Goal: Task Accomplishment & Management: Use online tool/utility

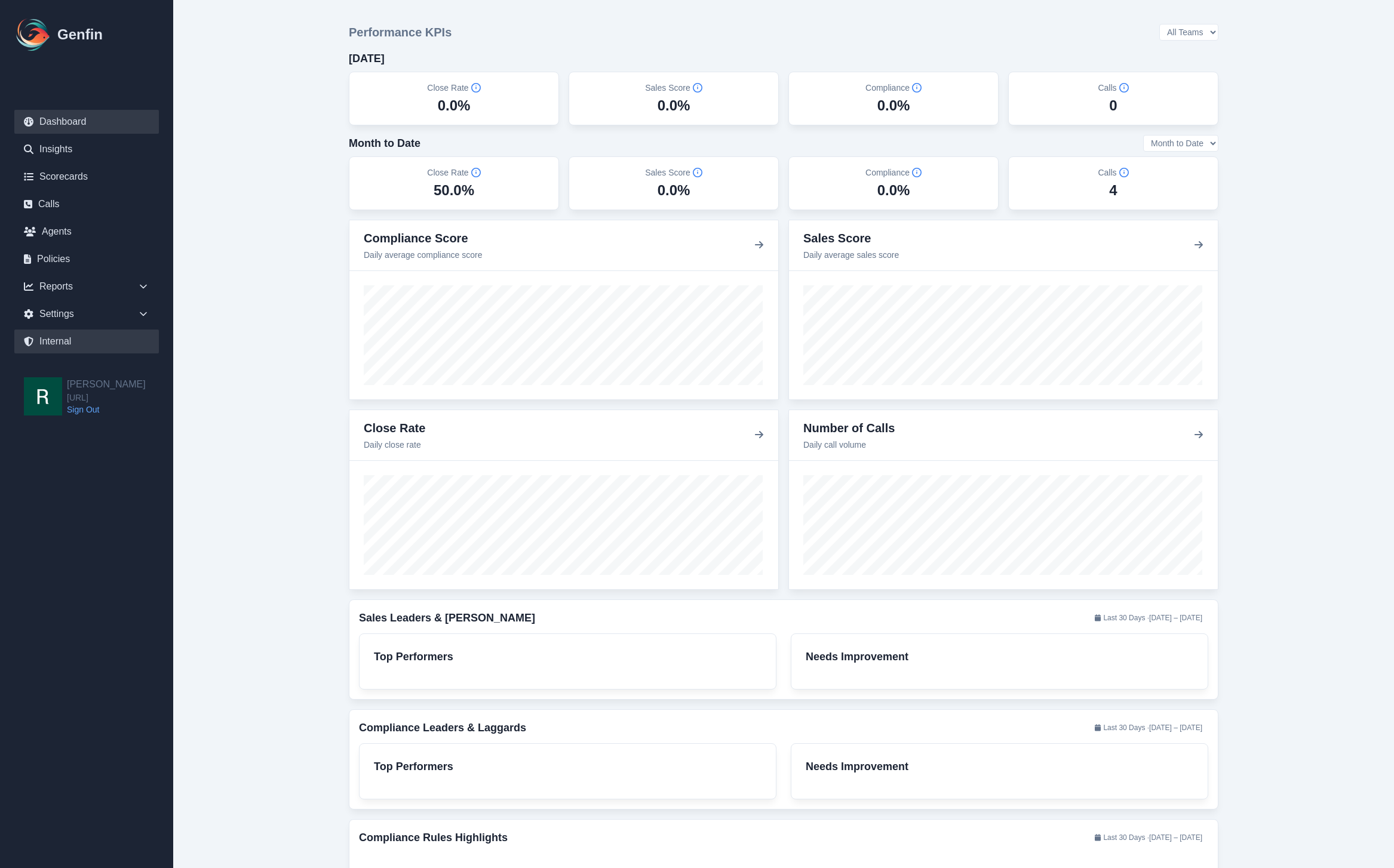
click at [66, 343] on link "Internal" at bounding box center [87, 342] width 144 height 24
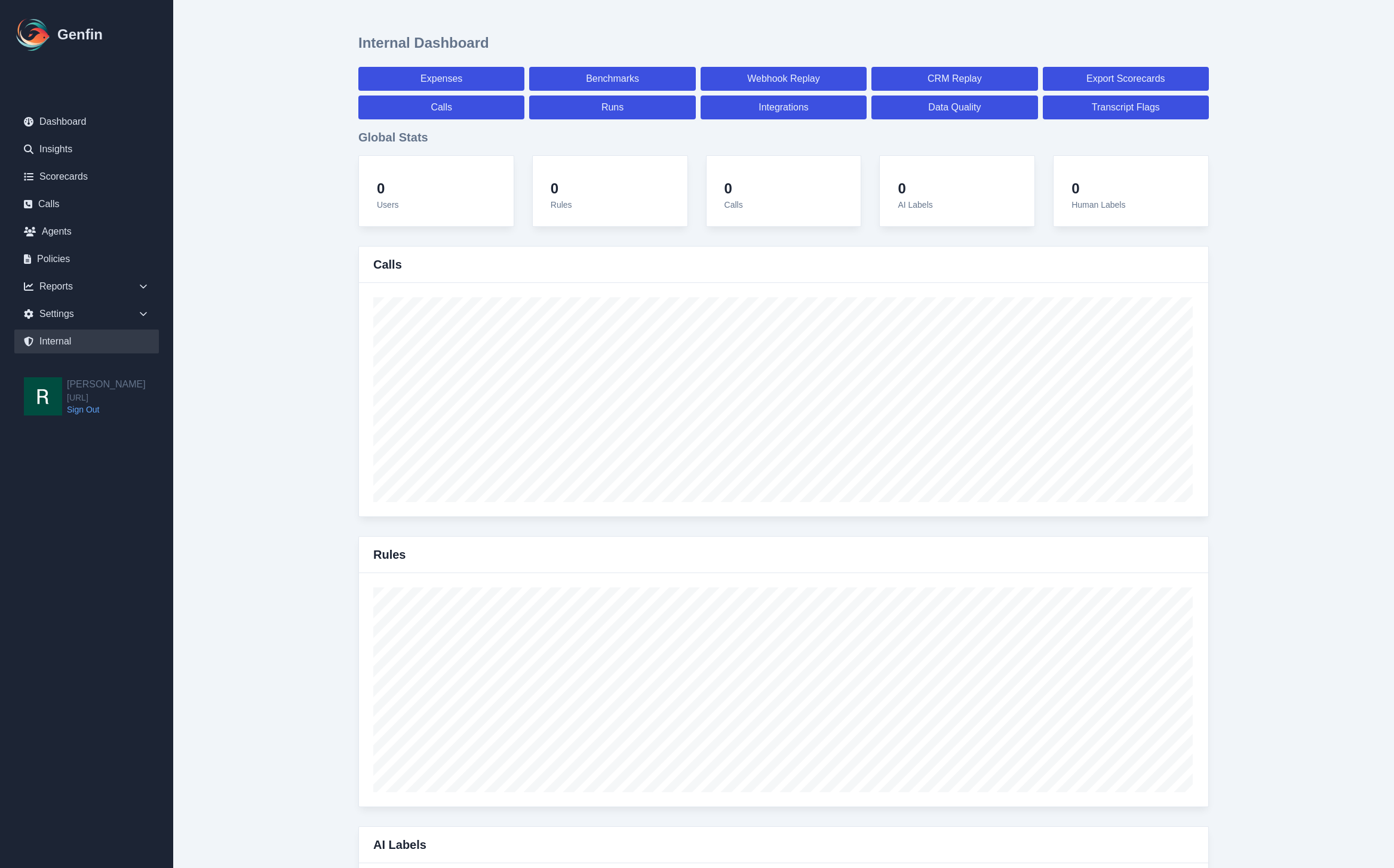
select select "paid"
select select "7"
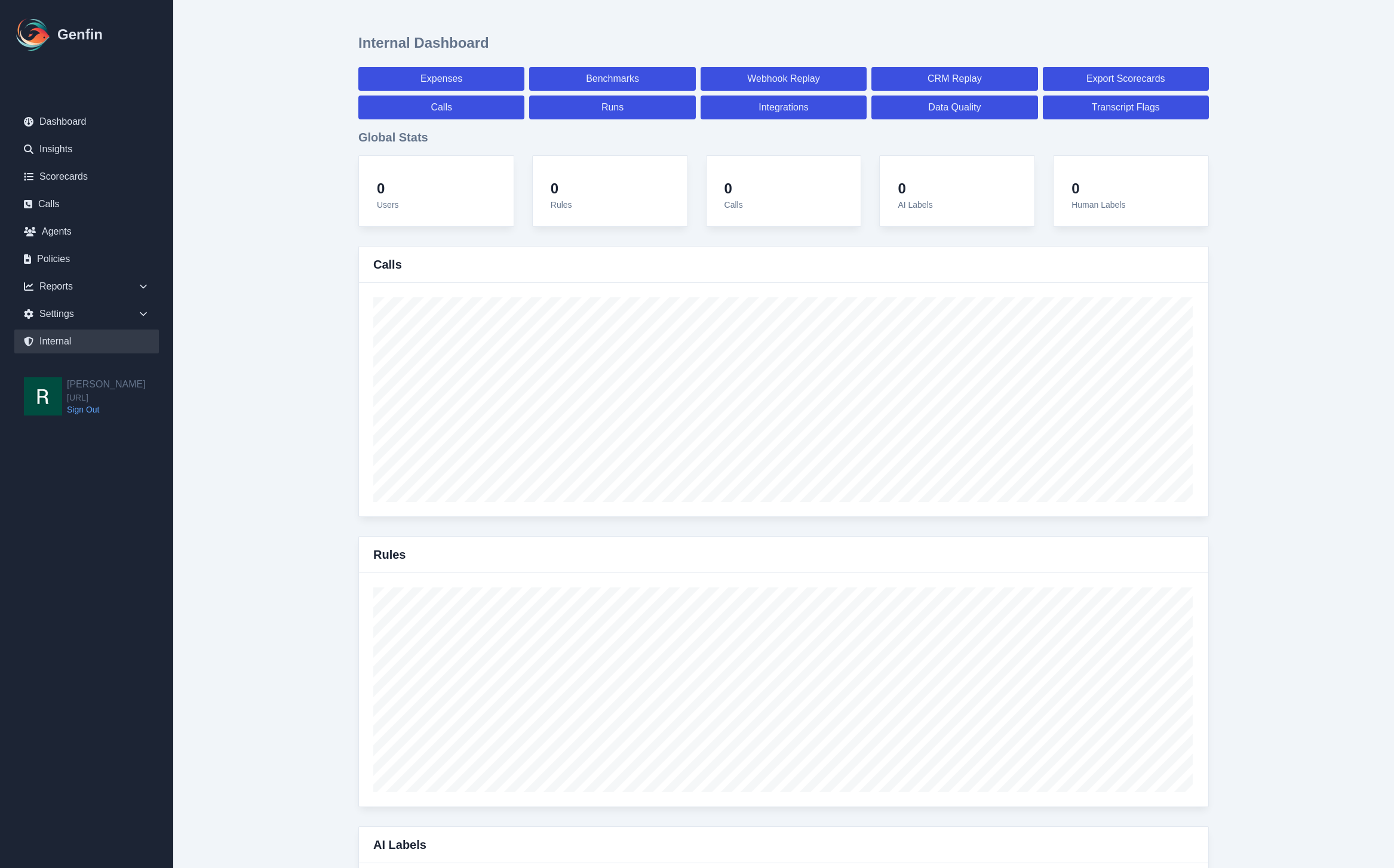
select select "paid"
select select "7"
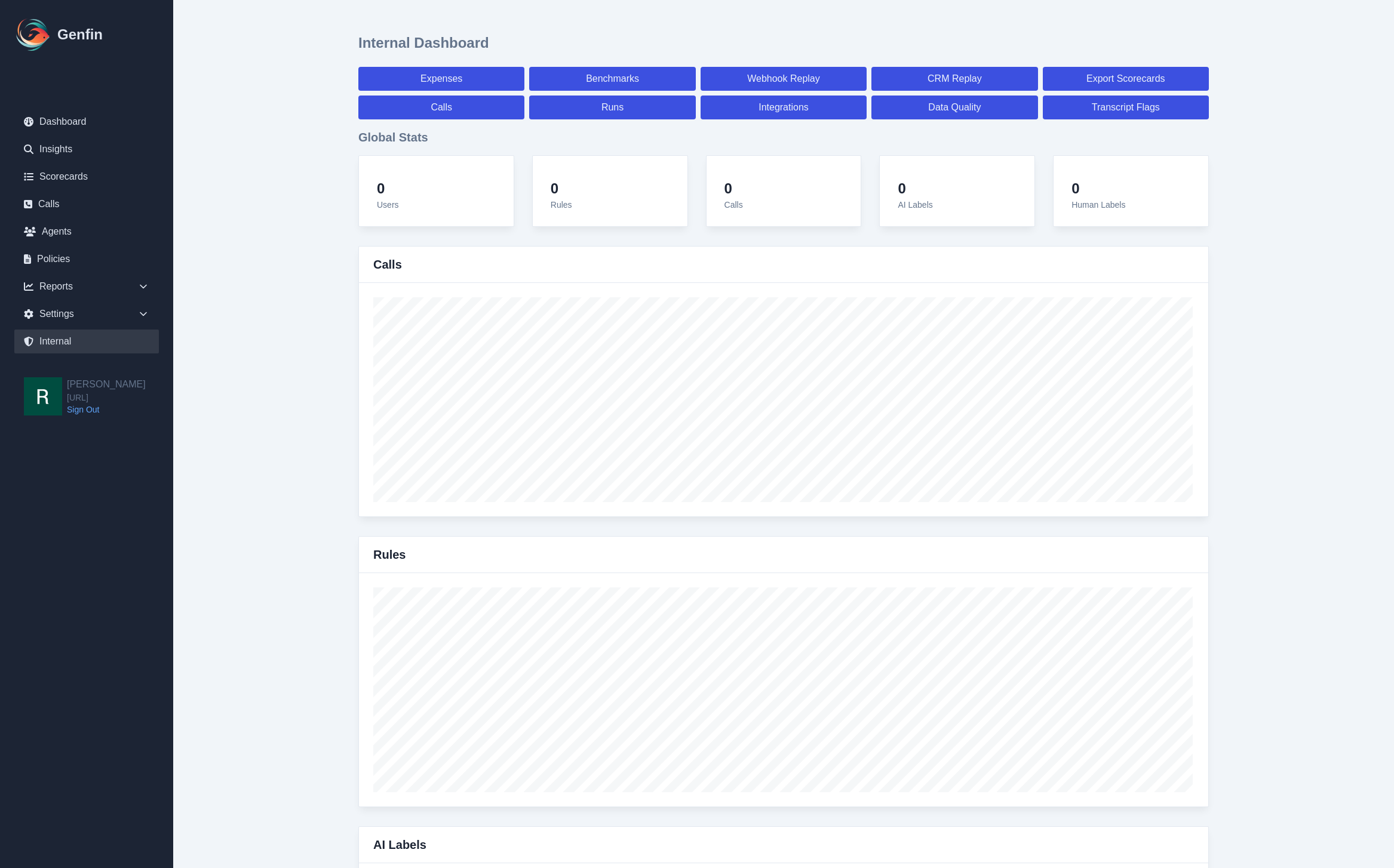
select select "7"
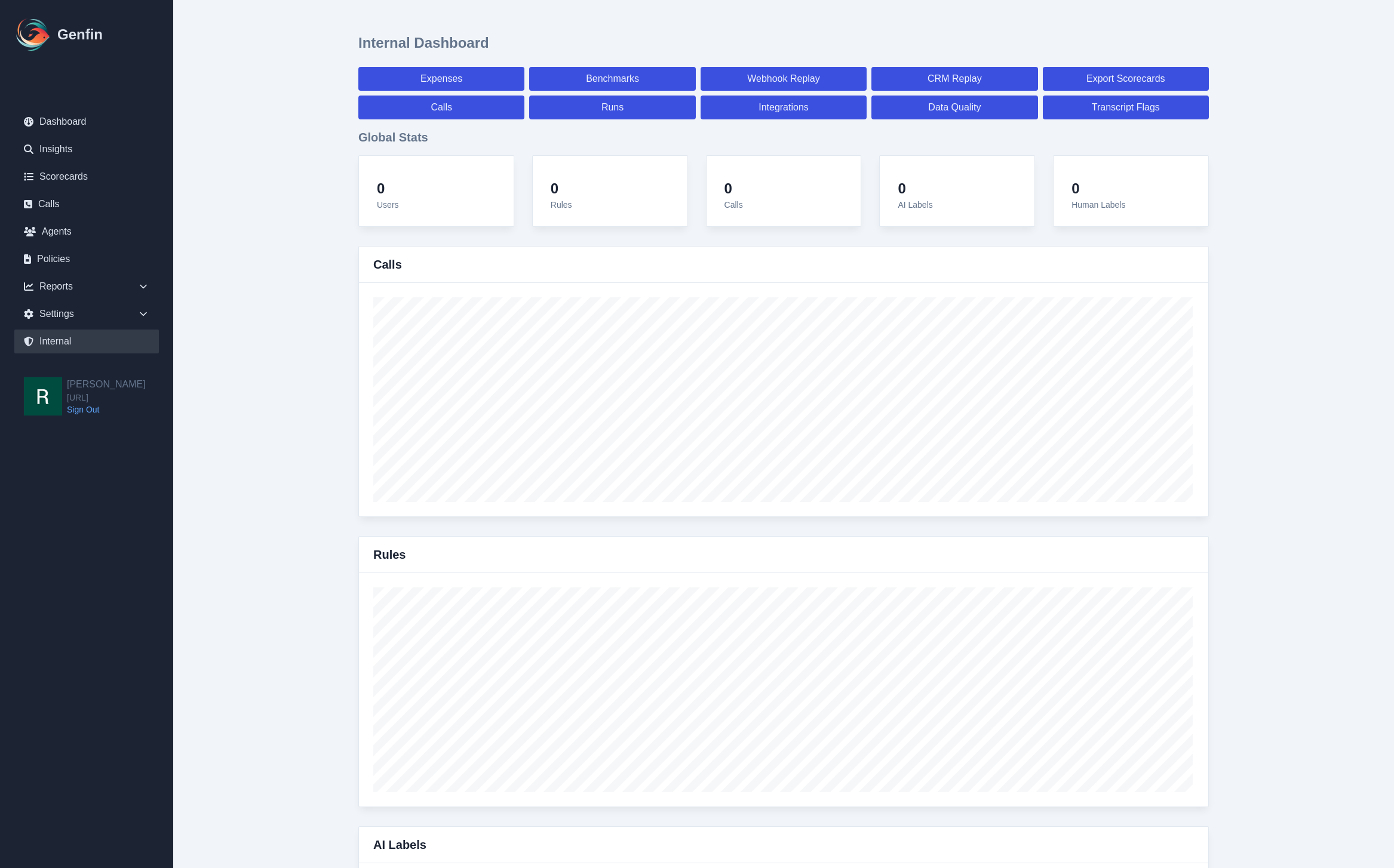
select select "7"
select select "paid"
select select "7"
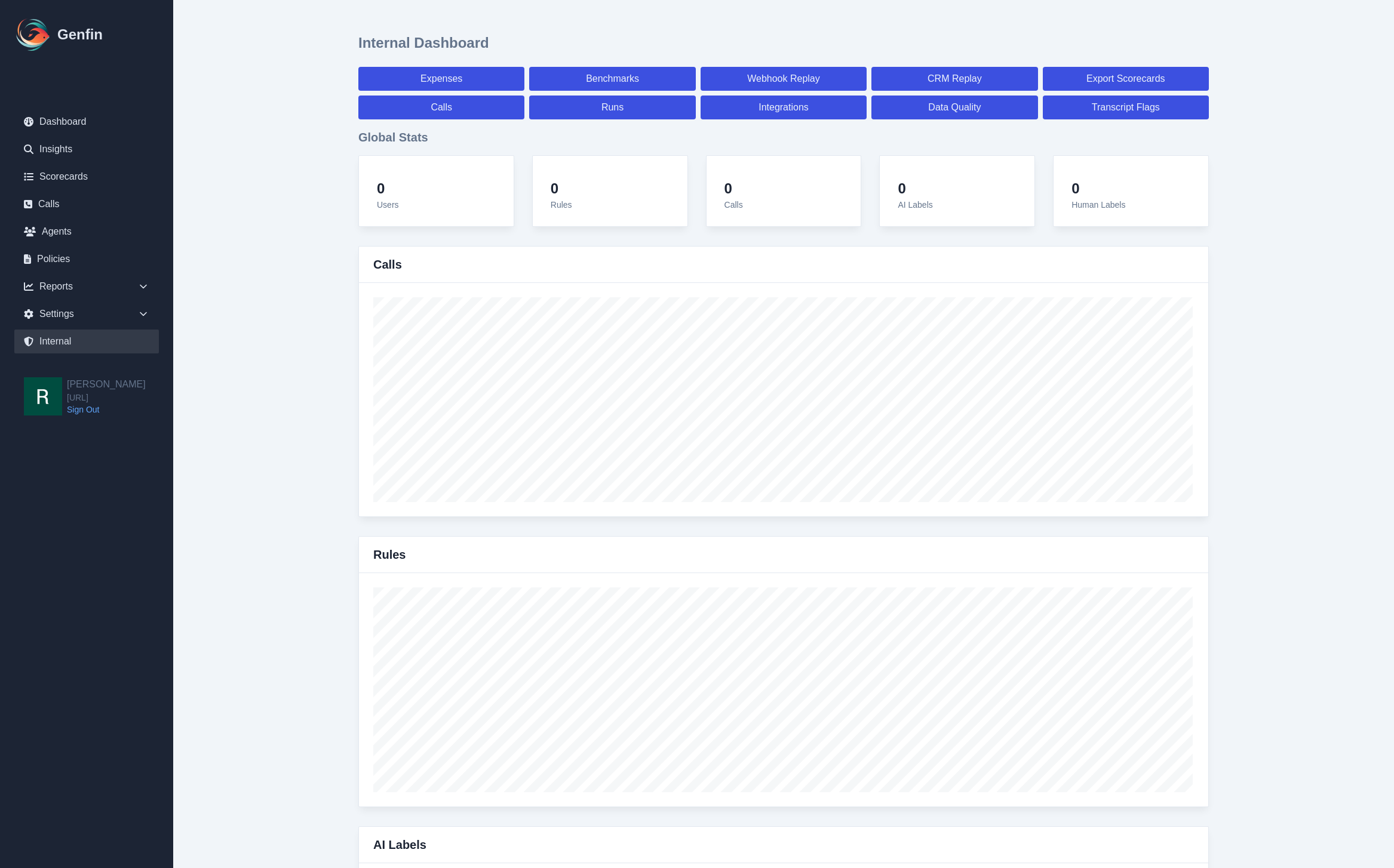
select select "7"
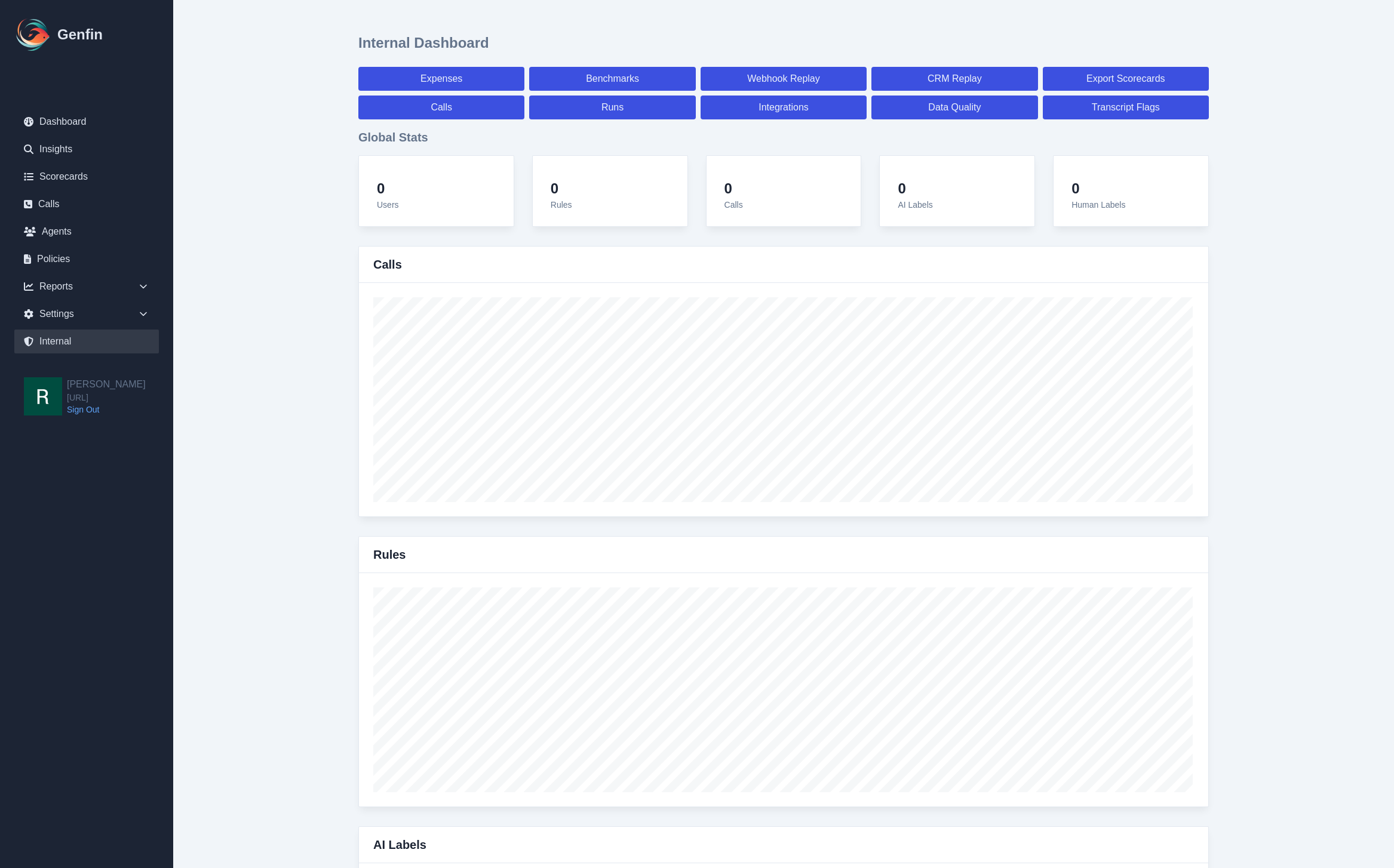
select select "7"
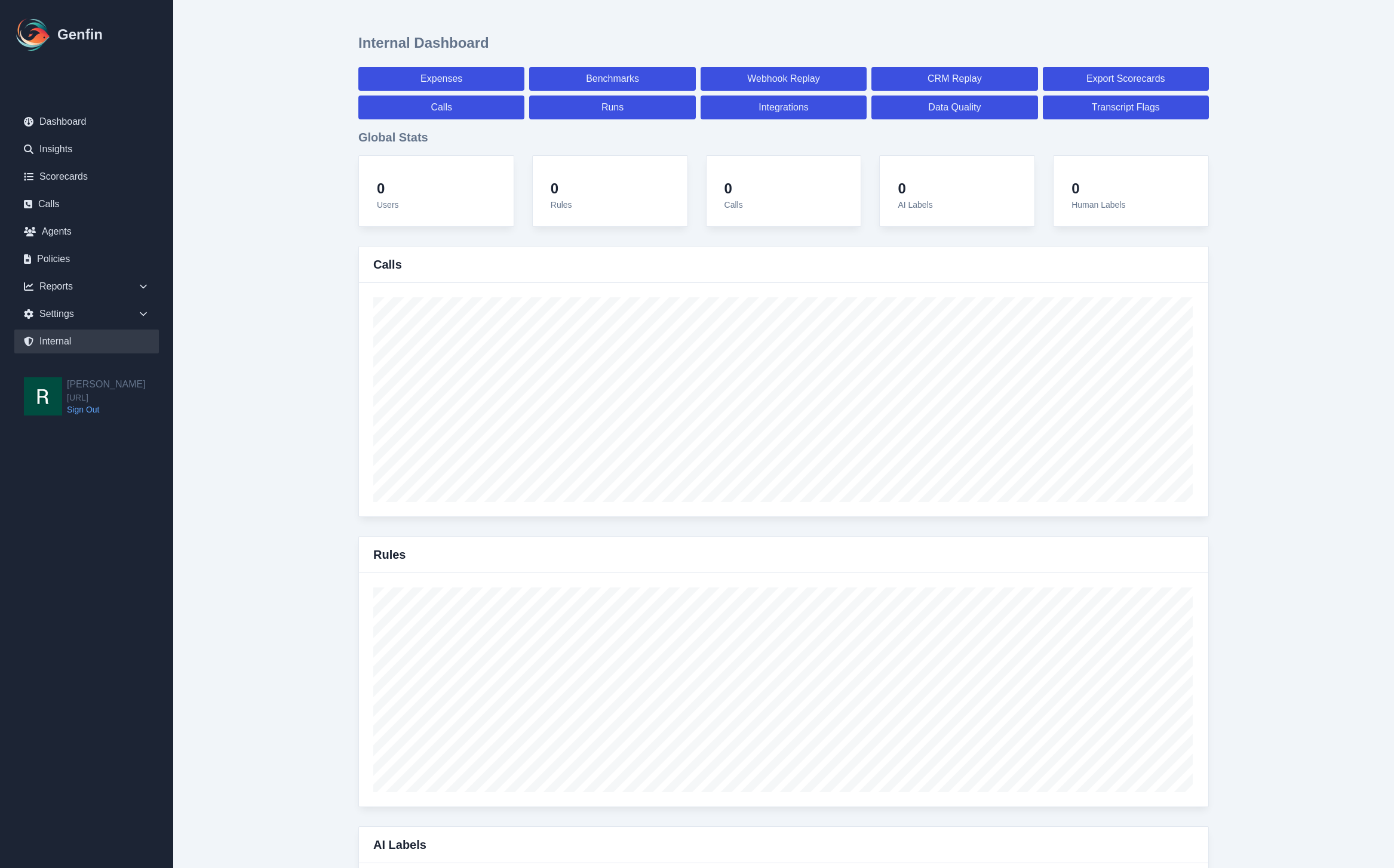
select select "7"
select select "paid"
select select "7"
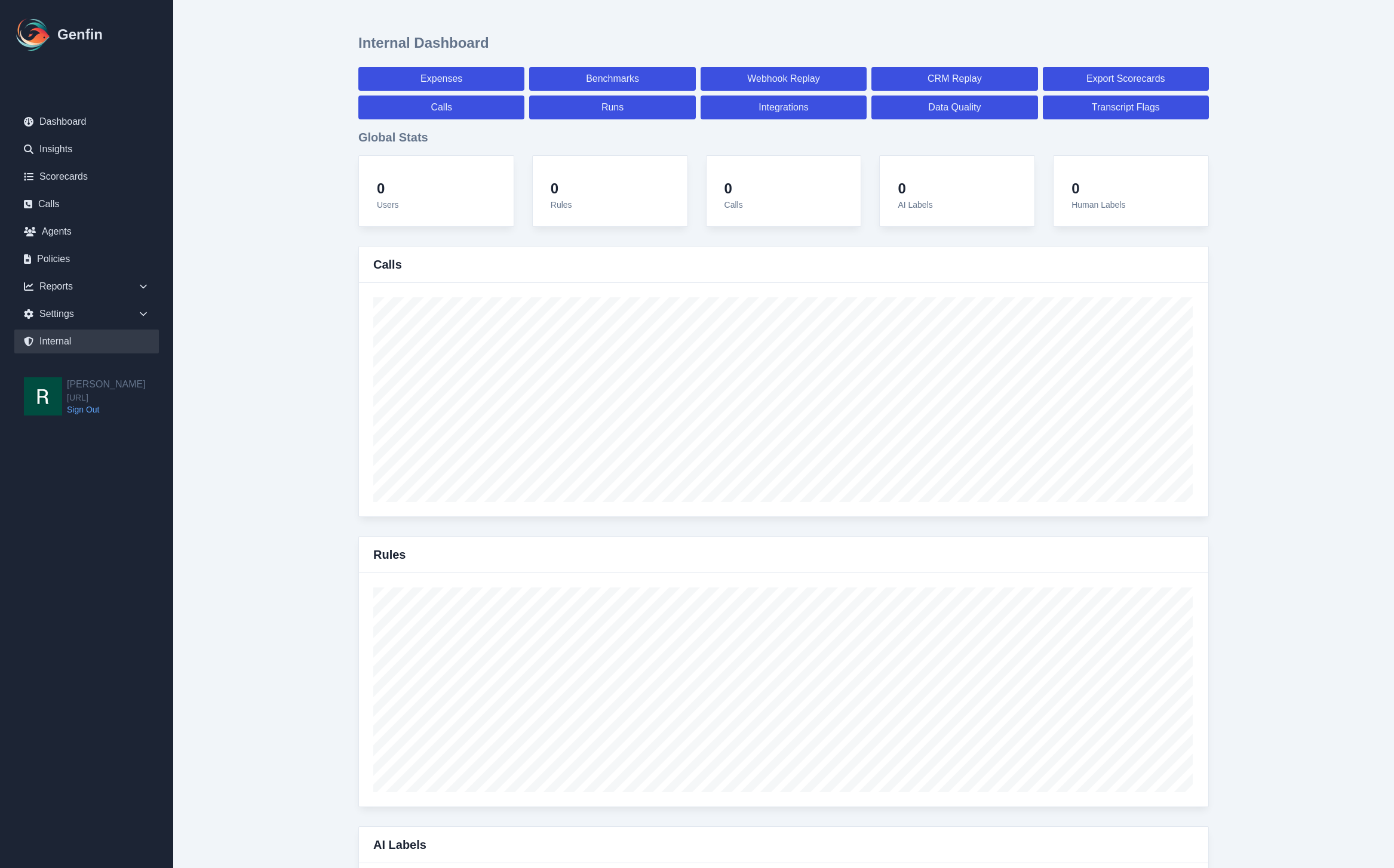
select select "7"
select select "paid"
select select "7"
select select "paid"
select select "7"
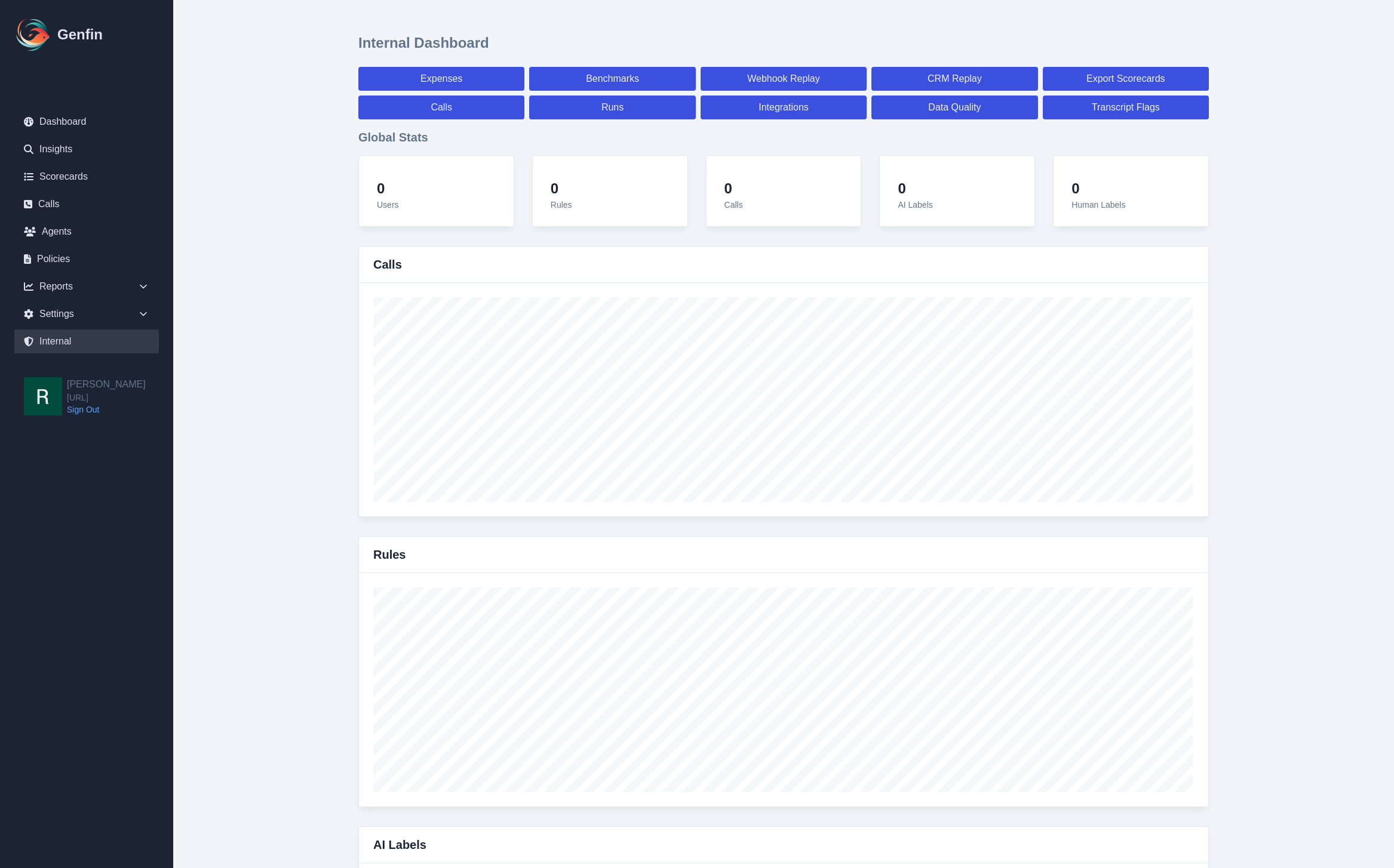
select select "paid"
select select "7"
select select "paid"
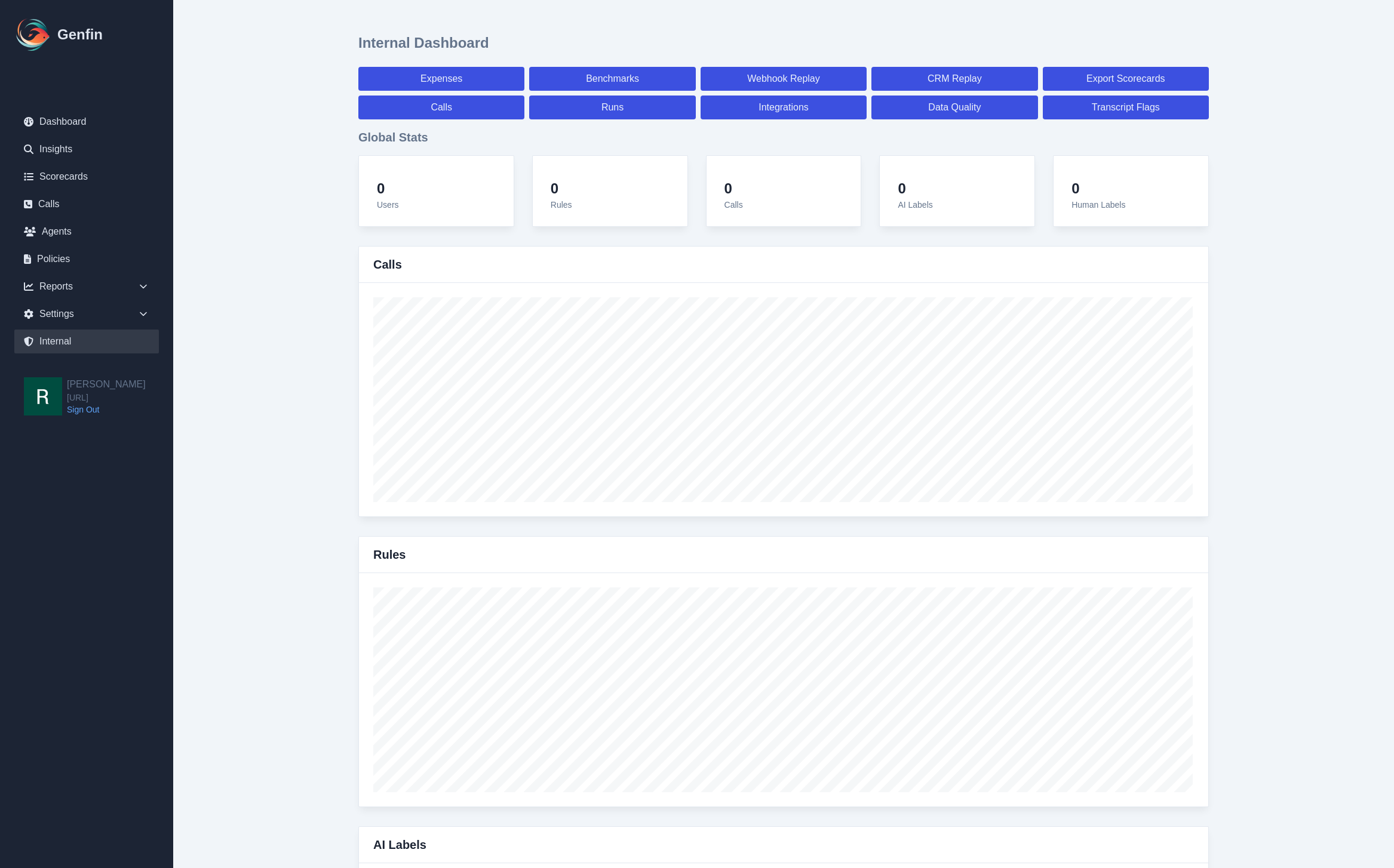
select select "7"
select select "paid"
select select "7"
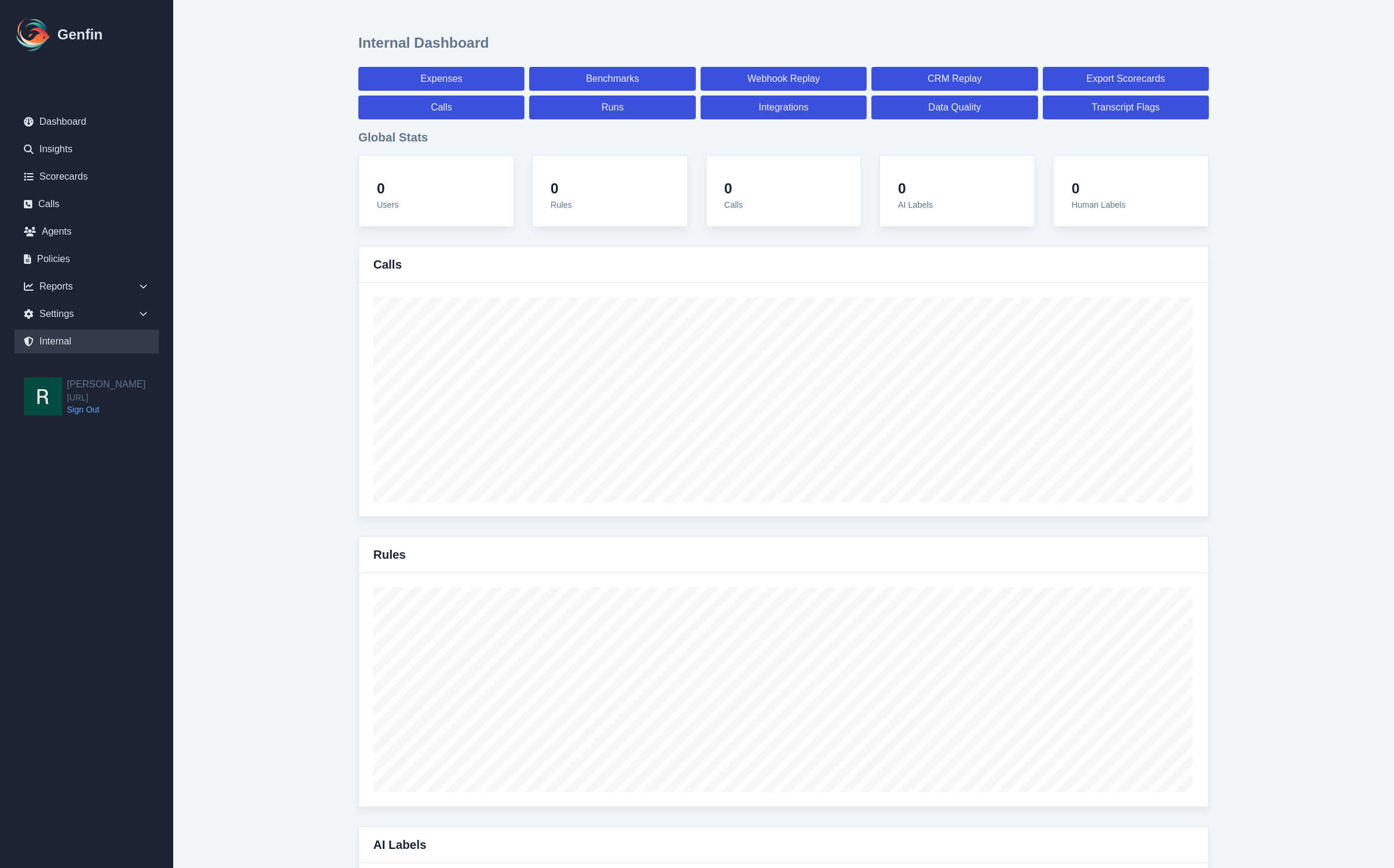
select select "7"
select select "paid"
select select "7"
select select "paid"
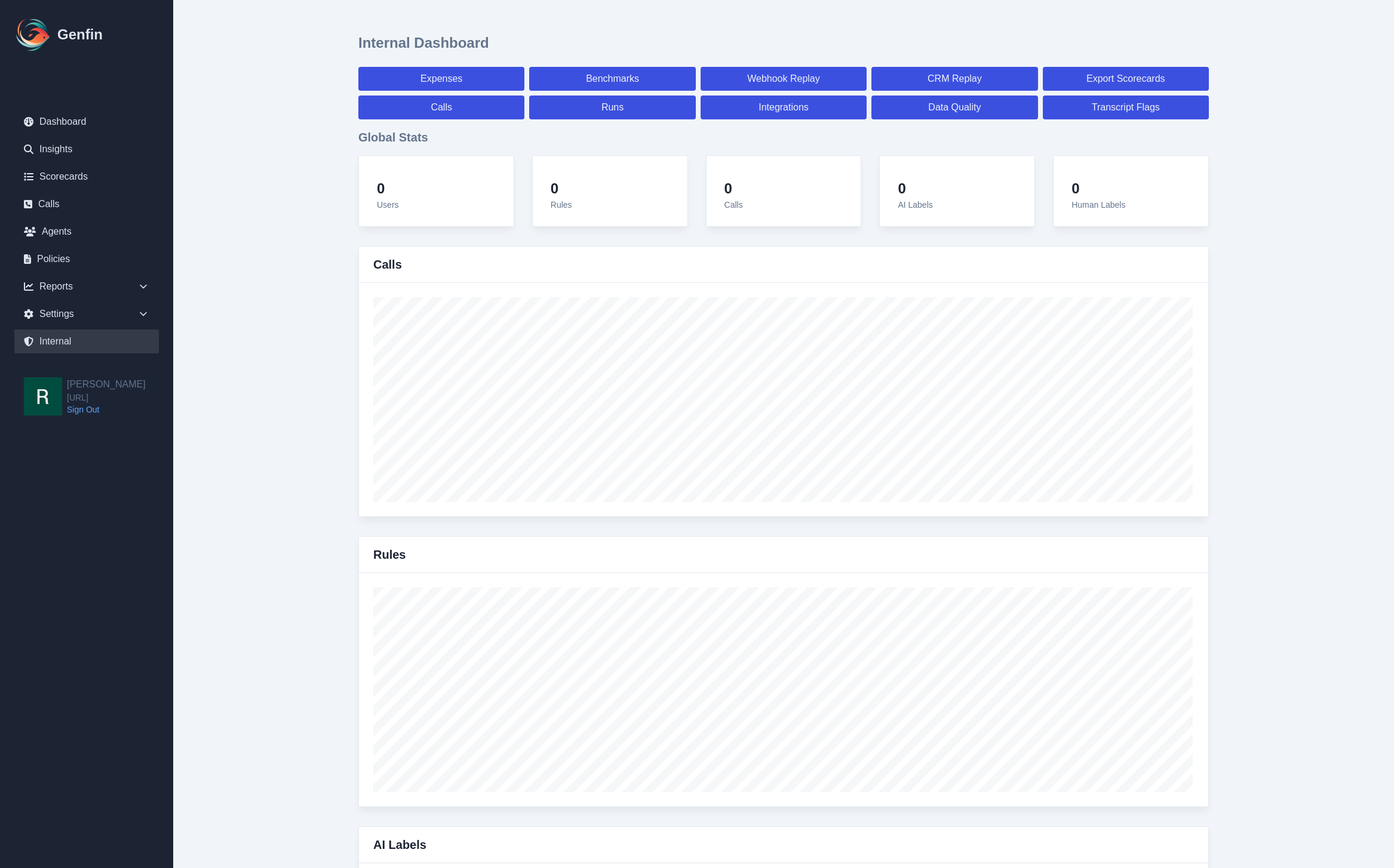
select select "7"
select select "paid"
select select "7"
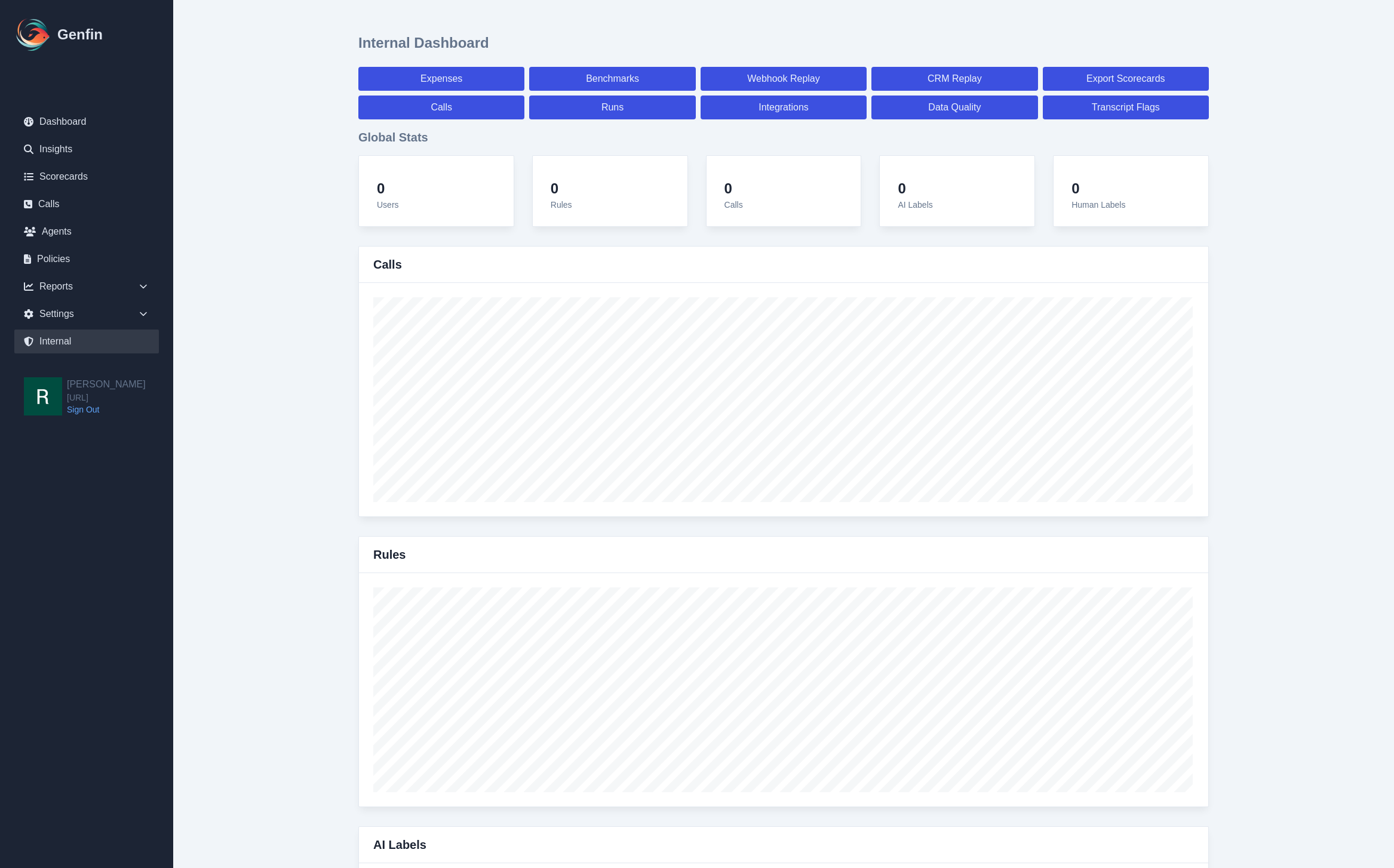
select select "7"
select select "paid"
select select "7"
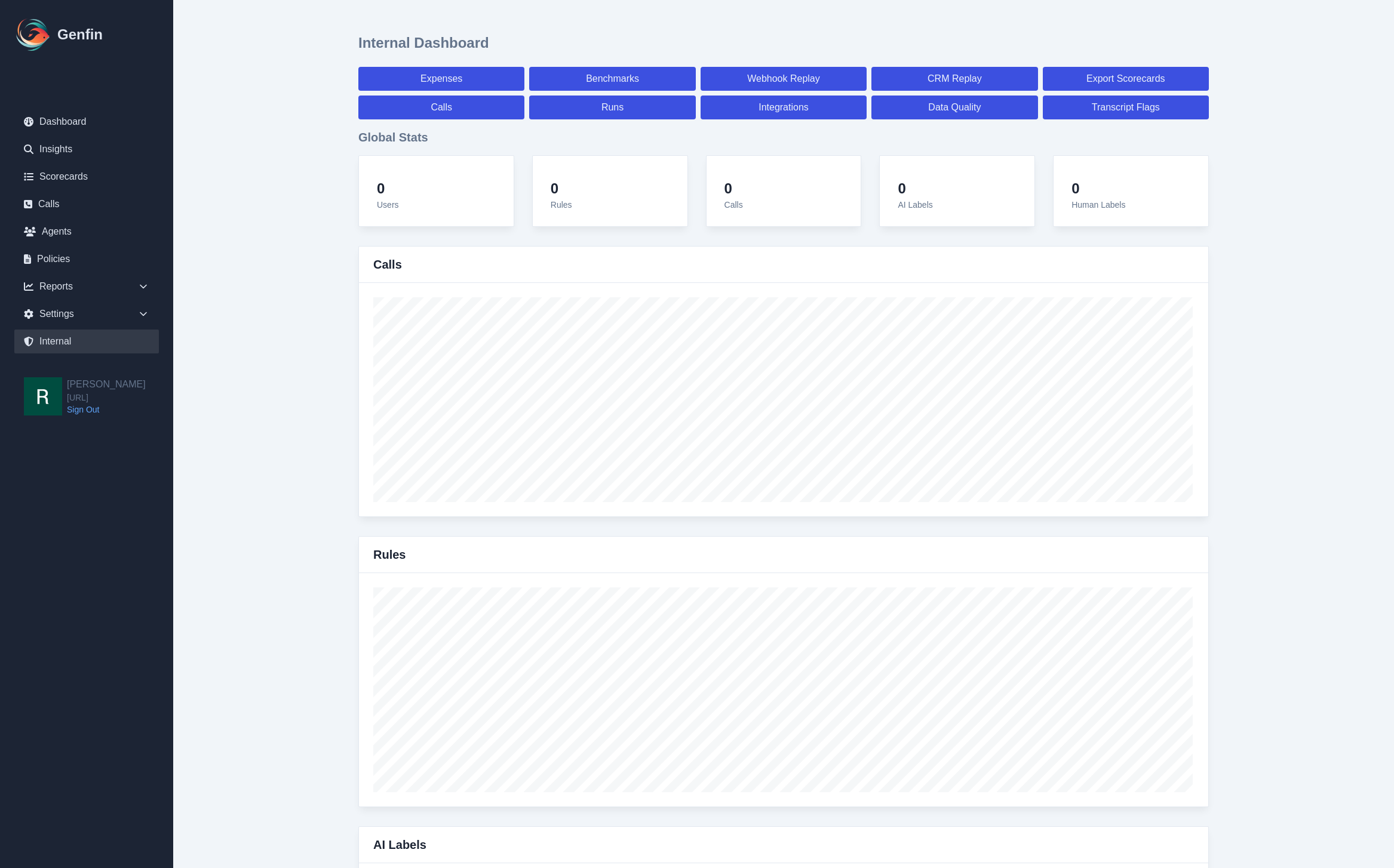
select select "7"
select select "paid"
select select "7"
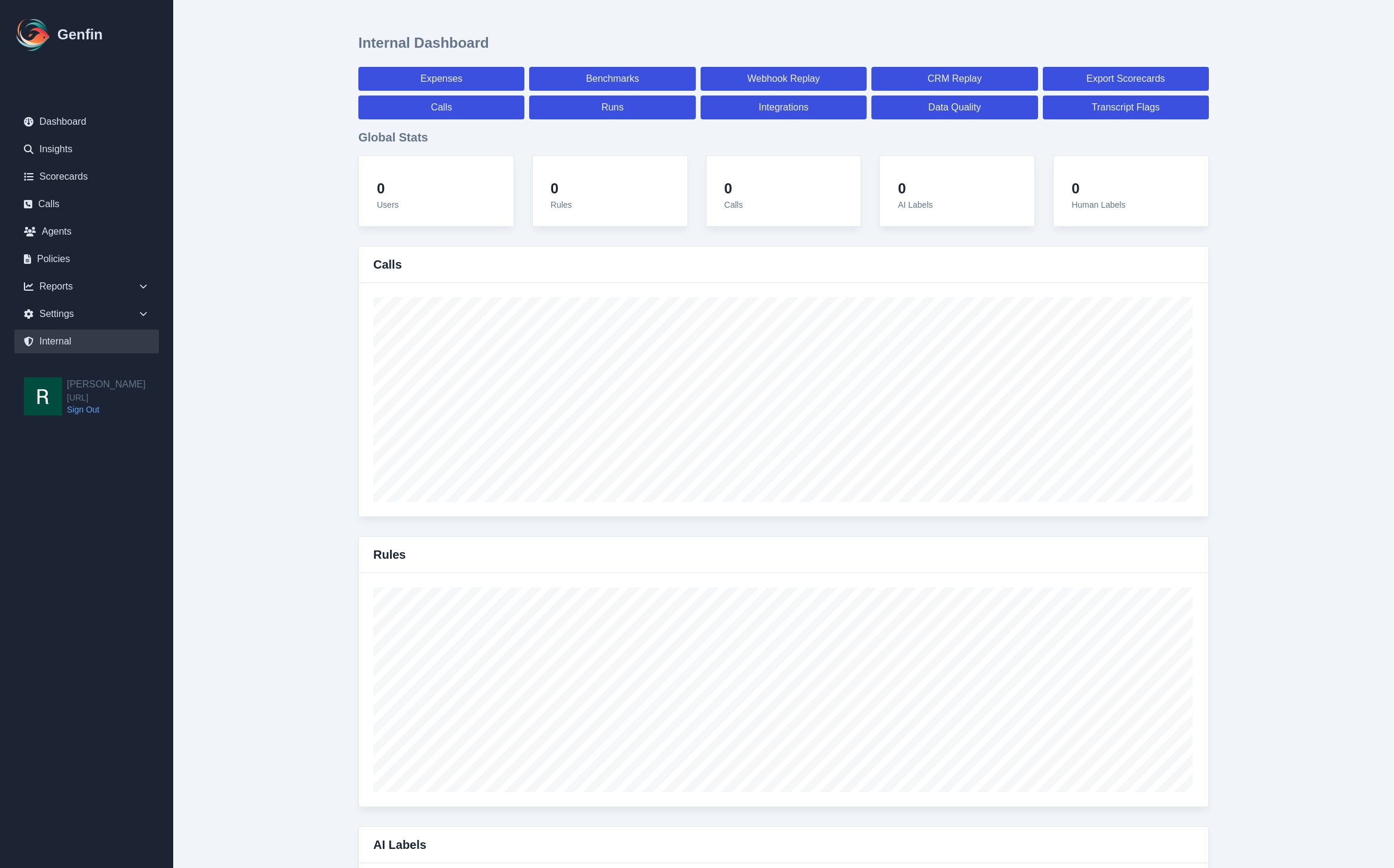
select select "7"
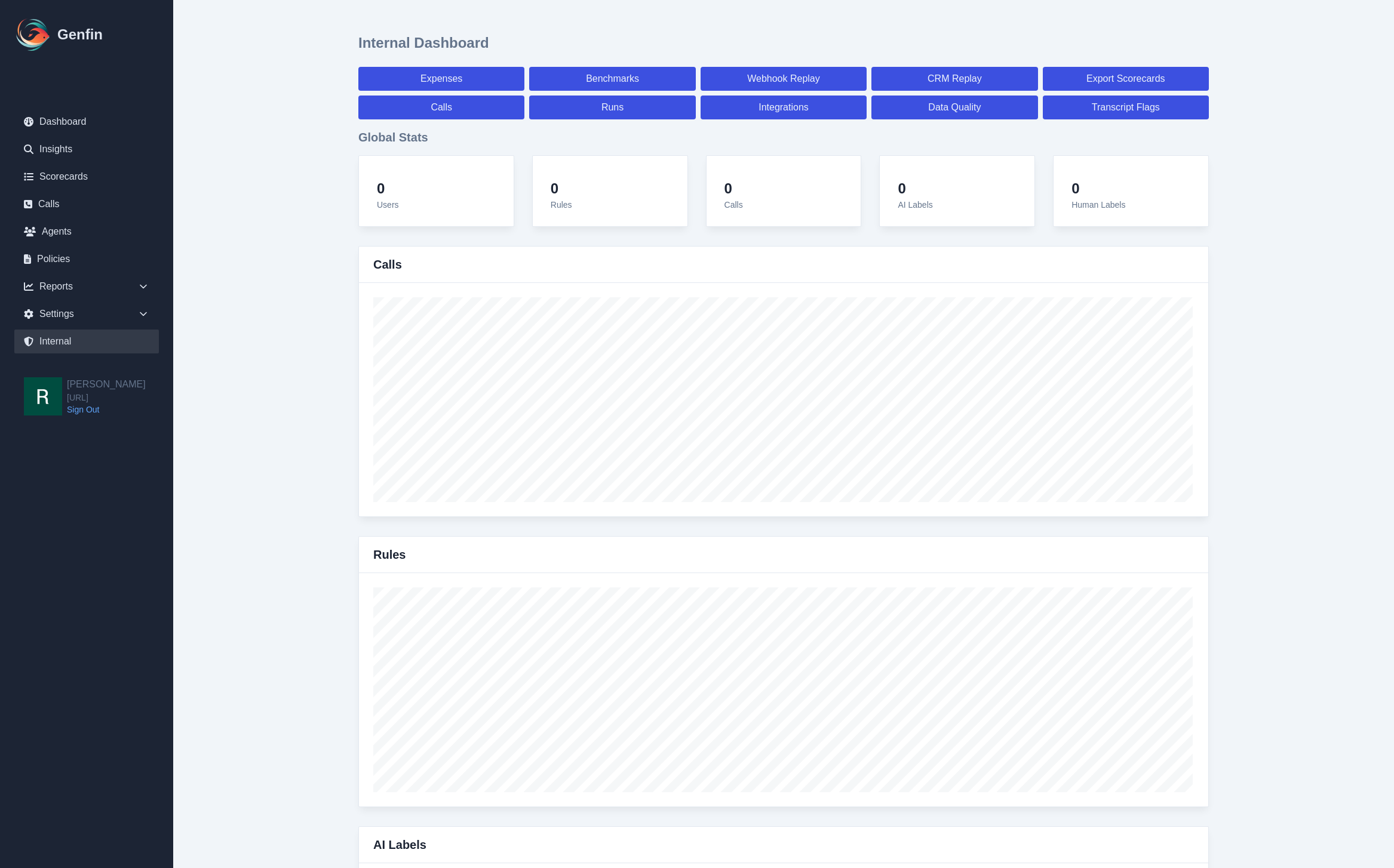
select select "paid"
select select "7"
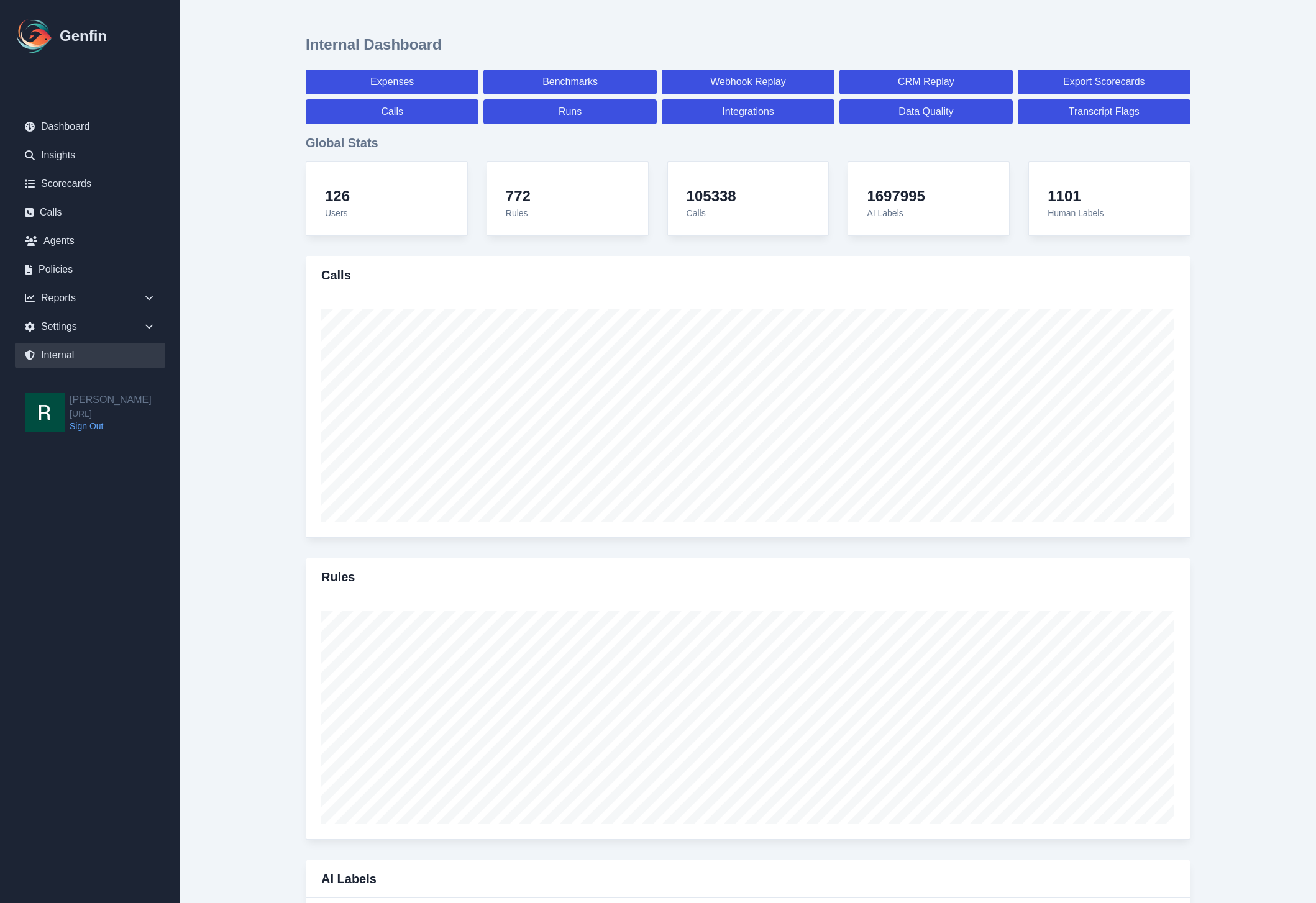
click at [94, 181] on link "Scorecards" at bounding box center [90, 184] width 150 height 25
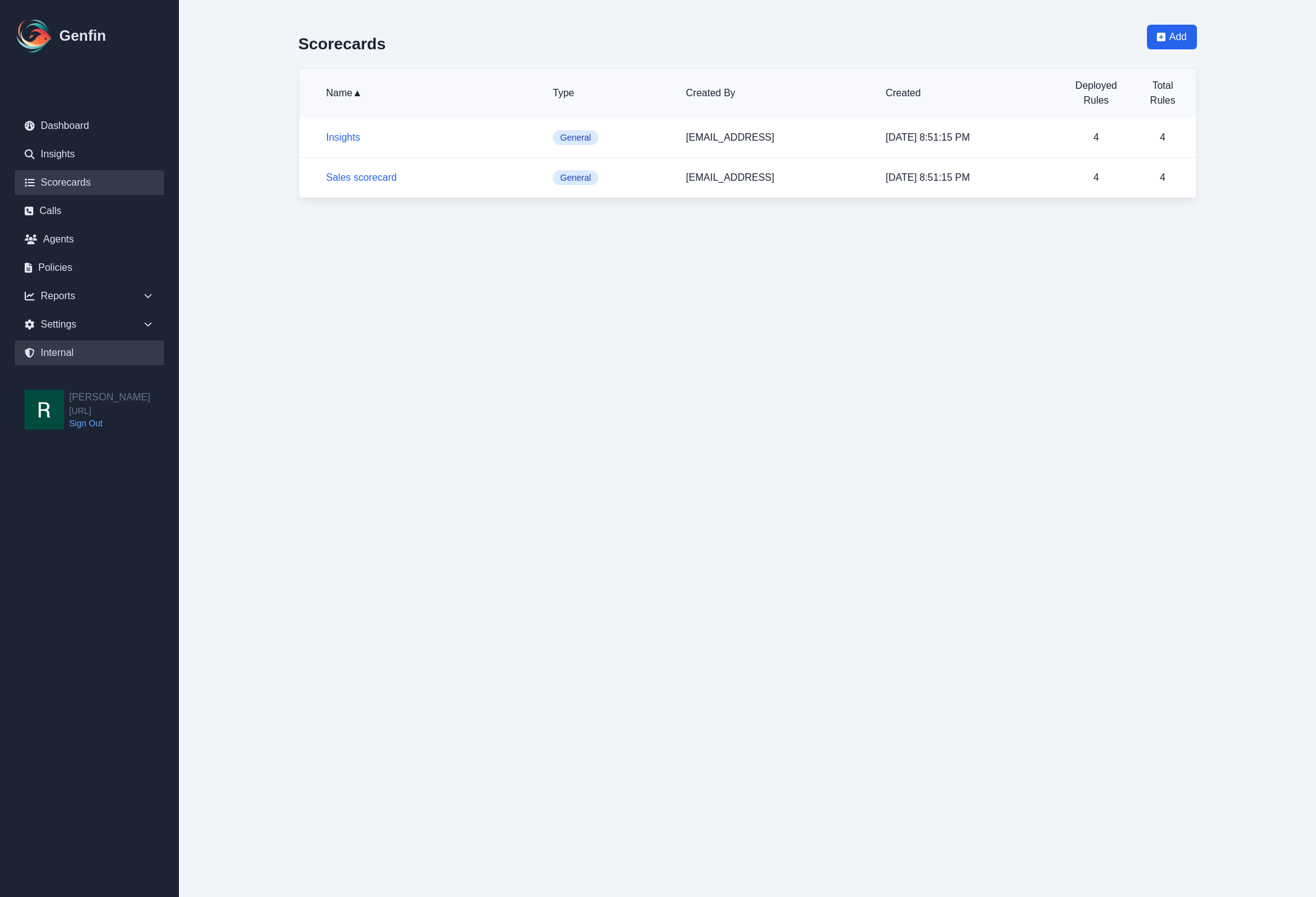
click at [72, 343] on link "Internal" at bounding box center [89, 353] width 149 height 25
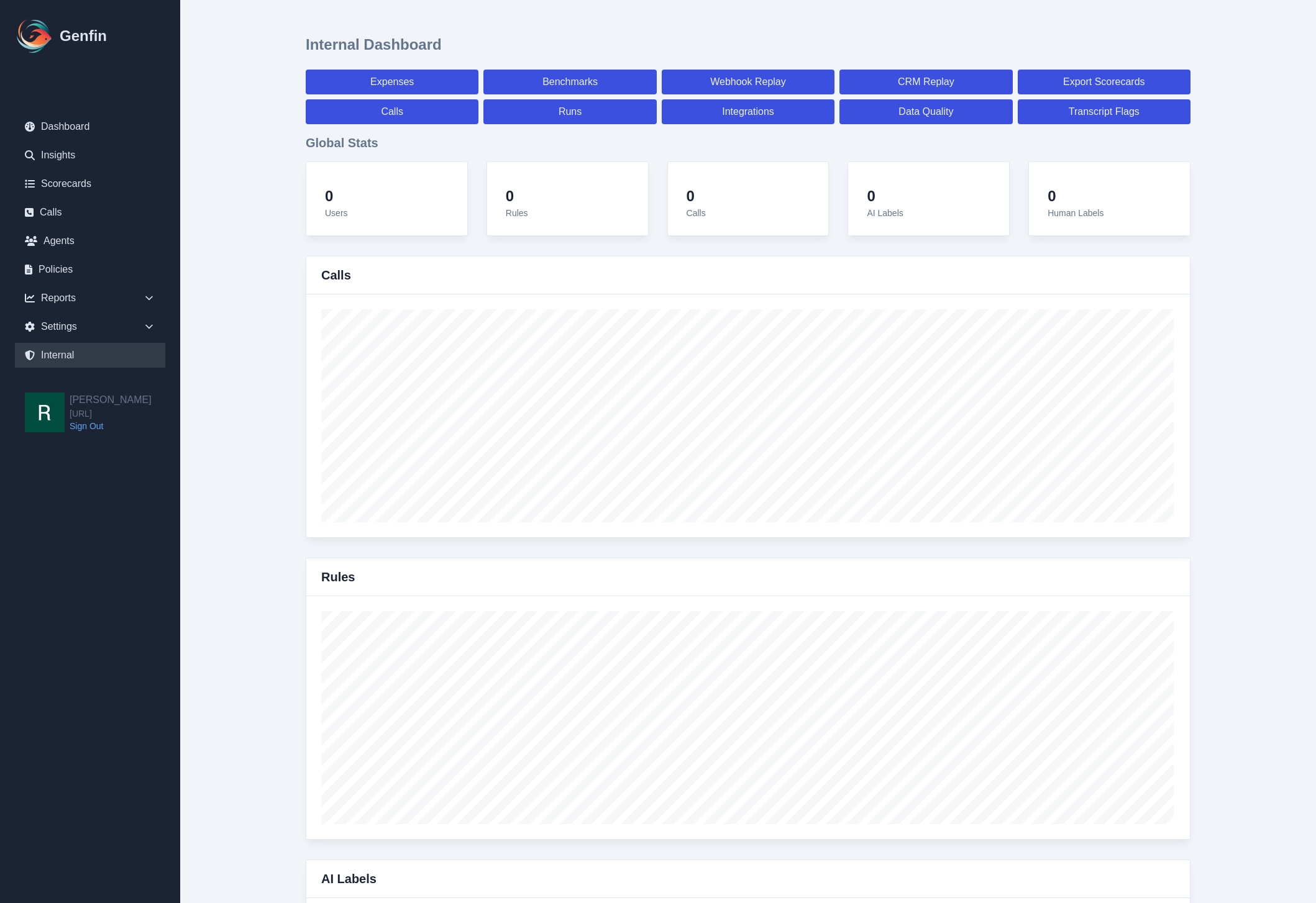
select select "paid"
select select "7"
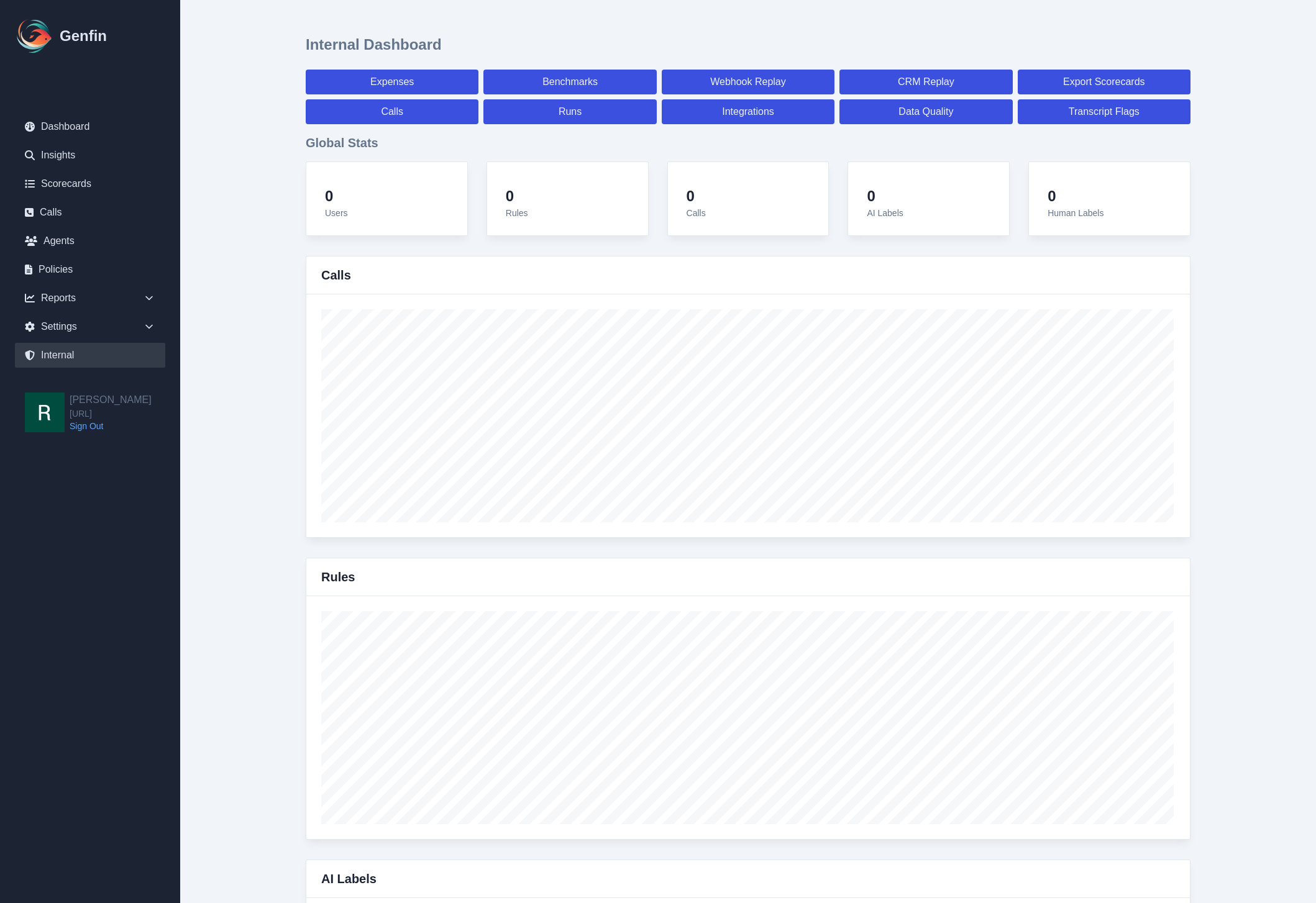
select select "paid"
select select "7"
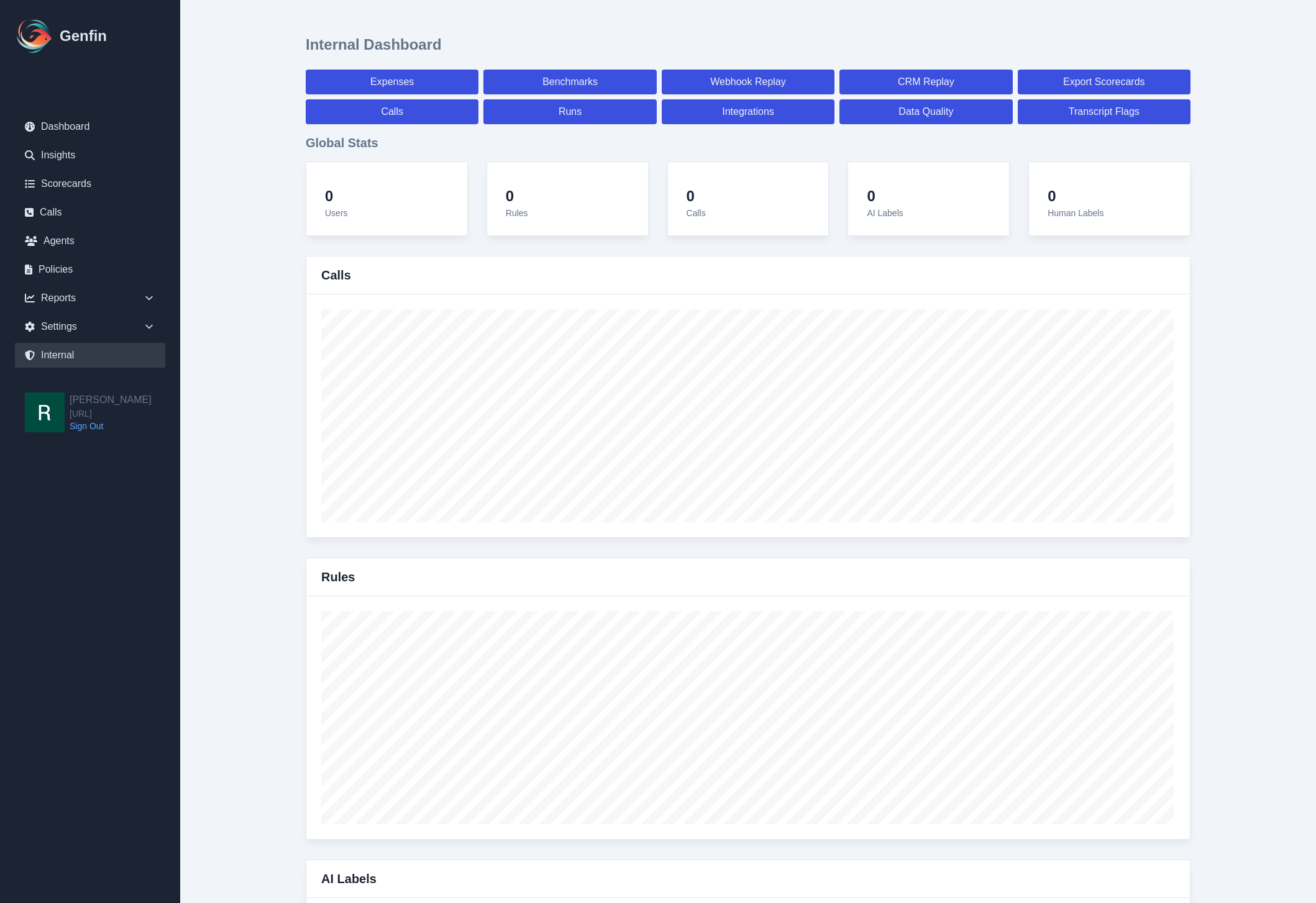
select select "7"
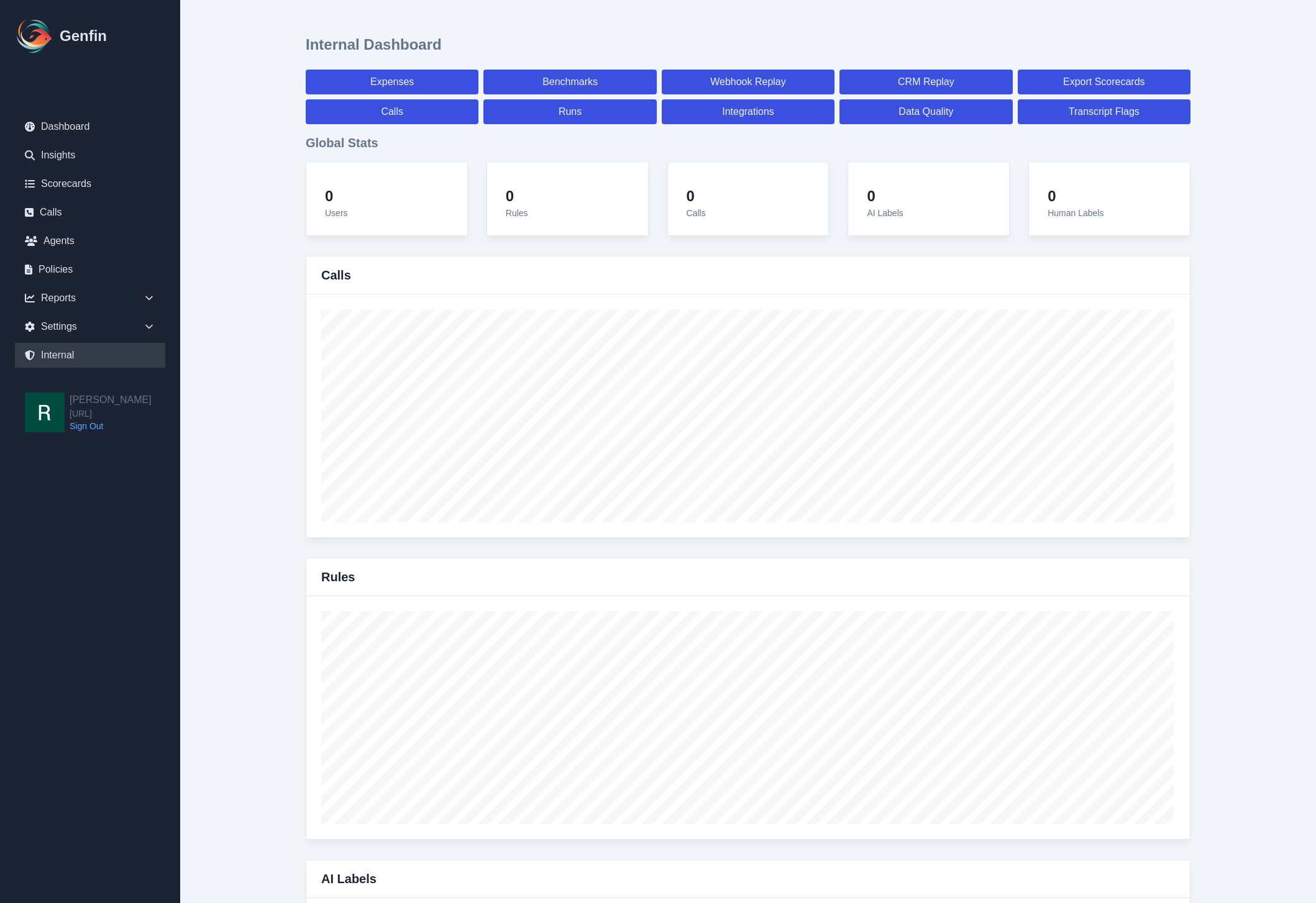
select select "7"
select select "paid"
select select "7"
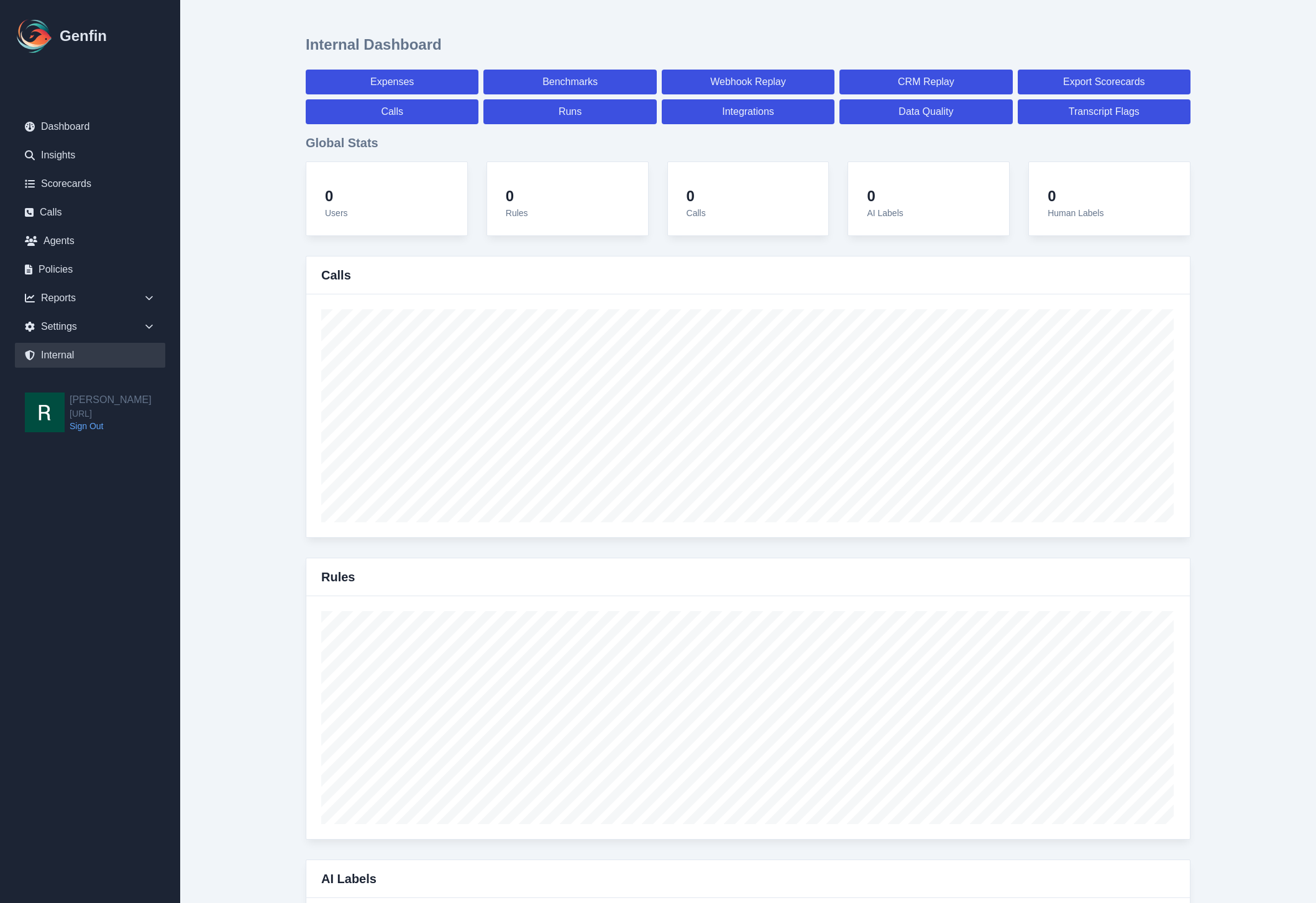
select select "7"
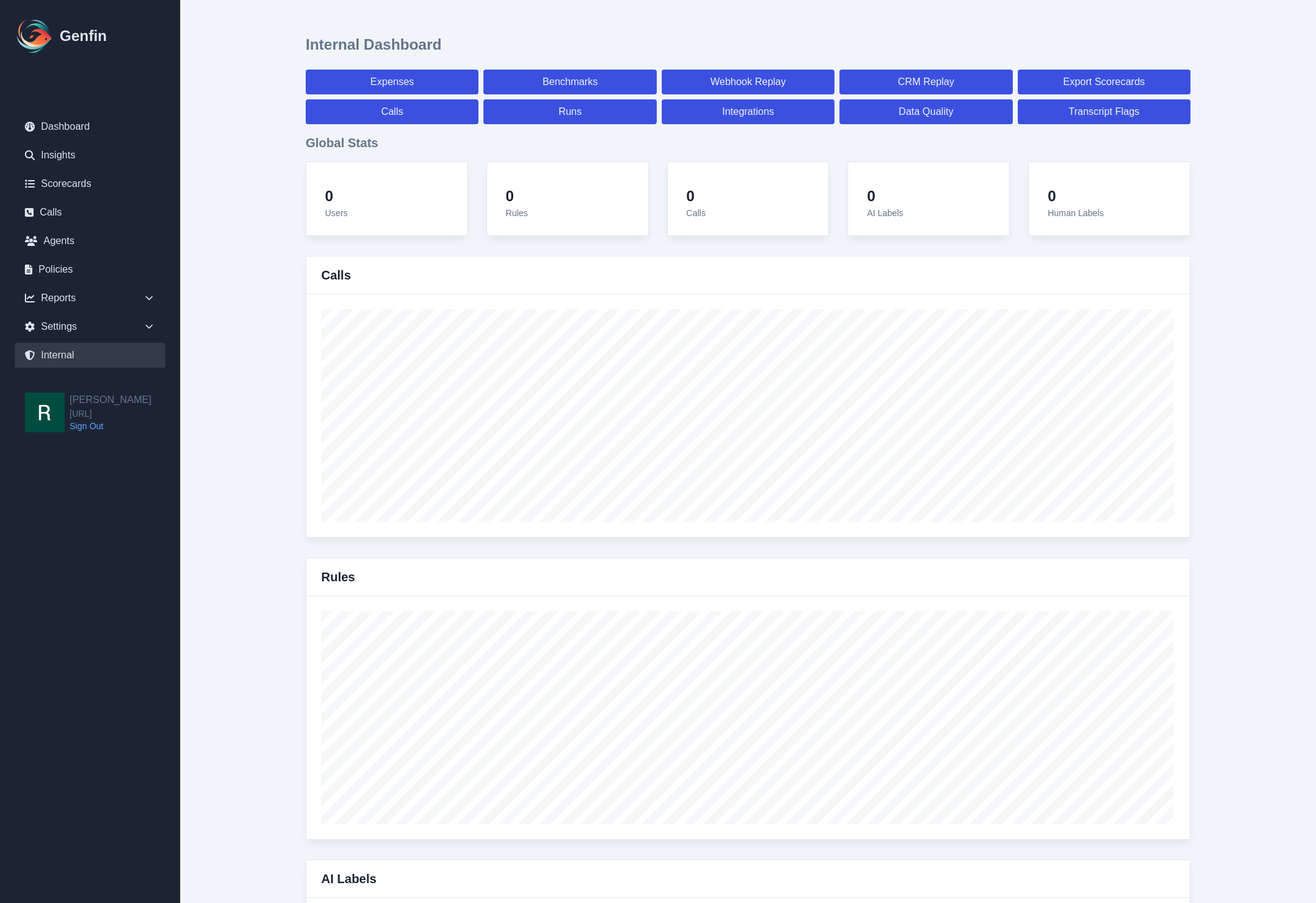
select select "7"
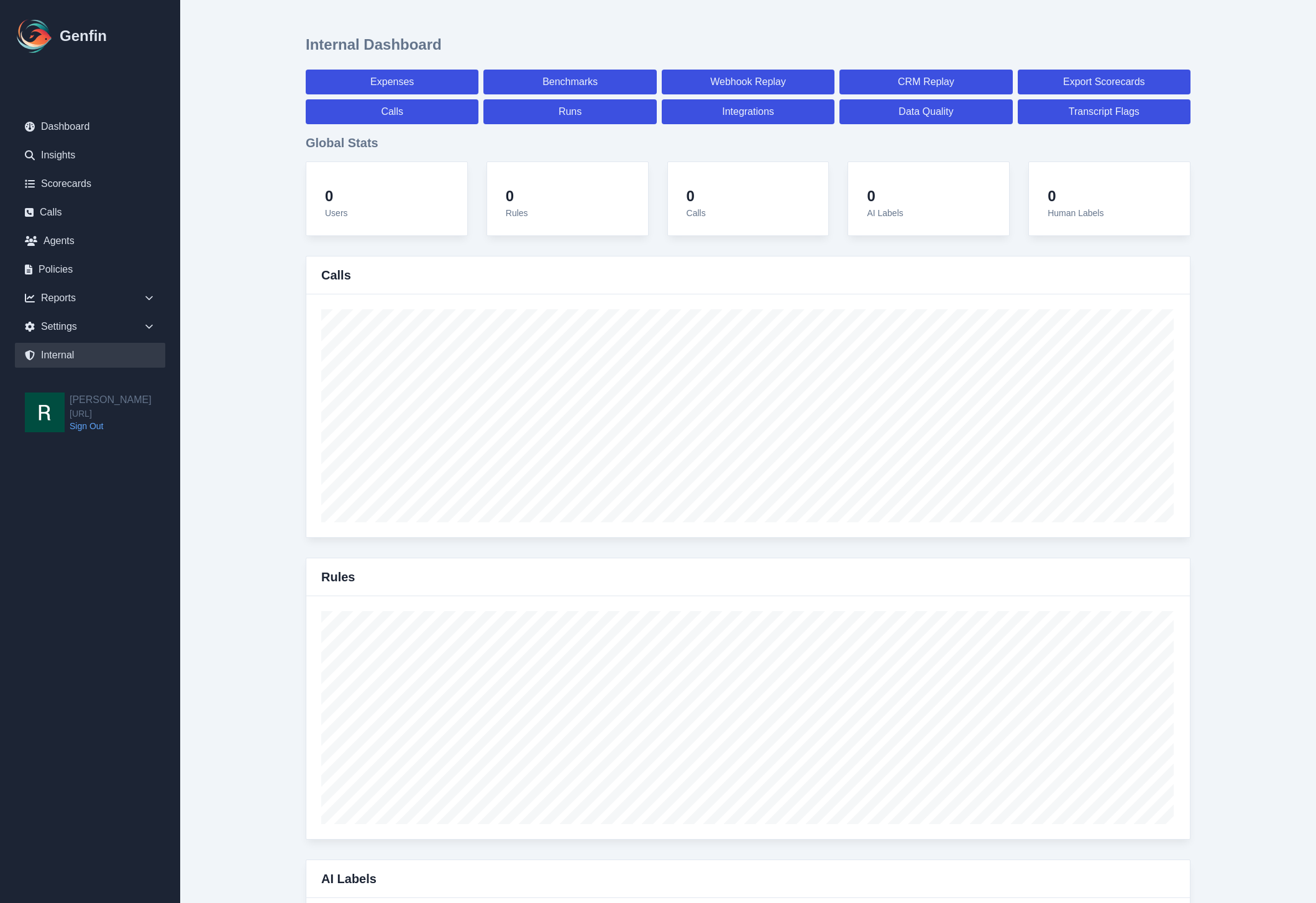
select select "7"
select select "paid"
select select "7"
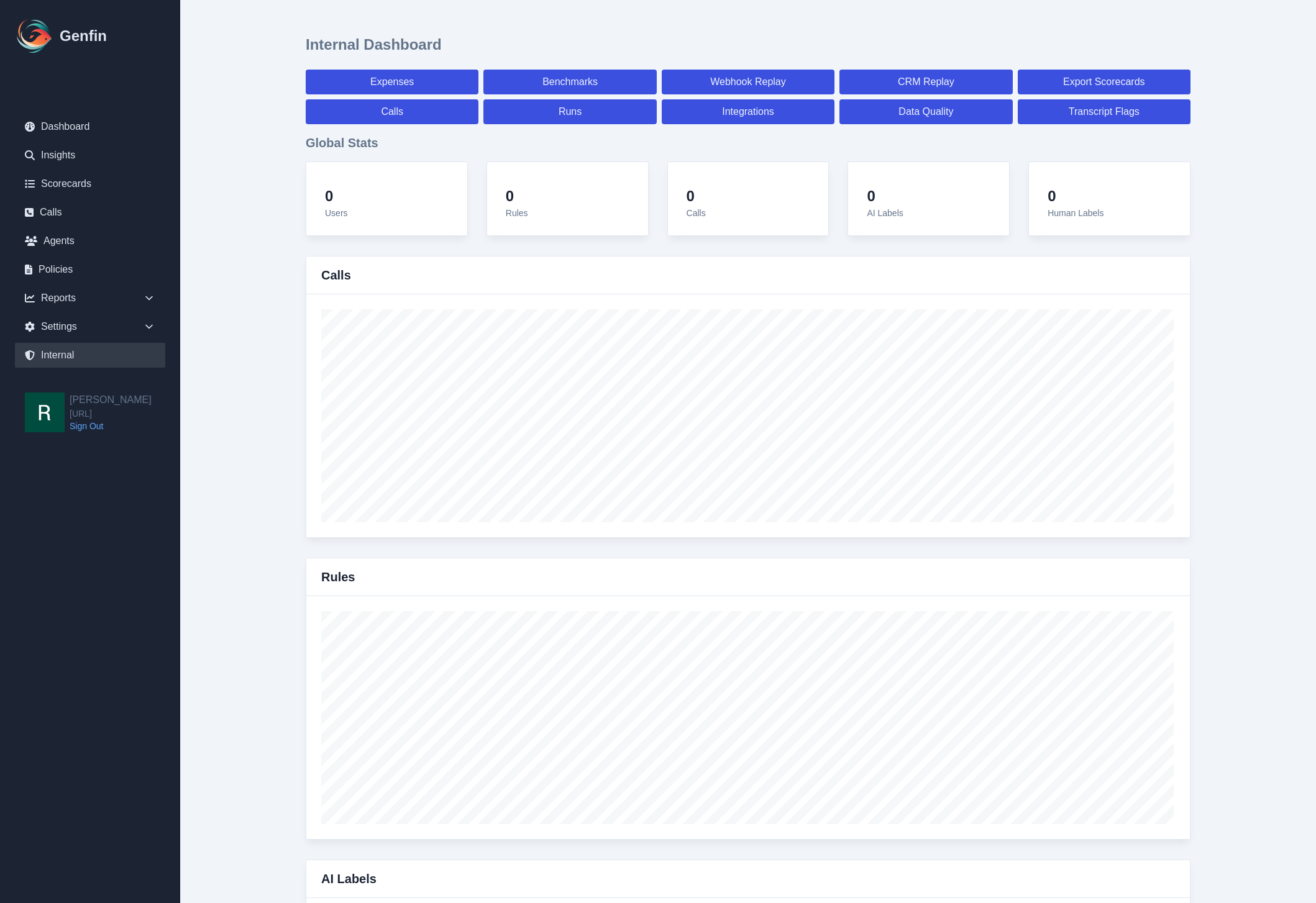
select select "7"
select select "paid"
select select "7"
select select "paid"
select select "7"
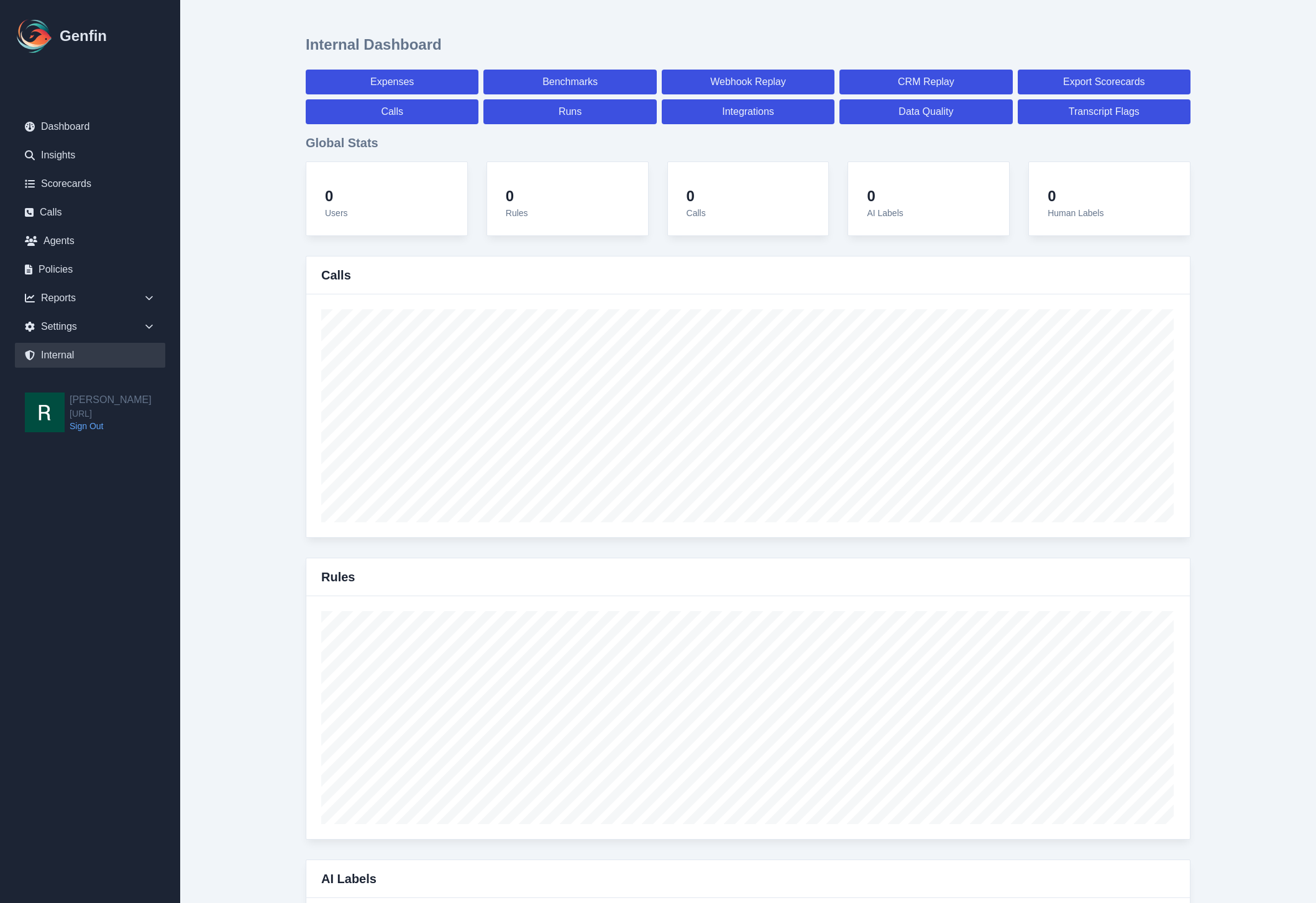
select select "paid"
select select "7"
select select "paid"
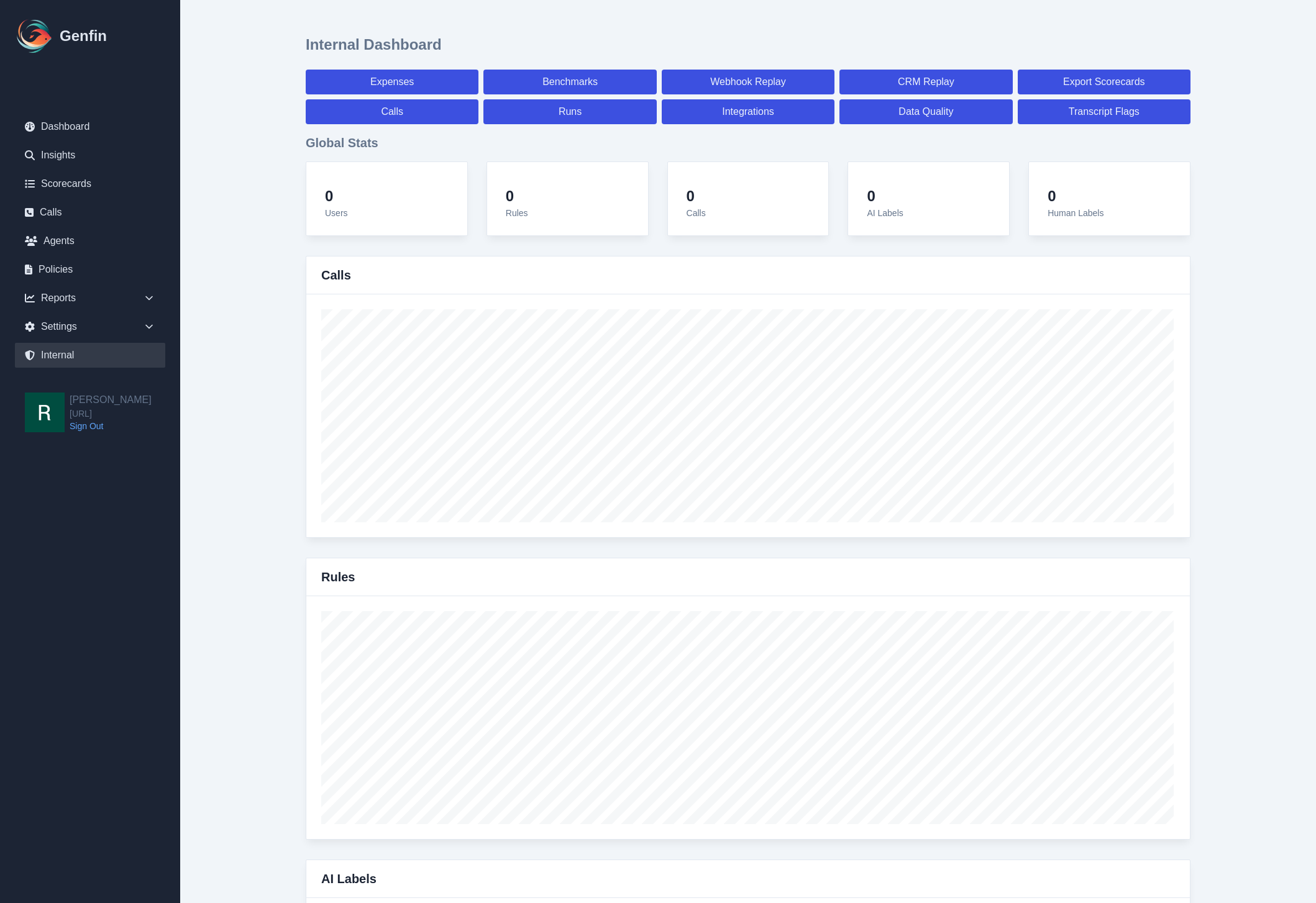
select select "7"
select select "paid"
select select "7"
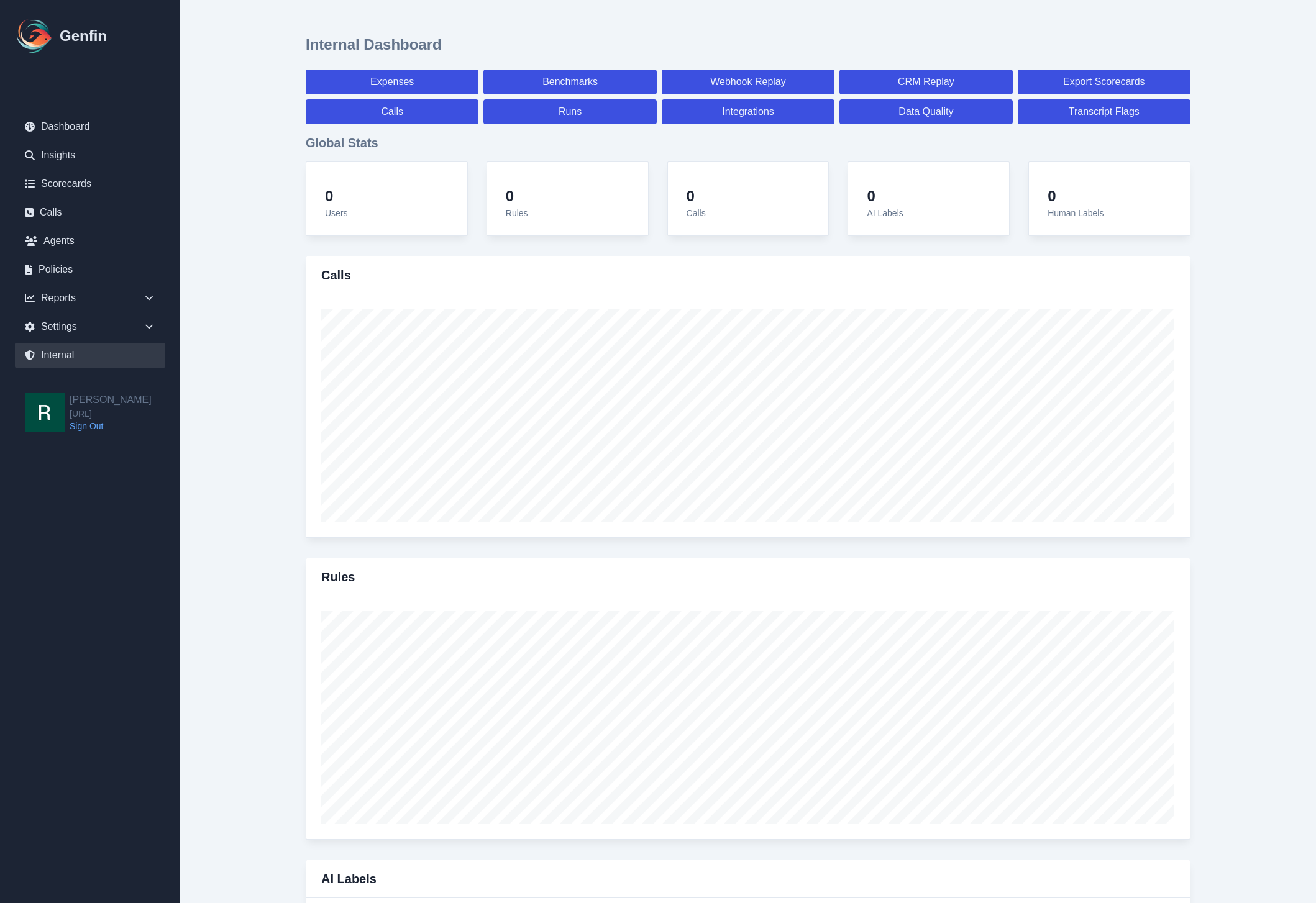
select select "7"
select select "paid"
select select "7"
select select "paid"
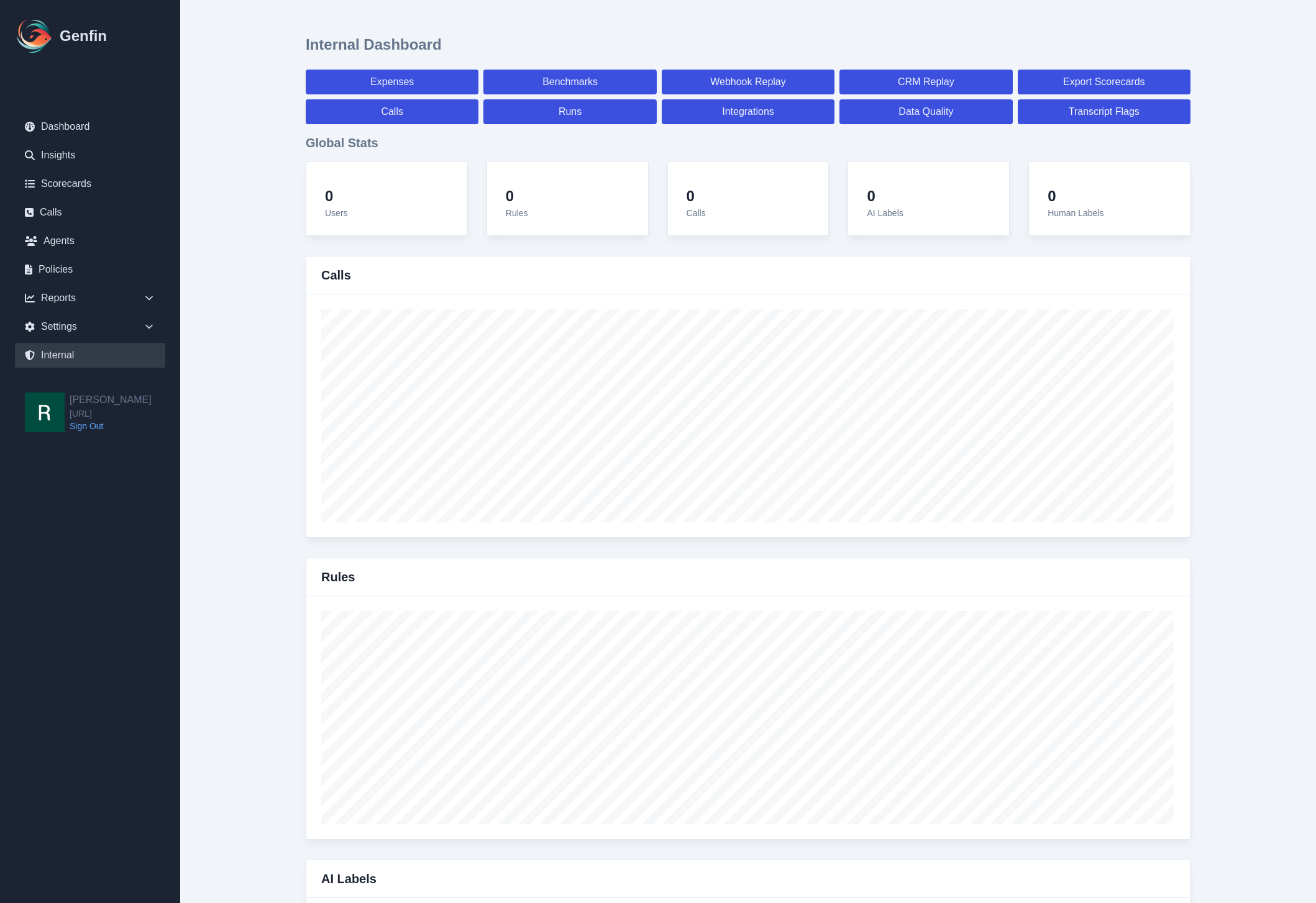
select select "7"
select select "paid"
select select "7"
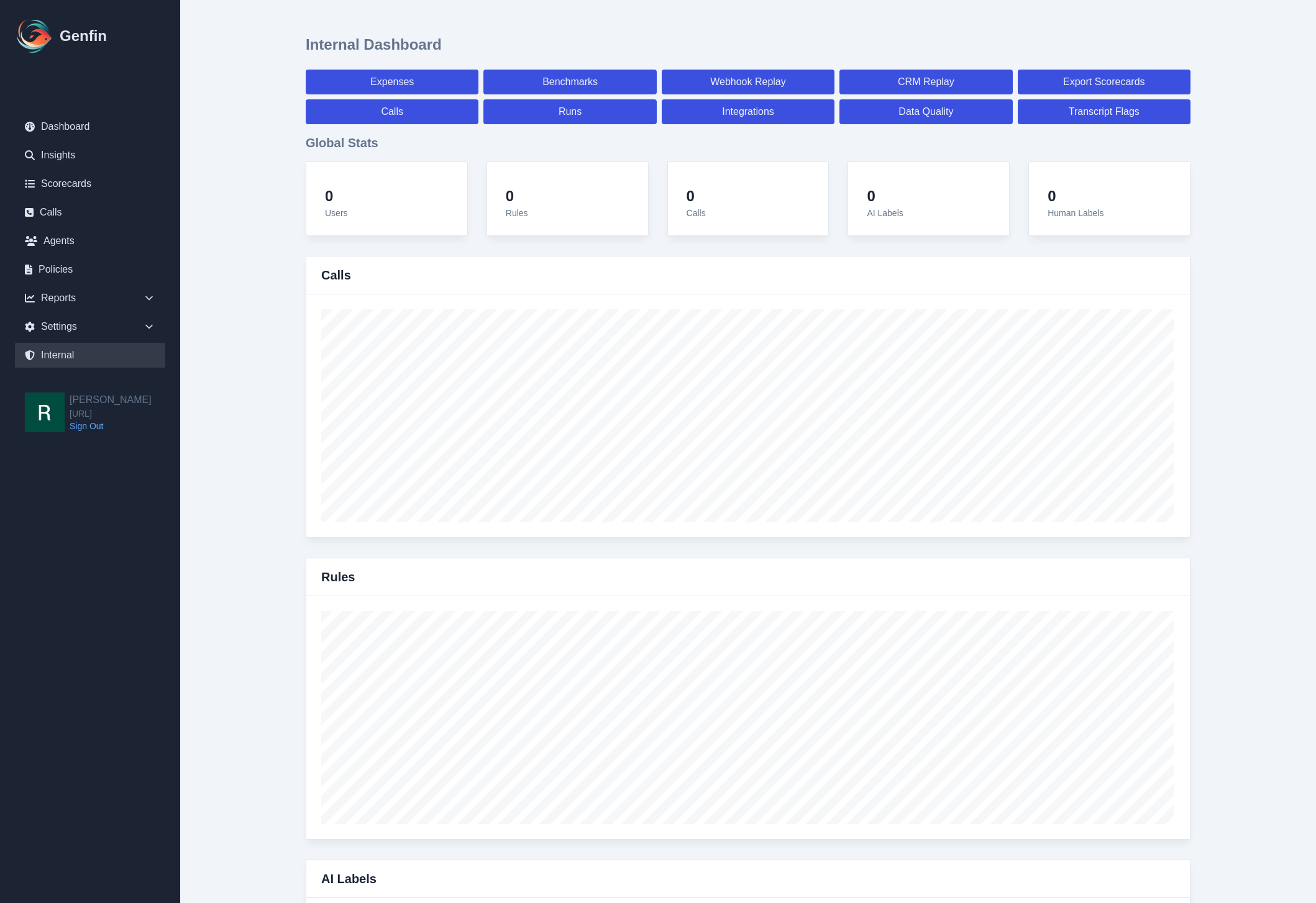
select select "7"
select select "paid"
select select "7"
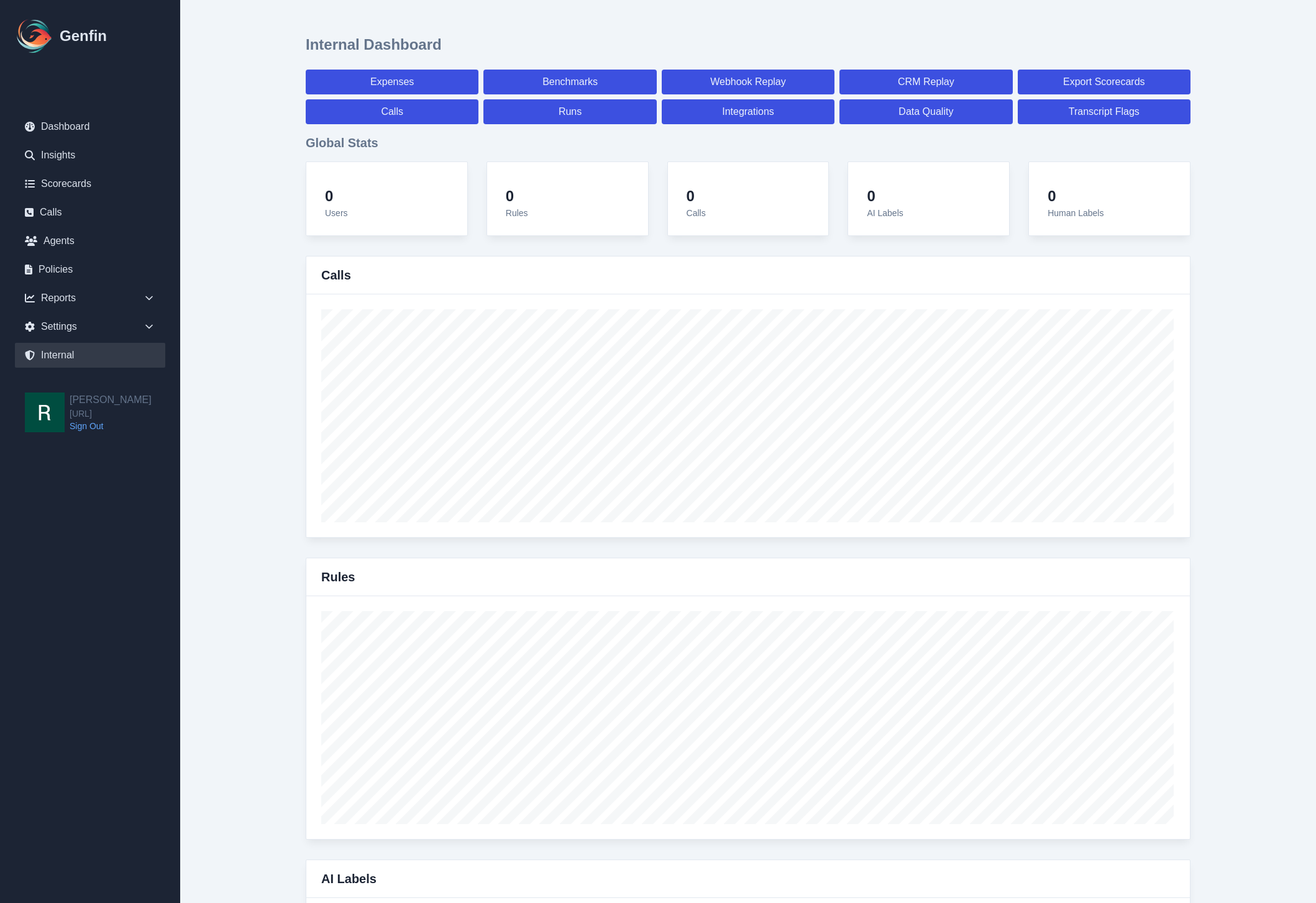
select select "7"
select select "paid"
select select "7"
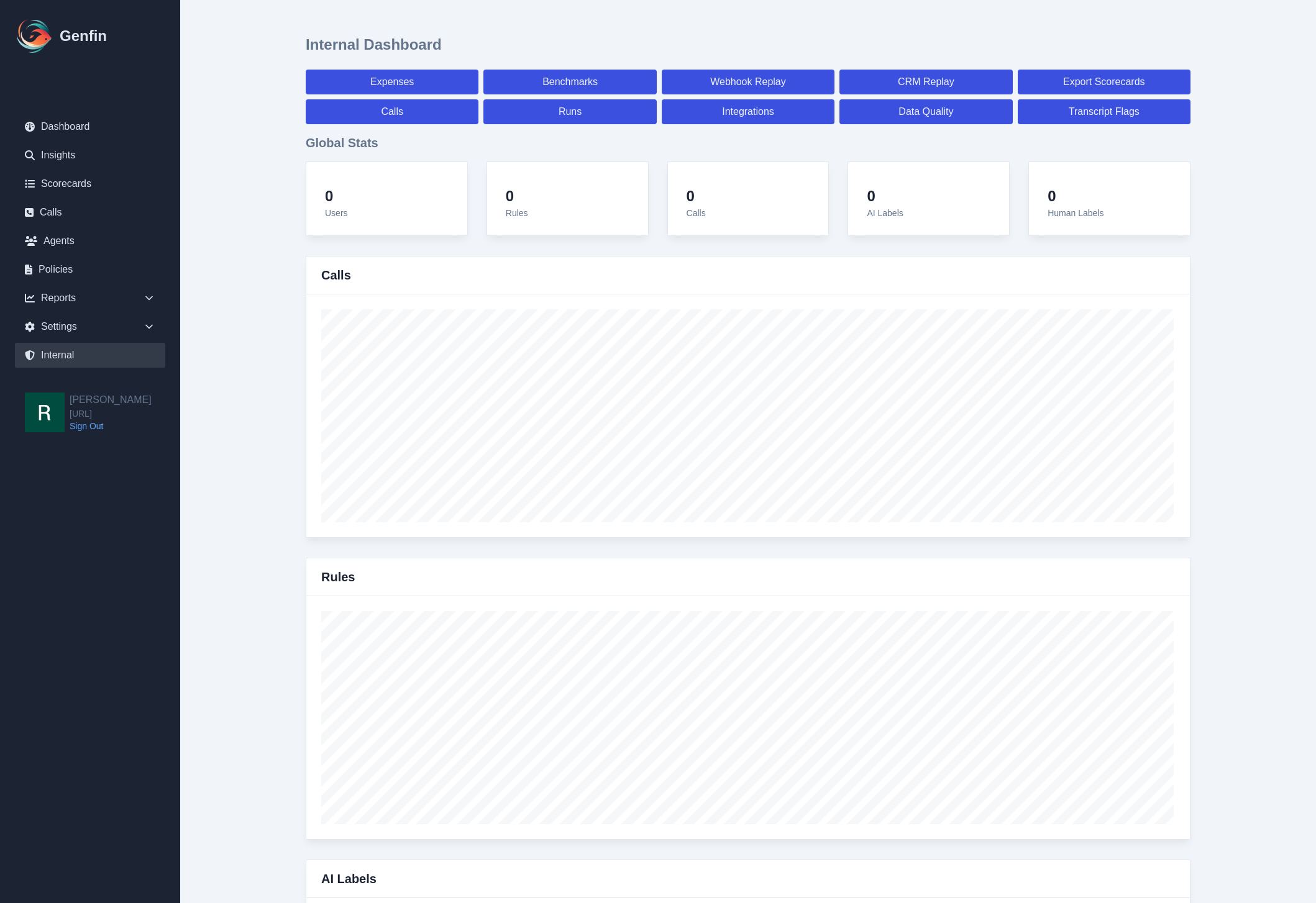
select select "7"
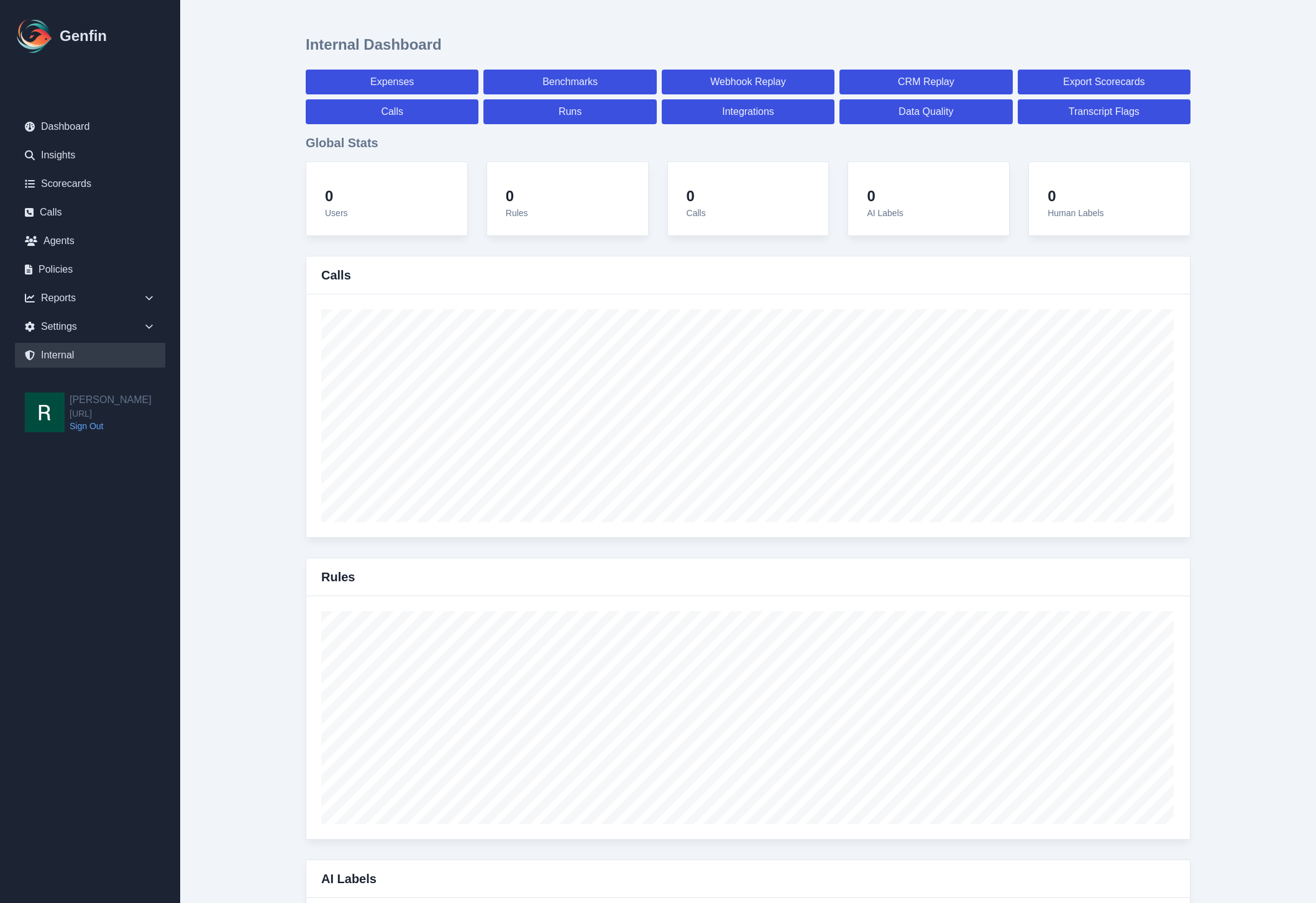
select select "paid"
select select "7"
drag, startPoint x: 292, startPoint y: 478, endPoint x: 248, endPoint y: 458, distance: 48.3
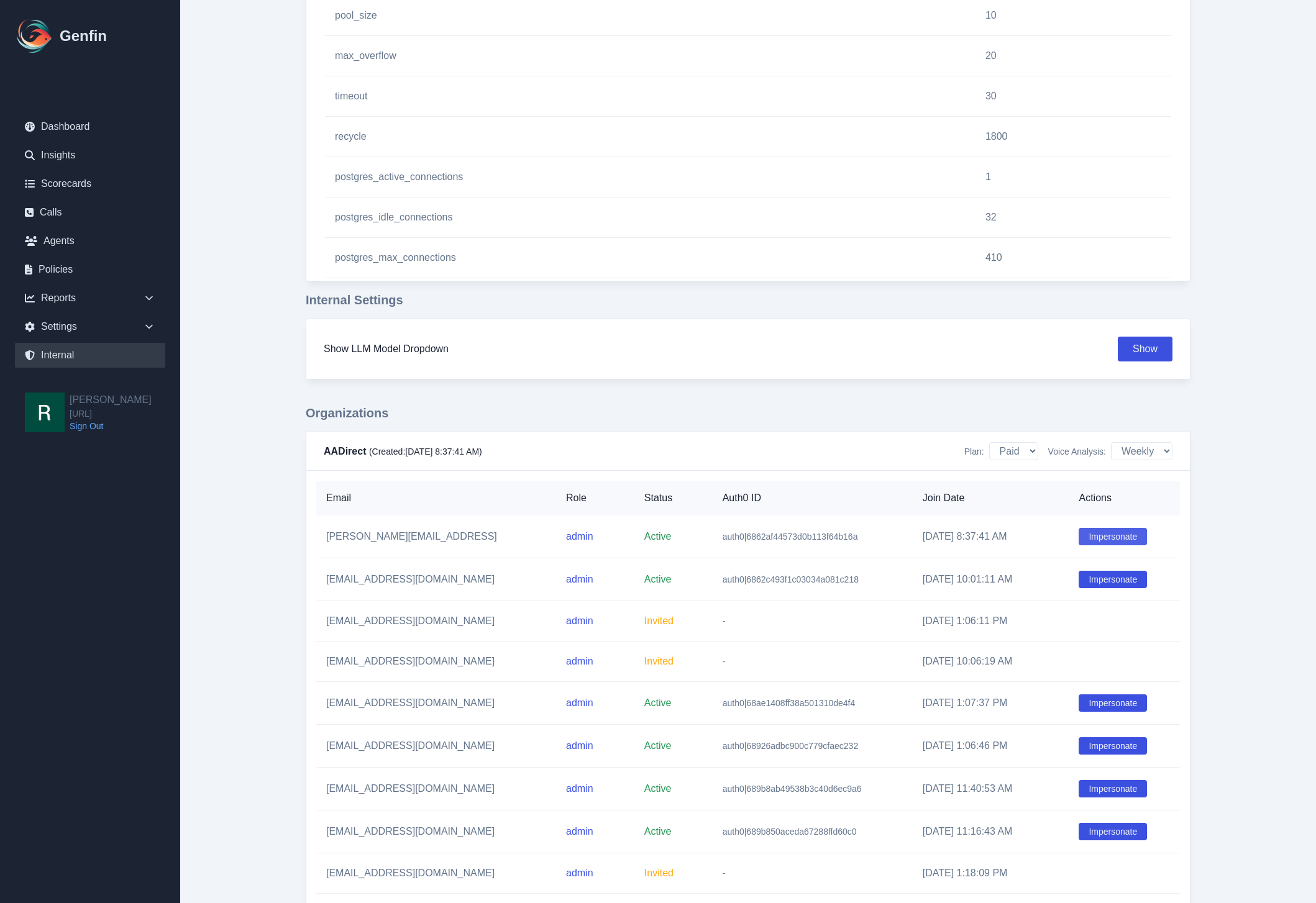
click at [1109, 539] on button "Impersonate" at bounding box center [1112, 536] width 68 height 18
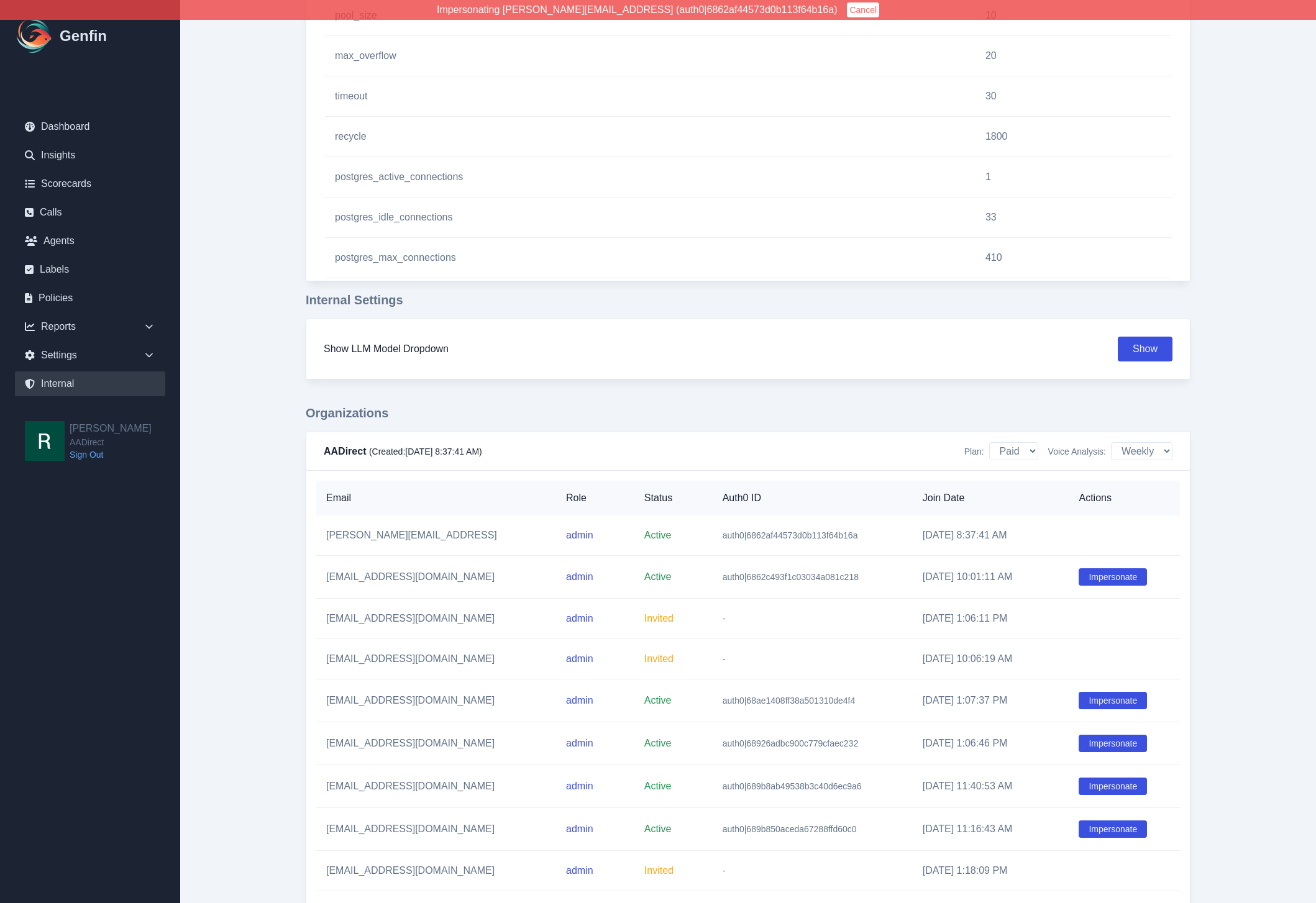
click at [85, 187] on link "Scorecards" at bounding box center [90, 184] width 150 height 25
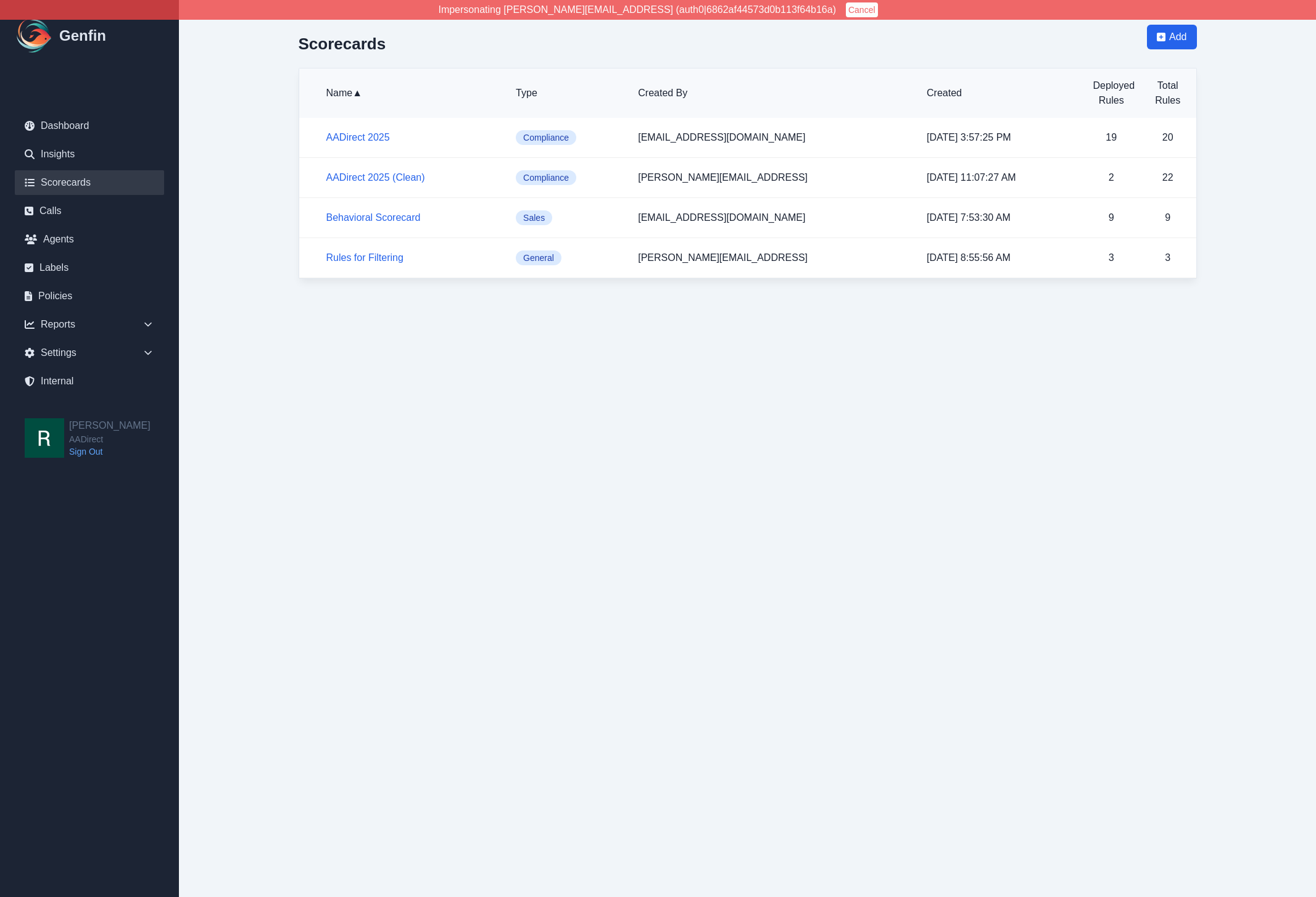
click at [459, 170] on h5 "AADirect 2025 (Clean)" at bounding box center [411, 178] width 170 height 15
click at [375, 132] on link "AADirect 2025" at bounding box center [358, 137] width 63 height 10
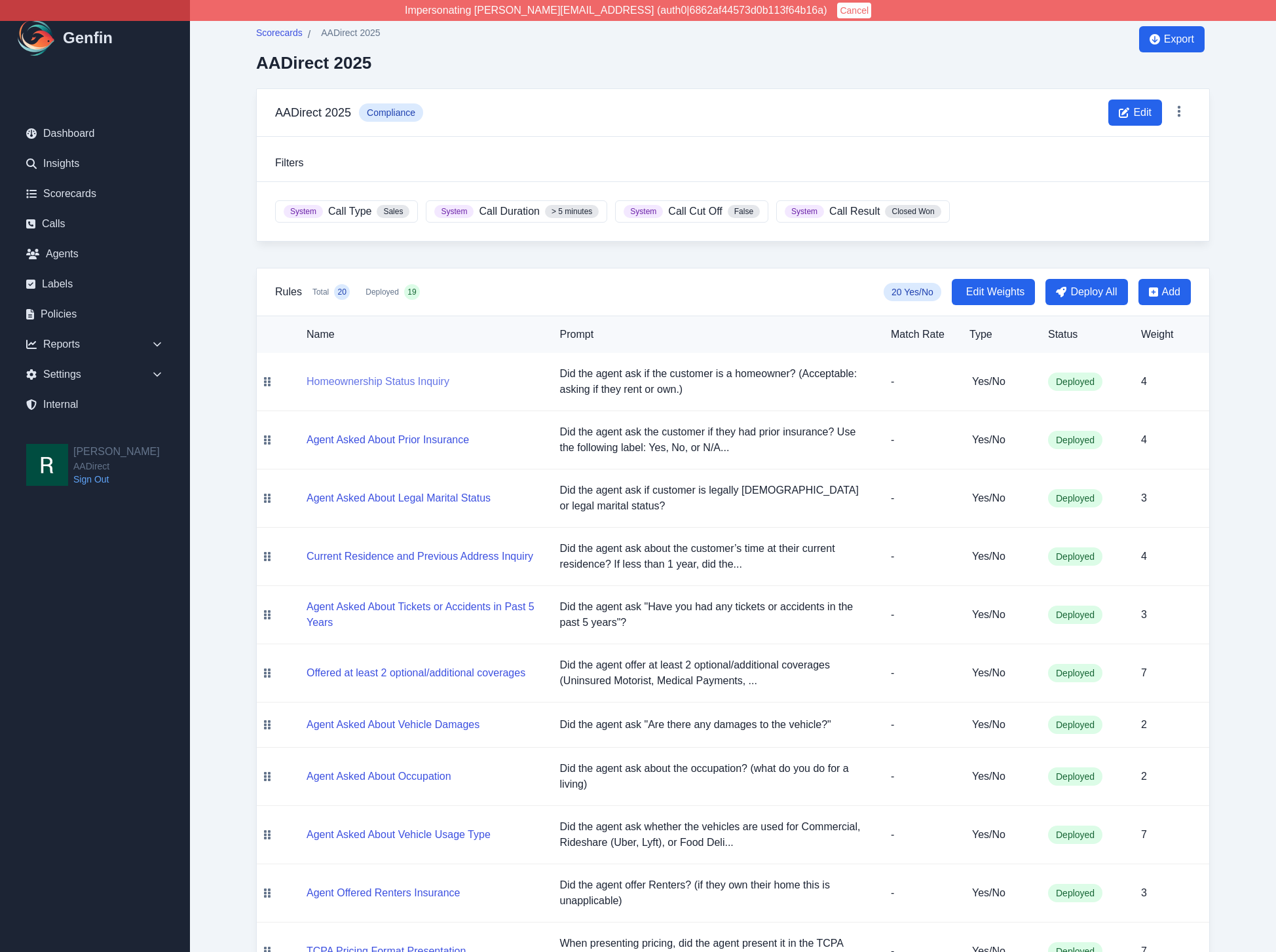
click at [348, 380] on button "Homeownership Status Inquiry" at bounding box center [378, 382] width 142 height 16
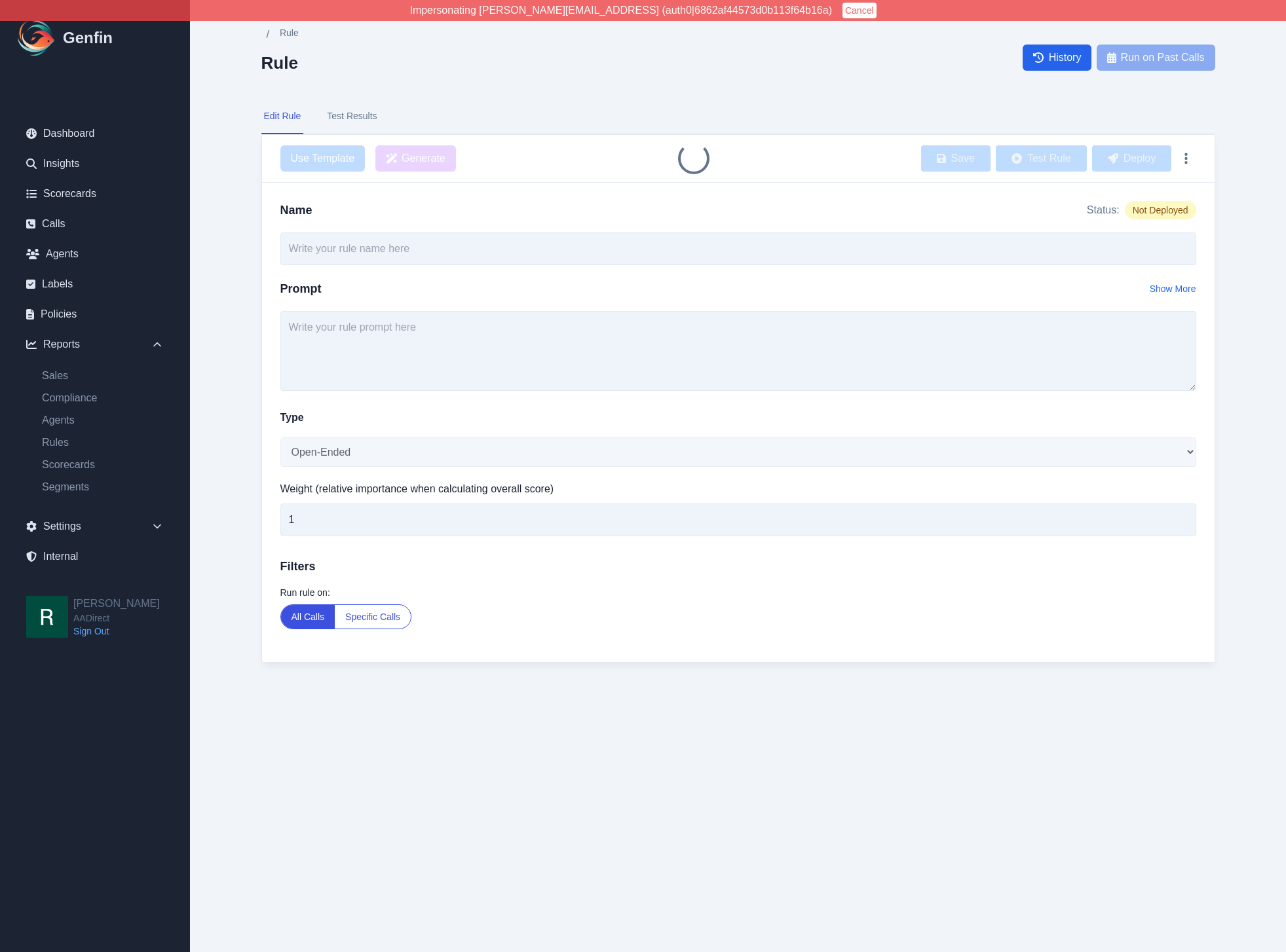
type input "Homeownership Status Inquiry"
type input "4"
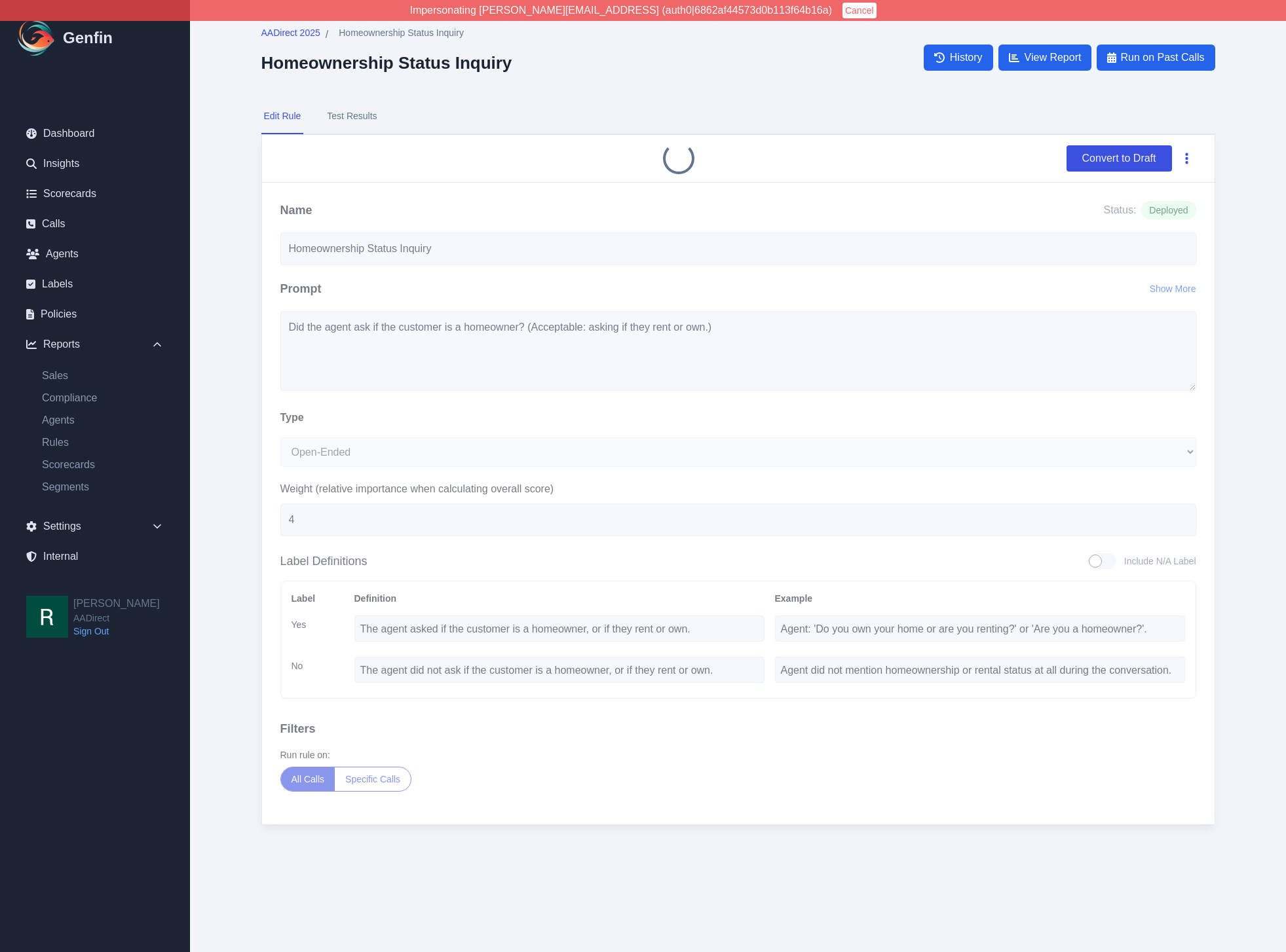
click at [1188, 157] on button "button" at bounding box center [1186, 158] width 19 height 24
click at [1157, 188] on button "Delete" at bounding box center [1144, 190] width 105 height 24
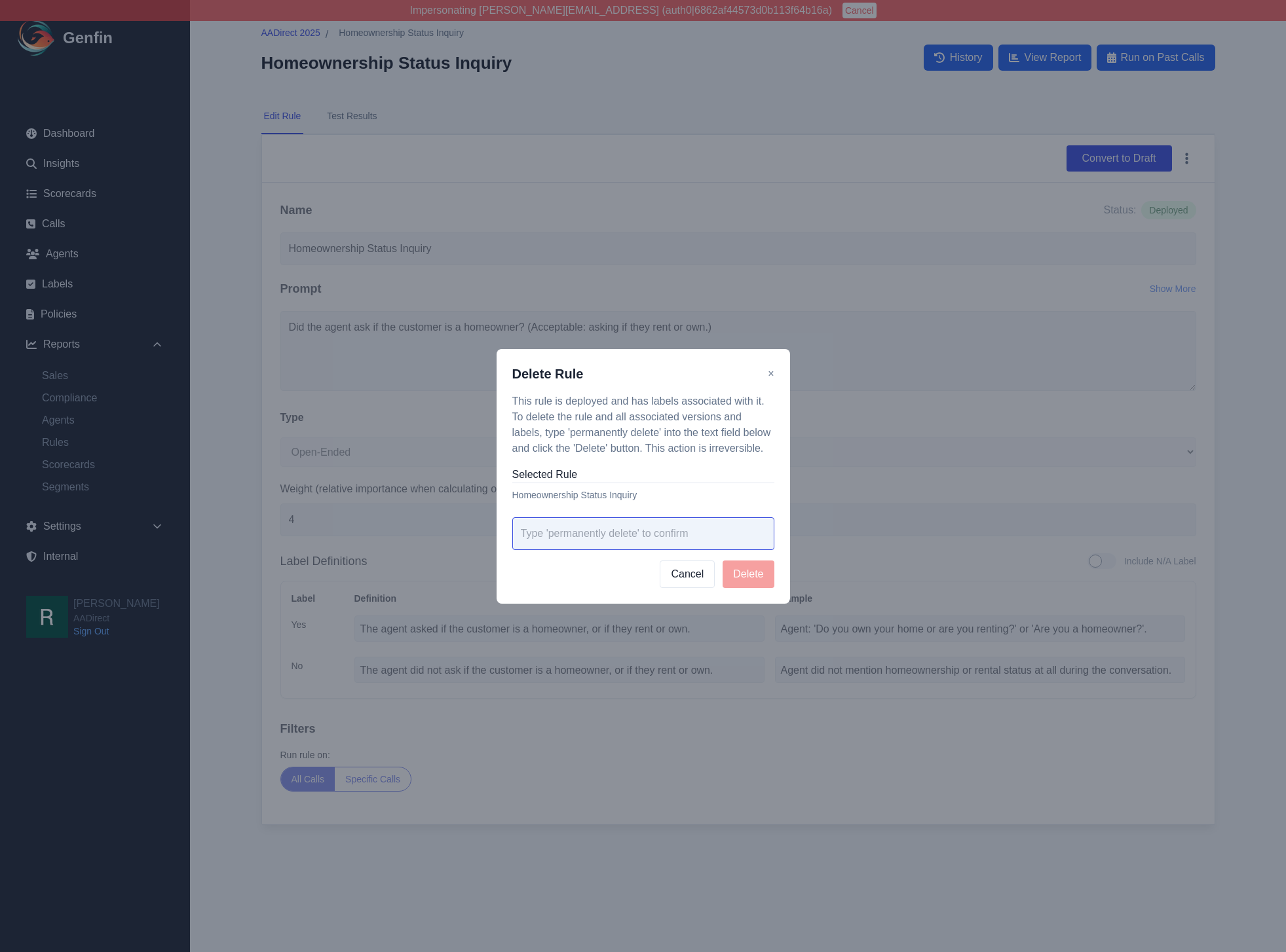
click at [650, 541] on input "text" at bounding box center [643, 533] width 262 height 33
type input "permanently delete"
click at [742, 576] on button "Delete" at bounding box center [748, 574] width 51 height 28
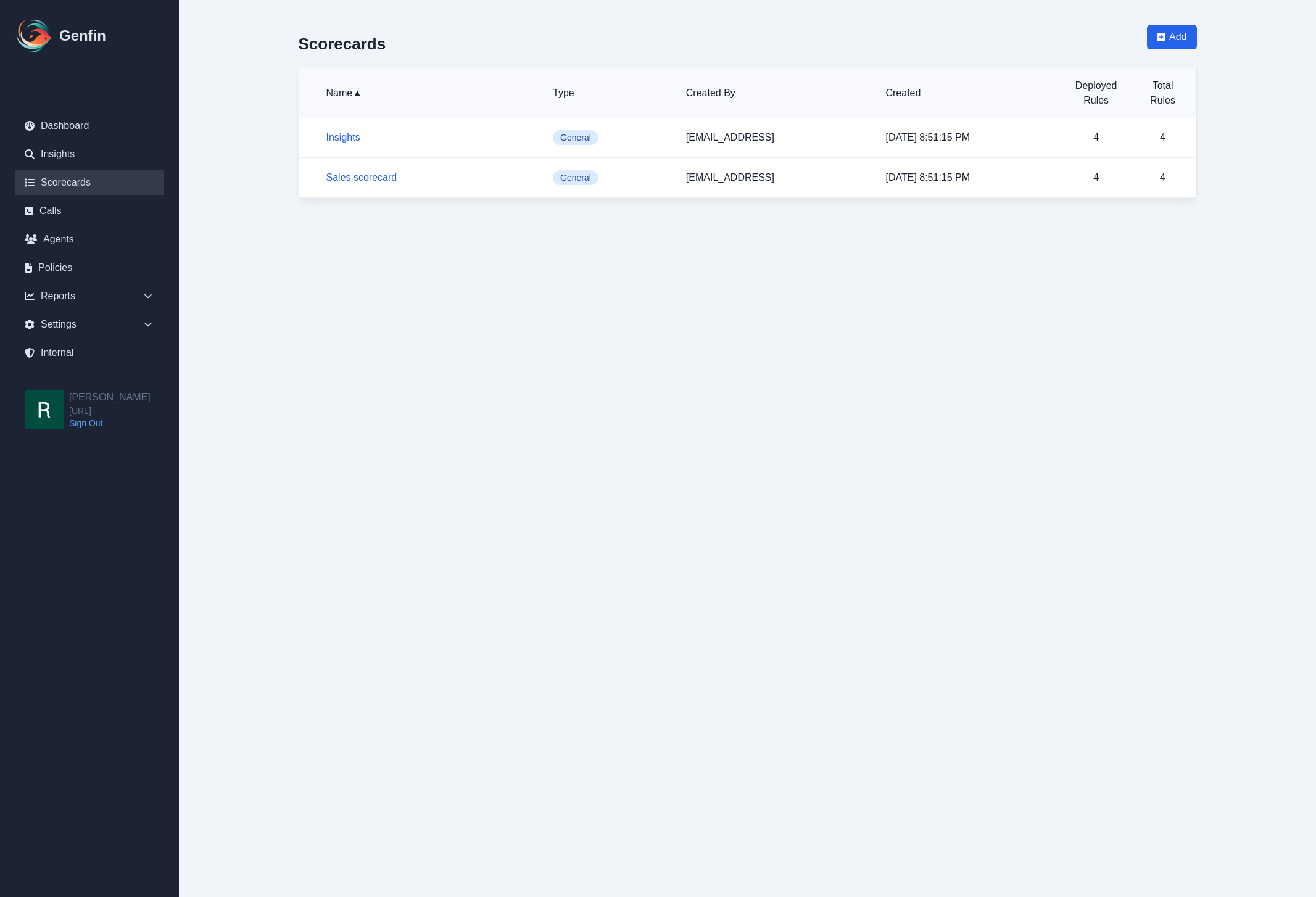
click at [362, 224] on html "Genfin Dashboard Insights Scorecards Calls Agents Policies Reports Sales Compli…" at bounding box center [658, 112] width 1316 height 224
click at [294, 224] on html "Genfin Dashboard Insights Scorecards Calls Agents Policies Reports Sales Compli…" at bounding box center [658, 112] width 1316 height 224
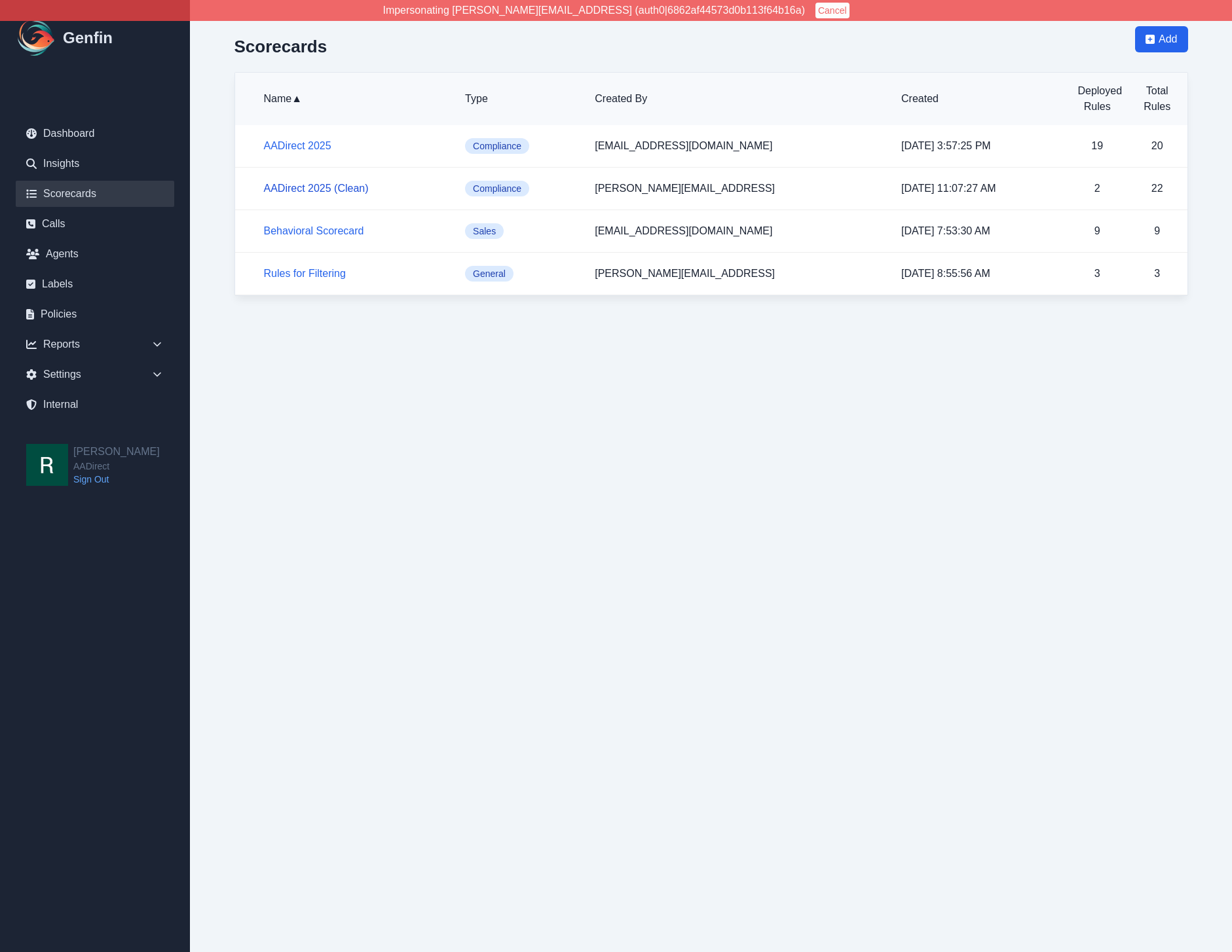
click at [340, 195] on h5 "AADirect 2025 (Clean)" at bounding box center [354, 189] width 181 height 16
click at [345, 189] on link "AADirect 2025 (Clean)" at bounding box center [316, 188] width 105 height 11
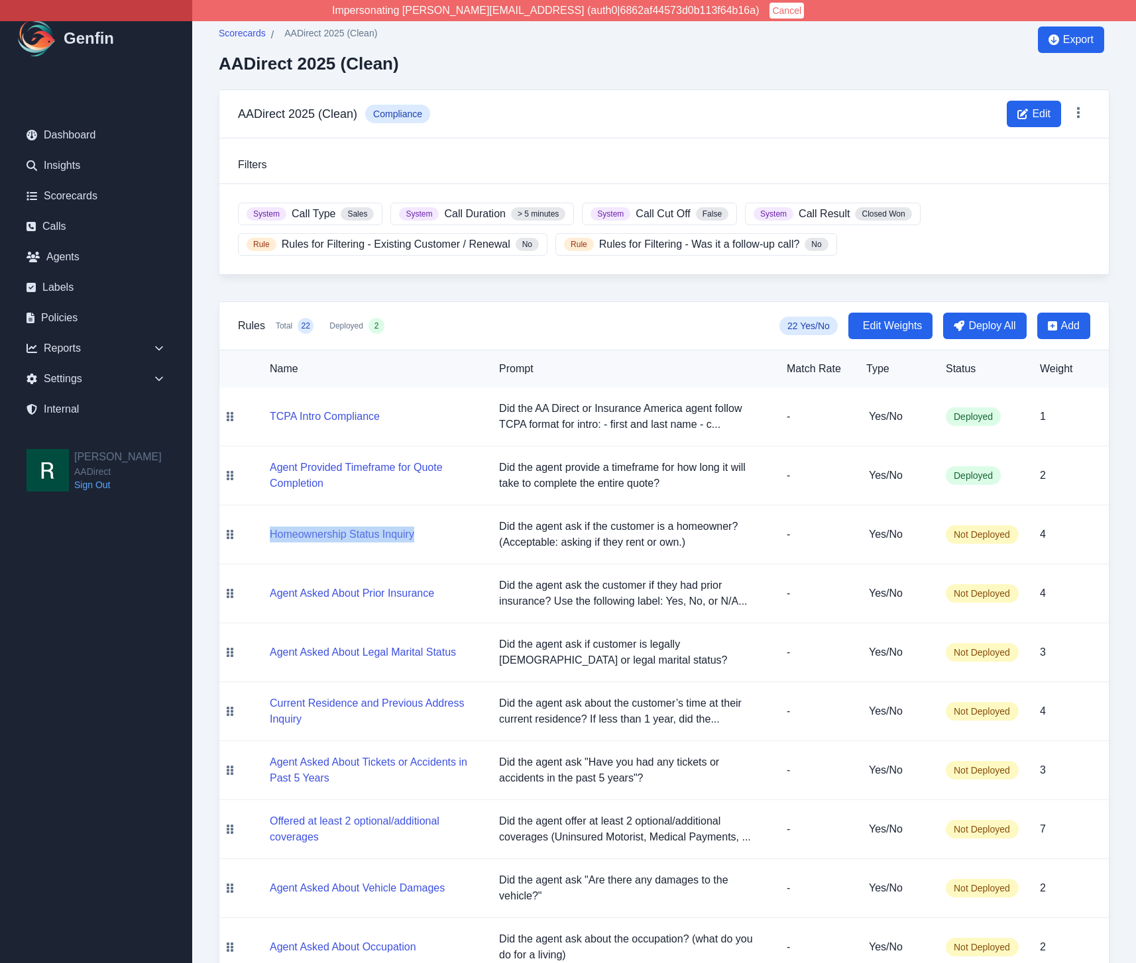
click at [339, 535] on button "Homeownership Status Inquiry" at bounding box center [342, 535] width 144 height 16
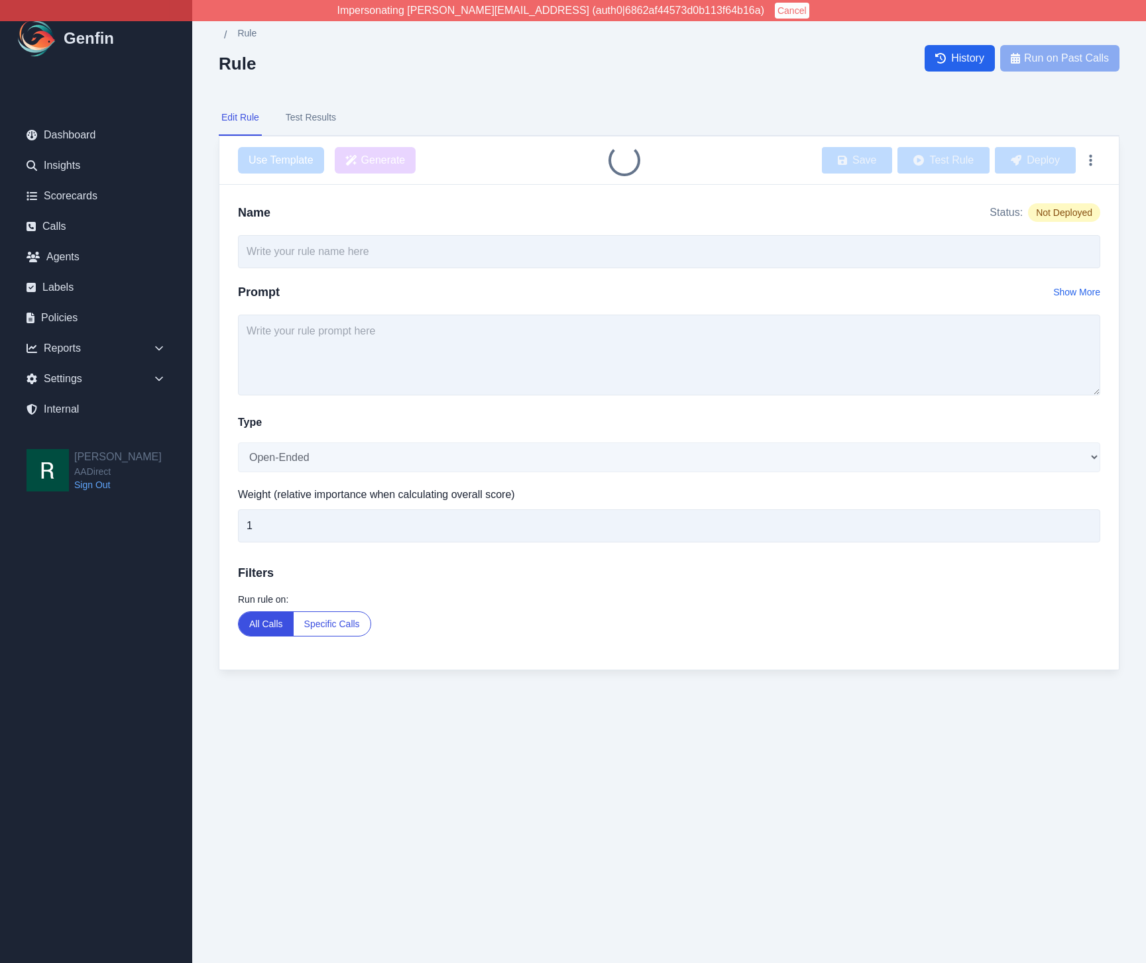
type input "Homeownership Status Inquiry"
type textarea "Did the agent ask if the customer is a homeowner? (Acceptable: asking if they r…"
select select "Yes/No"
type input "4"
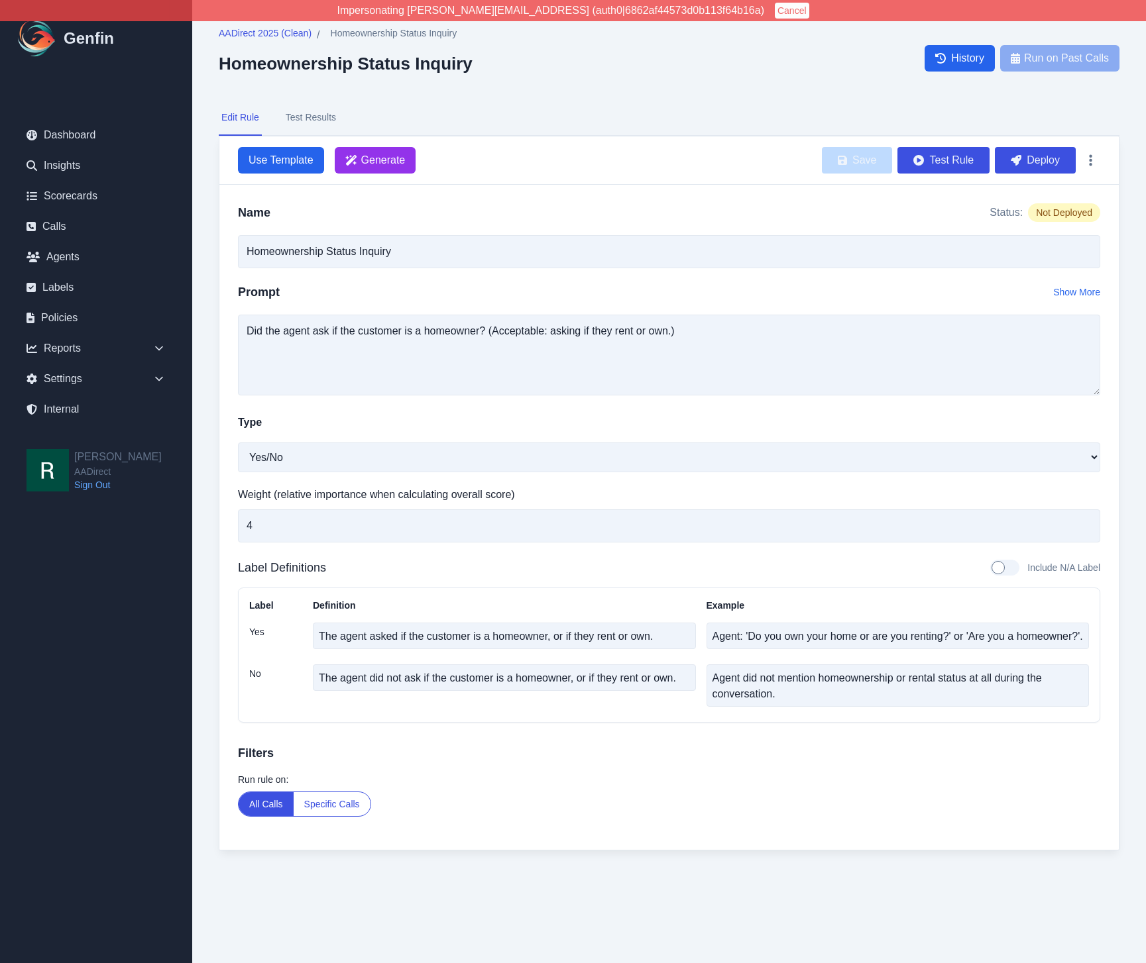
click at [572, 195] on div "Name Status: Not Deployed Homeownership Status Inquiry Prompt Show More Did the…" at bounding box center [668, 517] width 899 height 665
click at [325, 124] on button "Test Results" at bounding box center [311, 118] width 56 height 36
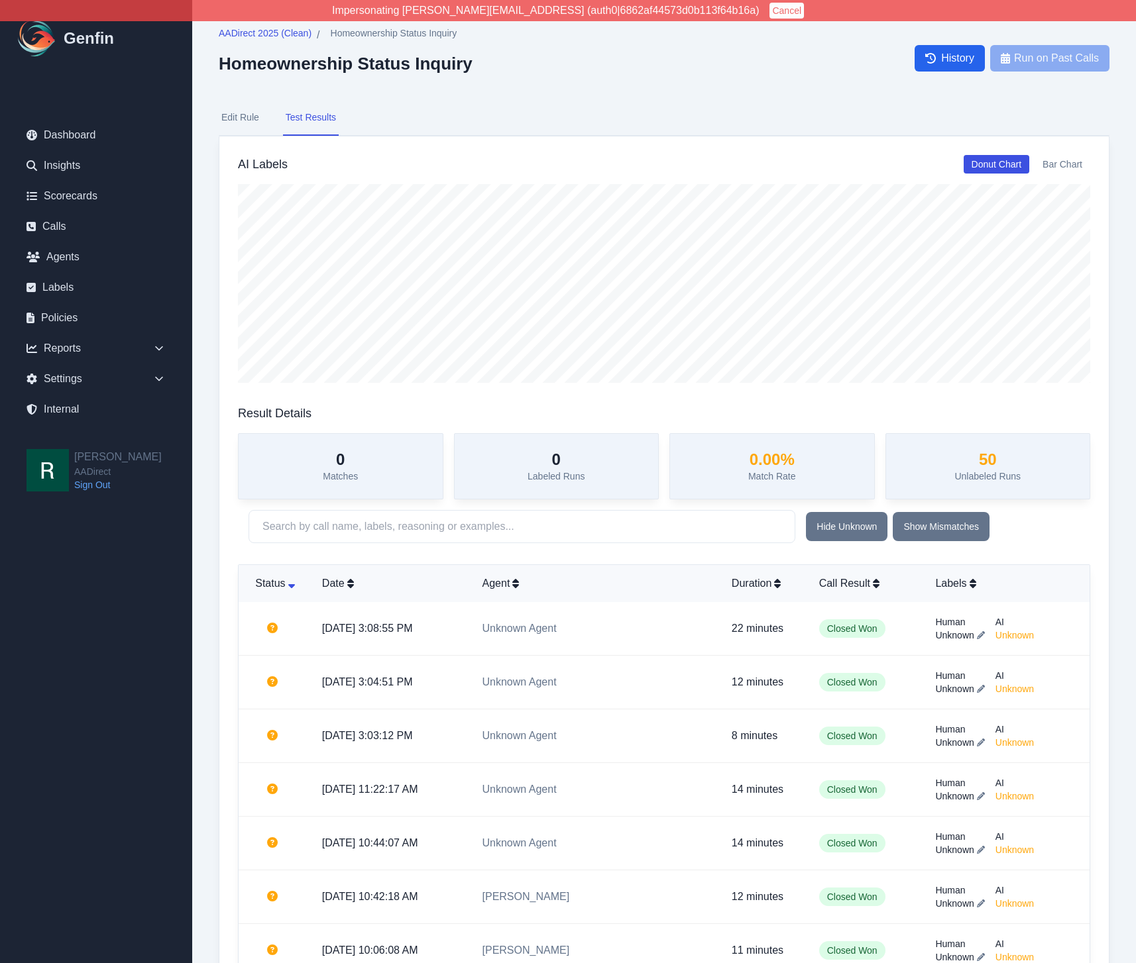
click at [246, 115] on button "Edit Rule" at bounding box center [240, 118] width 43 height 36
select select "Yes/No"
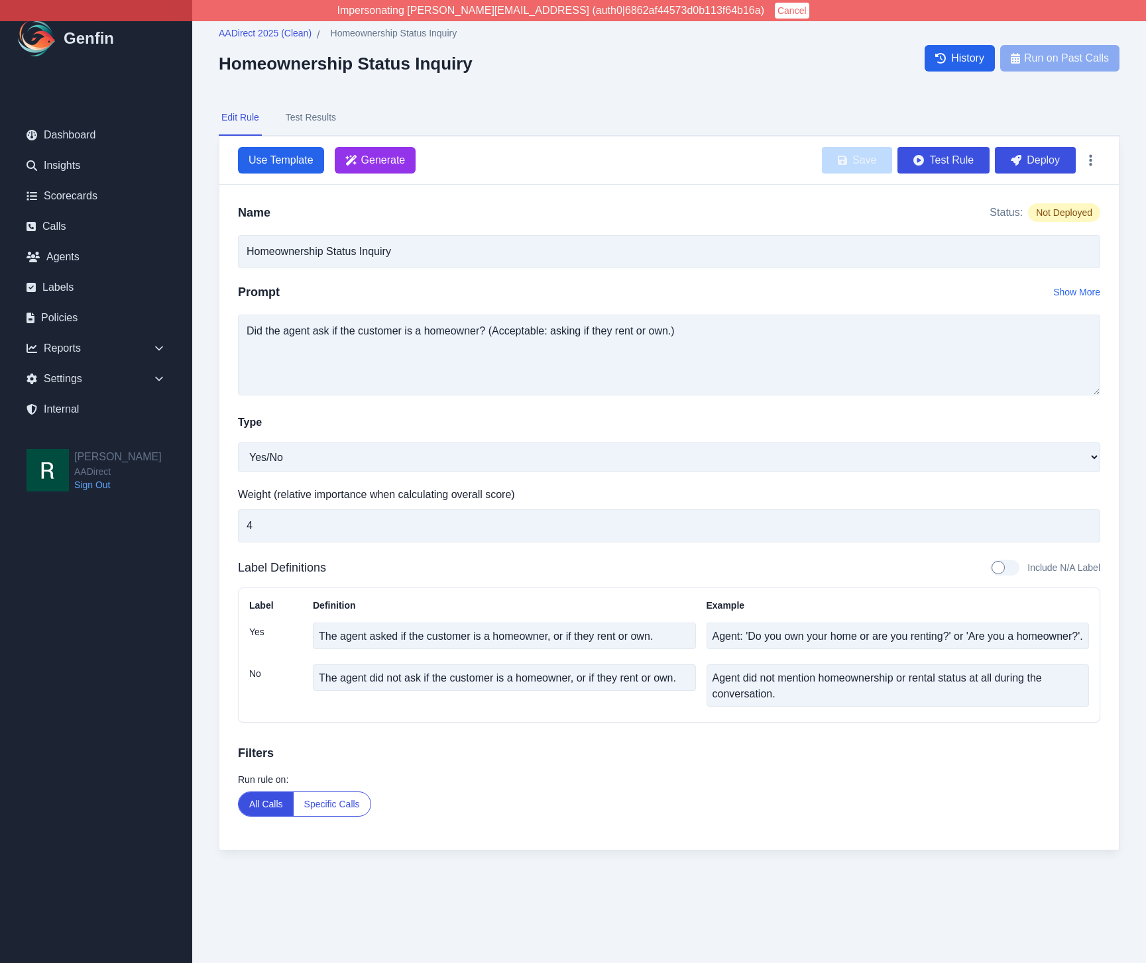
click at [217, 370] on div "AADirect 2025 (Clean) / Homeownership Status Inquiry Homeownership Status Inqui…" at bounding box center [668, 452] width 953 height 904
click at [210, 566] on div "AADirect 2025 (Clean) / Homeownership Status Inquiry Homeownership Status Inqui…" at bounding box center [668, 452] width 953 height 904
click at [164, 351] on icon at bounding box center [158, 348] width 13 height 13
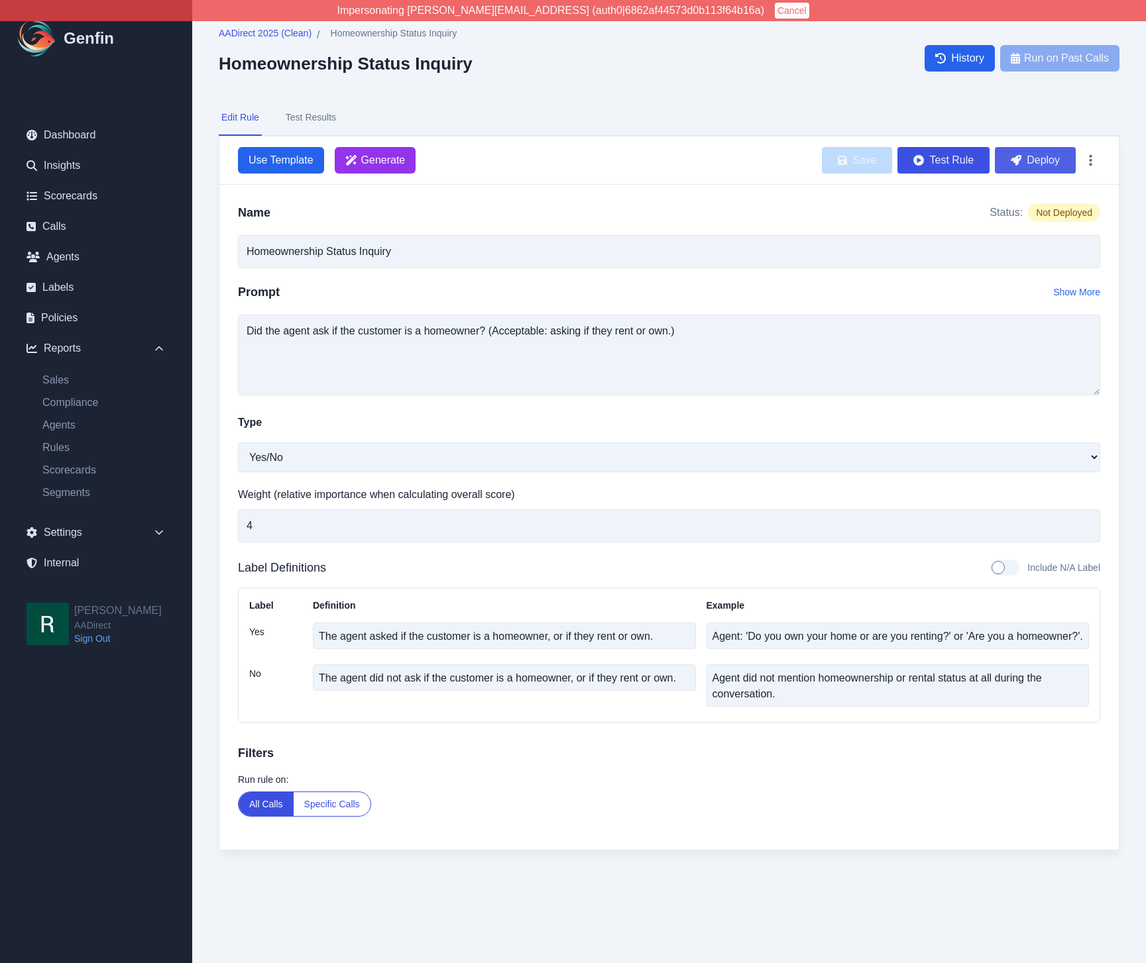
click at [1036, 158] on button "Deploy" at bounding box center [1035, 160] width 81 height 27
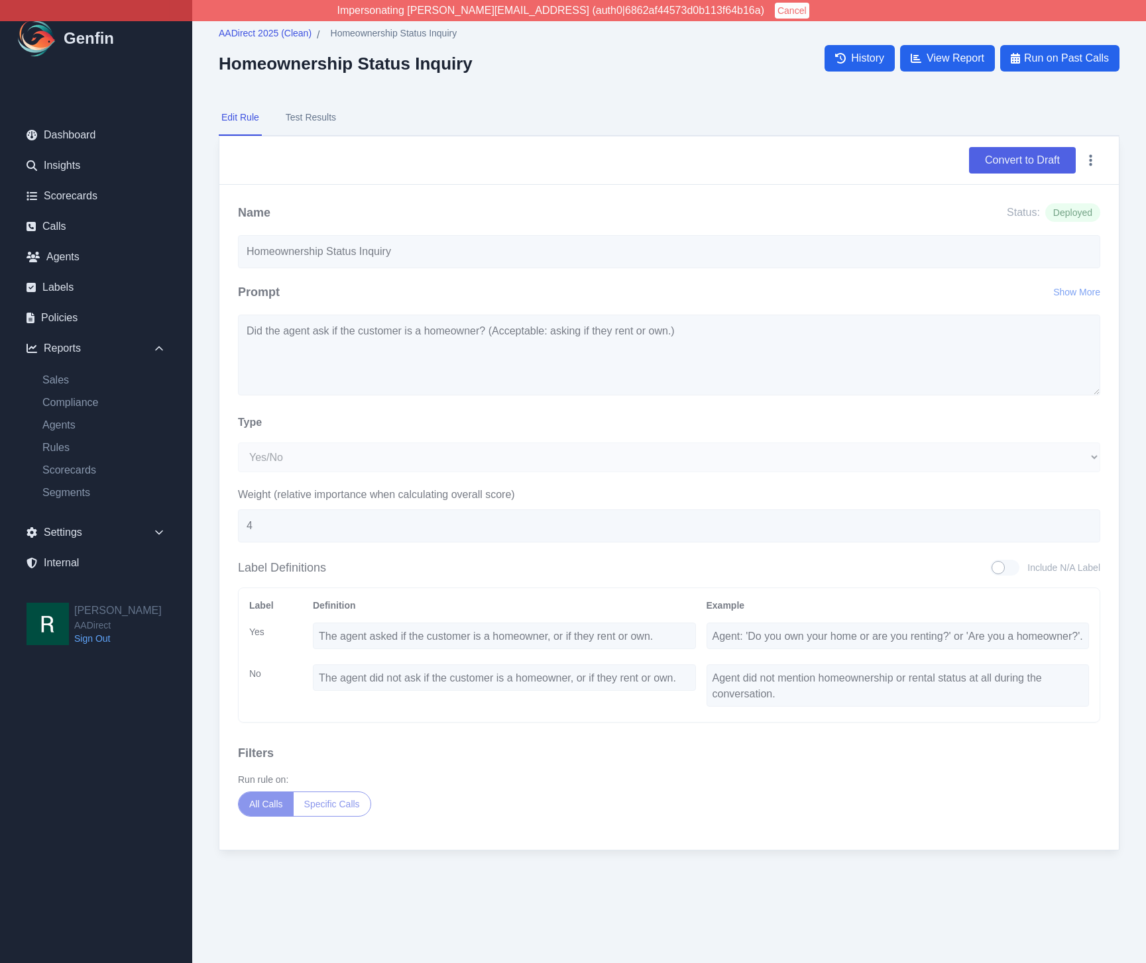
click at [1044, 160] on button "Convert to Draft" at bounding box center [1022, 160] width 107 height 27
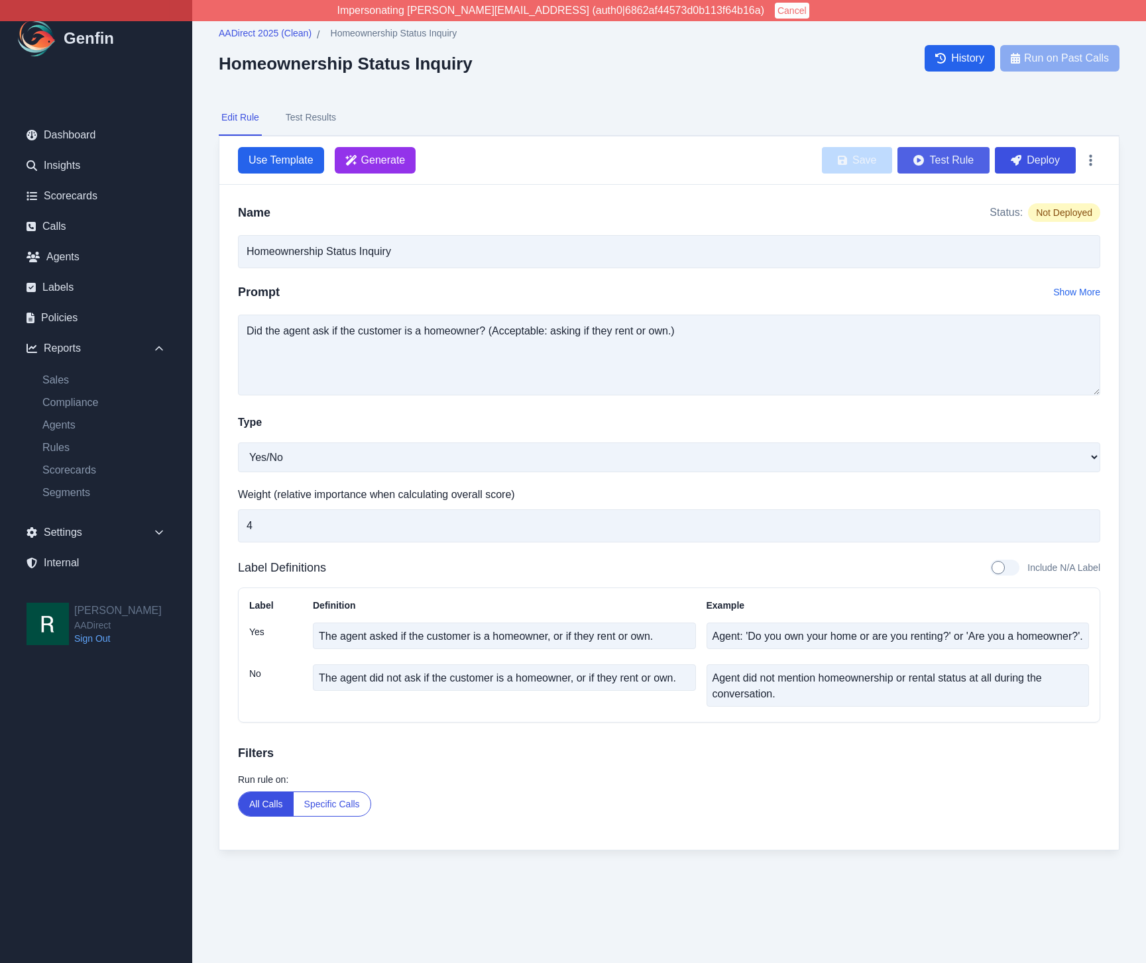
click at [930, 153] on button "Test Rule" at bounding box center [943, 160] width 92 height 27
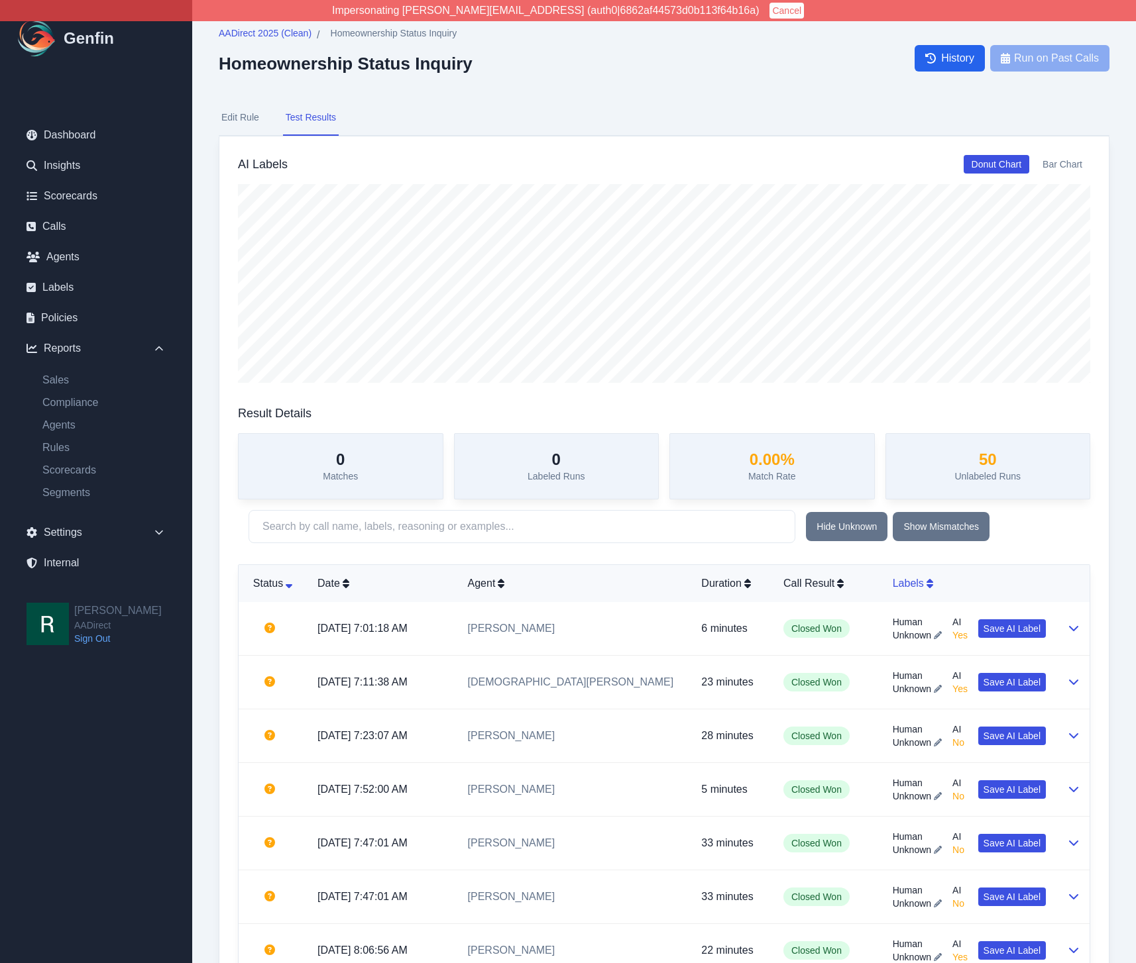
click at [898, 584] on div "Labels" at bounding box center [968, 584] width 153 height 16
click at [852, 647] on td "Closed Won" at bounding box center [827, 629] width 109 height 54
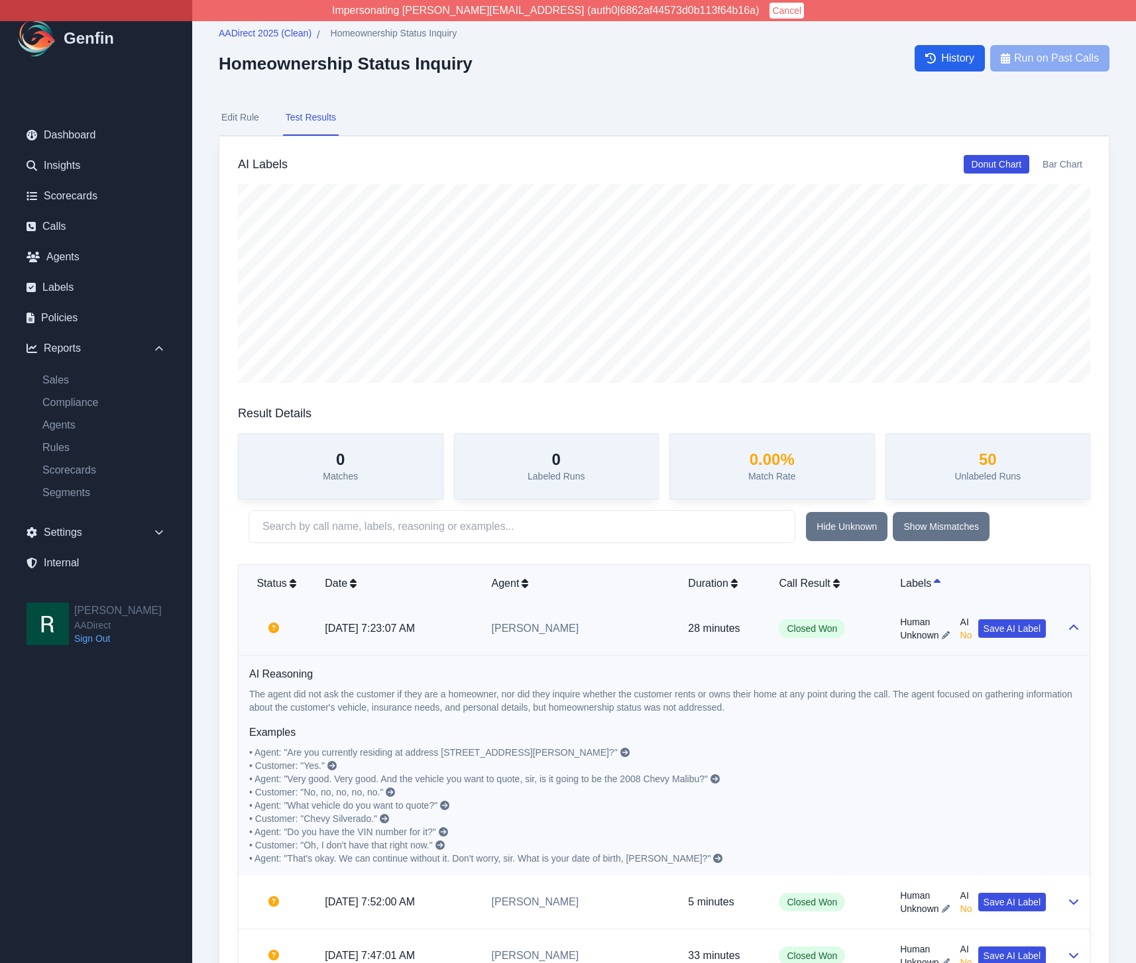
click at [247, 116] on button "Edit Rule" at bounding box center [240, 118] width 43 height 36
select select "Yes/No"
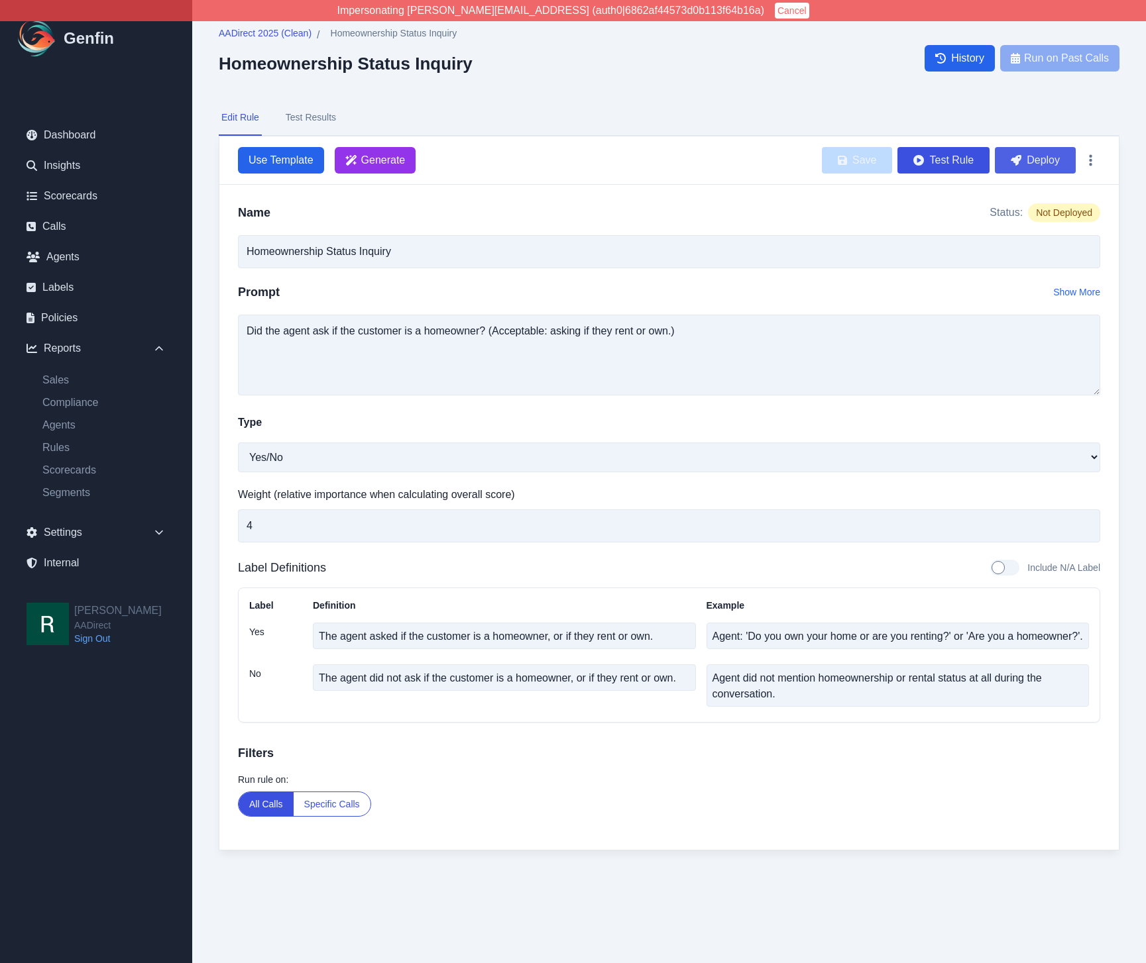
click at [1054, 158] on button "Deploy" at bounding box center [1035, 160] width 81 height 27
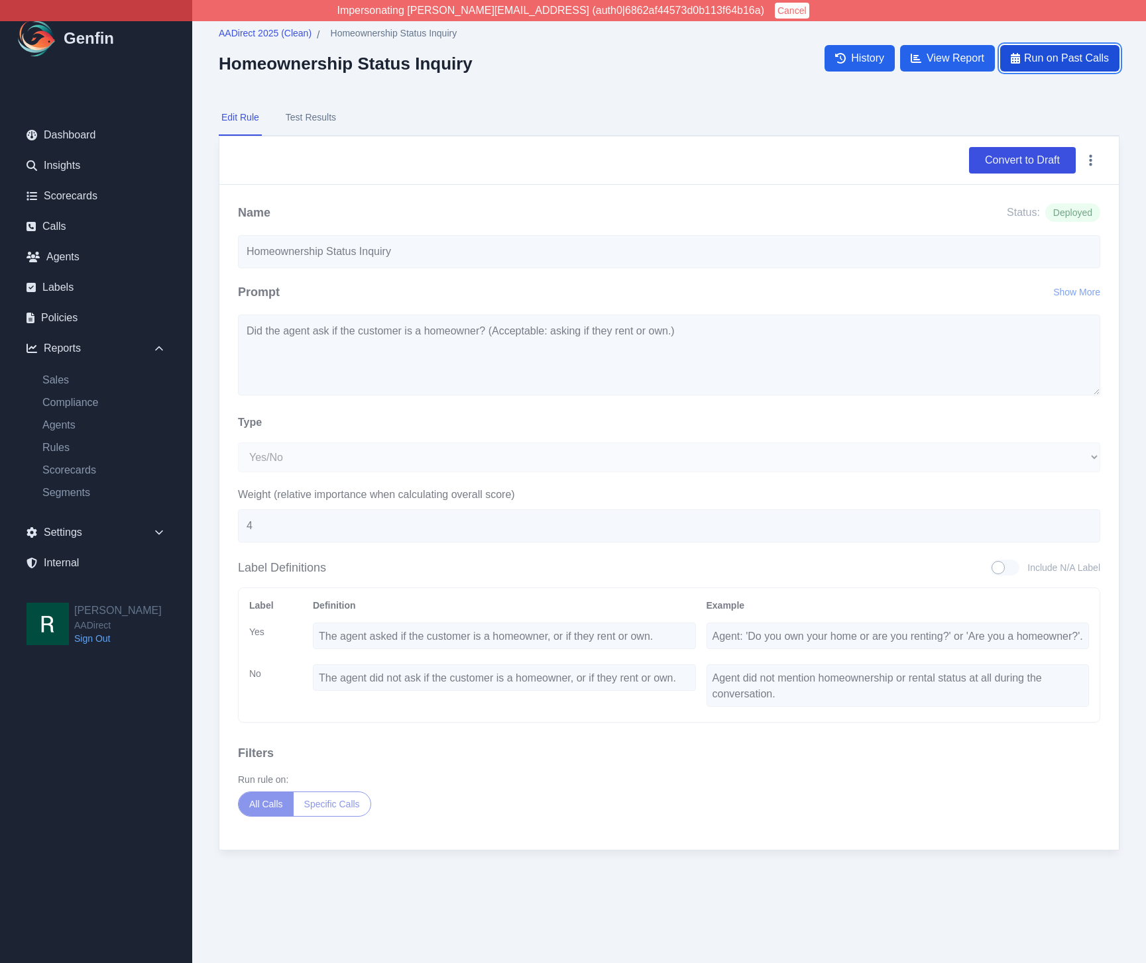
click at [1058, 54] on span "Run on Past Calls" at bounding box center [1066, 58] width 85 height 16
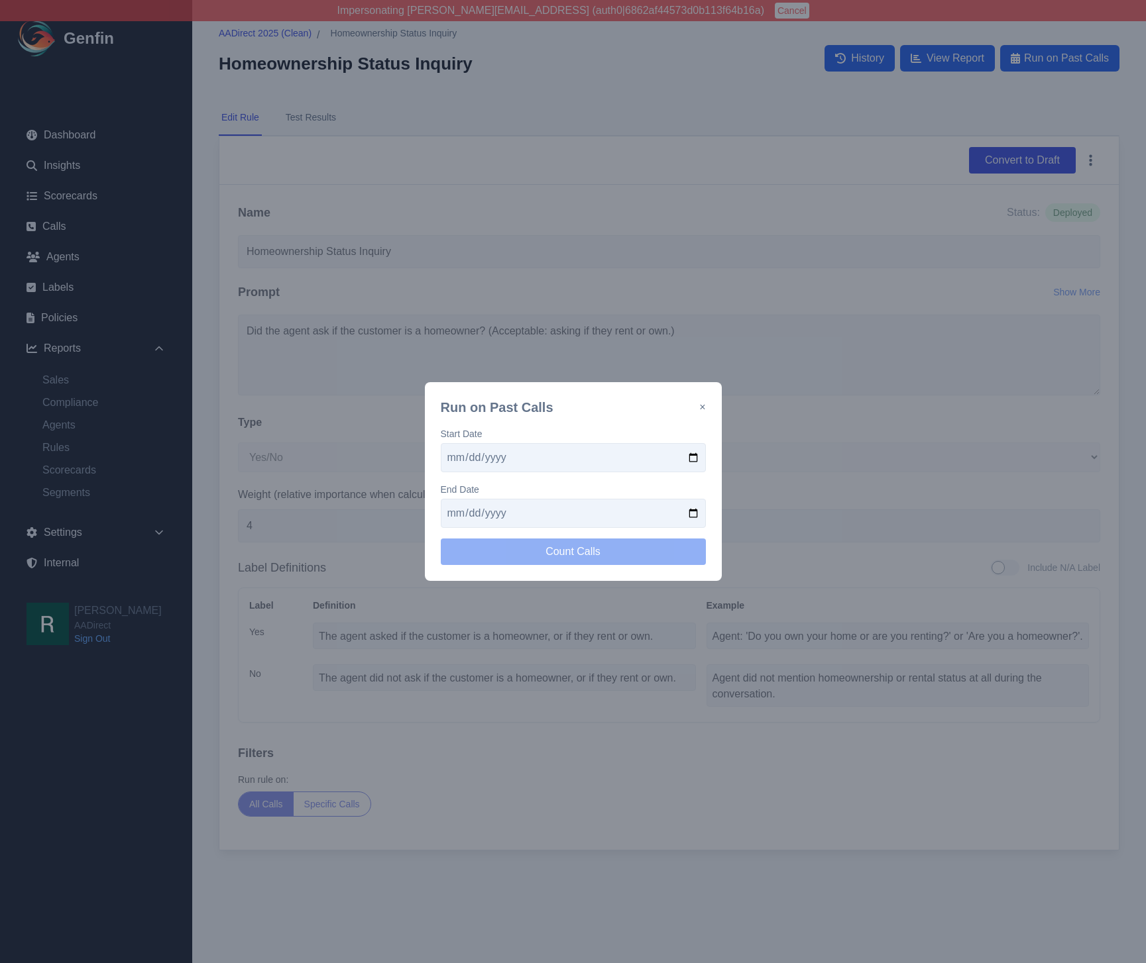
click at [639, 453] on input "date" at bounding box center [573, 457] width 265 height 29
click at [694, 458] on input "date" at bounding box center [573, 457] width 265 height 29
type input "2025-09-15"
click at [696, 514] on input "date" at bounding box center [573, 513] width 265 height 29
type input "2025-09-29"
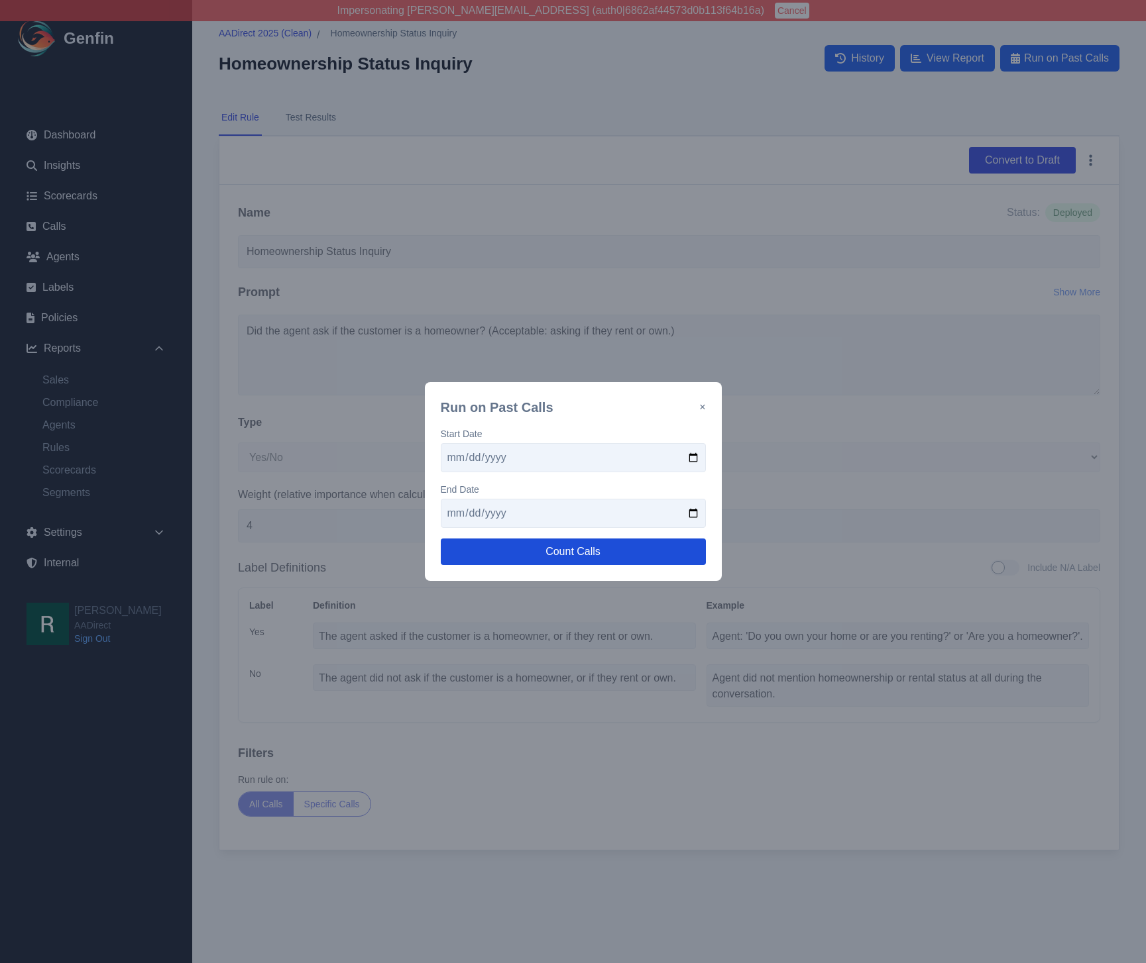
click at [594, 551] on button "Count Calls" at bounding box center [573, 552] width 265 height 27
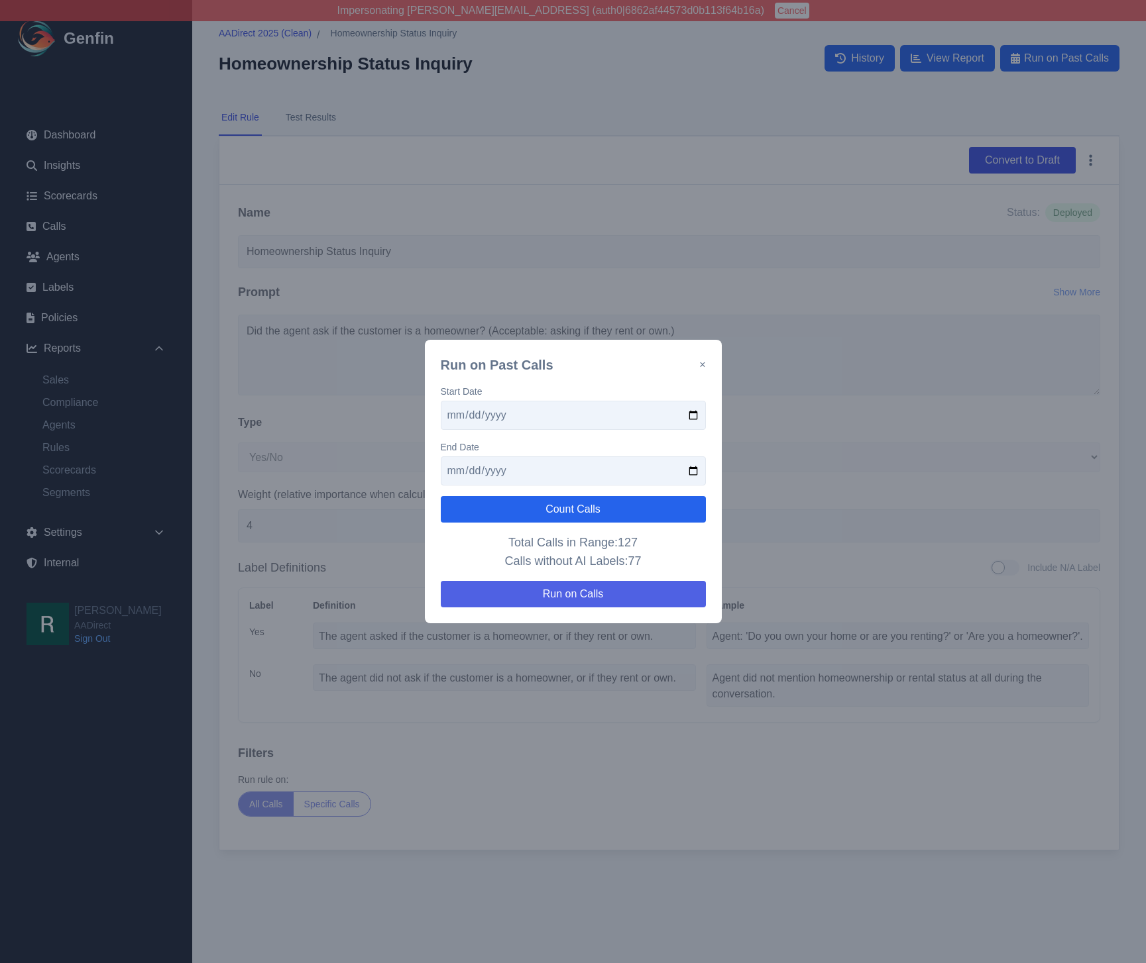
click at [596, 595] on button "Run on Calls" at bounding box center [573, 594] width 265 height 27
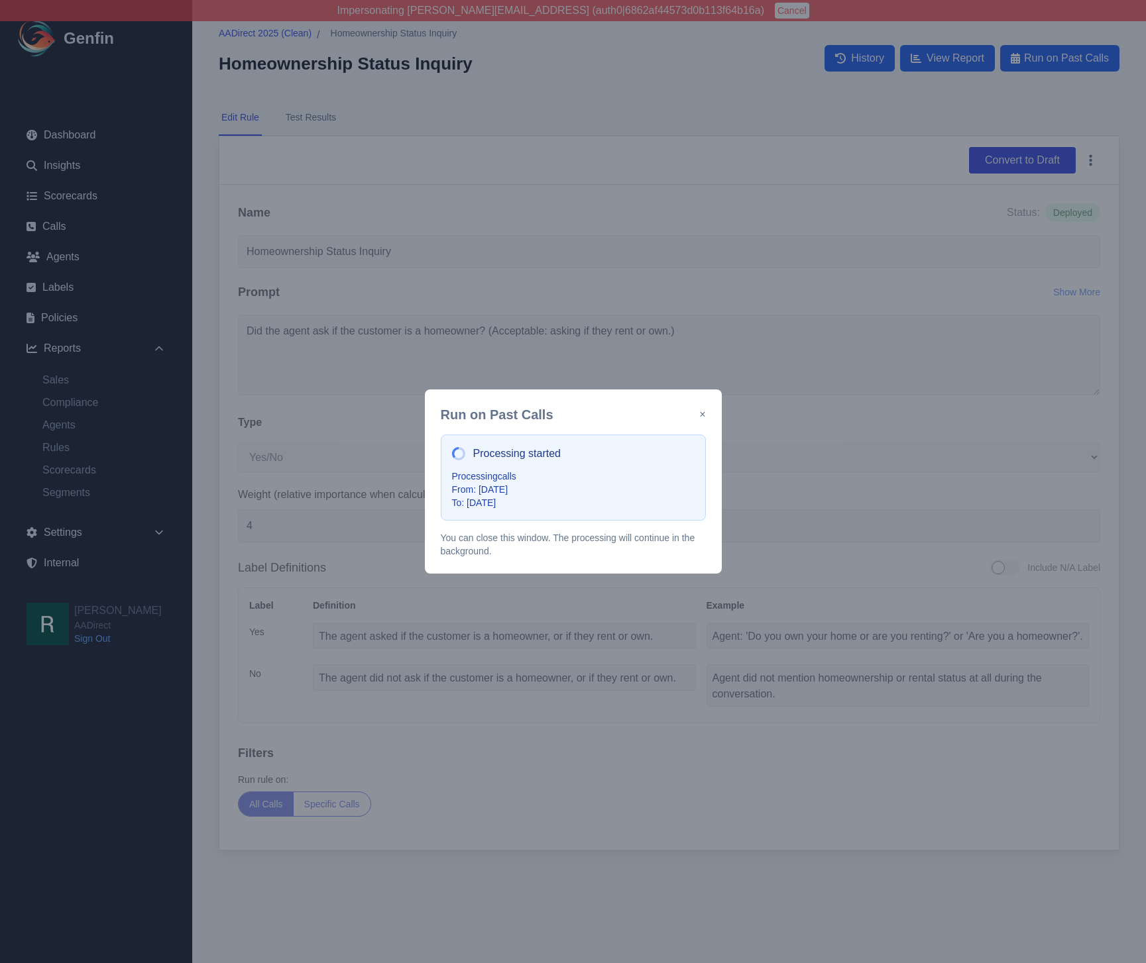
click at [705, 413] on button "×" at bounding box center [702, 415] width 6 height 16
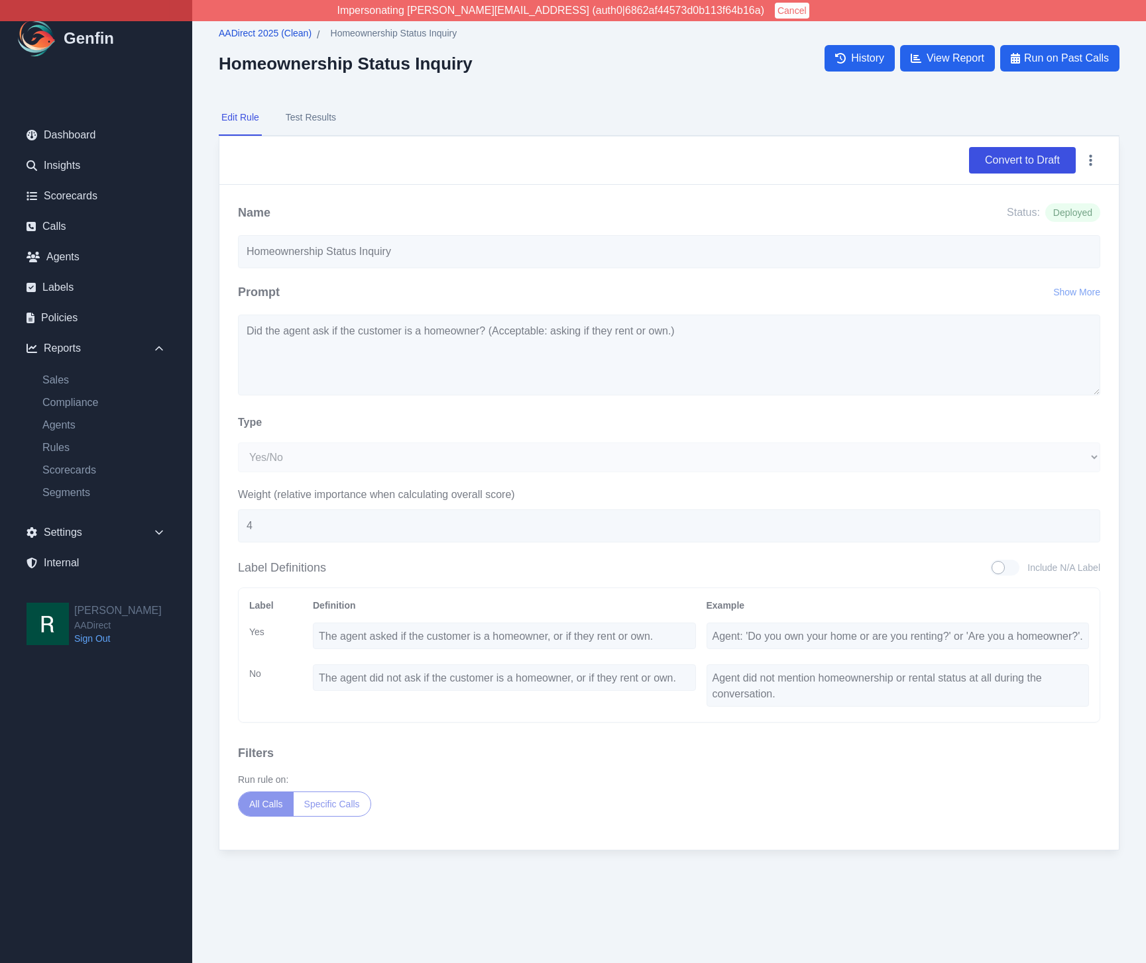
click at [276, 30] on span "AADirect 2025 (Clean)" at bounding box center [265, 33] width 93 height 13
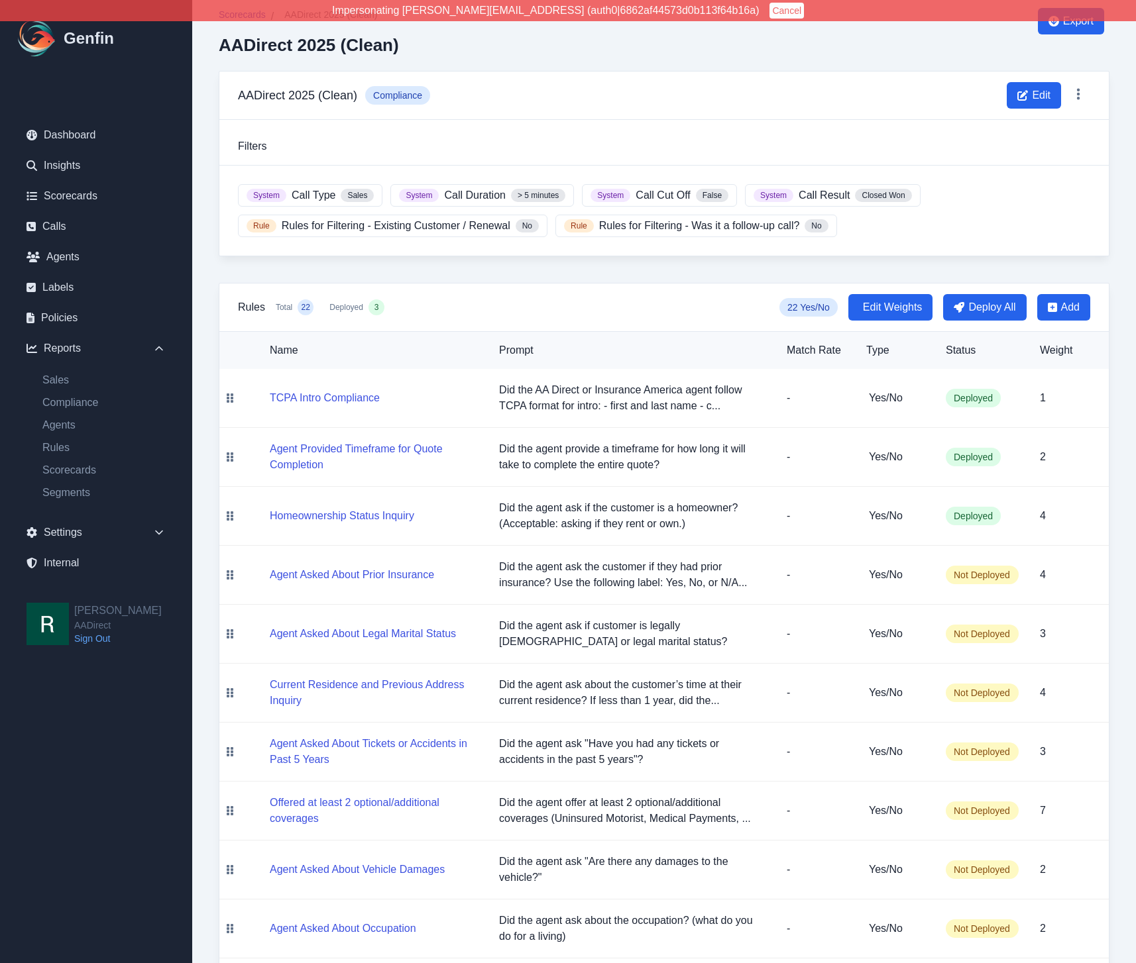
scroll to position [22, 0]
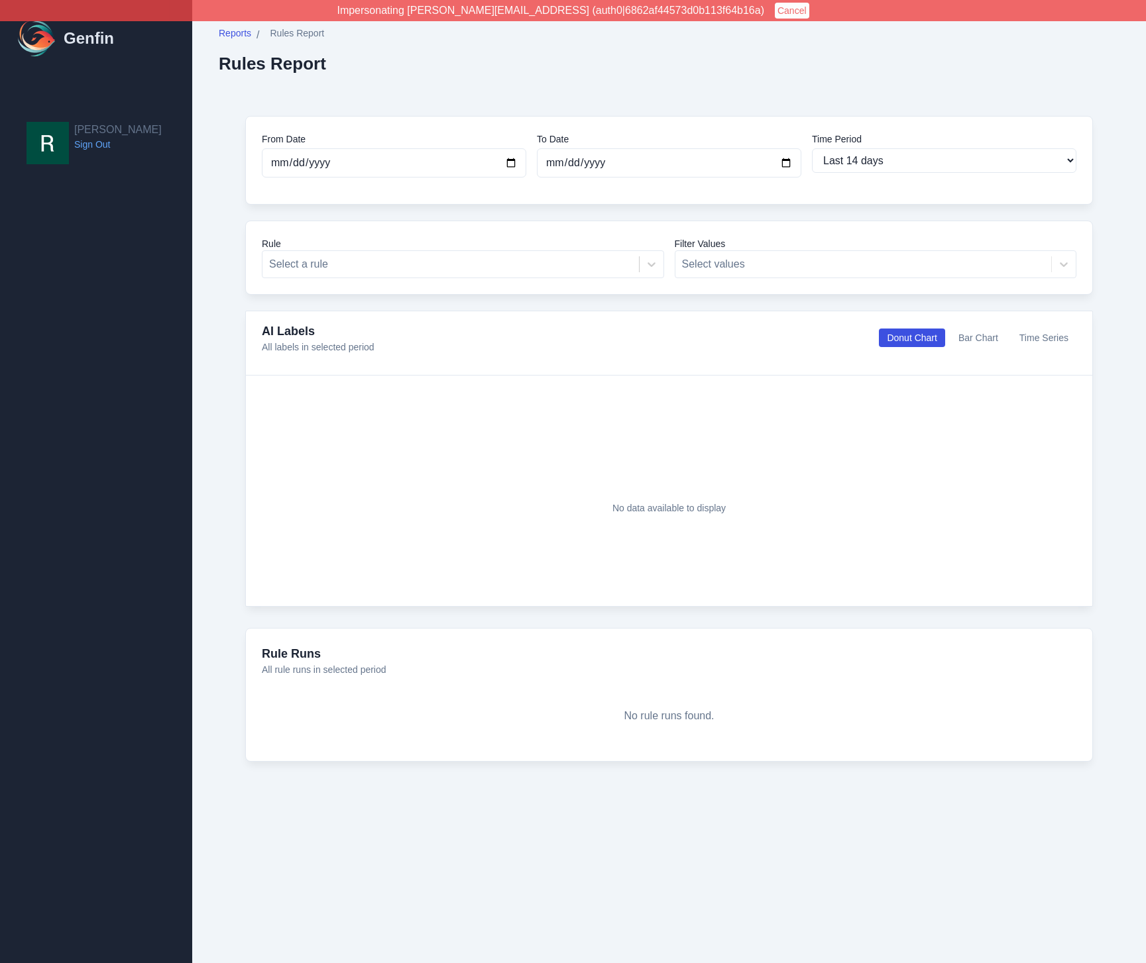
select select "14"
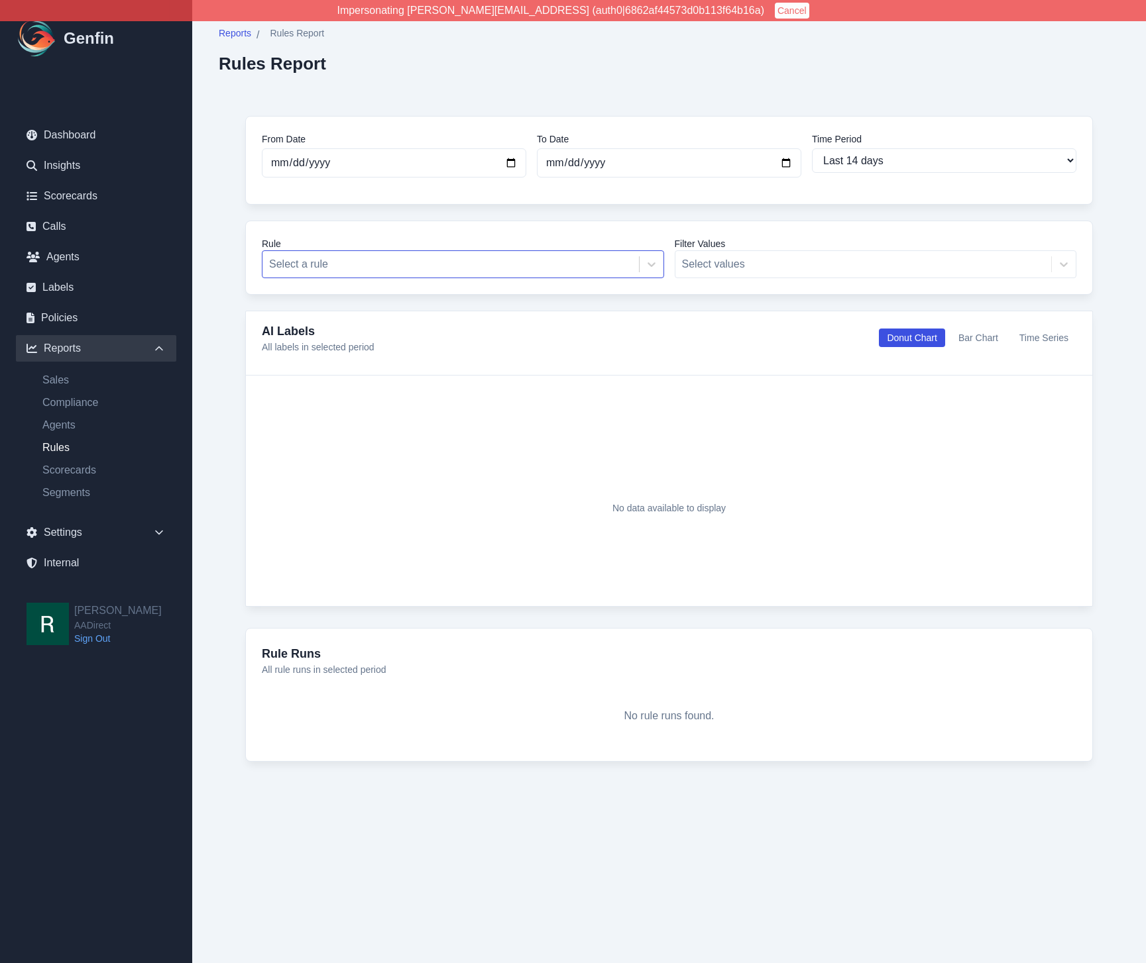
click at [388, 260] on div at bounding box center [450, 264] width 363 height 19
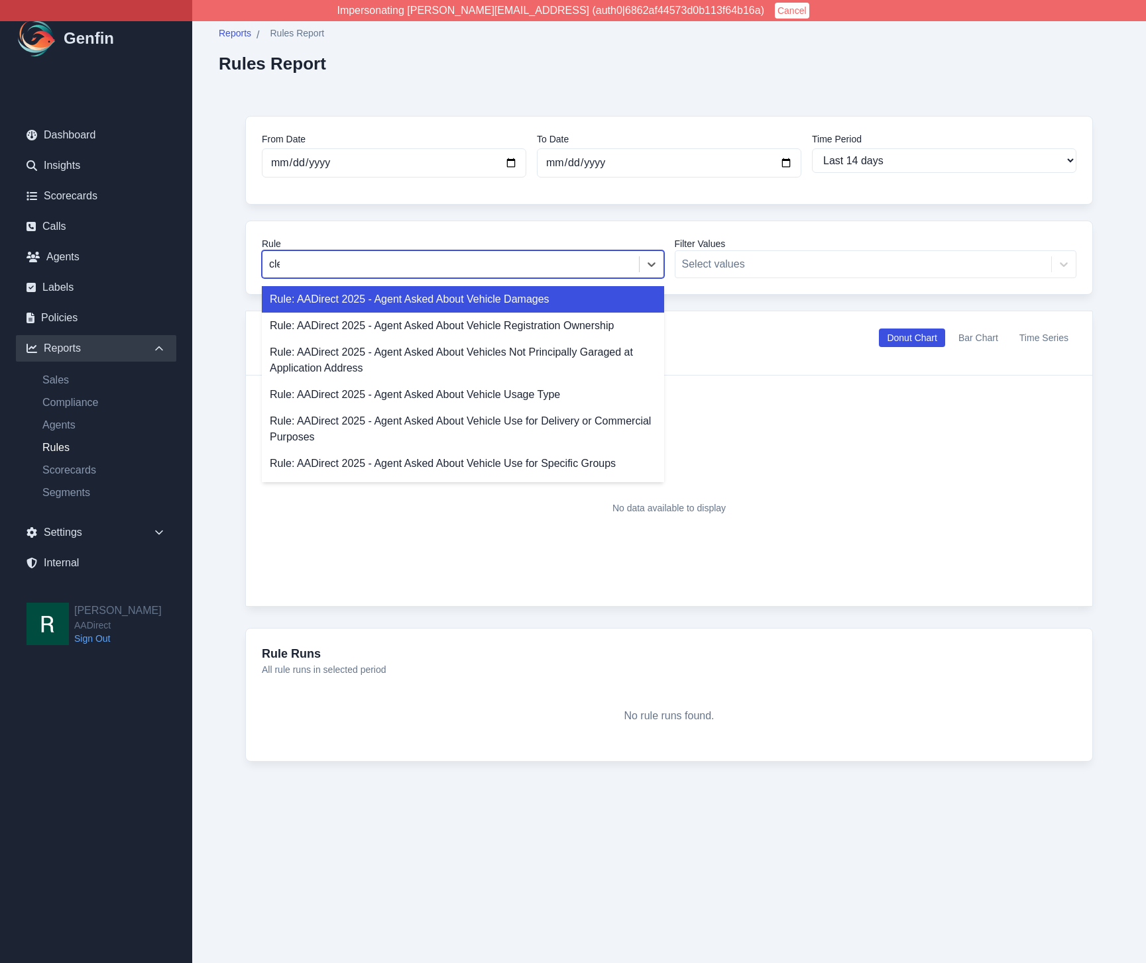
type input "clean"
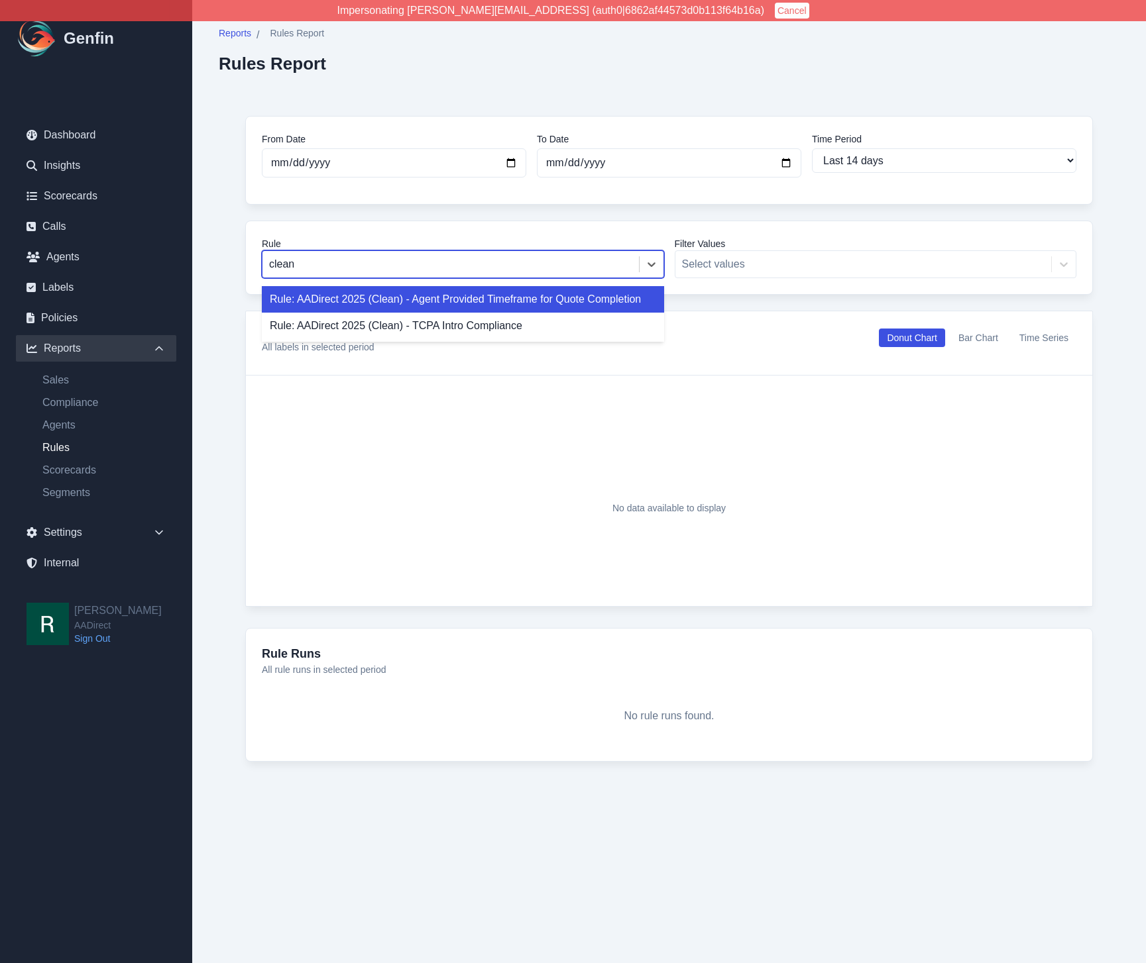
click at [422, 302] on div "Rule: AADirect 2025 (Clean) - Agent Provided Timeframe for Quote Completion" at bounding box center [463, 299] width 402 height 27
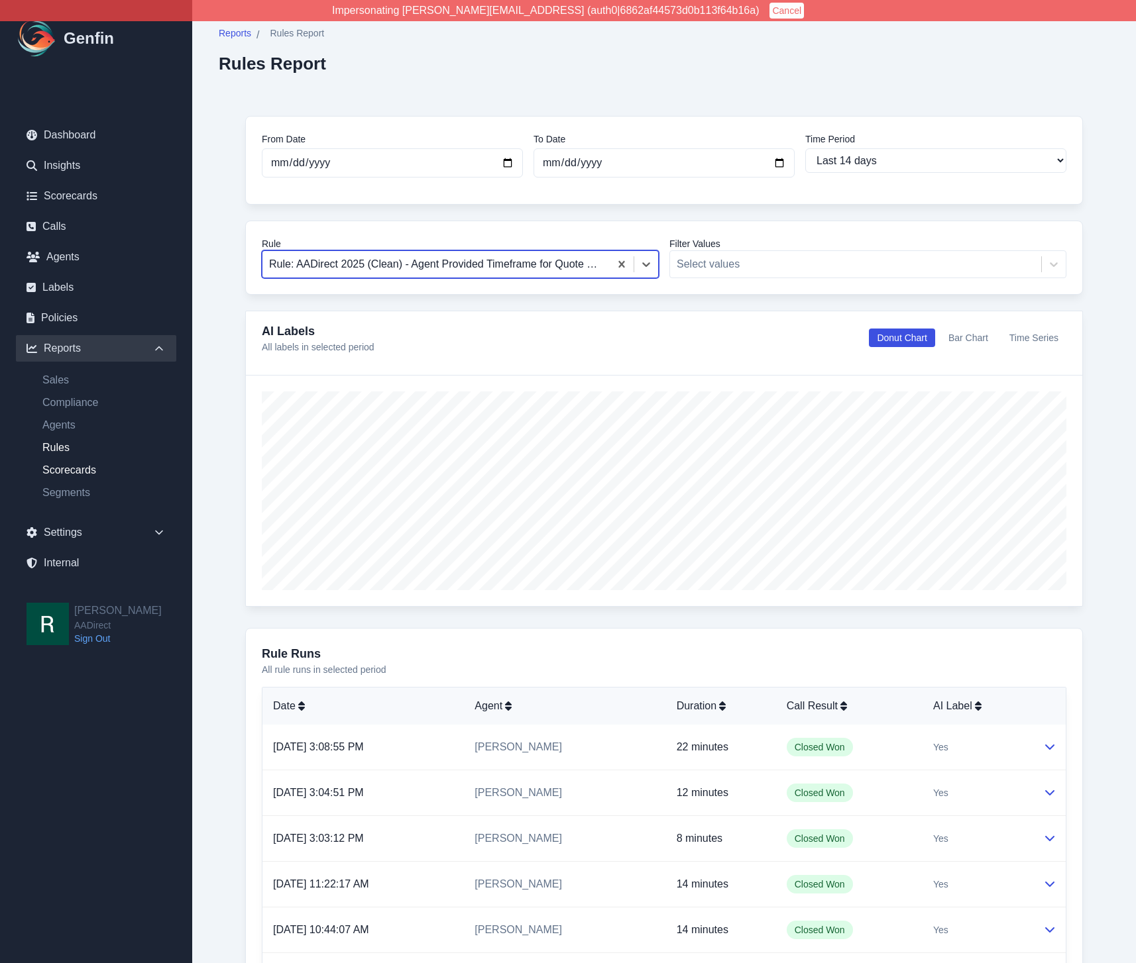
click at [69, 463] on link "Scorecards" at bounding box center [104, 470] width 144 height 16
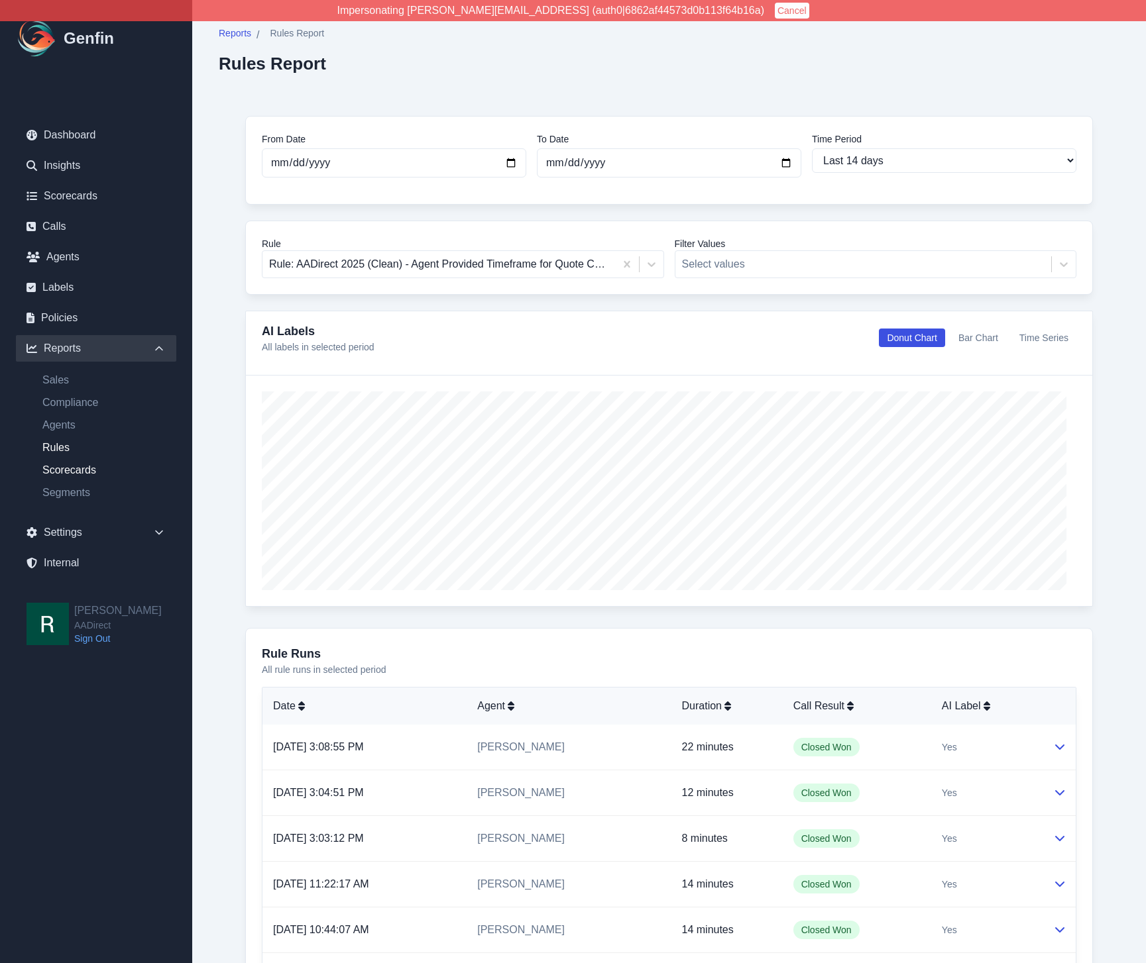
select select "14"
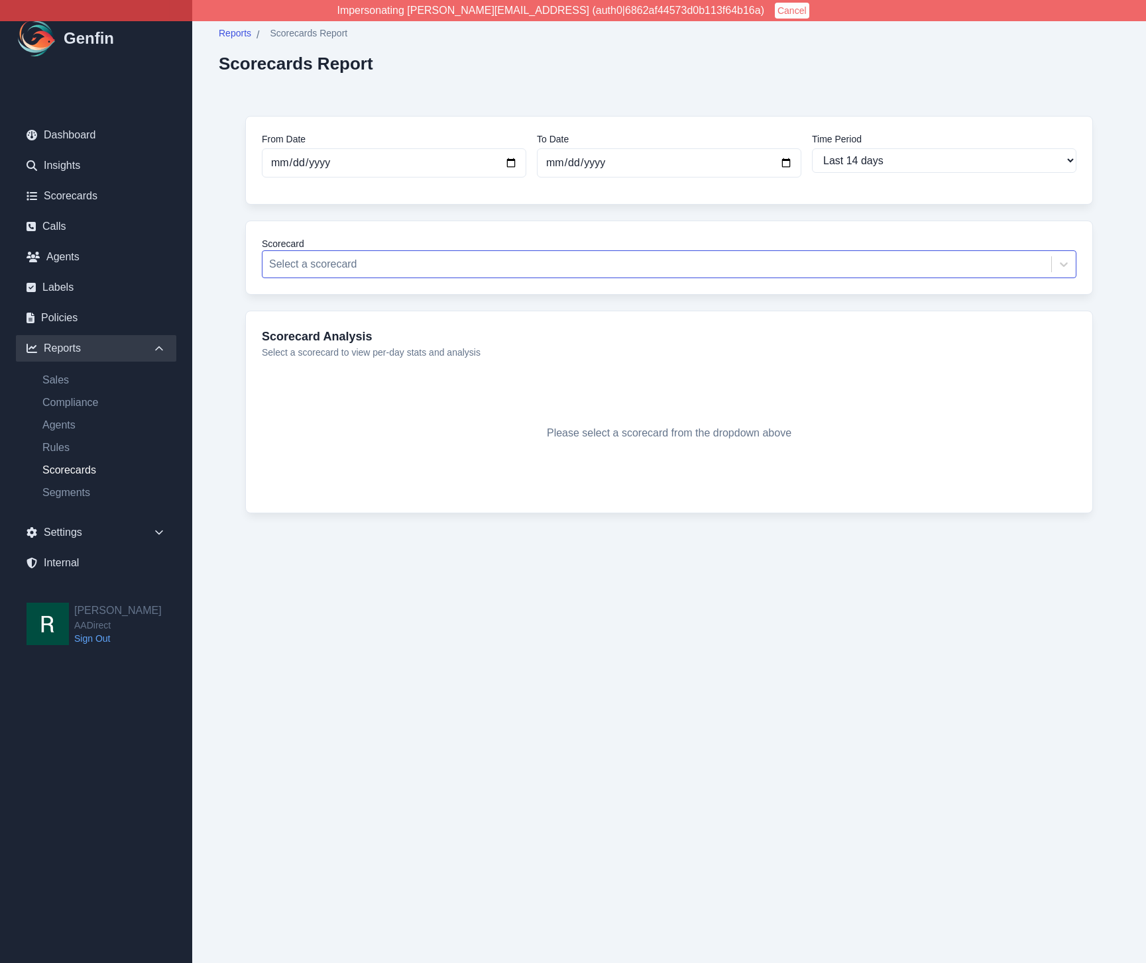
click at [397, 266] on div at bounding box center [656, 264] width 775 height 19
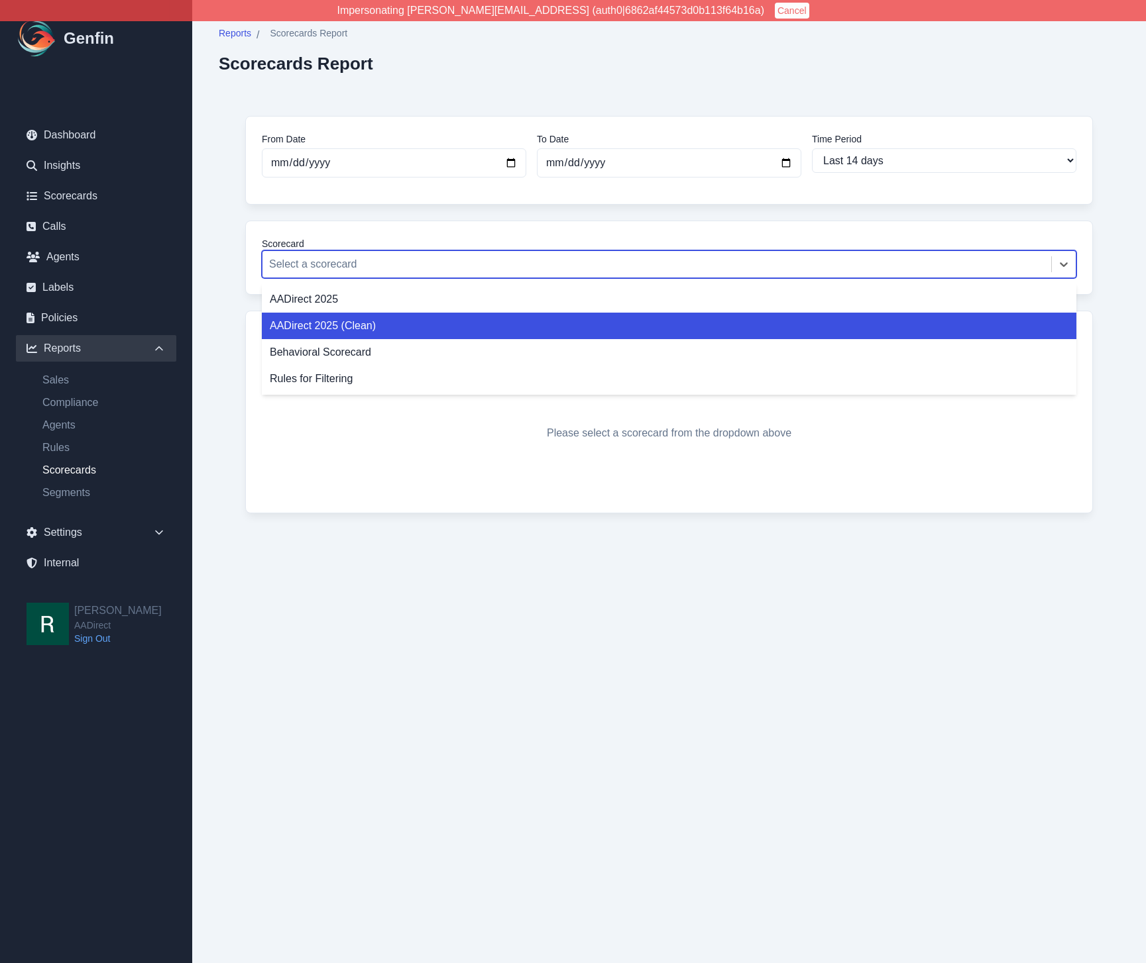
click at [384, 317] on div "AADirect 2025 (Clean)" at bounding box center [669, 326] width 814 height 27
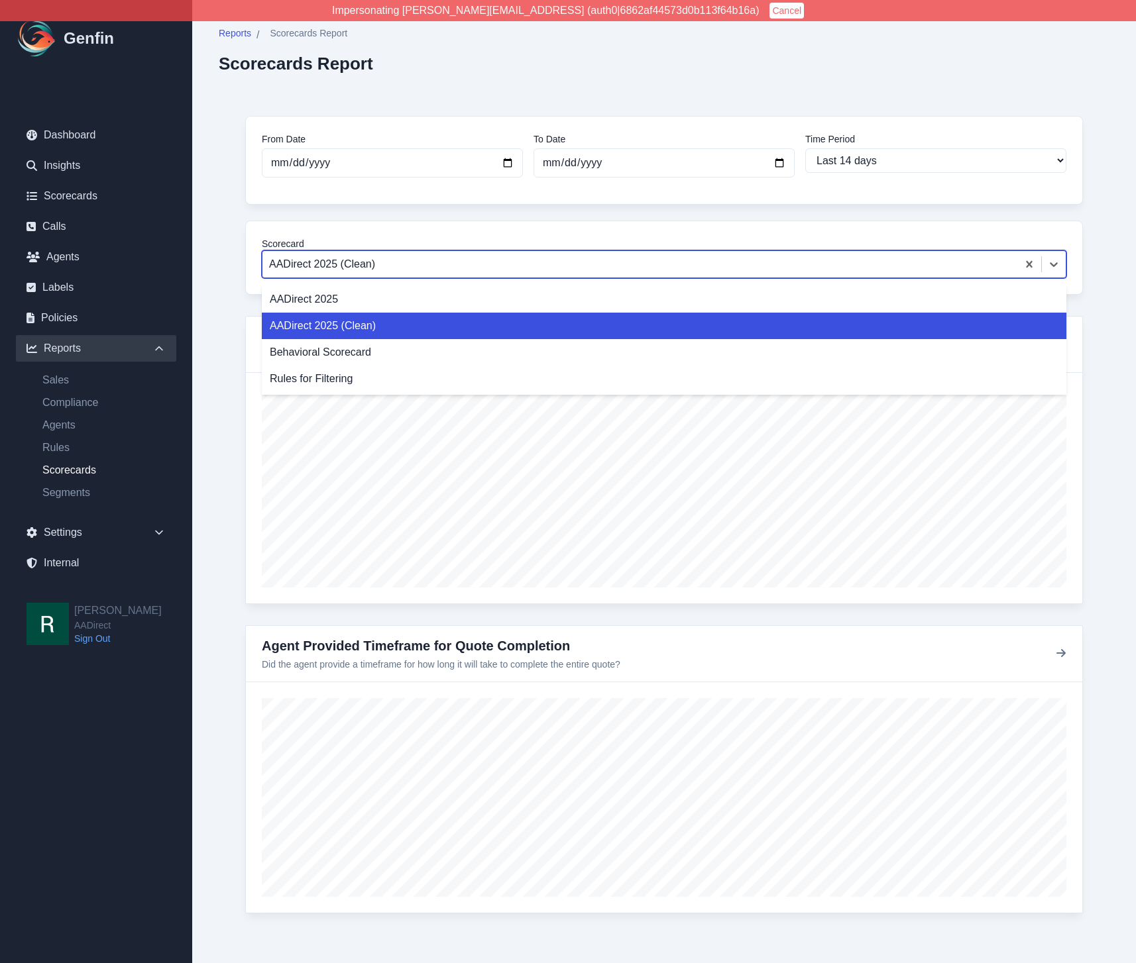
click at [358, 278] on div "AADirect 2025 (Clean)" at bounding box center [664, 264] width 804 height 28
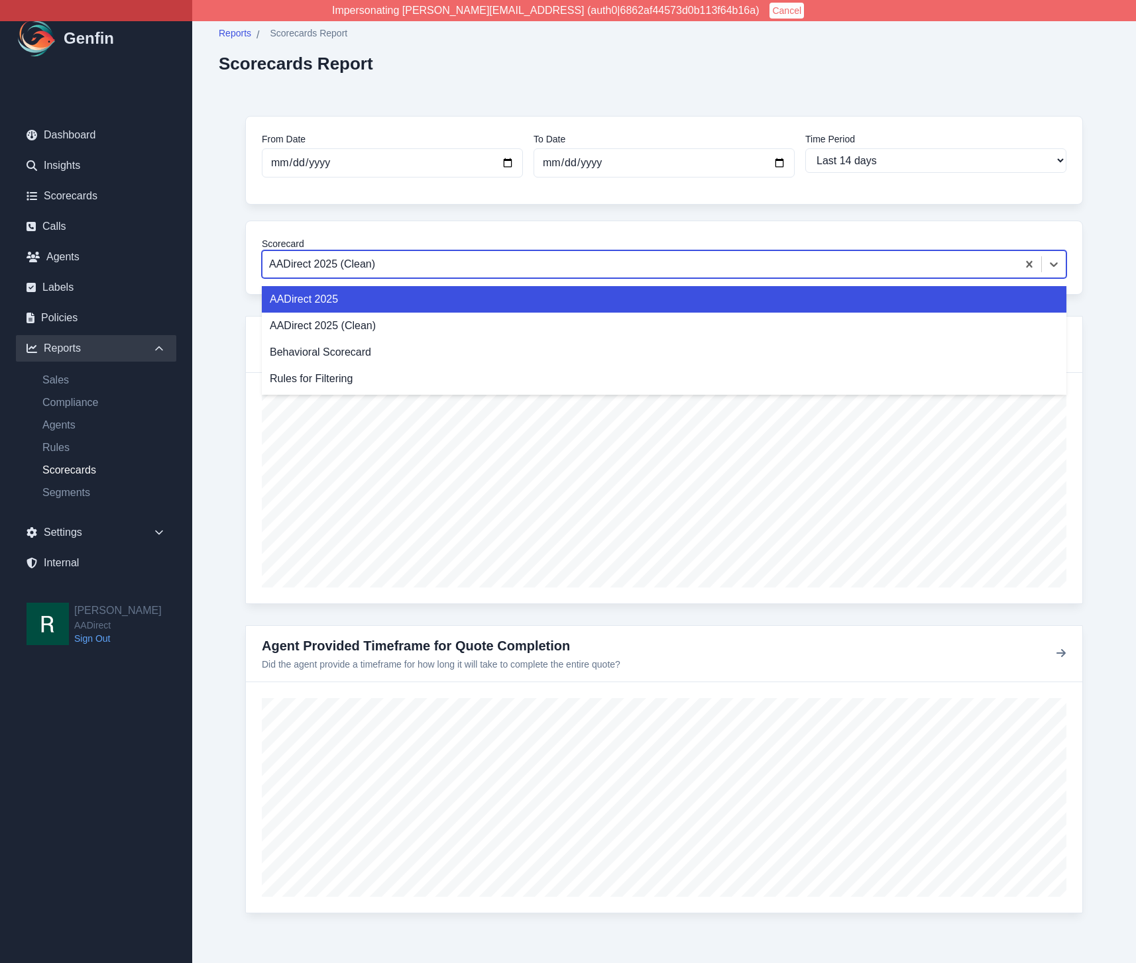
click at [351, 292] on div "AADirect 2025" at bounding box center [664, 299] width 804 height 27
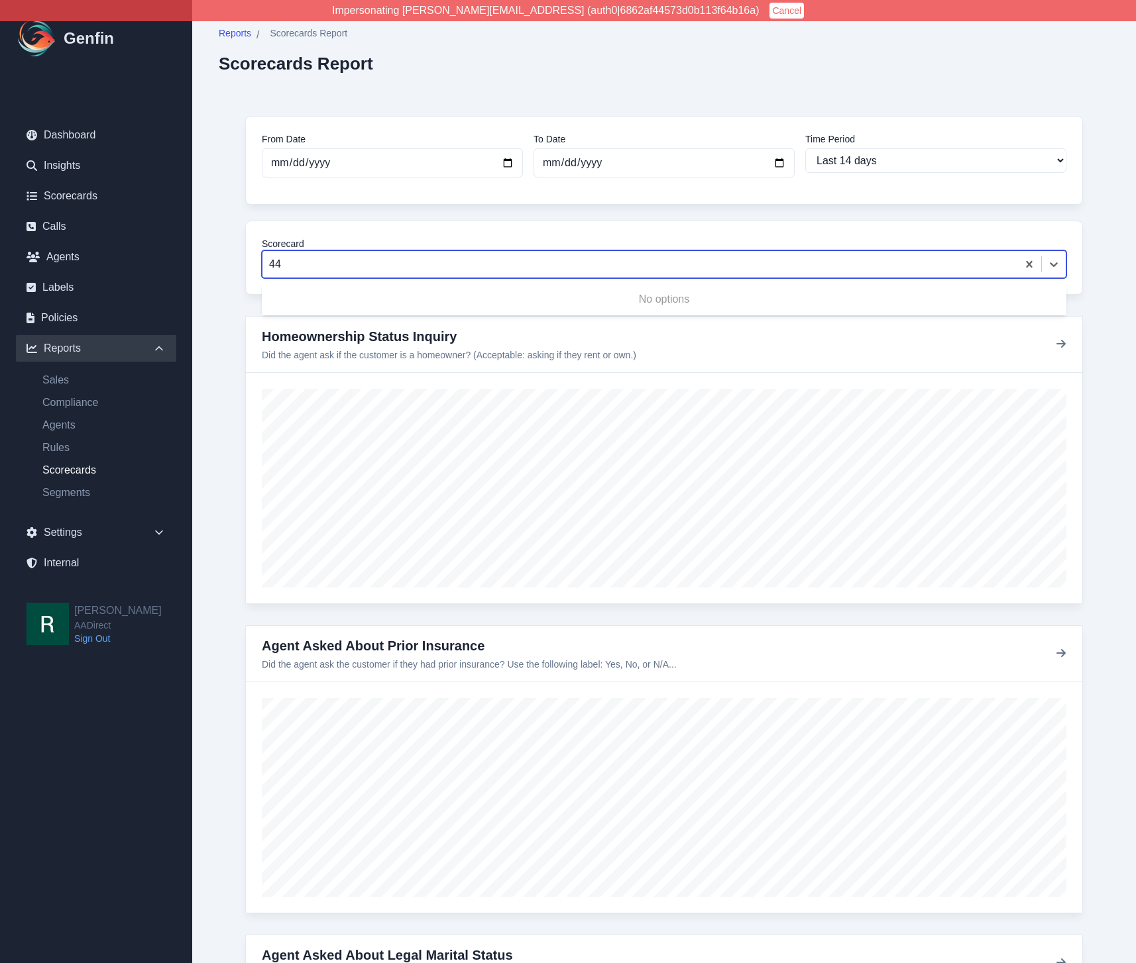
type input "44"
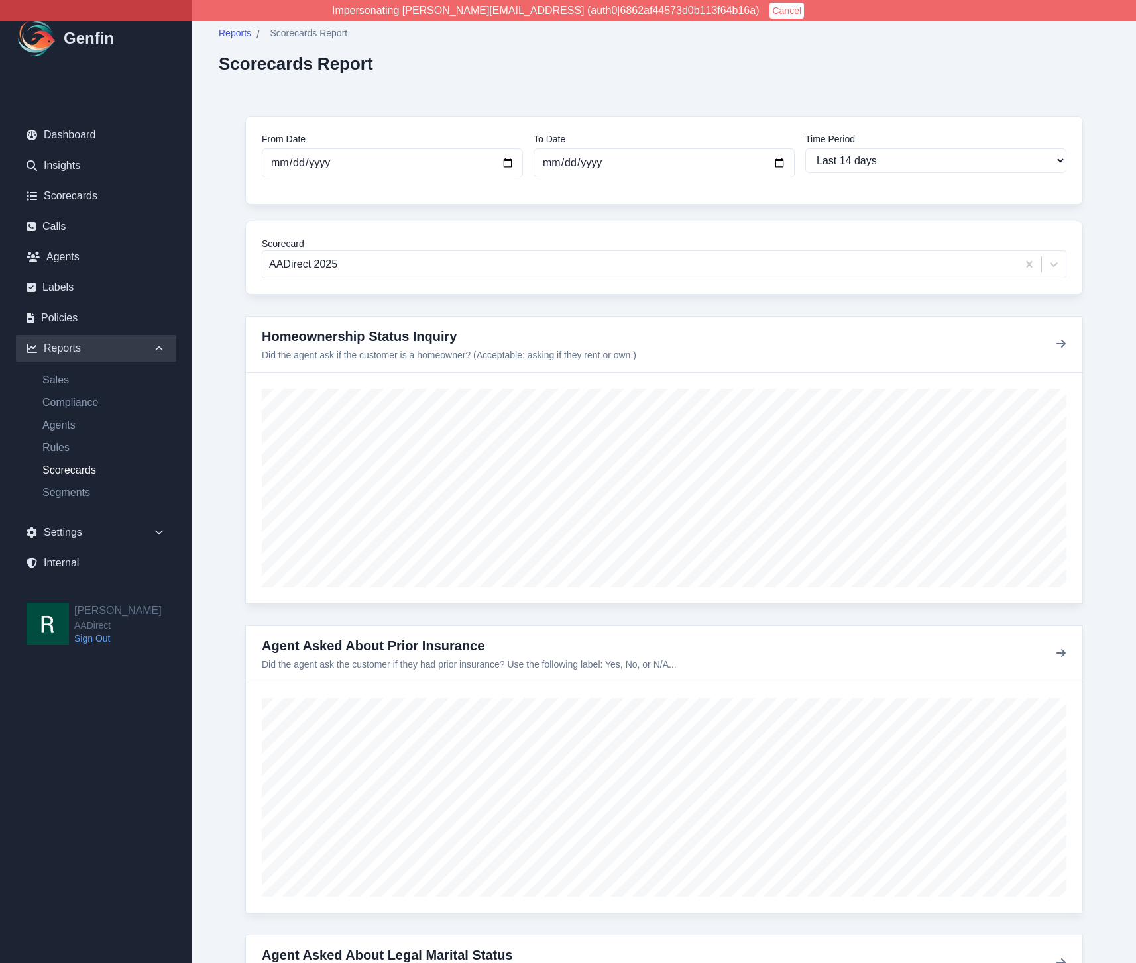
click at [376, 256] on div at bounding box center [639, 264] width 741 height 19
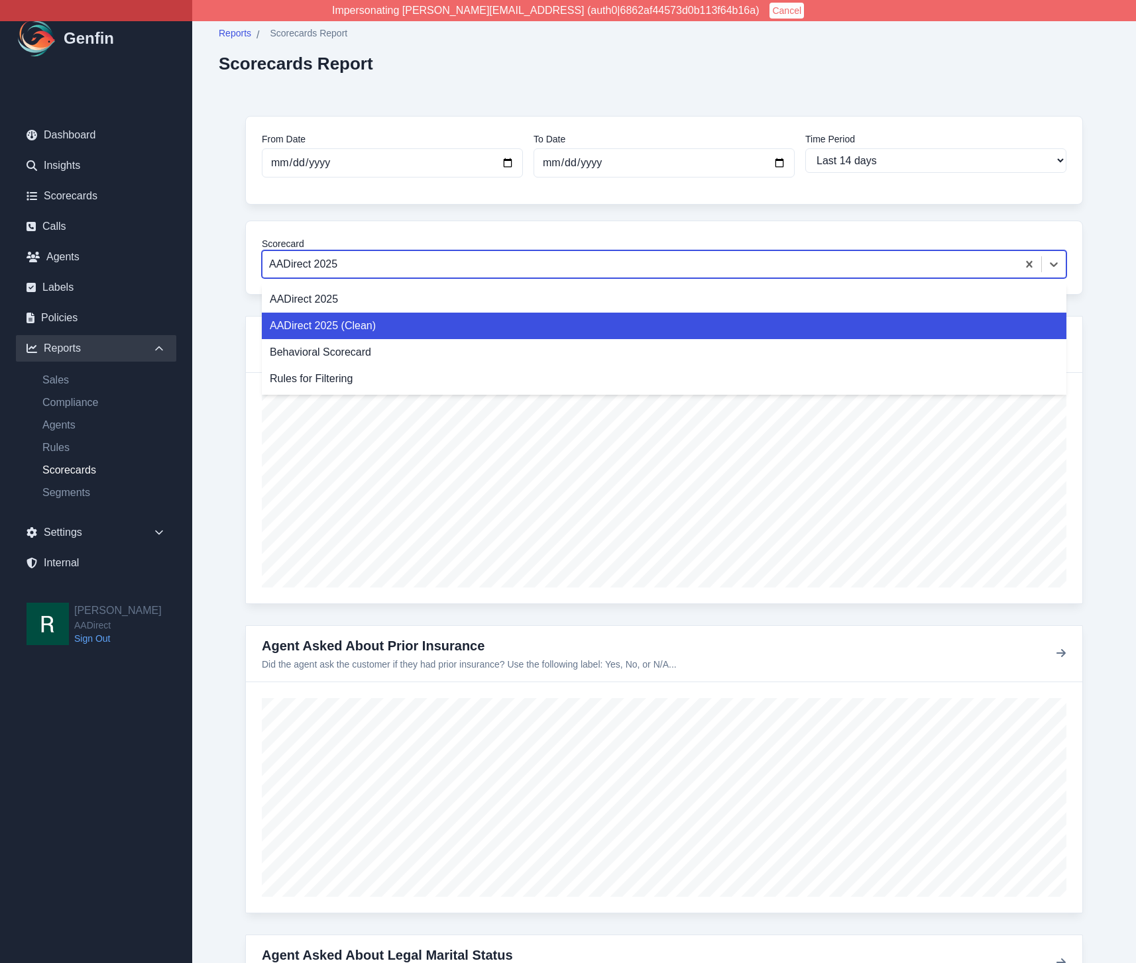
click at [339, 327] on div "AADirect 2025 (Clean)" at bounding box center [664, 326] width 804 height 27
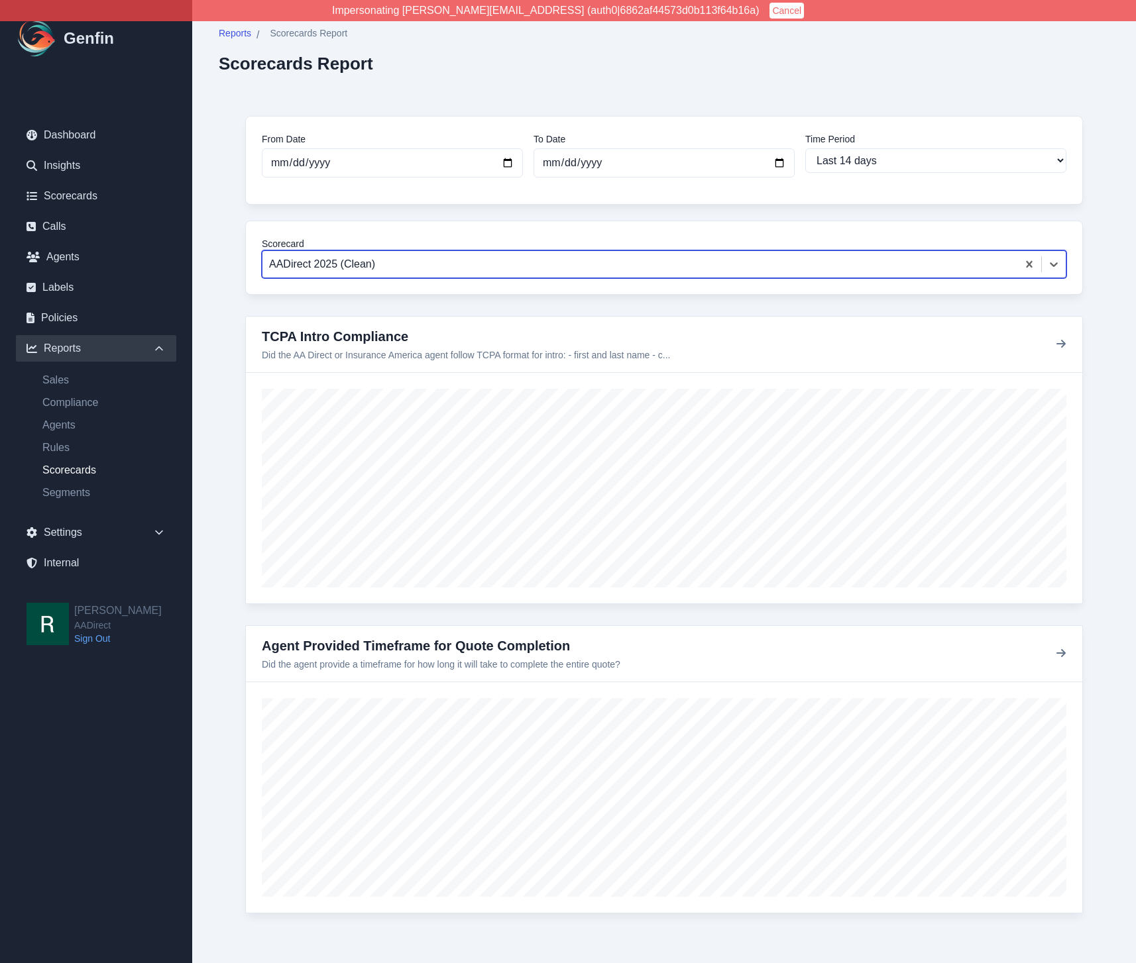
click at [240, 458] on div "From Date 2025-09-15 To Date 2025-09-29 Time Period Last 7 days Last 14 days La…" at bounding box center [664, 525] width 890 height 872
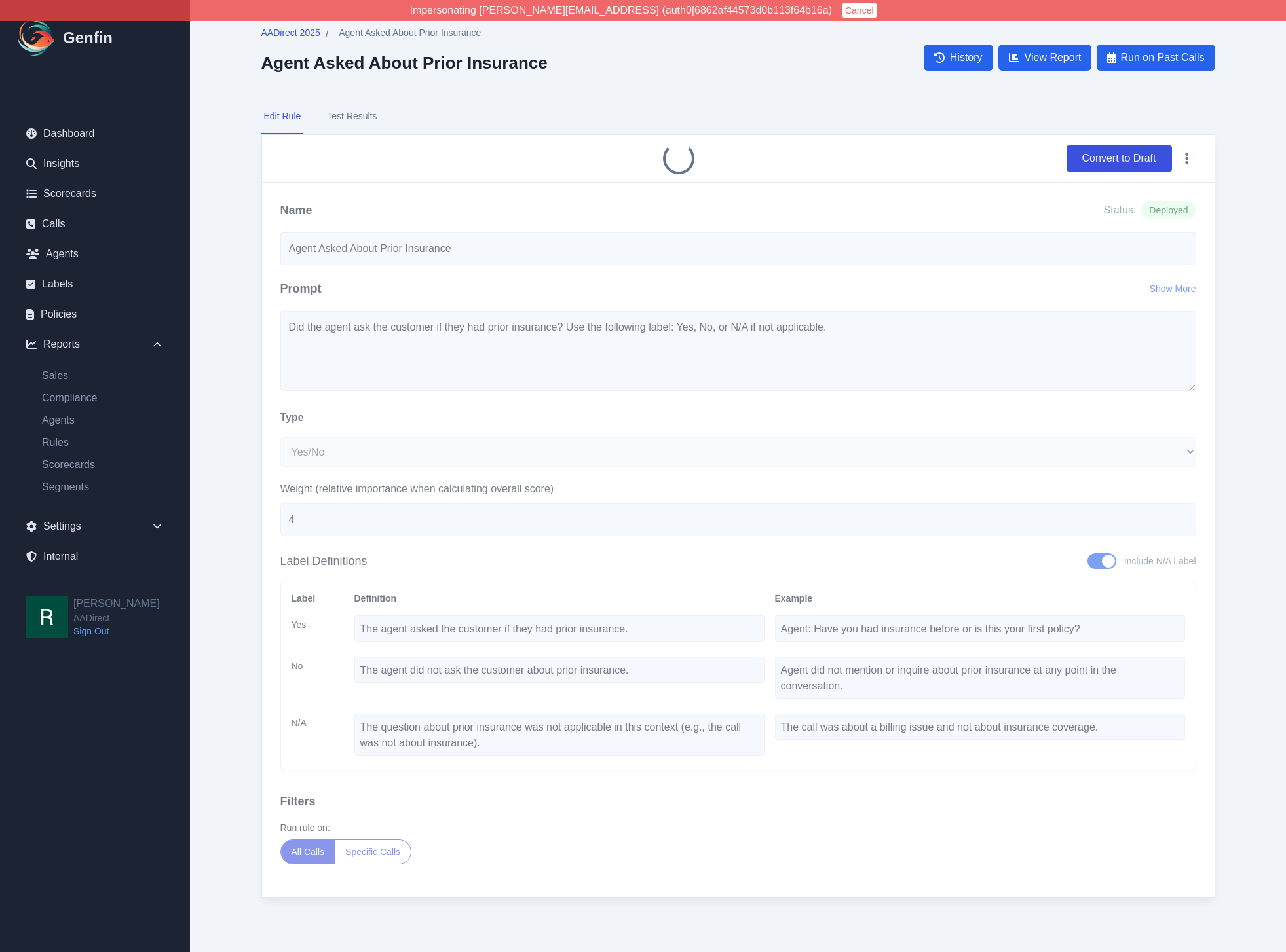
select select "Yes/No"
click at [353, 104] on button "Test Results" at bounding box center [352, 117] width 55 height 36
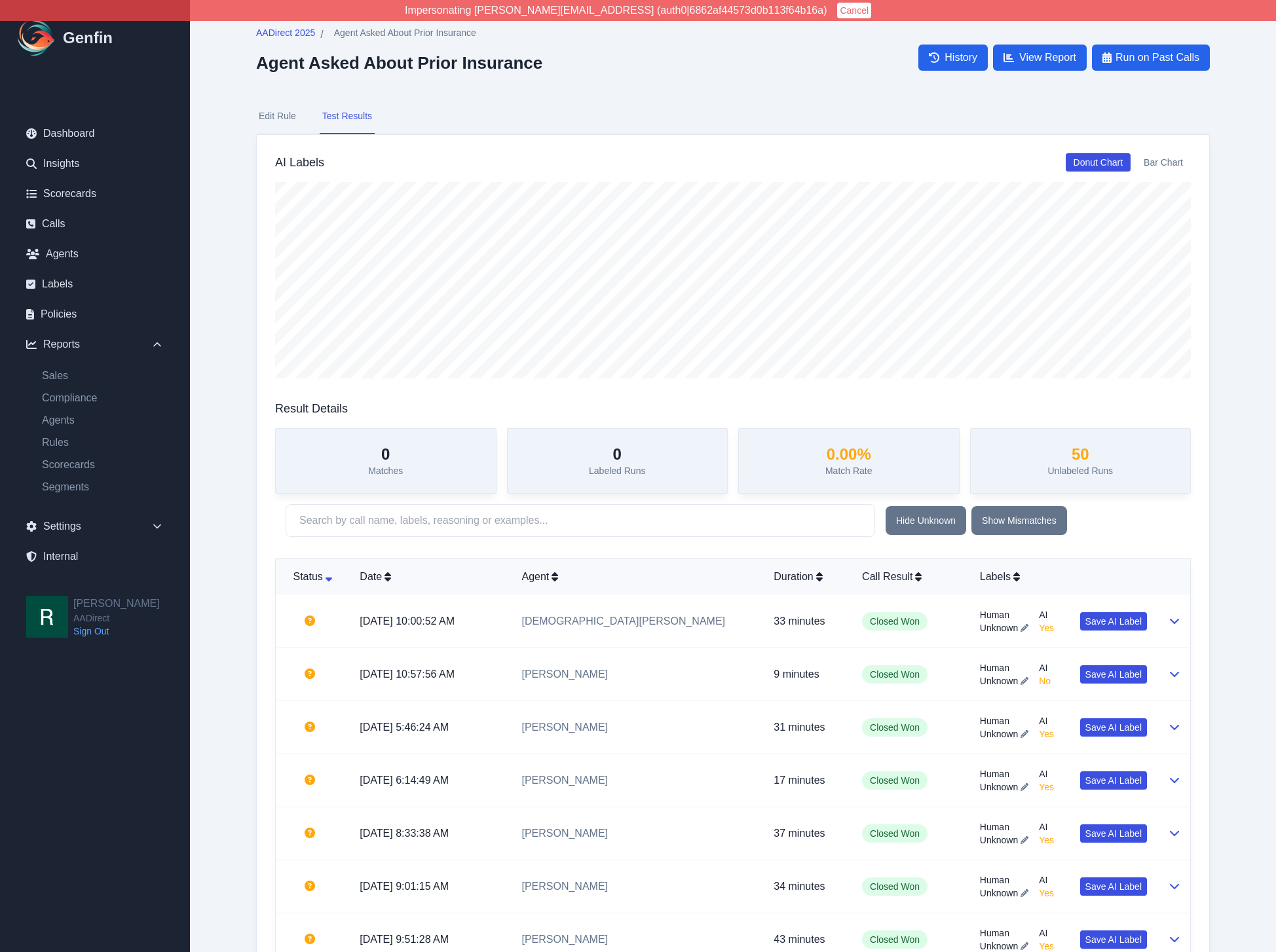
click at [280, 120] on button "Edit Rule" at bounding box center [277, 117] width 43 height 36
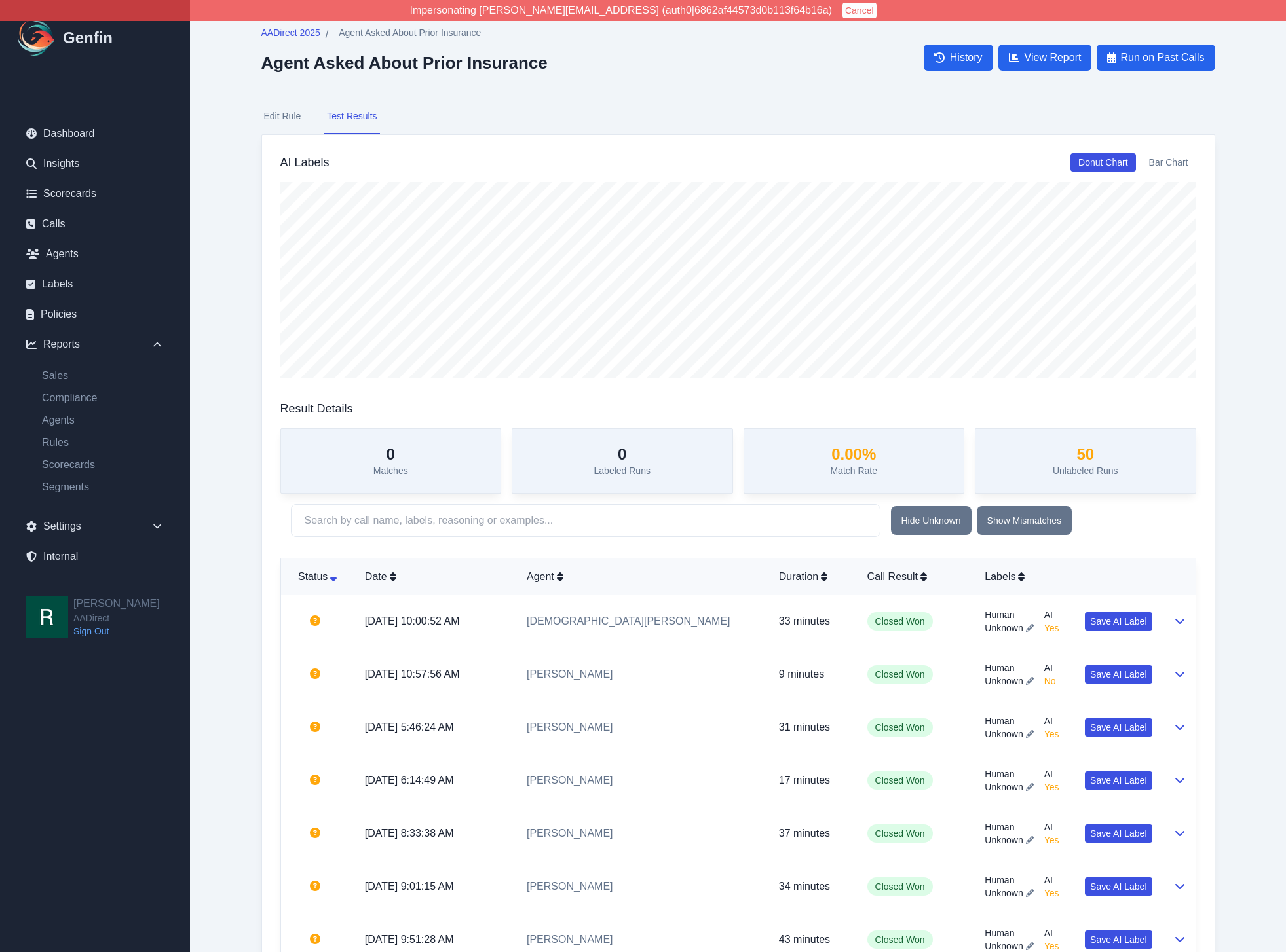
select select "Yes/No"
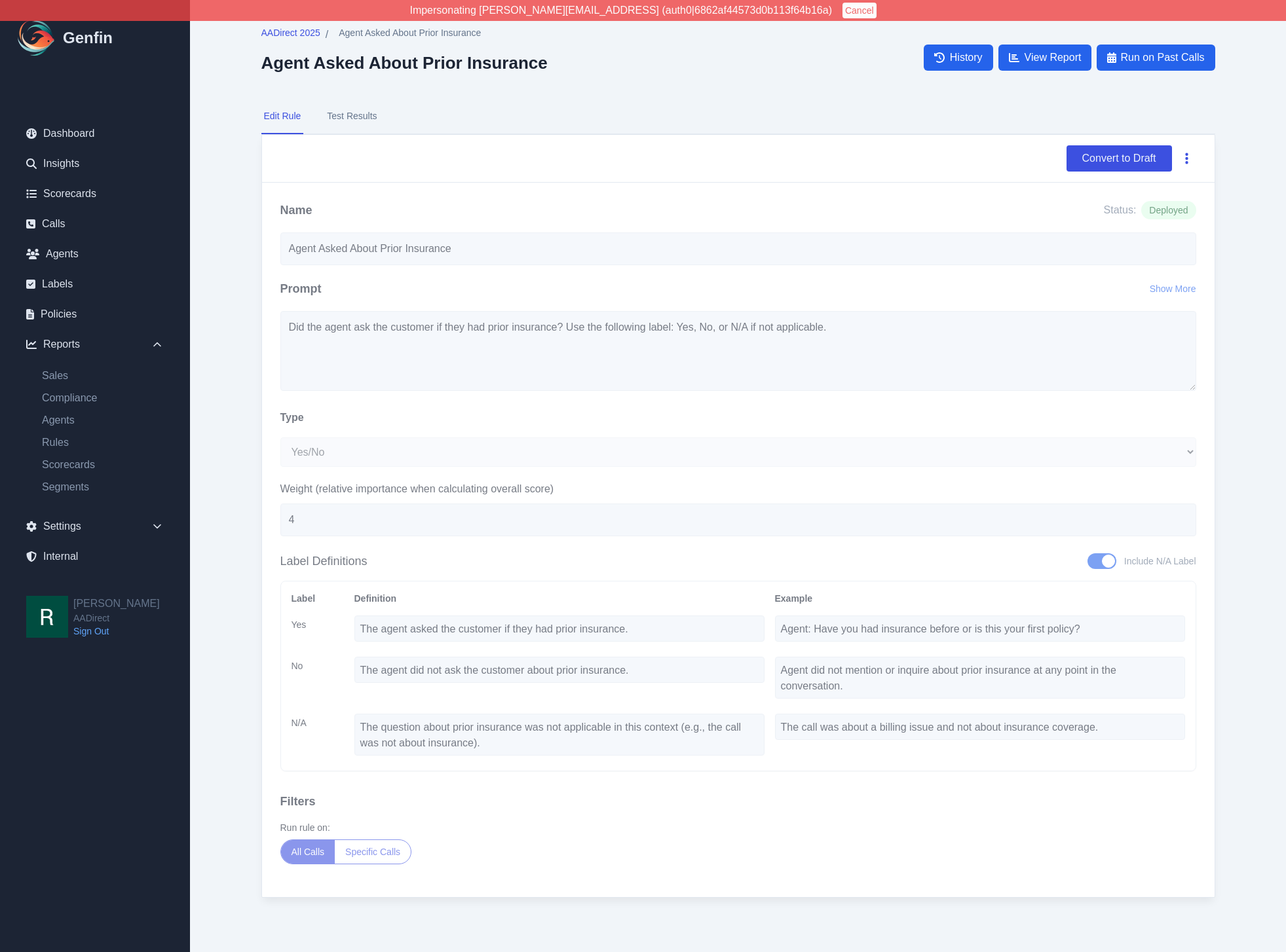
click at [1181, 155] on button "button" at bounding box center [1186, 158] width 19 height 24
click at [1159, 186] on button "Delete" at bounding box center [1144, 190] width 105 height 24
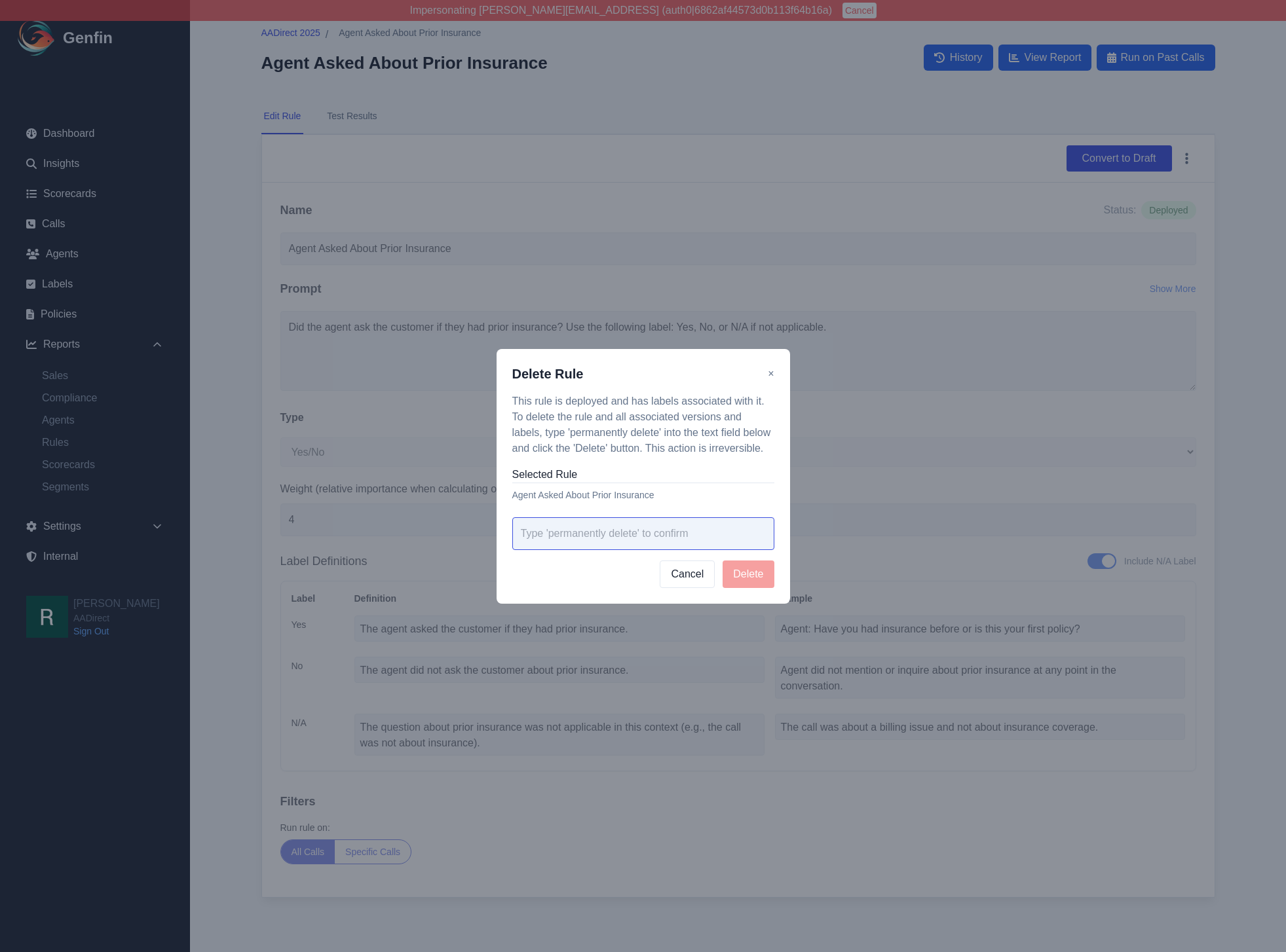
click at [702, 518] on input "text" at bounding box center [643, 533] width 262 height 33
paste input "permanently delete"
type input "permanently delete"
click at [739, 573] on button "Delete" at bounding box center [748, 574] width 51 height 28
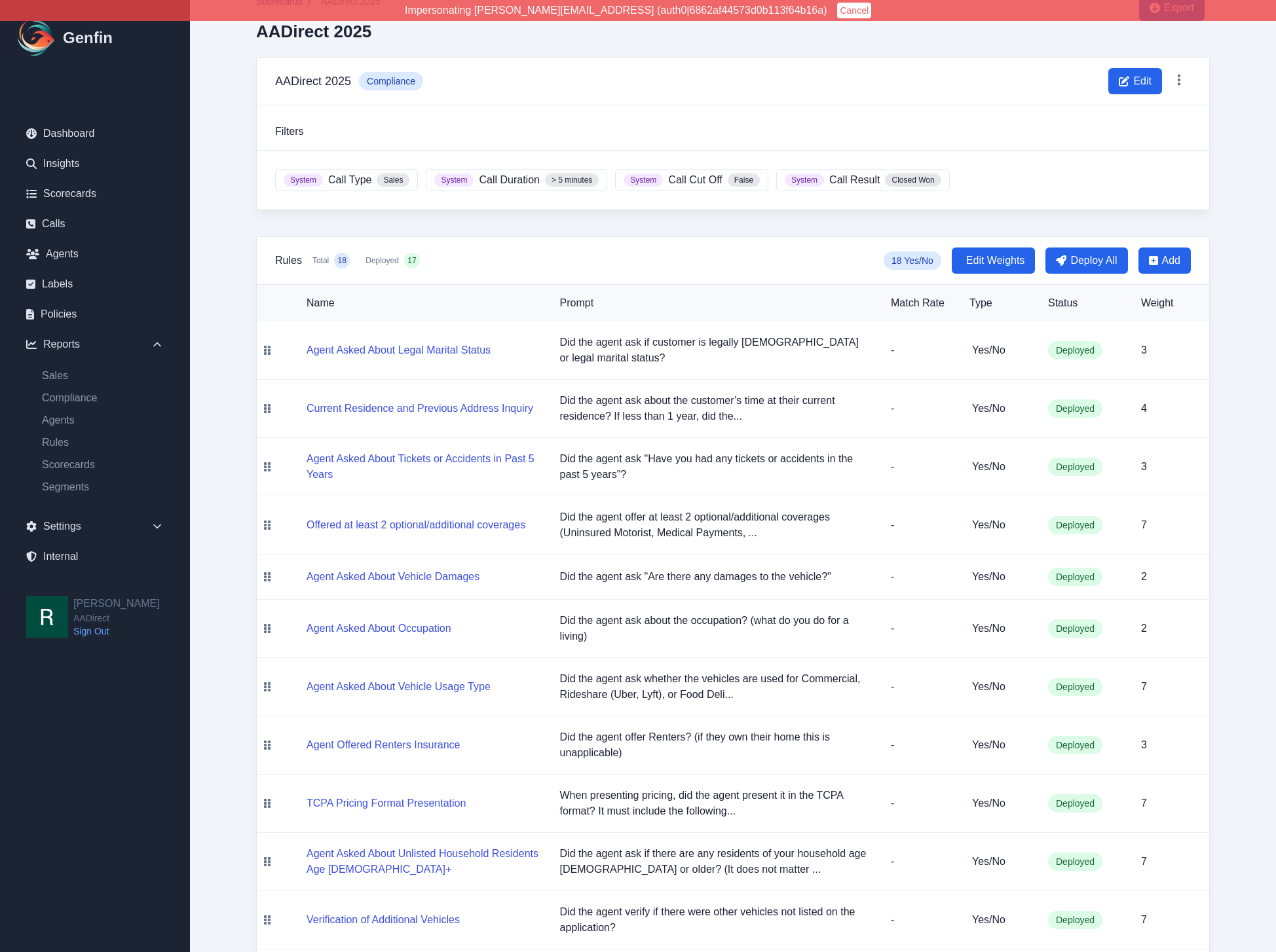
scroll to position [33, 0]
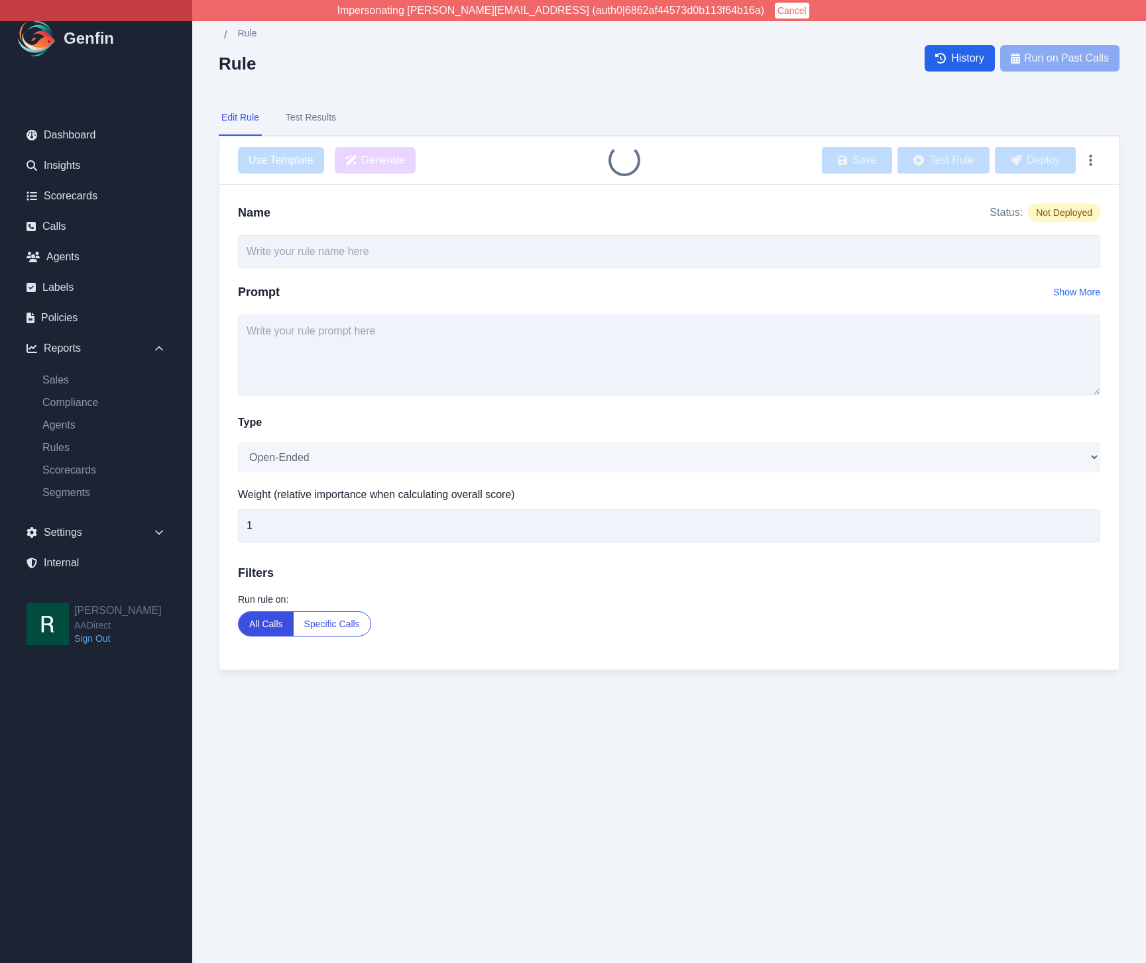
type input "Agent Asked About Prior Insurance"
select select "Yes/No"
type input "4"
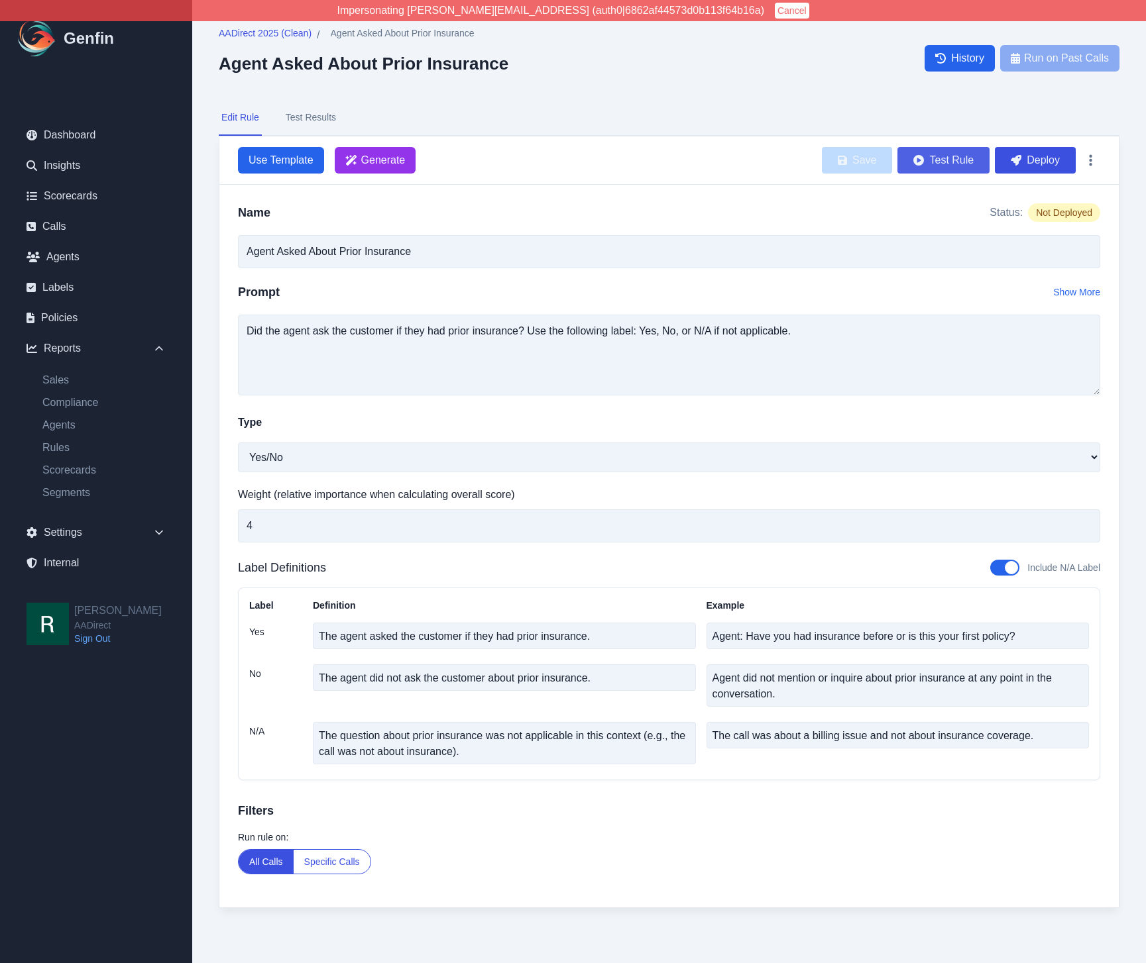
click at [962, 162] on button "Test Rule" at bounding box center [943, 160] width 92 height 27
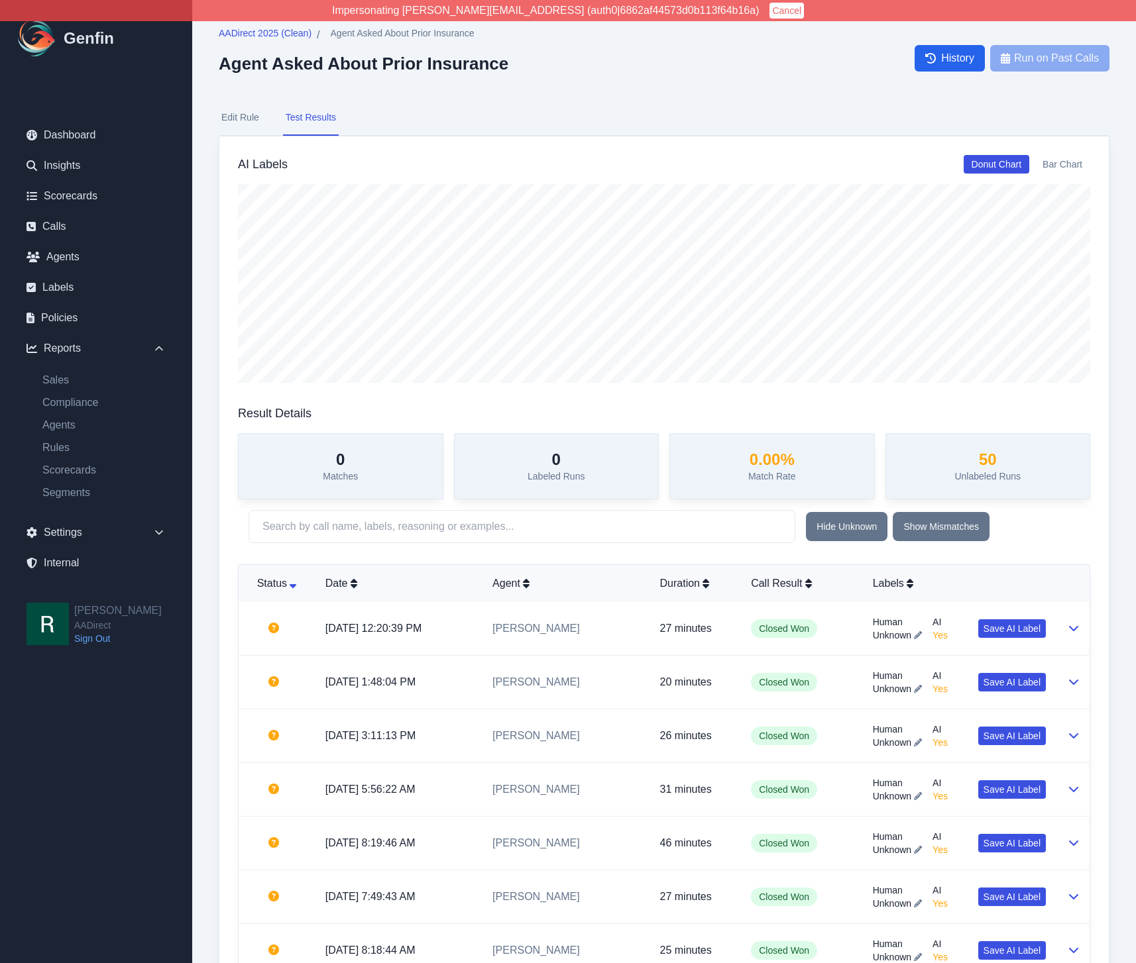
click at [250, 118] on button "Edit Rule" at bounding box center [240, 118] width 43 height 36
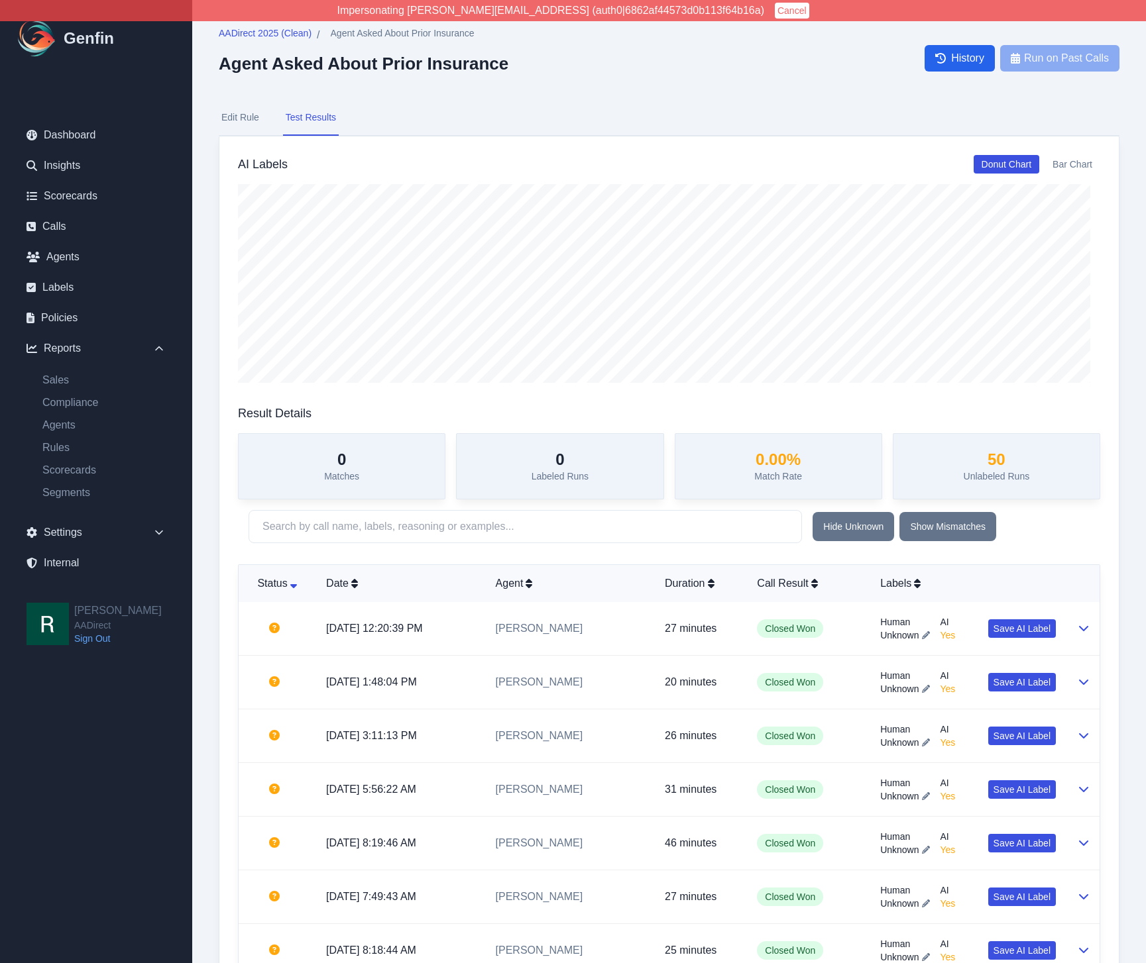
select select "Yes/No"
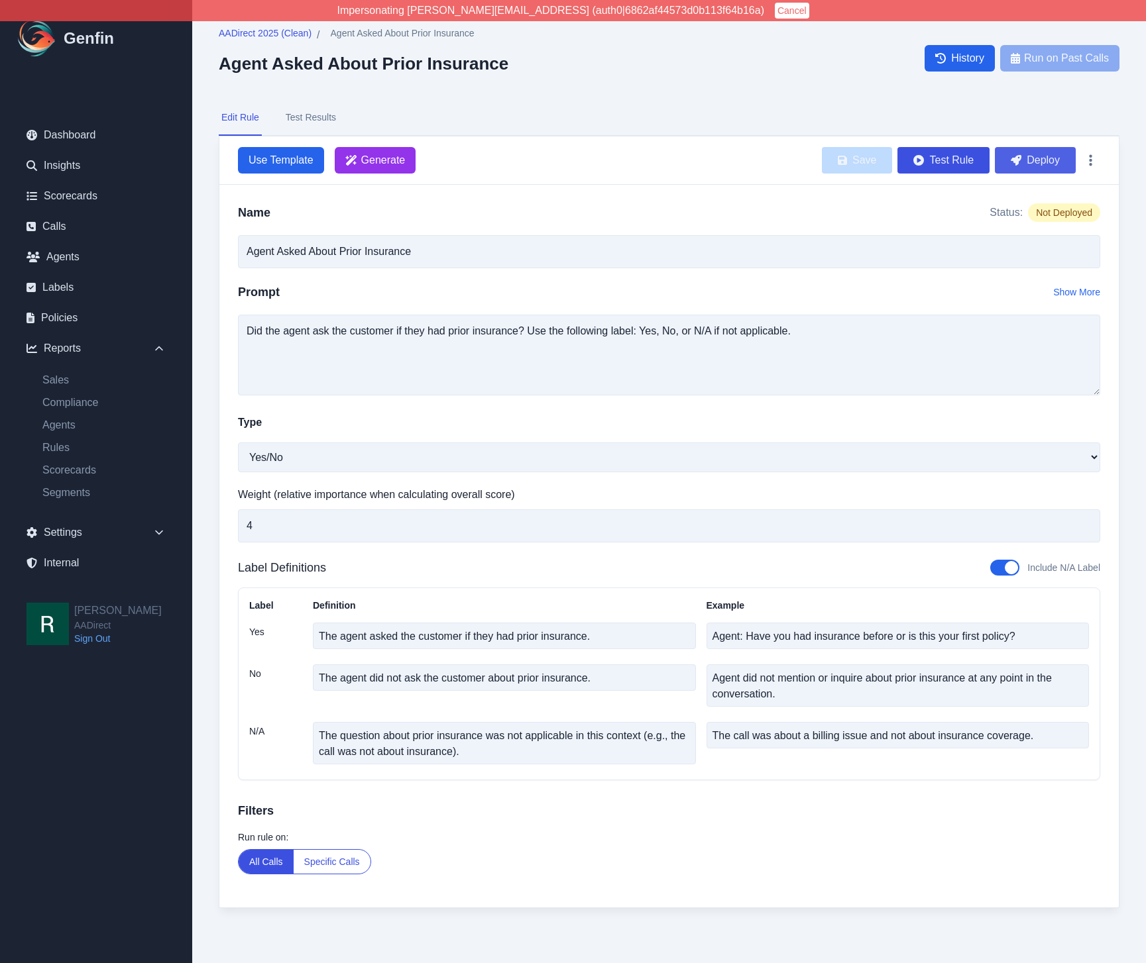
click at [1053, 152] on button "Deploy" at bounding box center [1035, 160] width 81 height 27
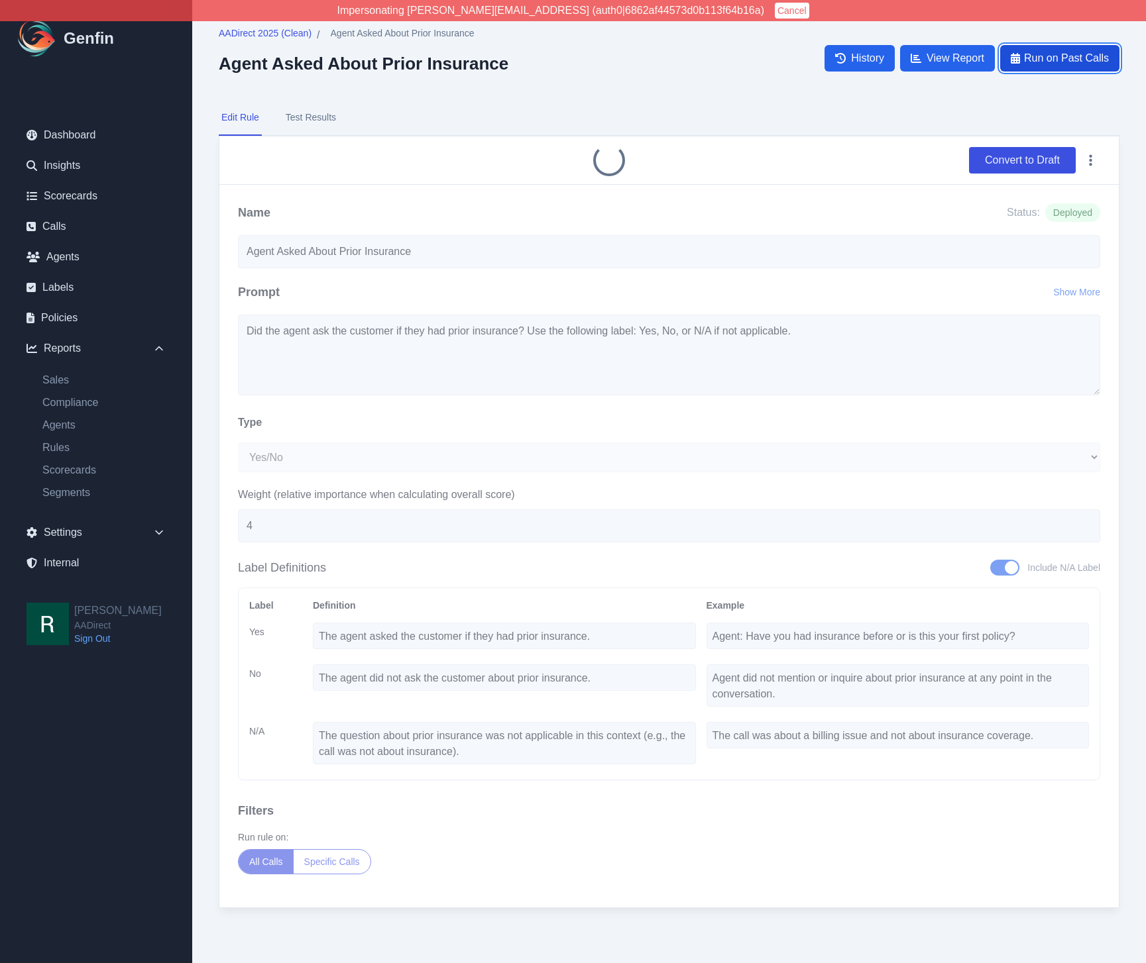
click at [1063, 62] on span "Run on Past Calls" at bounding box center [1066, 58] width 85 height 16
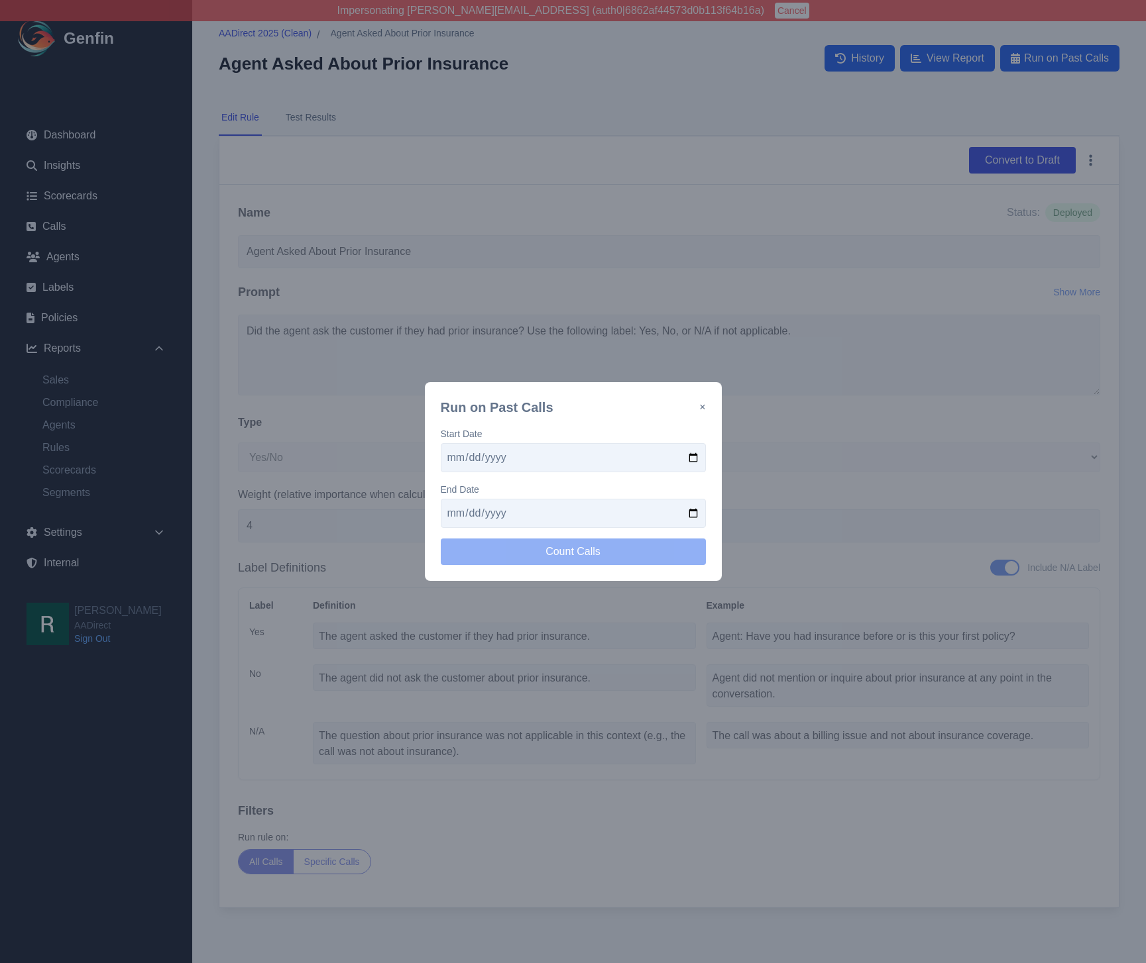
click at [690, 454] on input "date" at bounding box center [573, 457] width 265 height 29
type input "[DATE]"
click at [691, 512] on input "date" at bounding box center [573, 513] width 265 height 29
type input "[DATE]"
click at [604, 545] on button "Count Calls" at bounding box center [573, 552] width 265 height 27
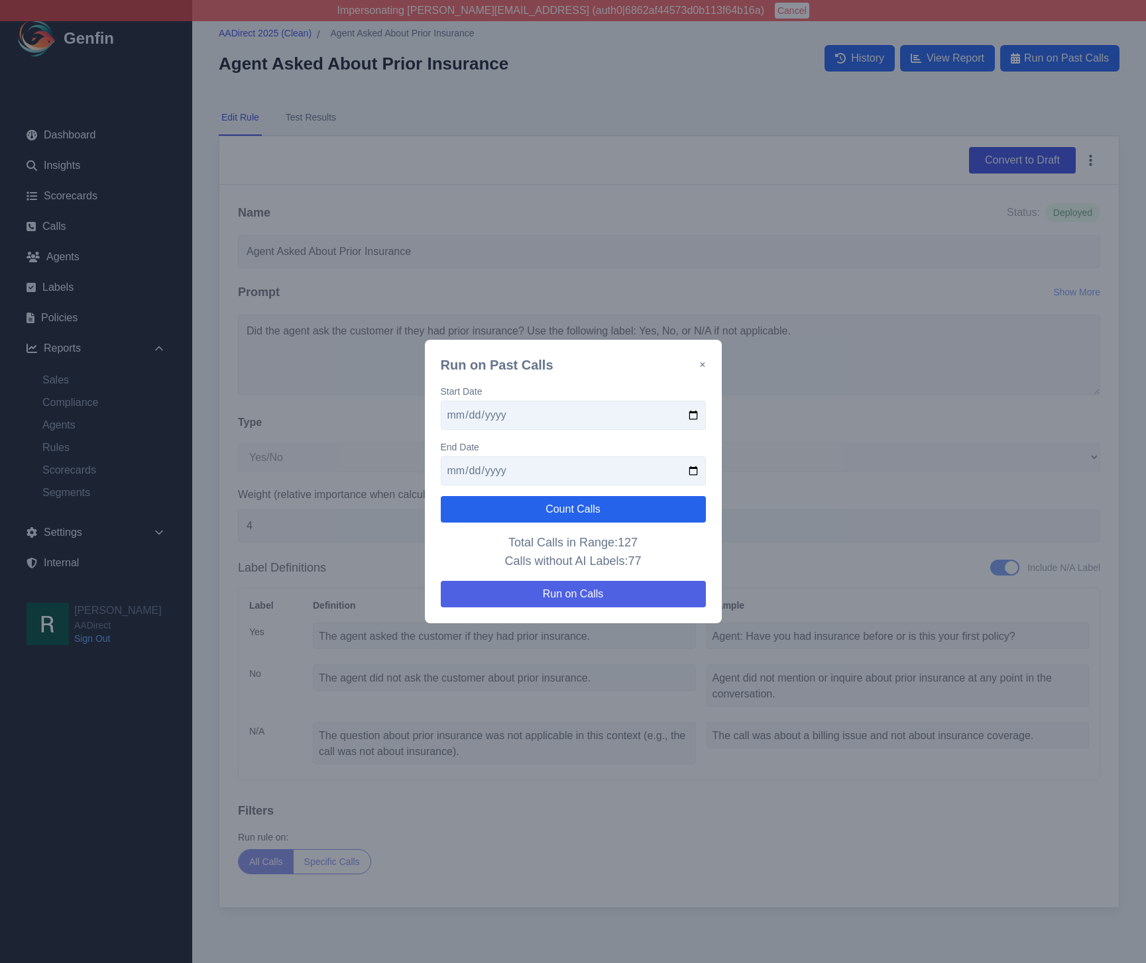
click at [631, 595] on button "Run on Calls" at bounding box center [573, 594] width 265 height 27
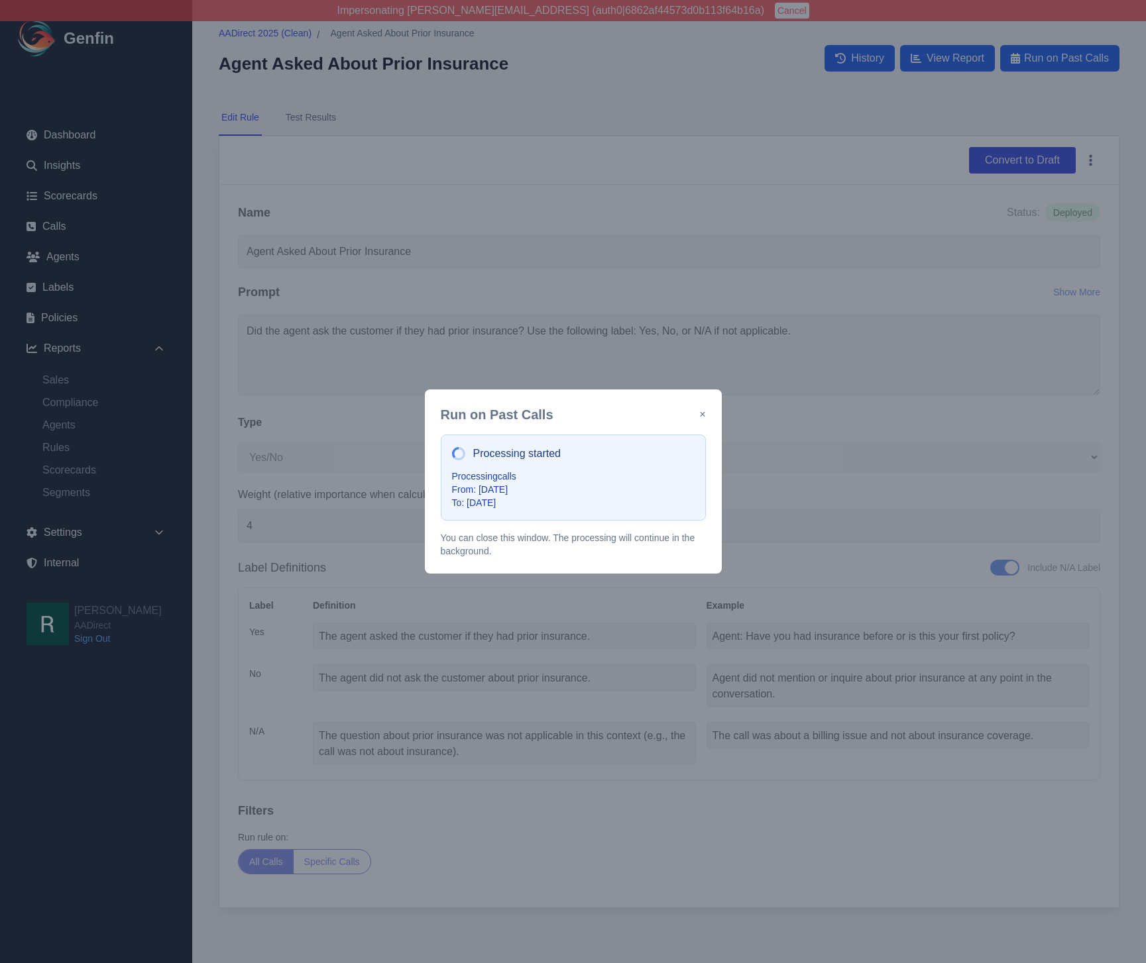
click at [702, 417] on button "×" at bounding box center [702, 415] width 6 height 16
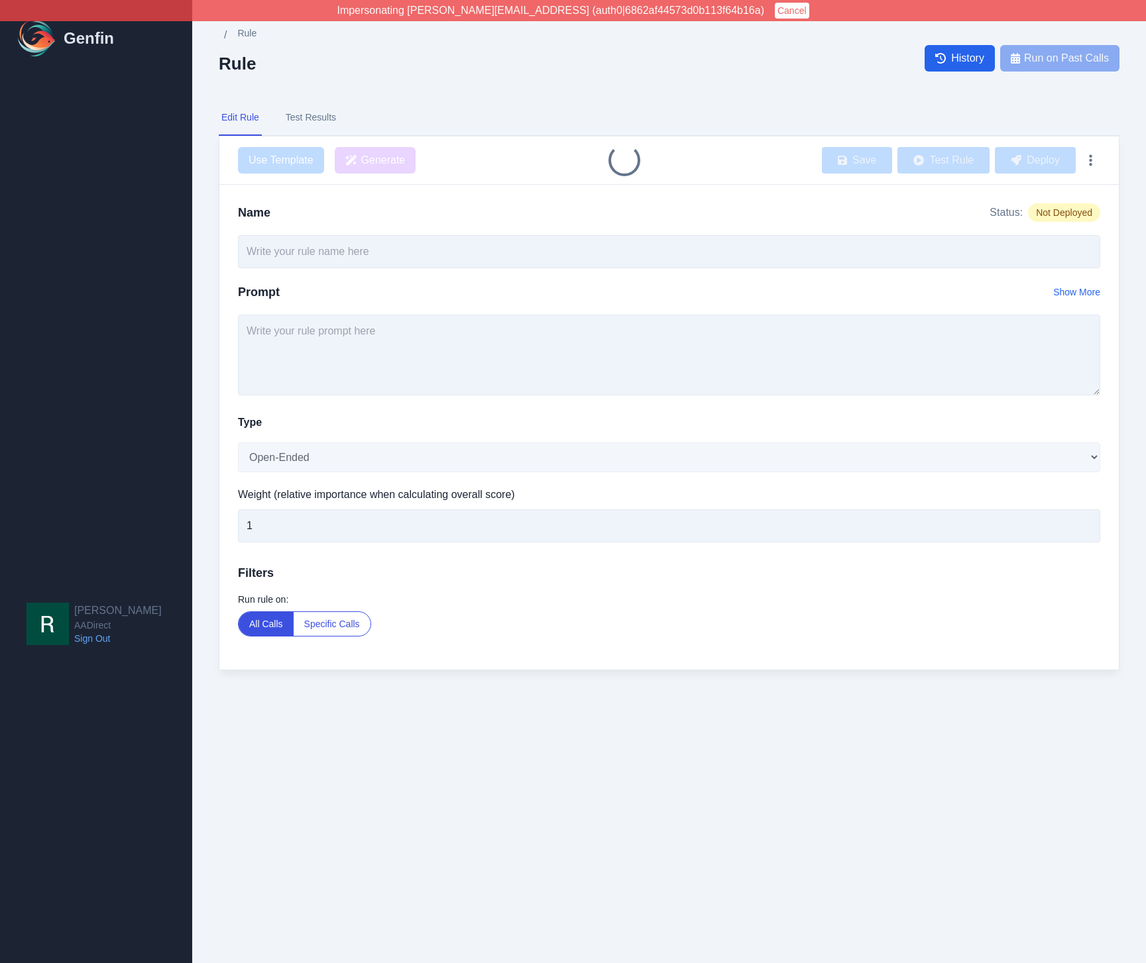
type input "Agent Asked About Legal Marital Status"
select select "Yes/No"
type input "3"
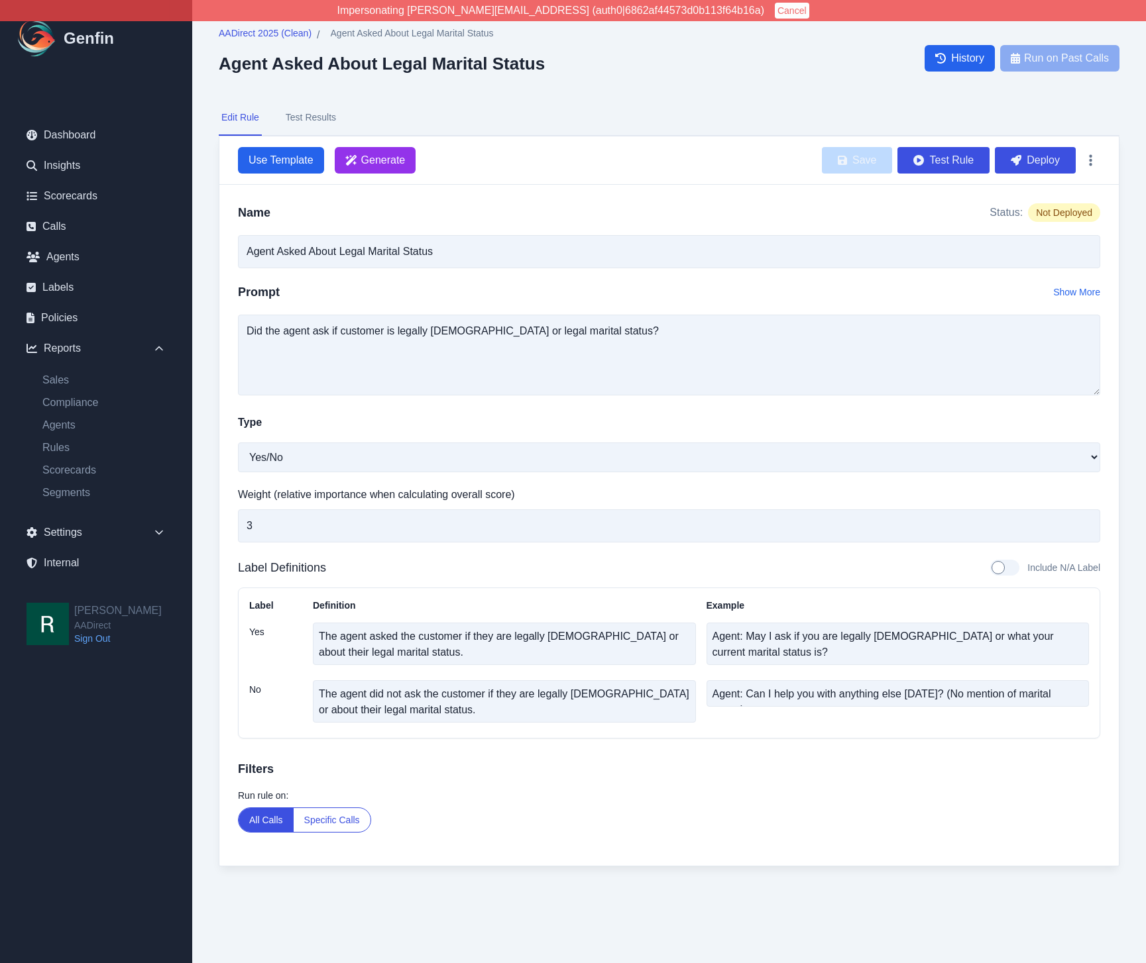
click at [602, 118] on nav "Edit Rule Test Results" at bounding box center [669, 118] width 900 height 36
click at [1019, 167] on button "Deploy" at bounding box center [1035, 160] width 81 height 27
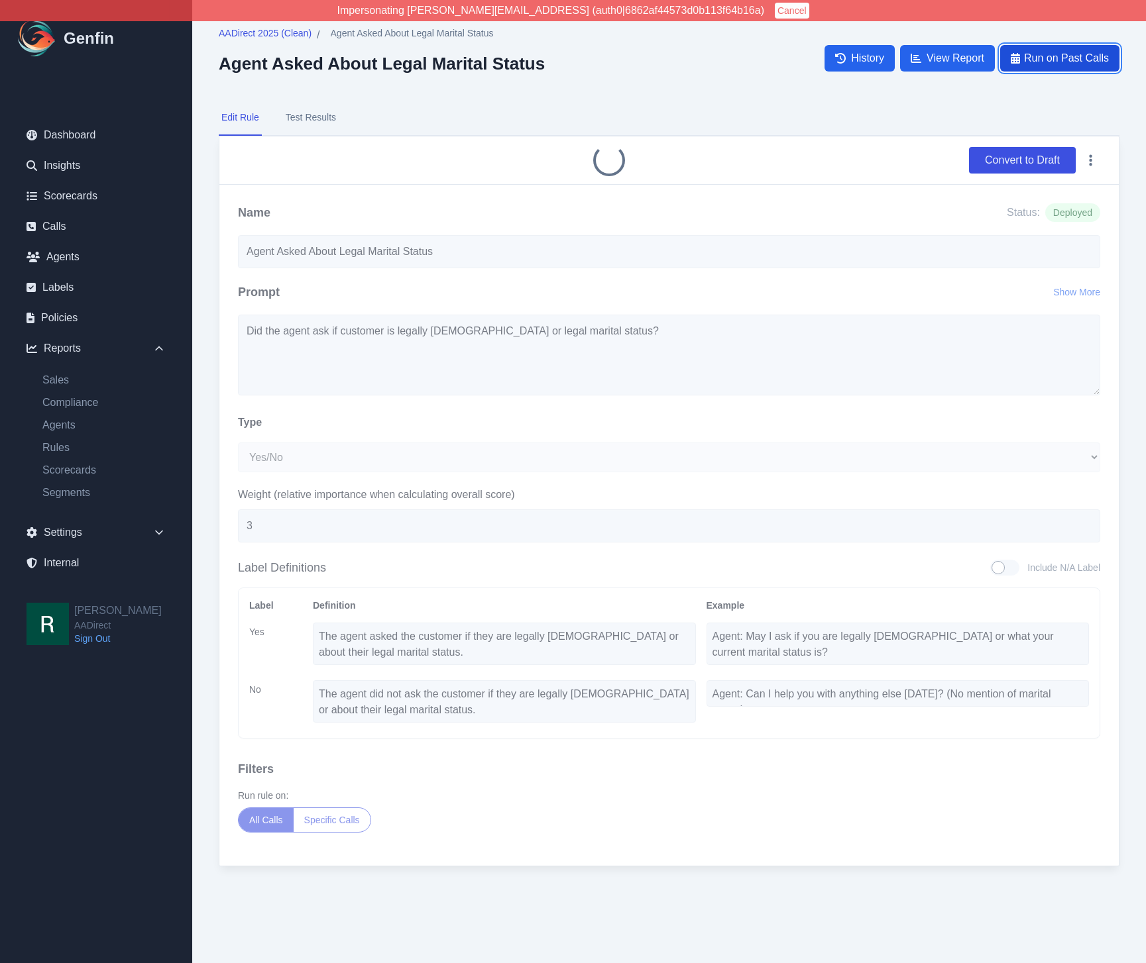
click at [1075, 50] on span "Run on Past Calls" at bounding box center [1066, 58] width 85 height 16
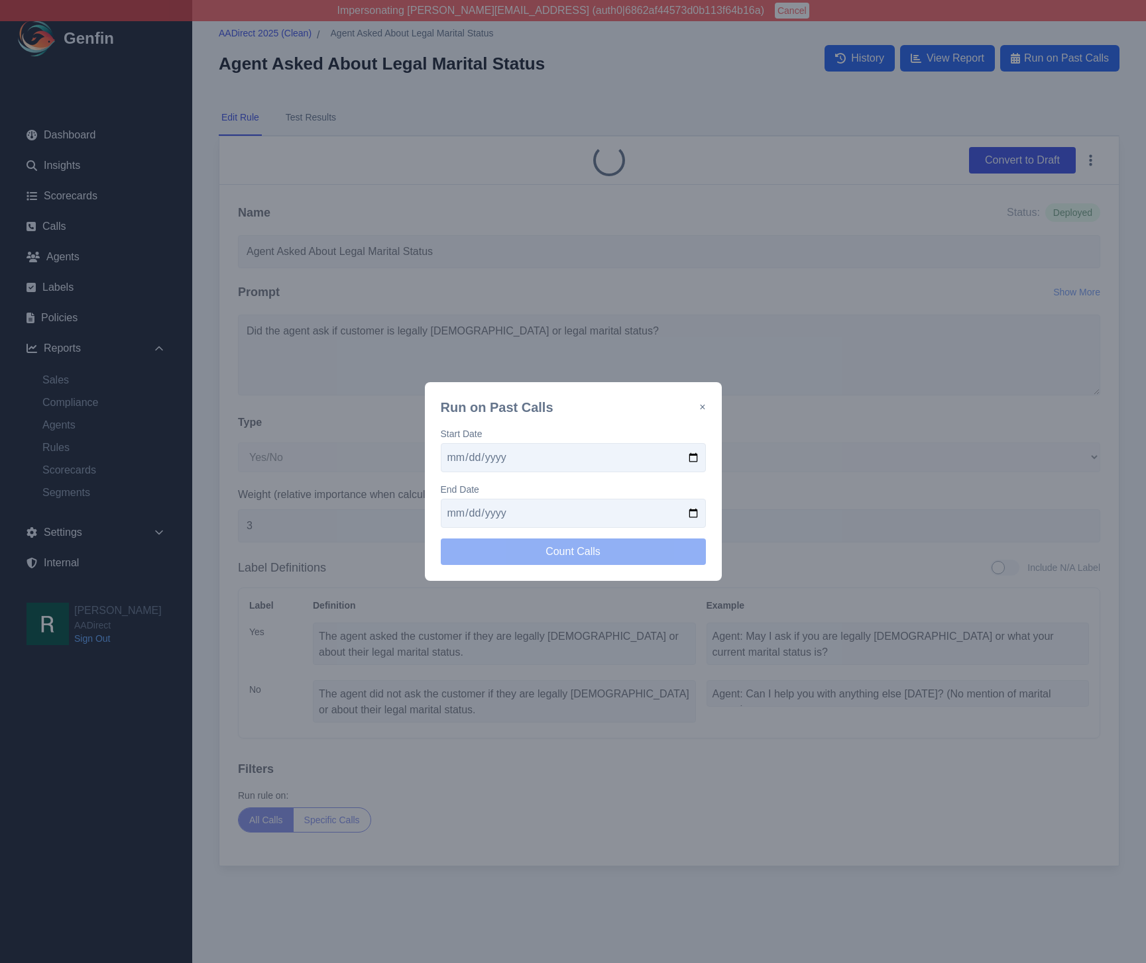
click at [643, 460] on input "date" at bounding box center [573, 457] width 265 height 29
click at [689, 453] on input "date" at bounding box center [573, 457] width 265 height 29
type input "[DATE]"
click at [691, 514] on input "date" at bounding box center [573, 513] width 265 height 29
type input "[DATE]"
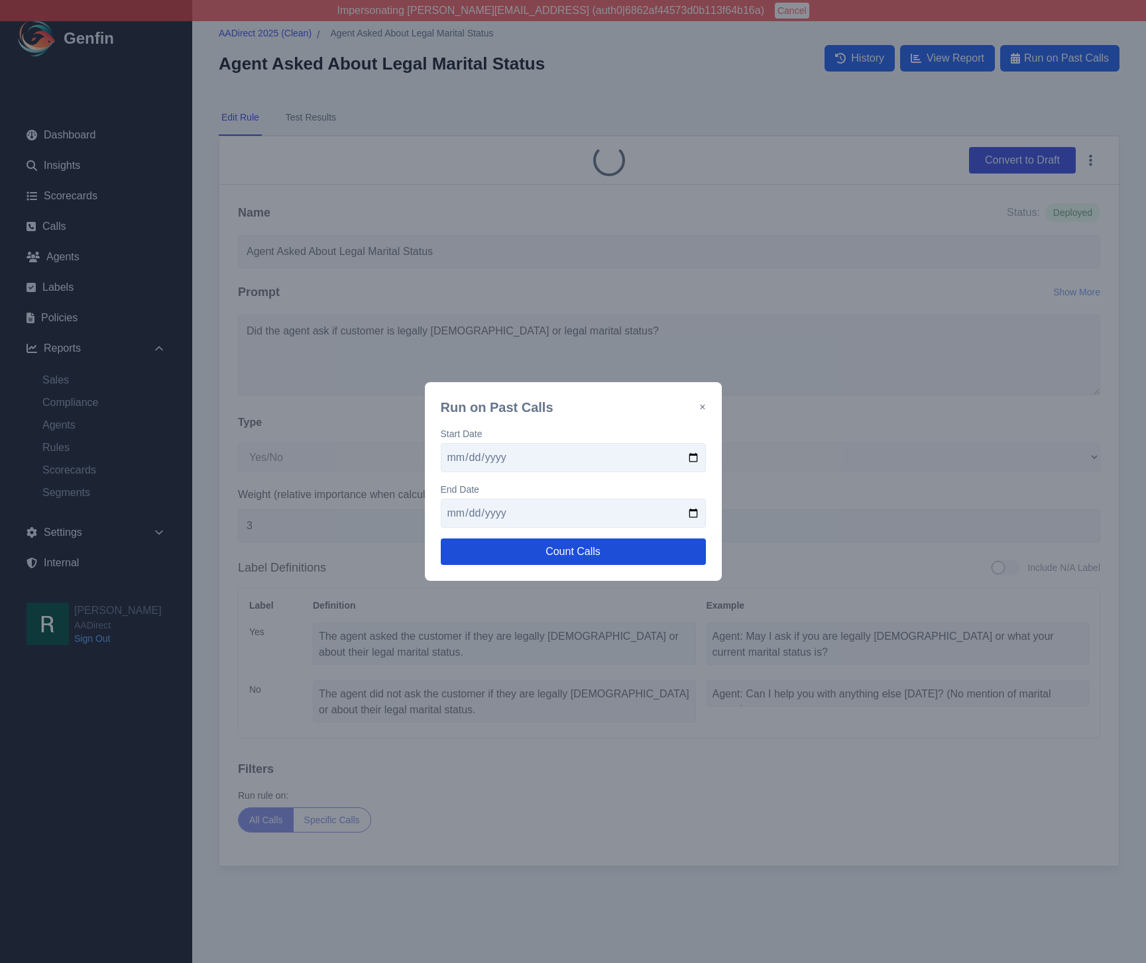
click at [602, 545] on button "Count Calls" at bounding box center [573, 552] width 265 height 27
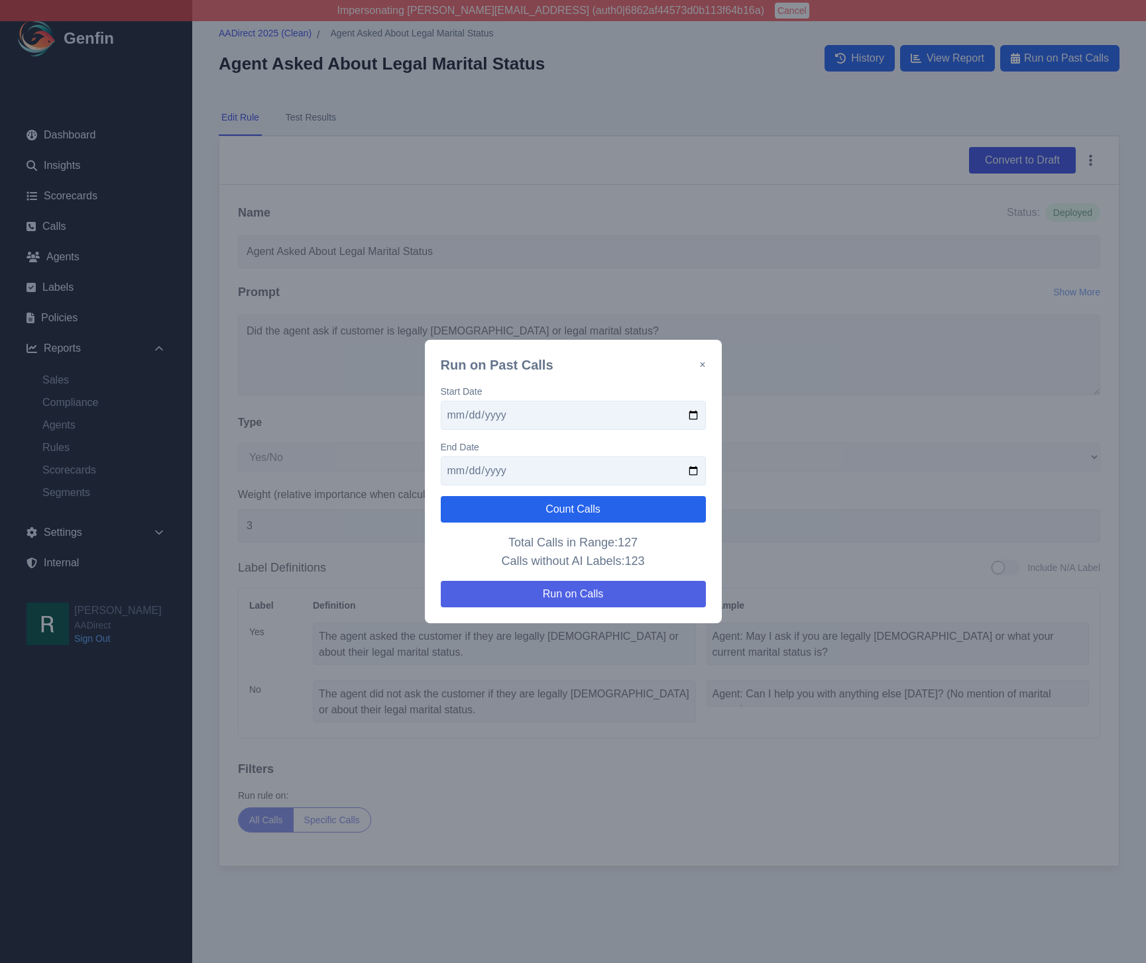
click at [594, 594] on button "Run on Calls" at bounding box center [573, 594] width 265 height 27
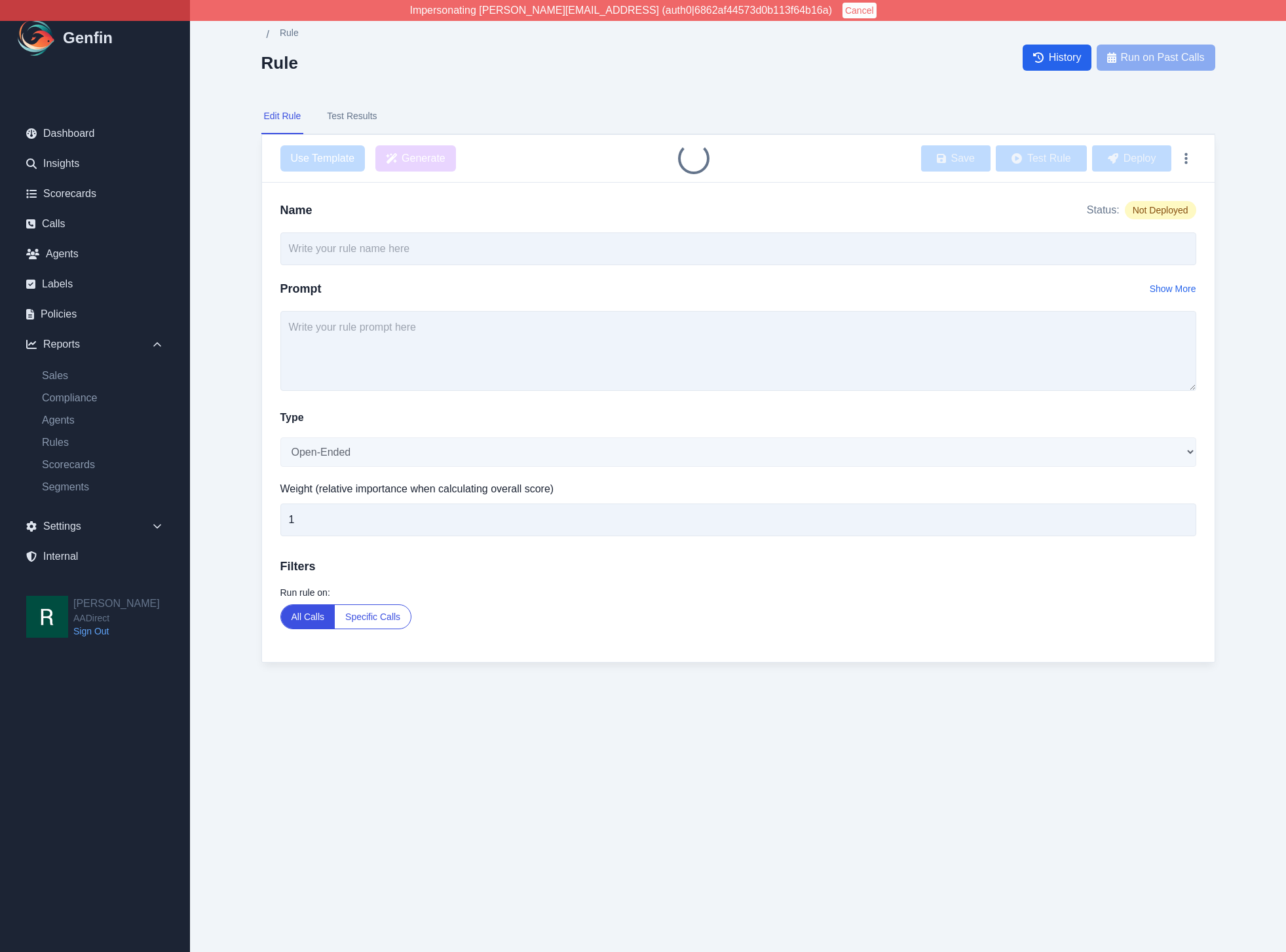
type input "Agent Asked About Legal Marital Status"
select select "Yes/No"
type input "3"
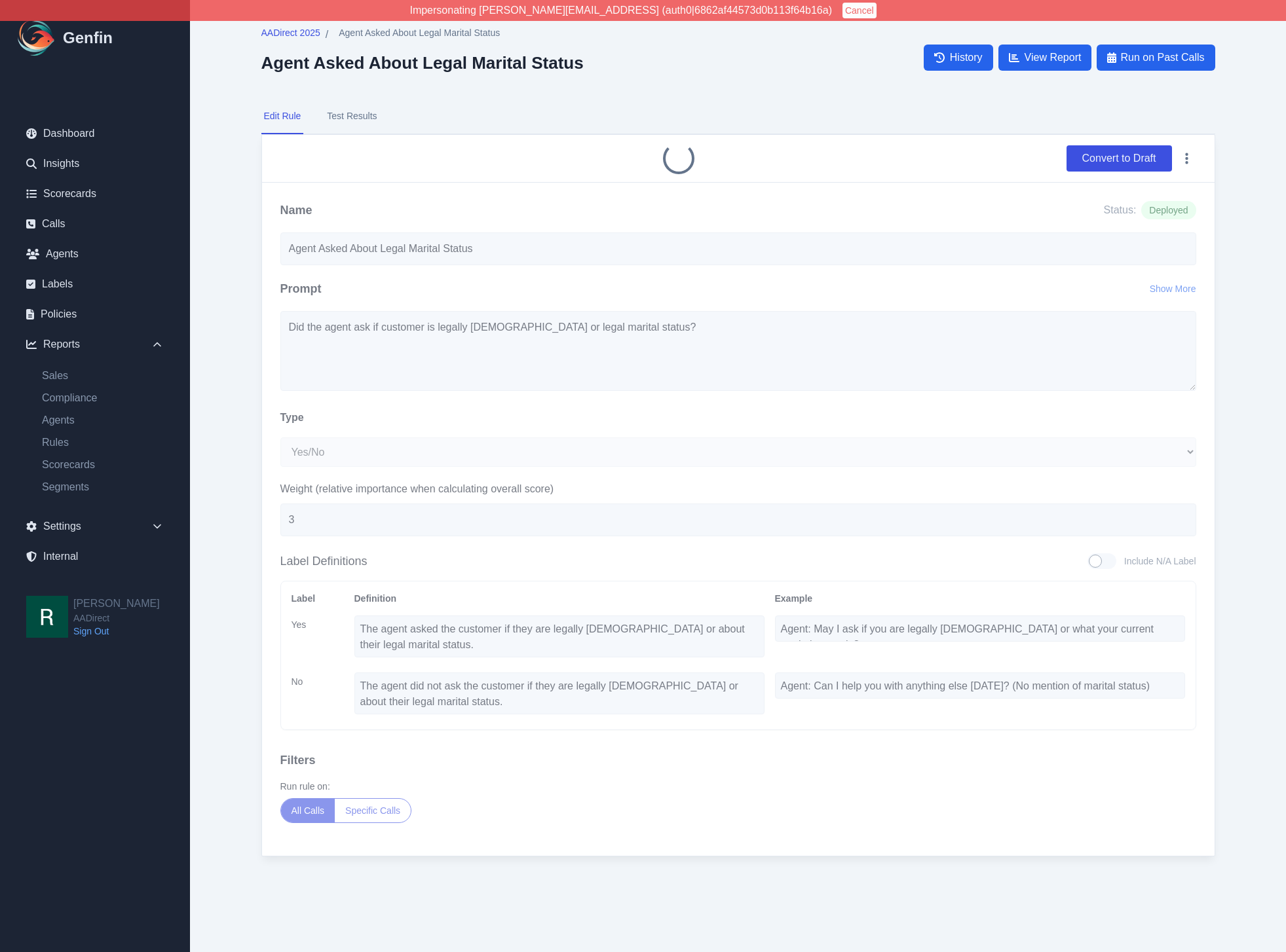
click at [366, 116] on button "Test Results" at bounding box center [352, 117] width 55 height 36
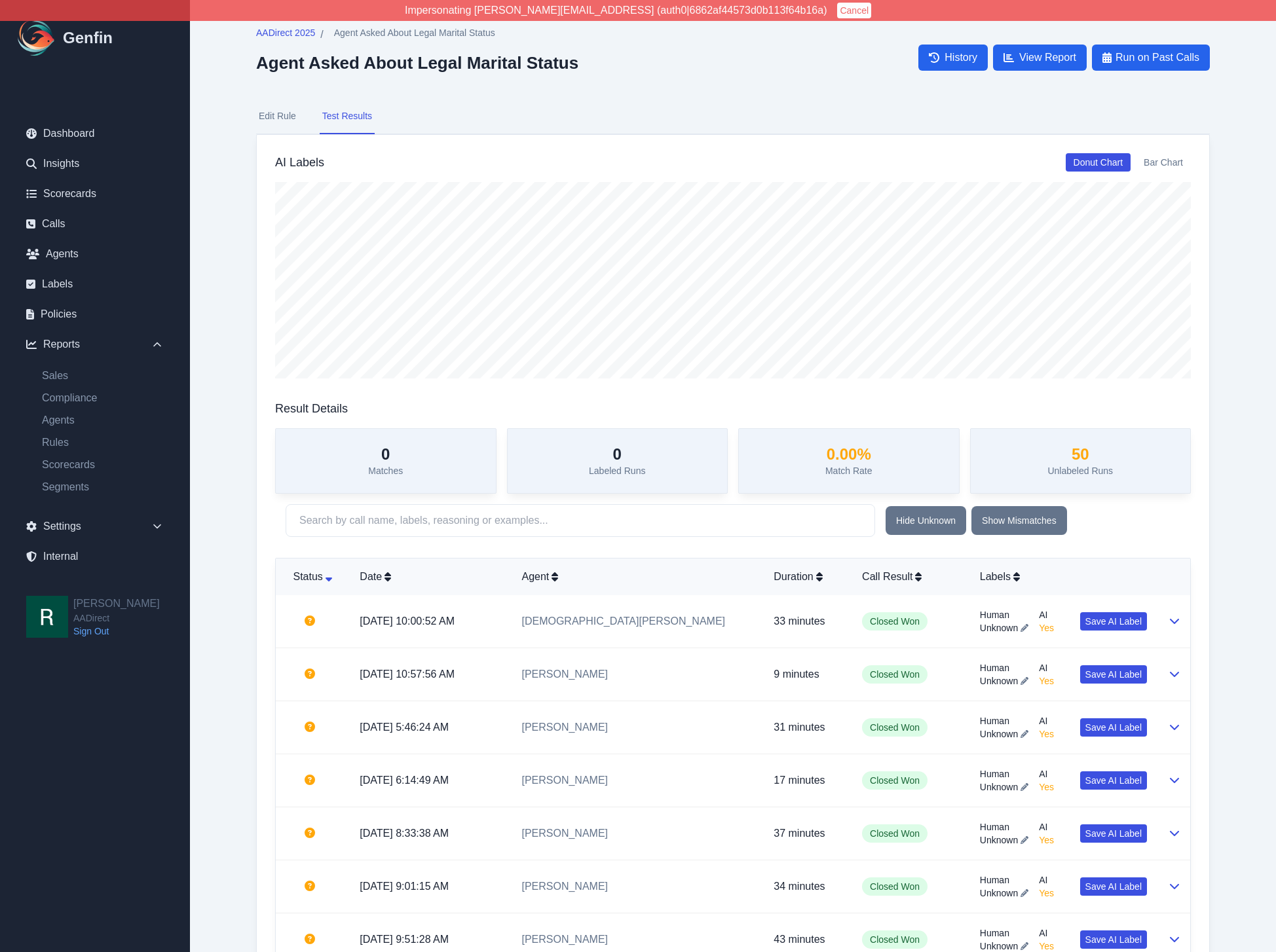
click at [282, 113] on button "Edit Rule" at bounding box center [277, 117] width 43 height 36
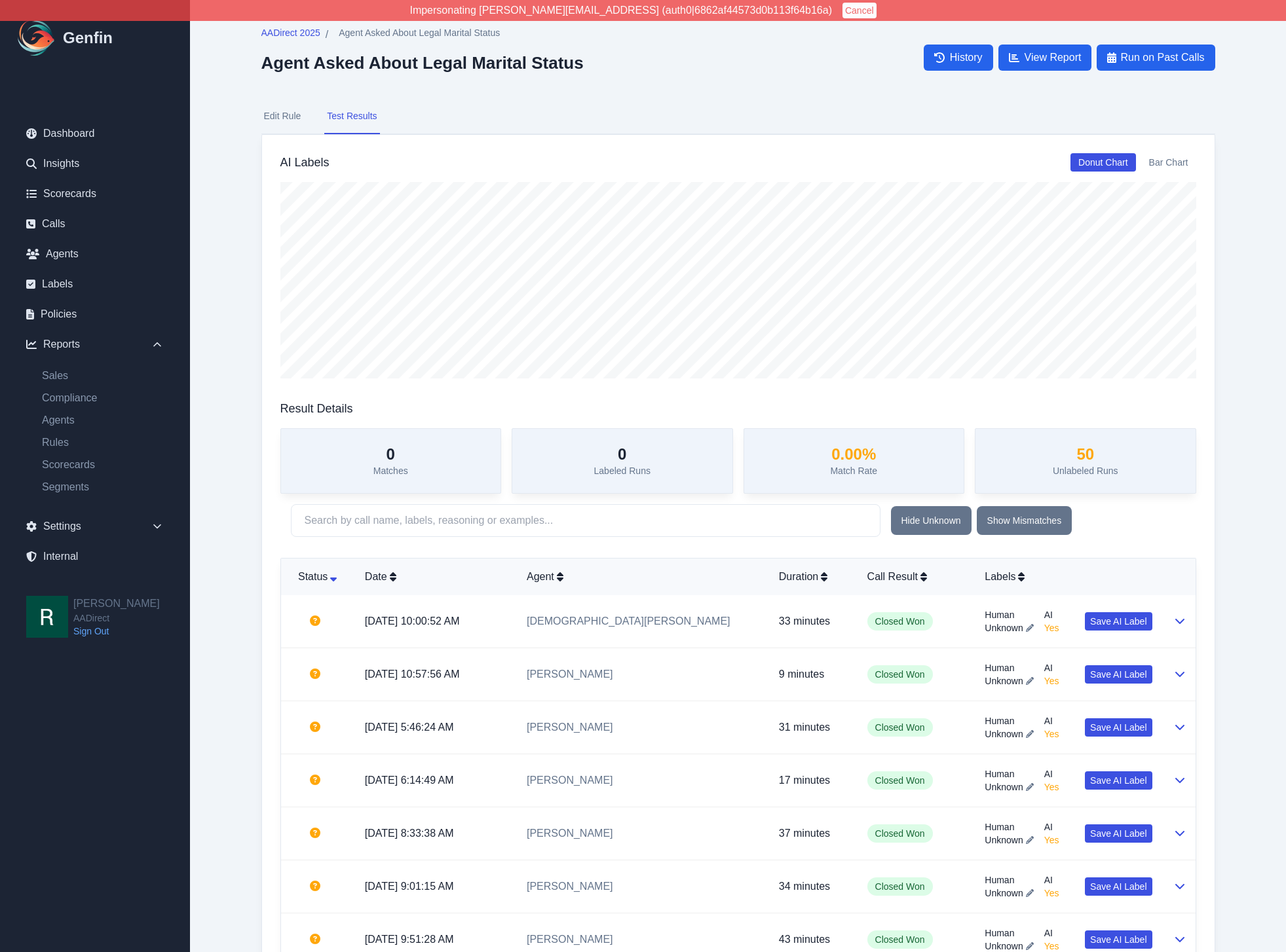
select select "Yes/No"
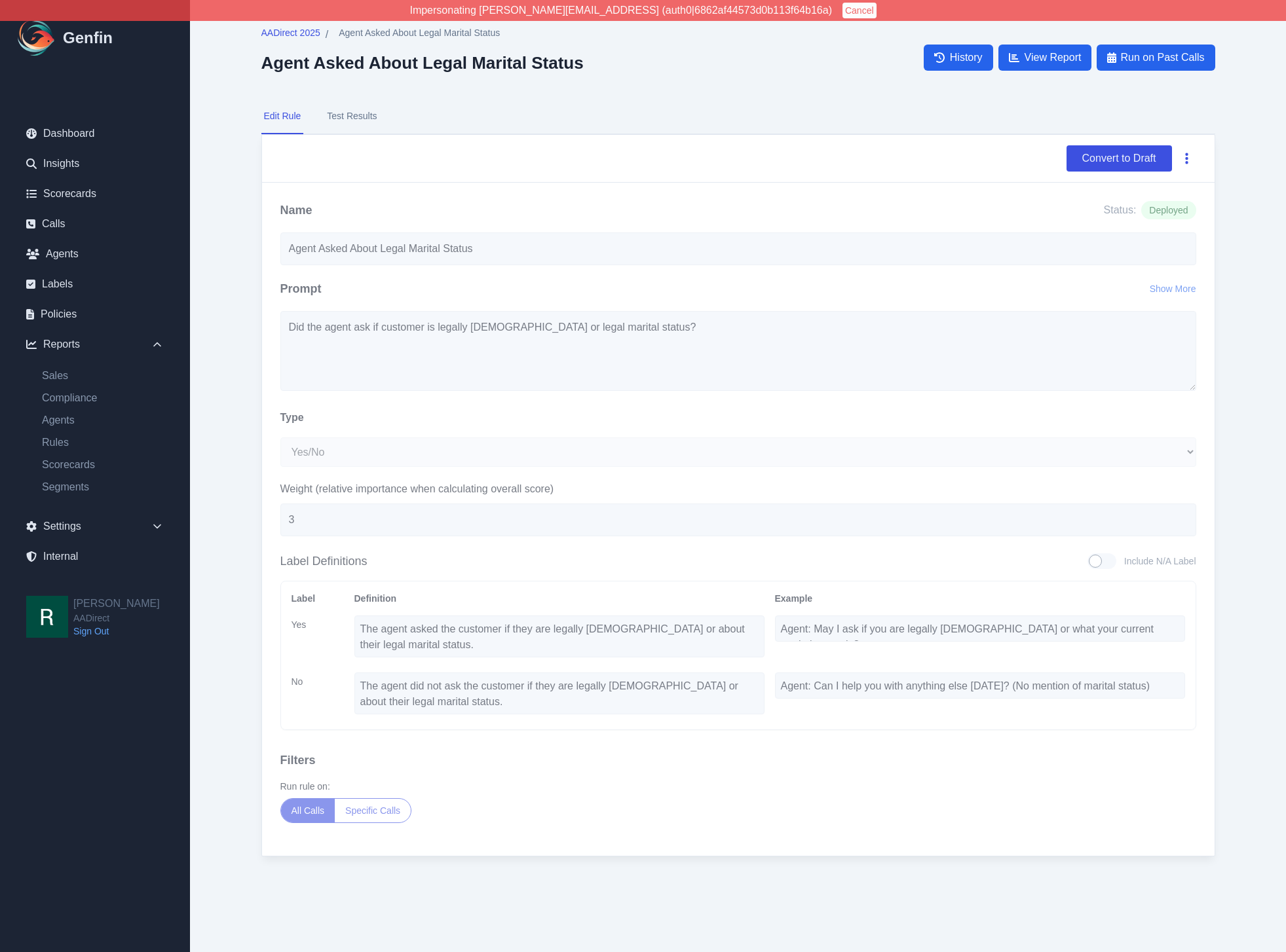
click at [1183, 161] on button "button" at bounding box center [1186, 158] width 19 height 24
click at [1155, 195] on button "Delete" at bounding box center [1144, 190] width 105 height 24
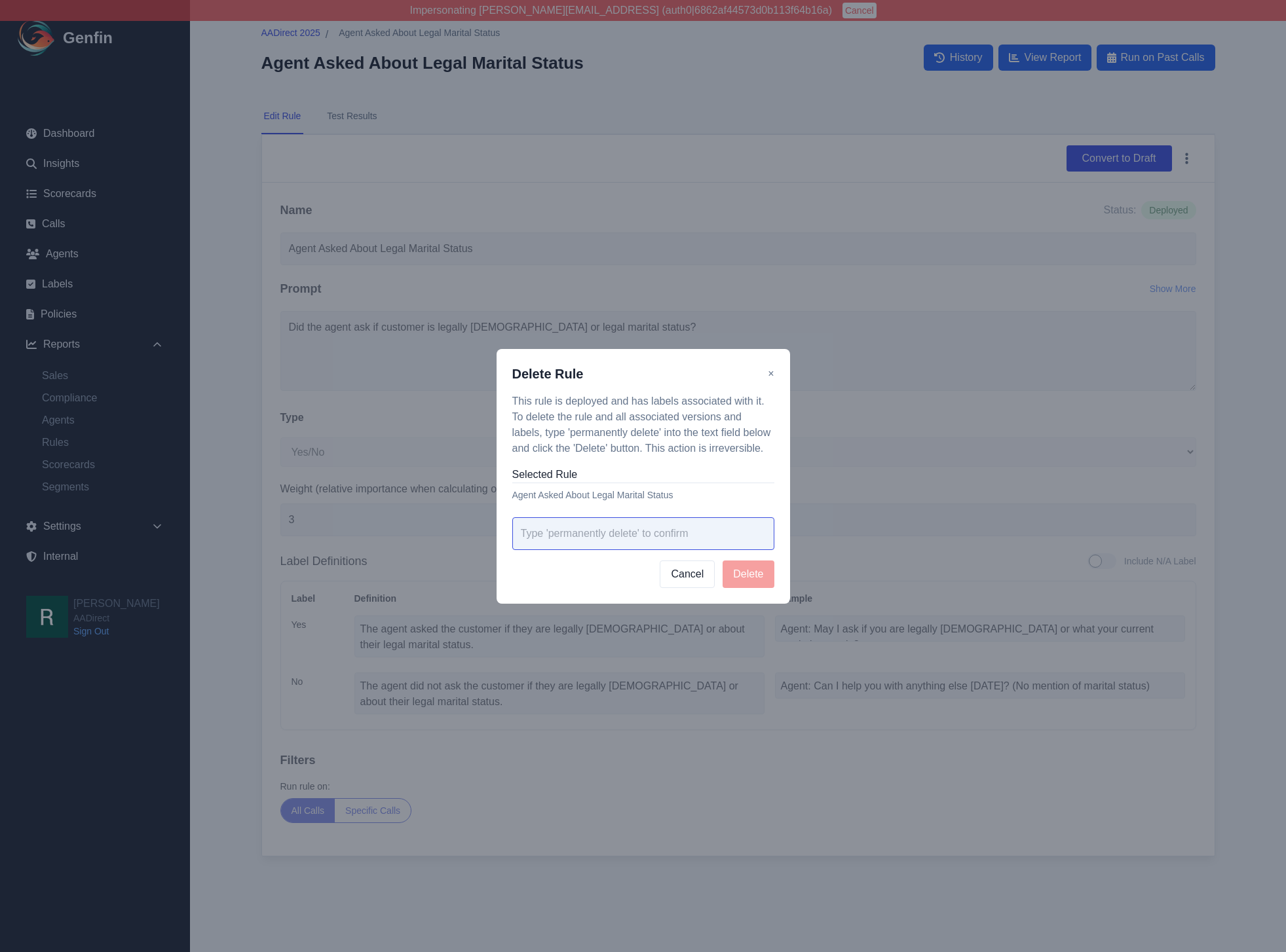
click at [723, 535] on input "text" at bounding box center [643, 533] width 262 height 33
paste input "permanently delete"
type input "permanently delete"
click at [741, 571] on button "Delete" at bounding box center [748, 574] width 51 height 28
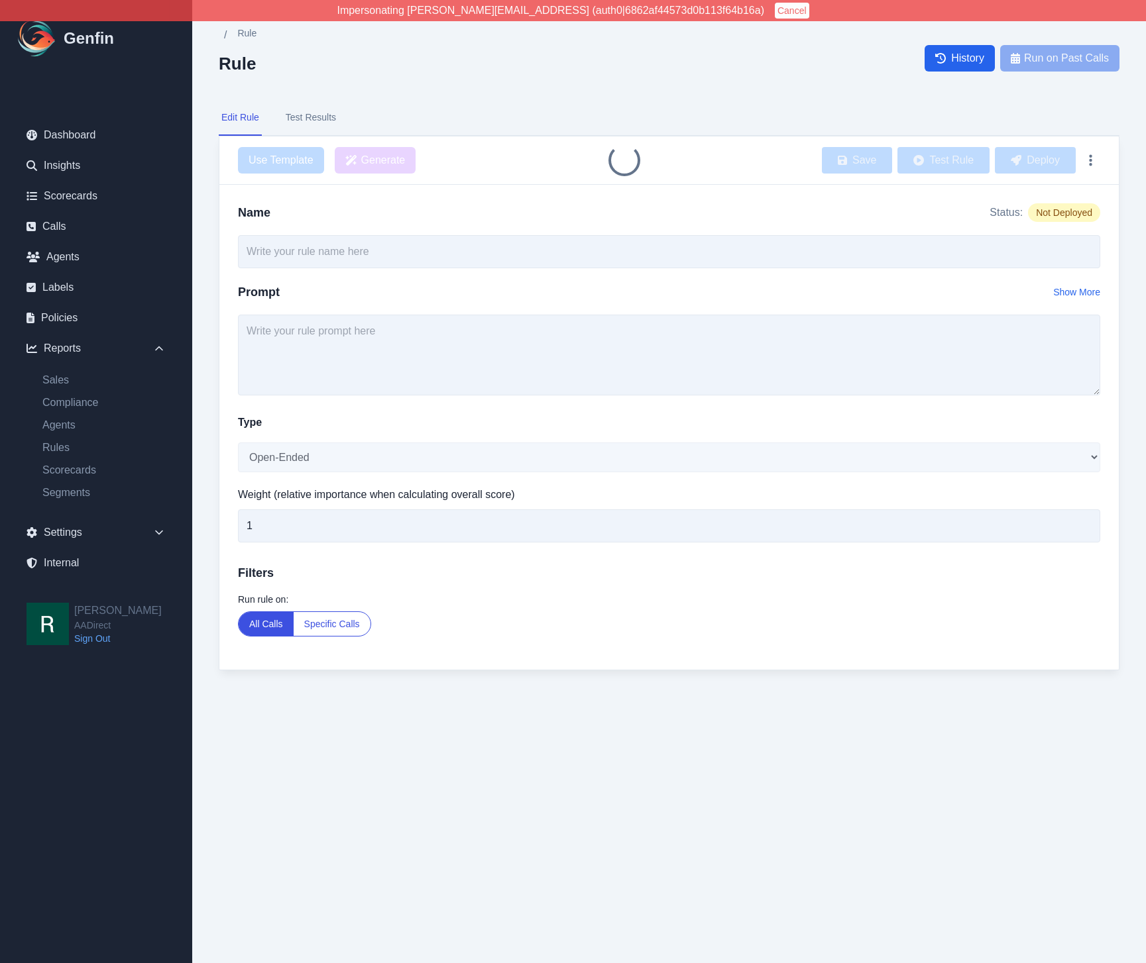
type input "Current Residence and Previous Address Inquiry"
select select "Yes/No"
type input "4"
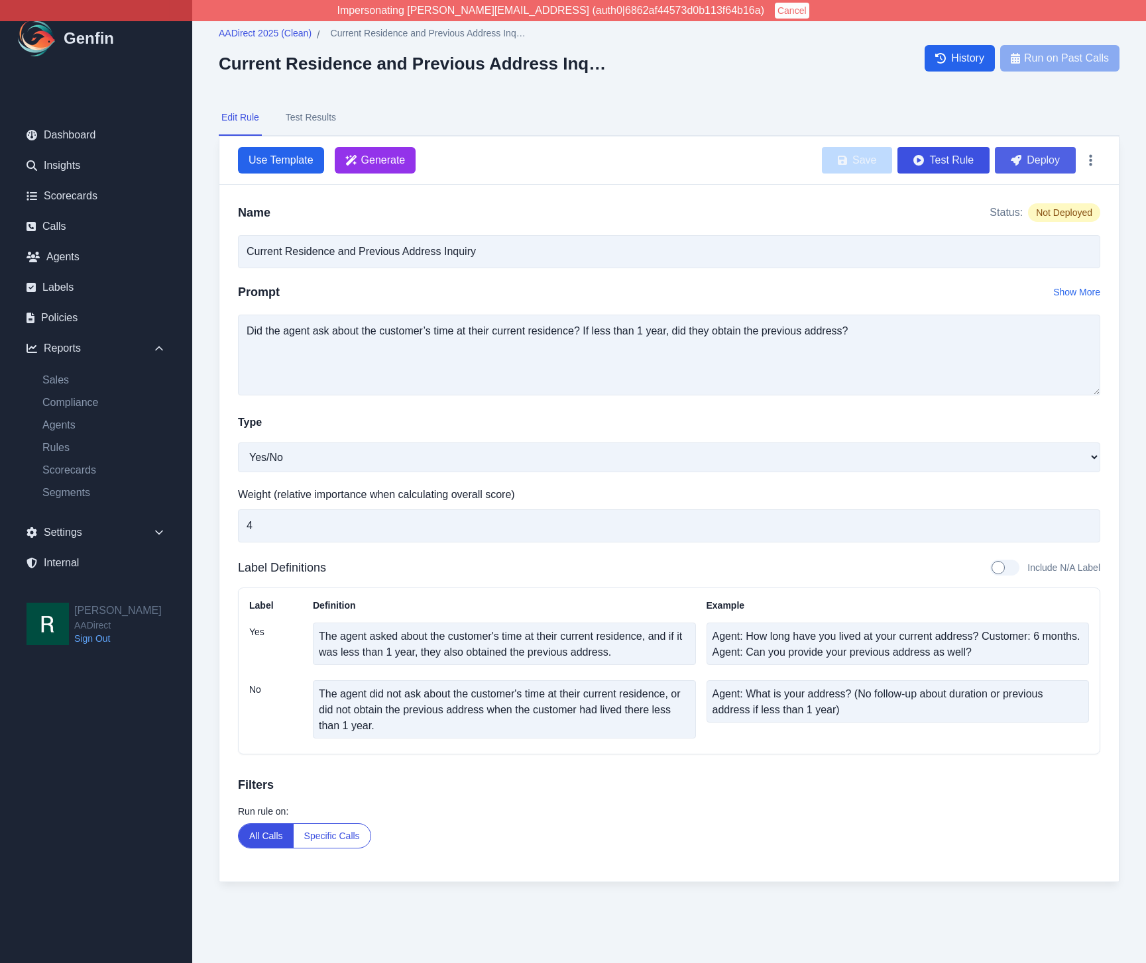
click at [1048, 166] on button "Deploy" at bounding box center [1035, 160] width 81 height 27
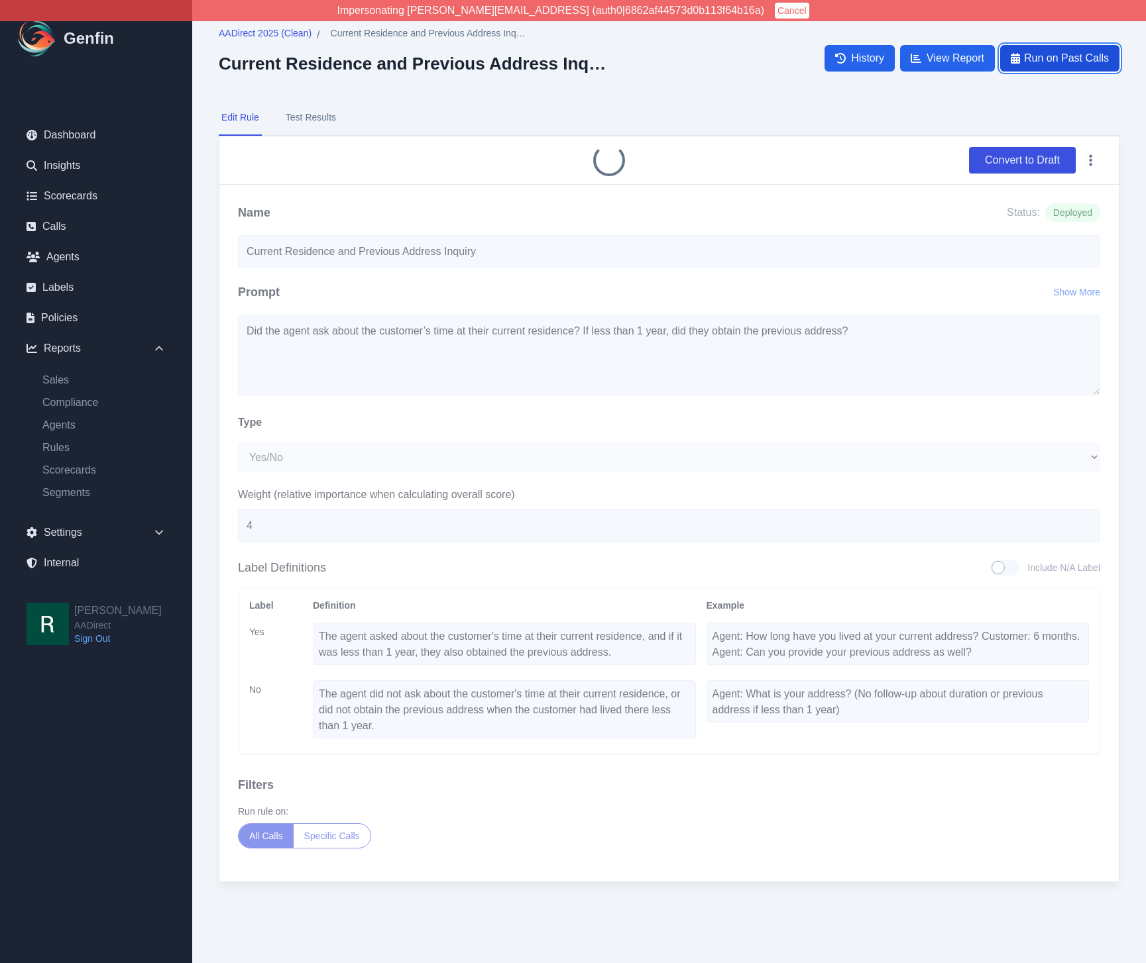
click at [1066, 57] on span "Run on Past Calls" at bounding box center [1066, 58] width 85 height 16
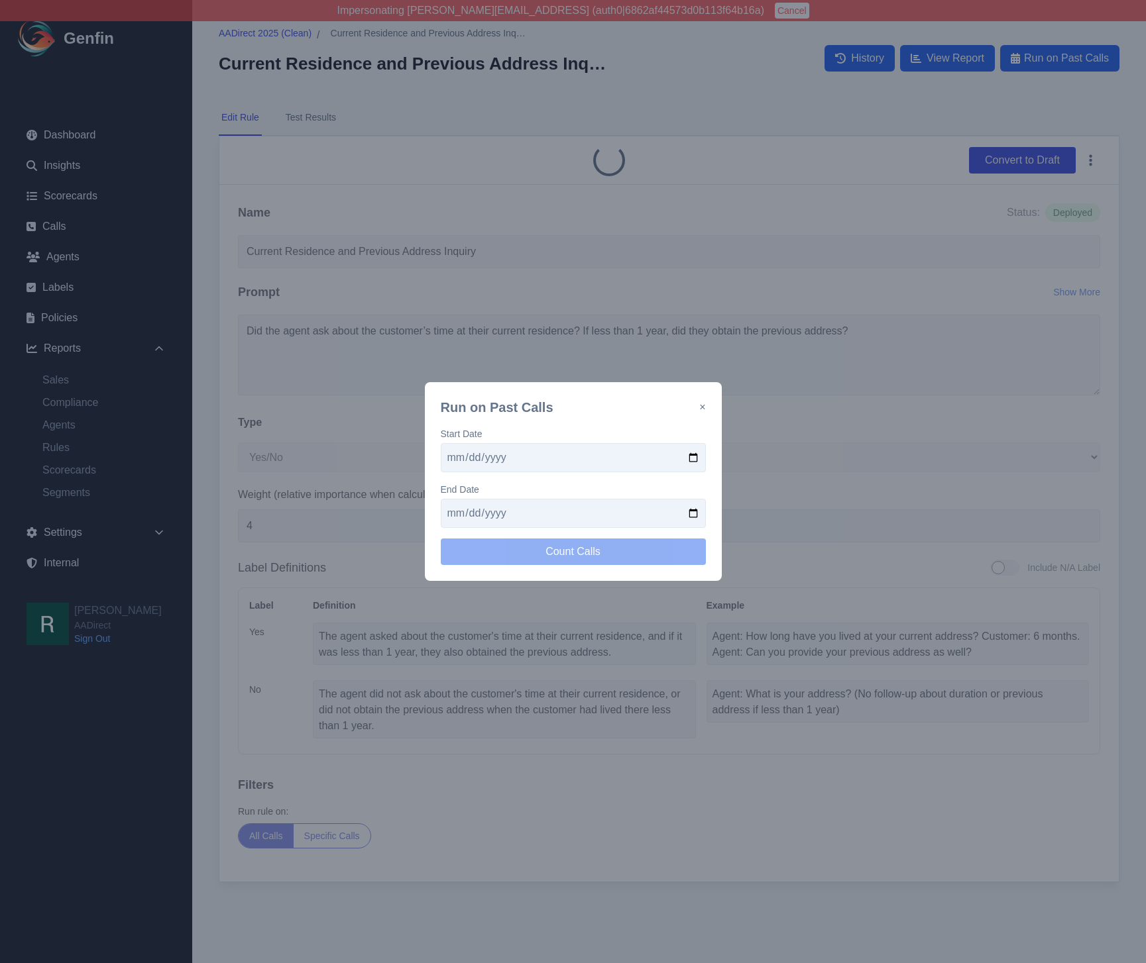
click at [696, 447] on input "date" at bounding box center [573, 457] width 265 height 29
click at [694, 452] on input "date" at bounding box center [573, 457] width 265 height 29
type input "2025-09-15"
click at [690, 515] on input "date" at bounding box center [573, 513] width 265 height 29
type input "2025-09-29"
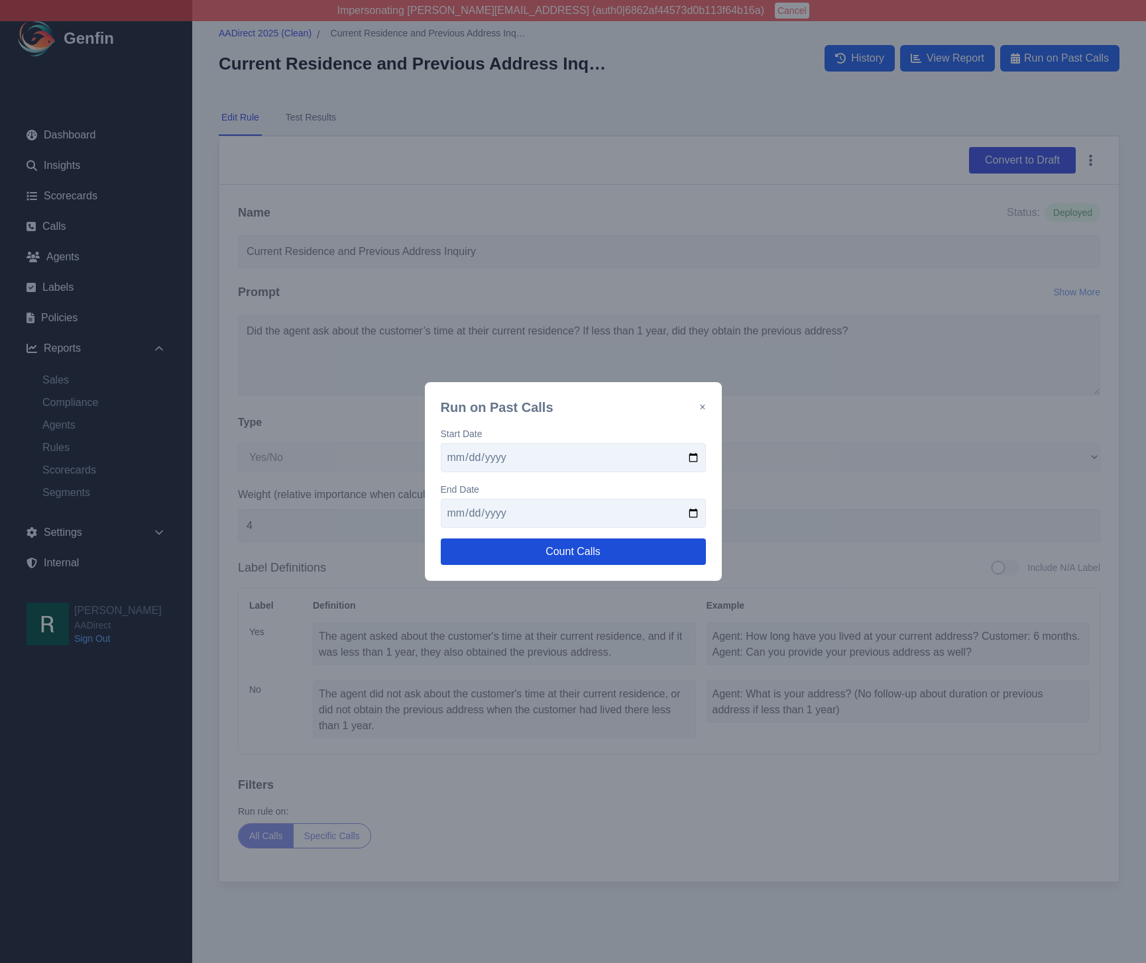
click at [553, 555] on button "Count Calls" at bounding box center [573, 552] width 265 height 27
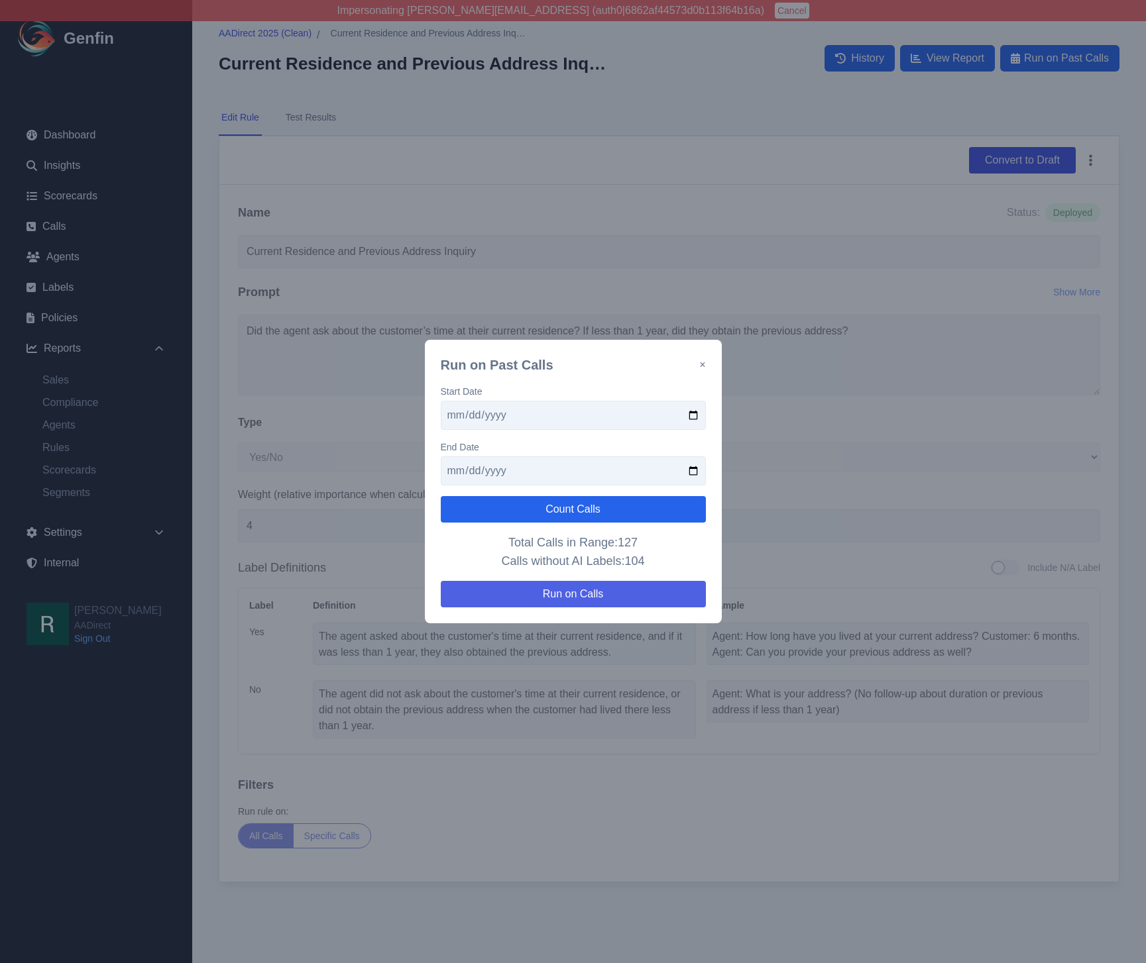
click at [633, 588] on button "Run on Calls" at bounding box center [573, 594] width 265 height 27
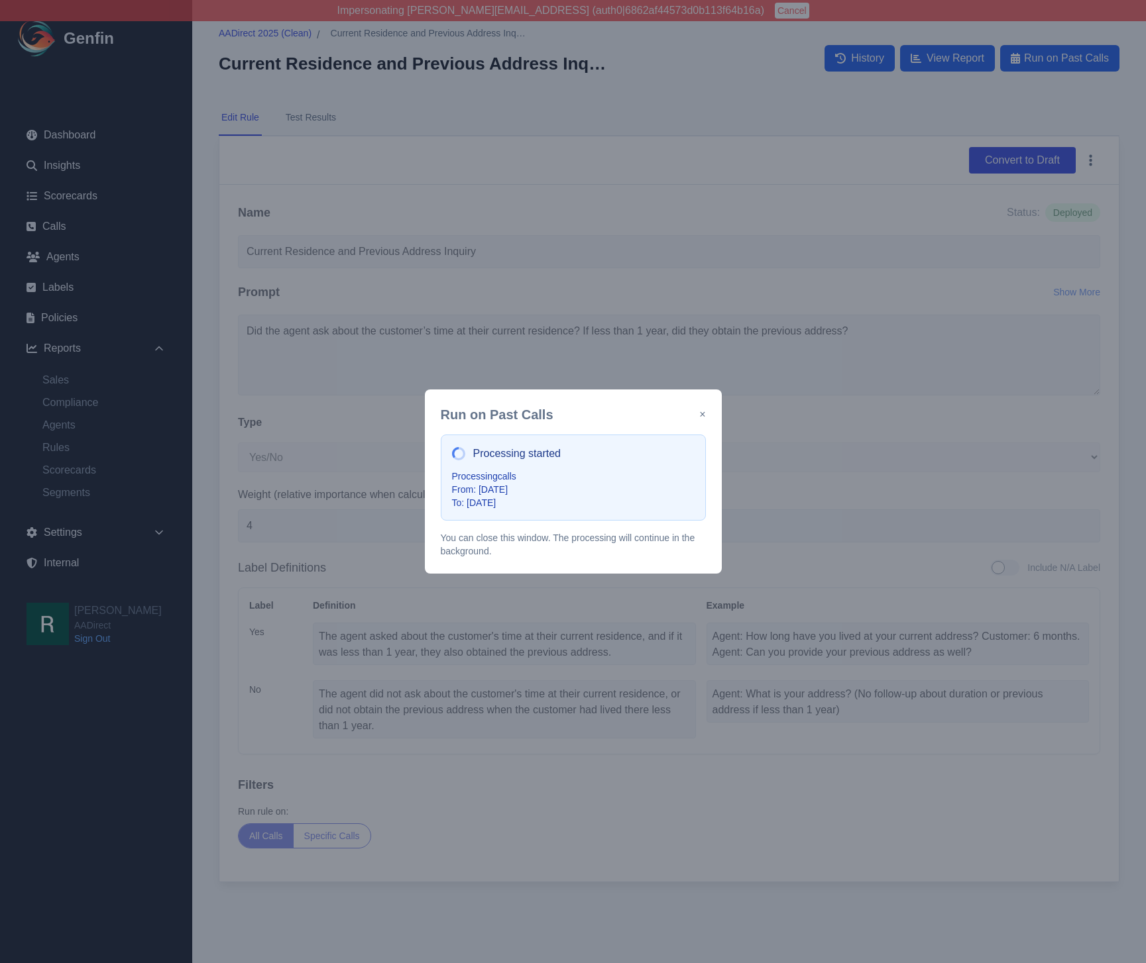
click at [703, 413] on button "×" at bounding box center [702, 415] width 6 height 16
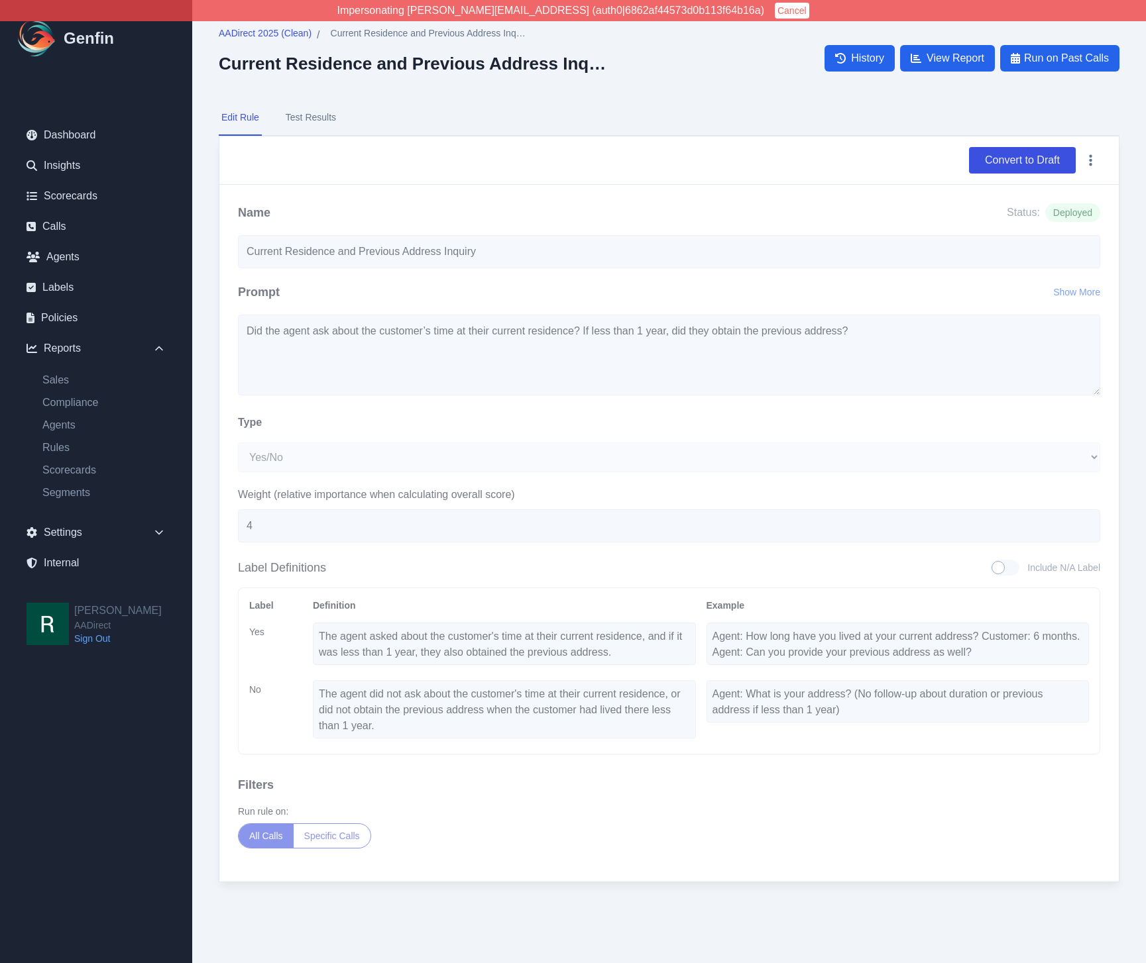
click at [226, 442] on div "Name Status: Deployed Current Residence and Previous Address Inquiry Prompt Sho…" at bounding box center [668, 533] width 899 height 697
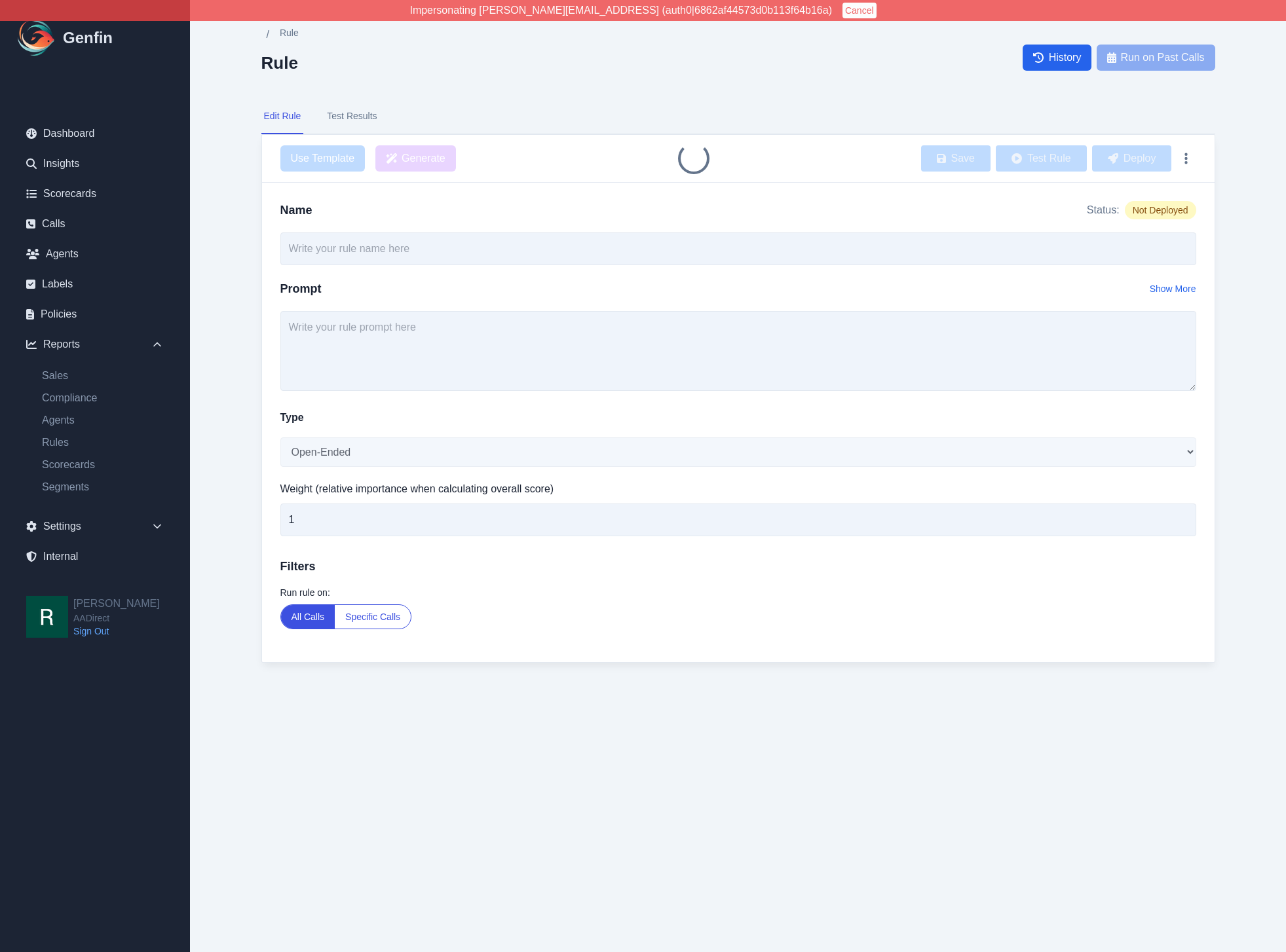
type input "Current Residence and Previous Address Inquiry"
select select "Yes/No"
type input "4"
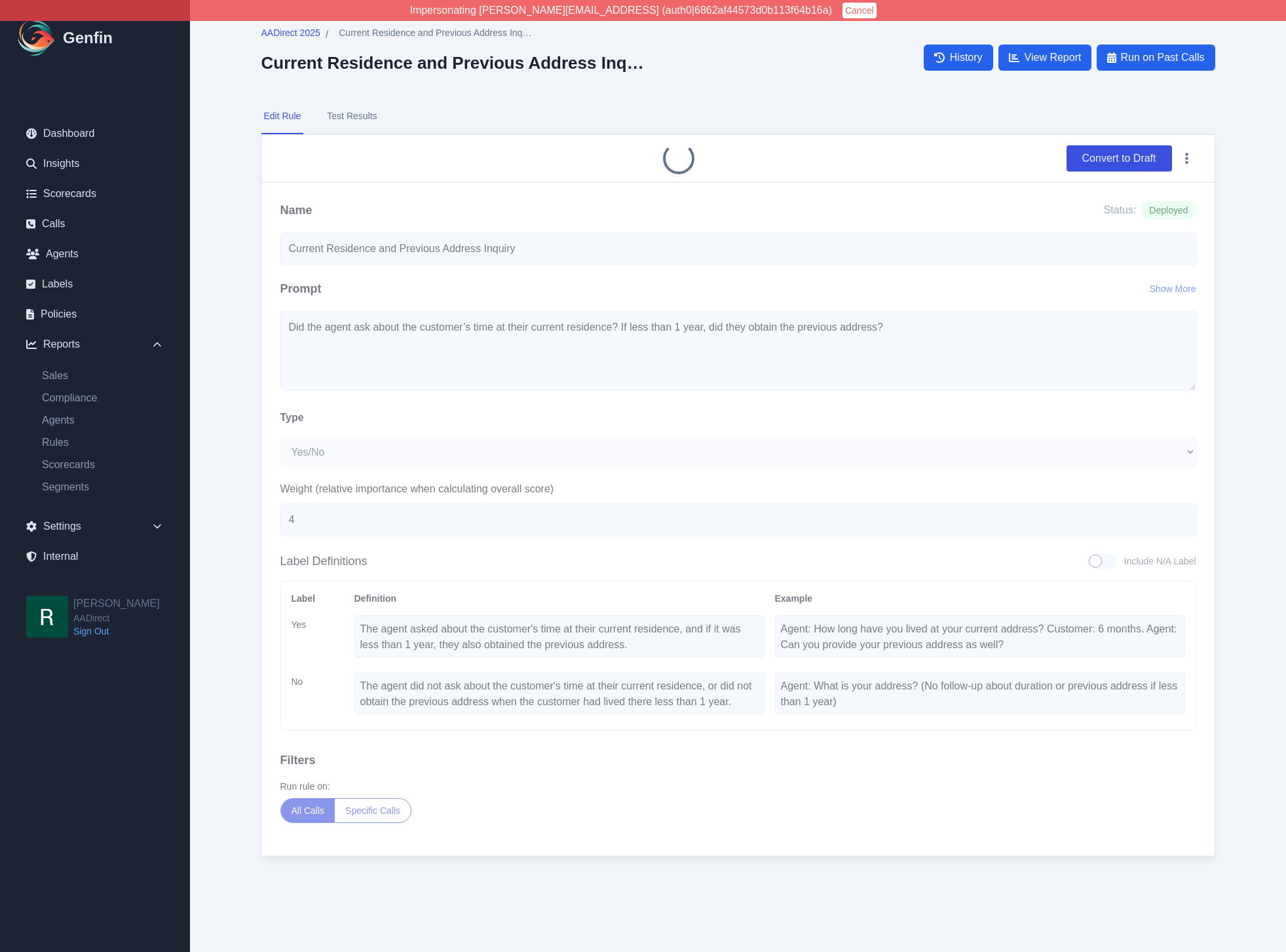
click at [362, 108] on button "Test Results" at bounding box center [352, 117] width 55 height 36
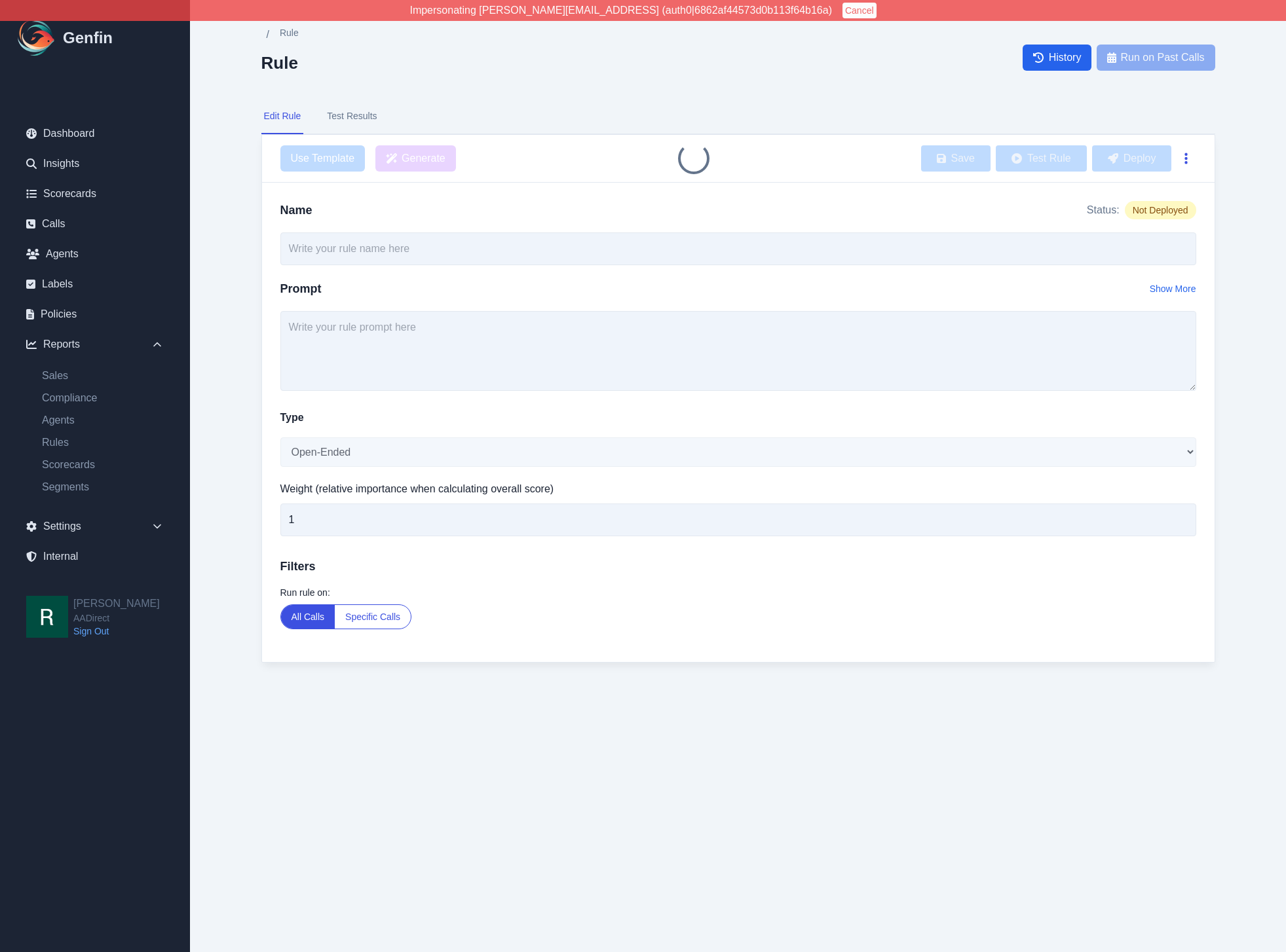
click at [1190, 153] on button "button" at bounding box center [1185, 158] width 19 height 24
type input "Current Residence and Previous Address Inquiry"
select select "Yes/No"
type input "4"
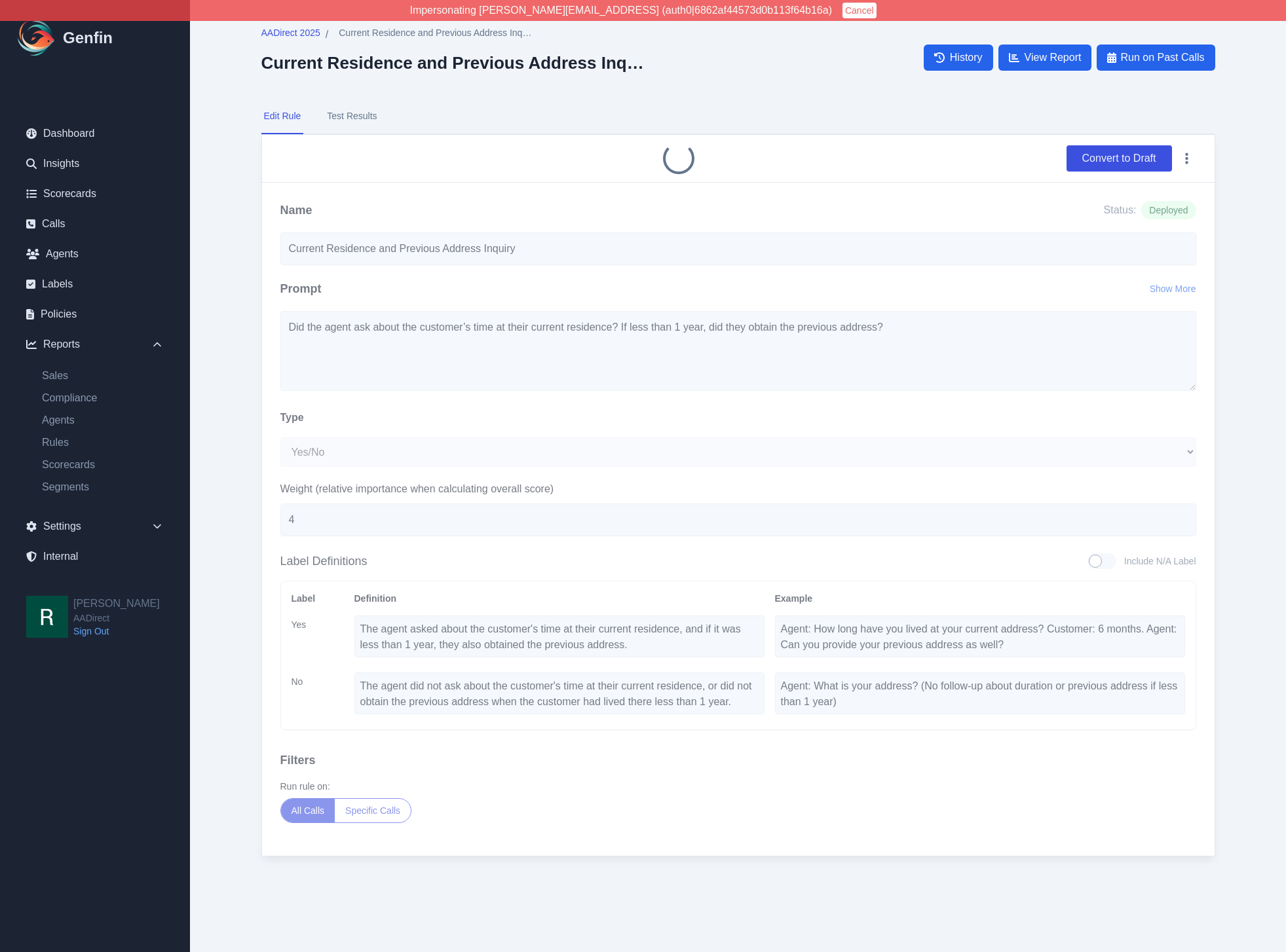
click at [1226, 163] on div "AADirect 2025 / Current Residence and Previous Address Inquiry Current Residenc…" at bounding box center [738, 455] width 1006 height 909
click at [1187, 156] on icon "button" at bounding box center [1186, 158] width 3 height 13
click at [1138, 197] on button "Delete" at bounding box center [1144, 190] width 105 height 24
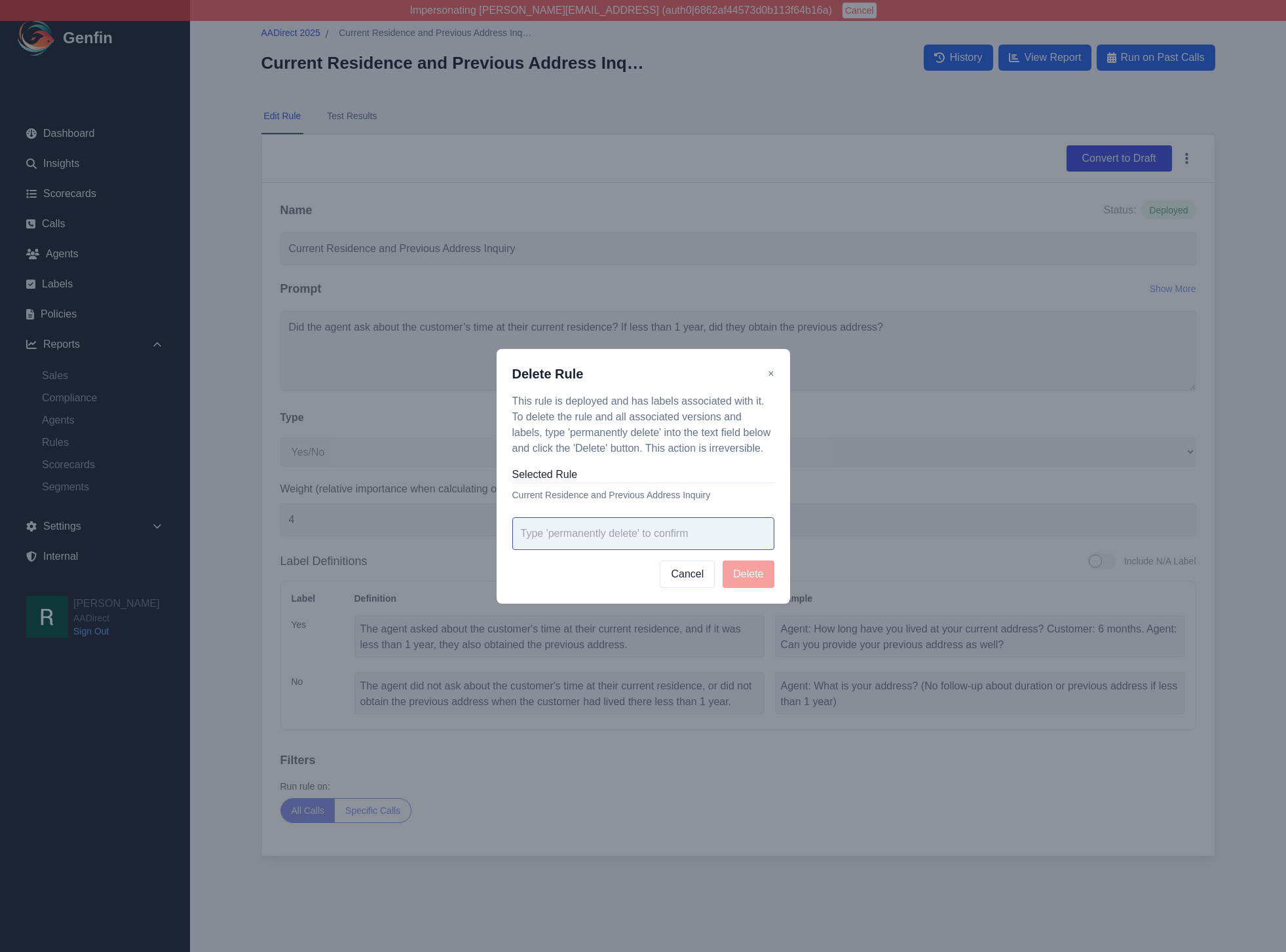
click at [684, 533] on input "text" at bounding box center [643, 533] width 262 height 33
paste input "permanently delete"
type input "permanently delete"
click at [766, 574] on button "Delete" at bounding box center [748, 574] width 51 height 28
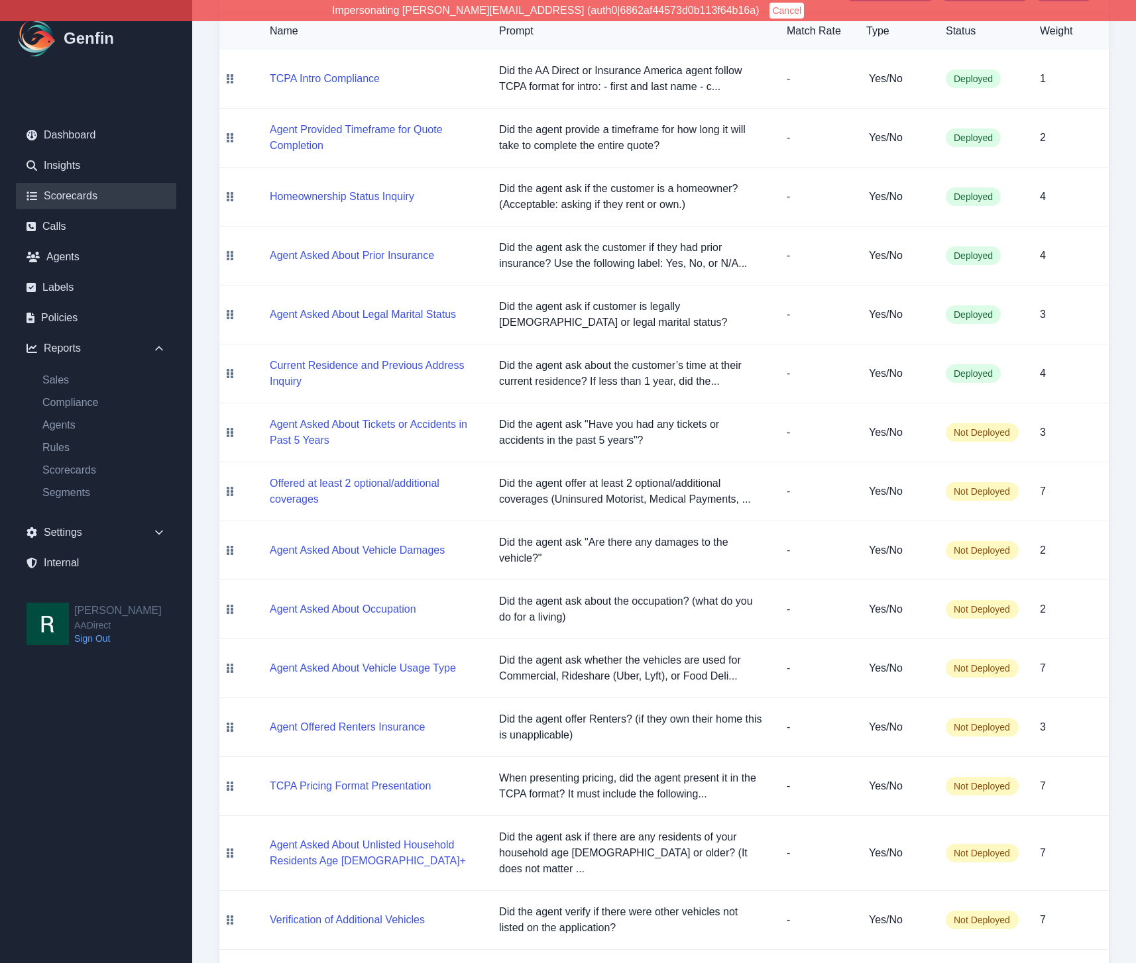
scroll to position [297, 0]
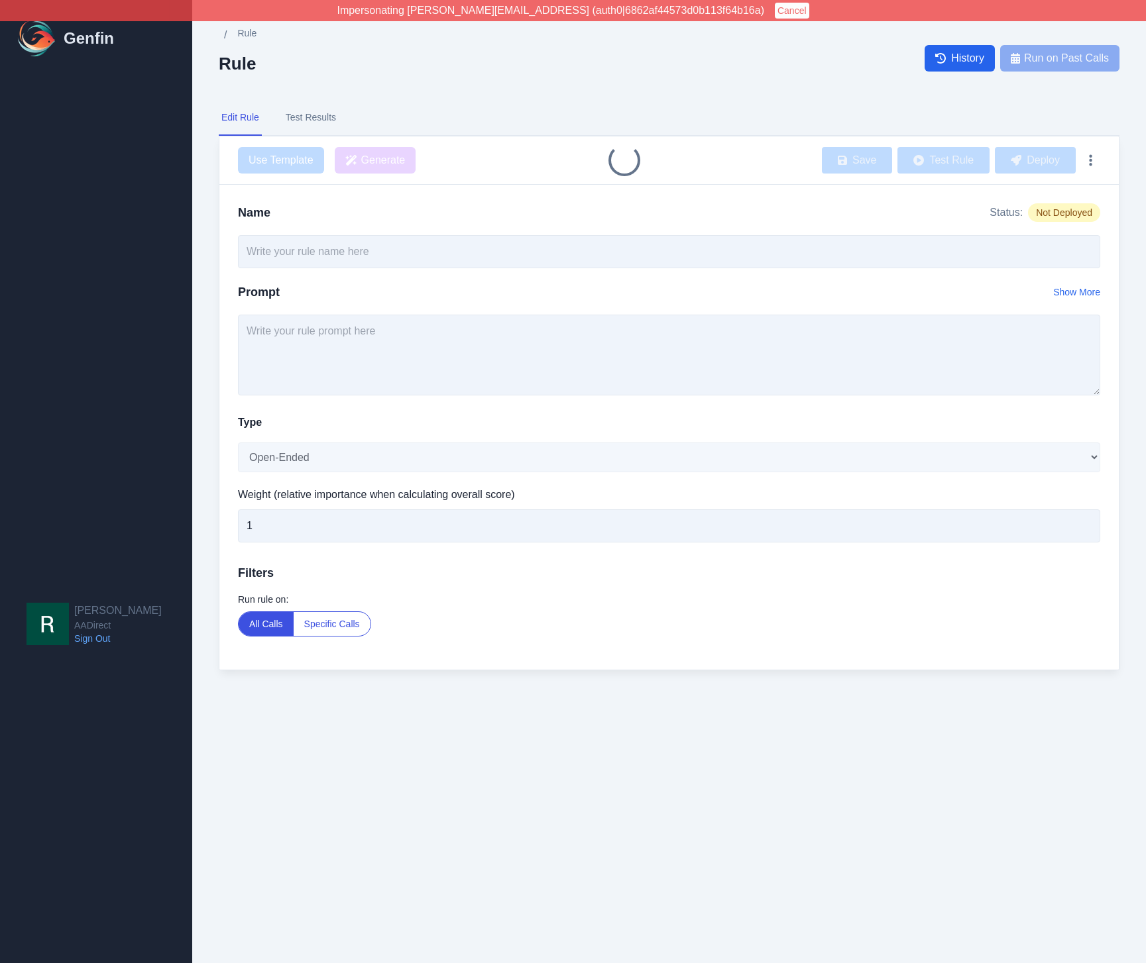
type input "Agent Asked About Tickets or Accidents in Past 5 Years"
select select "Yes/No"
type input "3"
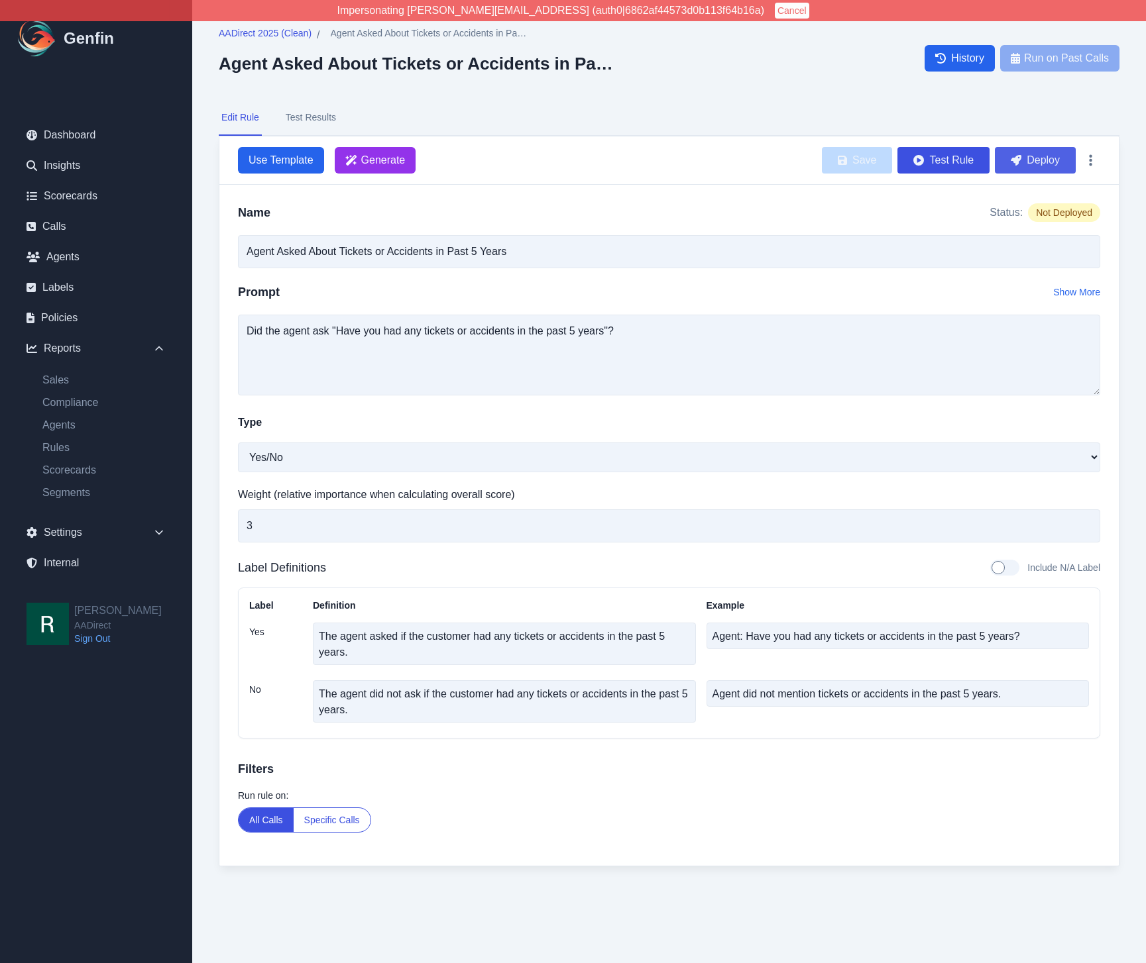
click at [1030, 168] on button "Deploy" at bounding box center [1035, 160] width 81 height 27
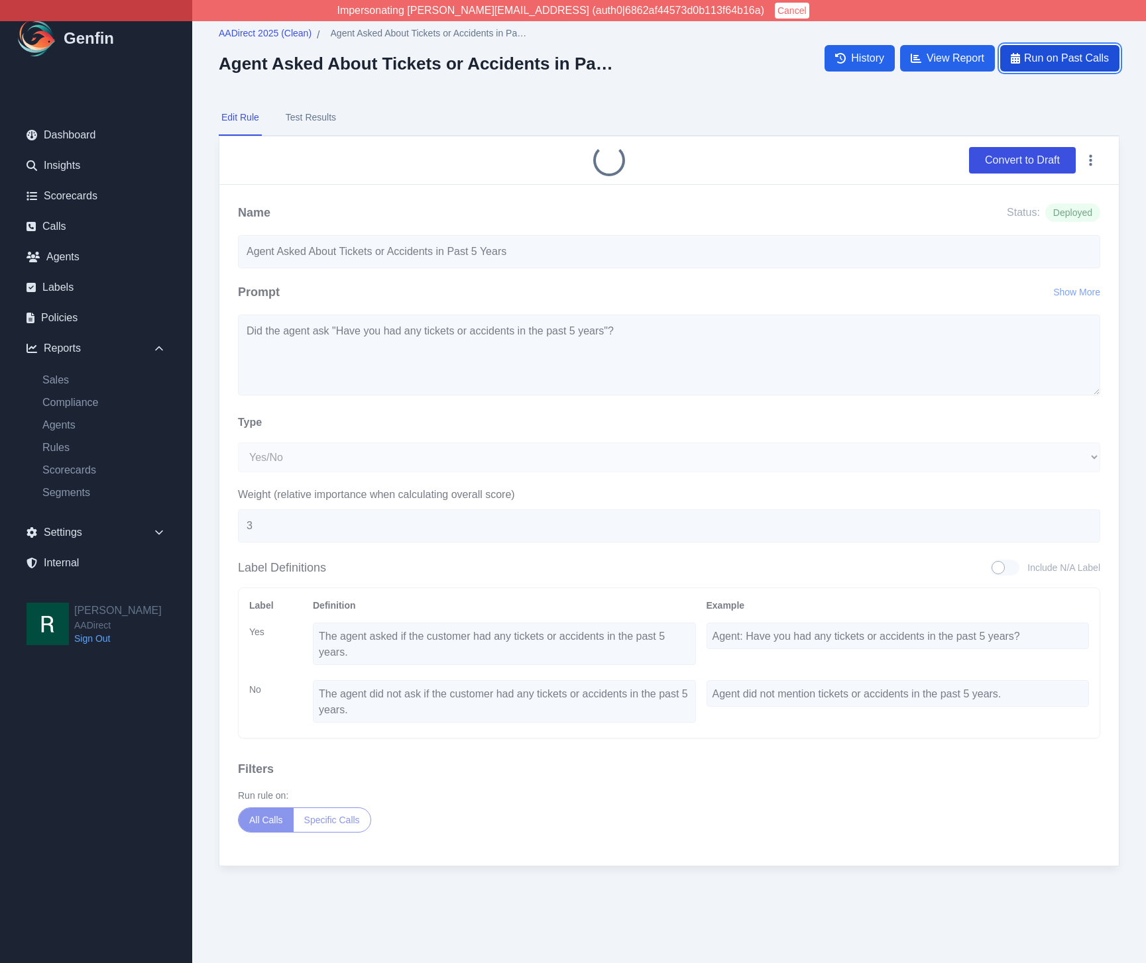
click at [1085, 62] on span "Run on Past Calls" at bounding box center [1066, 58] width 85 height 16
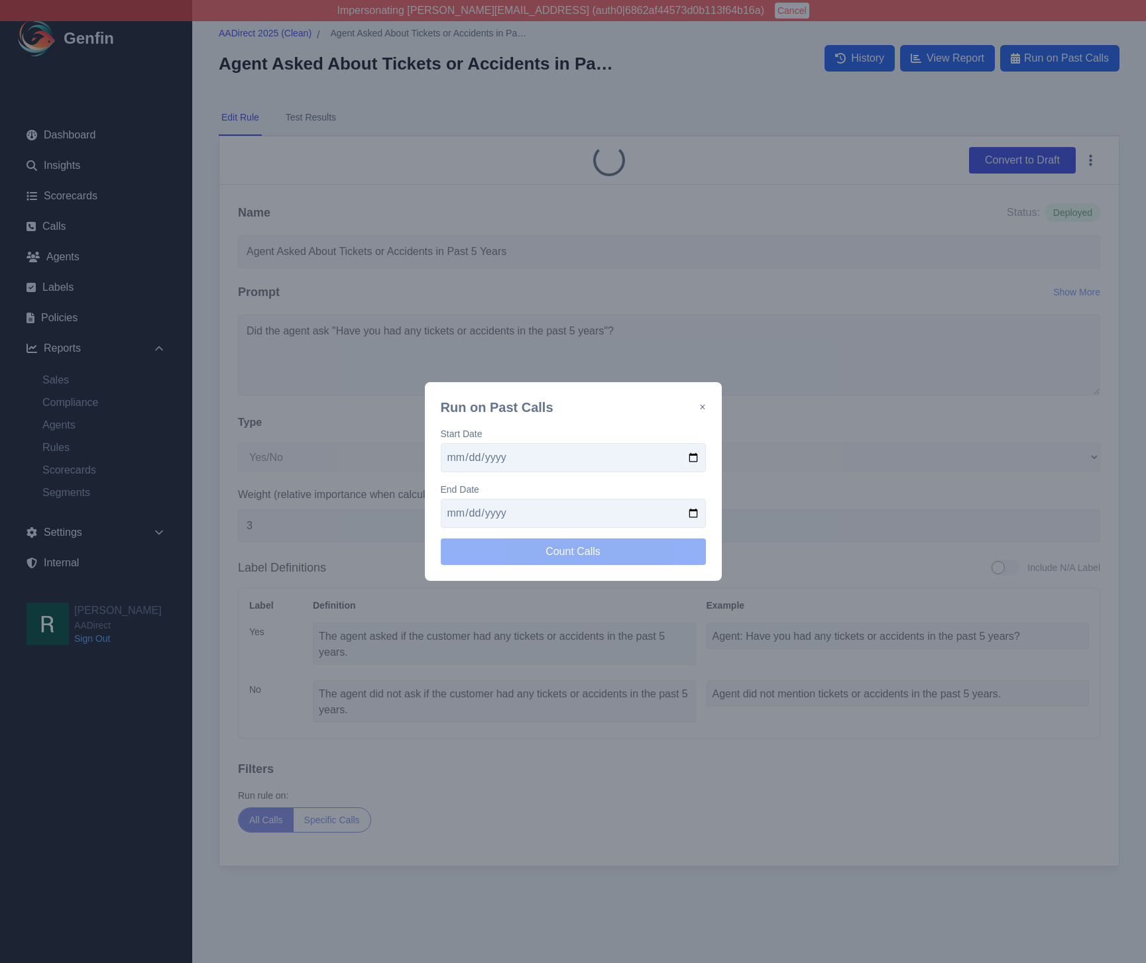
click at [681, 455] on input "date" at bounding box center [573, 457] width 265 height 29
drag, startPoint x: 708, startPoint y: 457, endPoint x: 688, endPoint y: 456, distance: 19.9
click at [707, 457] on div "Run on Past Calls × Start Date End Date Count Calls" at bounding box center [573, 481] width 297 height 199
click at [688, 456] on input "date" at bounding box center [573, 457] width 265 height 29
type input "[DATE]"
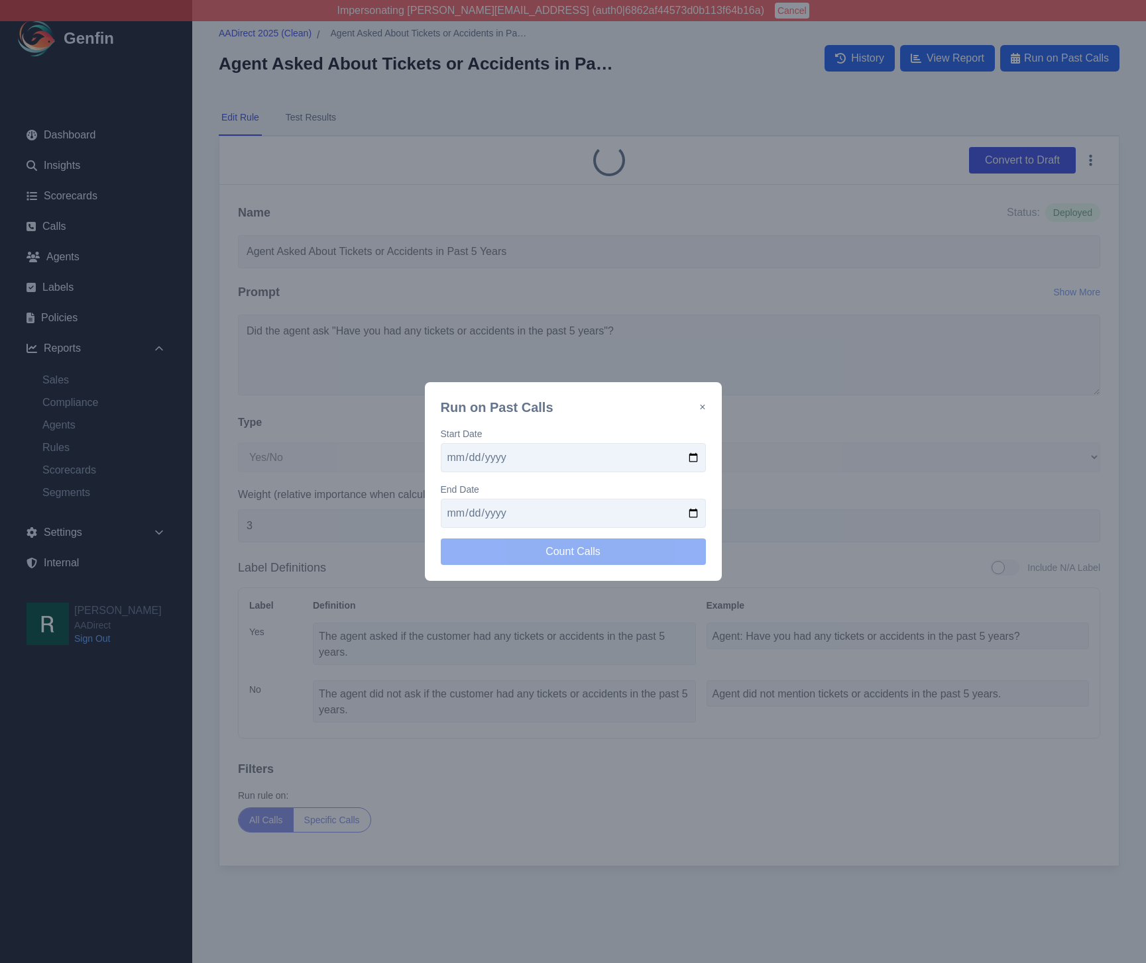
click at [697, 509] on input "date" at bounding box center [573, 513] width 265 height 29
type input "[DATE]"
click at [585, 551] on button "Count Calls" at bounding box center [573, 552] width 265 height 27
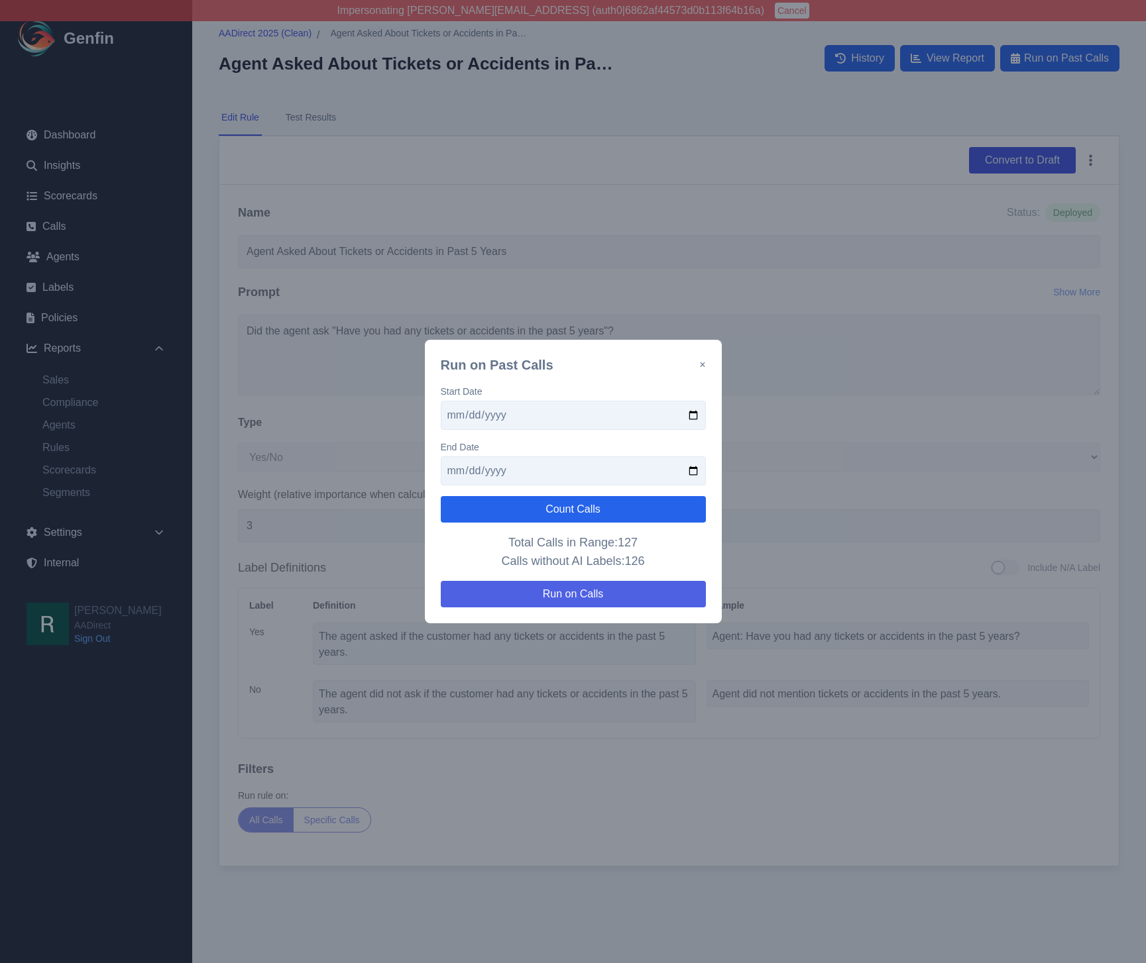
click at [621, 597] on button "Run on Calls" at bounding box center [573, 594] width 265 height 27
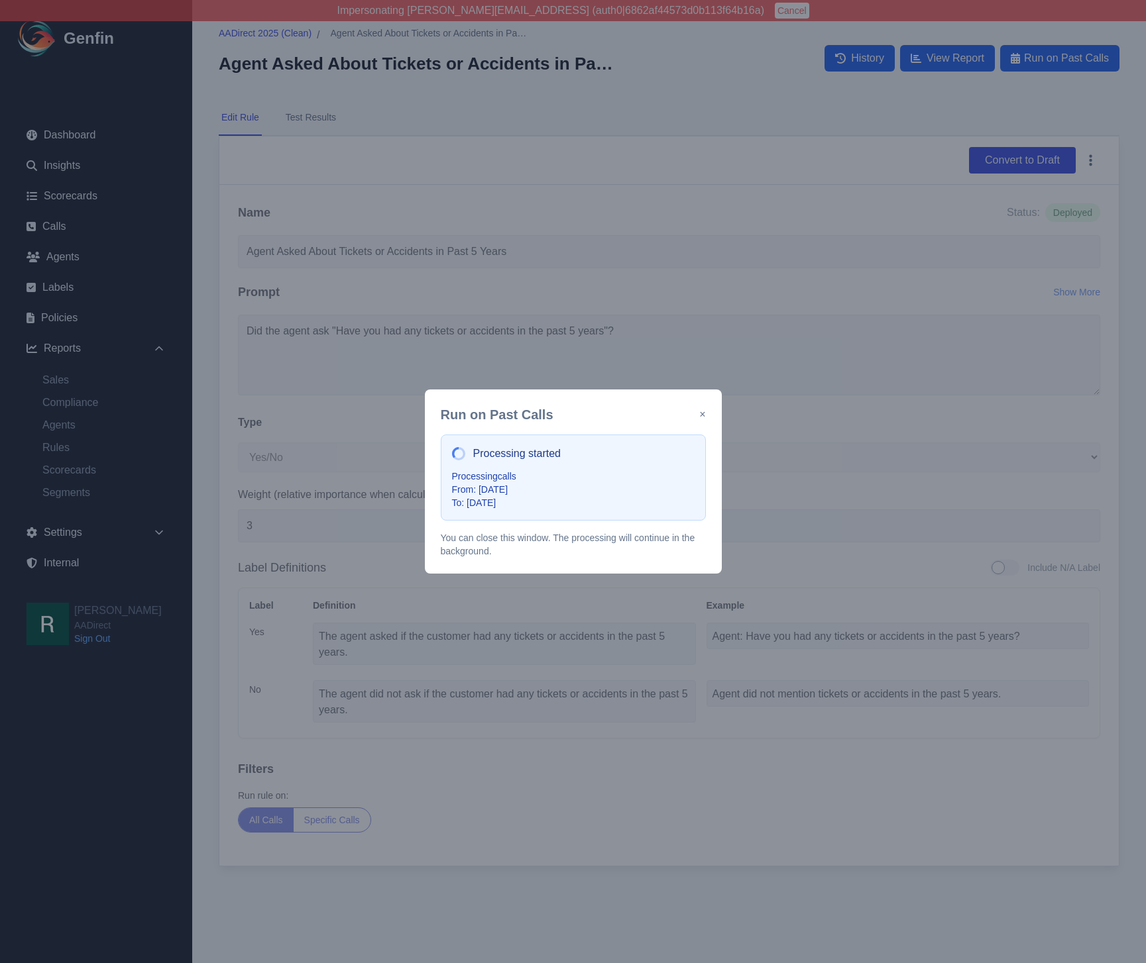
click at [699, 411] on button "×" at bounding box center [702, 415] width 6 height 16
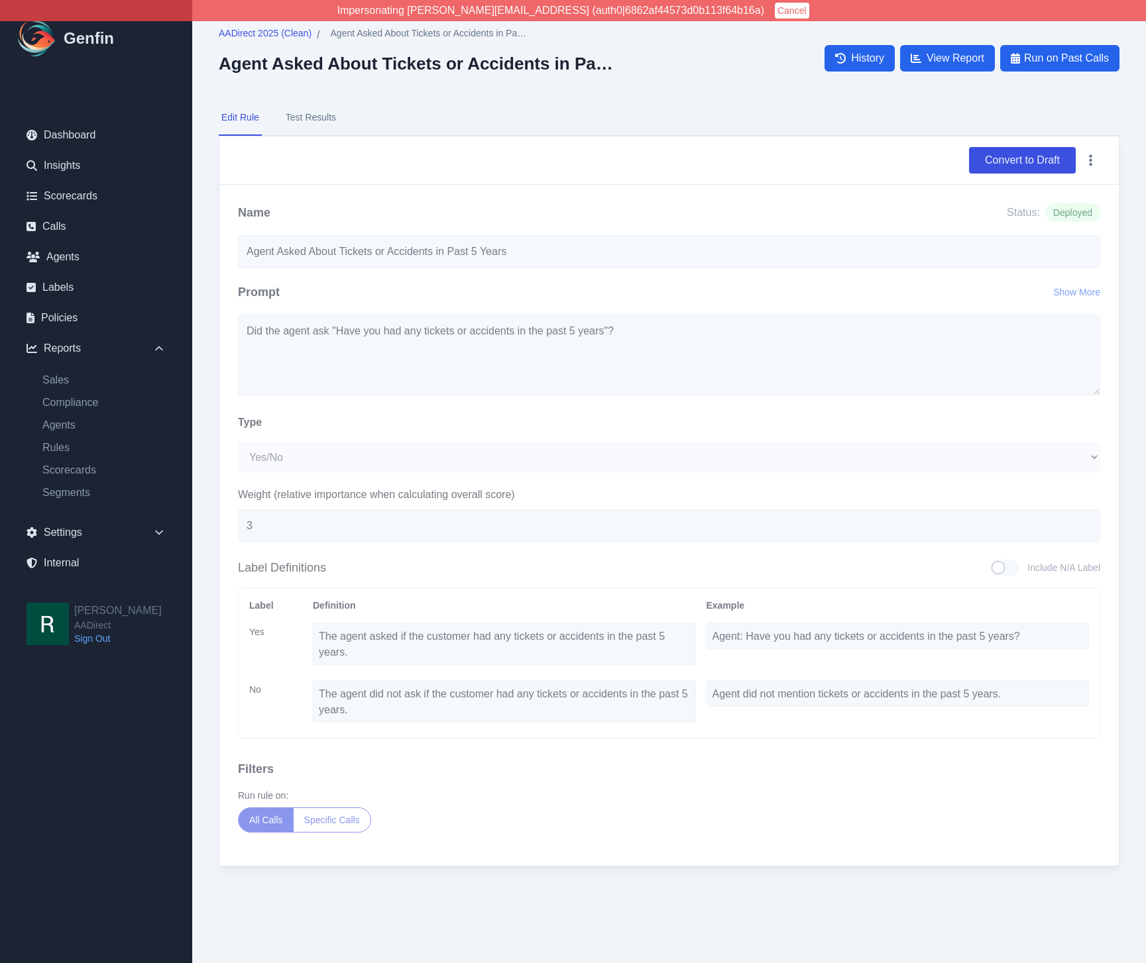
click at [515, 109] on nav "Edit Rule Test Results" at bounding box center [669, 118] width 900 height 36
click at [478, 156] on div "Convert to Draft" at bounding box center [669, 160] width 862 height 27
drag, startPoint x: 538, startPoint y: 160, endPoint x: 590, endPoint y: 149, distance: 52.8
click at [538, 160] on div "Convert to Draft" at bounding box center [669, 160] width 862 height 27
click at [1087, 63] on span "Run on Past Calls" at bounding box center [1066, 58] width 85 height 16
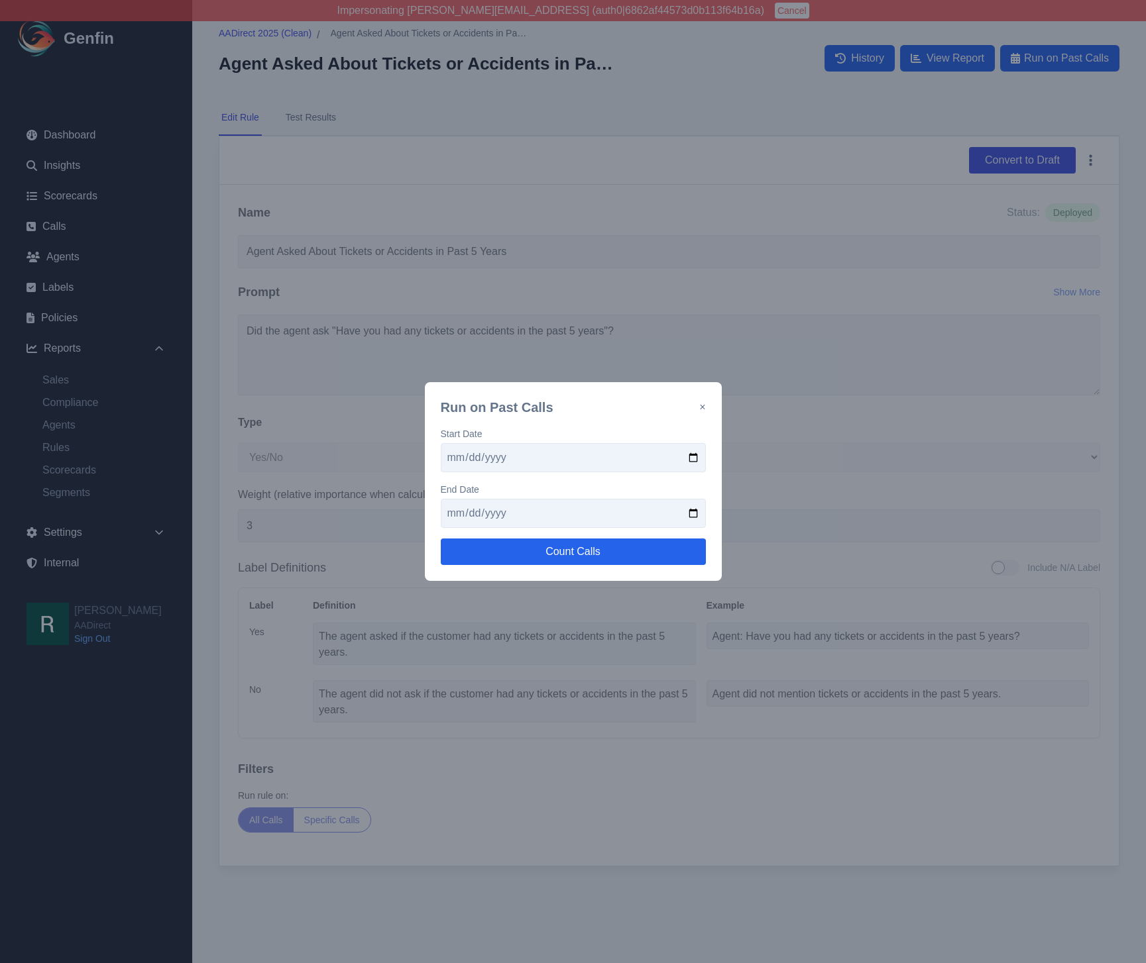
click at [695, 455] on input "2025-09-15" at bounding box center [573, 457] width 265 height 29
click at [538, 553] on button "Count Calls" at bounding box center [573, 552] width 265 height 27
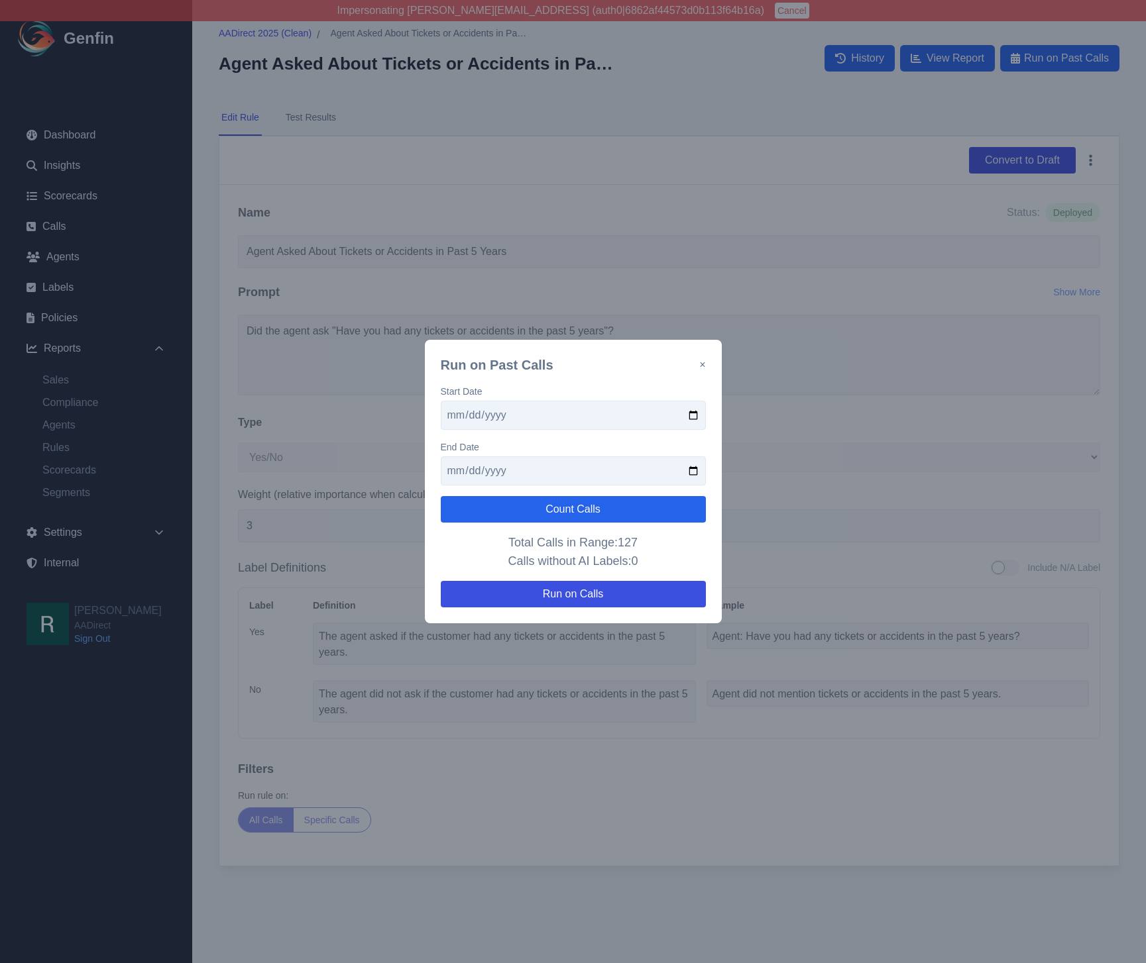
click at [700, 360] on button "×" at bounding box center [702, 365] width 6 height 16
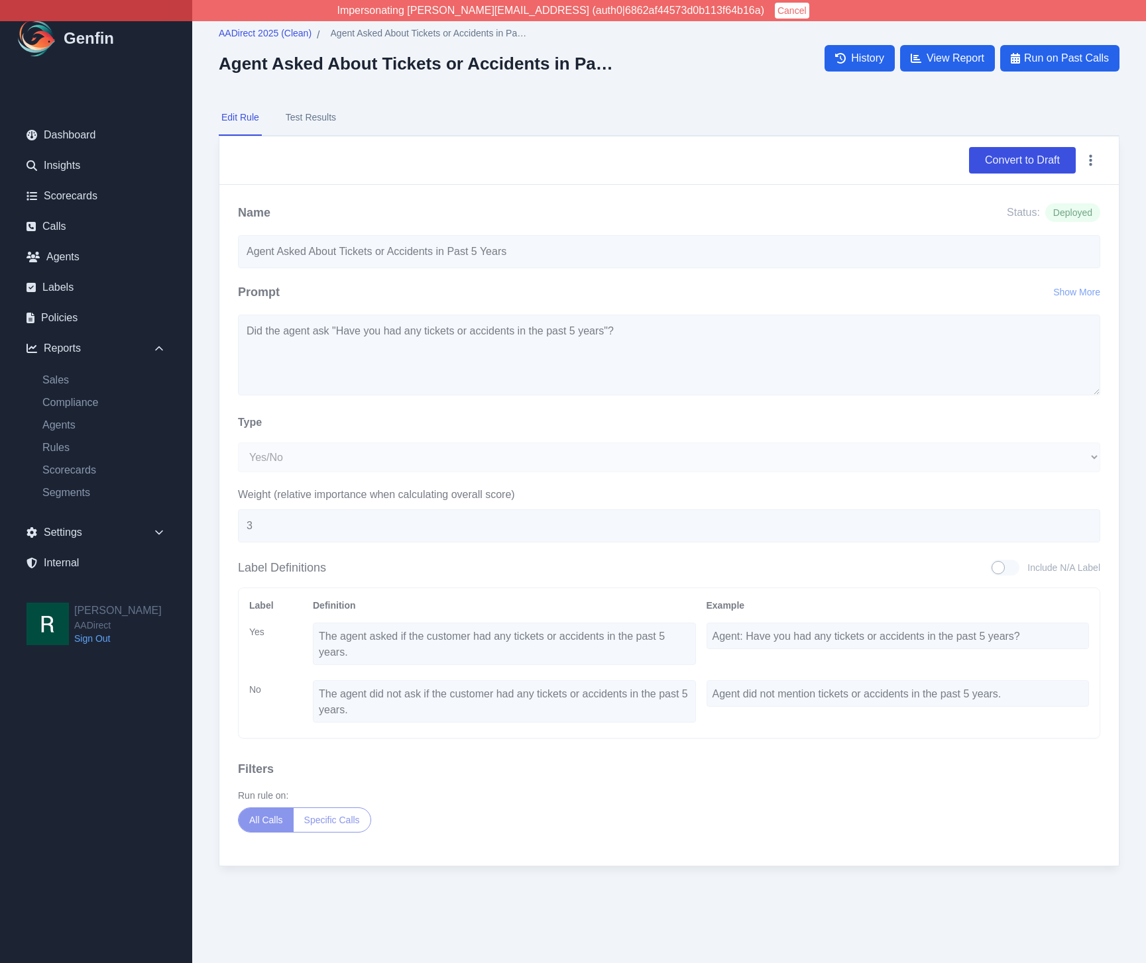
click at [597, 152] on div "Convert to Draft" at bounding box center [669, 160] width 862 height 27
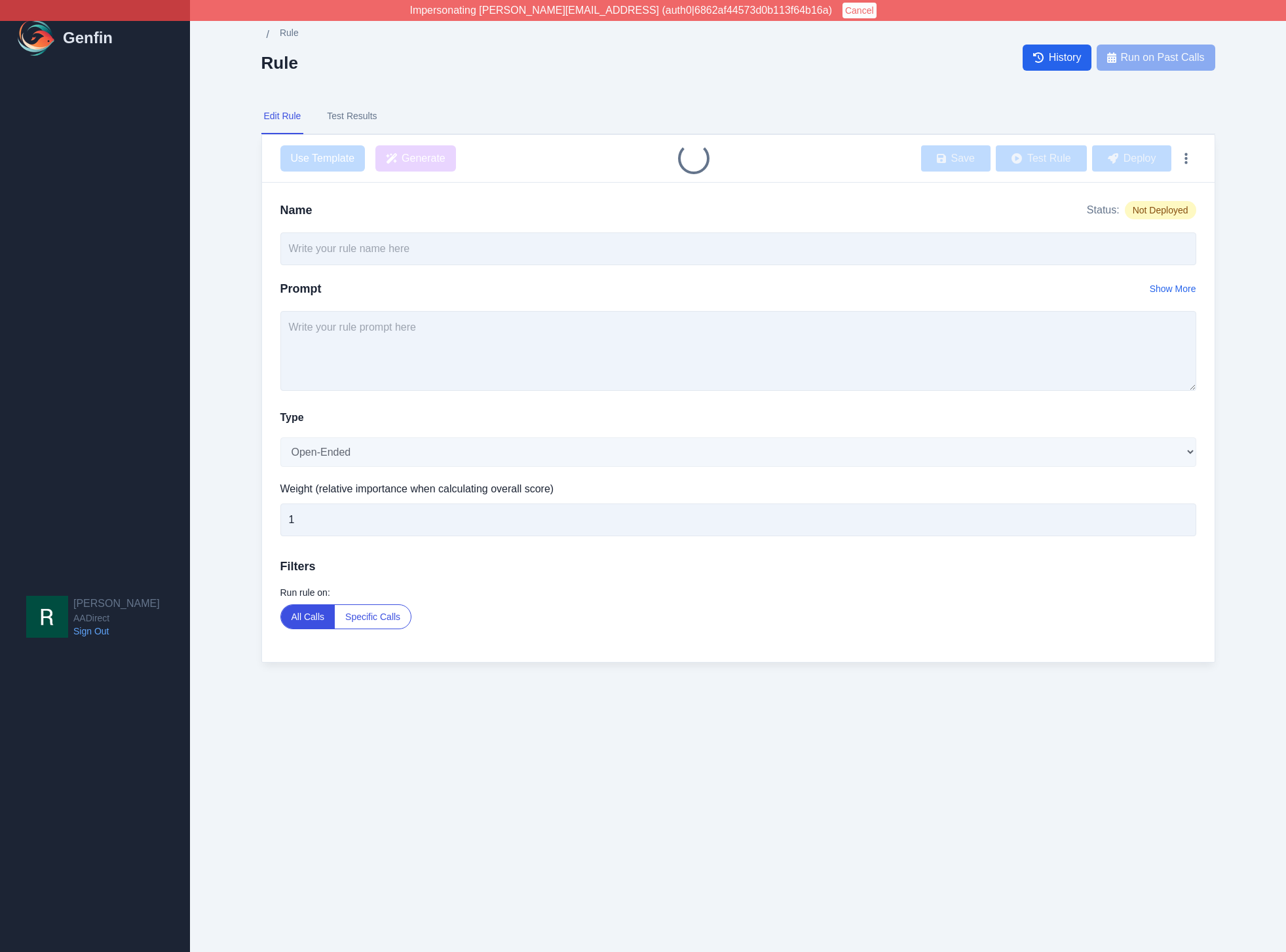
type input "Agent Asked About Tickets or Accidents in Past 5 Years"
select select "Yes/No"
type input "3"
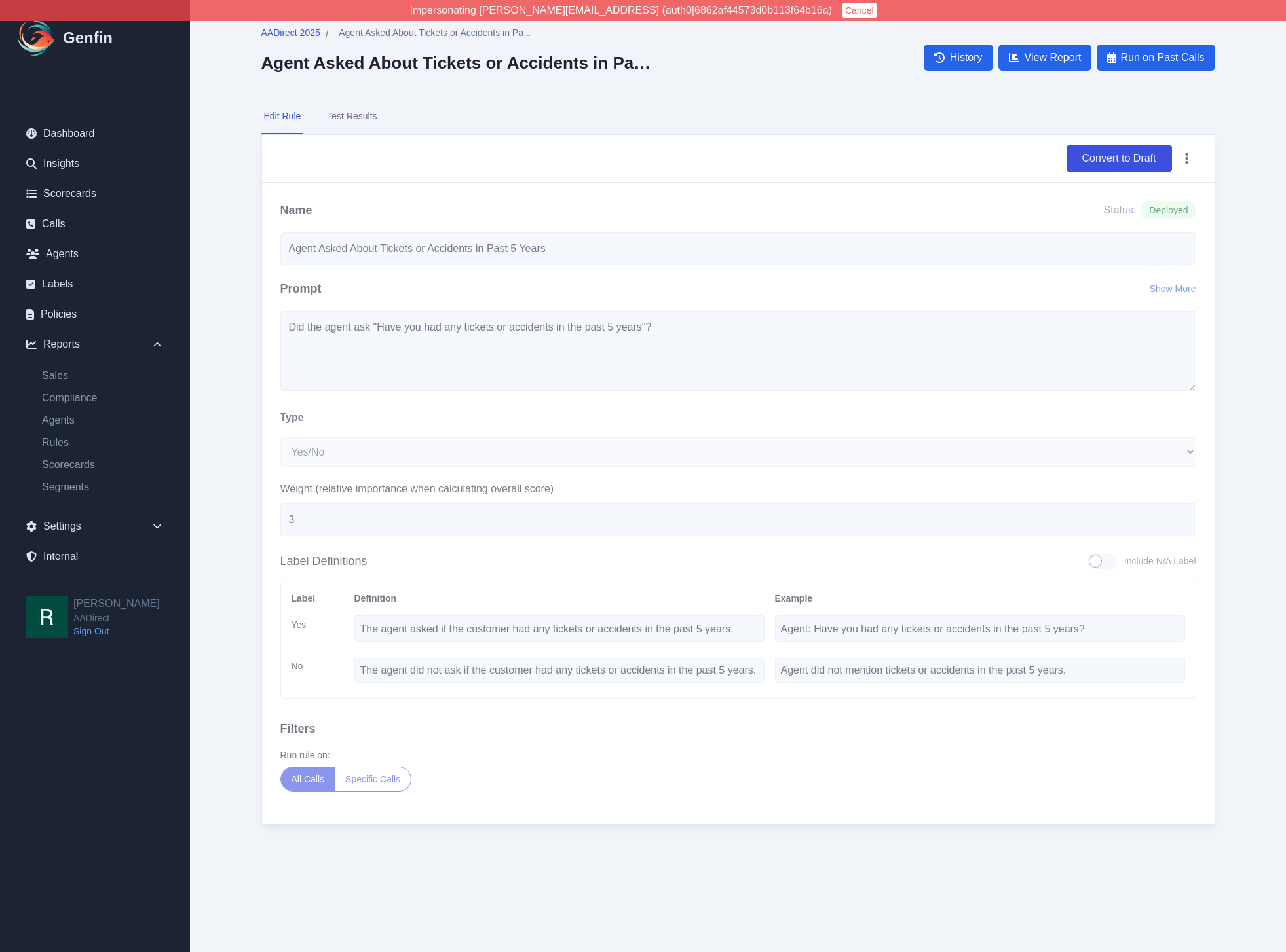
click at [343, 128] on button "Test Results" at bounding box center [352, 117] width 55 height 36
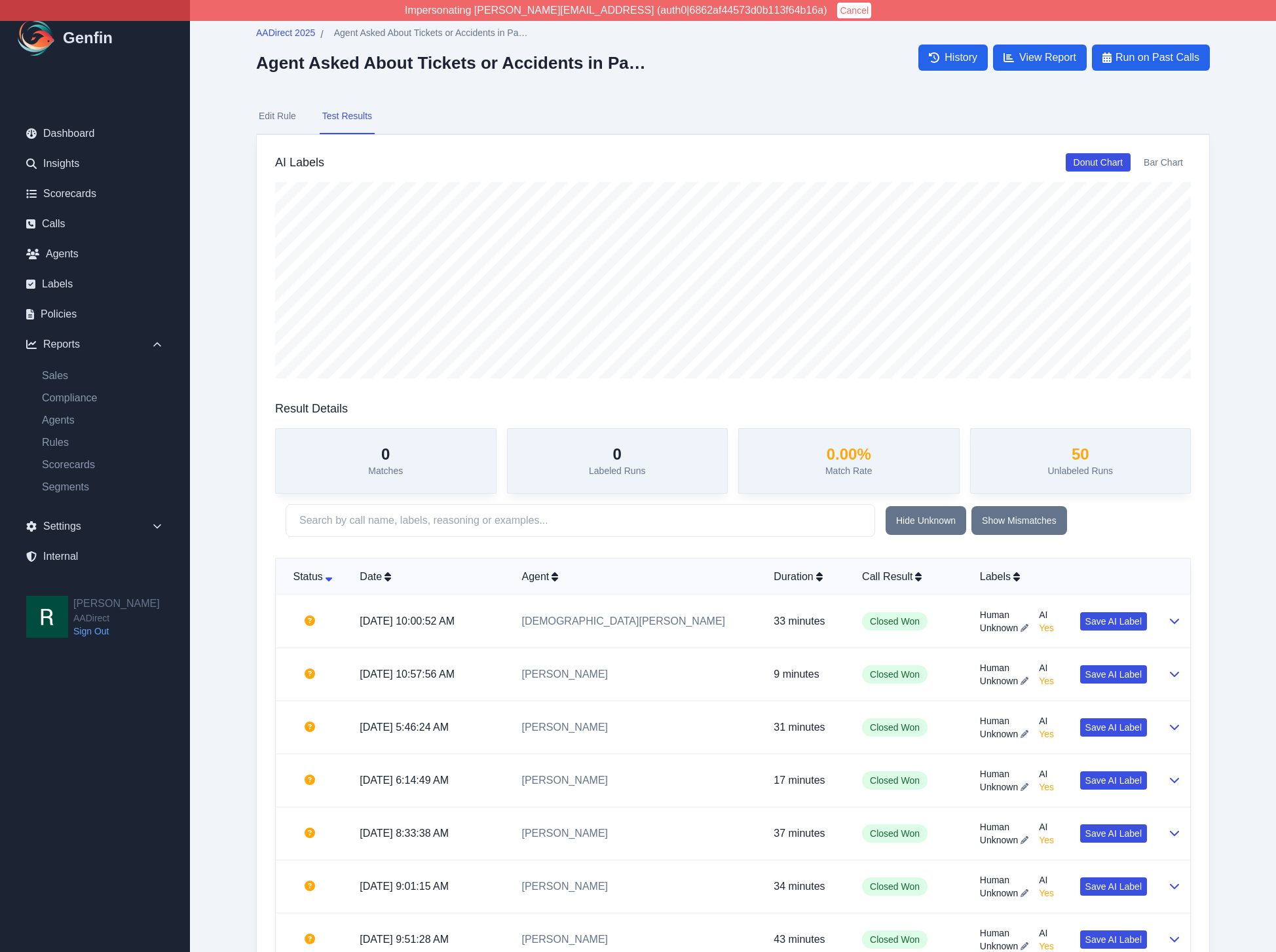
click at [261, 120] on button "Edit Rule" at bounding box center [277, 117] width 43 height 36
select select "Yes/No"
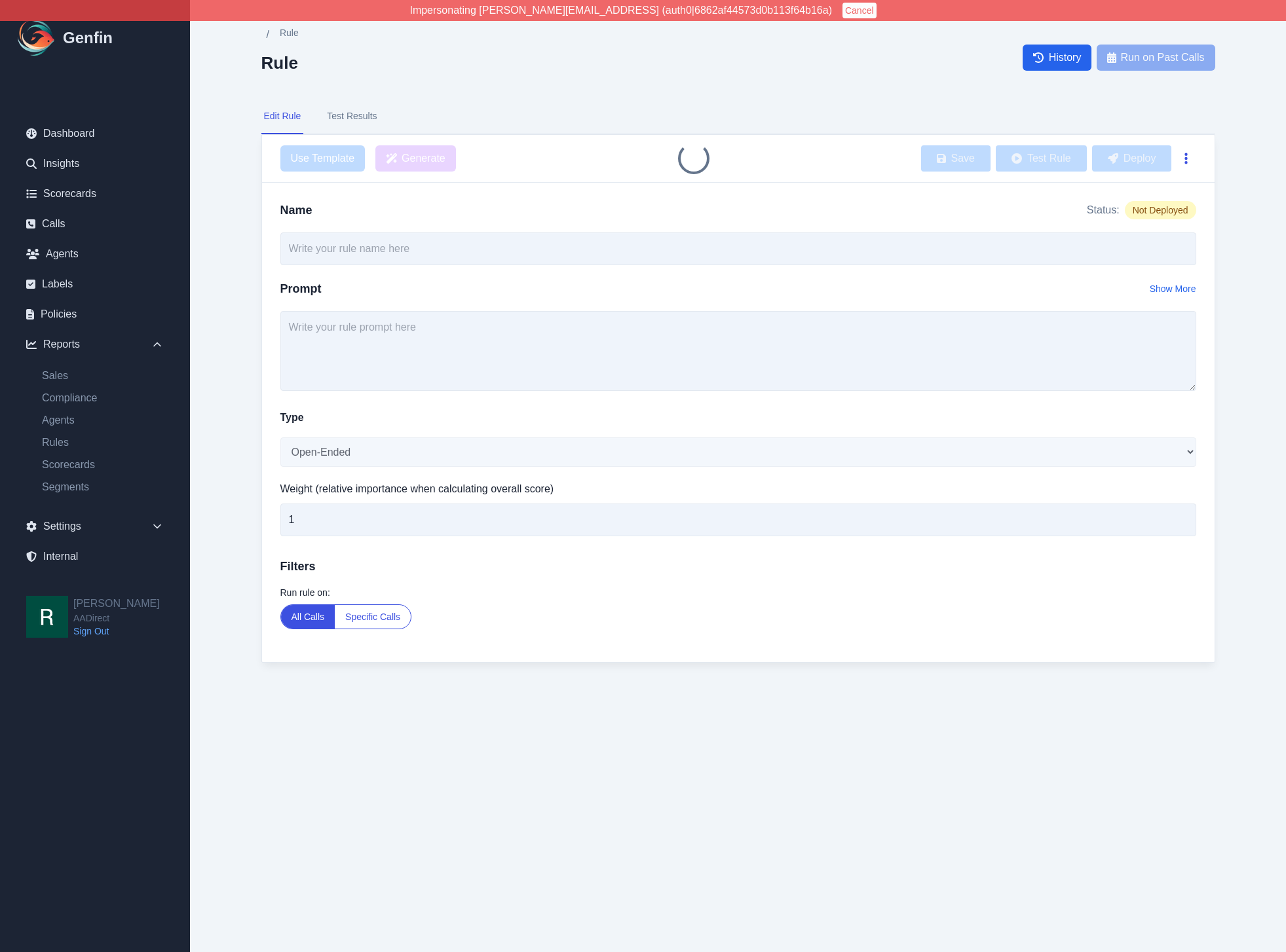
type input "Agent Asked About Tickets or Accidents in Past 5 Years"
select select "Yes/No"
type input "3"
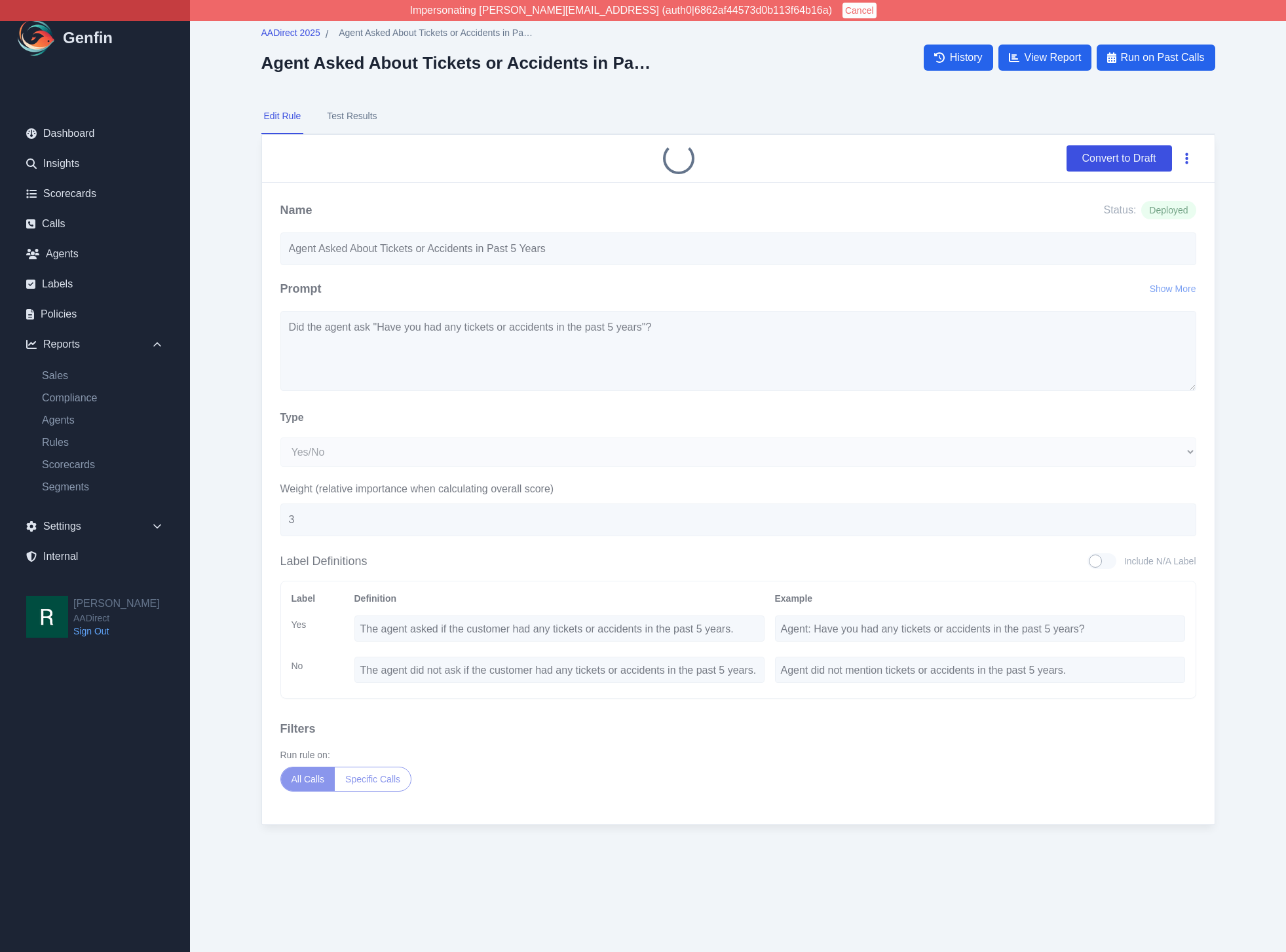
click at [1189, 160] on button "button" at bounding box center [1186, 158] width 19 height 24
click at [1248, 166] on main "AADirect 2025 / Agent Asked About Tickets or Accidents in Past 5 Years Agent As…" at bounding box center [737, 439] width 1095 height 878
click at [1188, 160] on button "button" at bounding box center [1186, 158] width 19 height 24
click at [1150, 193] on button "Delete" at bounding box center [1144, 190] width 105 height 24
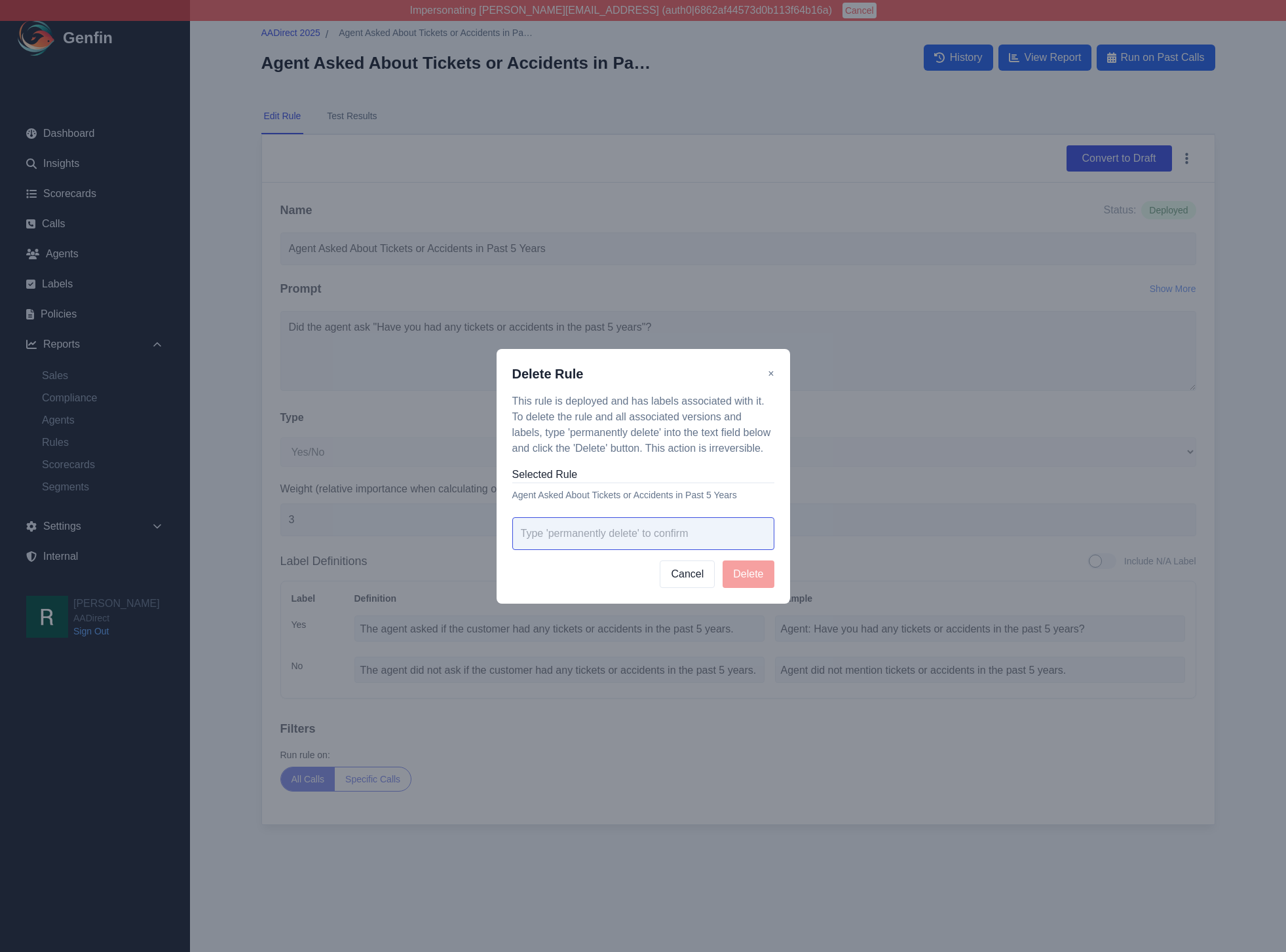
drag, startPoint x: 716, startPoint y: 547, endPoint x: 723, endPoint y: 542, distance: 8.6
click at [716, 547] on input "text" at bounding box center [643, 533] width 262 height 33
paste input "permanently delete"
type input "permanently delete"
click at [751, 570] on button "Delete" at bounding box center [748, 574] width 51 height 28
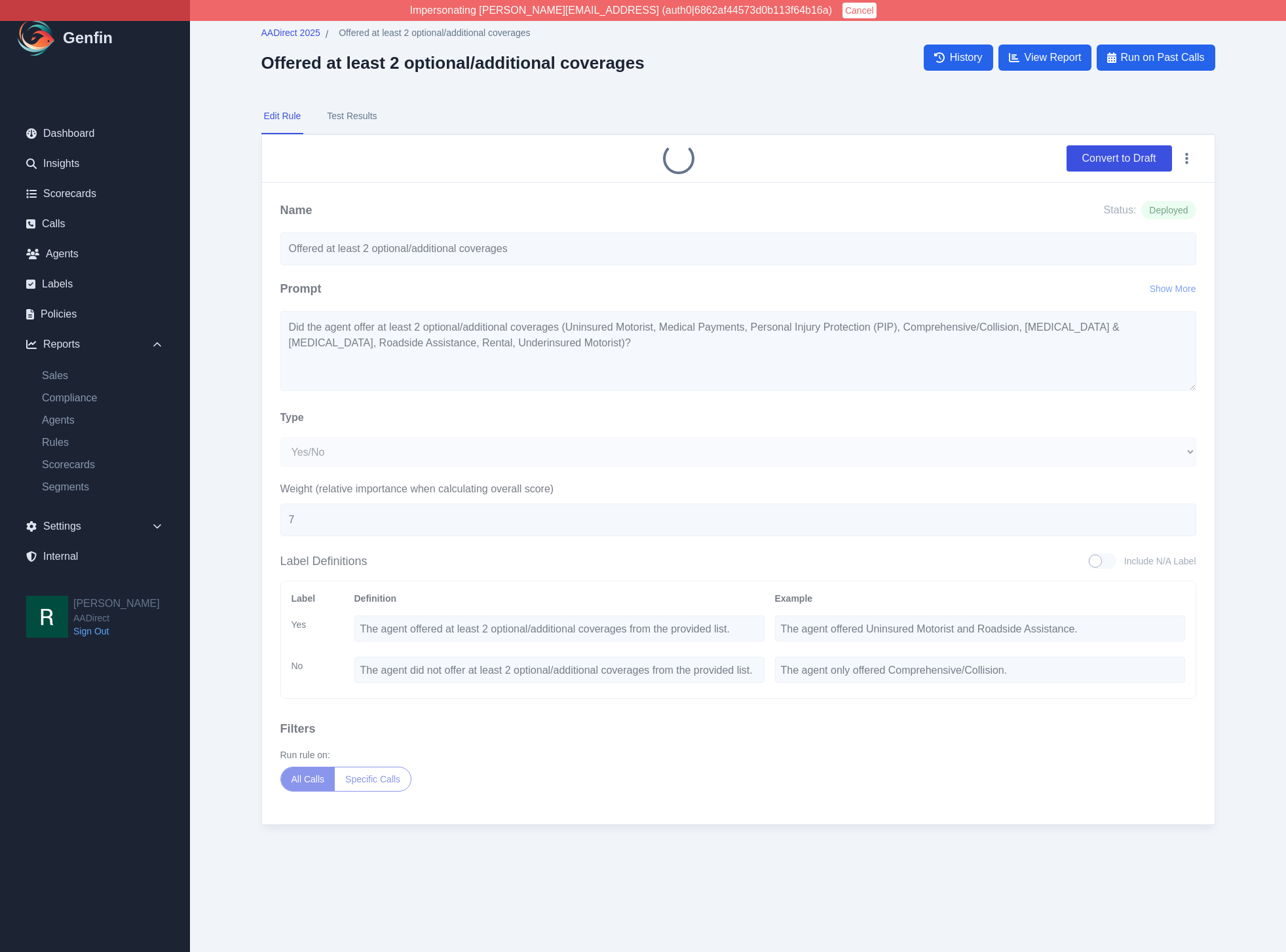
select select "Yes/No"
click at [365, 118] on button "Test Results" at bounding box center [352, 117] width 55 height 36
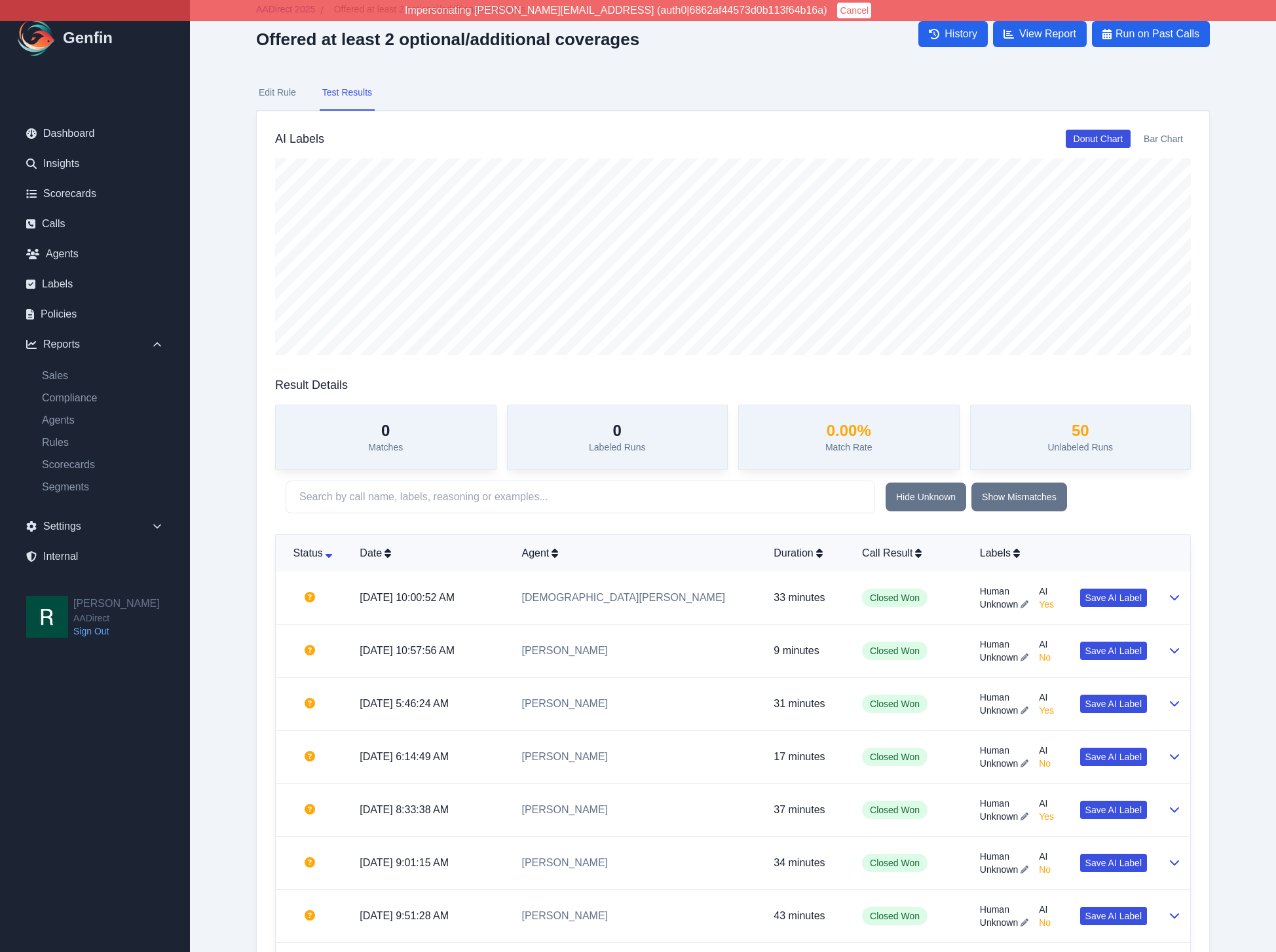
scroll to position [26, 0]
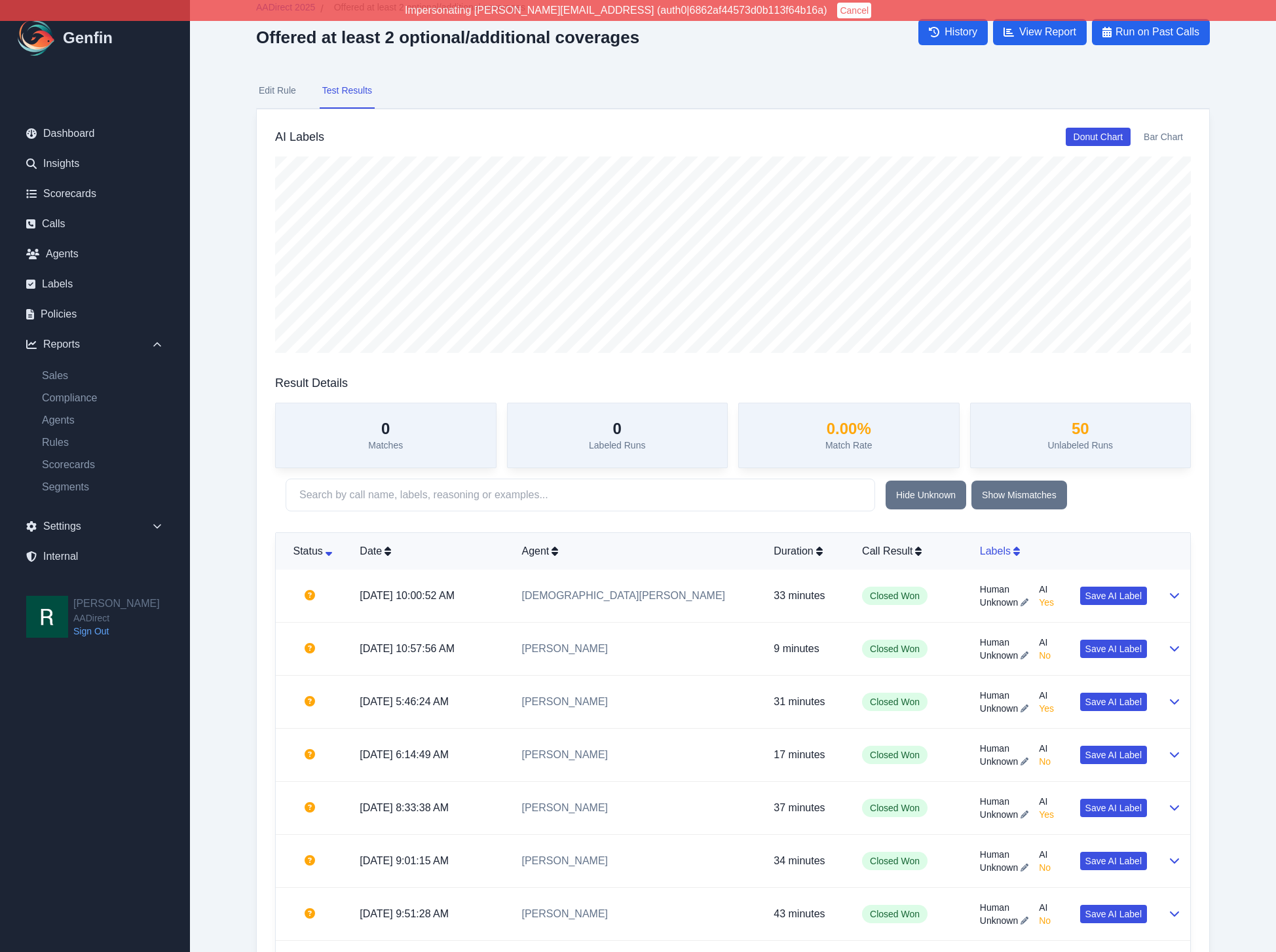
click at [1013, 551] on icon at bounding box center [1016, 552] width 7 height 11
click at [970, 593] on td "Human Unknown AI No Save AI Label" at bounding box center [1063, 596] width 188 height 53
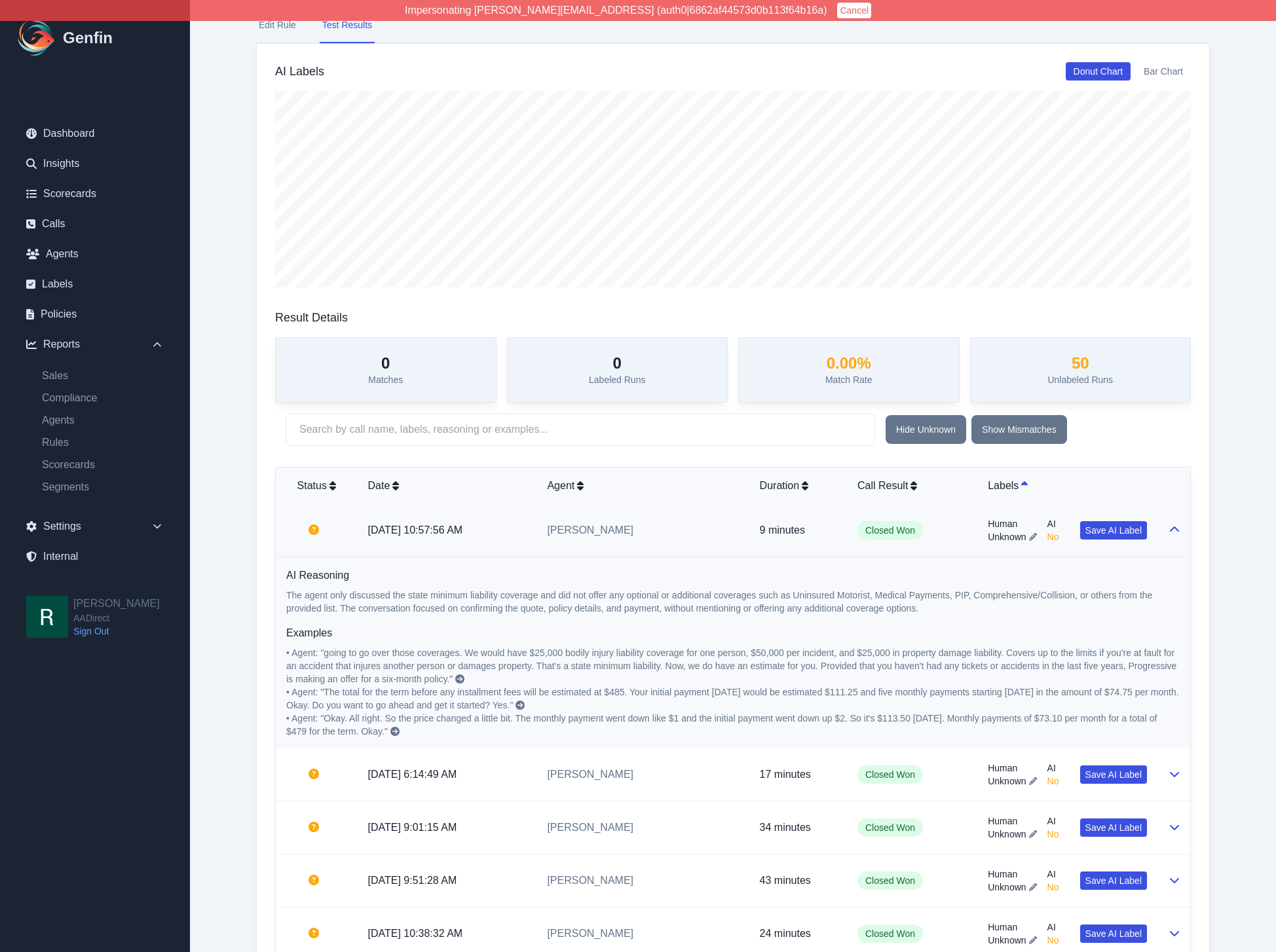
scroll to position [93, 0]
click at [941, 535] on td "Closed Won" at bounding box center [912, 529] width 130 height 53
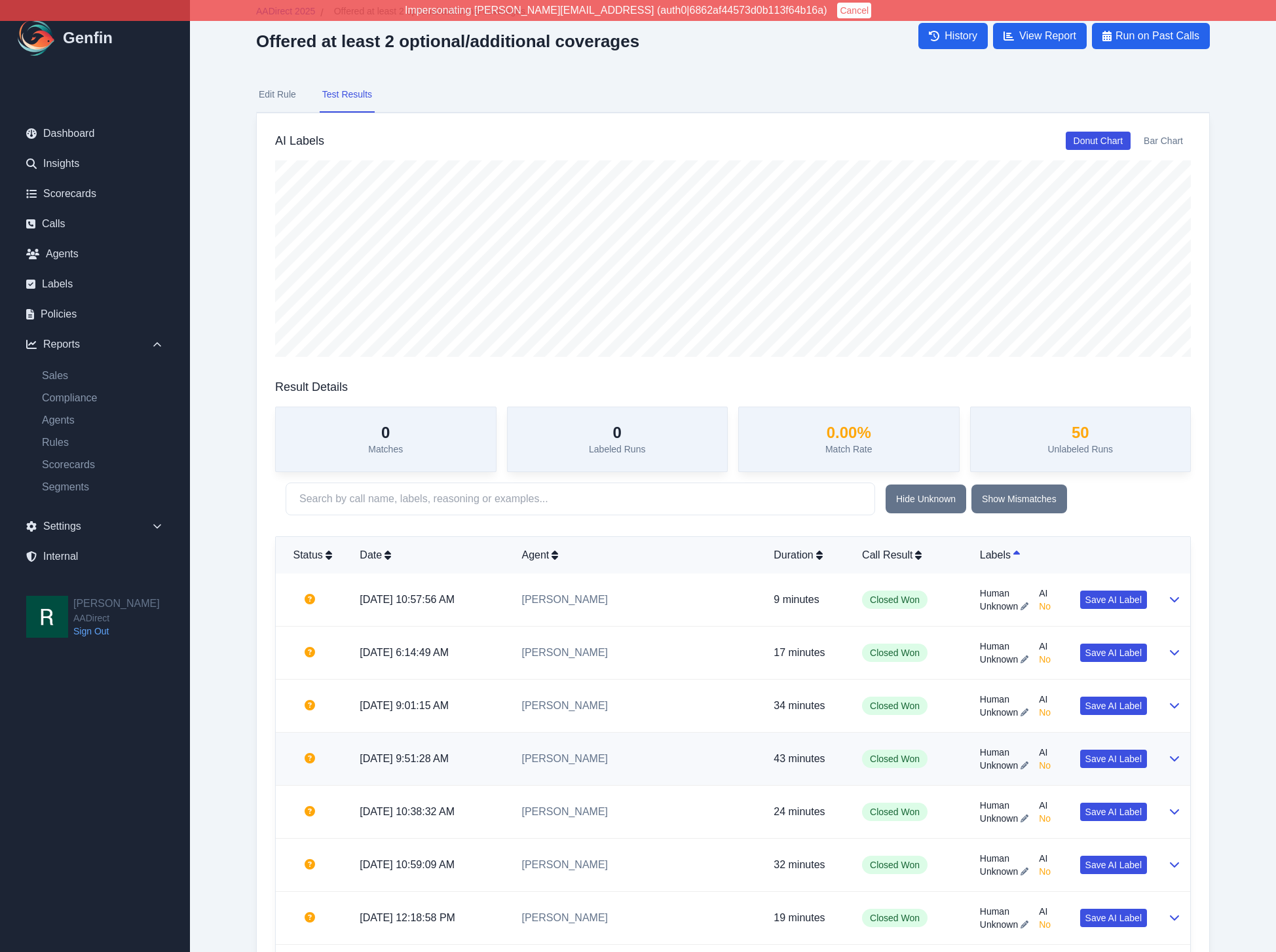
scroll to position [0, 0]
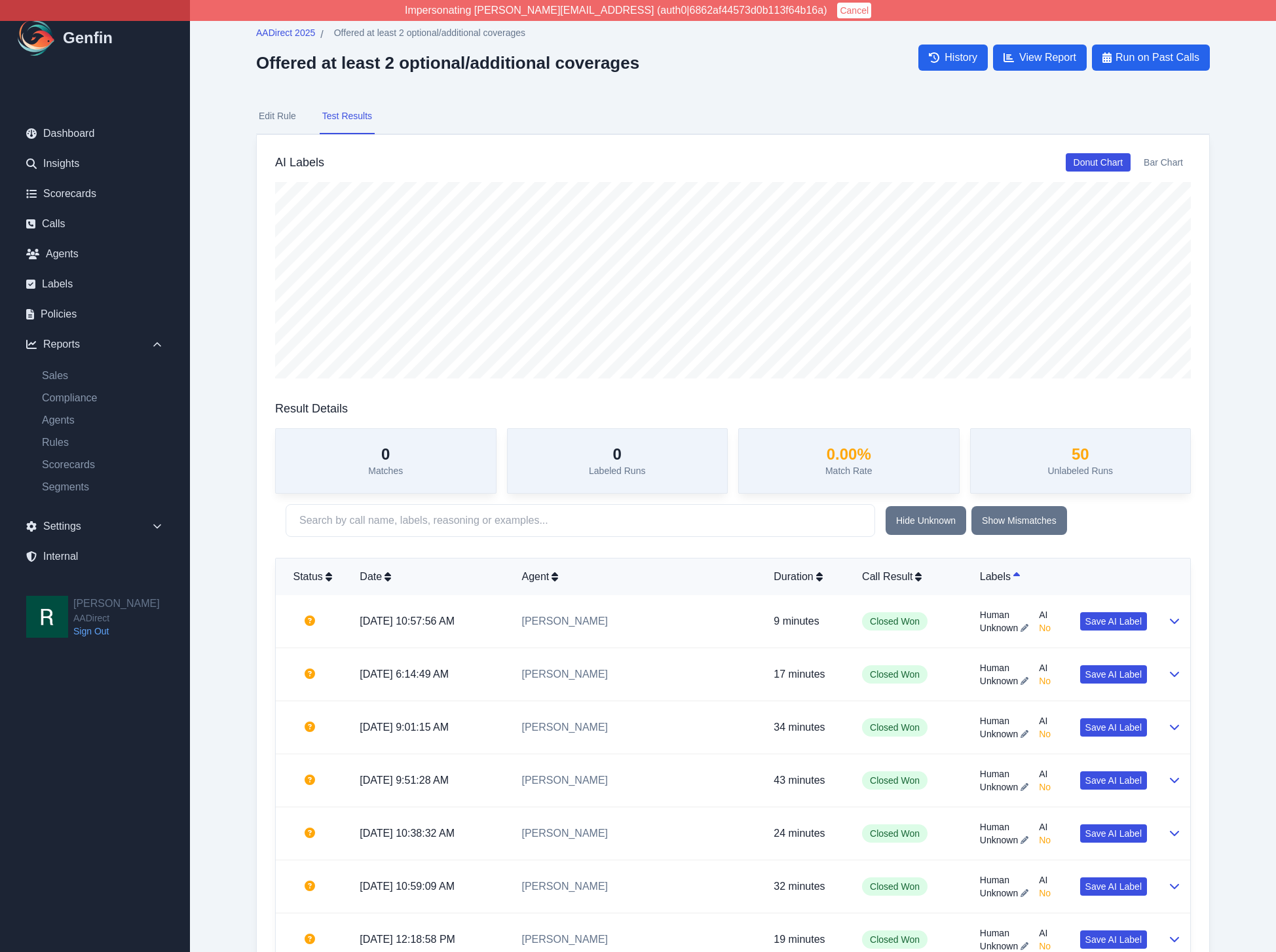
drag, startPoint x: 251, startPoint y: 163, endPoint x: 259, endPoint y: 131, distance: 33.0
click at [266, 122] on button "Edit Rule" at bounding box center [277, 117] width 43 height 36
select select "Yes/No"
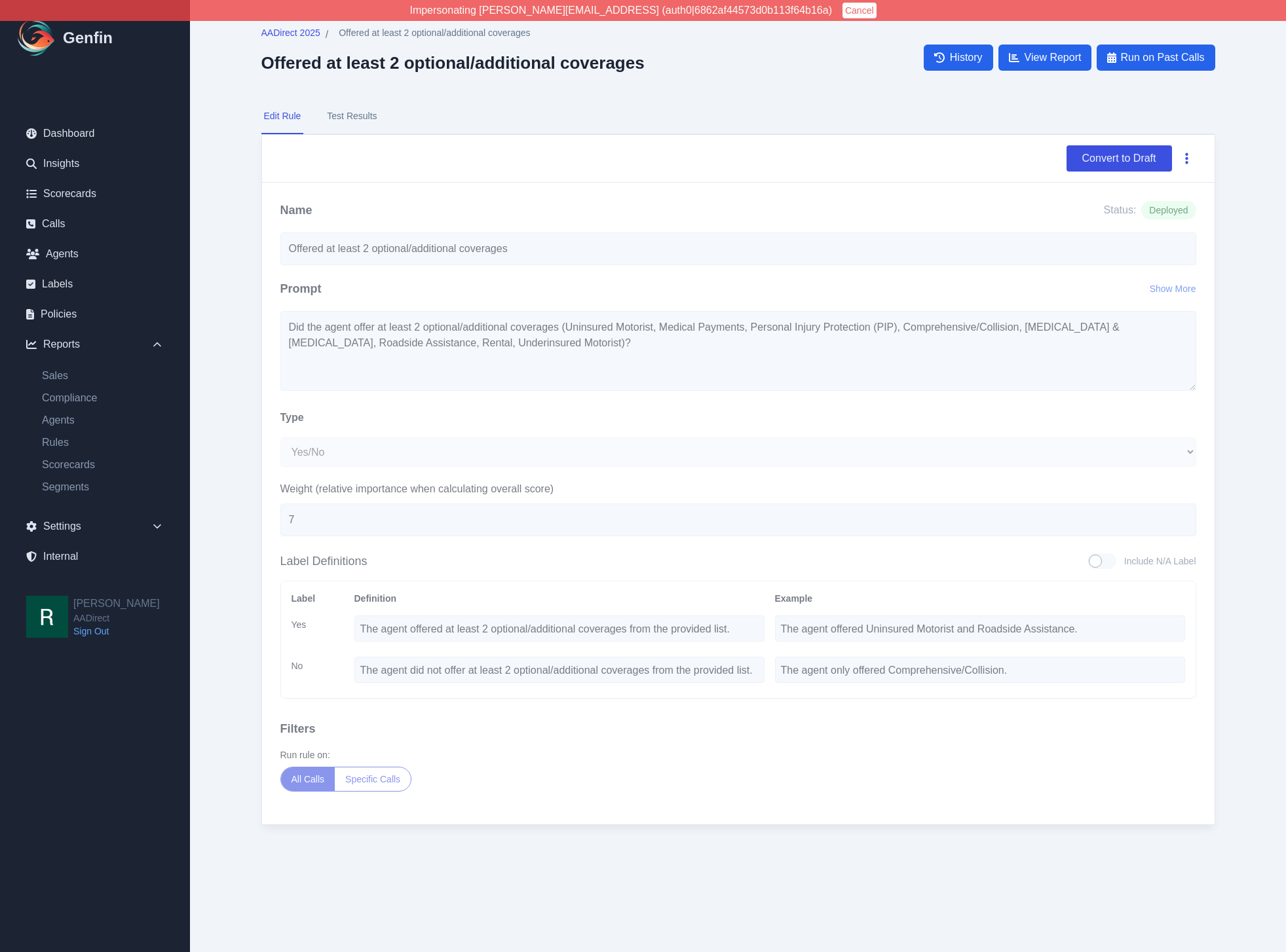
click at [1191, 159] on button "button" at bounding box center [1186, 158] width 19 height 24
click at [1169, 183] on button "Delete" at bounding box center [1144, 190] width 105 height 24
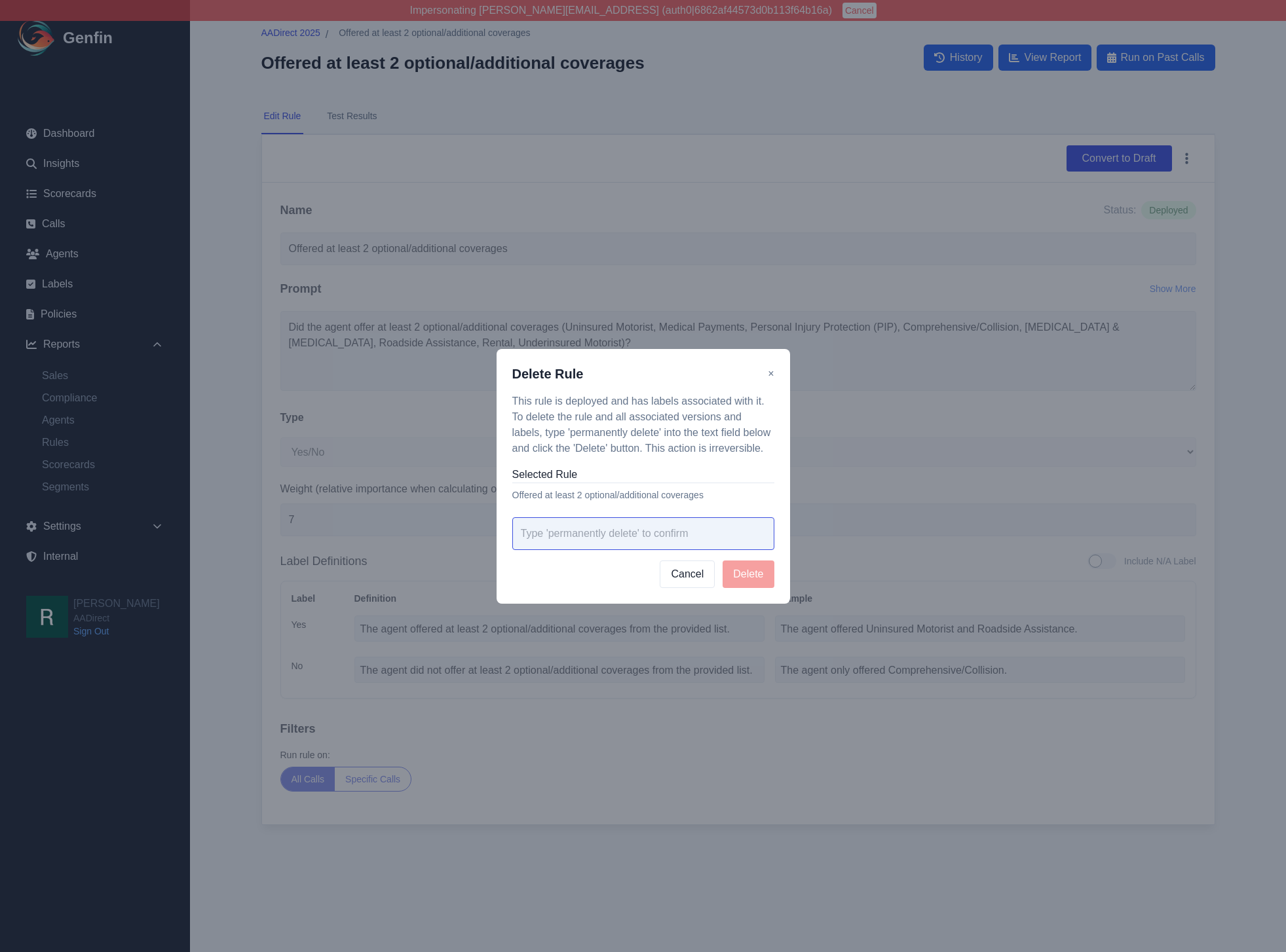
click at [698, 533] on input "text" at bounding box center [643, 533] width 262 height 33
paste input "permanently delete"
type input "permanently delete"
click at [744, 572] on button "Delete" at bounding box center [748, 574] width 51 height 28
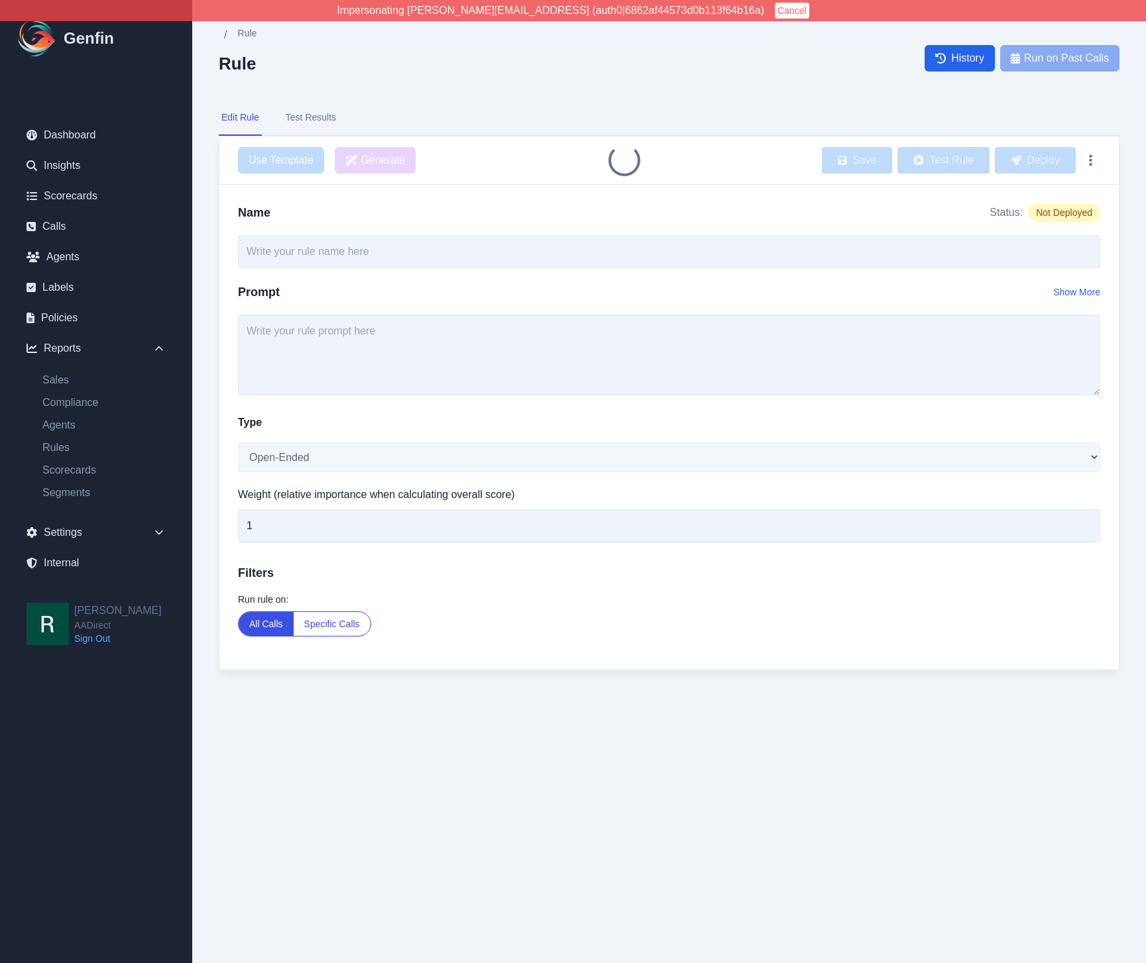
type input "Offered at least 2 optional/additional coverages"
select select "Yes/No"
type input "7"
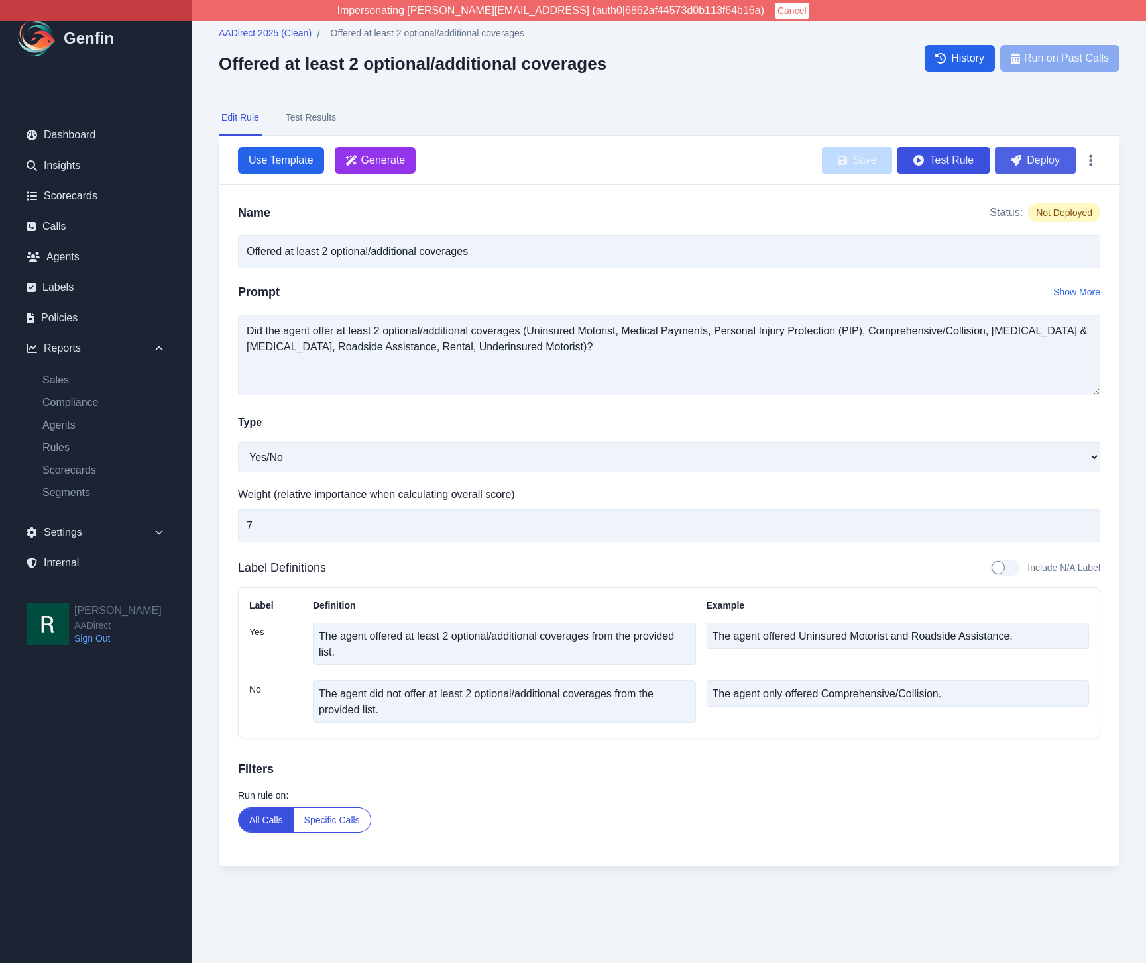
click at [1038, 173] on button "Deploy" at bounding box center [1035, 160] width 81 height 27
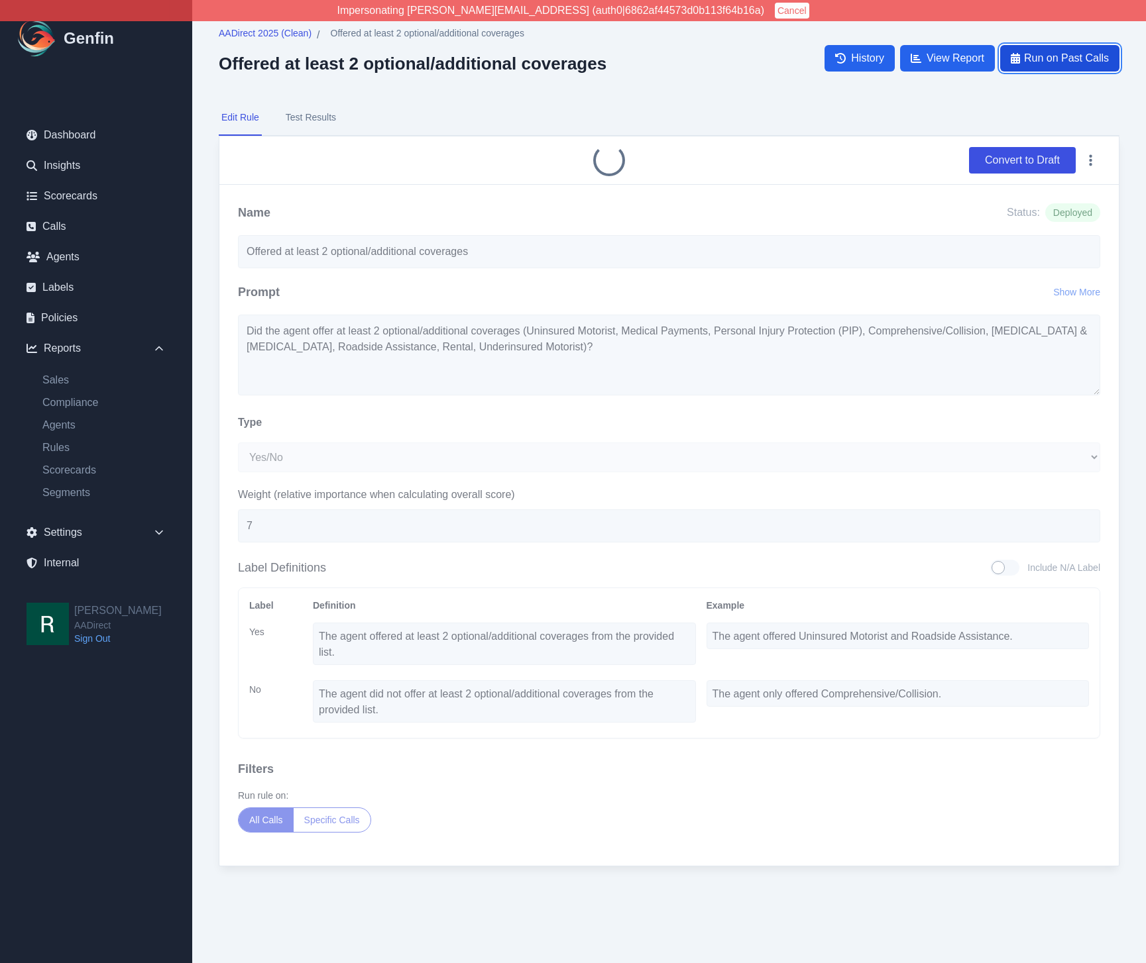
click at [1085, 57] on span "Run on Past Calls" at bounding box center [1066, 58] width 85 height 16
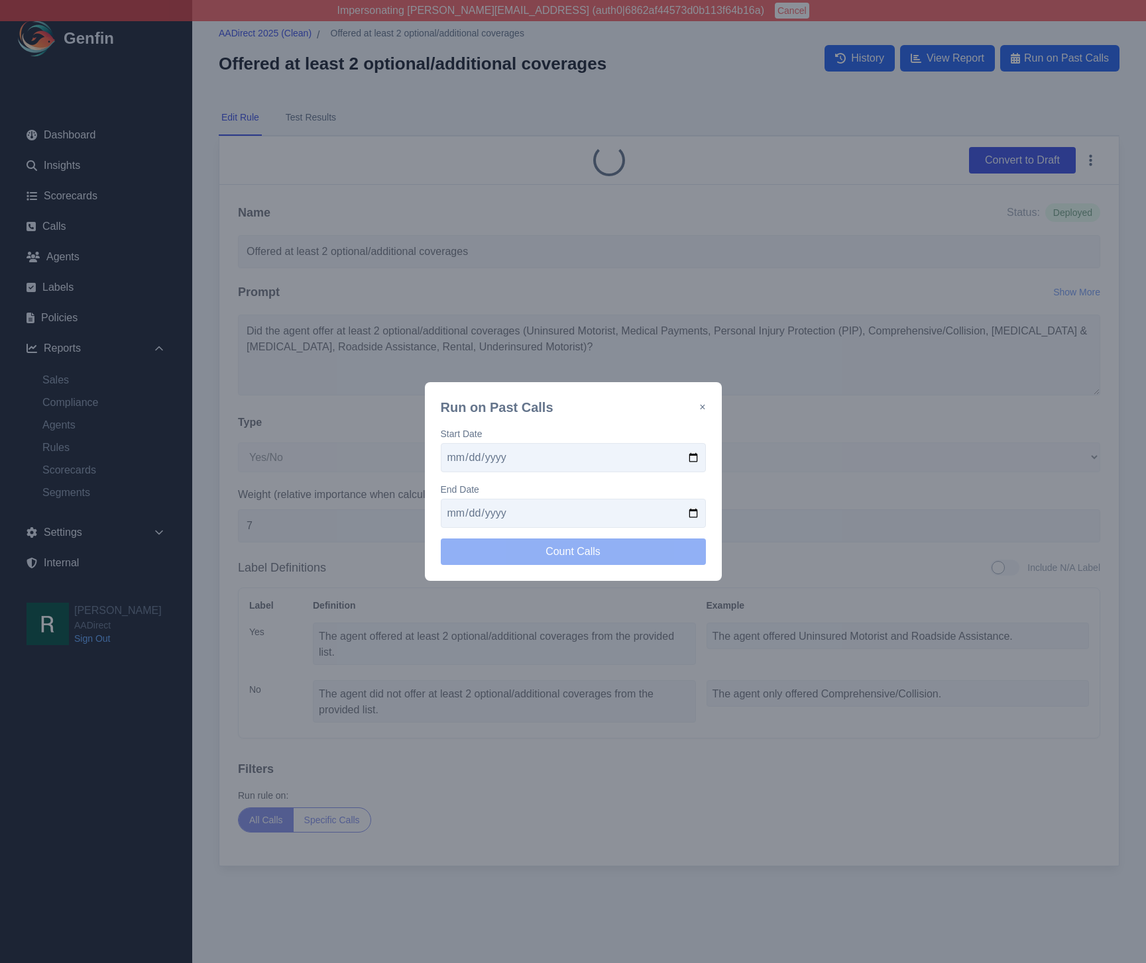
click at [704, 455] on input "date" at bounding box center [573, 457] width 265 height 29
click at [692, 455] on input "date" at bounding box center [573, 457] width 265 height 29
type input "2025-09-15"
click at [698, 520] on input "date" at bounding box center [573, 513] width 265 height 29
click at [692, 517] on input "date" at bounding box center [573, 513] width 265 height 29
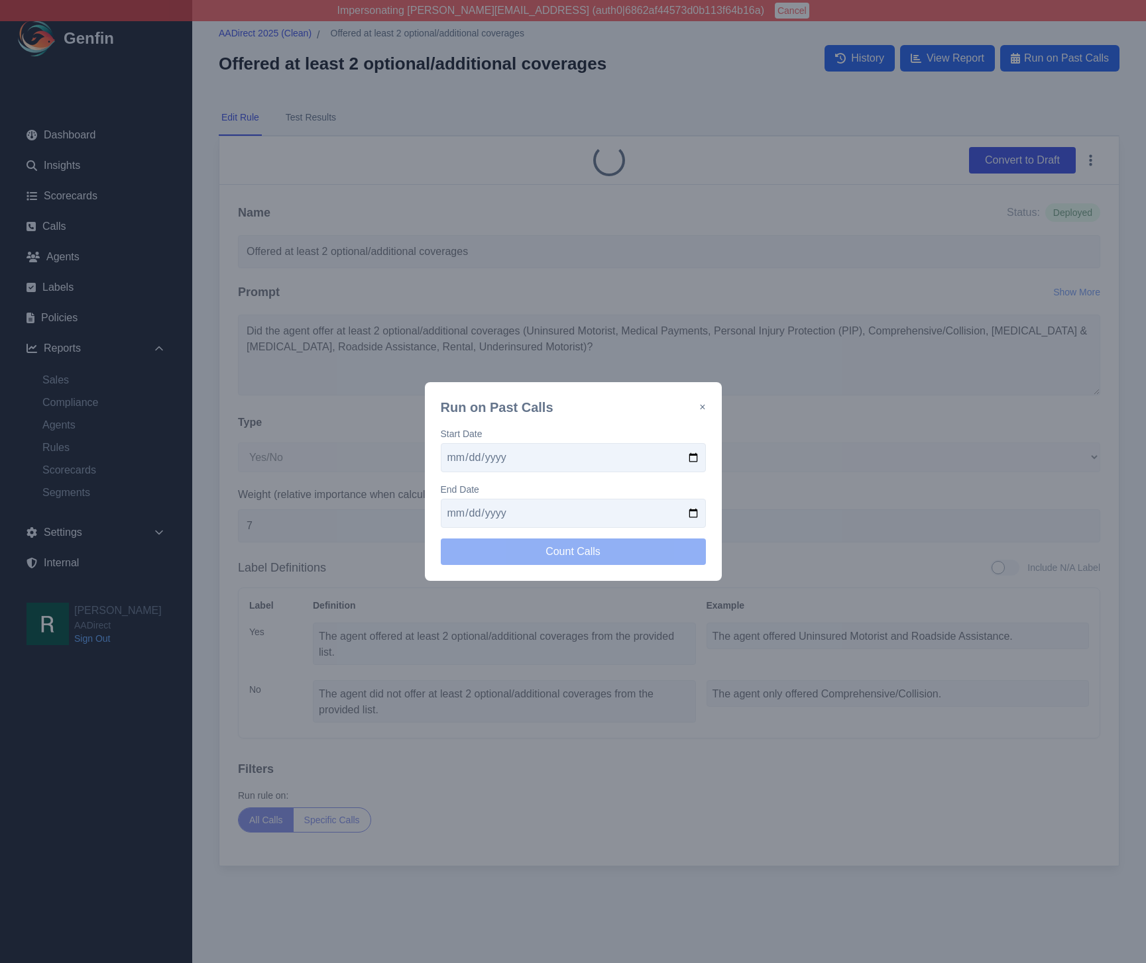
type input "2025-09-29"
click at [570, 554] on button "Count Calls" at bounding box center [573, 552] width 265 height 27
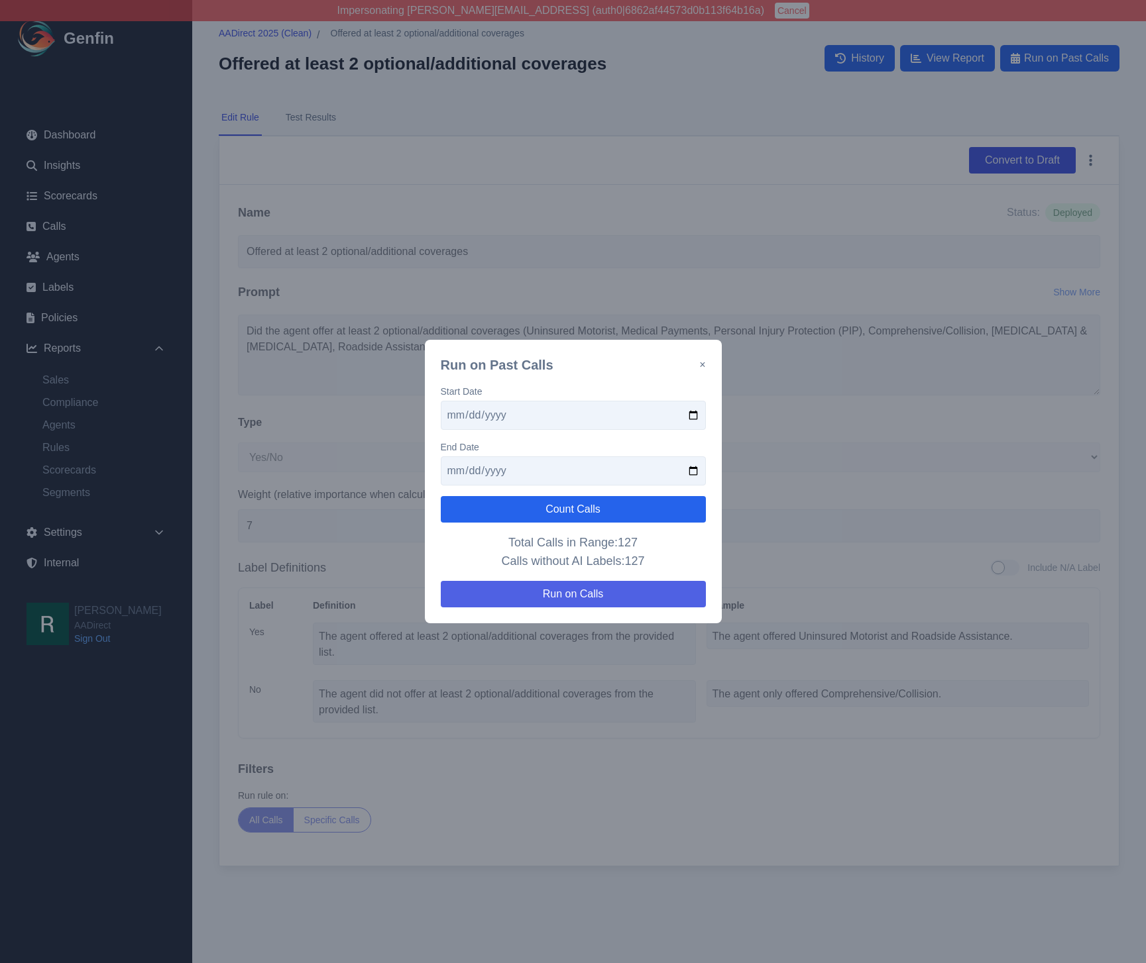
click at [608, 587] on button "Run on Calls" at bounding box center [573, 594] width 265 height 27
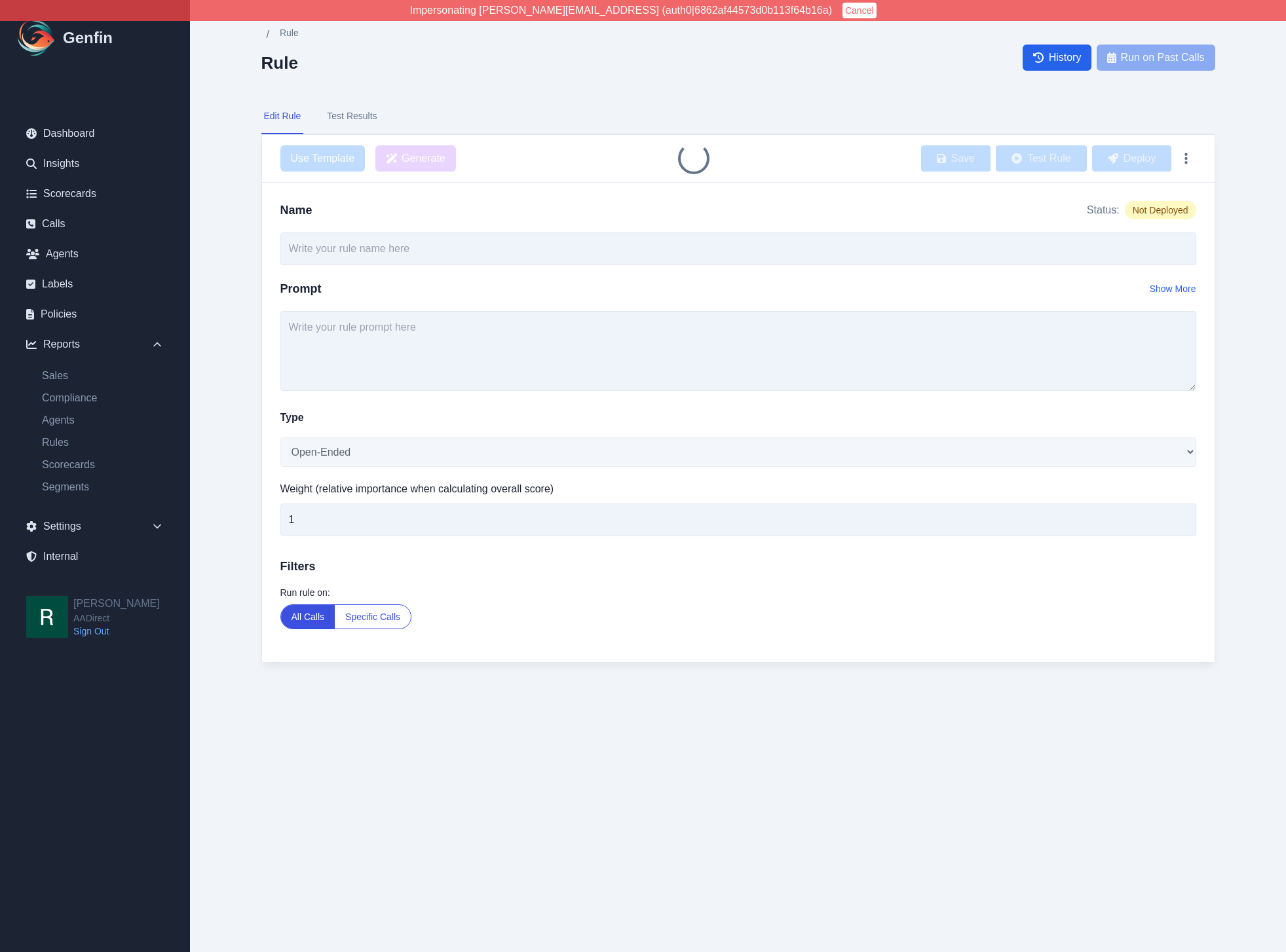
type input "Agent Asked About Vehicle Damages"
select select "Yes/No"
type input "2"
click at [1080, 716] on html "Impersonating shane+aadirect@genfin.ai (auth0|6862af44573d0b113f64b16a) Cancel …" at bounding box center [643, 358] width 1286 height 716
type input "Agent Asked About Vehicle Damages"
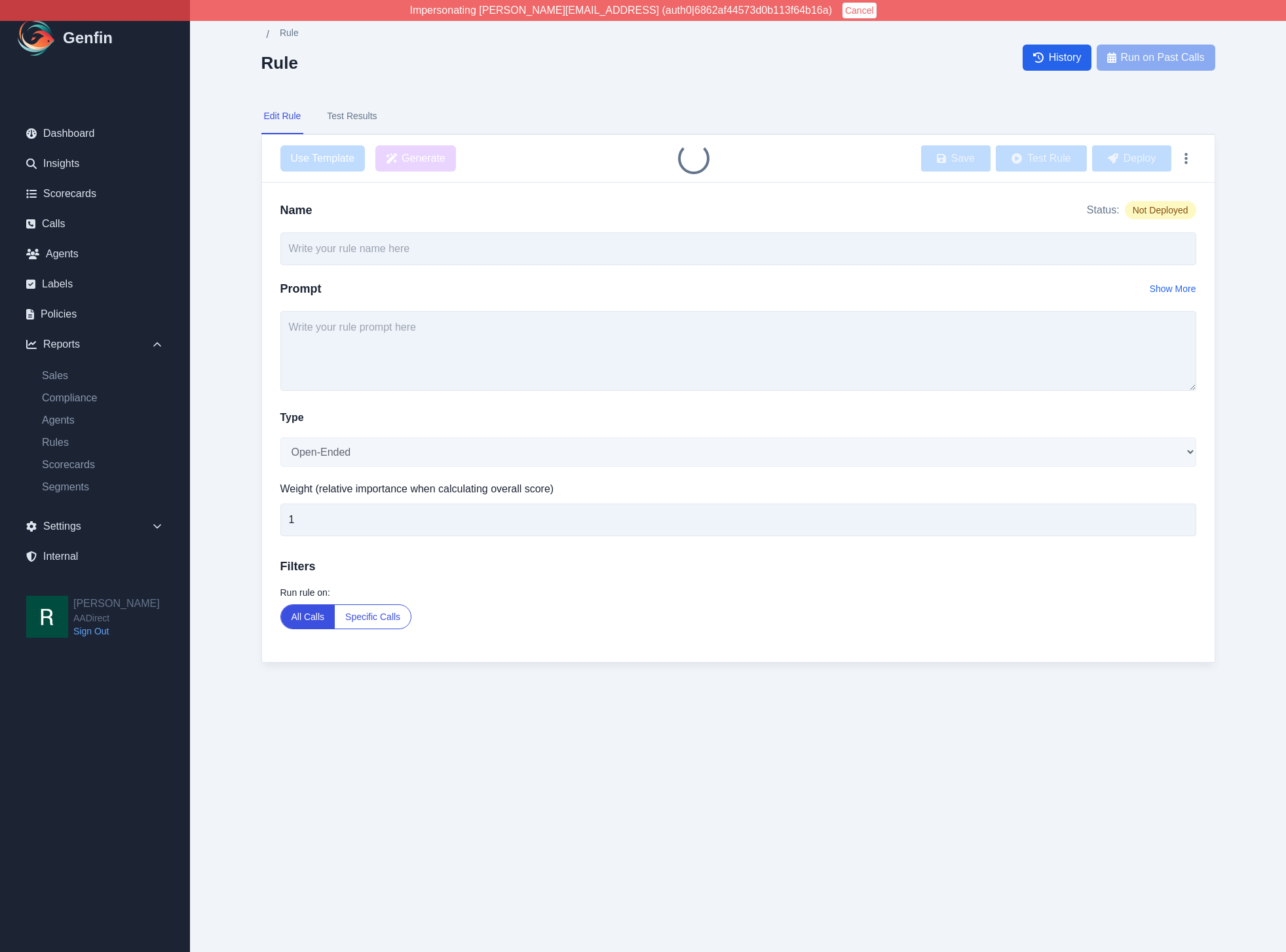
select select "Yes/No"
type input "2"
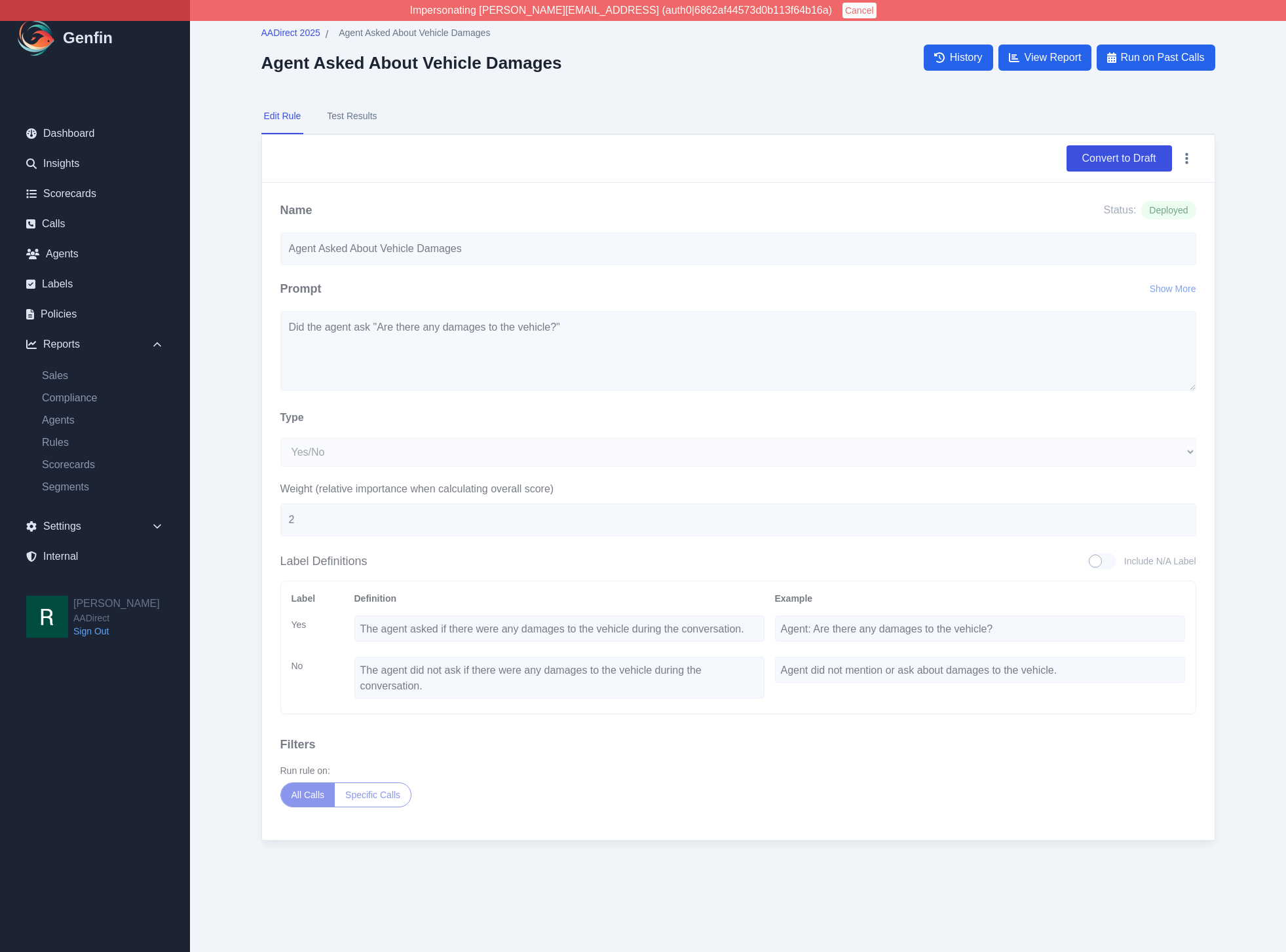
click at [343, 111] on button "Test Results" at bounding box center [352, 117] width 55 height 36
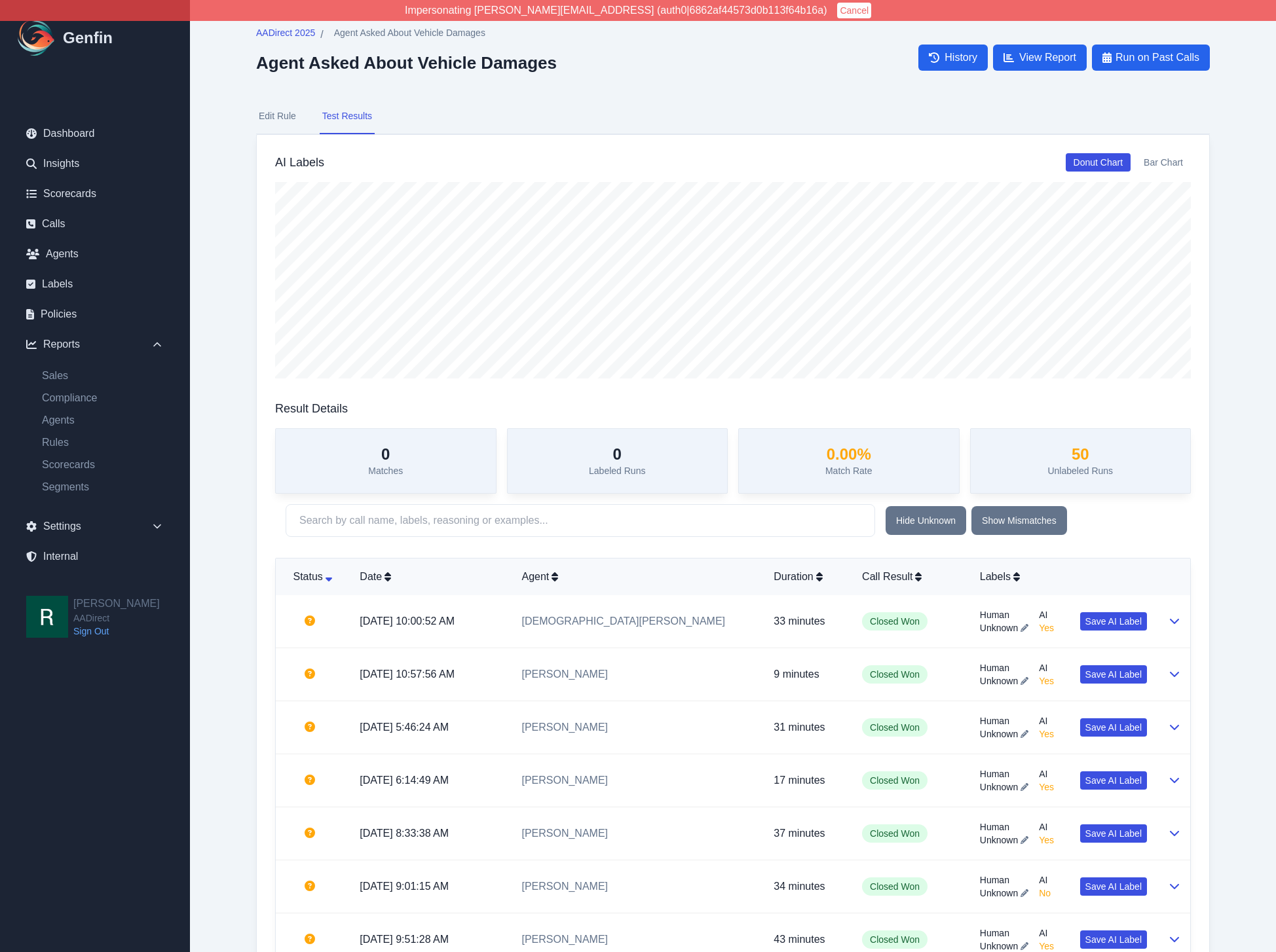
click at [294, 116] on button "Edit Rule" at bounding box center [277, 117] width 43 height 36
select select "Yes/No"
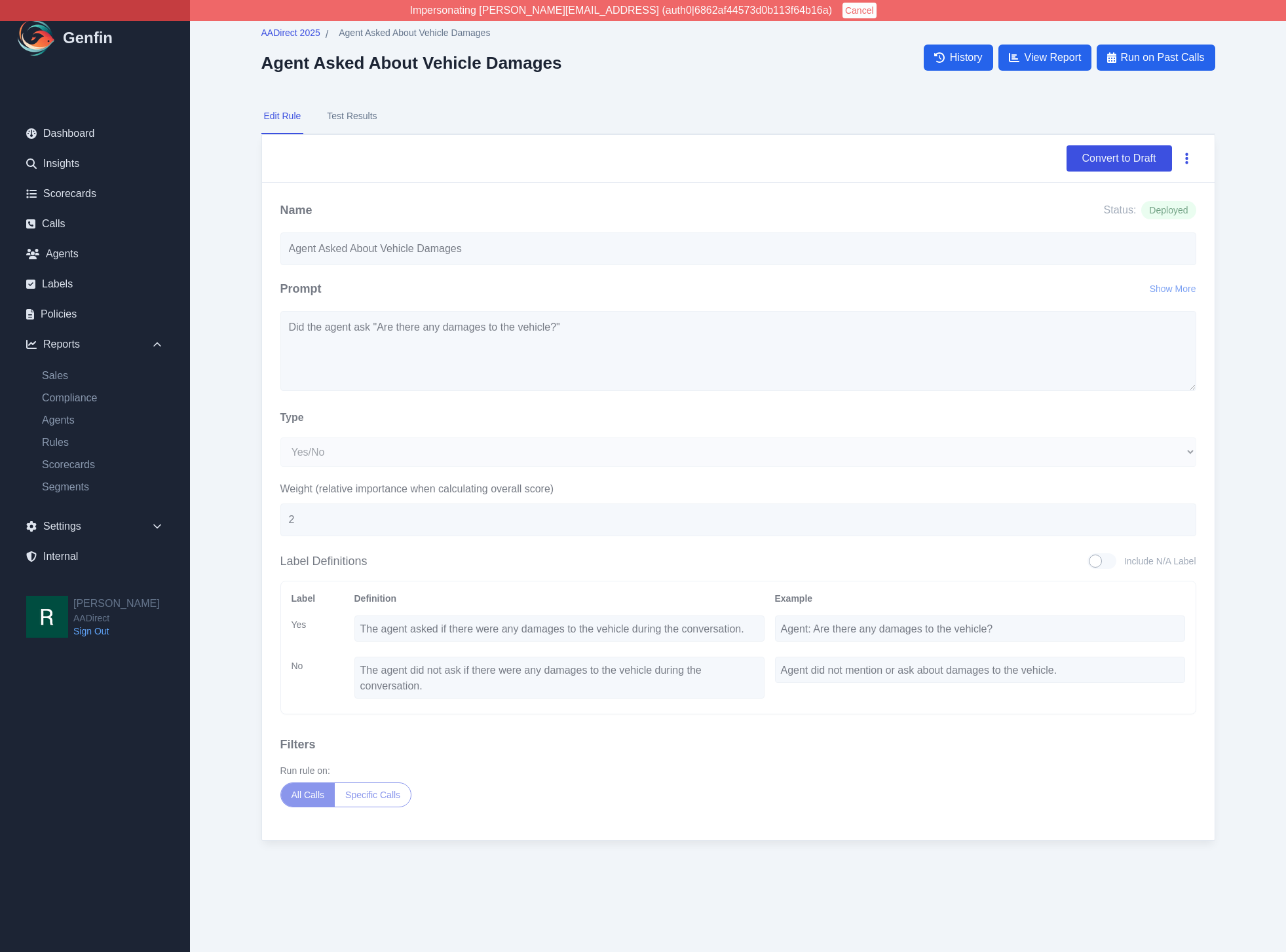
click at [1187, 156] on button "button" at bounding box center [1186, 158] width 19 height 24
click at [1161, 187] on button "Delete" at bounding box center [1144, 190] width 105 height 24
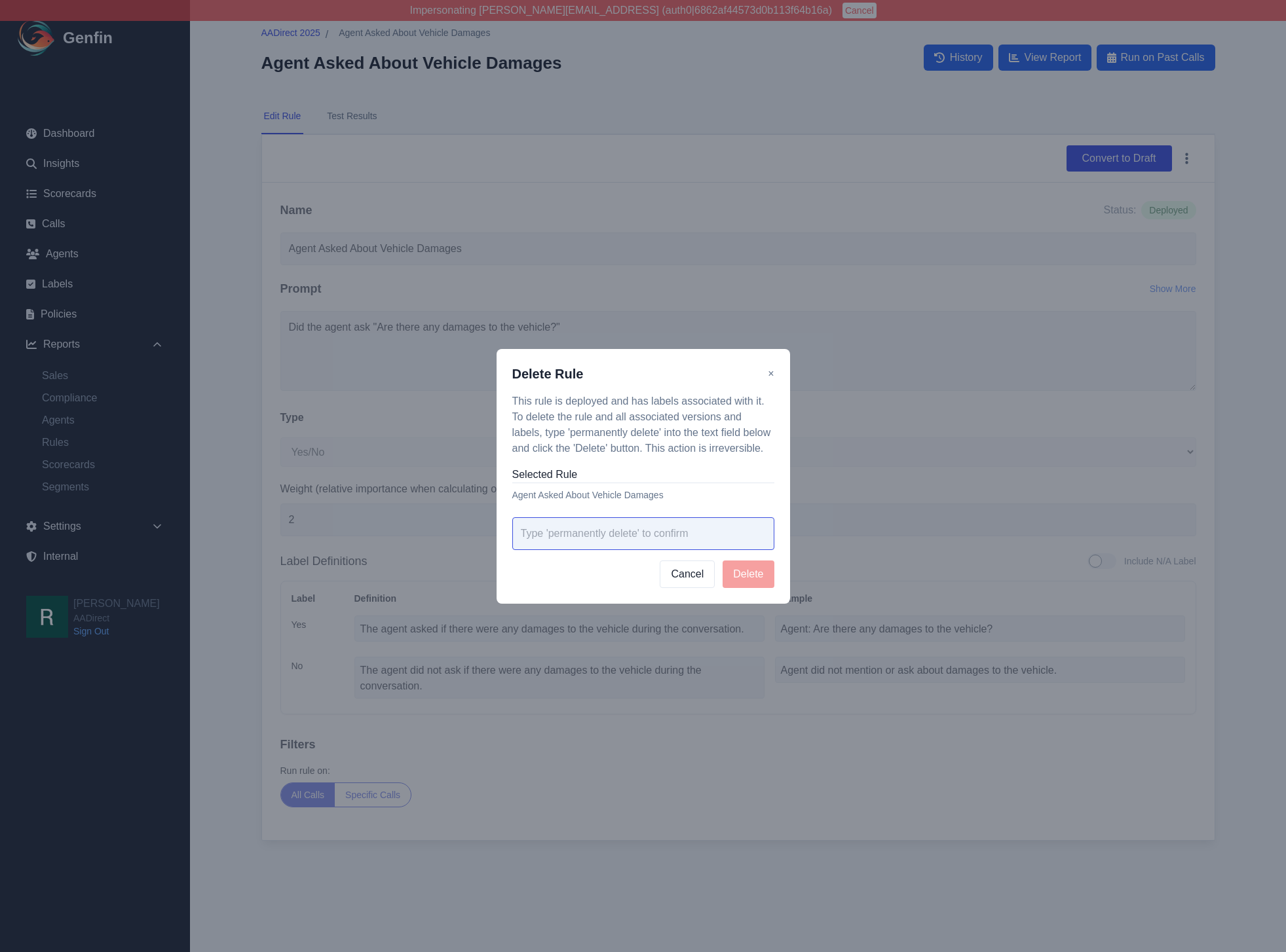
click at [638, 529] on input "text" at bounding box center [643, 533] width 262 height 33
paste input "permanently delete"
type input "permanently delete"
click at [751, 578] on button "Delete" at bounding box center [748, 574] width 51 height 28
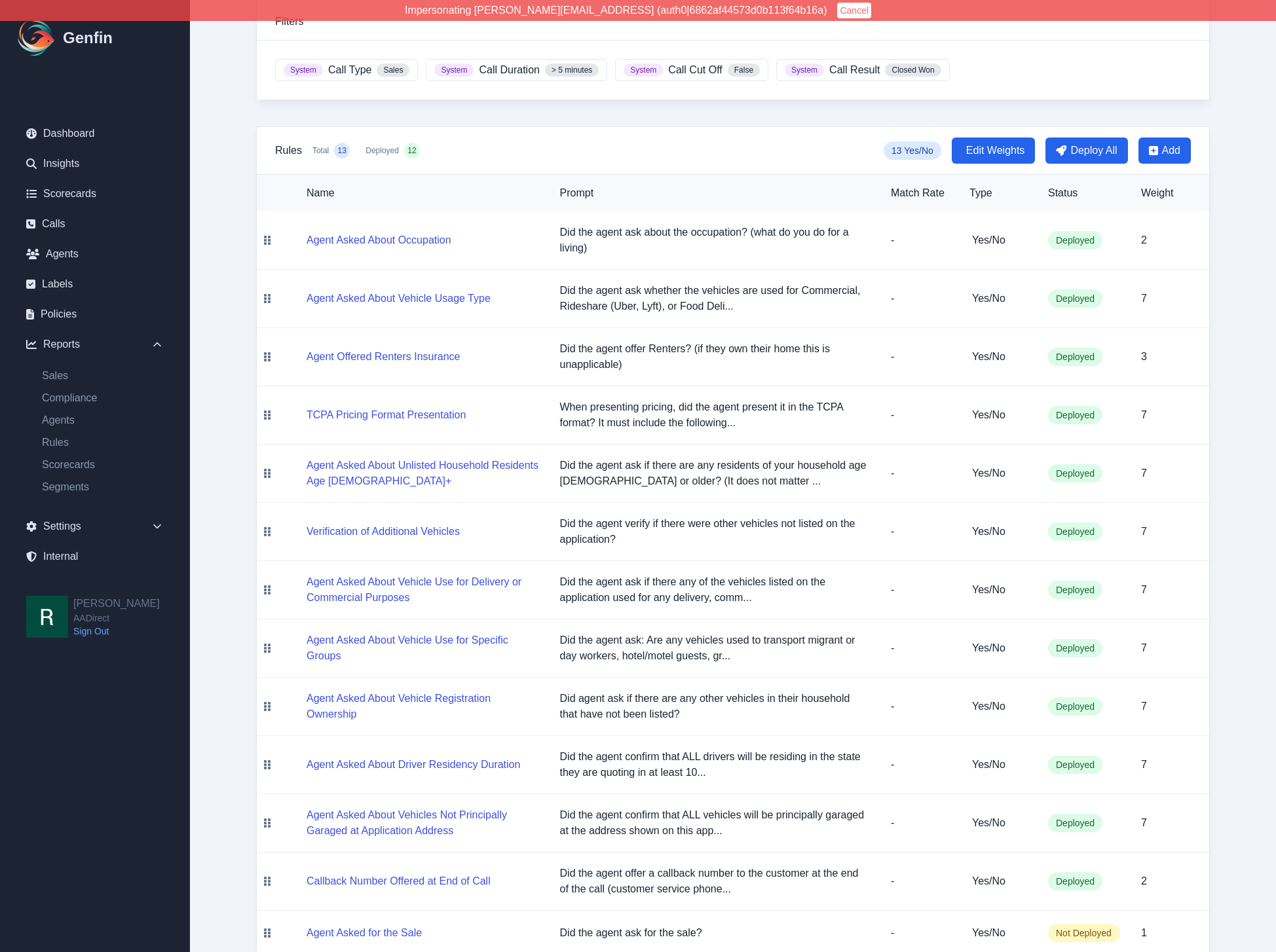
scroll to position [52, 0]
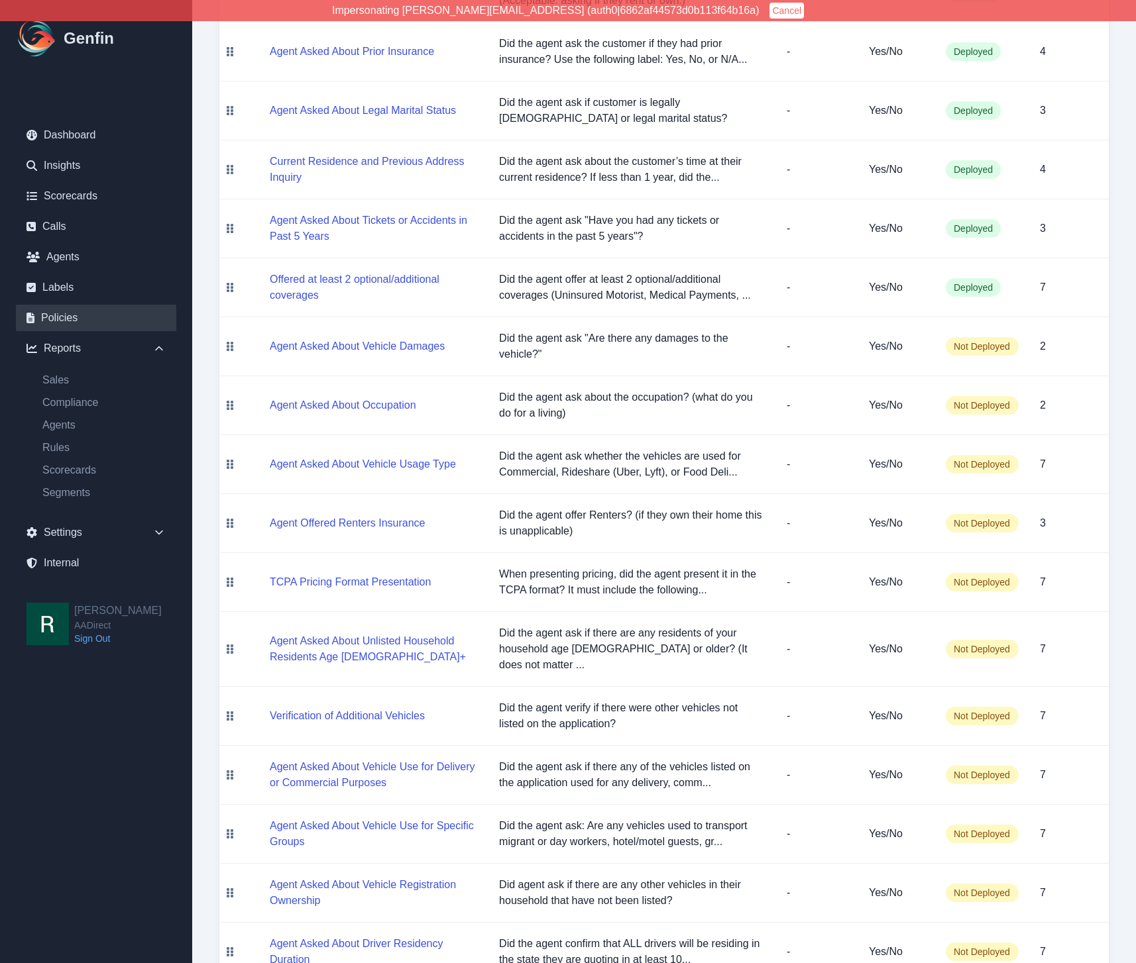
scroll to position [531, 0]
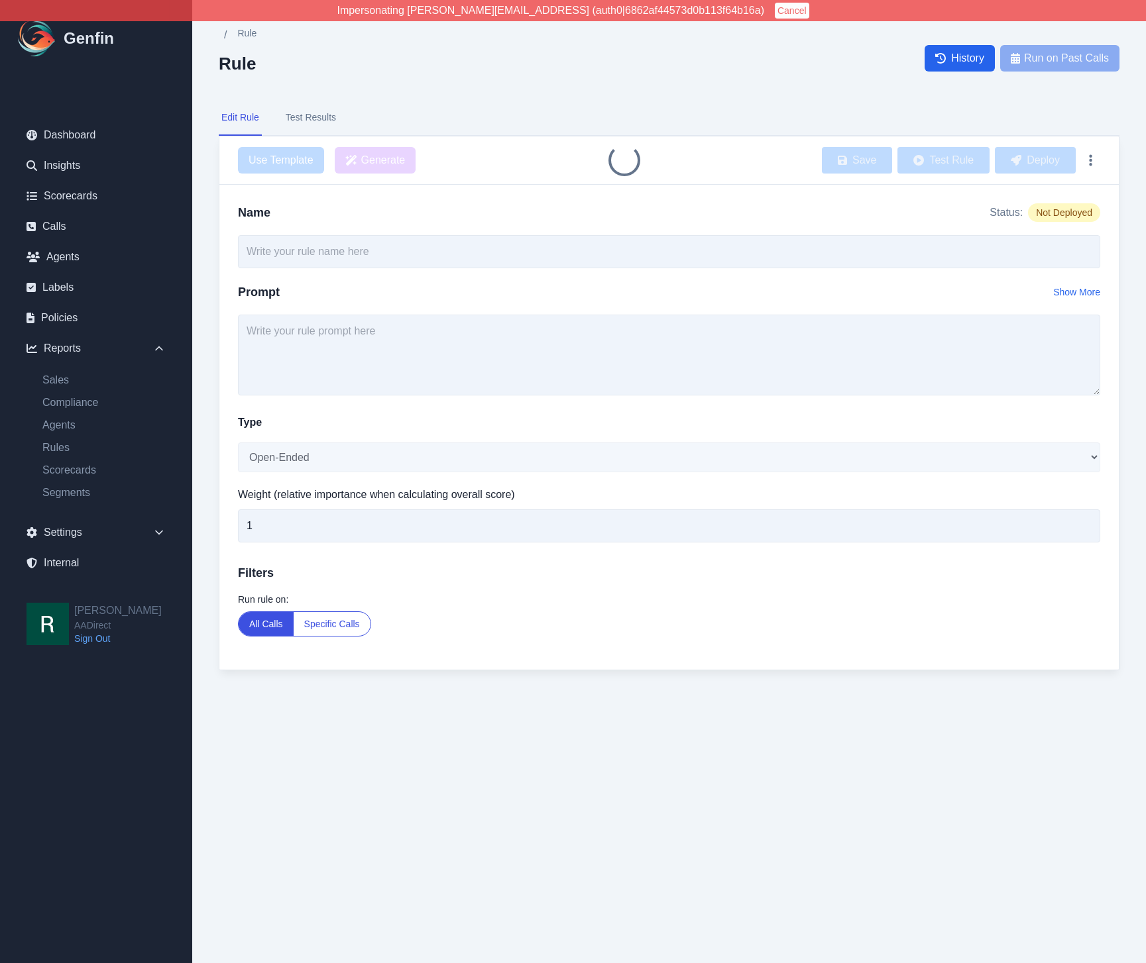
type input "Agent Asked About Vehicle Damages"
select select "Yes/No"
type input "2"
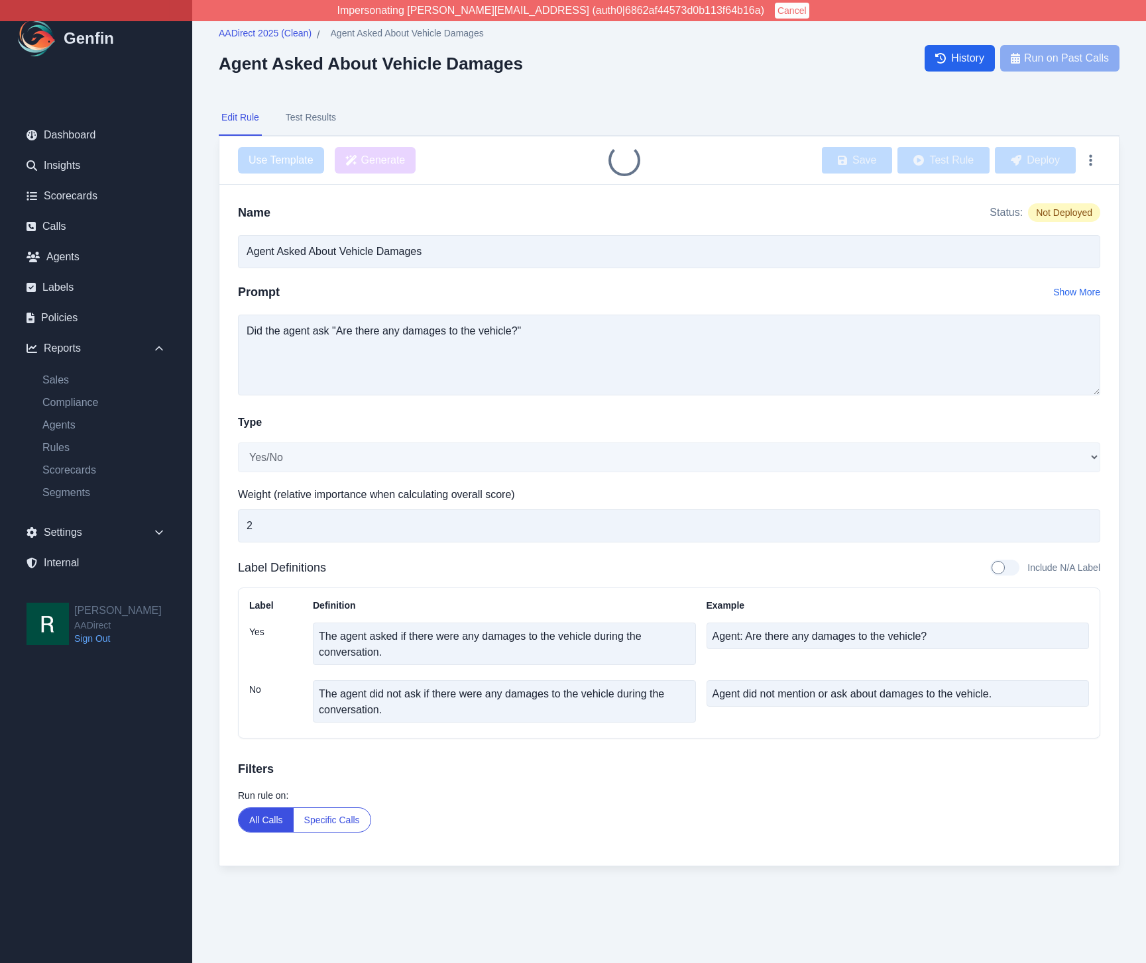
click at [686, 100] on nav "Edit Rule Test Results" at bounding box center [669, 118] width 900 height 36
click at [1045, 158] on button "Deploy" at bounding box center [1035, 160] width 81 height 27
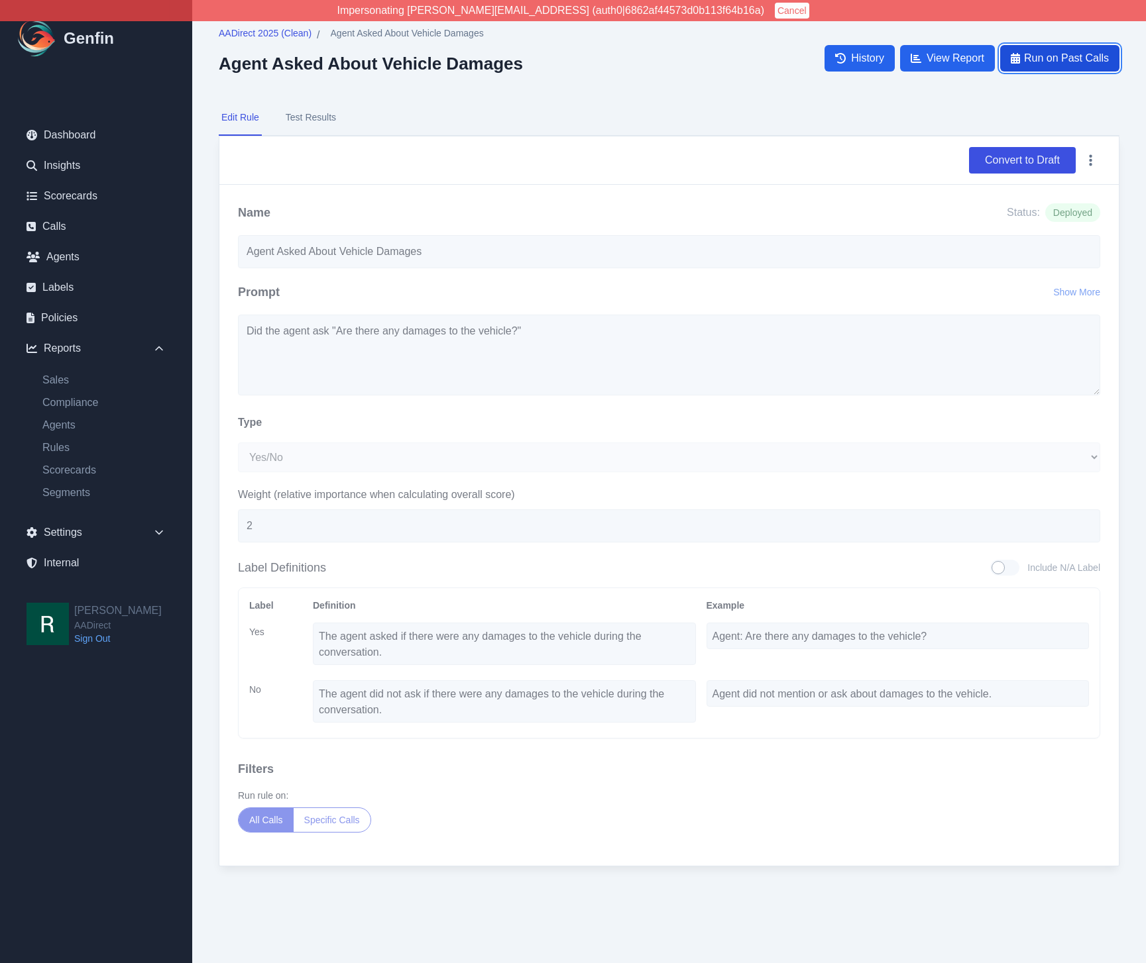
click at [1055, 69] on button "Run on Past Calls" at bounding box center [1059, 58] width 119 height 27
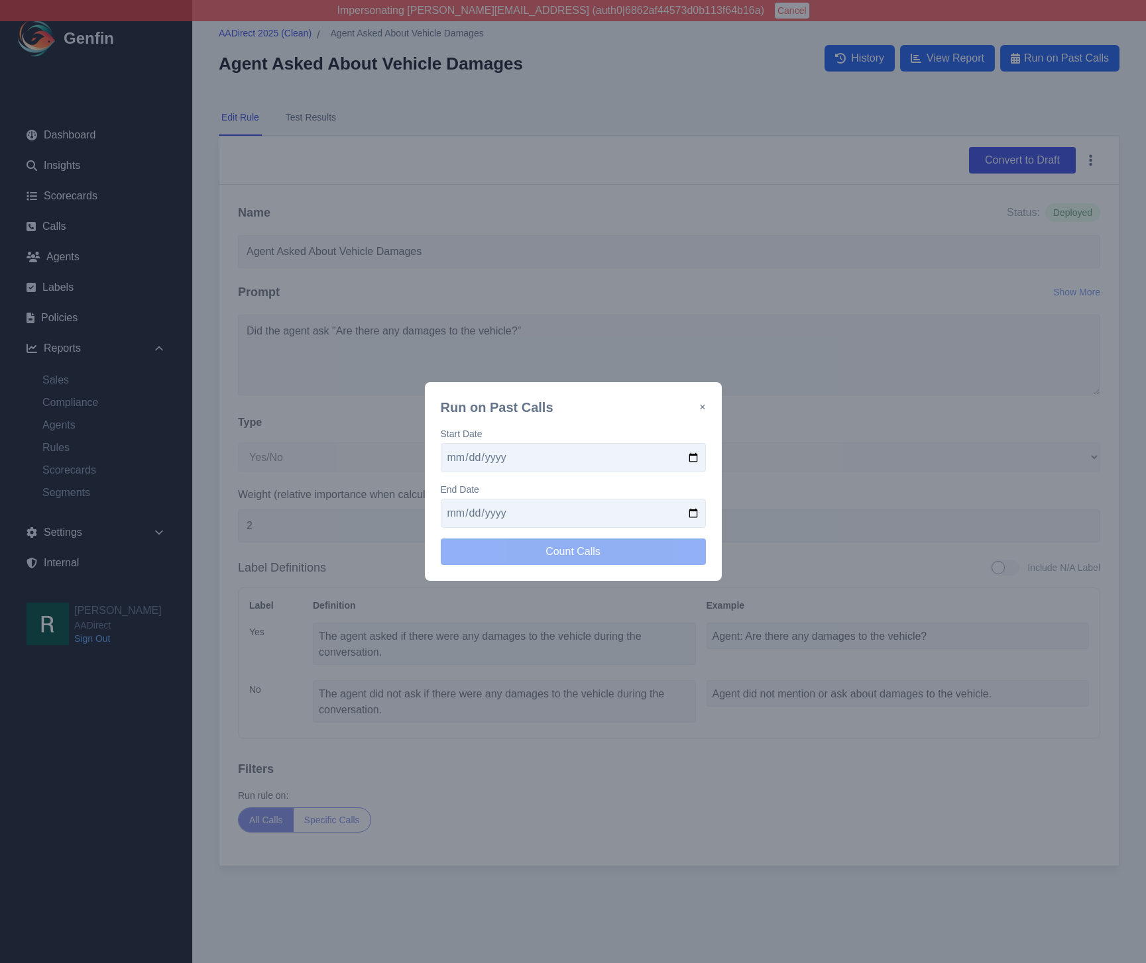
click at [688, 460] on input "date" at bounding box center [573, 457] width 265 height 29
type input "2025-09-15"
click at [690, 511] on input "date" at bounding box center [573, 513] width 265 height 29
type input "2025-09-29"
click at [590, 545] on button "Count Calls" at bounding box center [573, 552] width 265 height 27
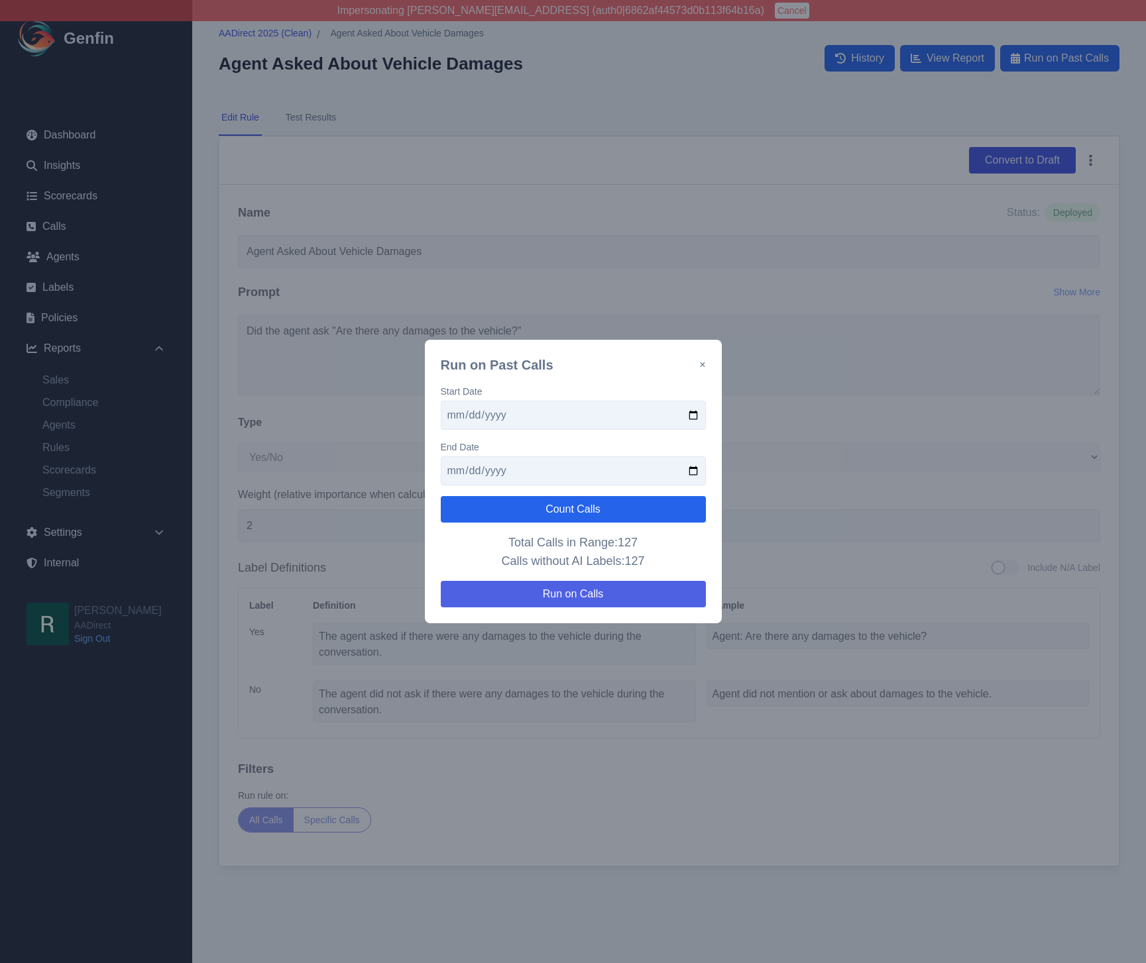
click at [631, 590] on button "Run on Calls" at bounding box center [573, 594] width 265 height 27
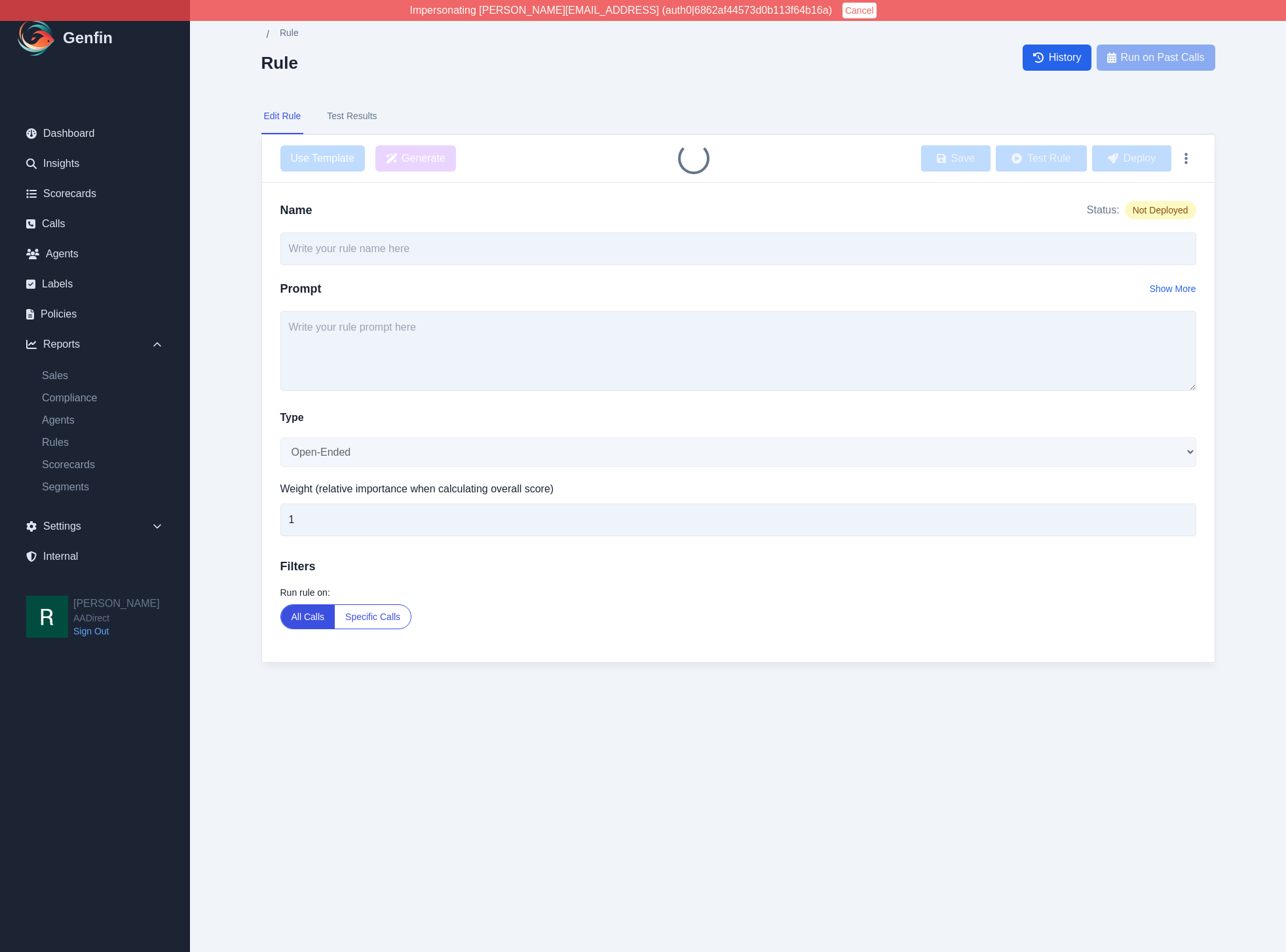
type input "Agent Asked About Occupation"
select select "Yes/No"
type input "2"
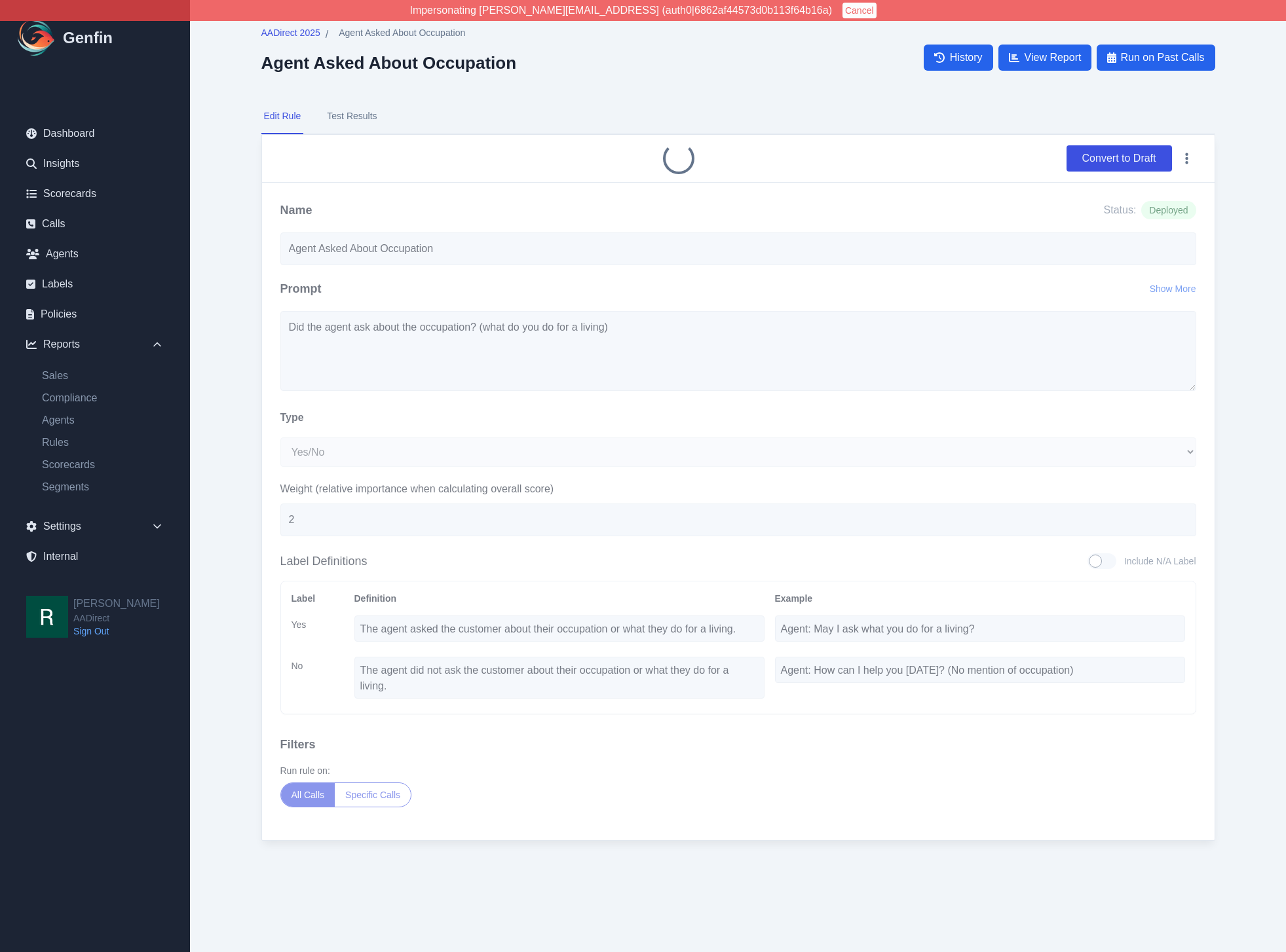
click at [354, 118] on button "Test Results" at bounding box center [352, 117] width 55 height 36
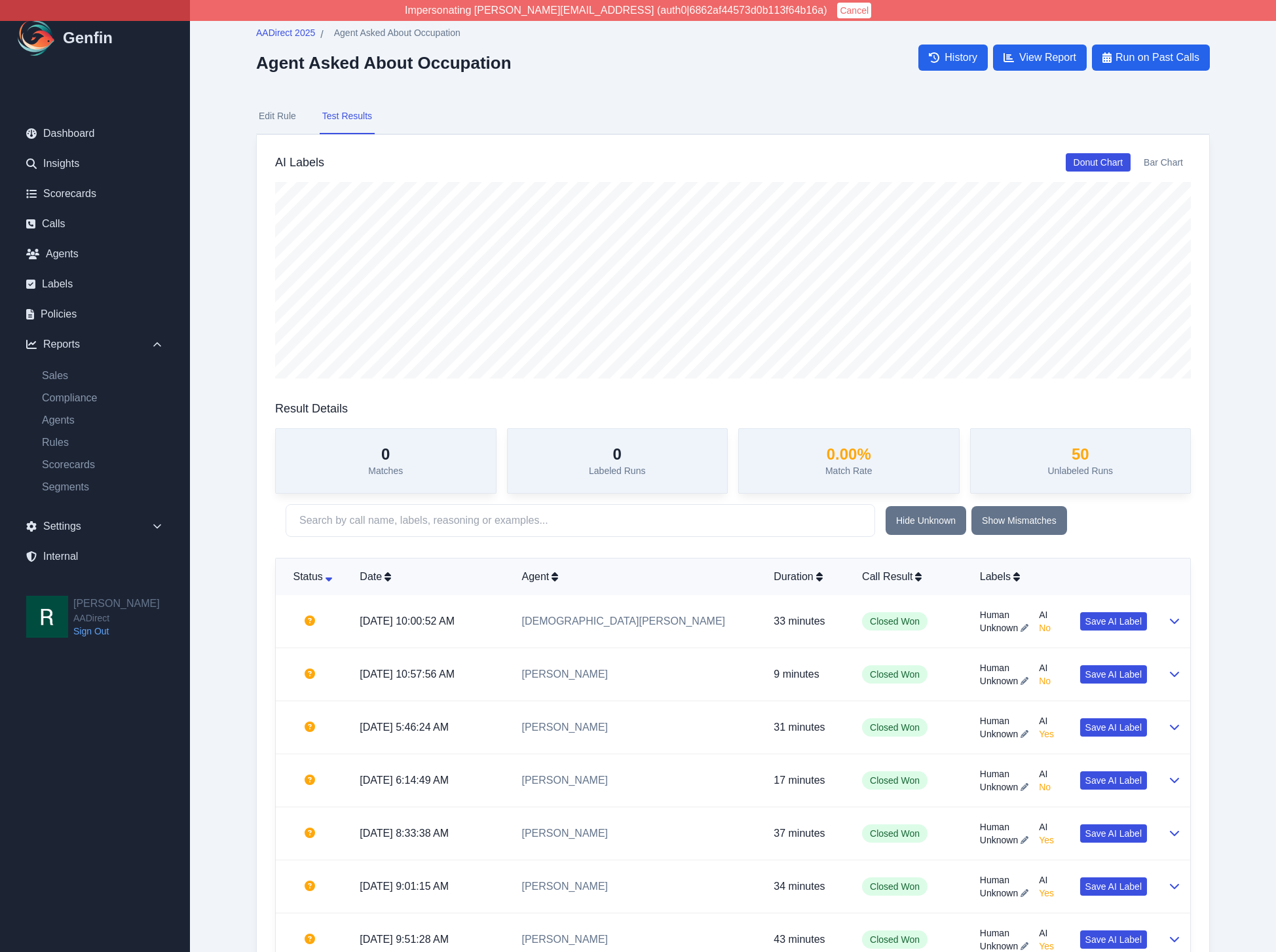
click at [279, 112] on button "Edit Rule" at bounding box center [277, 117] width 43 height 36
select select "Yes/No"
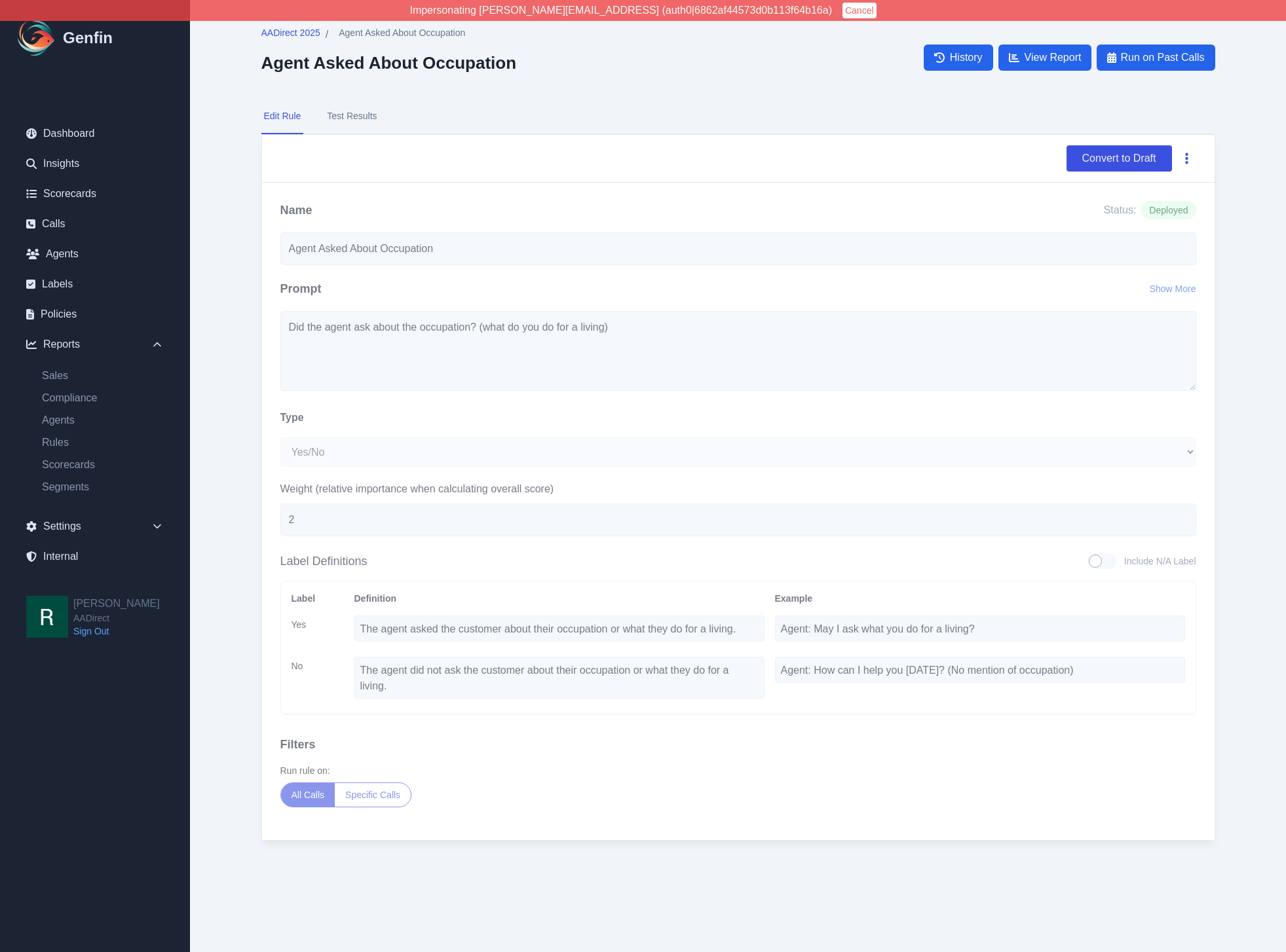
click at [1185, 161] on icon "button" at bounding box center [1186, 158] width 3 height 13
click at [1146, 186] on button "Delete" at bounding box center [1144, 190] width 105 height 24
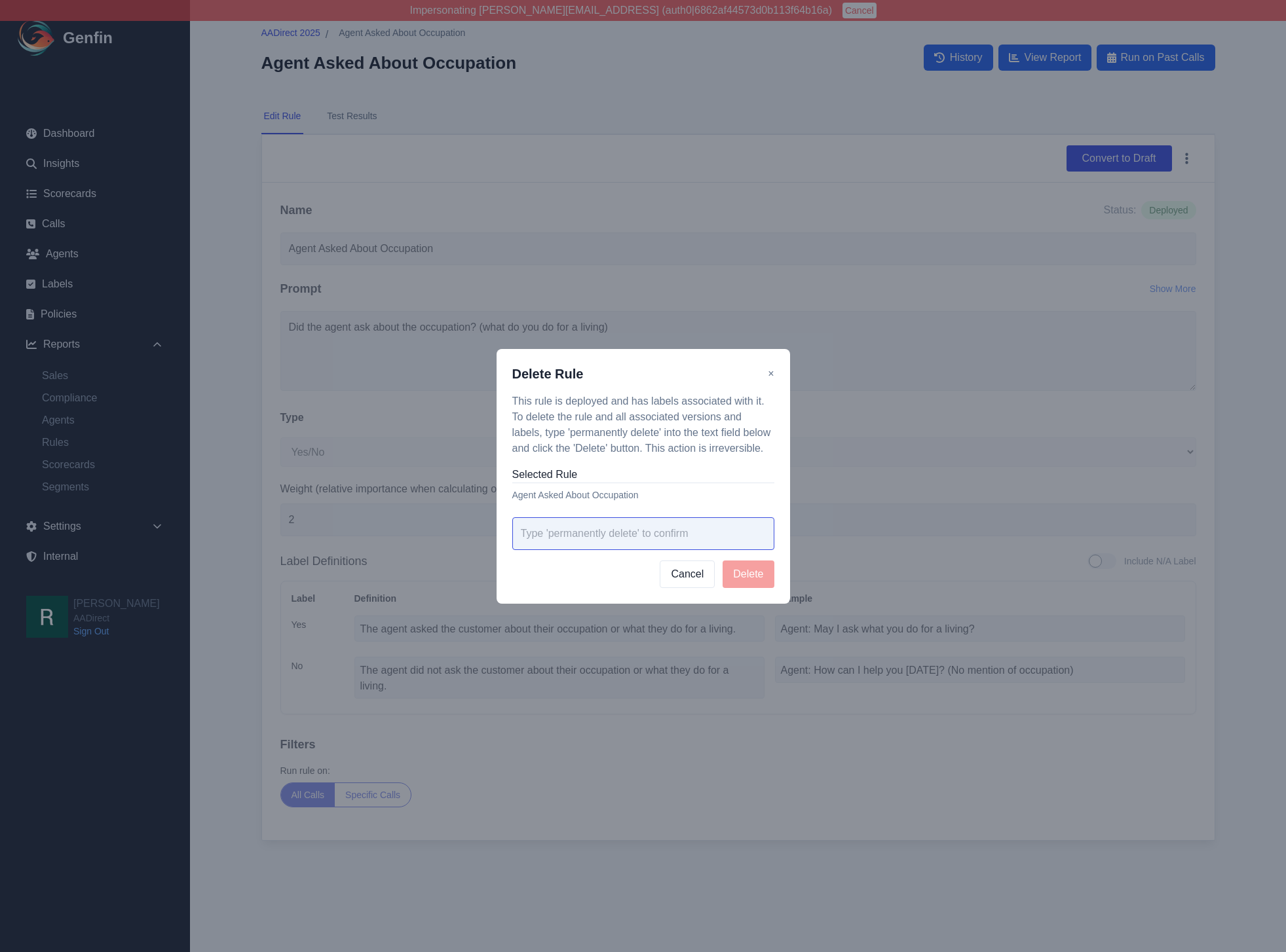
click at [655, 543] on input "text" at bounding box center [643, 533] width 262 height 33
paste input "permanently delete"
type input "permanently delete"
click at [738, 575] on button "Delete" at bounding box center [748, 574] width 51 height 28
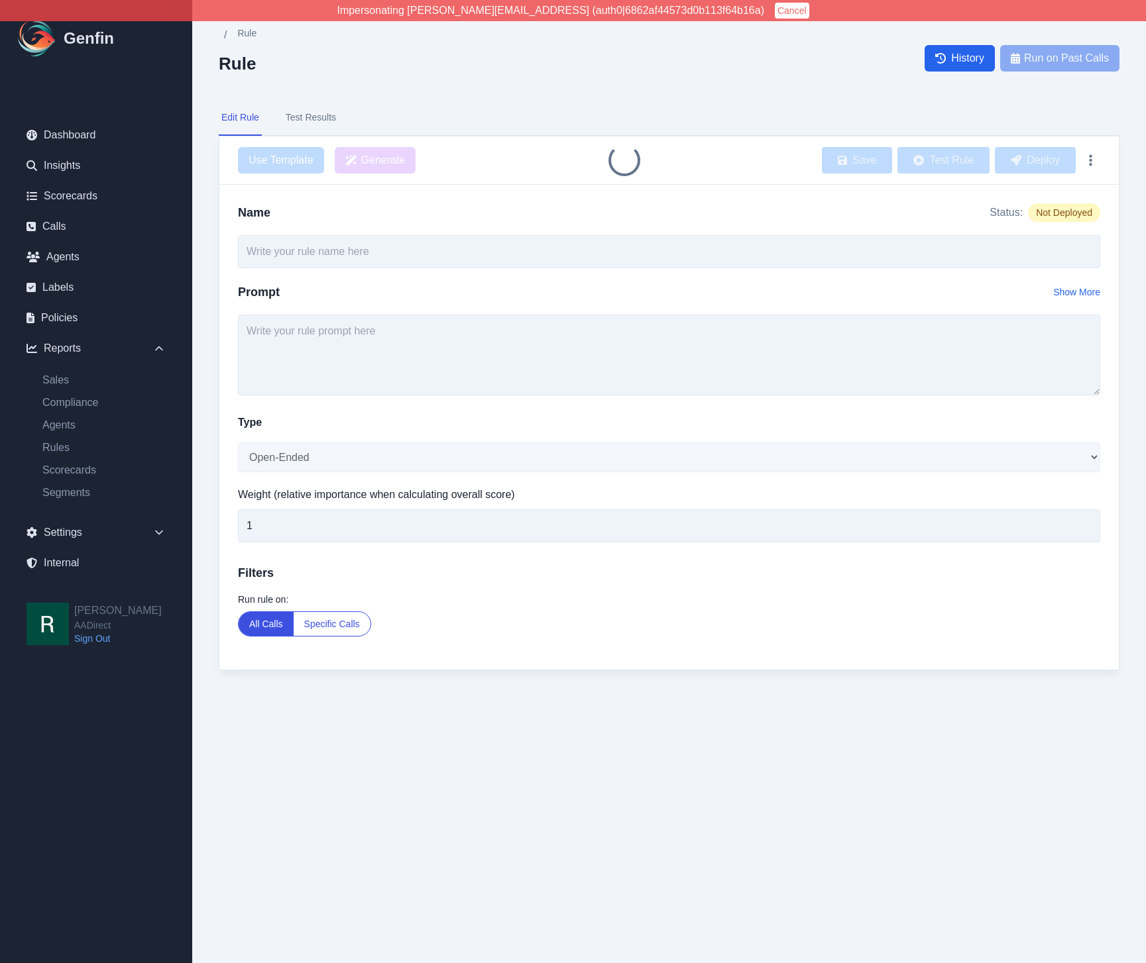
type input "Agent Asked About Occupation"
select select "Yes/No"
type input "2"
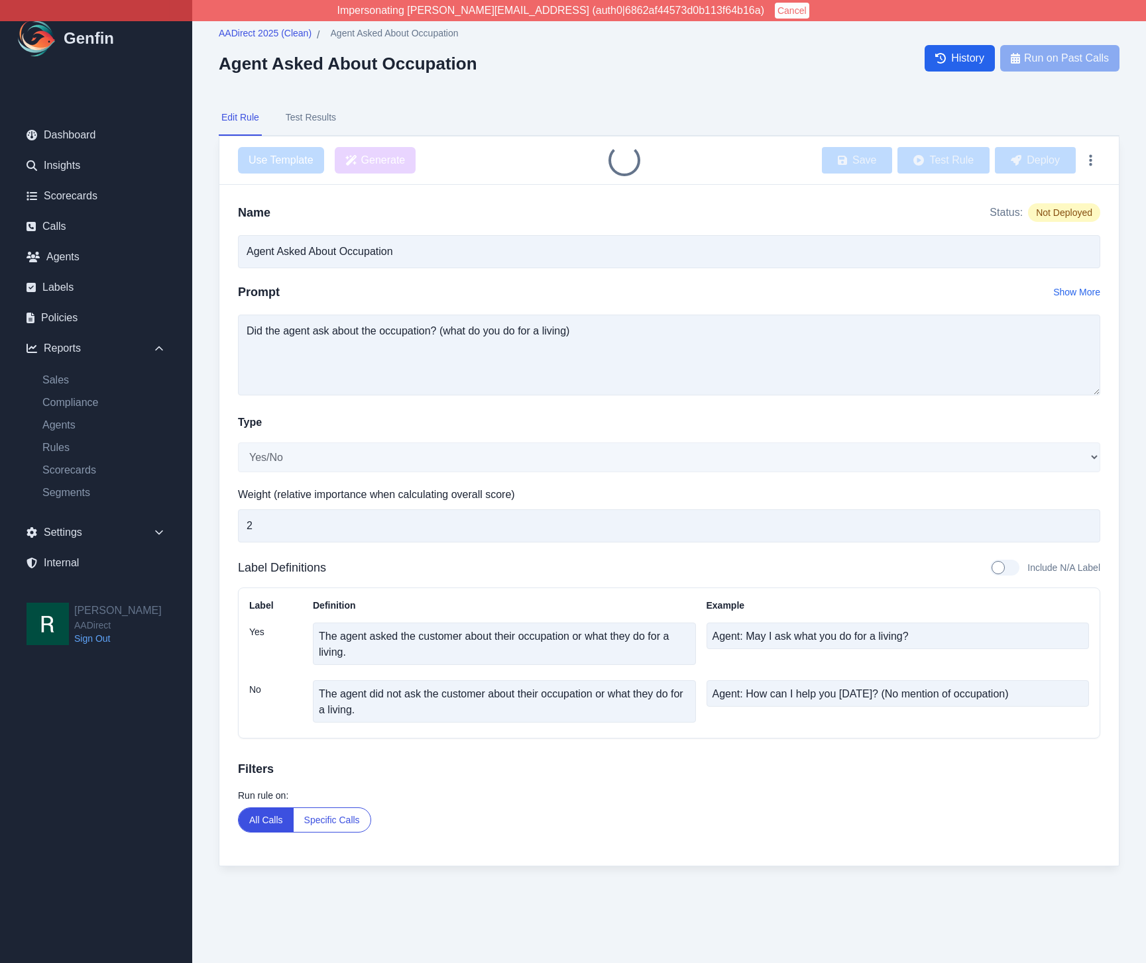
click at [623, 88] on div "AADirect 2025 (Clean) / Agent Asked About Occupation Agent Asked About Occupati…" at bounding box center [669, 58] width 900 height 63
click at [1065, 156] on button "Deploy" at bounding box center [1035, 160] width 81 height 27
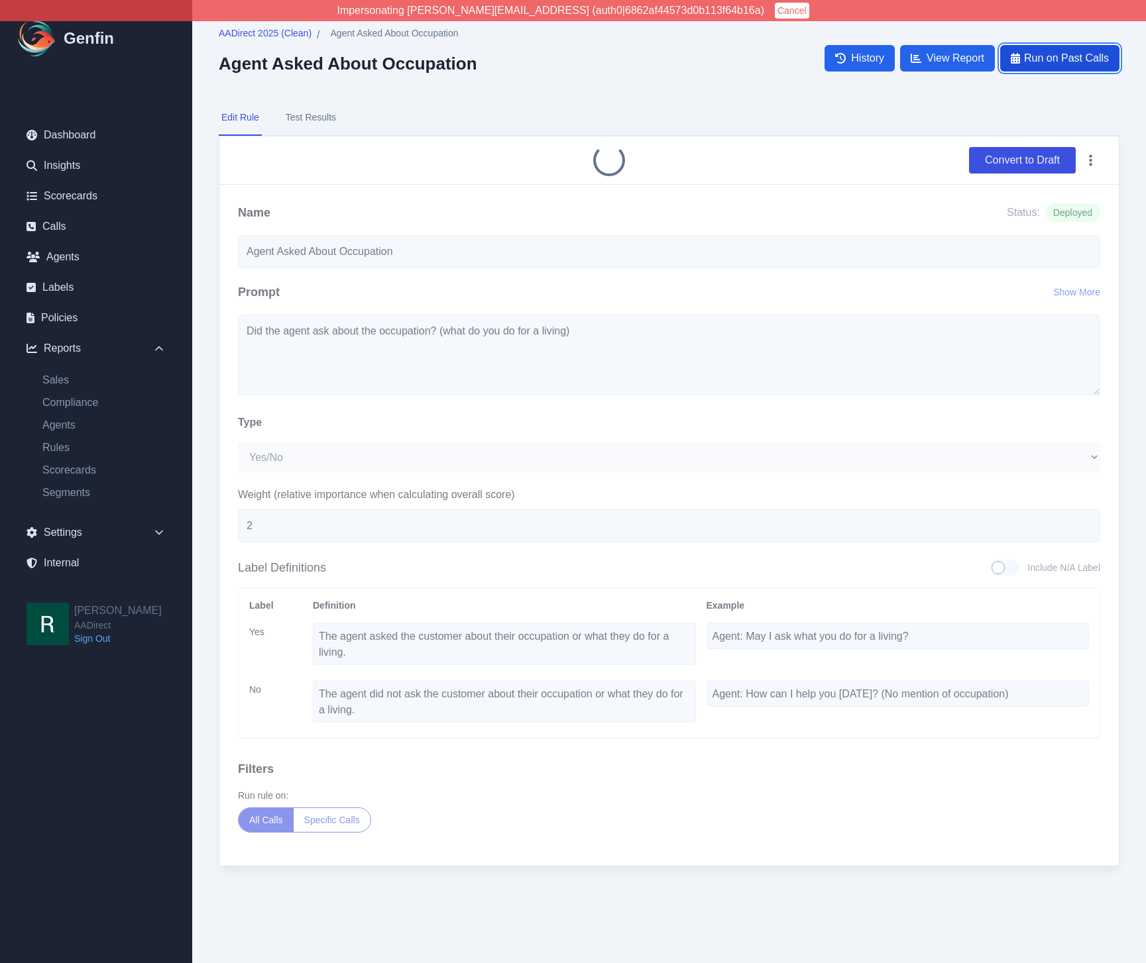
click at [1071, 66] on button "Run on Past Calls" at bounding box center [1059, 58] width 119 height 27
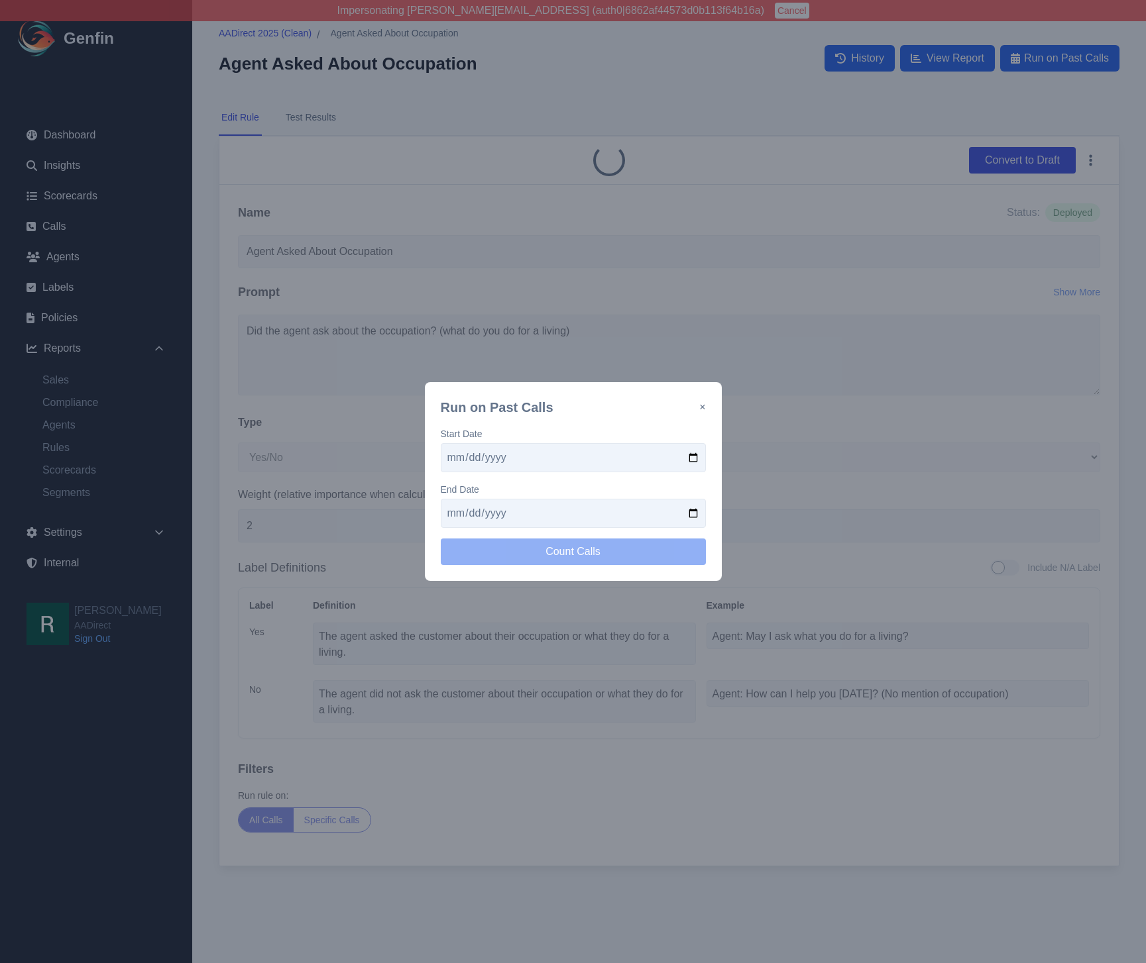
click at [696, 451] on input "date" at bounding box center [573, 457] width 265 height 29
type input "[DATE]"
click at [701, 512] on input "date" at bounding box center [573, 513] width 265 height 29
click at [694, 513] on input "date" at bounding box center [573, 513] width 265 height 29
type input "[DATE]"
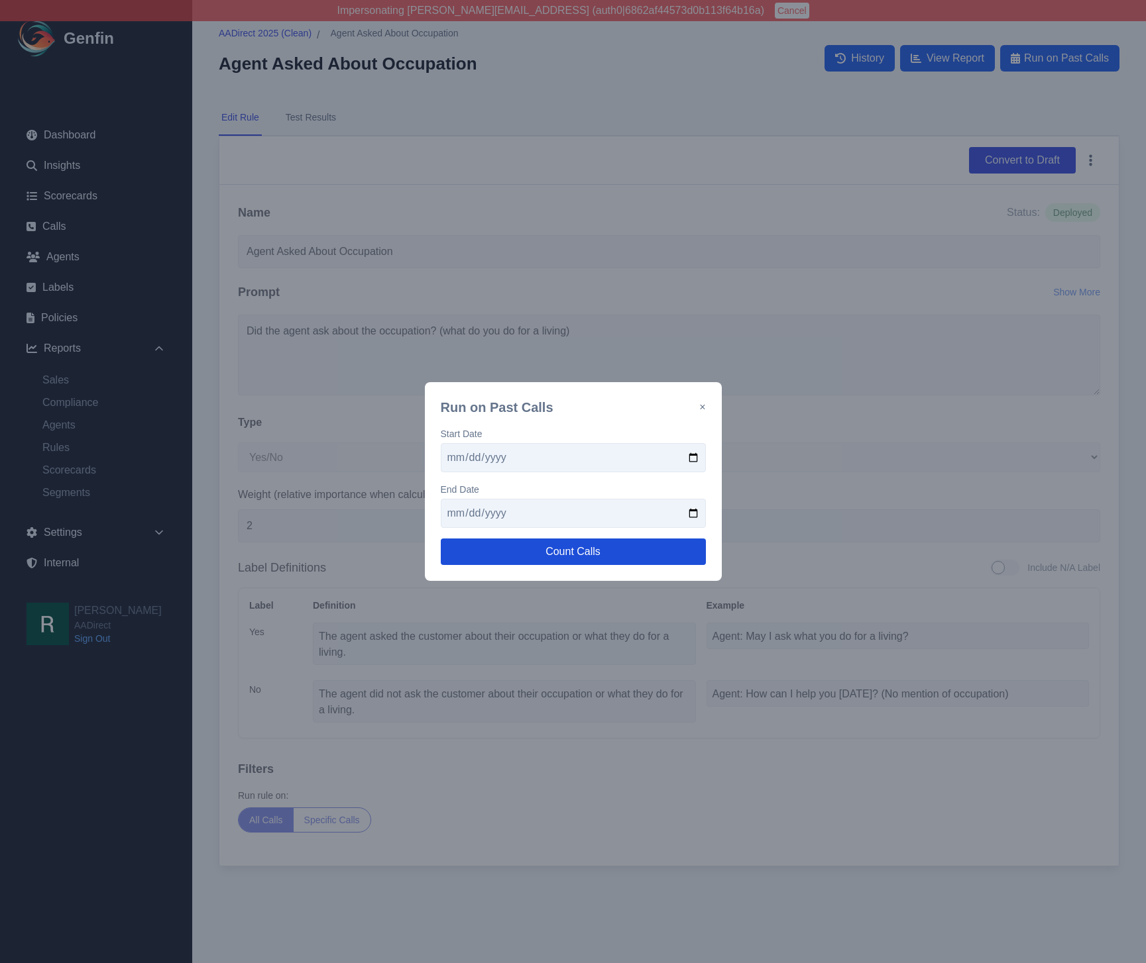
click at [570, 551] on button "Count Calls" at bounding box center [573, 552] width 265 height 27
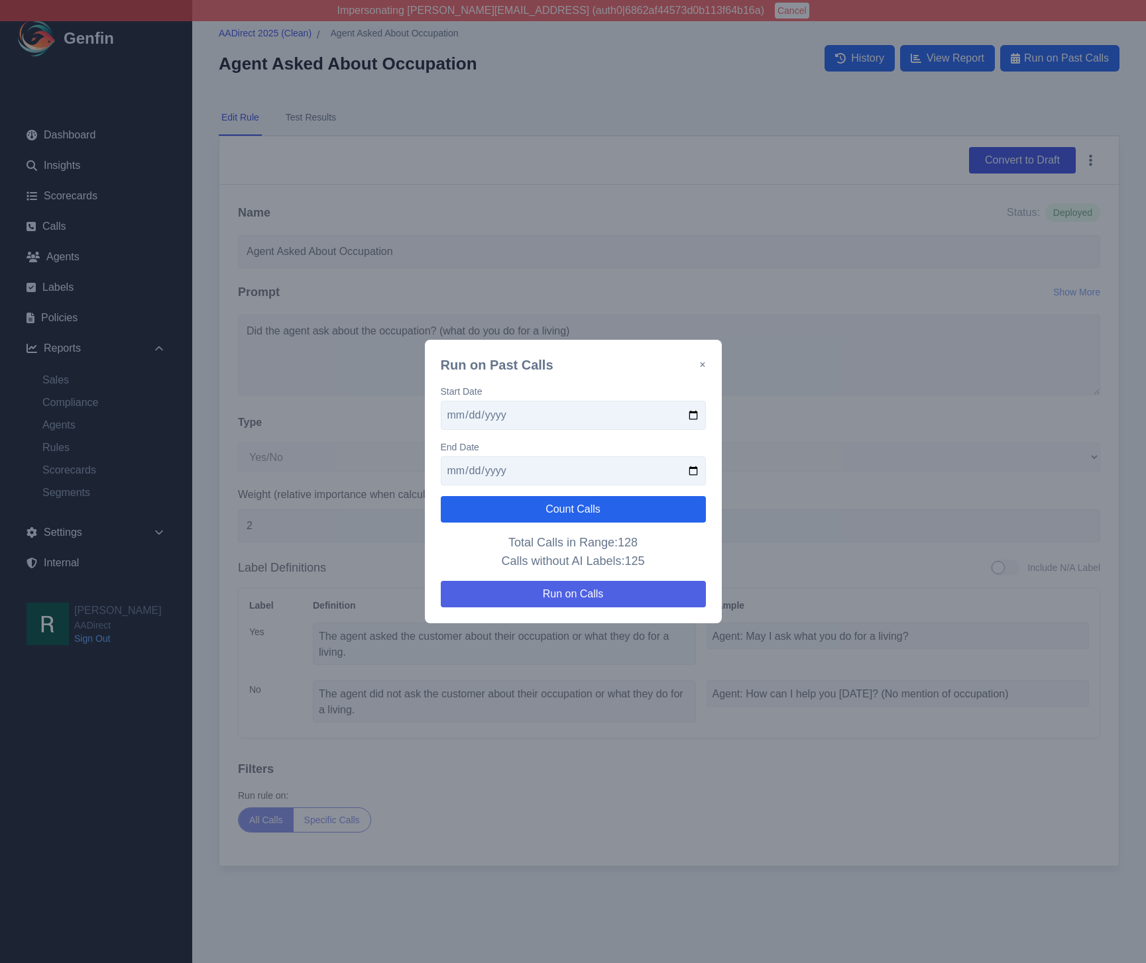
click at [603, 597] on button "Run on Calls" at bounding box center [573, 594] width 265 height 27
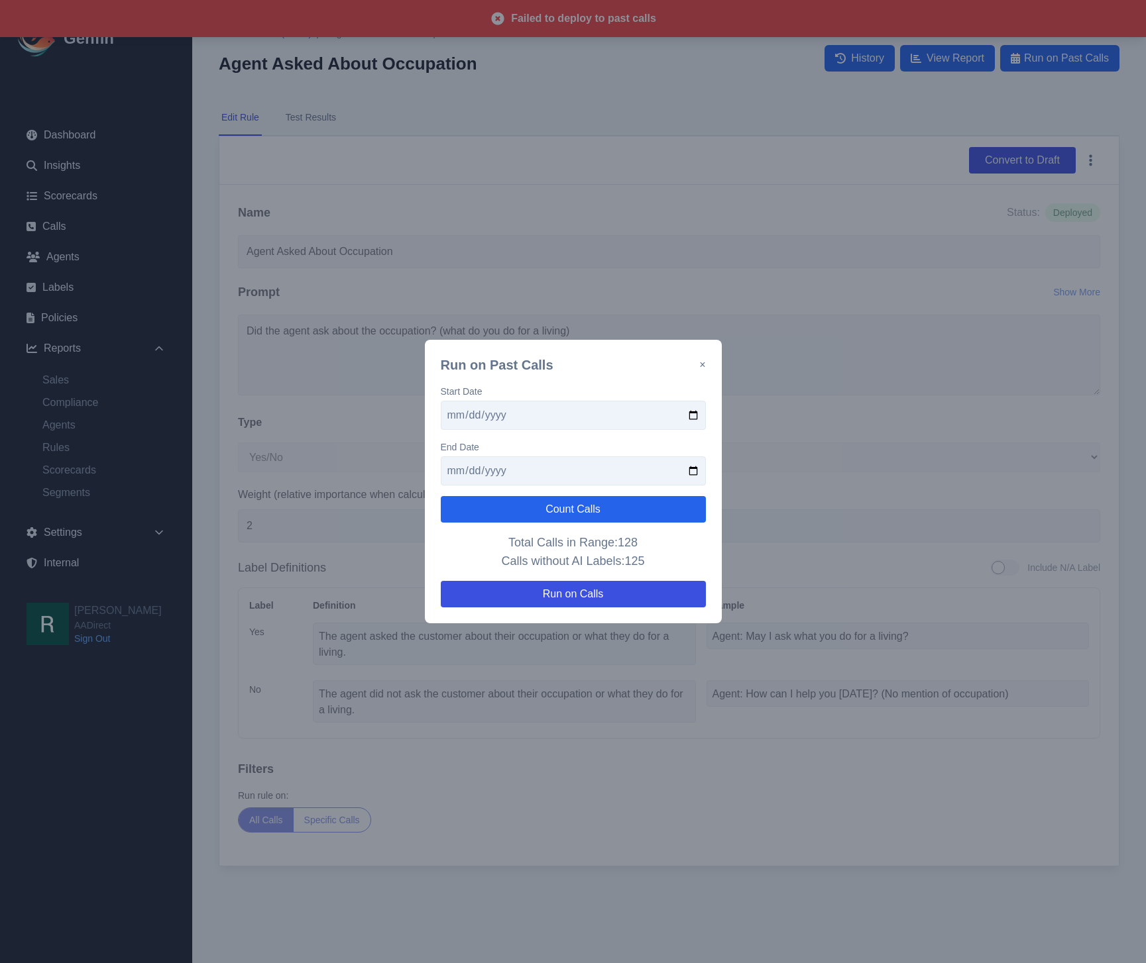
click at [583, 494] on div "Start Date 2025-09-15 End Date 2025-09-29 Count Calls Total Calls in Range: 128…" at bounding box center [573, 496] width 265 height 223
click at [577, 510] on button "Count Calls" at bounding box center [573, 509] width 265 height 27
click at [703, 364] on button "×" at bounding box center [702, 365] width 6 height 16
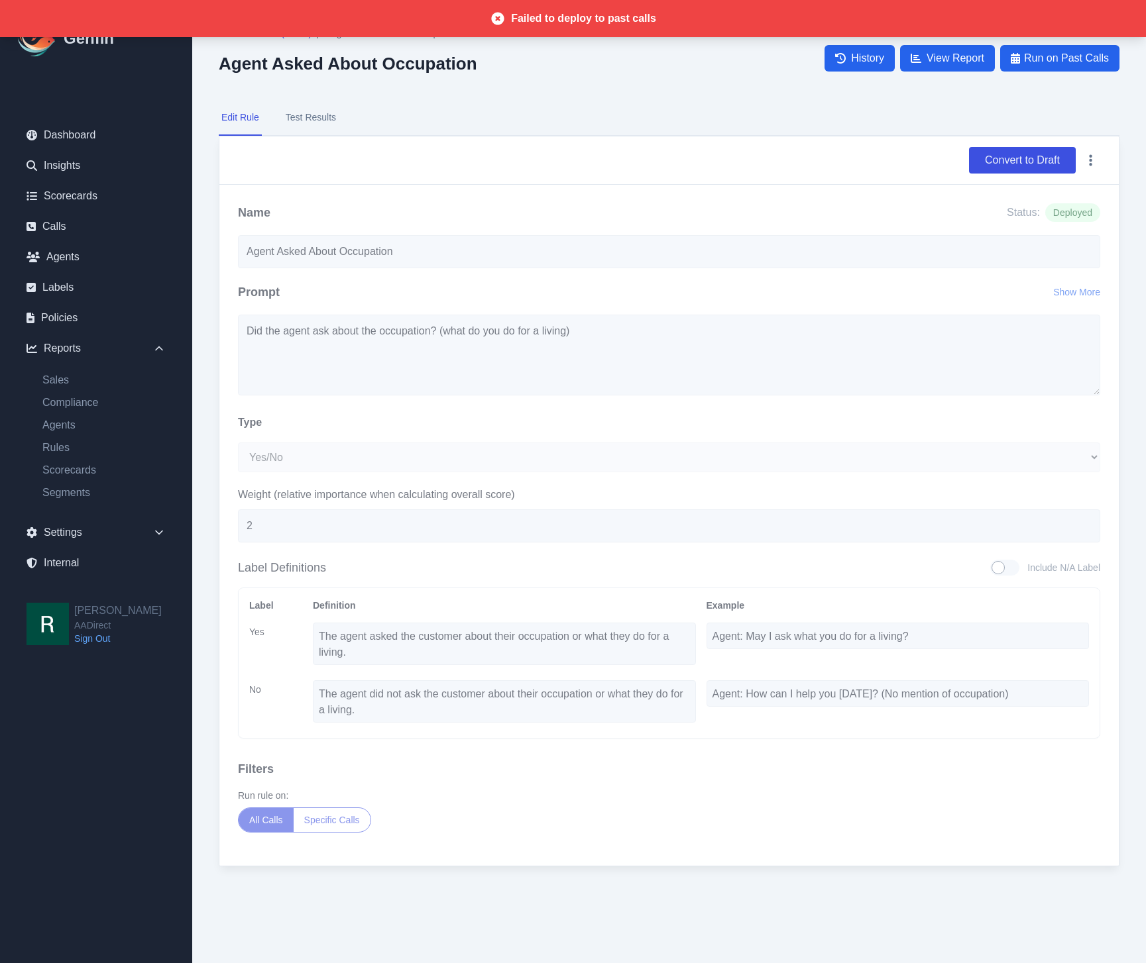
click at [602, 125] on nav "Edit Rule Test Results" at bounding box center [669, 118] width 900 height 36
click at [529, 98] on div "AADirect 2025 (Clean) / Agent Asked About Occupation Agent Asked About Occupati…" at bounding box center [668, 460] width 953 height 920
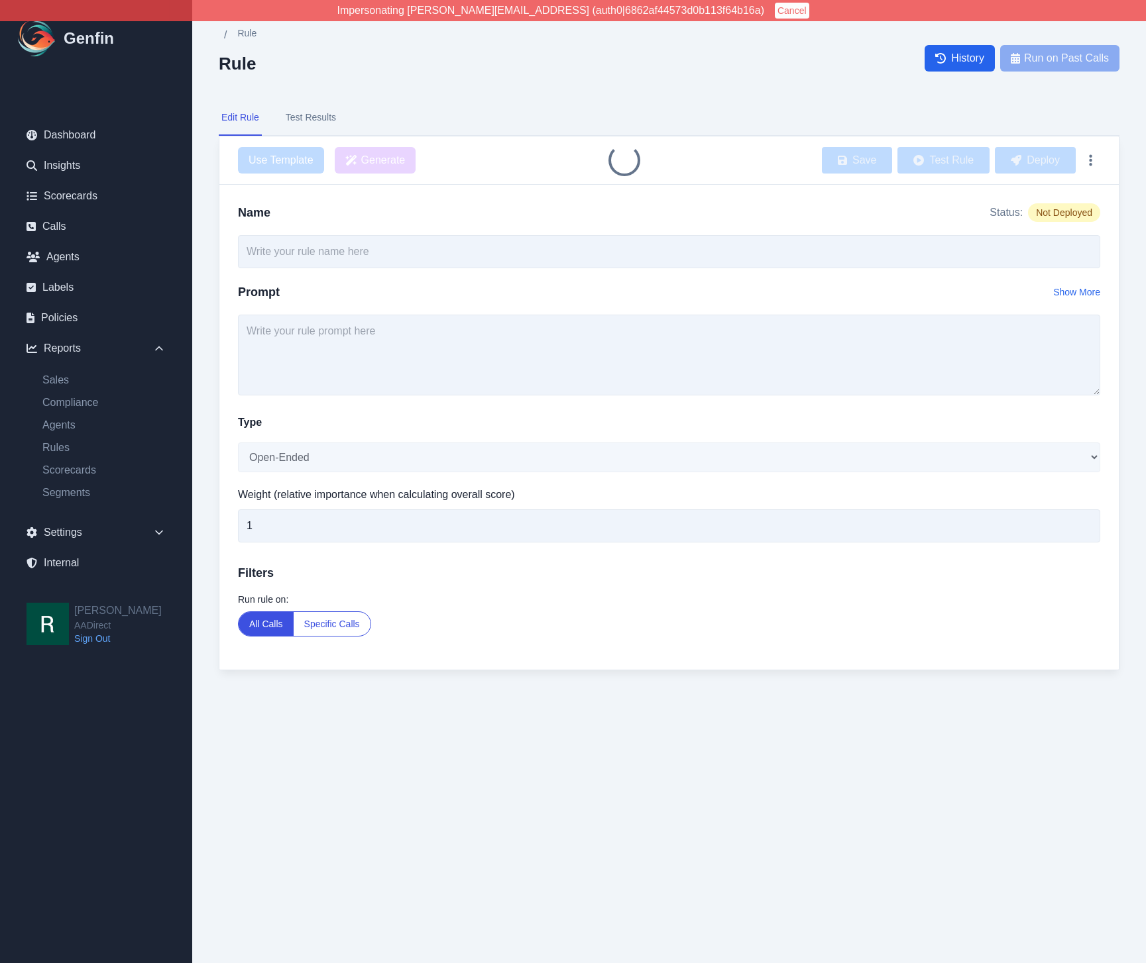
type input "Agent Asked About Vehicle Usage Type"
select select "Yes/No"
type input "7"
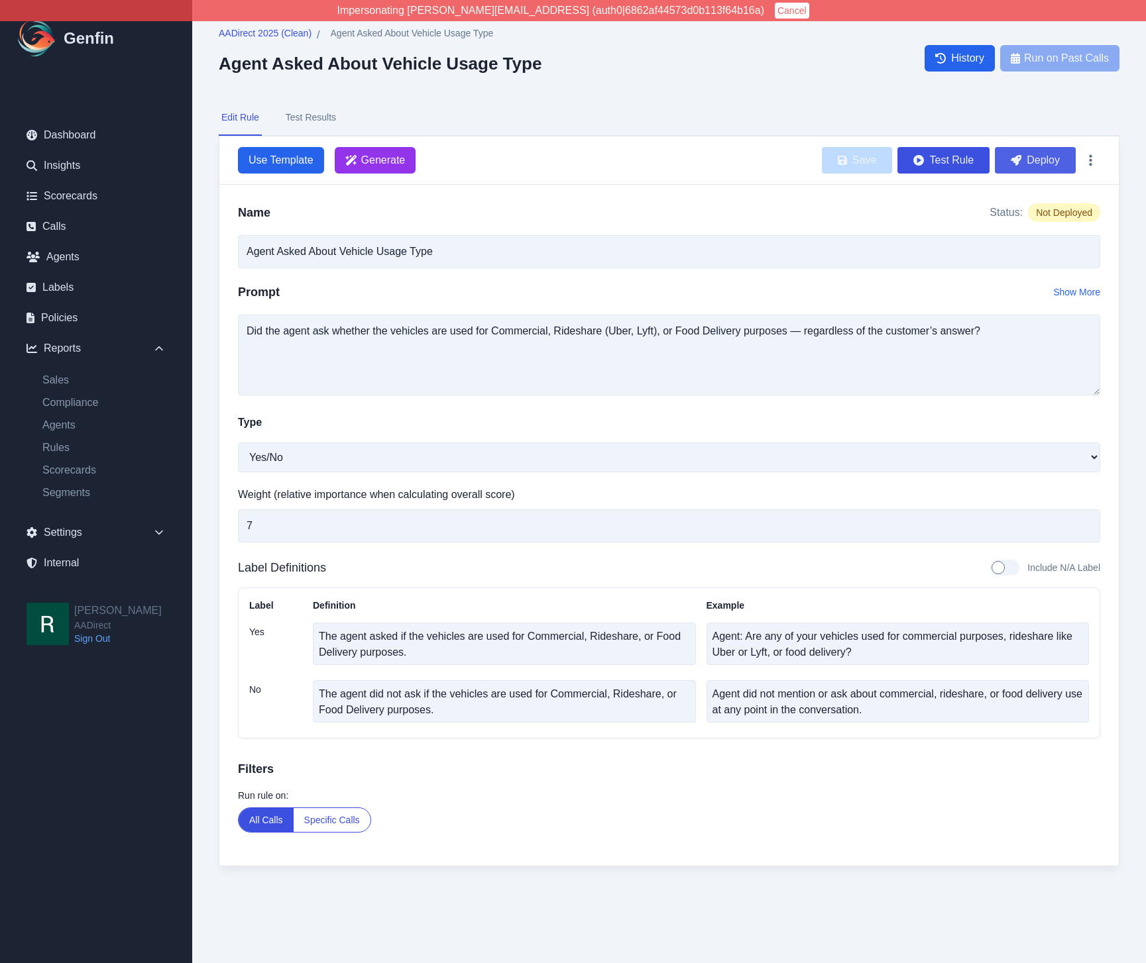
click at [1043, 160] on button "Deploy" at bounding box center [1035, 160] width 81 height 27
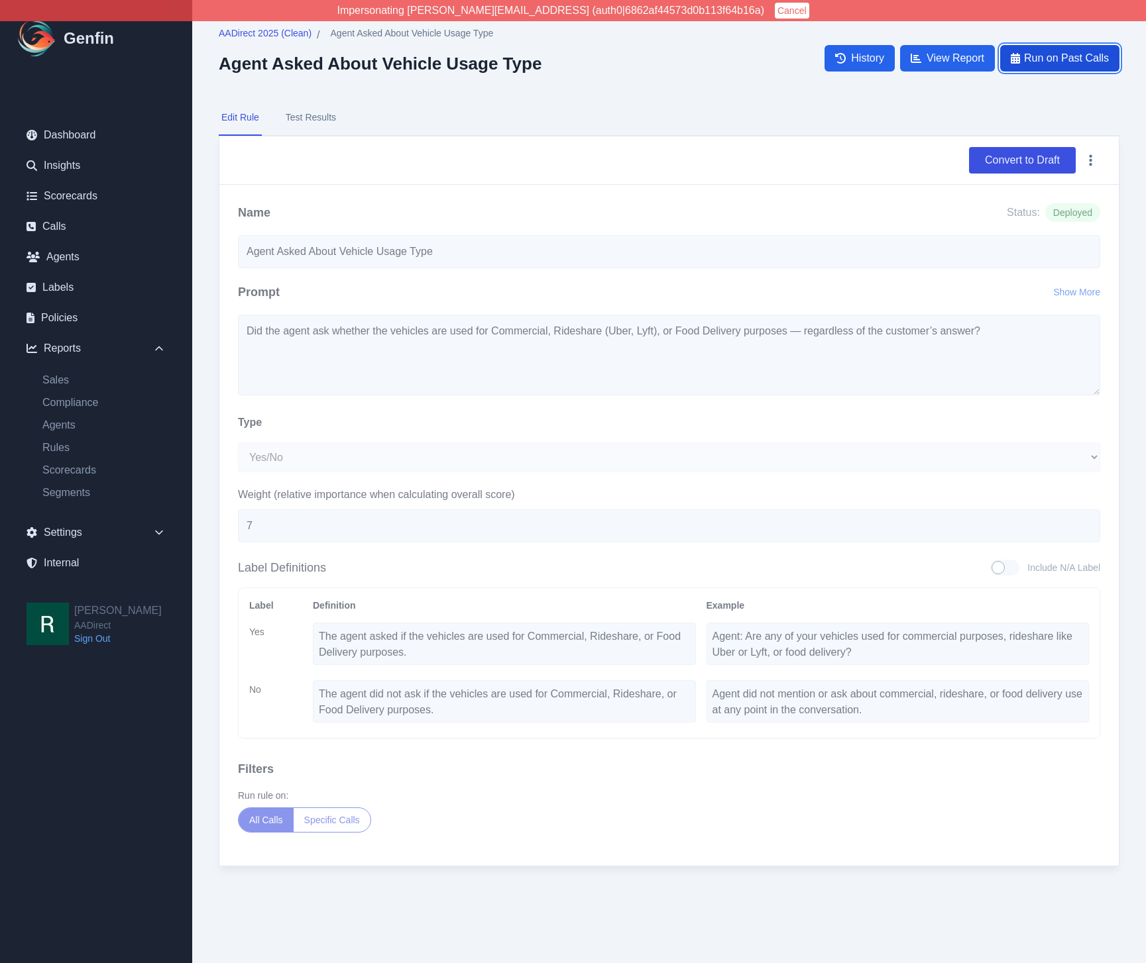
click at [1043, 58] on span "Run on Past Calls" at bounding box center [1066, 58] width 85 height 16
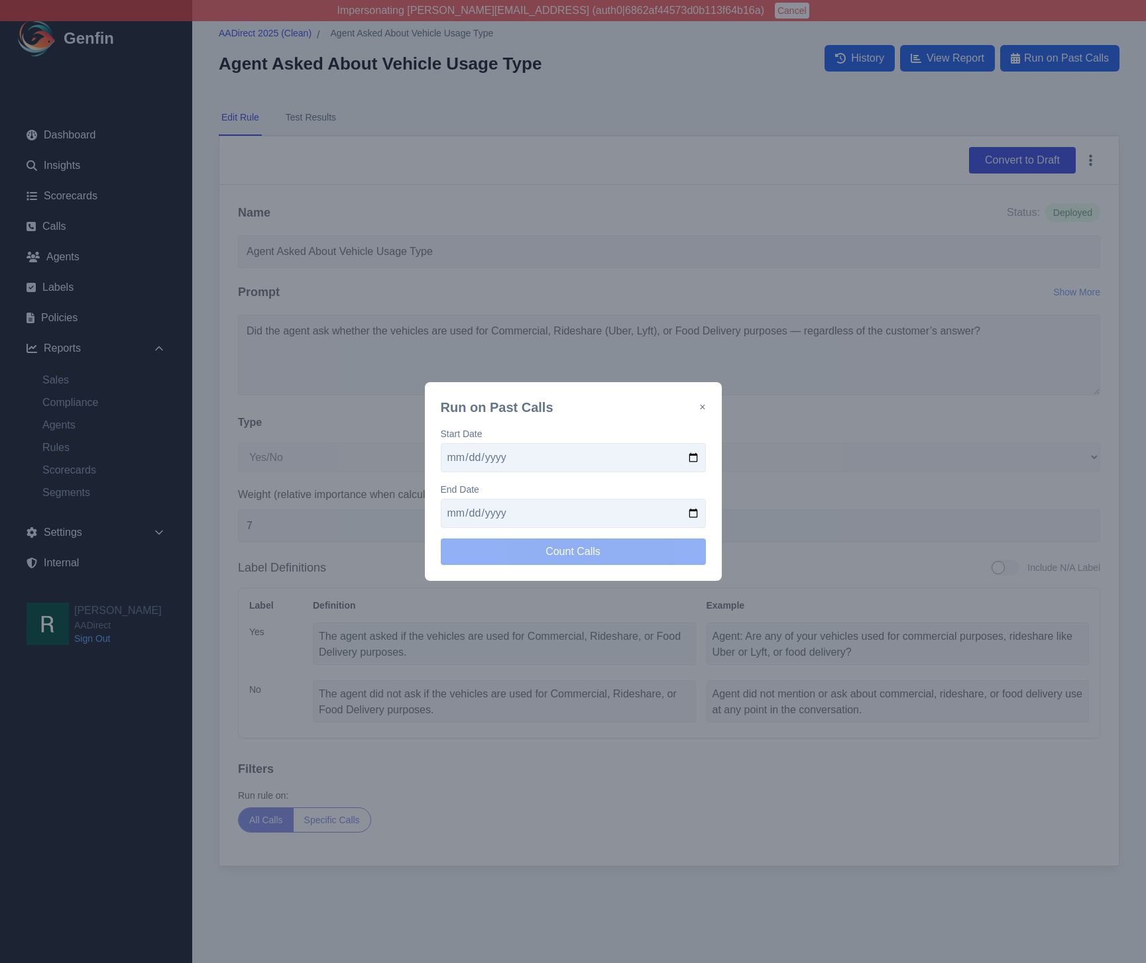
click at [572, 442] on div "Start Date" at bounding box center [573, 449] width 265 height 45
click at [694, 458] on input "date" at bounding box center [573, 457] width 265 height 29
type input "[DATE]"
click at [690, 505] on input "date" at bounding box center [573, 513] width 265 height 29
drag, startPoint x: 694, startPoint y: 518, endPoint x: 671, endPoint y: 522, distance: 23.5
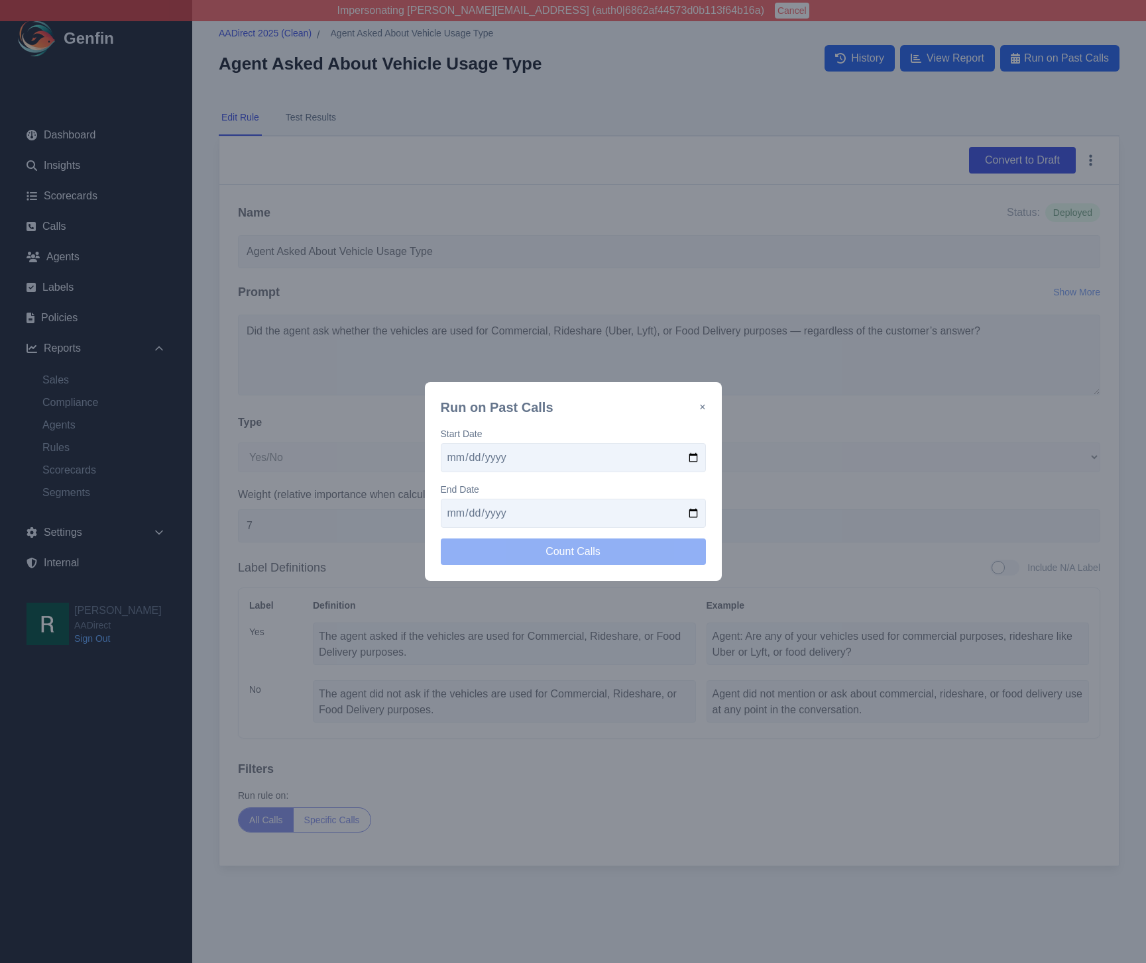
click at [694, 518] on input "date" at bounding box center [573, 513] width 265 height 29
type input "[DATE]"
click at [555, 553] on button "Count Calls" at bounding box center [573, 552] width 265 height 27
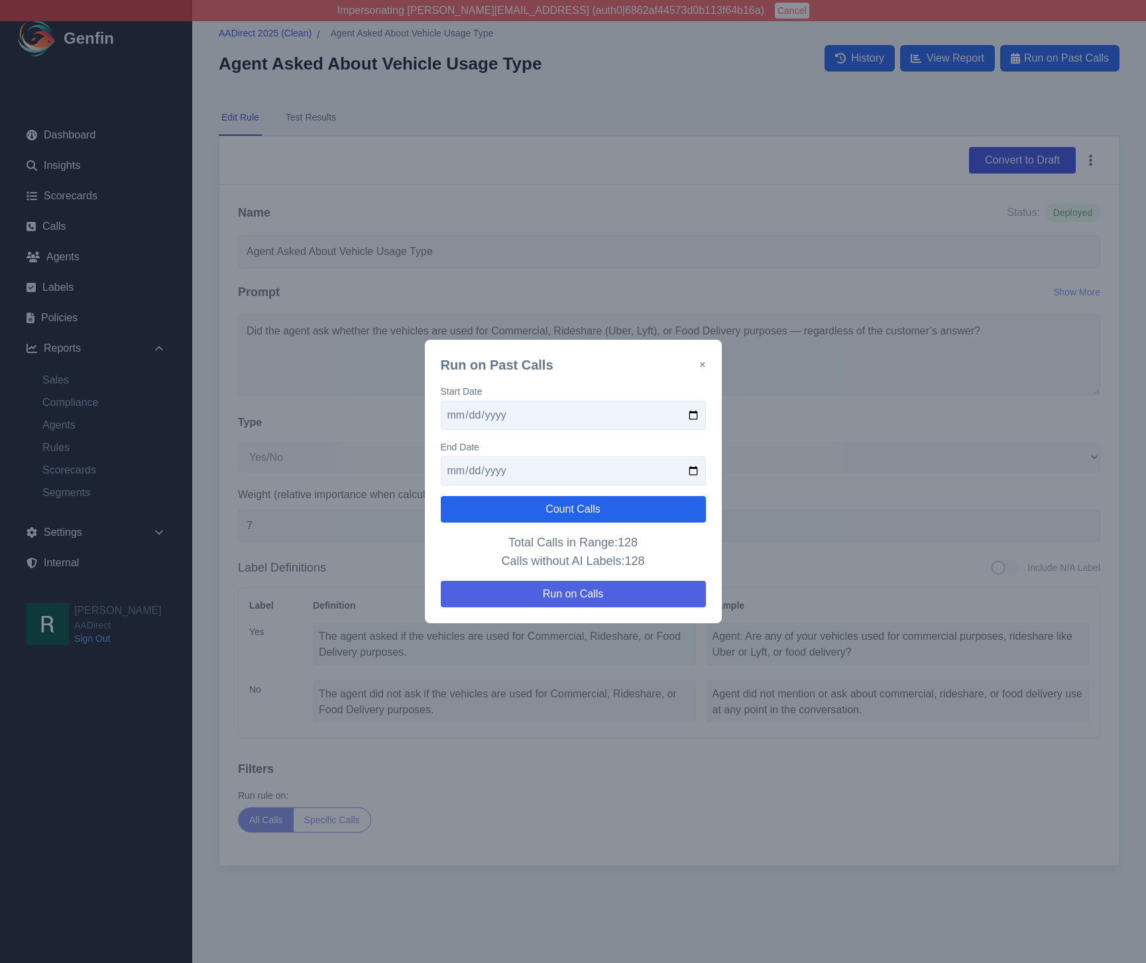
click at [621, 590] on button "Run on Calls" at bounding box center [573, 594] width 265 height 27
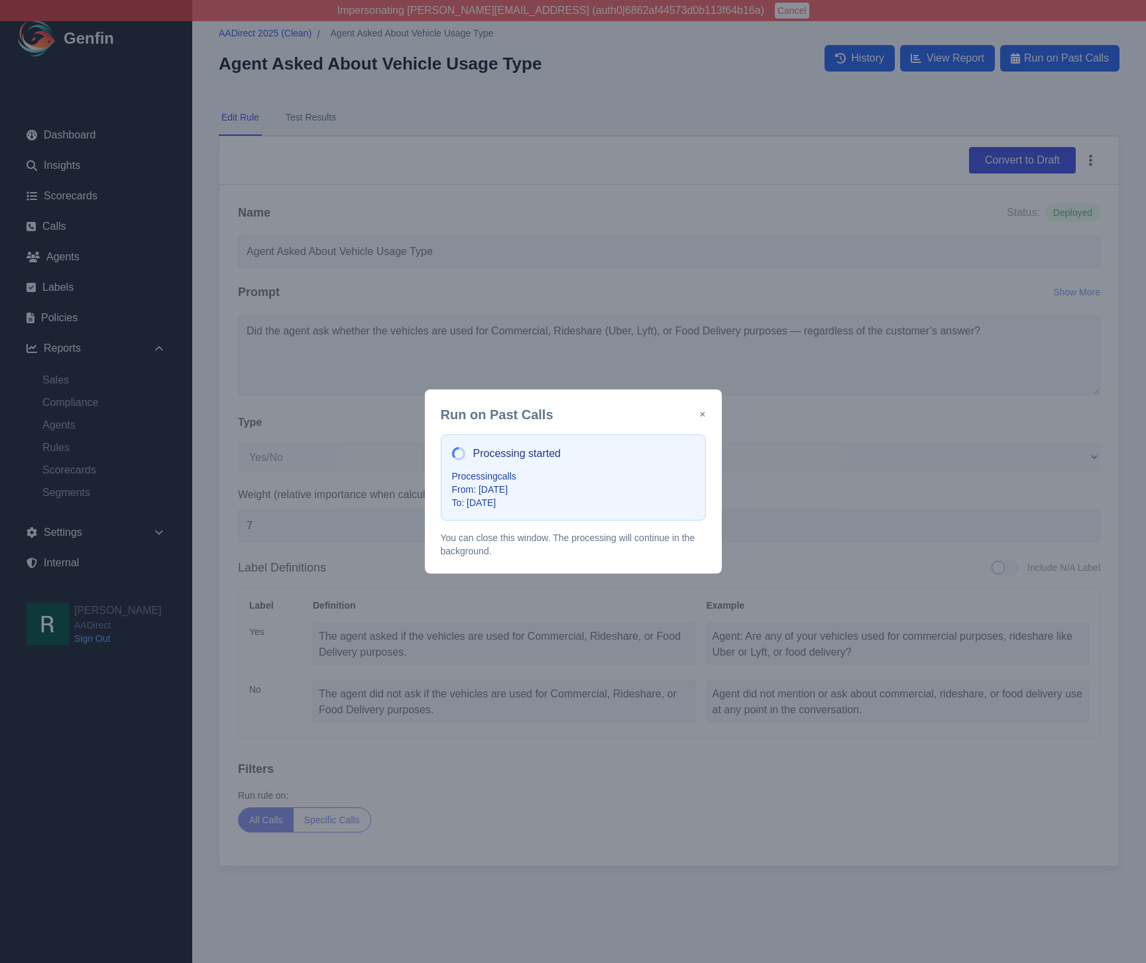
click at [702, 416] on button "×" at bounding box center [702, 415] width 6 height 16
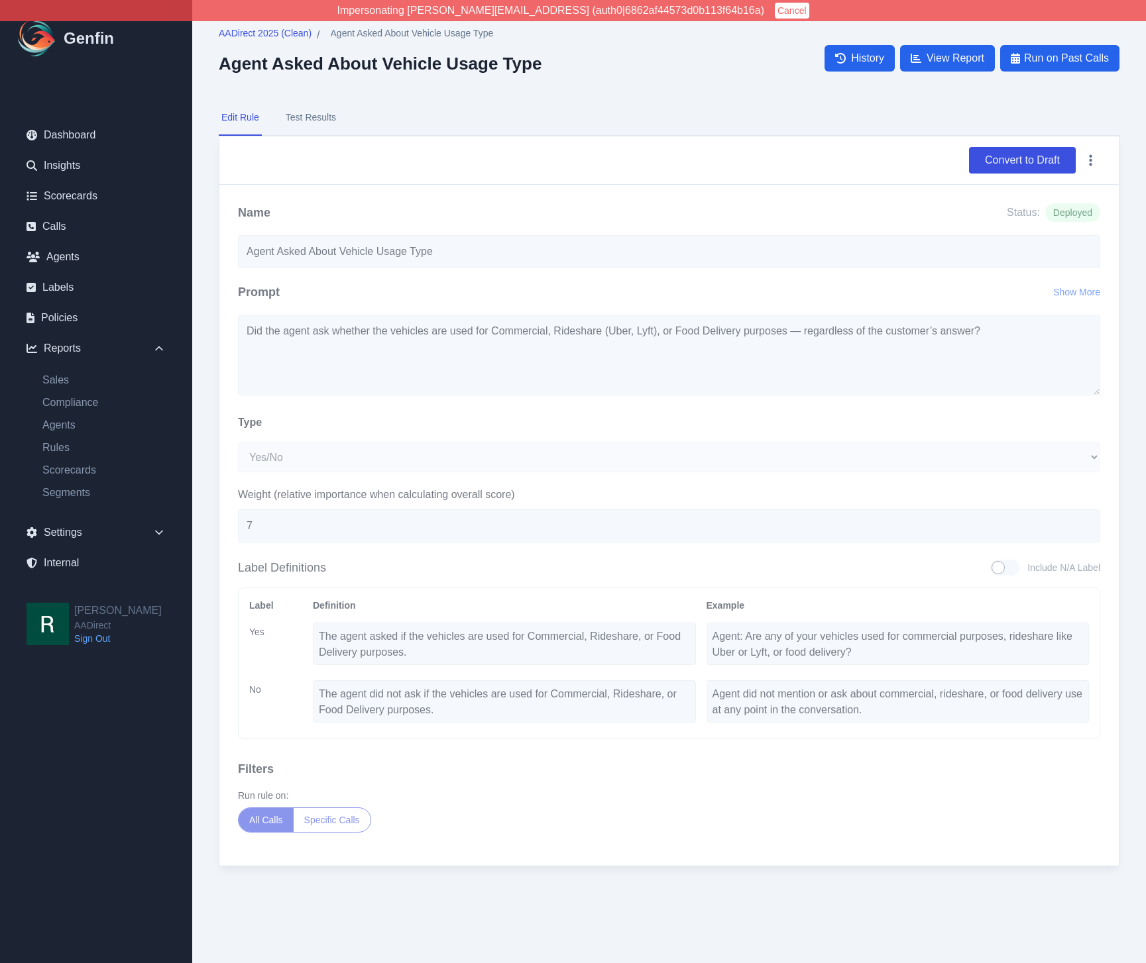
click at [694, 171] on div "Convert to Draft" at bounding box center [669, 160] width 862 height 27
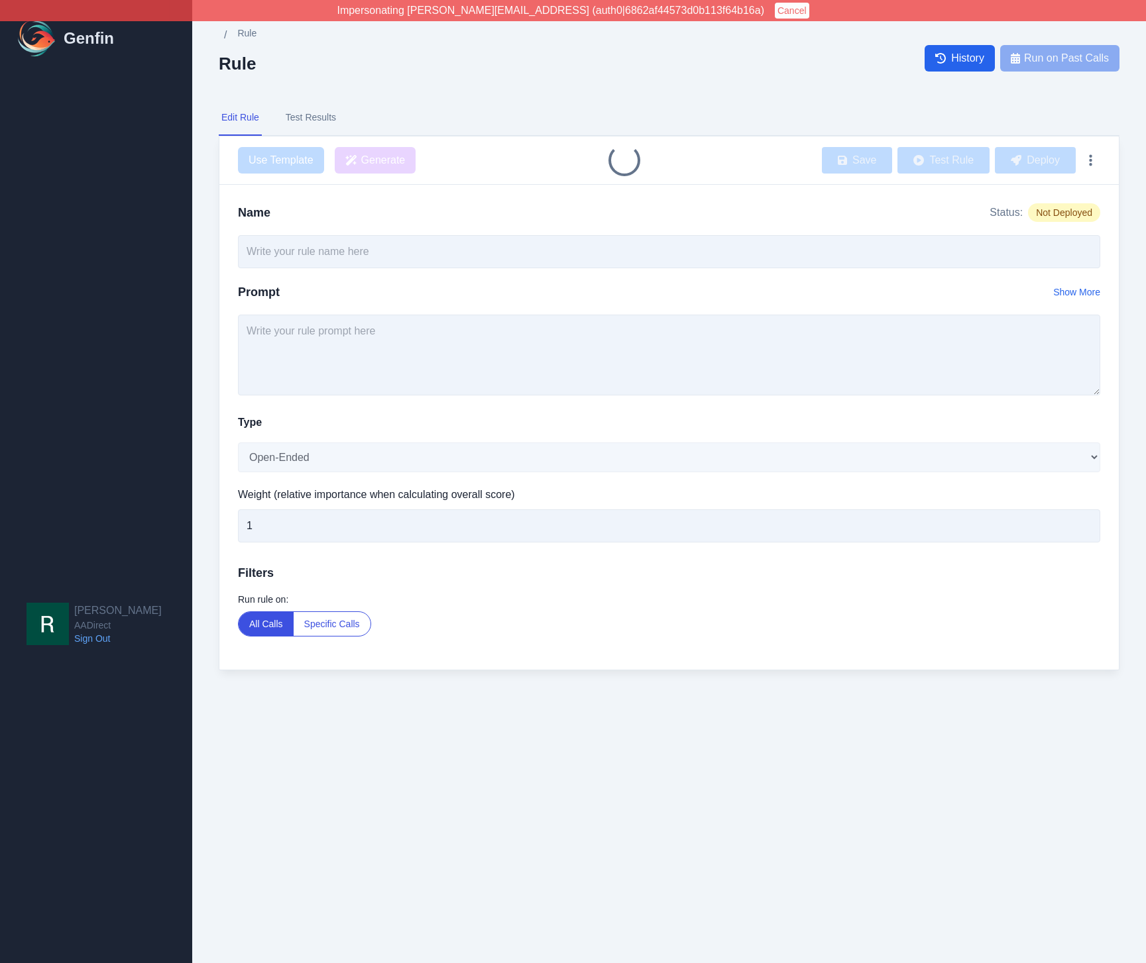
type input "Agent Offered Renters Insurance"
select select "Yes/No"
type input "3"
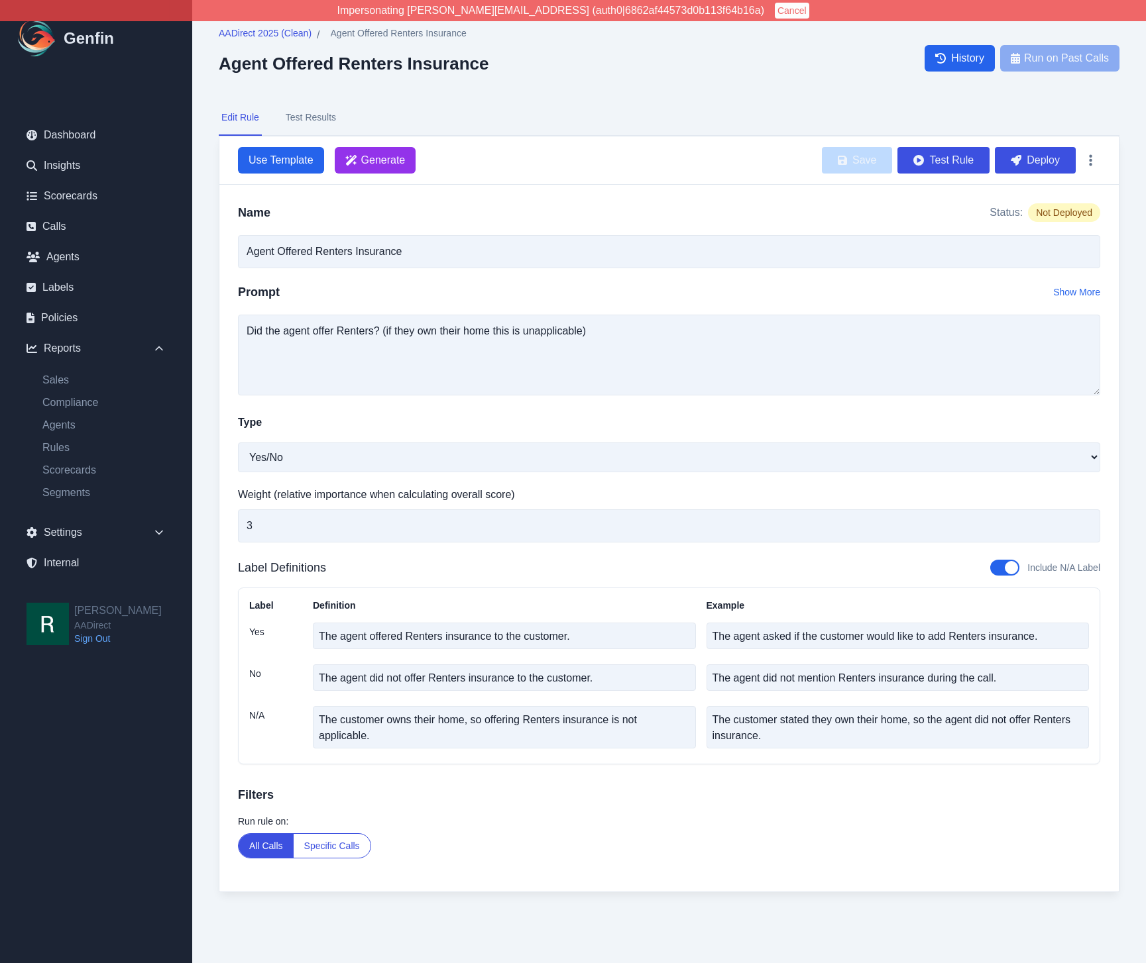
click at [583, 106] on nav "Edit Rule Test Results" at bounding box center [669, 118] width 900 height 36
drag, startPoint x: 504, startPoint y: 120, endPoint x: 472, endPoint y: 111, distance: 33.1
click at [504, 120] on nav "Edit Rule Test Results" at bounding box center [669, 118] width 900 height 36
click at [1039, 160] on button "Deploy" at bounding box center [1035, 160] width 81 height 27
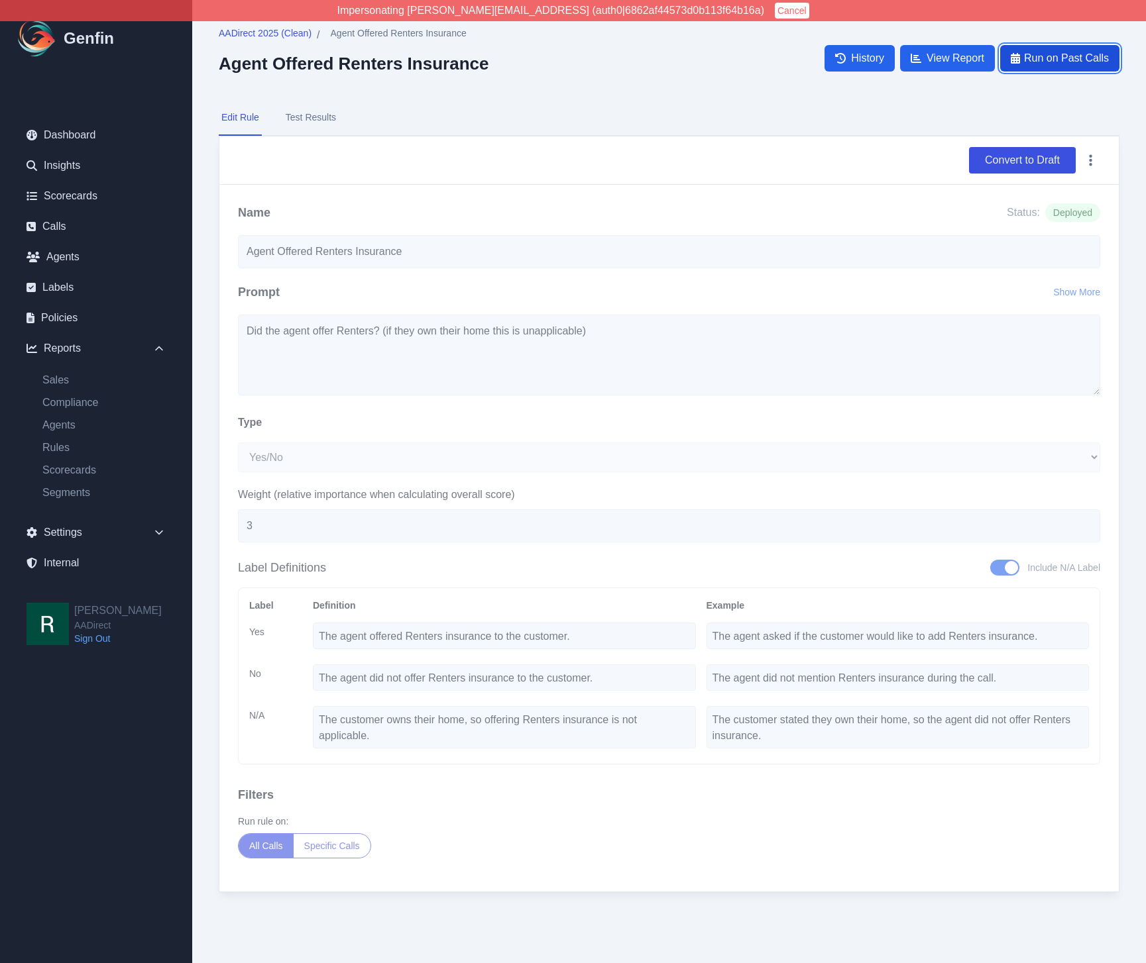
click at [1046, 66] on button "Run on Past Calls" at bounding box center [1059, 58] width 119 height 27
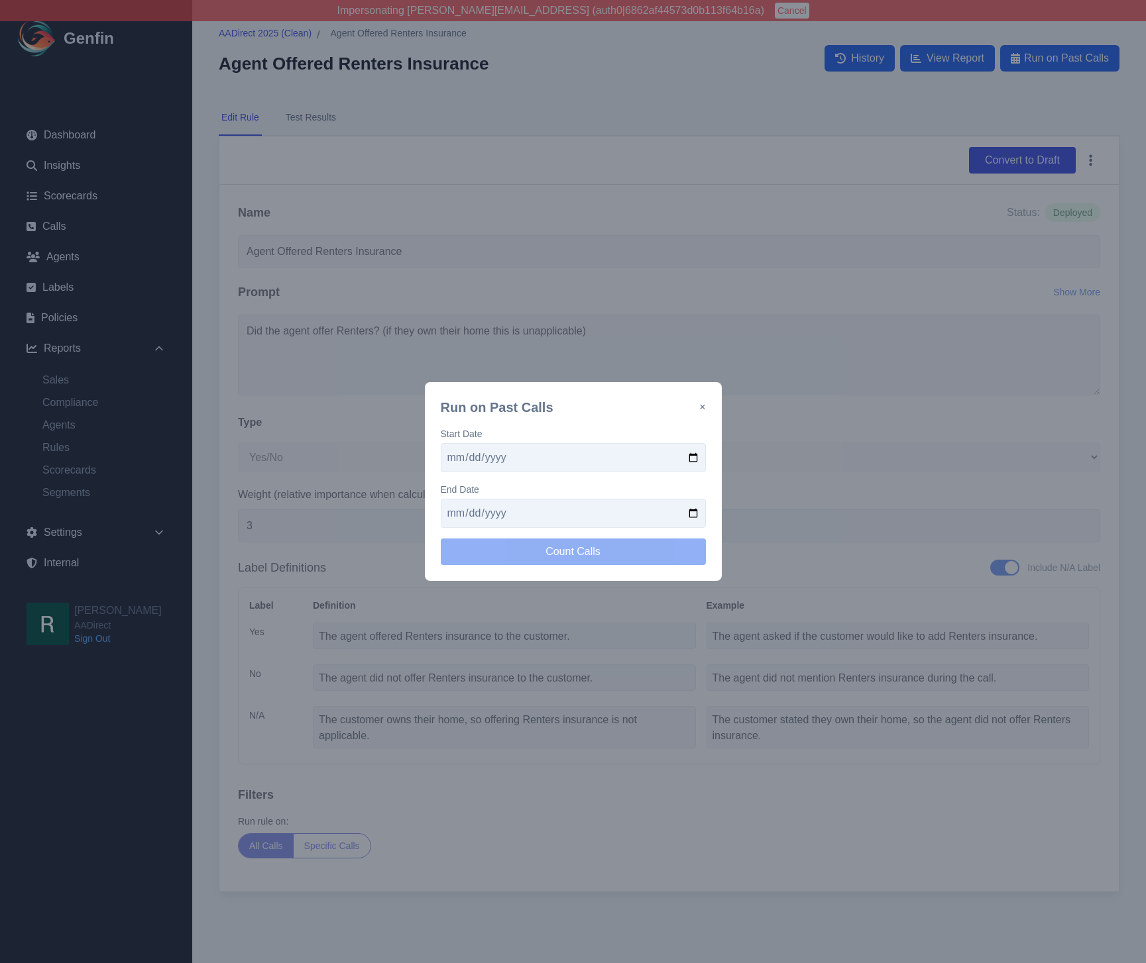
click at [686, 458] on input "date" at bounding box center [573, 457] width 265 height 29
type input "[DATE]"
click at [688, 516] on input "date" at bounding box center [573, 513] width 265 height 29
type input "[DATE]"
click at [604, 551] on button "Count Calls" at bounding box center [573, 552] width 265 height 27
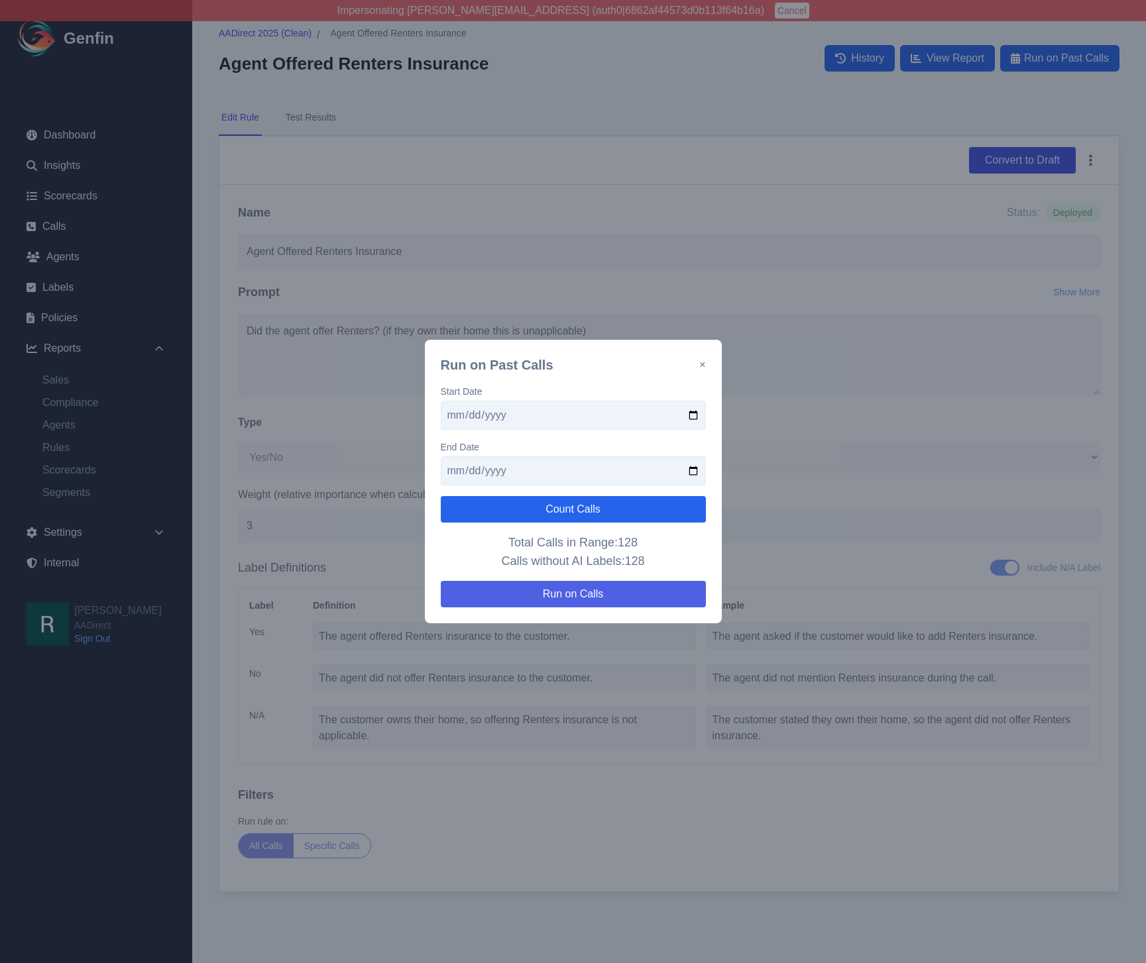
click at [614, 592] on button "Run on Calls" at bounding box center [573, 594] width 265 height 27
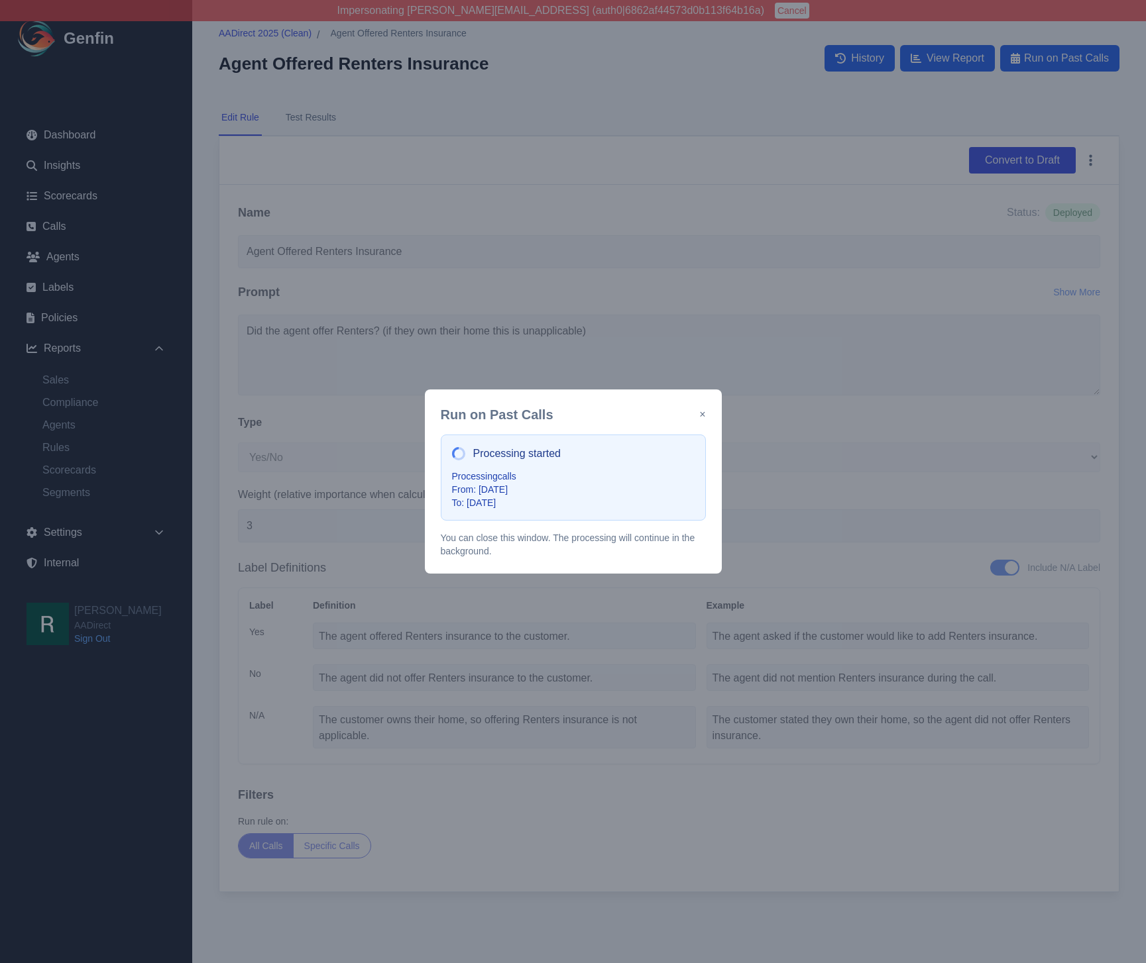
click at [702, 413] on button "×" at bounding box center [702, 415] width 6 height 16
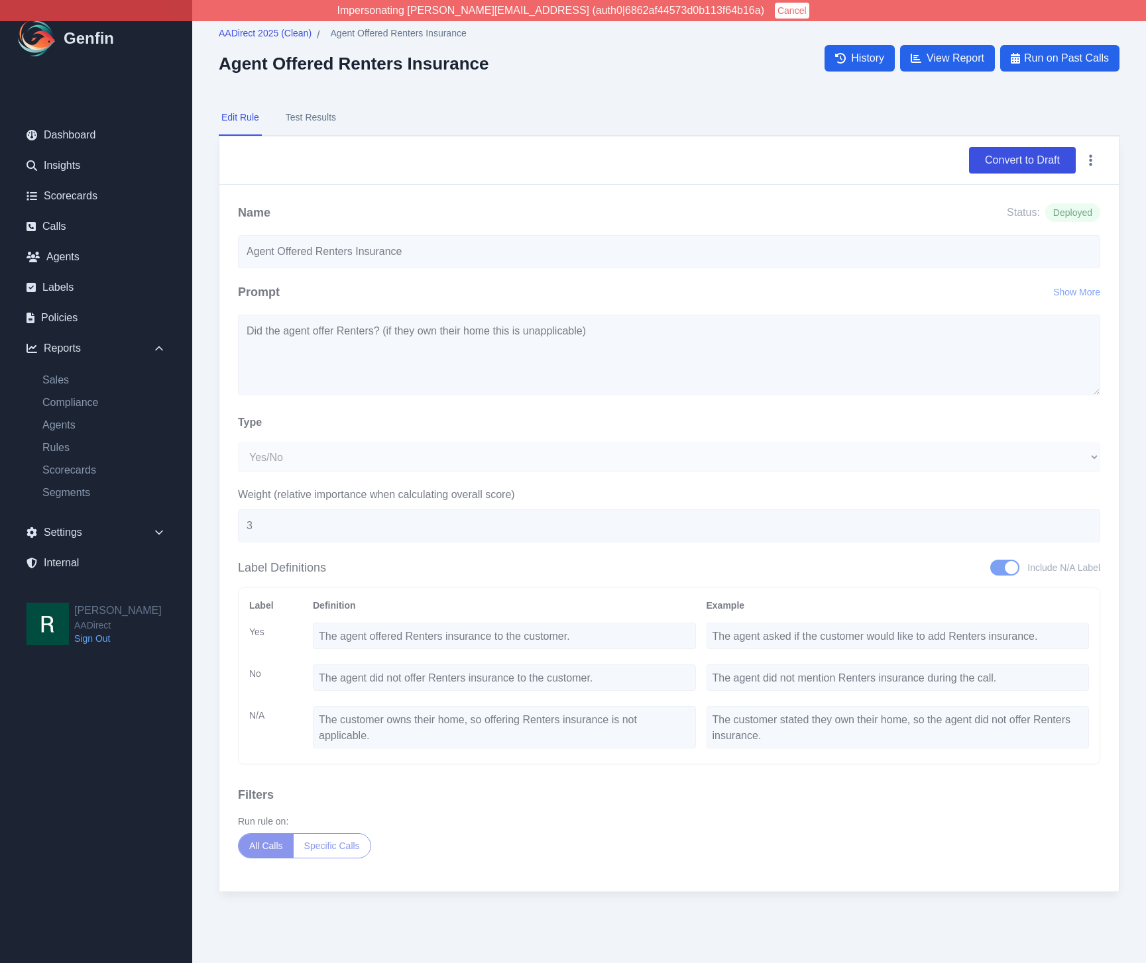
drag, startPoint x: 643, startPoint y: 86, endPoint x: 643, endPoint y: 115, distance: 28.5
click at [643, 86] on div "AADirect 2025 (Clean) / Agent Offered Renters Insurance Agent Offered Renters I…" at bounding box center [669, 58] width 900 height 63
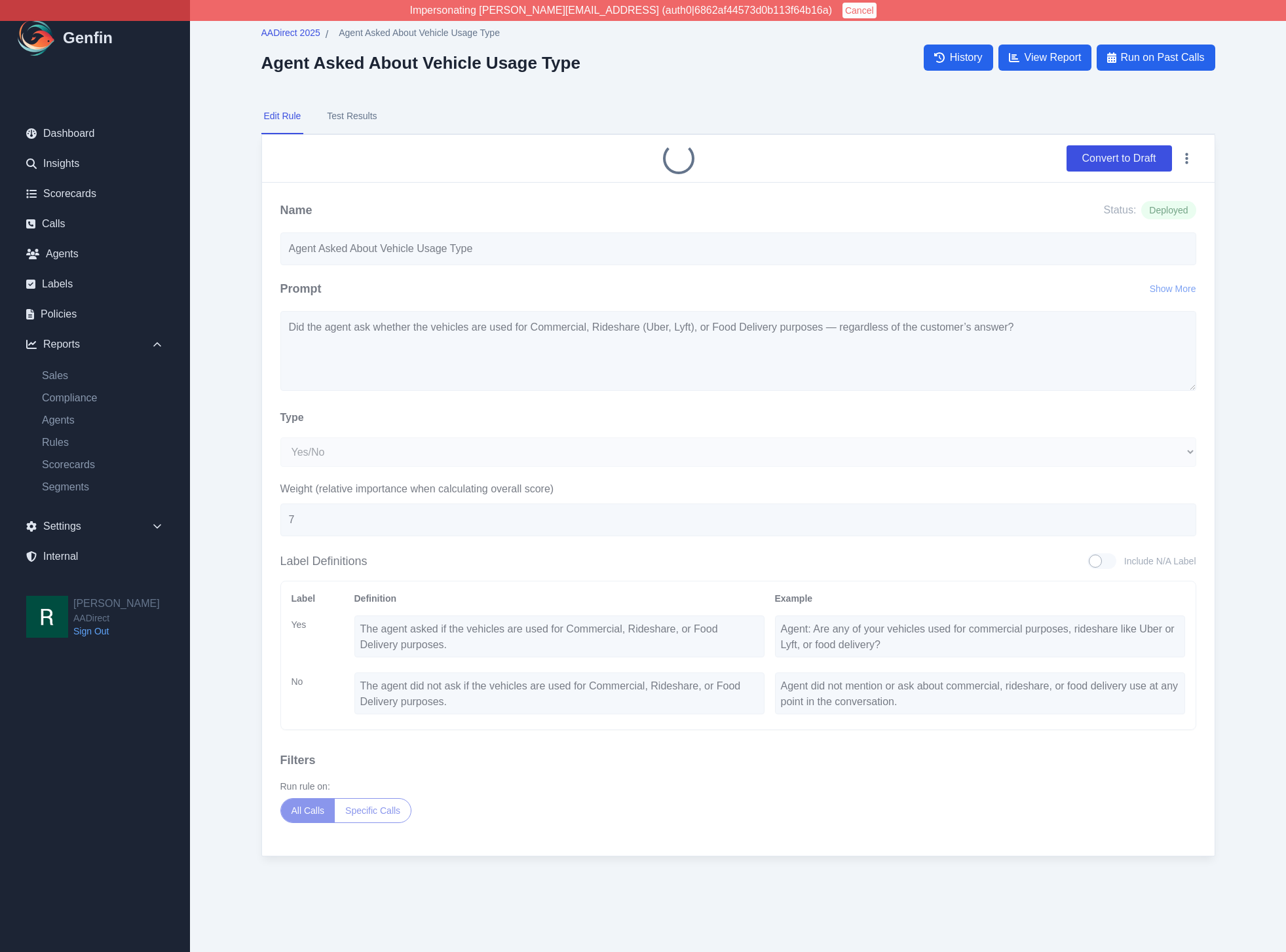
select select "Yes/No"
click at [365, 112] on button "Test Results" at bounding box center [352, 117] width 55 height 36
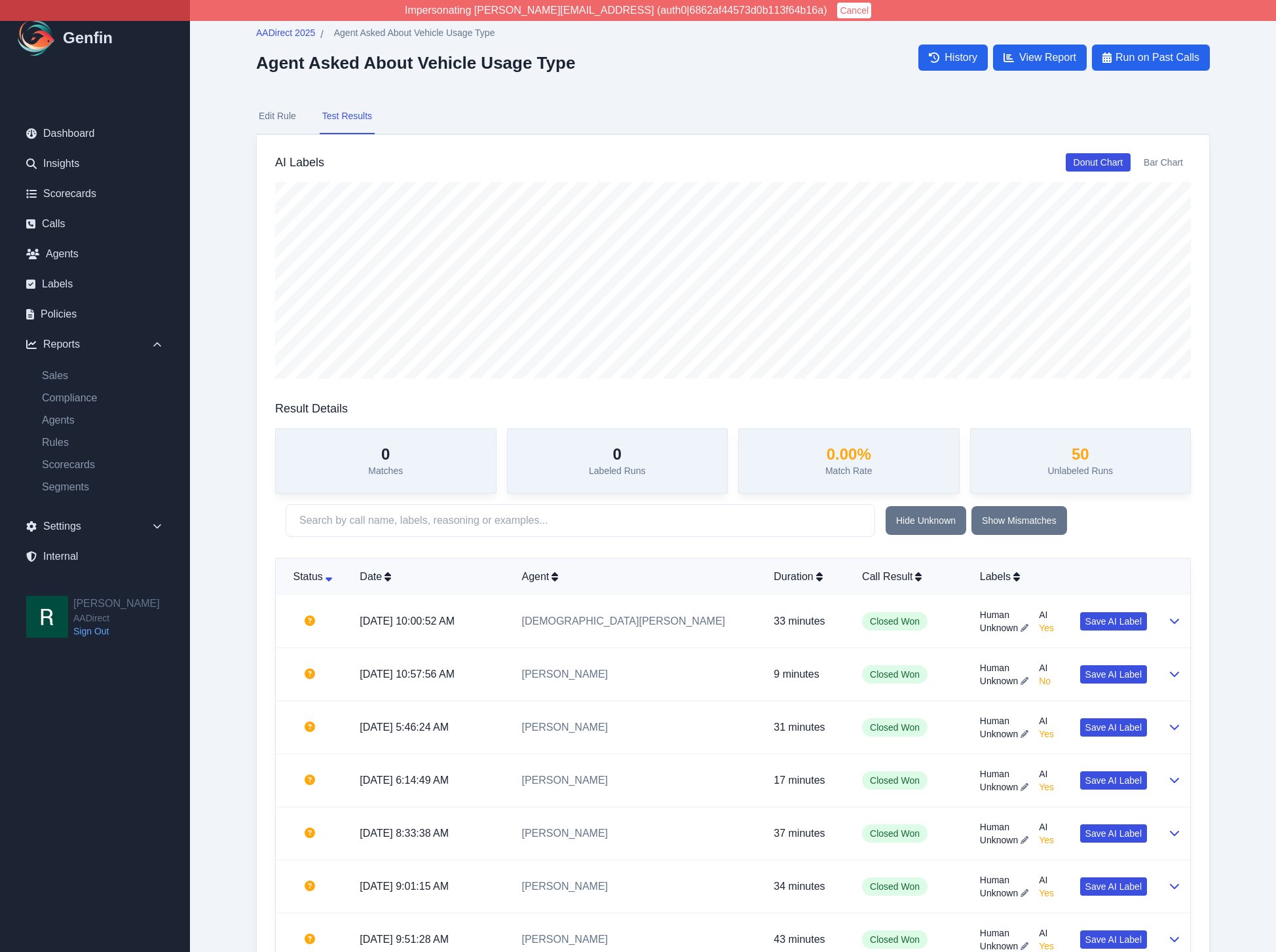
click at [285, 127] on button "Edit Rule" at bounding box center [277, 117] width 43 height 36
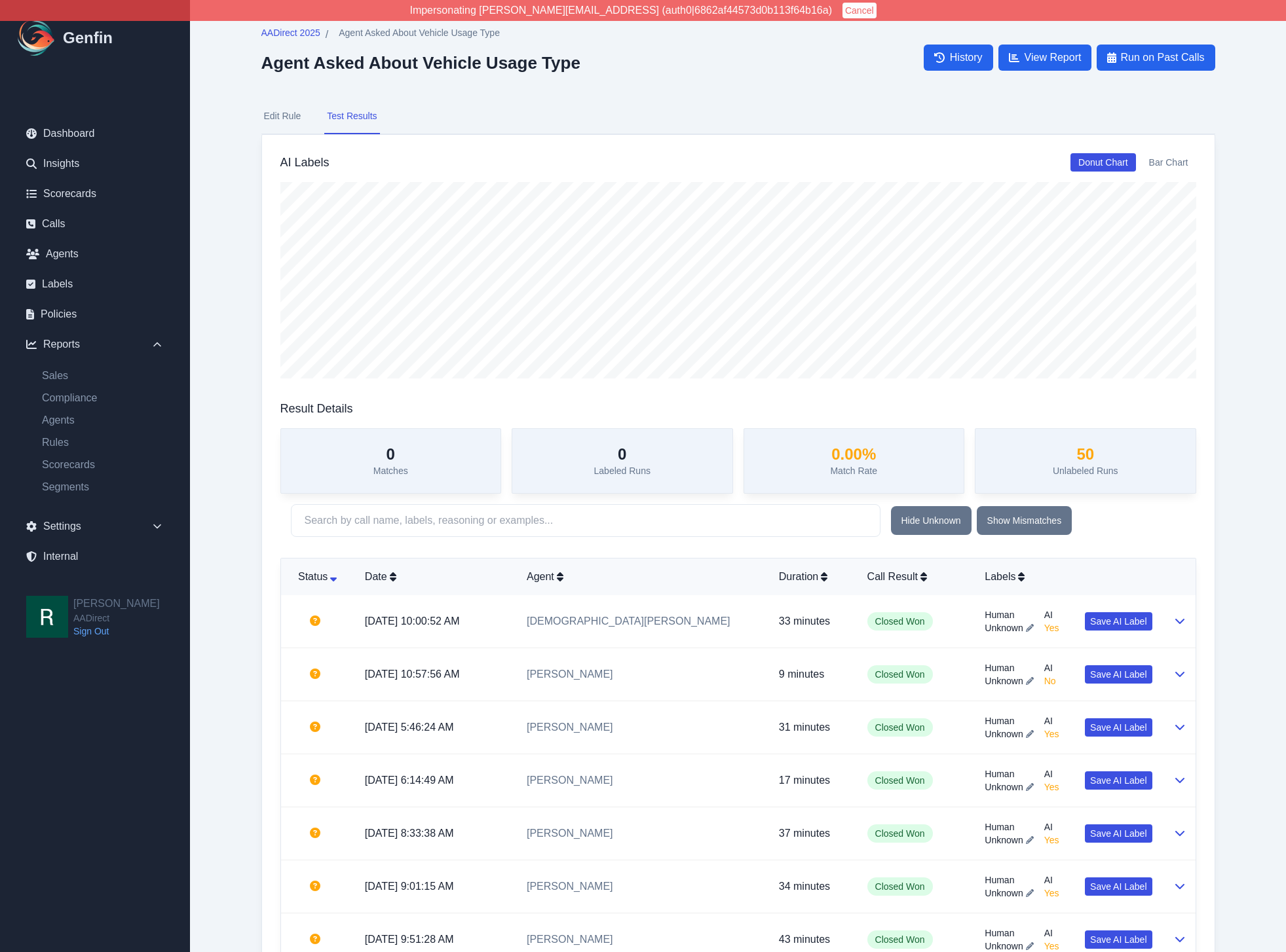
select select "Yes/No"
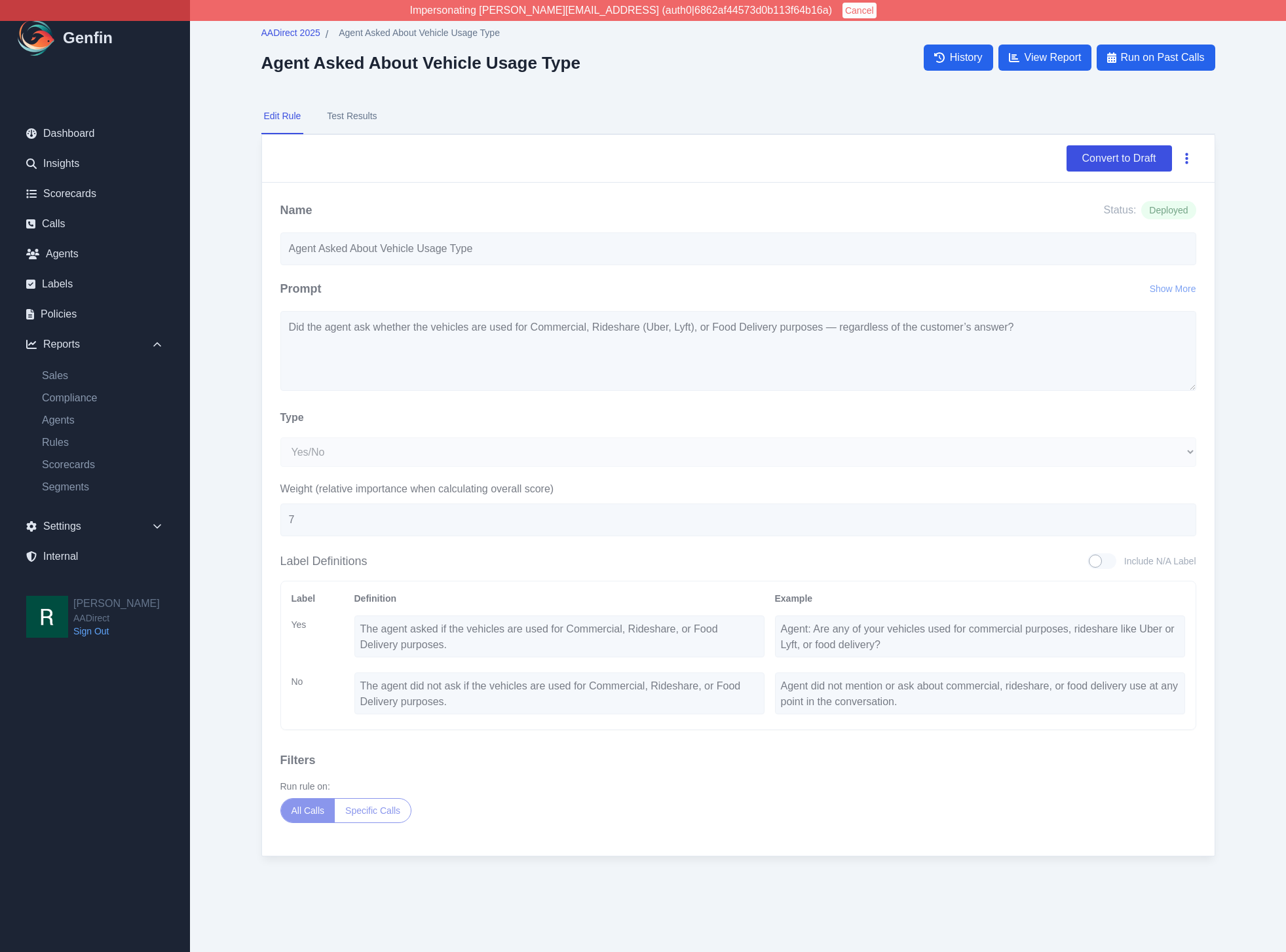
click at [1186, 156] on icon "button" at bounding box center [1186, 158] width 3 height 13
click at [1165, 187] on button "Delete" at bounding box center [1144, 190] width 105 height 24
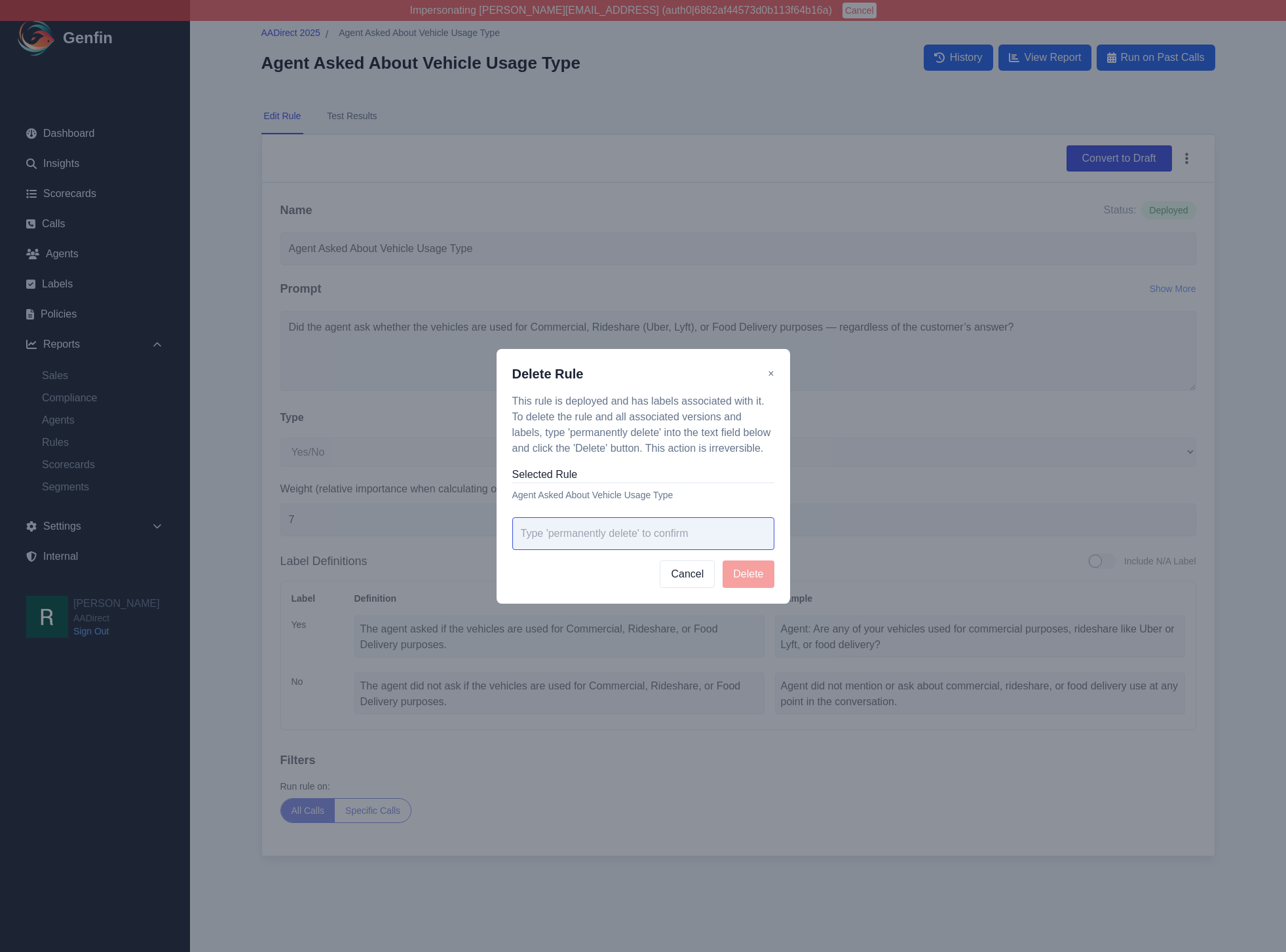
click at [674, 526] on input "text" at bounding box center [643, 533] width 262 height 33
paste input "permanently delete"
type input "permanently delete"
click at [755, 571] on button "Delete" at bounding box center [748, 574] width 51 height 28
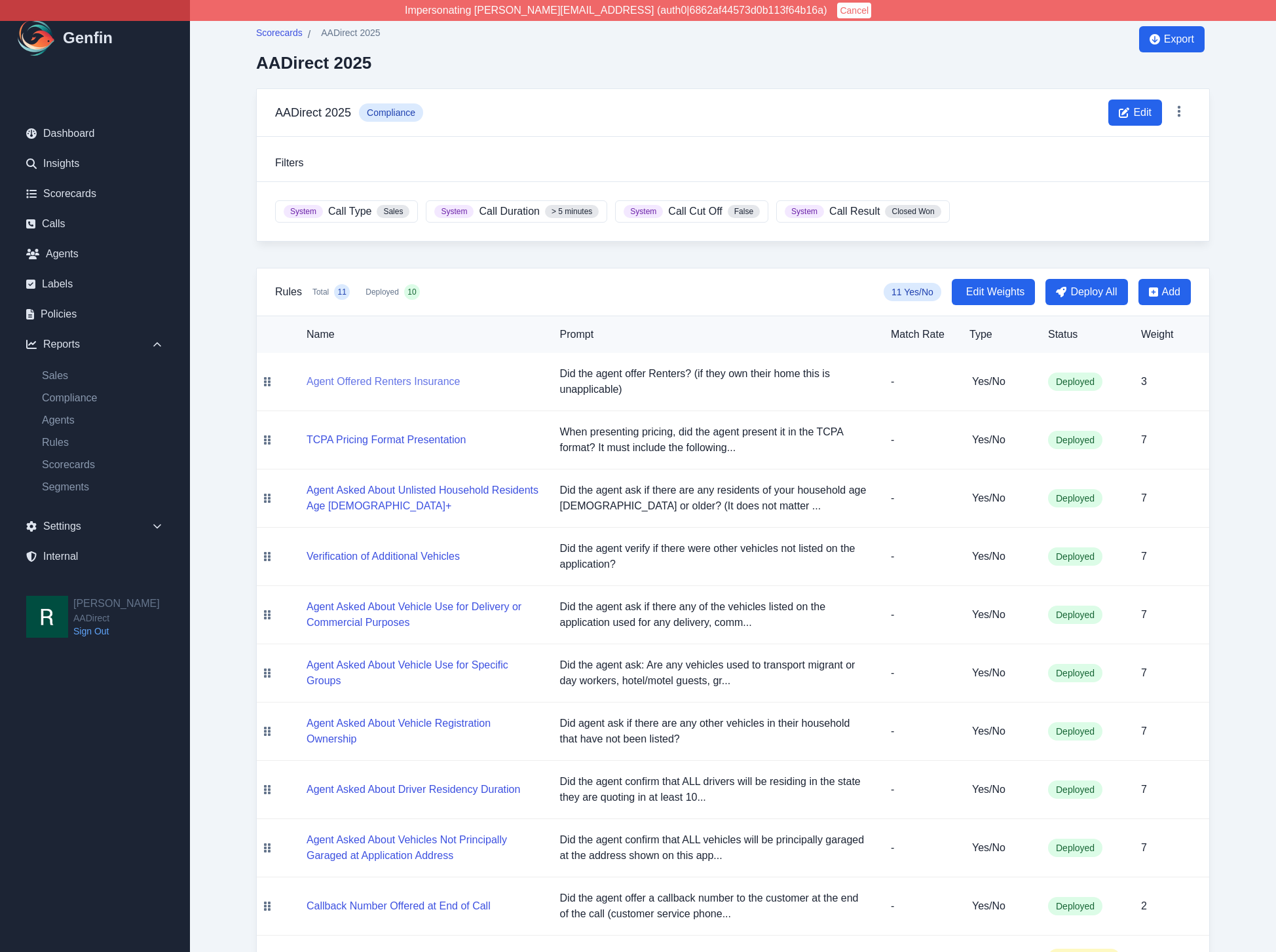
click at [439, 384] on button "Agent Offered Renters Insurance" at bounding box center [383, 382] width 154 height 16
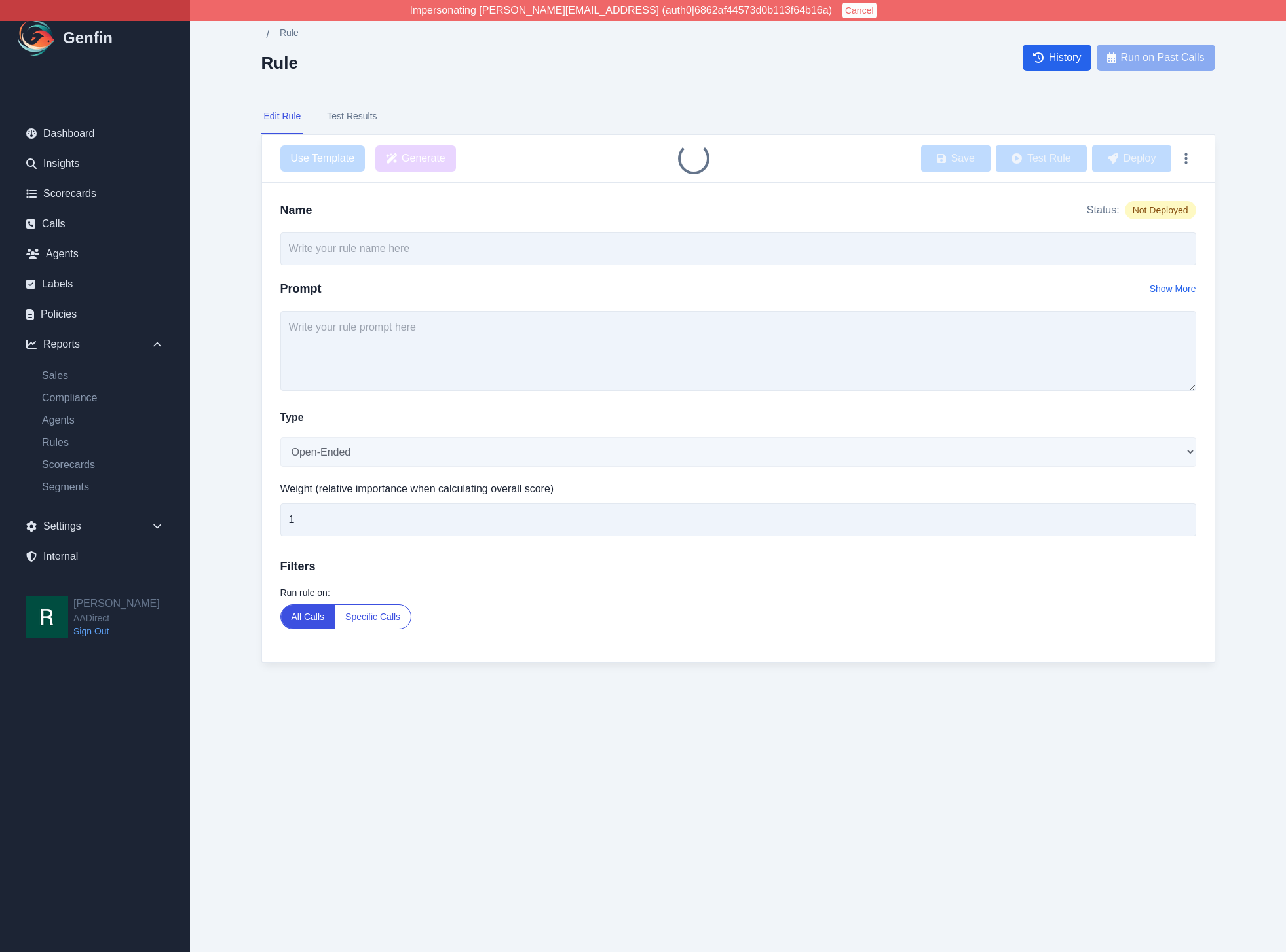
type input "Agent Offered Renters Insurance"
type textarea "Did the agent offer Renters? (if they own their home this is unapplicable)"
select select "Yes/No"
type input "3"
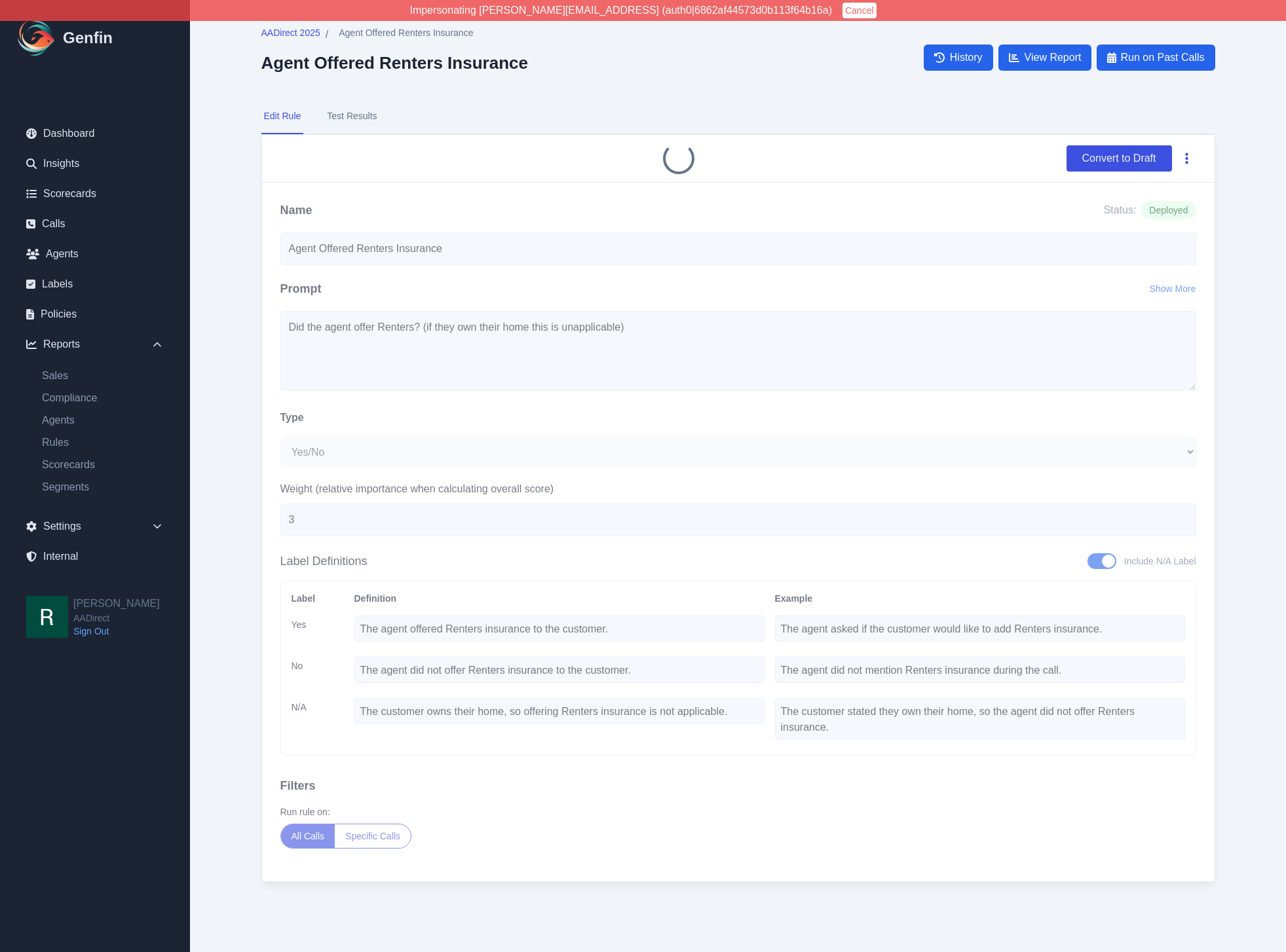
click at [1188, 158] on button "button" at bounding box center [1186, 158] width 19 height 24
click at [1146, 187] on button "Delete" at bounding box center [1144, 190] width 105 height 24
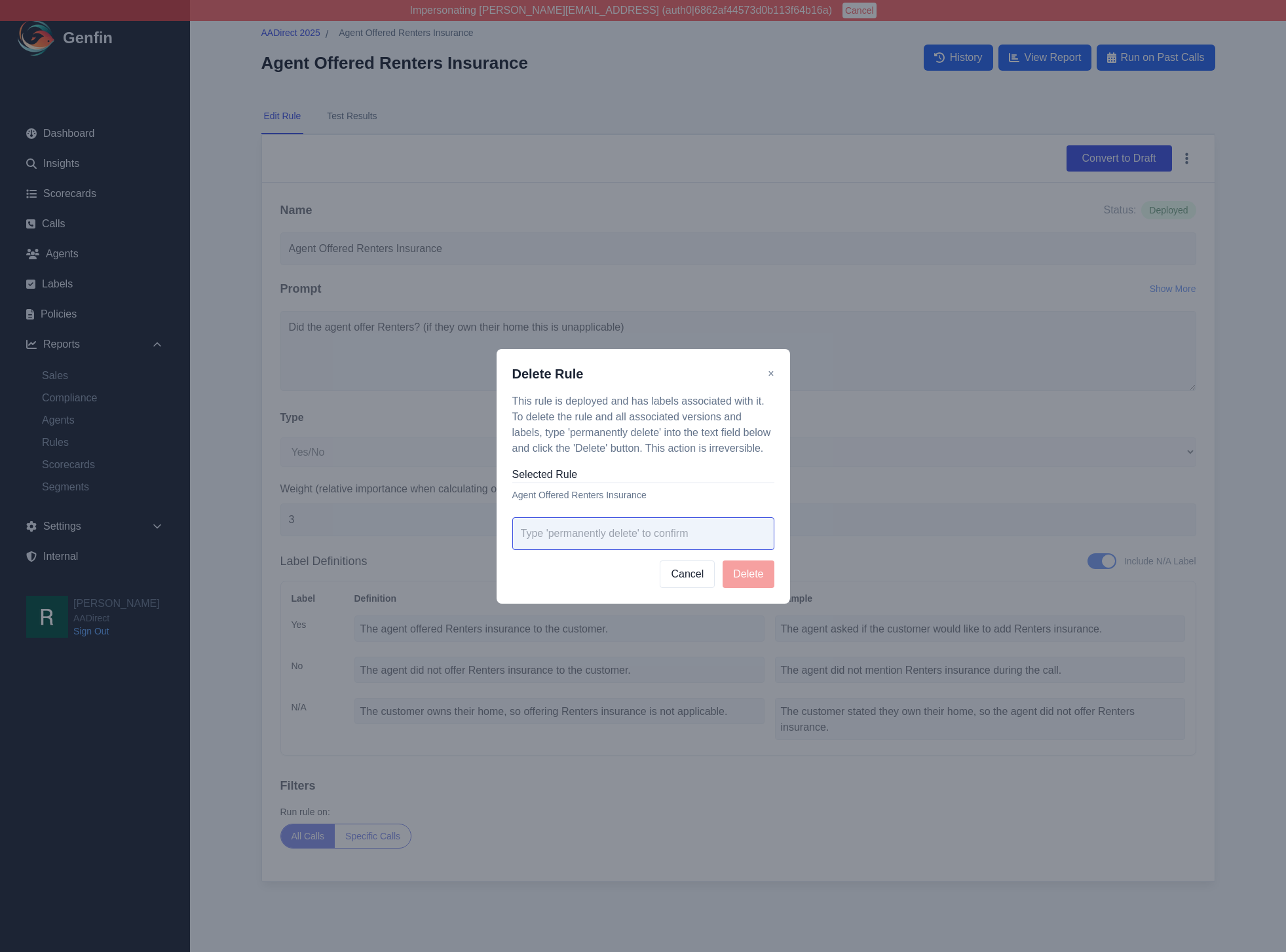
click at [686, 527] on input "text" at bounding box center [643, 533] width 262 height 33
paste input "permanently delete"
type input "permanently delete"
click at [746, 572] on button "Delete" at bounding box center [748, 574] width 51 height 28
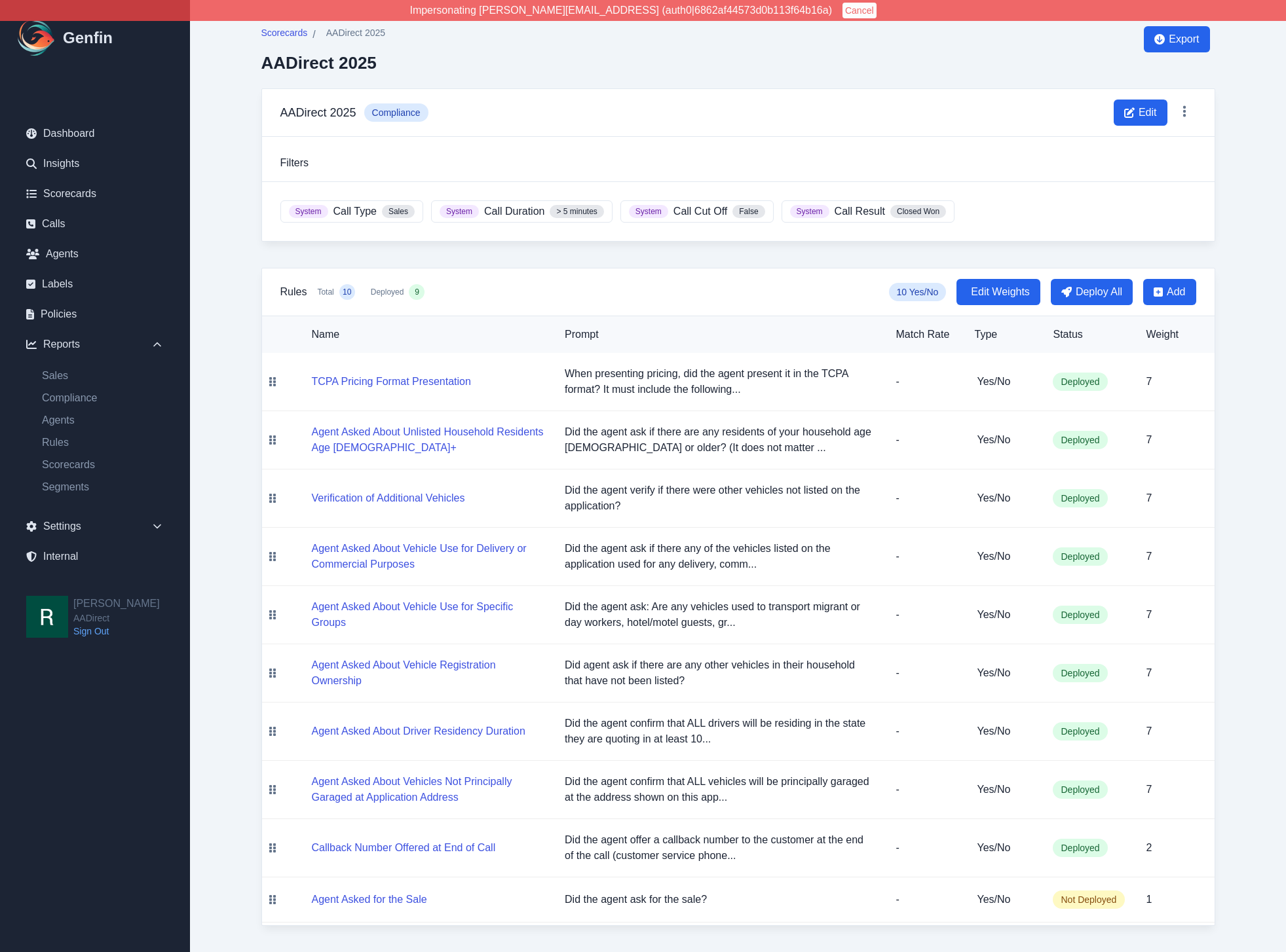
click at [239, 344] on div "Scorecards / AADirect 2025 AADirect 2025 Export AADirect 2025 Compliance Edit F…" at bounding box center [738, 476] width 1006 height 952
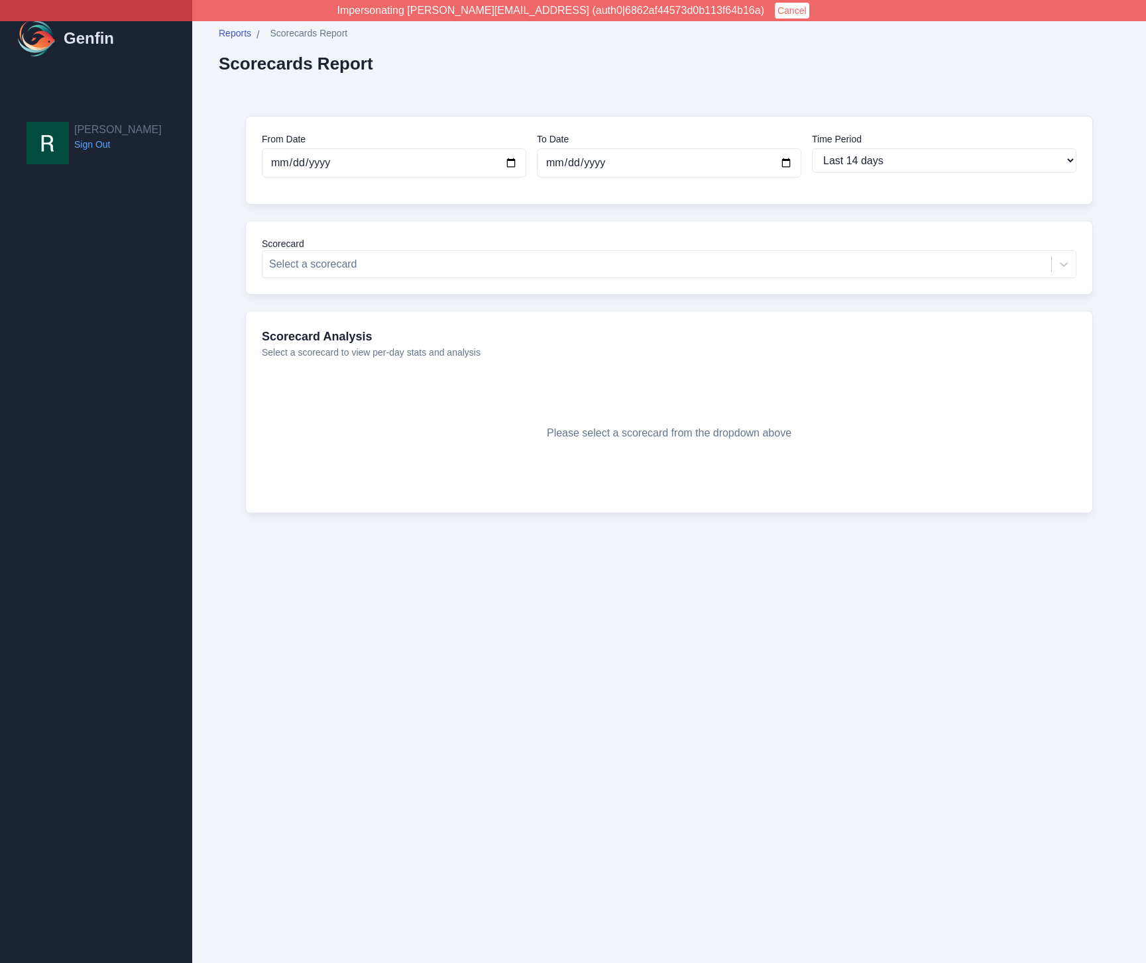
select select "14"
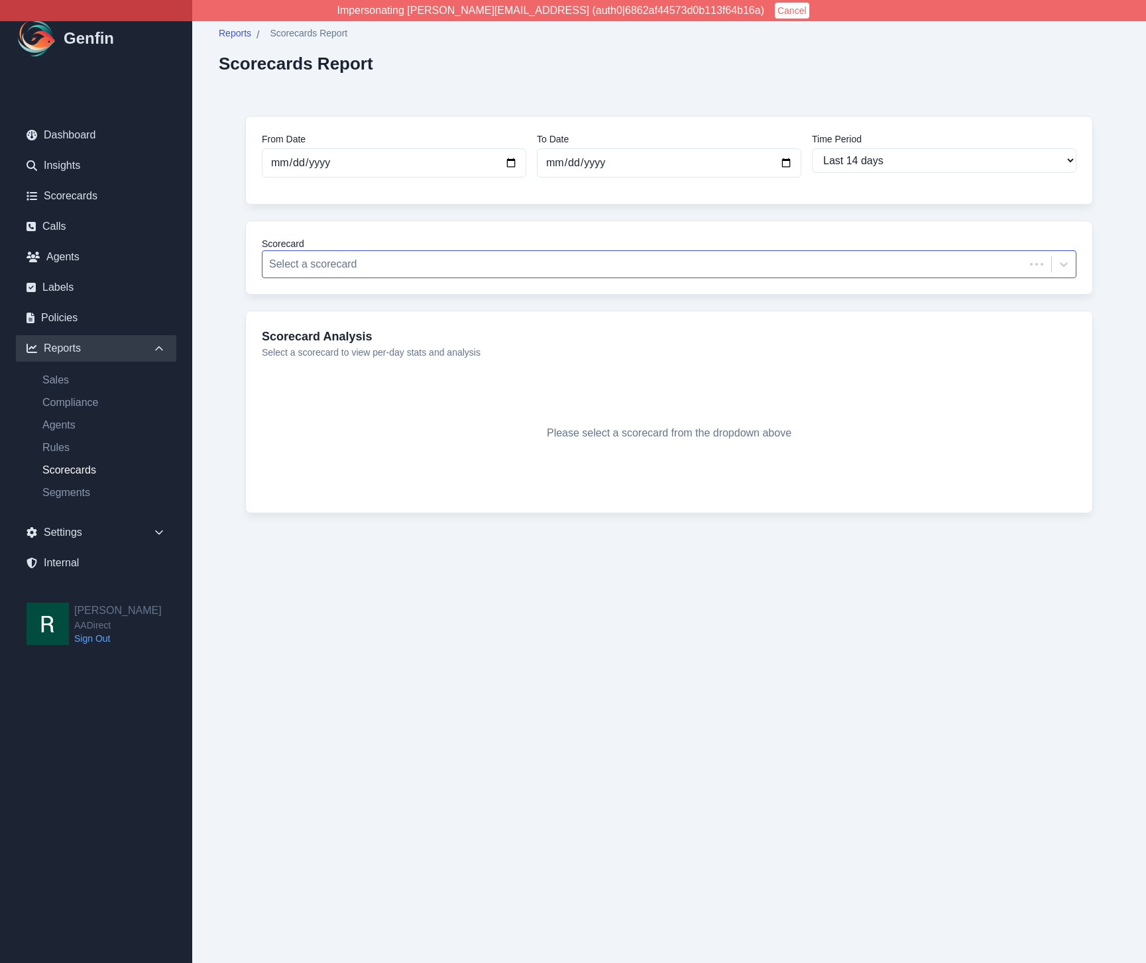
click at [368, 266] on div at bounding box center [643, 264] width 749 height 19
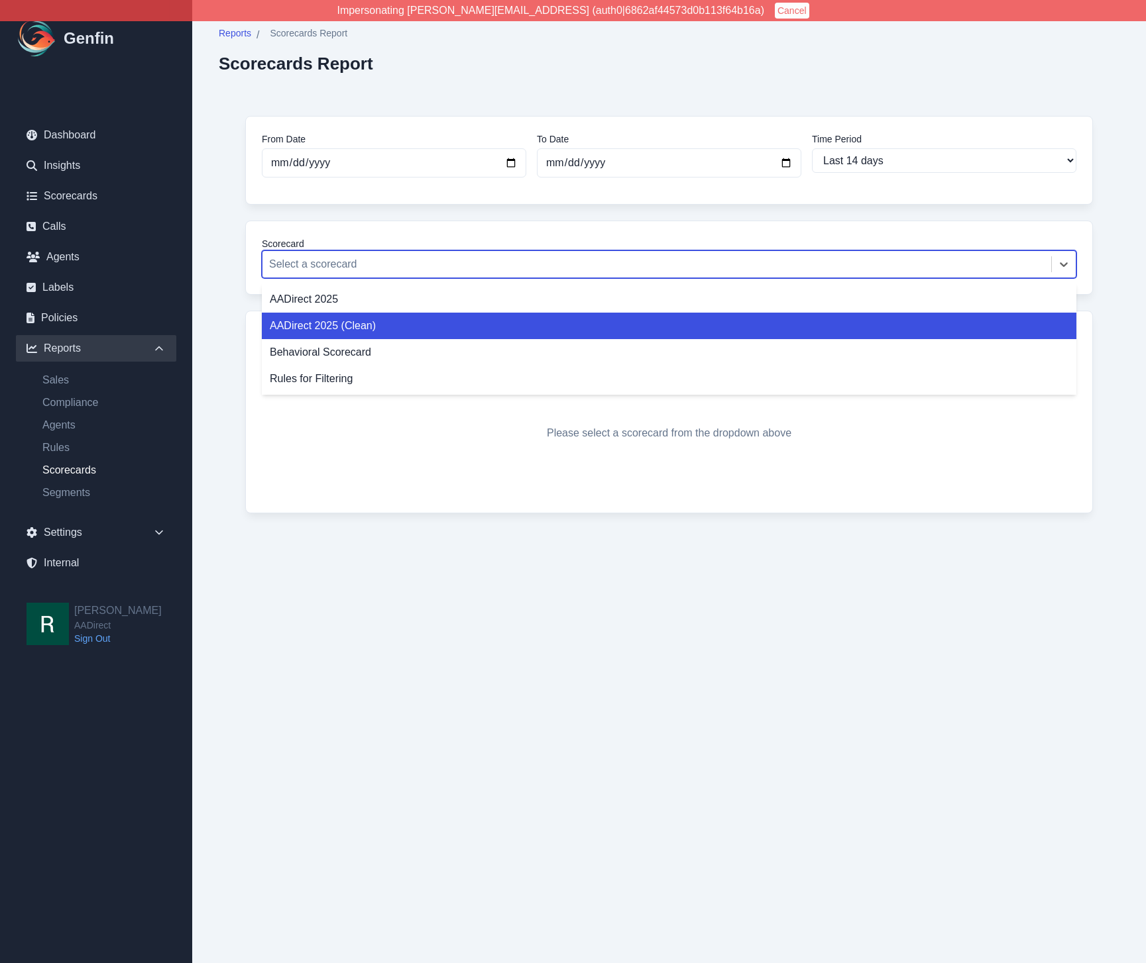
click at [343, 320] on div "AADirect 2025 (Clean)" at bounding box center [669, 326] width 814 height 27
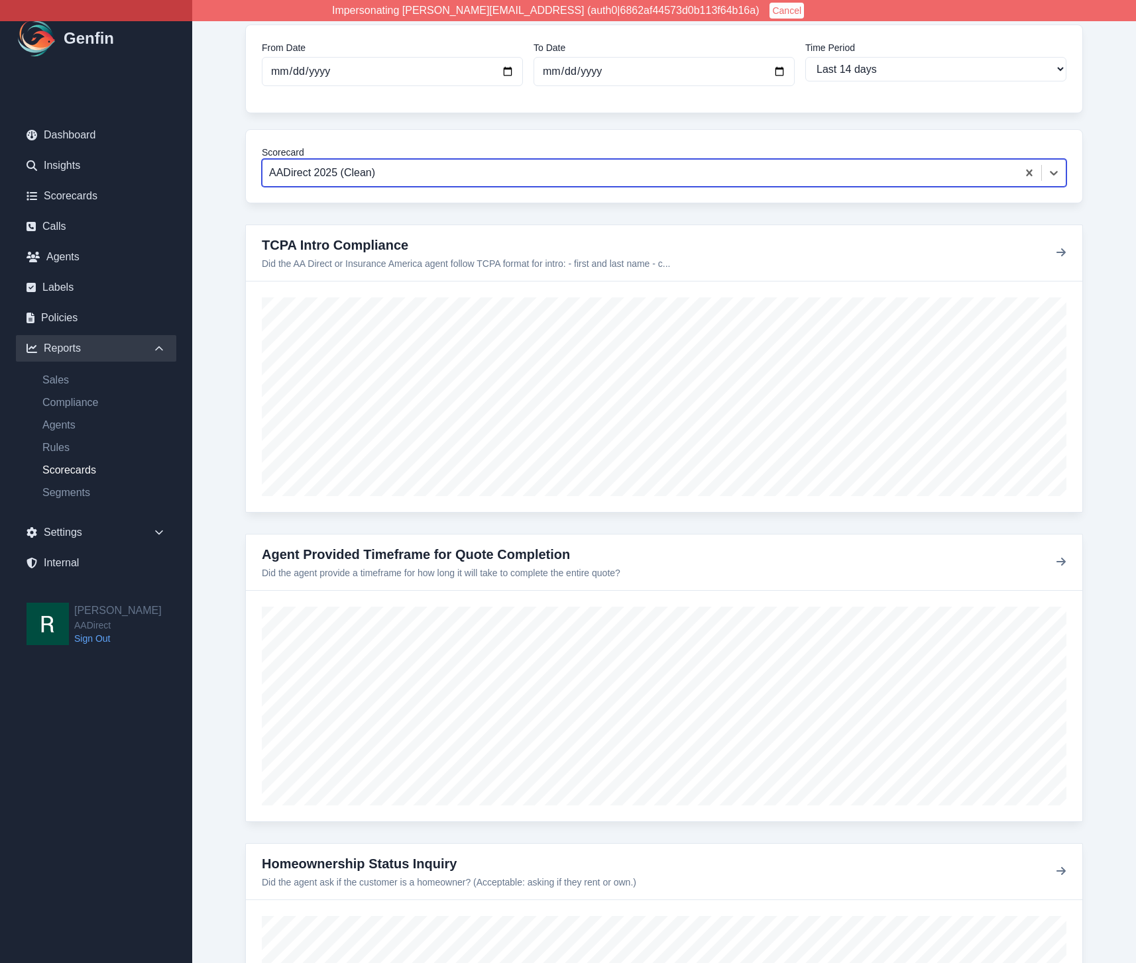
scroll to position [89, 0]
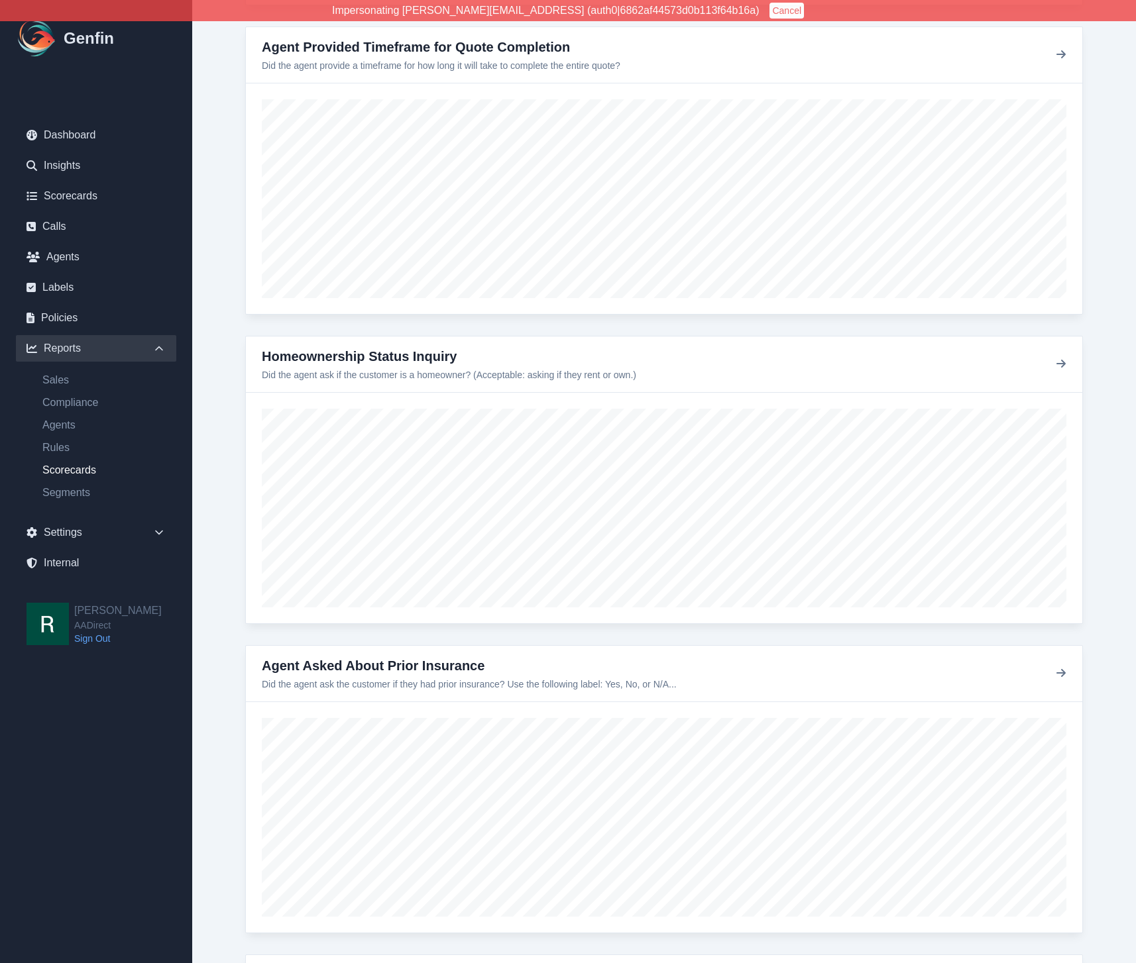
scroll to position [0, 0]
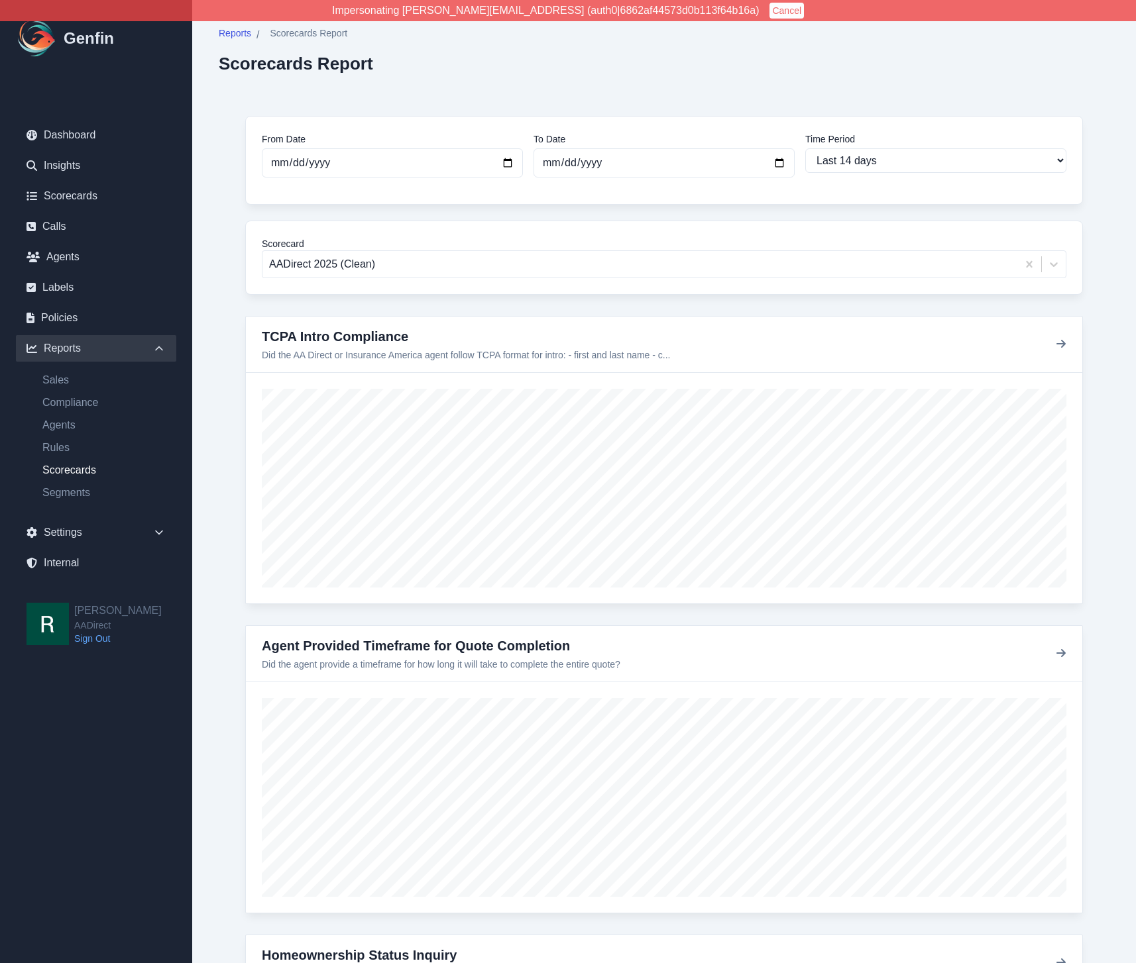
click at [669, 73] on div "Reports / Scorecards Report Scorecards Report" at bounding box center [664, 50] width 890 height 47
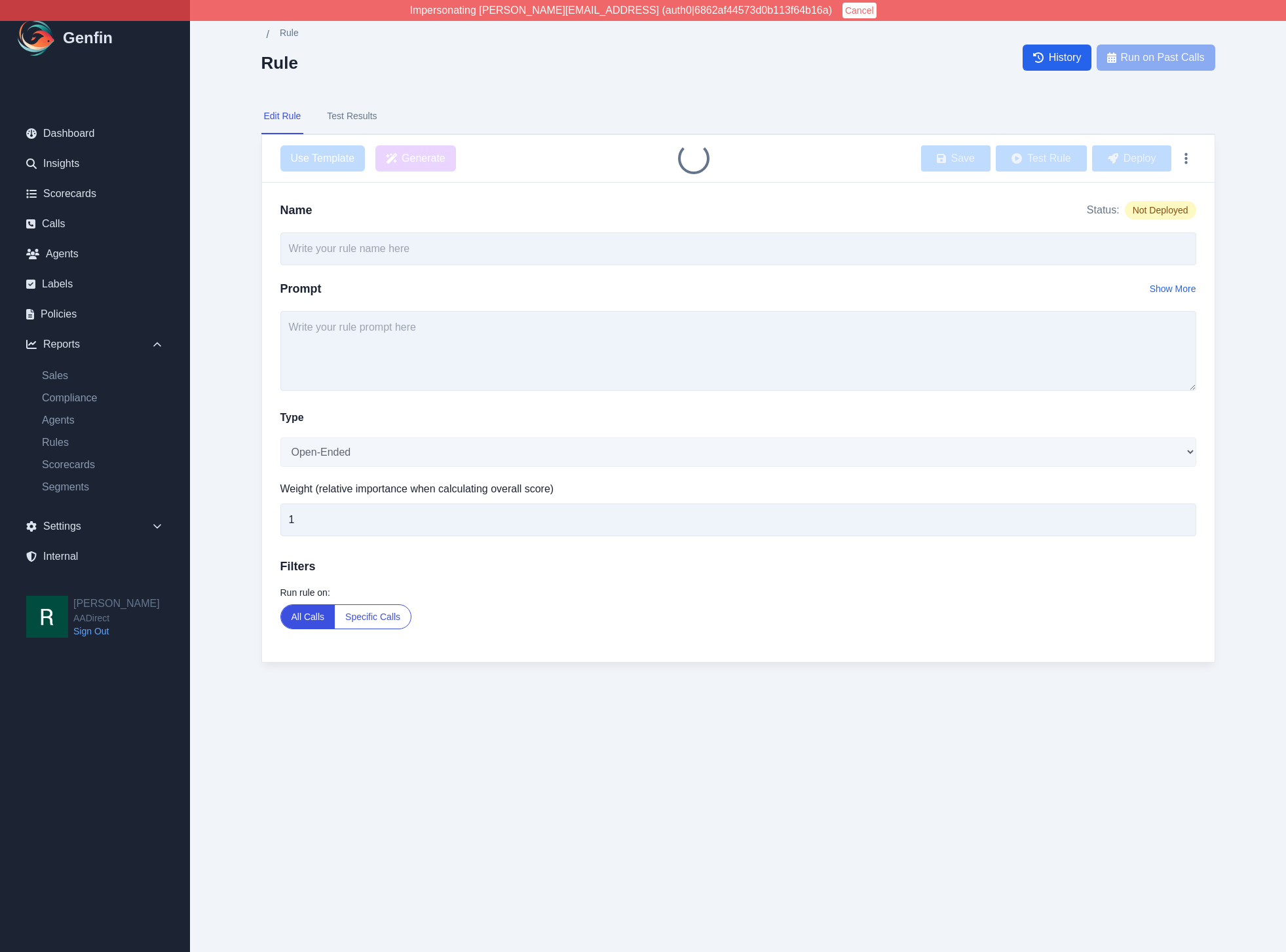
type input "TCPA Pricing Format Presentation"
select select "Yes/No"
type input "7"
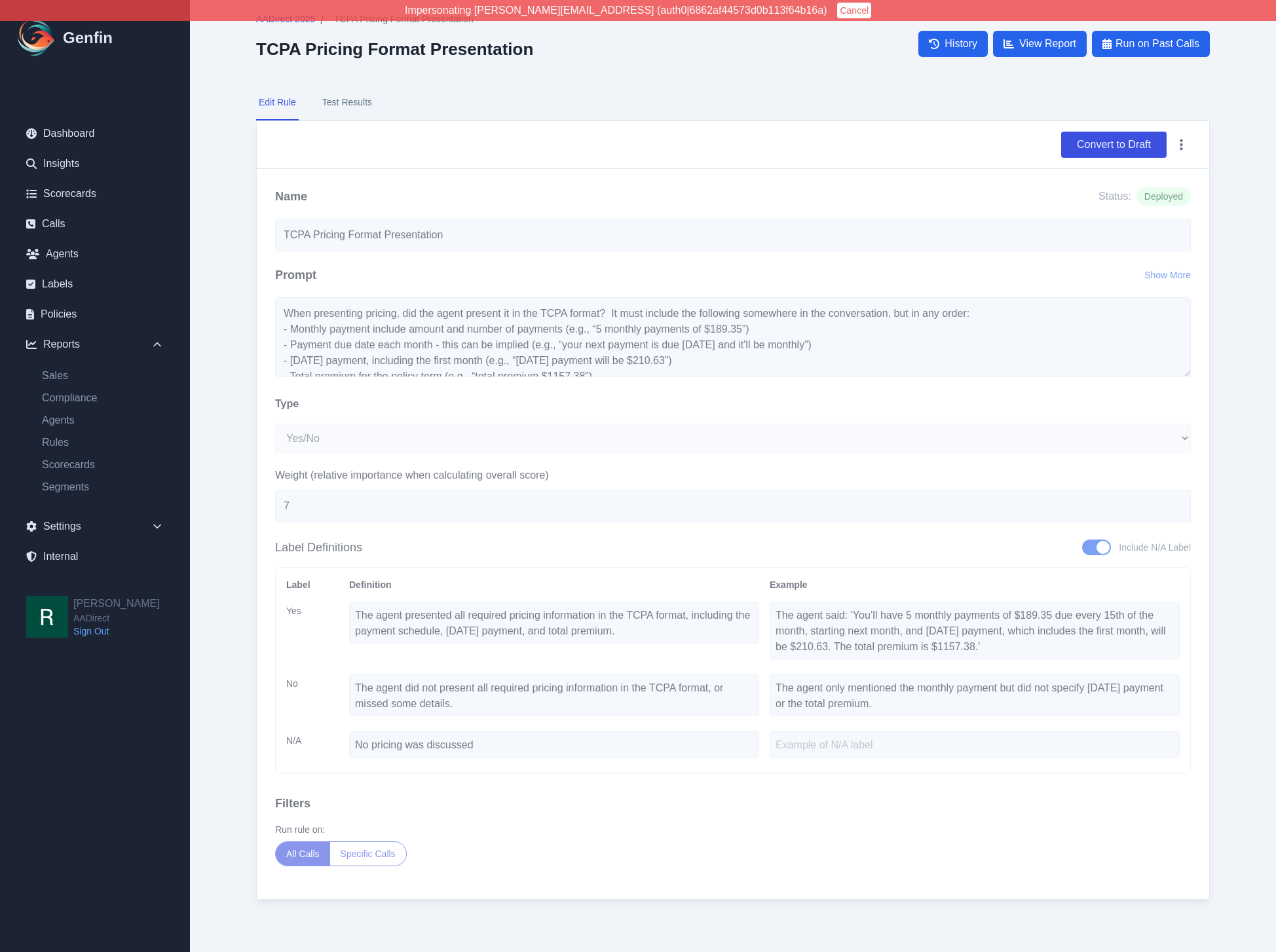
click at [343, 104] on button "Test Results" at bounding box center [347, 103] width 55 height 36
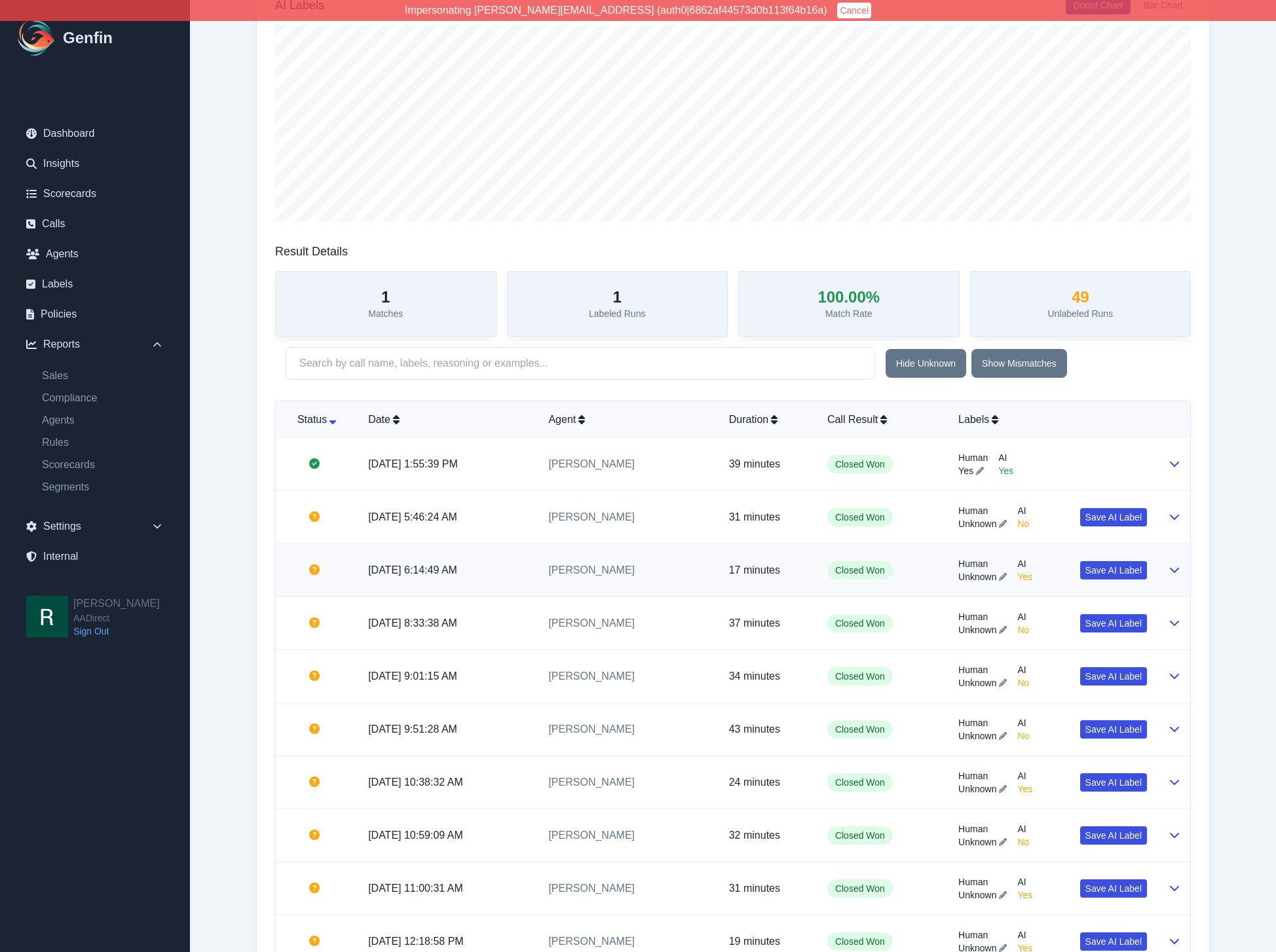
scroll to position [160, 0]
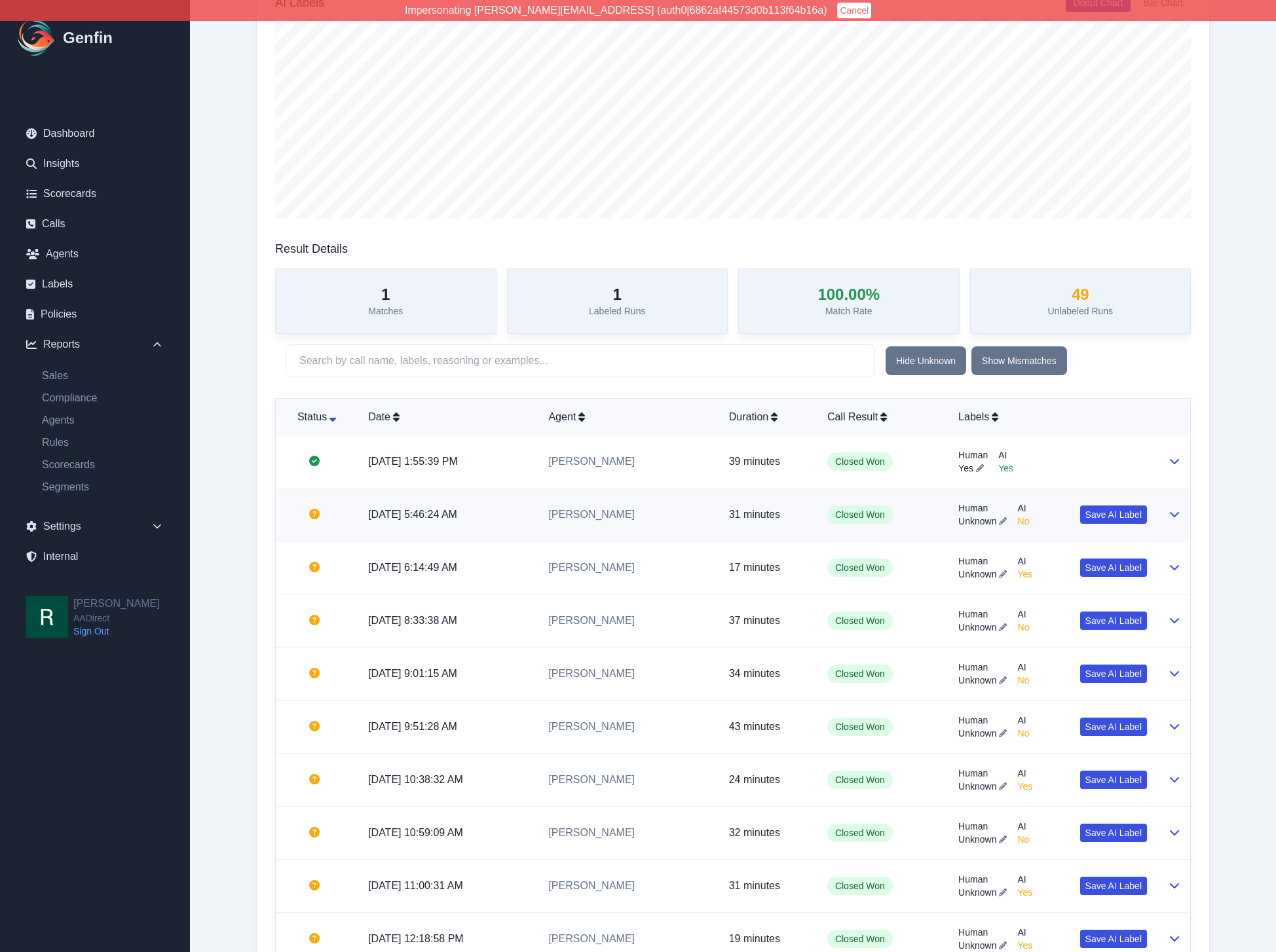
click at [1174, 527] on td at bounding box center [1173, 515] width 33 height 53
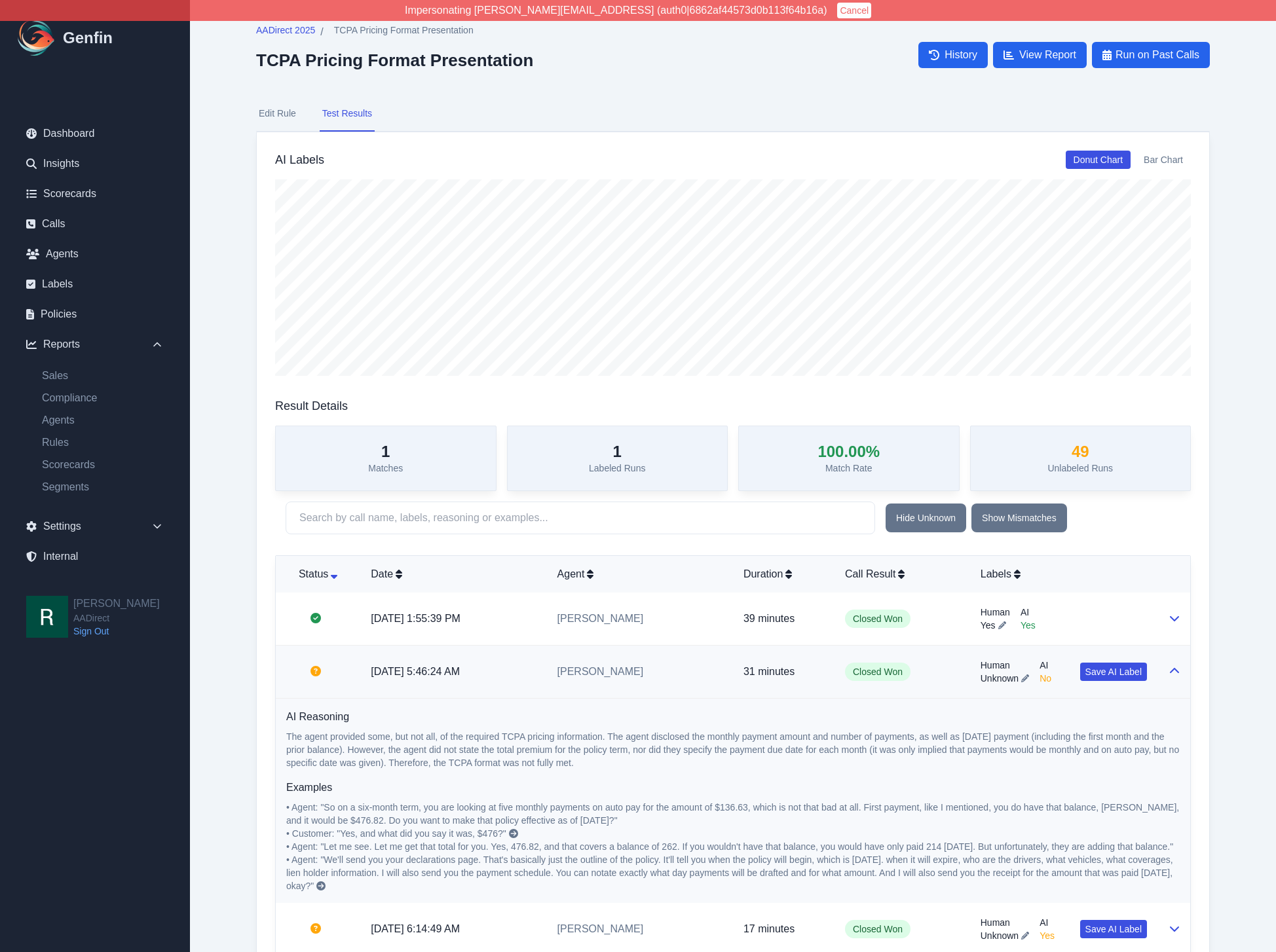
scroll to position [0, 0]
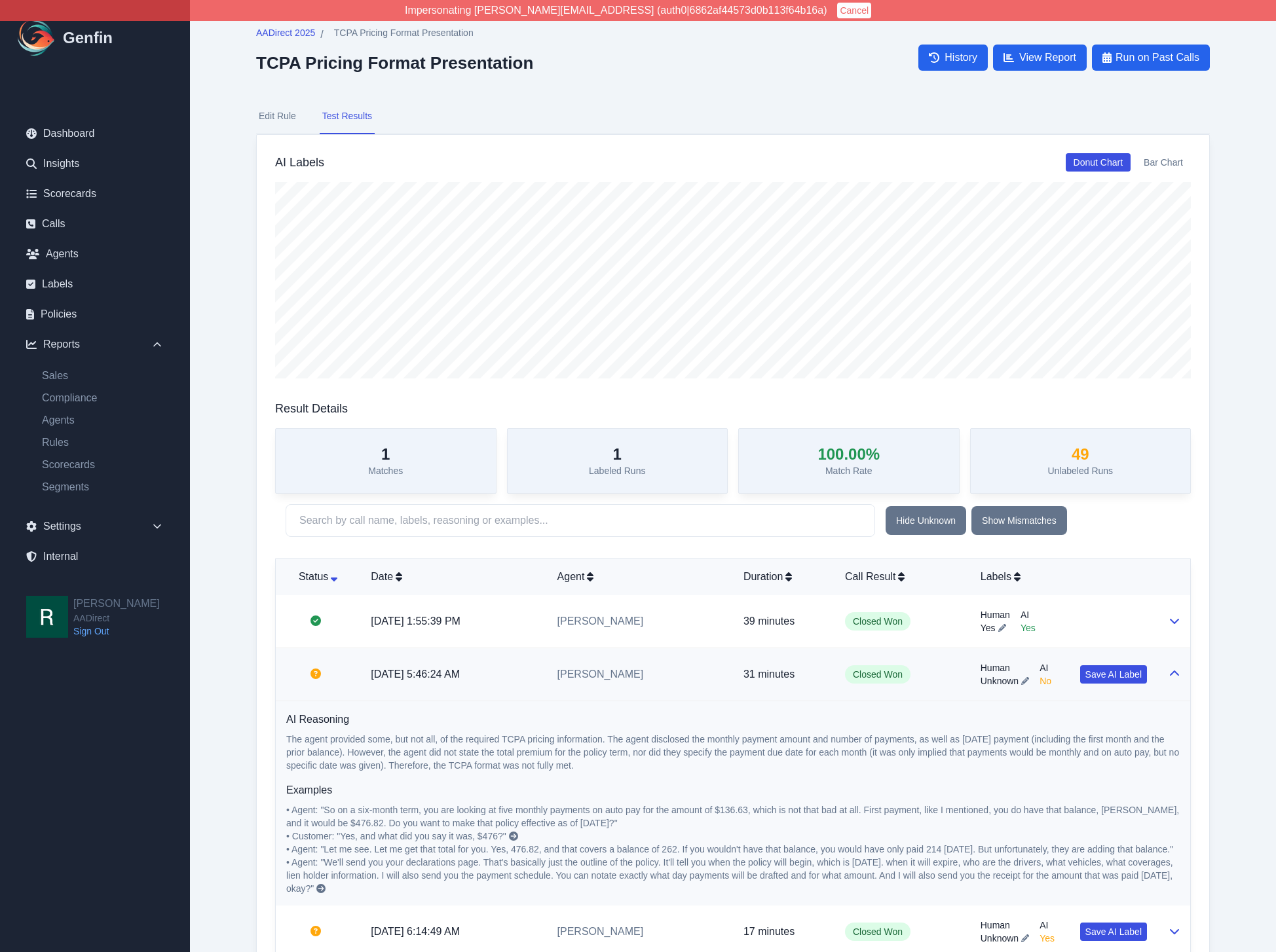
click at [291, 115] on button "Edit Rule" at bounding box center [277, 117] width 43 height 36
select select "Yes/No"
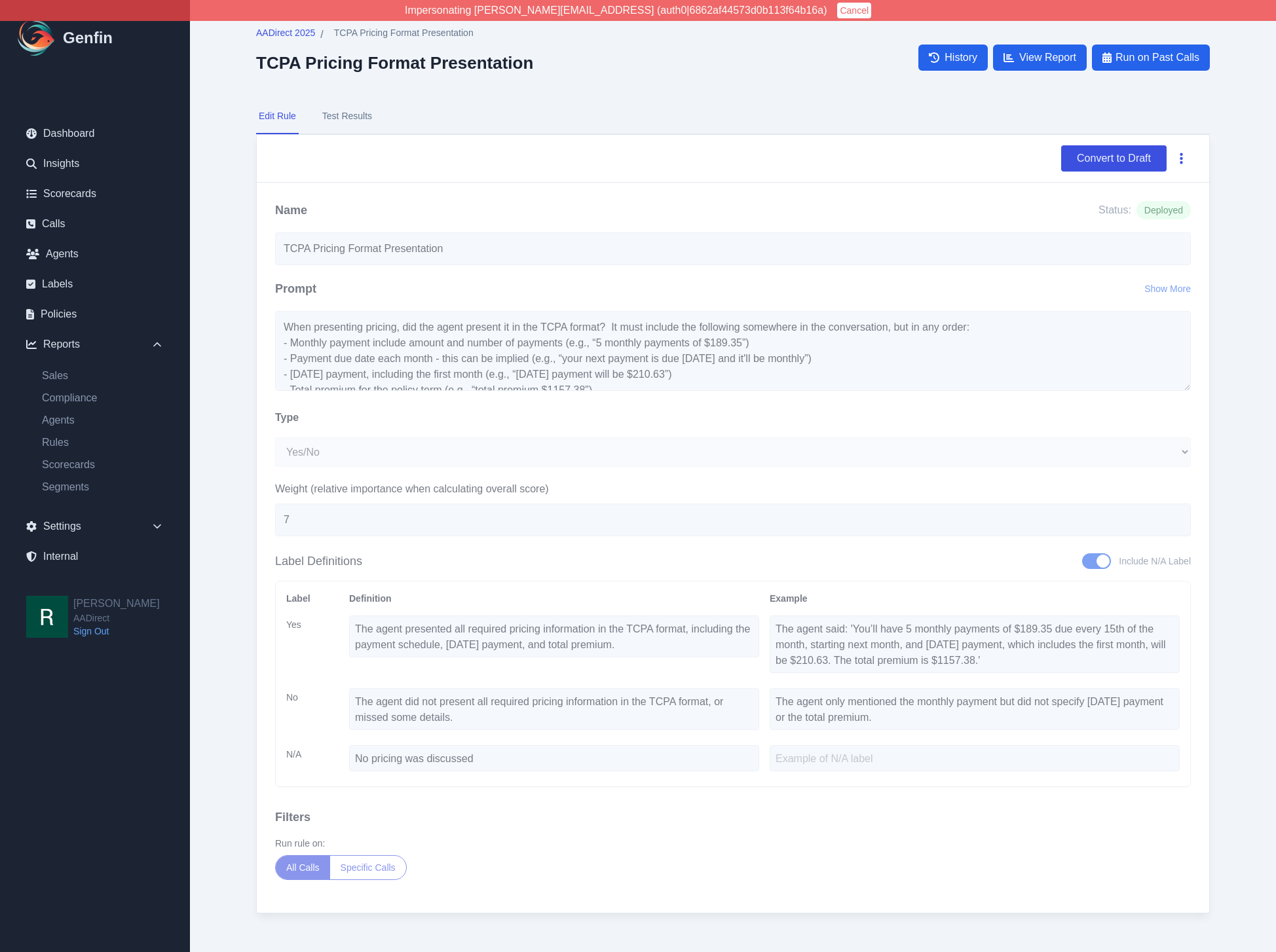
click at [1178, 158] on button "button" at bounding box center [1180, 158] width 19 height 24
click at [1132, 188] on button "Delete" at bounding box center [1139, 190] width 105 height 24
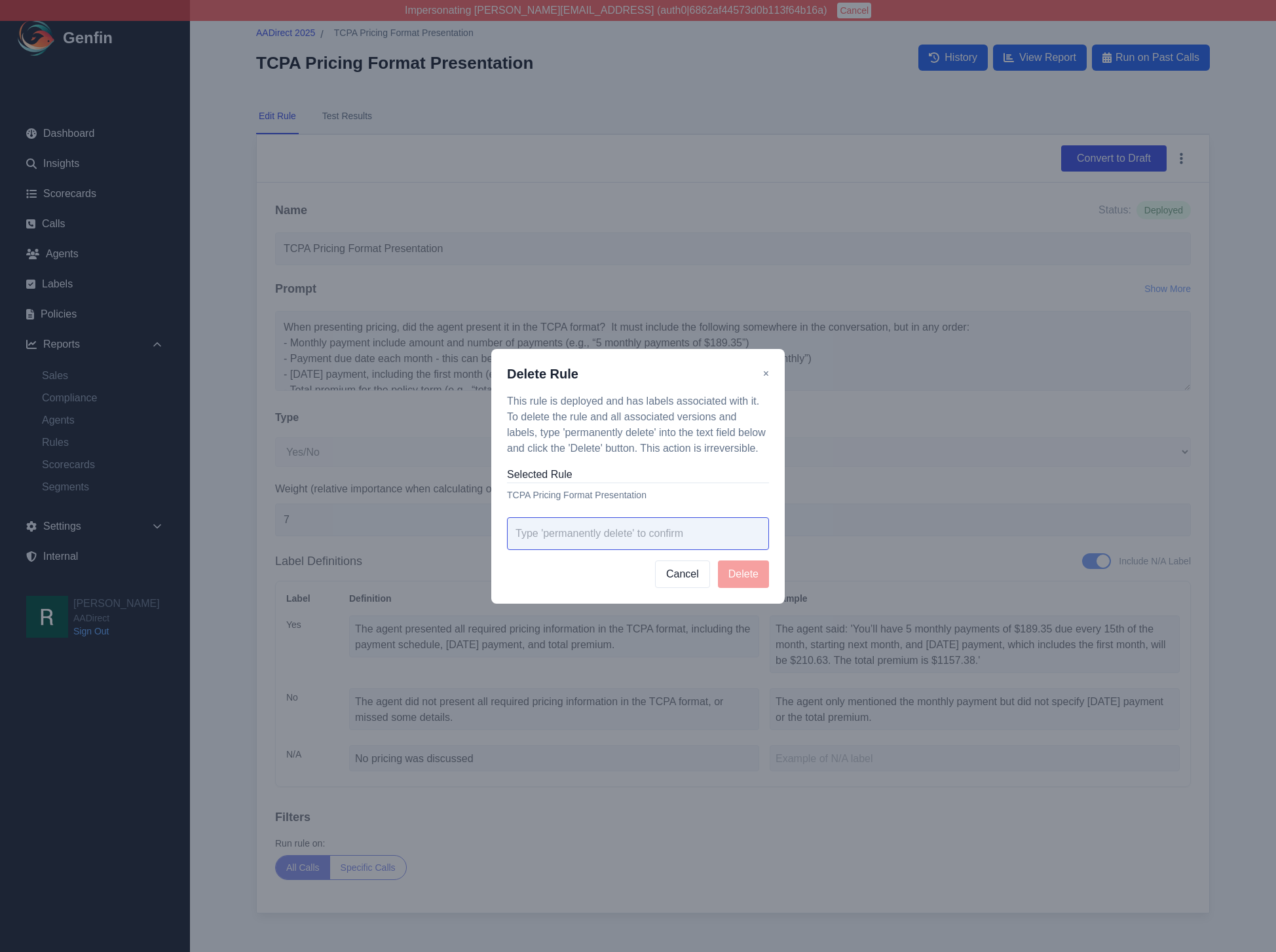
click at [636, 538] on input "text" at bounding box center [638, 533] width 262 height 33
paste input "[URL]"
type input "permanently delete"
click at [740, 569] on button "Delete" at bounding box center [743, 574] width 51 height 28
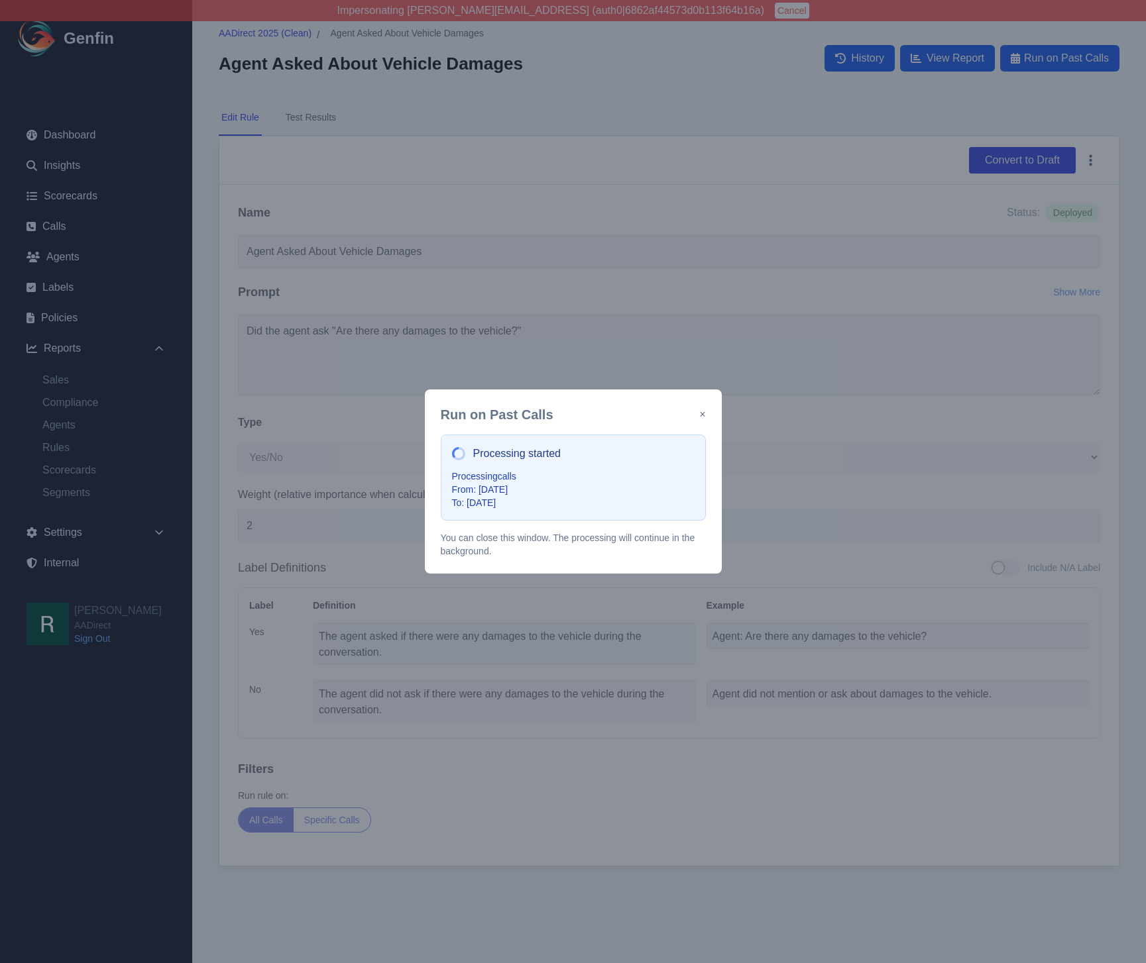
select select "Yes/No"
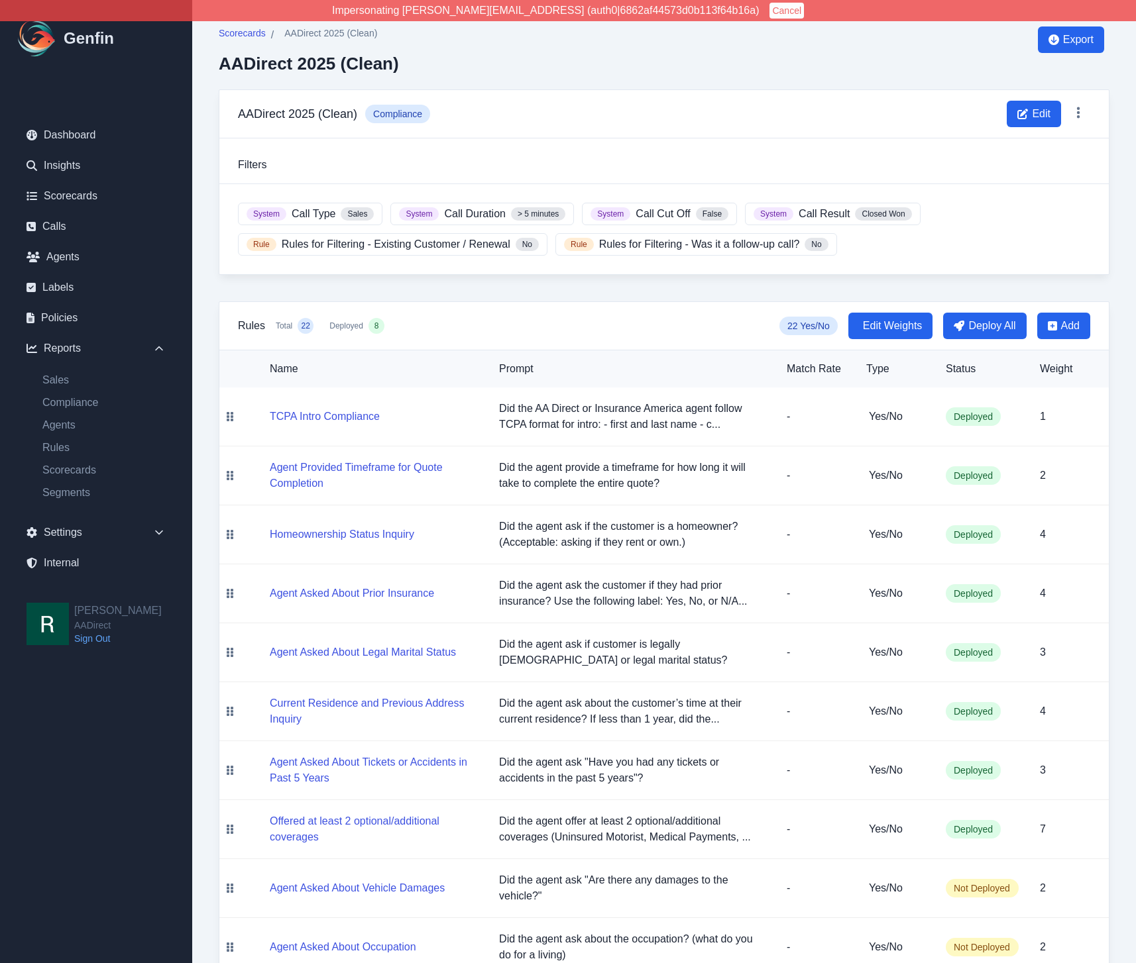
scroll to position [531, 0]
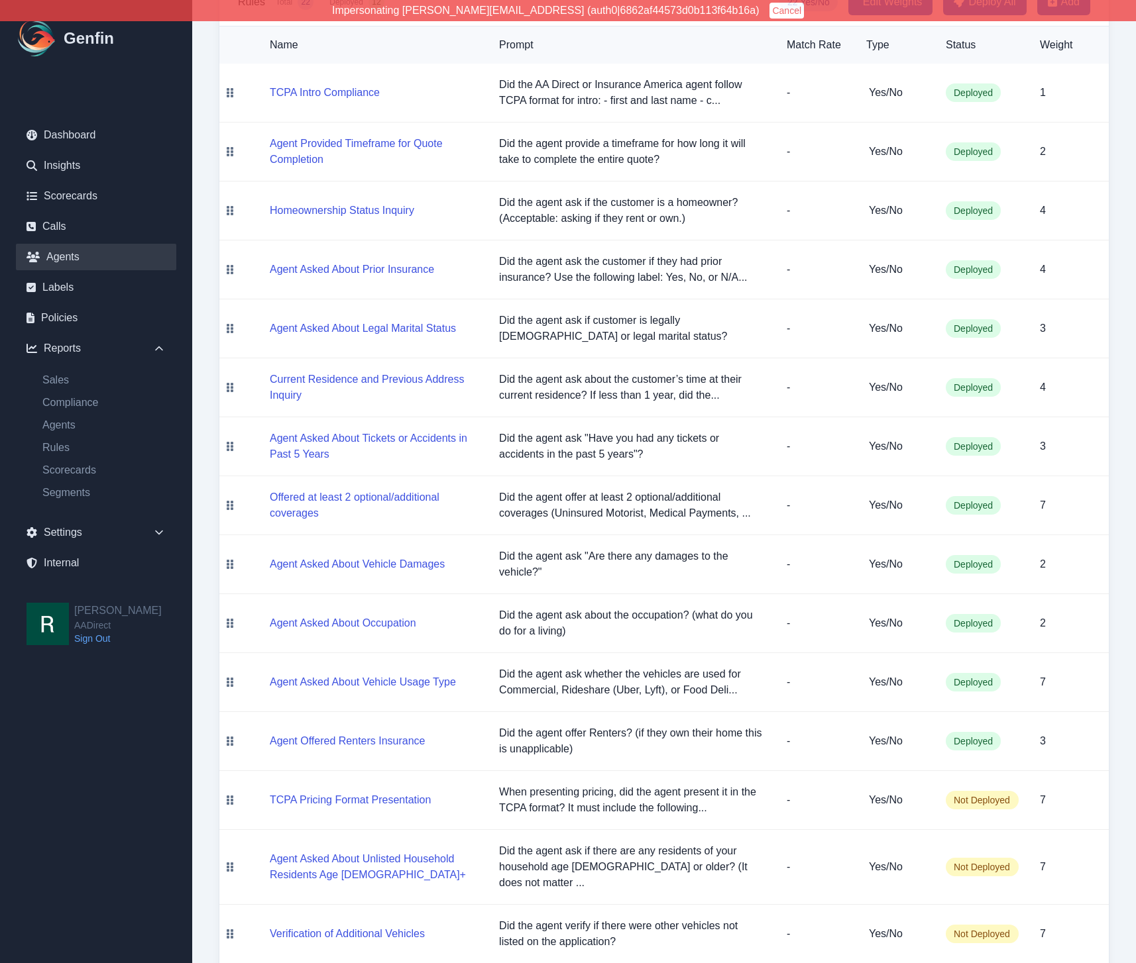
scroll to position [345, 0]
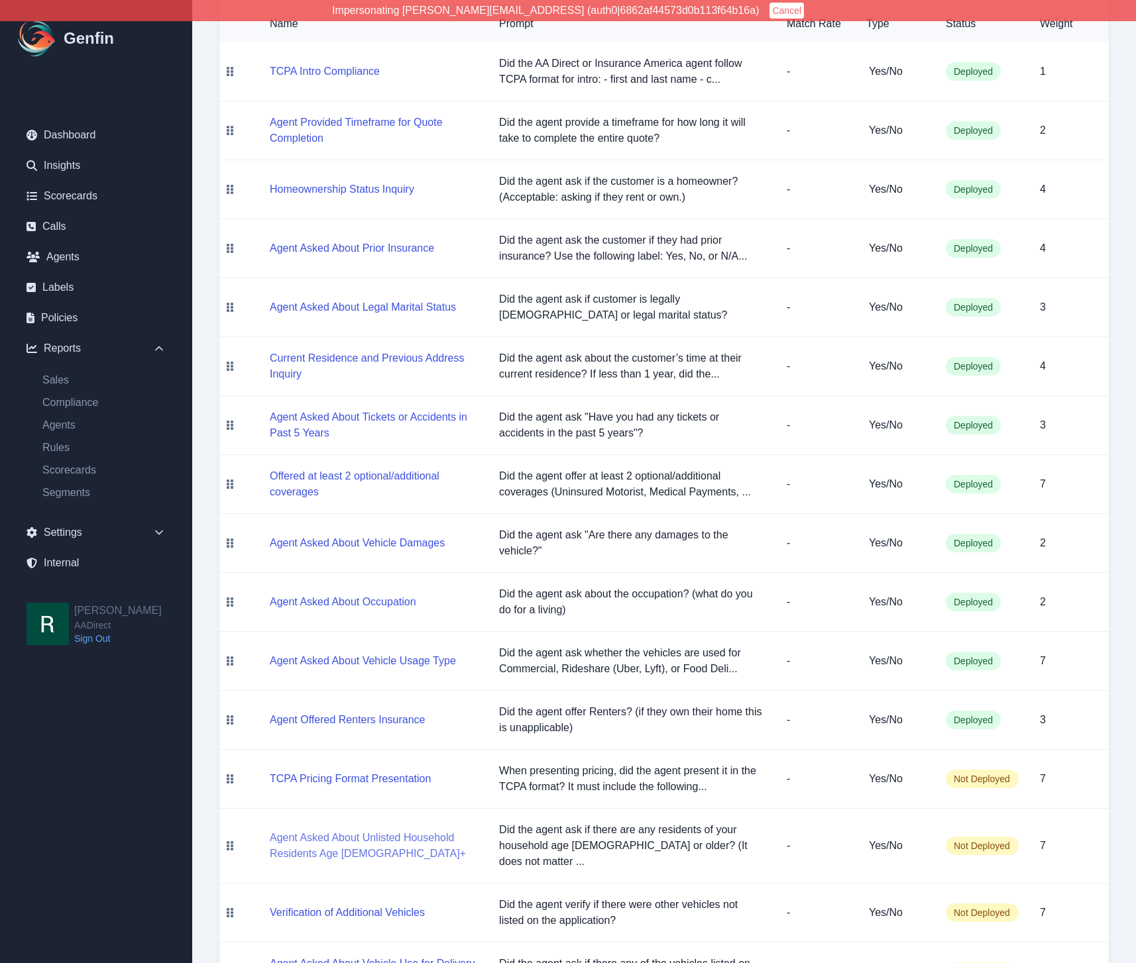
click at [317, 830] on button "Agent Asked About Unlisted Household Residents Age [DEMOGRAPHIC_DATA]+" at bounding box center [374, 846] width 208 height 32
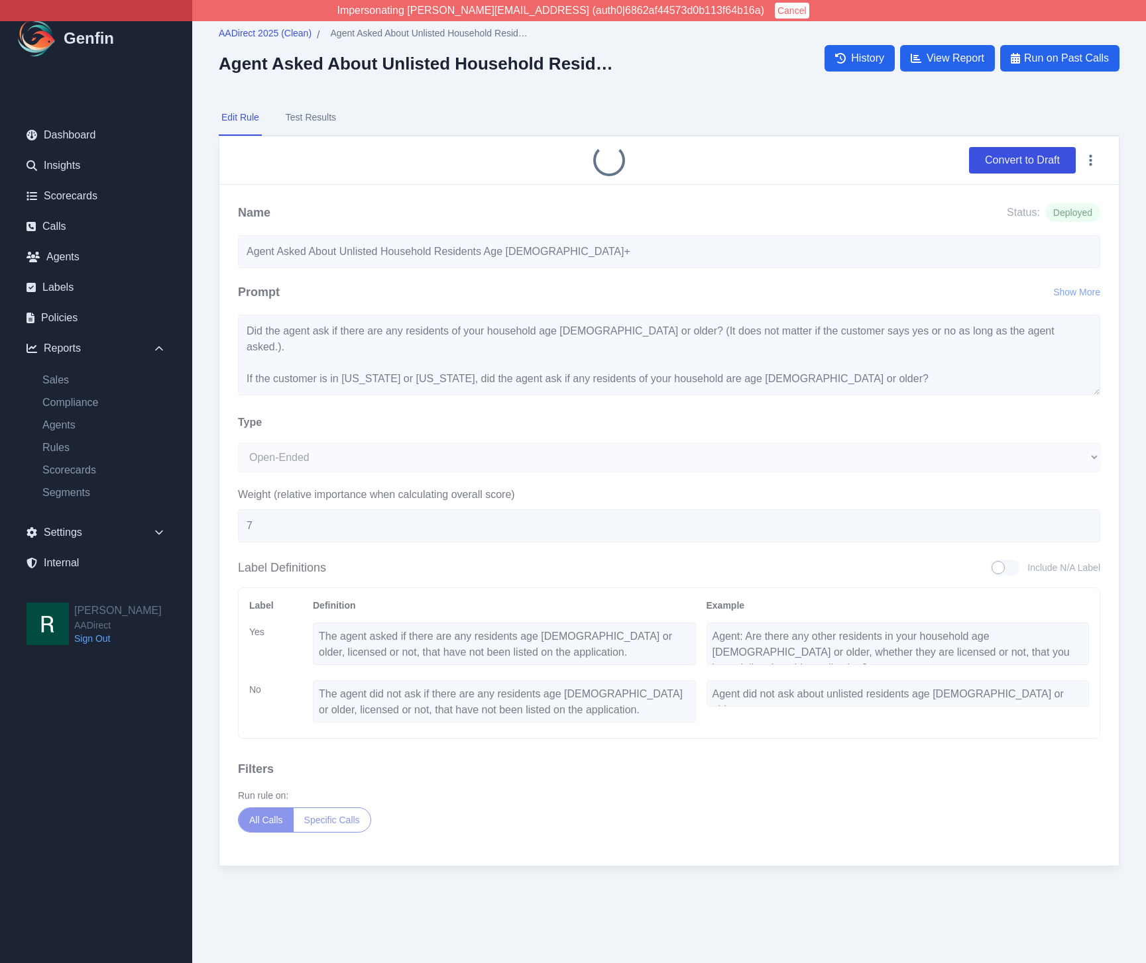
type input "Agent Asked About Unlisted Household Residents Age [DEMOGRAPHIC_DATA]+"
type input "7"
click at [1023, 160] on button "Convert to Draft" at bounding box center [1022, 160] width 107 height 27
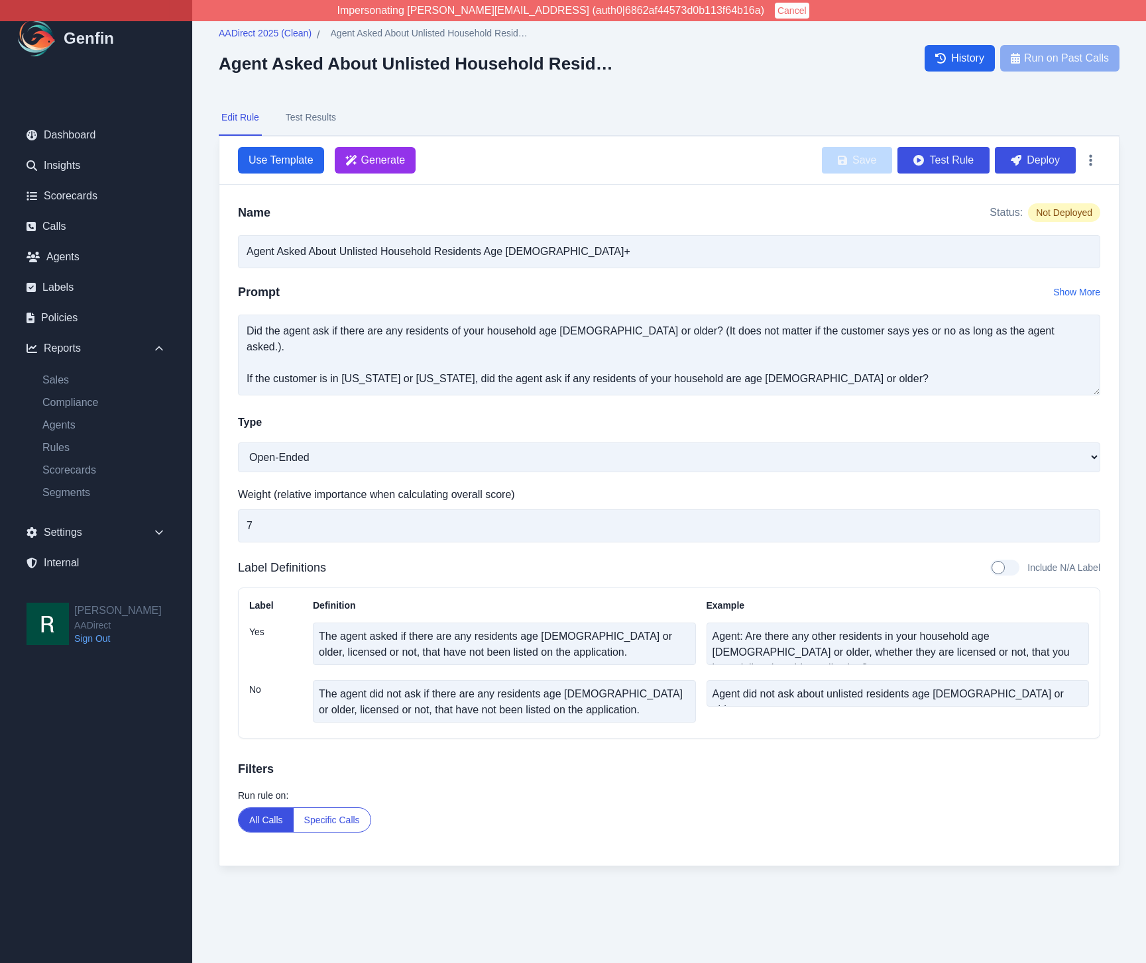
click at [328, 826] on button "Specific Calls" at bounding box center [332, 820] width 77 height 24
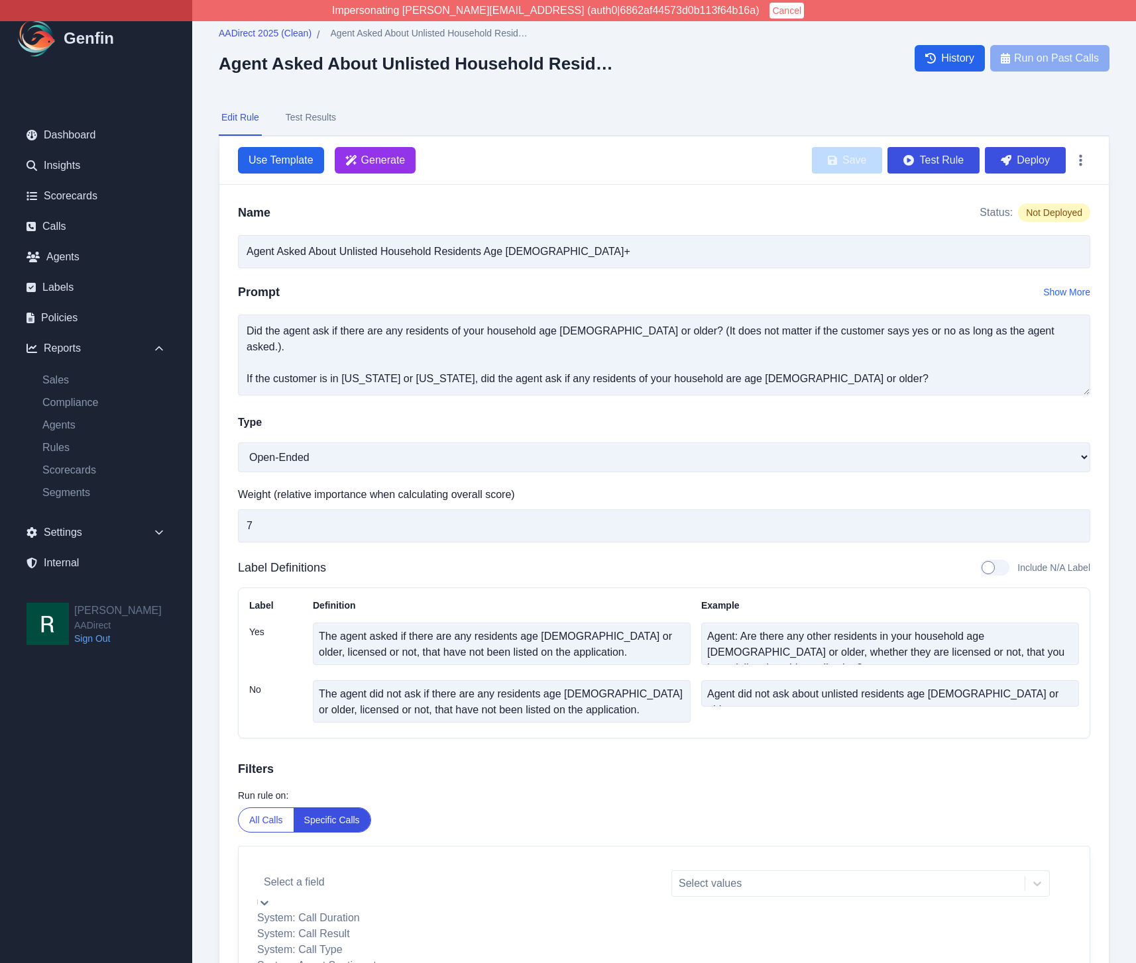
scroll to position [78, 0]
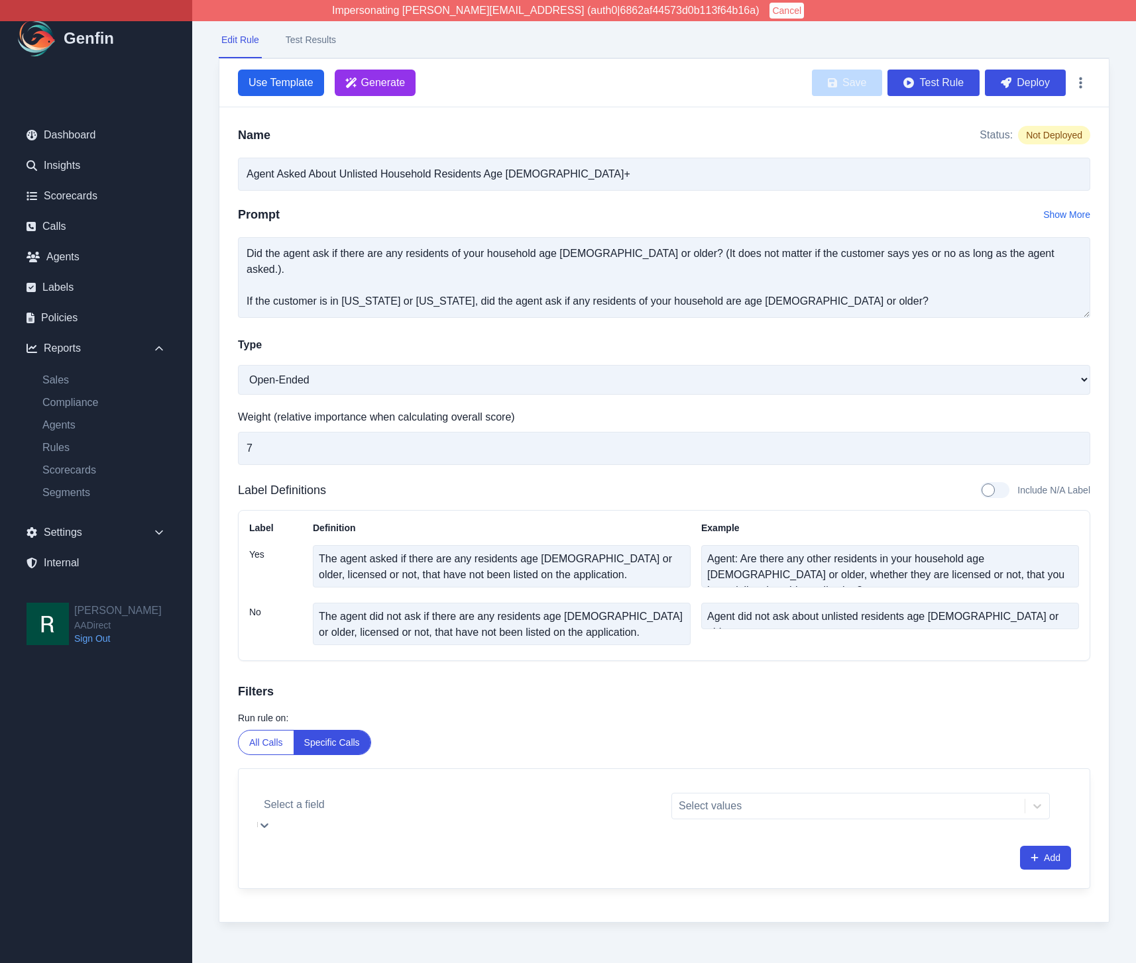
click at [360, 813] on div at bounding box center [457, 805] width 386 height 19
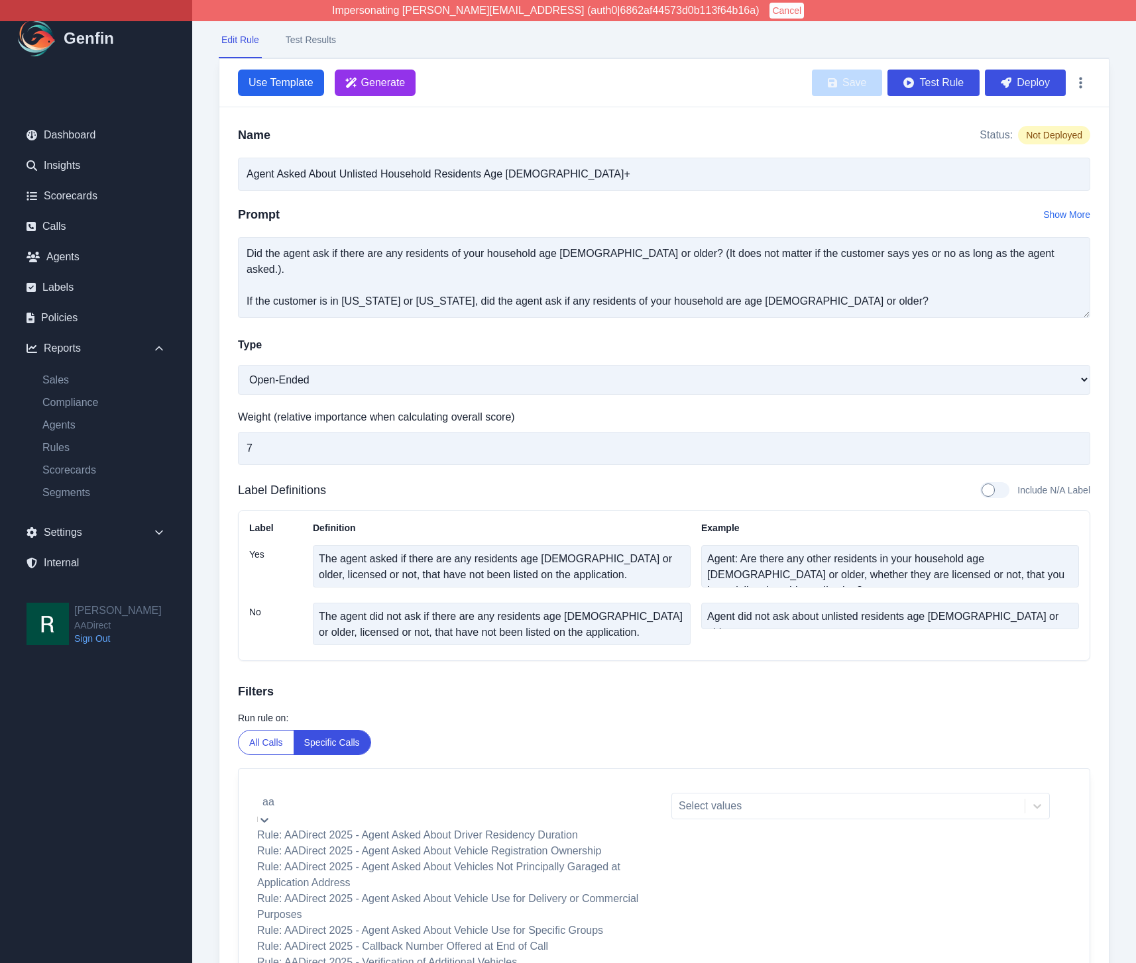
type input "aa"
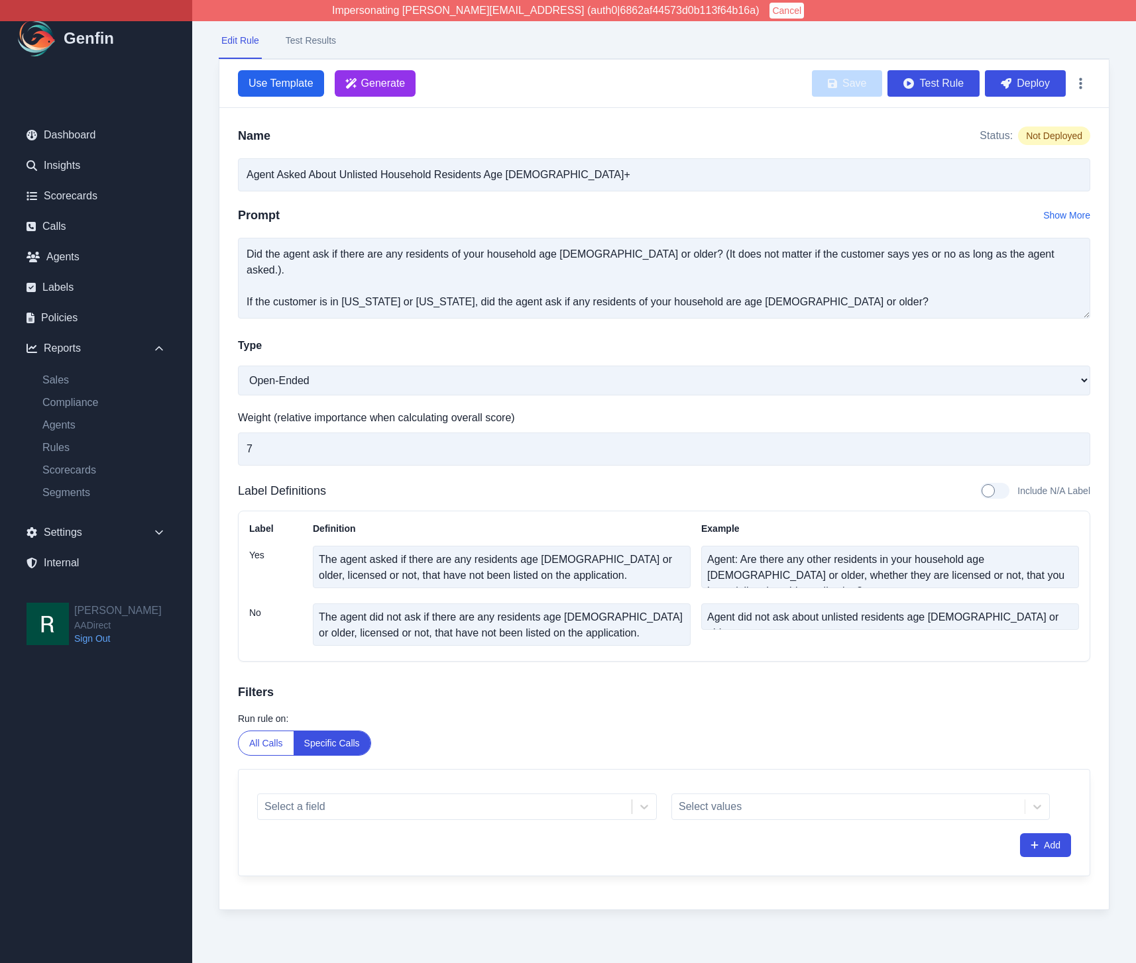
click at [484, 741] on div "Run rule on: All Calls Specific Calls" at bounding box center [664, 734] width 852 height 44
click at [1085, 78] on button "button" at bounding box center [1080, 84] width 19 height 24
click at [882, 119] on div "Name Status: Not Deployed Agent Asked About Unlisted Household Residents Age 14…" at bounding box center [663, 509] width 889 height 802
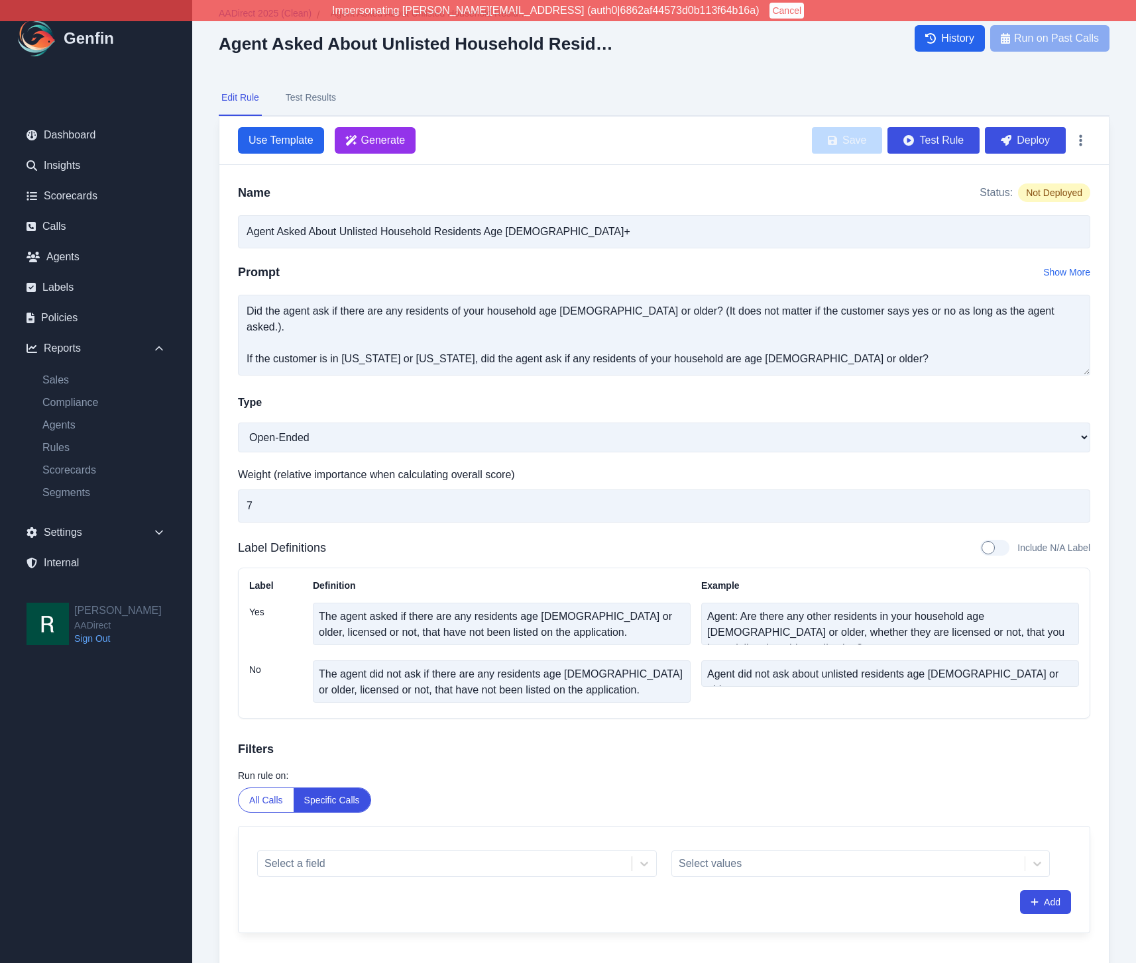
scroll to position [0, 0]
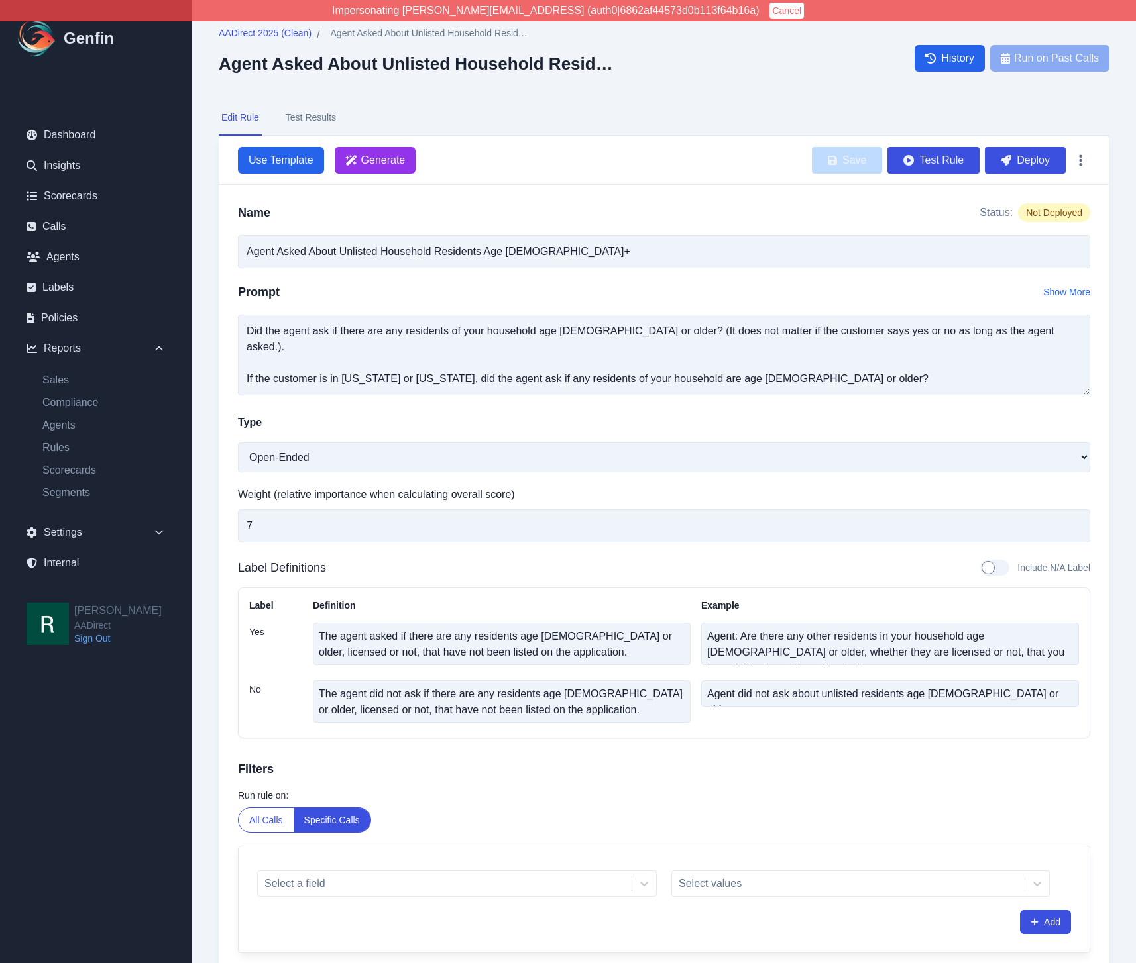
click at [217, 455] on div "AADirect 2025 (Clean) / Agent Asked About Unlisted Household Residents Age 14+ …" at bounding box center [663, 520] width 943 height 1040
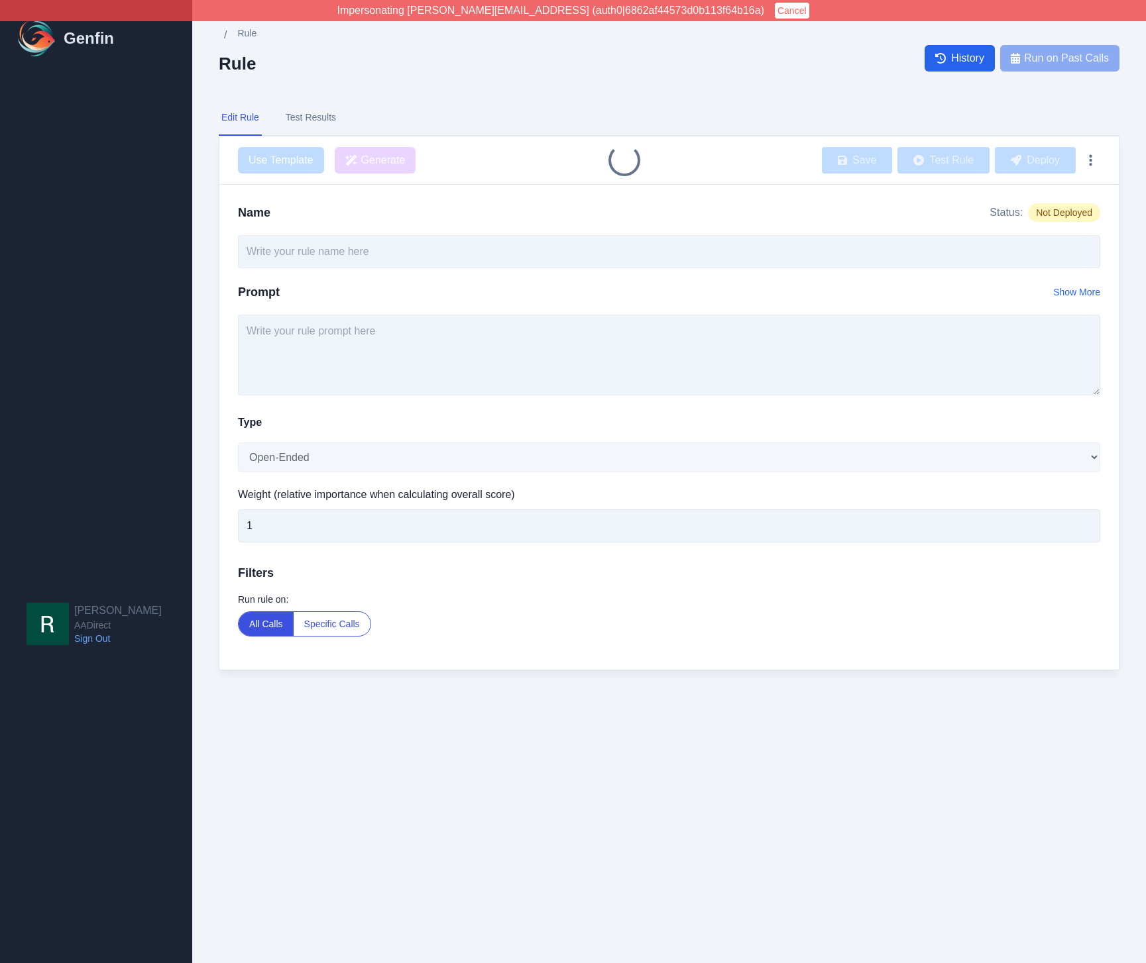
type input "TCPA Pricing Format Presentation"
select select "Yes/No"
type input "7"
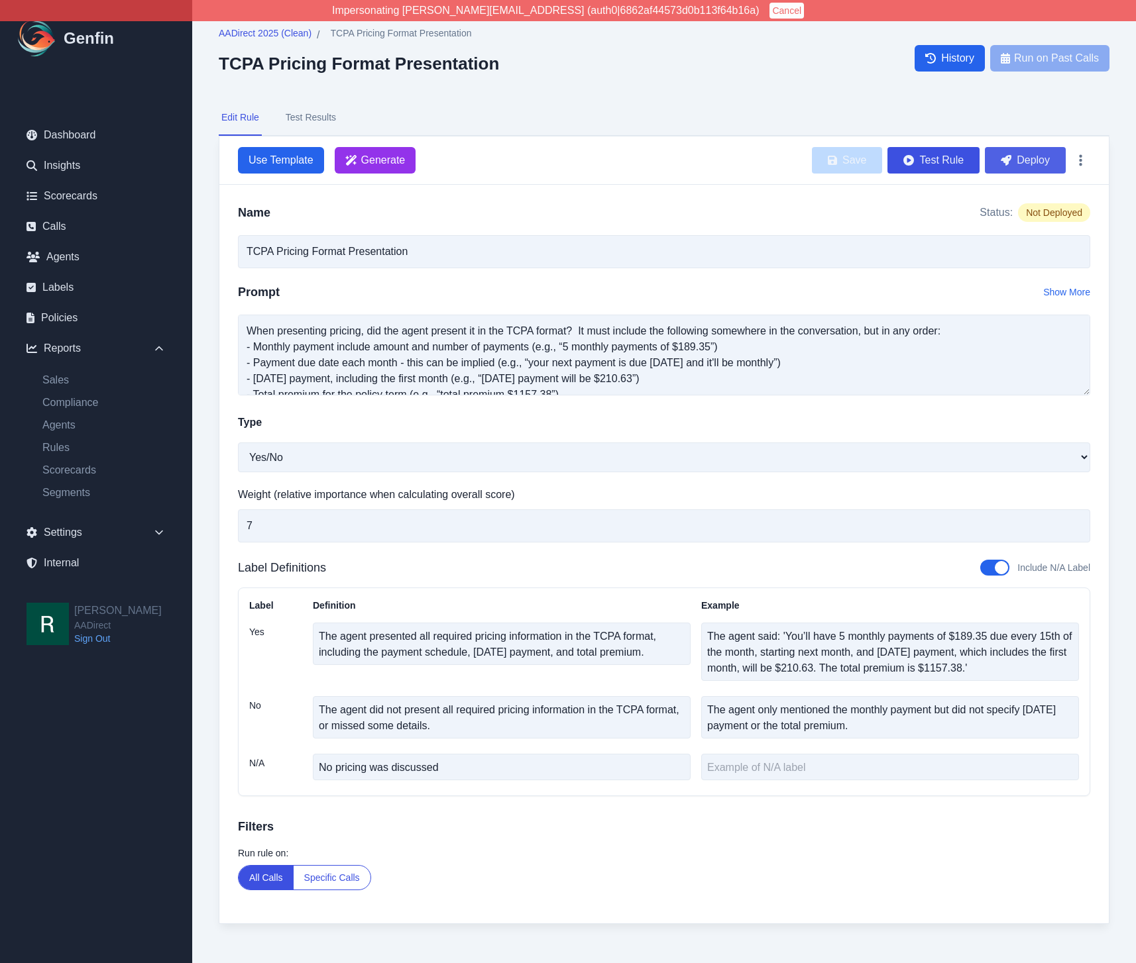
click at [1030, 161] on button "Deploy" at bounding box center [1025, 160] width 81 height 27
click at [1014, 166] on button "Deploy" at bounding box center [1025, 160] width 81 height 27
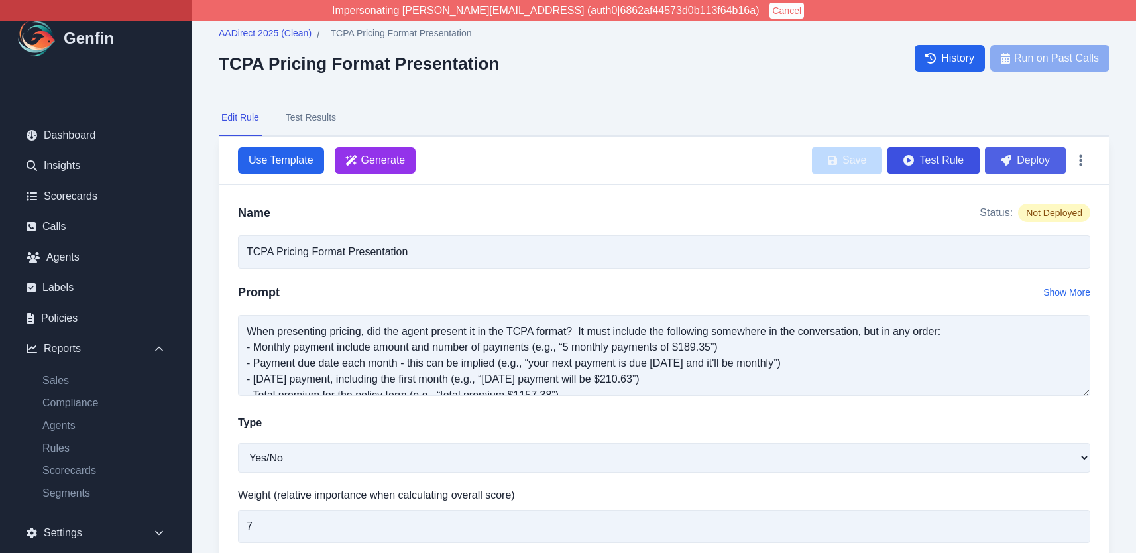
click at [1010, 173] on button "Deploy" at bounding box center [1025, 160] width 81 height 27
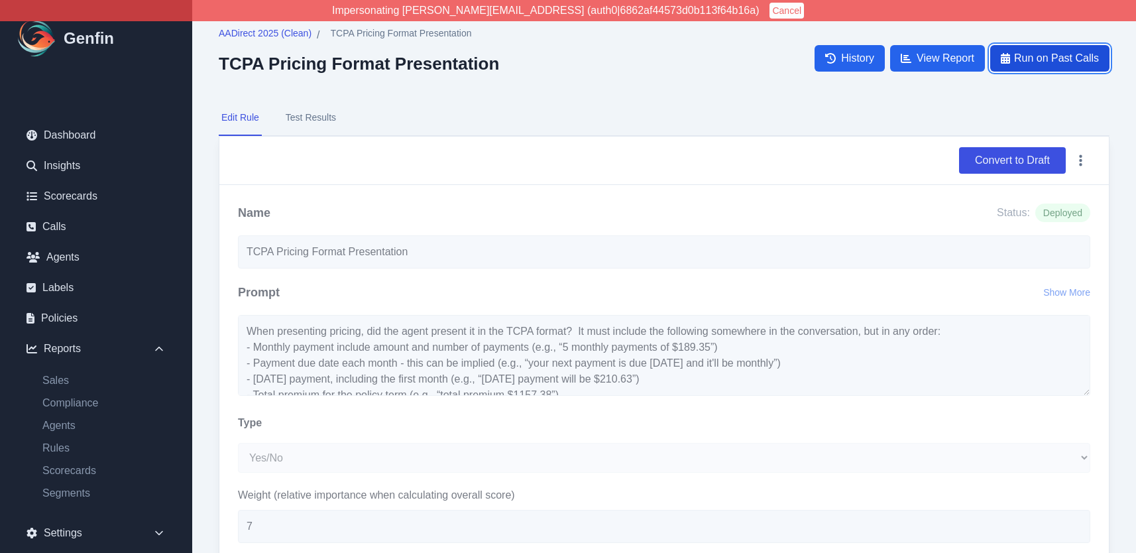
click at [1060, 56] on span "Run on Past Calls" at bounding box center [1056, 58] width 85 height 16
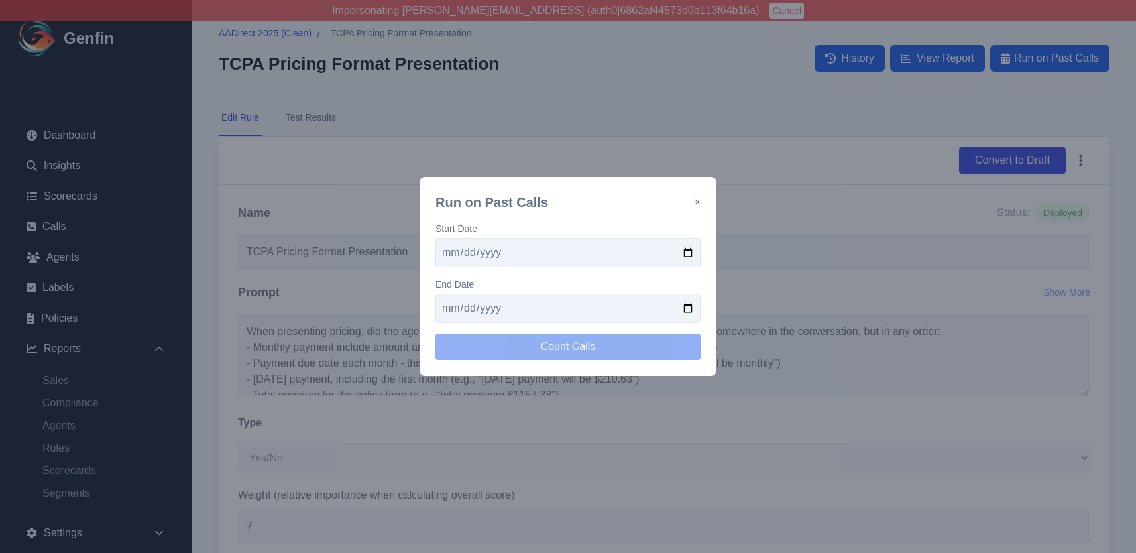
click at [686, 250] on input "date" at bounding box center [567, 252] width 265 height 29
type input "[DATE]"
click at [687, 305] on input "date" at bounding box center [567, 308] width 265 height 29
type input "[DATE]"
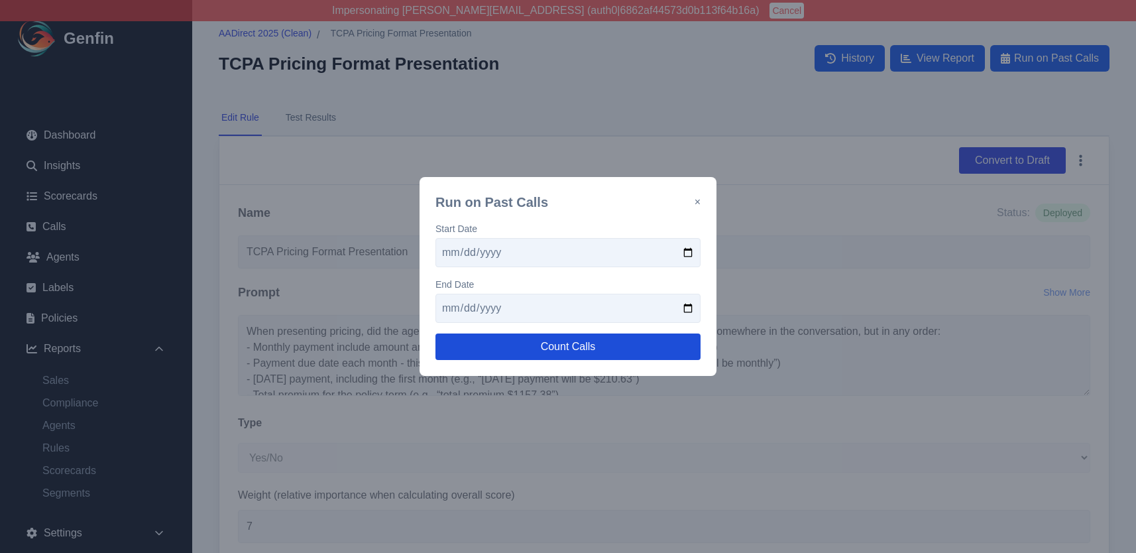
click at [596, 342] on button "Count Calls" at bounding box center [567, 346] width 265 height 27
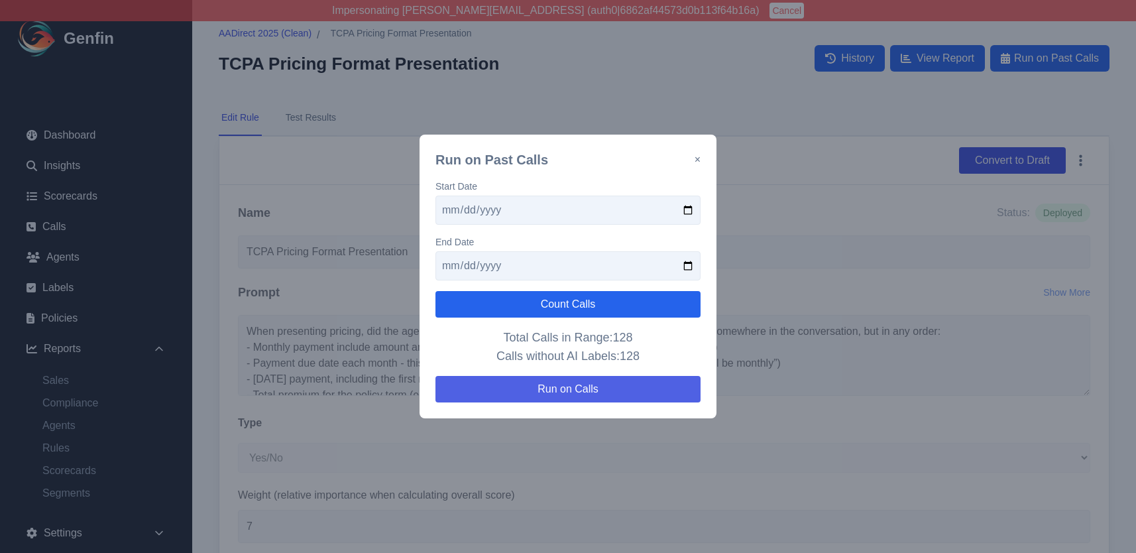
click at [628, 384] on button "Run on Calls" at bounding box center [567, 389] width 265 height 27
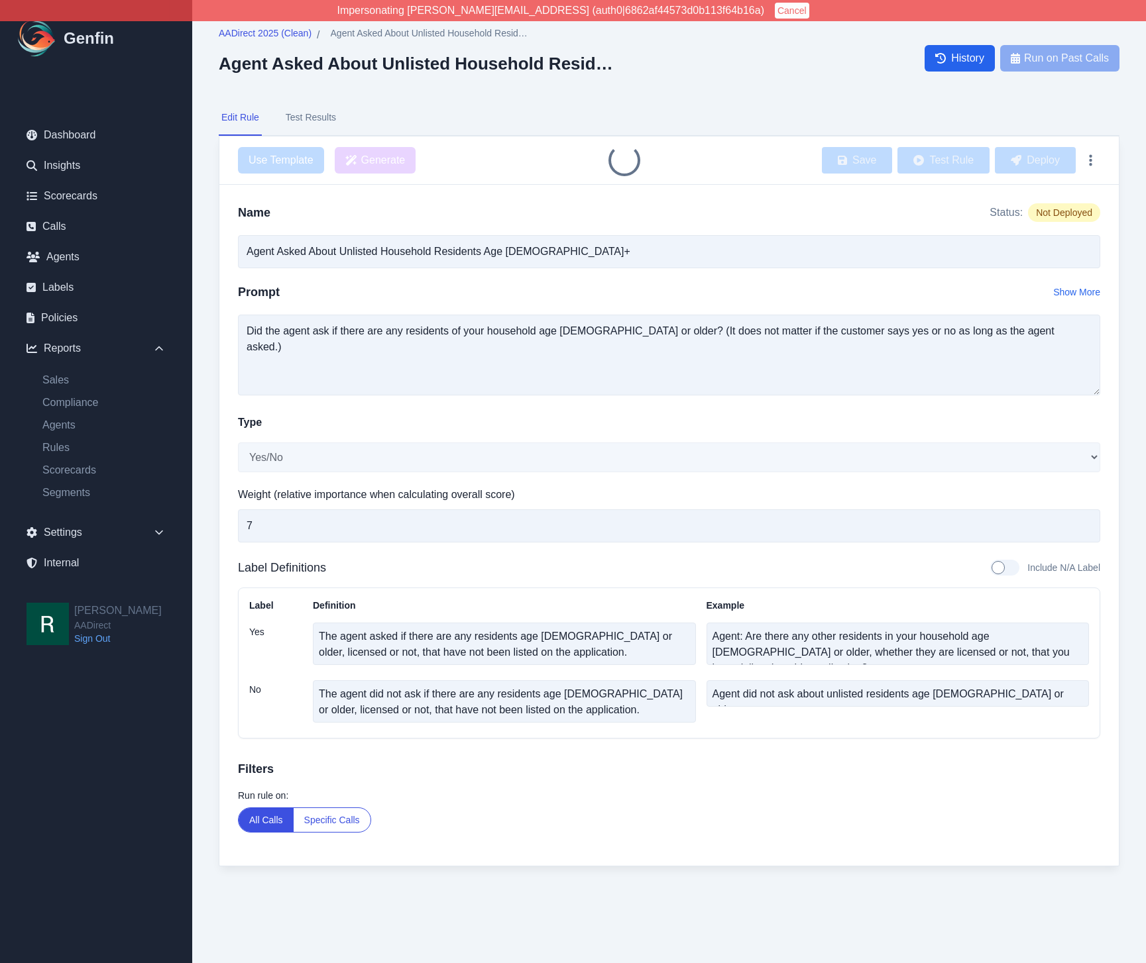
select select "Yes/No"
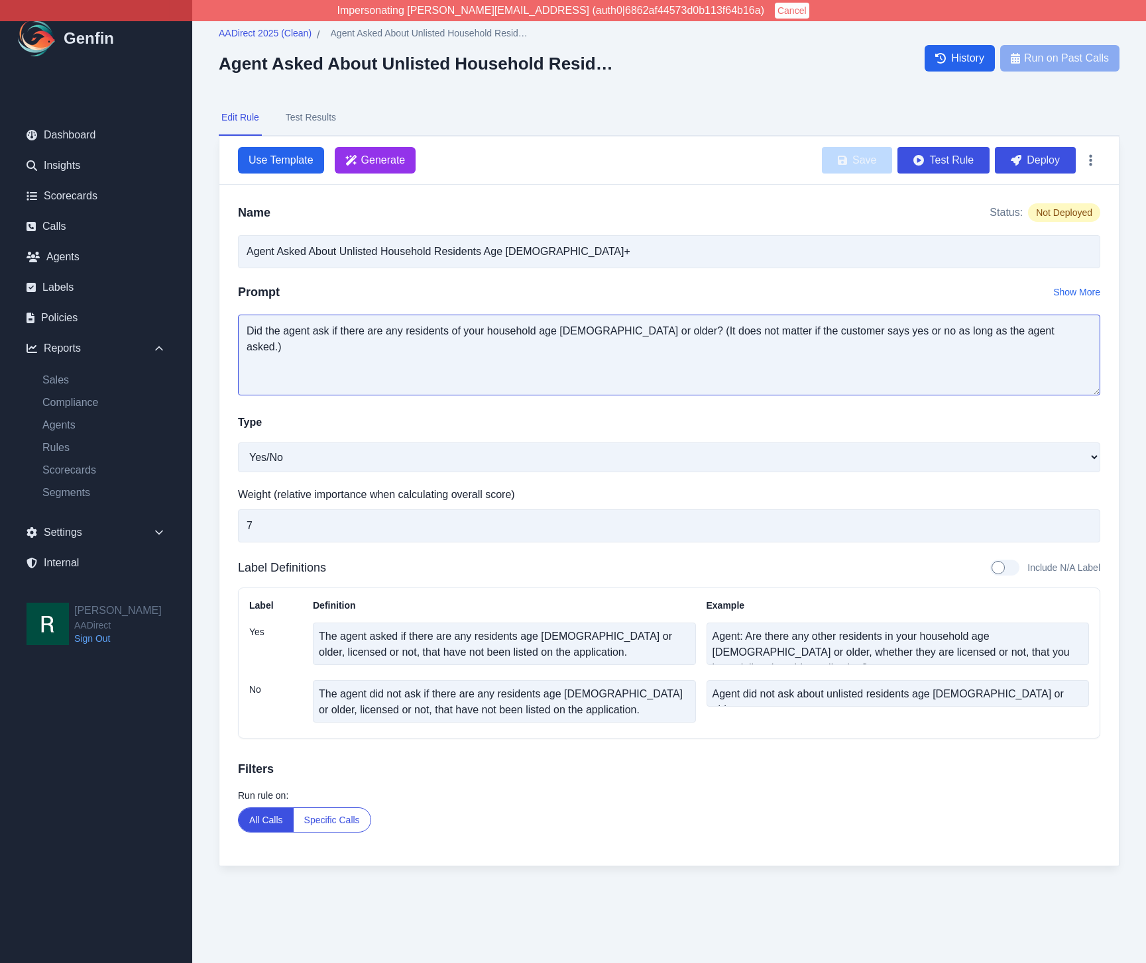
click at [1021, 340] on textarea "Did the agent ask if there are any residents of your household age [DEMOGRAPHIC…" at bounding box center [669, 355] width 862 height 81
click at [1017, 329] on textarea "Did the agent ask if there are any residents of your household age [DEMOGRAPHIC…" at bounding box center [669, 355] width 862 height 81
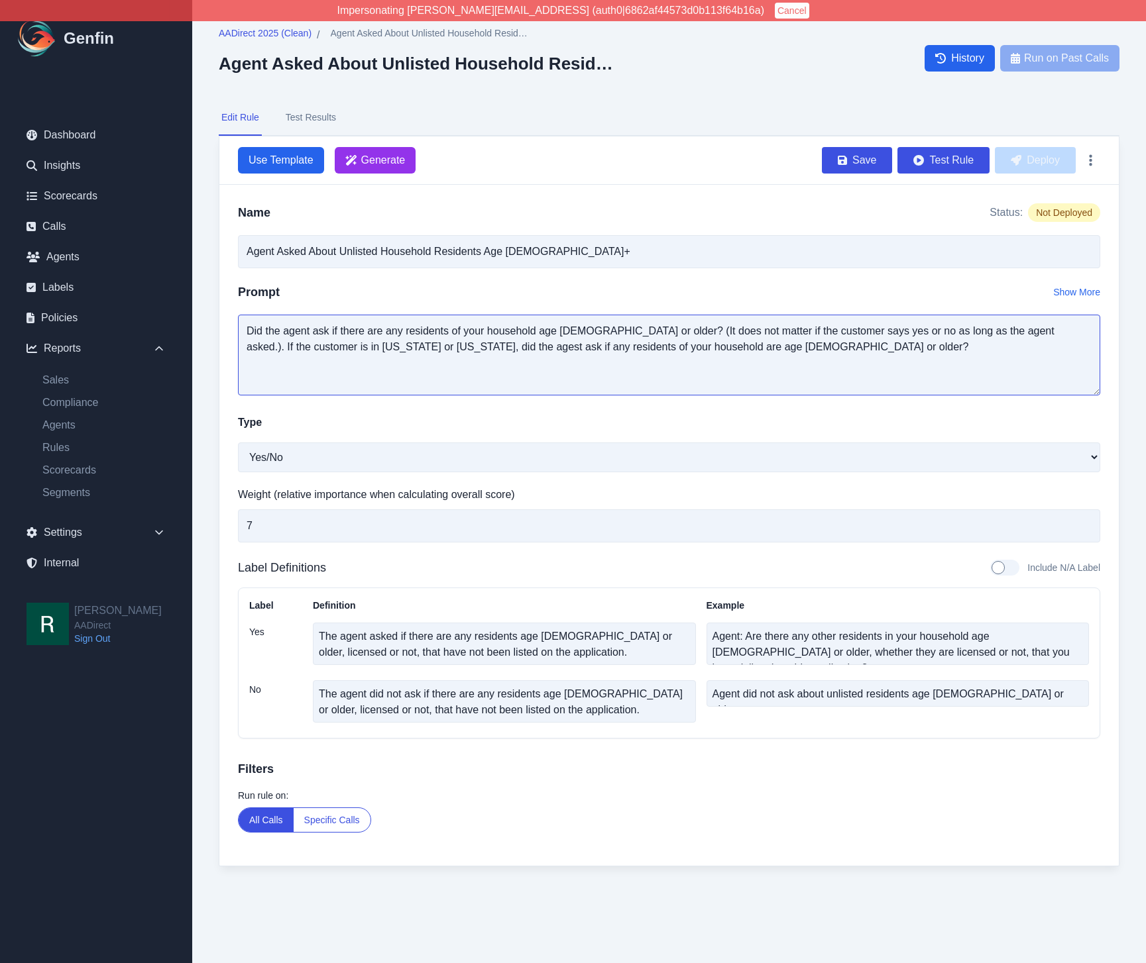
click at [990, 333] on textarea "Did the agent ask if there are any residents of your household age [DEMOGRAPHIC…" at bounding box center [669, 355] width 862 height 81
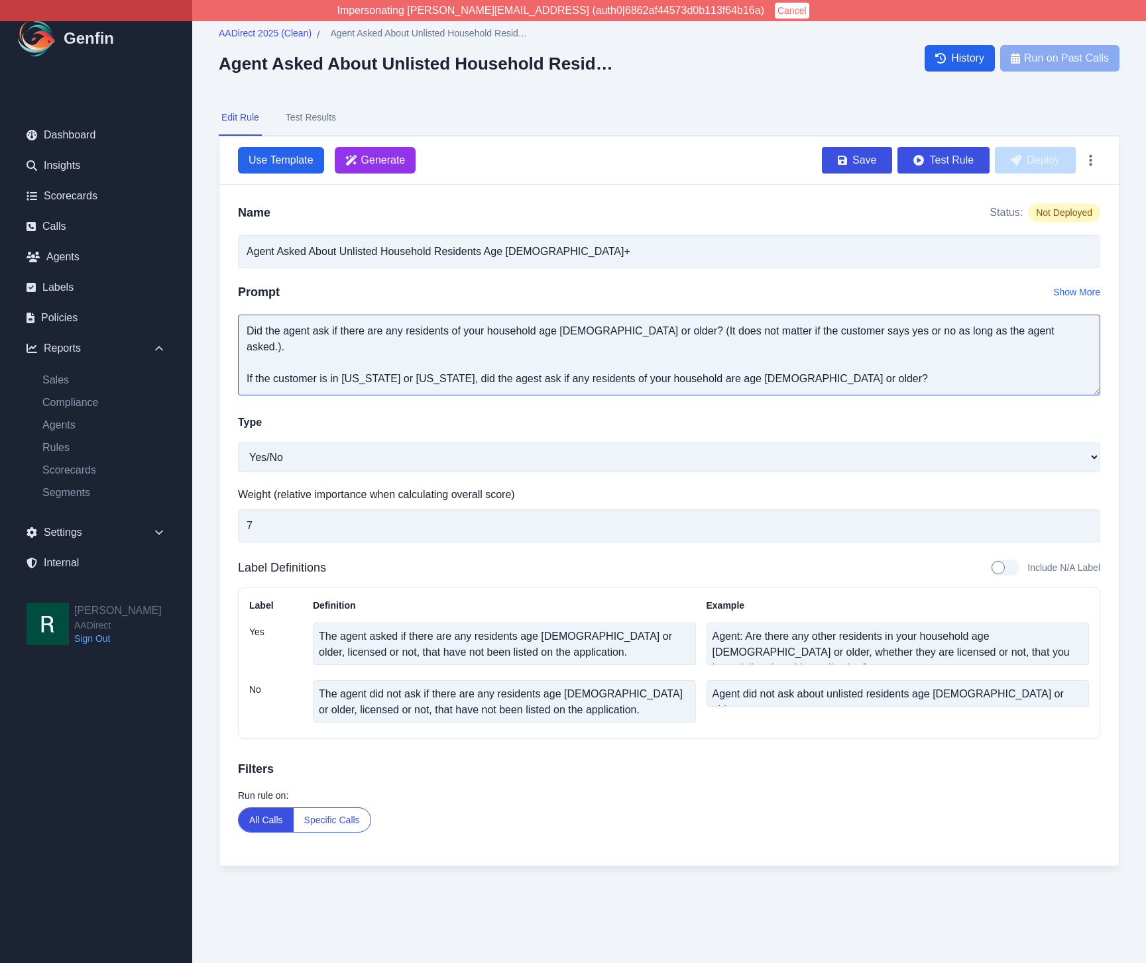
click at [487, 359] on textarea "Did the agent ask if there are any residents of your household age [DEMOGRAPHIC…" at bounding box center [669, 355] width 862 height 81
click at [482, 363] on textarea "Did the agent ask if there are any residents of your household age [DEMOGRAPHIC…" at bounding box center [669, 355] width 862 height 81
click at [810, 353] on textarea "Did the agent ask if there are any residents of your household age 14 or older?…" at bounding box center [669, 355] width 862 height 81
click at [814, 362] on textarea "Did the agent ask if there are any residents of your household age 14 or older?…" at bounding box center [669, 355] width 862 height 81
type textarea "Did the agent ask if there are any residents of your household age 14 or older?…"
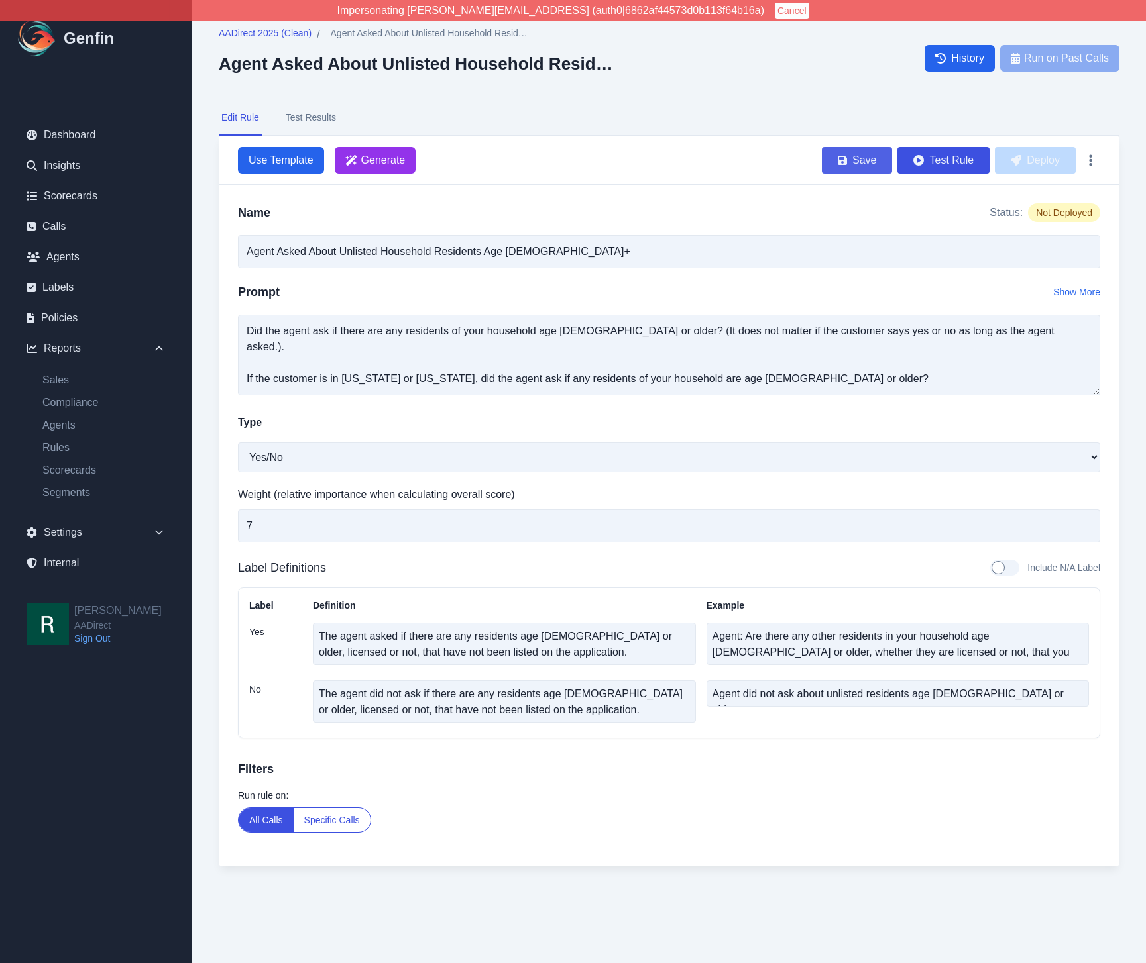
click at [849, 164] on button "Save" at bounding box center [857, 160] width 70 height 27
click at [1043, 158] on button "Deploy" at bounding box center [1035, 160] width 81 height 27
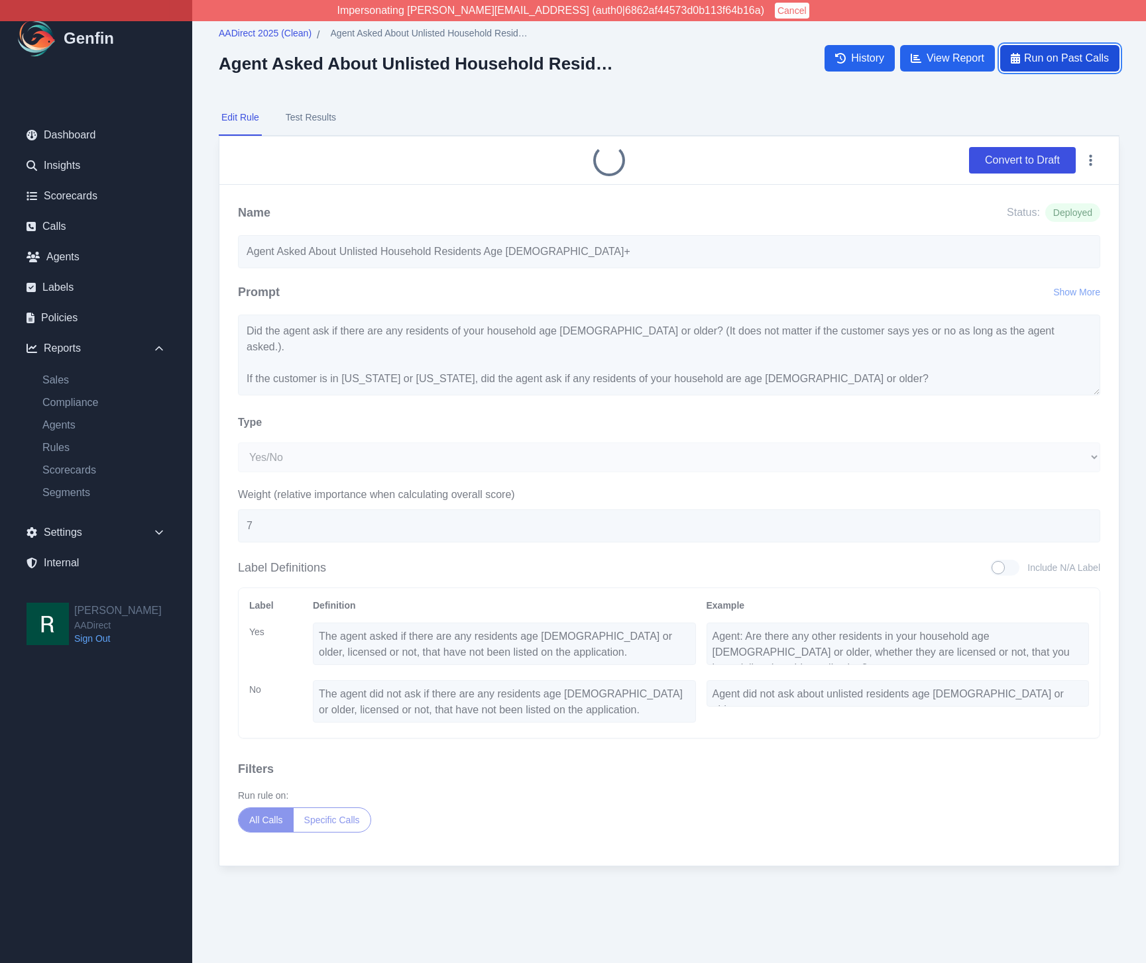
click at [1072, 56] on span "Run on Past Calls" at bounding box center [1066, 58] width 85 height 16
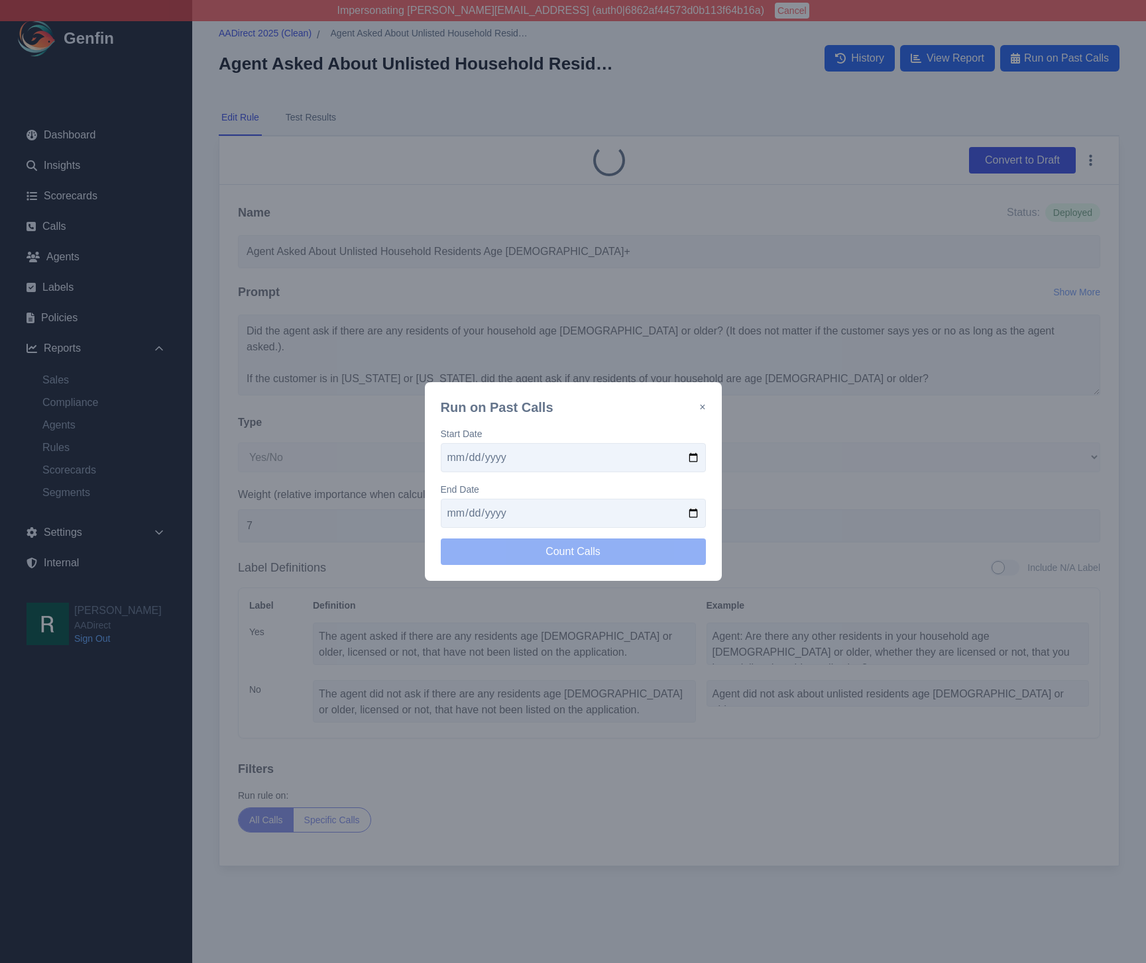
click at [688, 457] on input "date" at bounding box center [573, 457] width 265 height 29
type input "2025-09-15"
click at [692, 511] on input "date" at bounding box center [573, 513] width 265 height 29
type input "2025-09-29"
click at [590, 551] on button "Count Calls" at bounding box center [573, 552] width 265 height 27
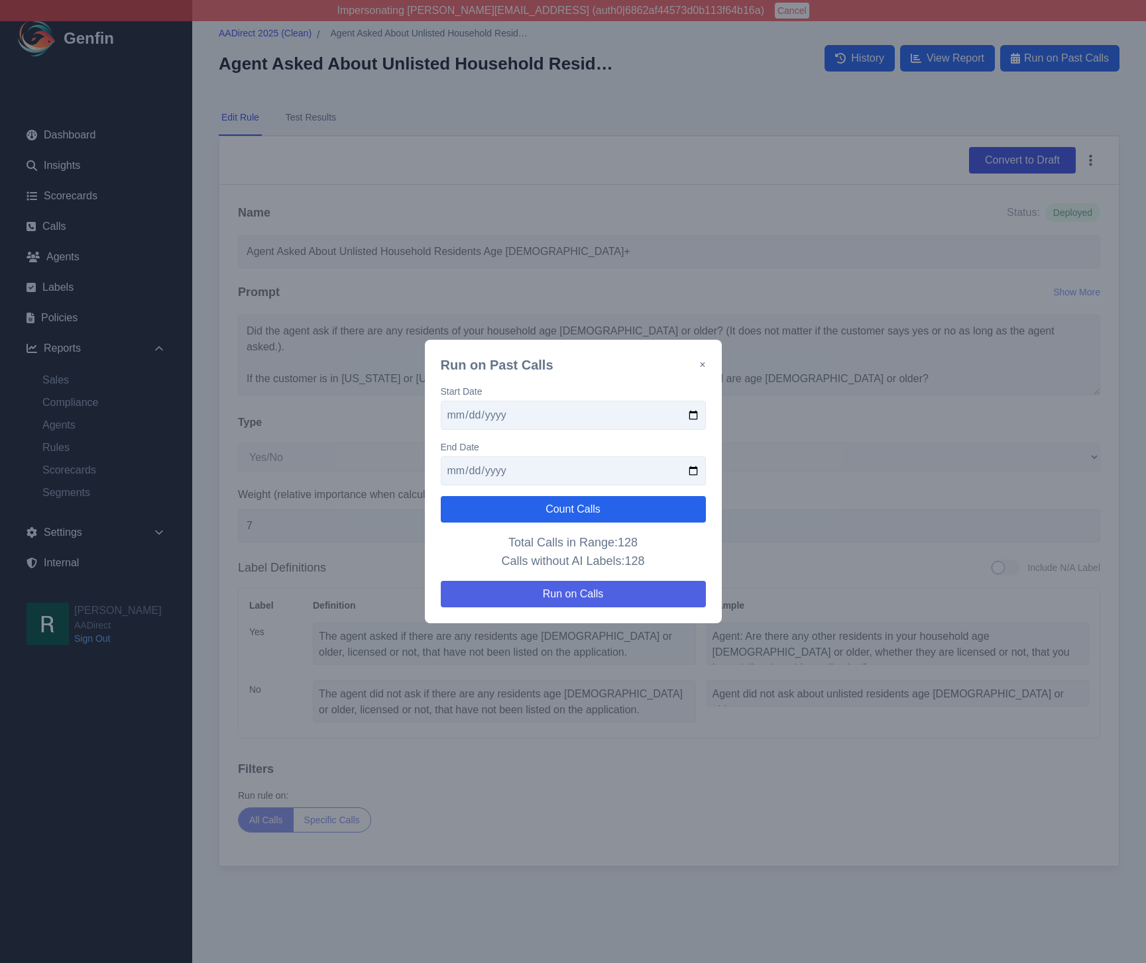
click at [576, 593] on button "Run on Calls" at bounding box center [573, 594] width 265 height 27
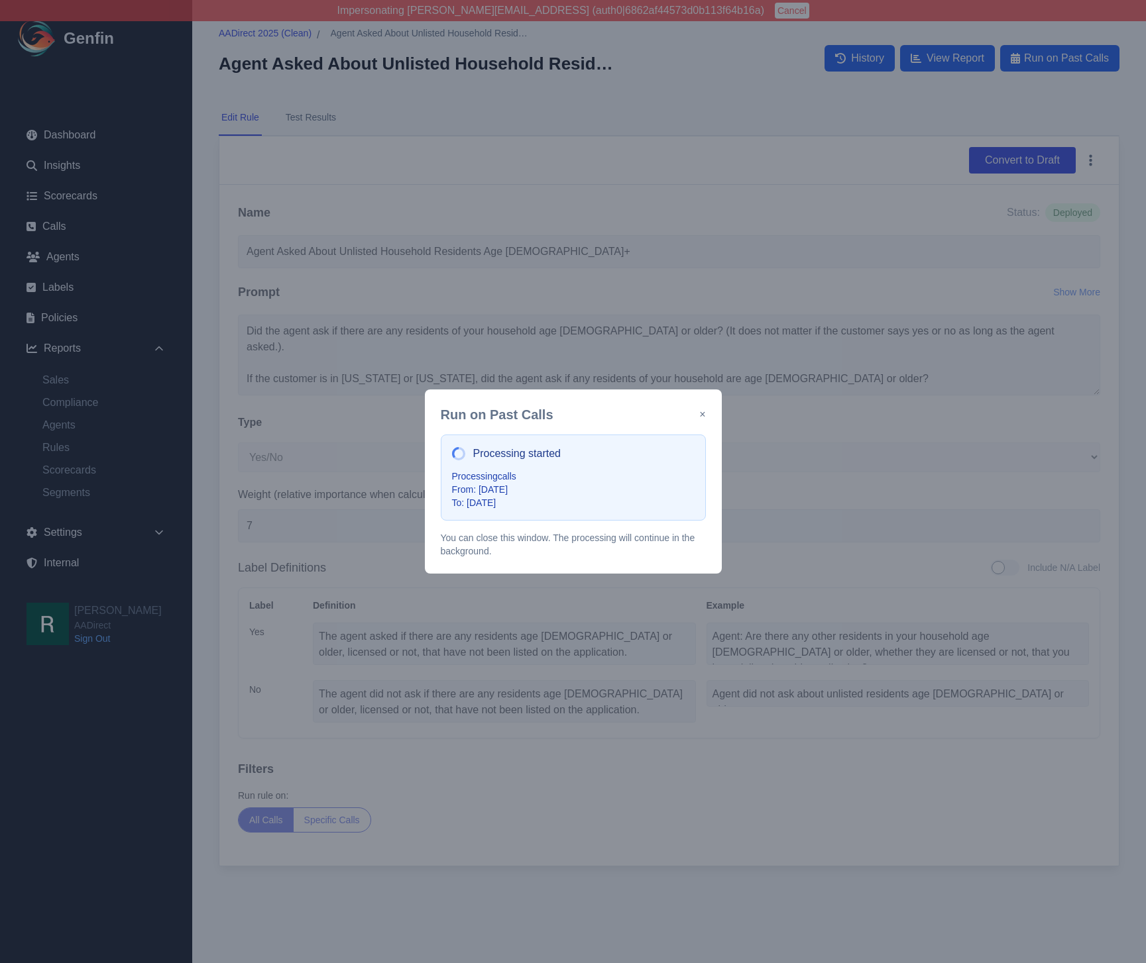
click at [700, 416] on button "×" at bounding box center [702, 415] width 6 height 16
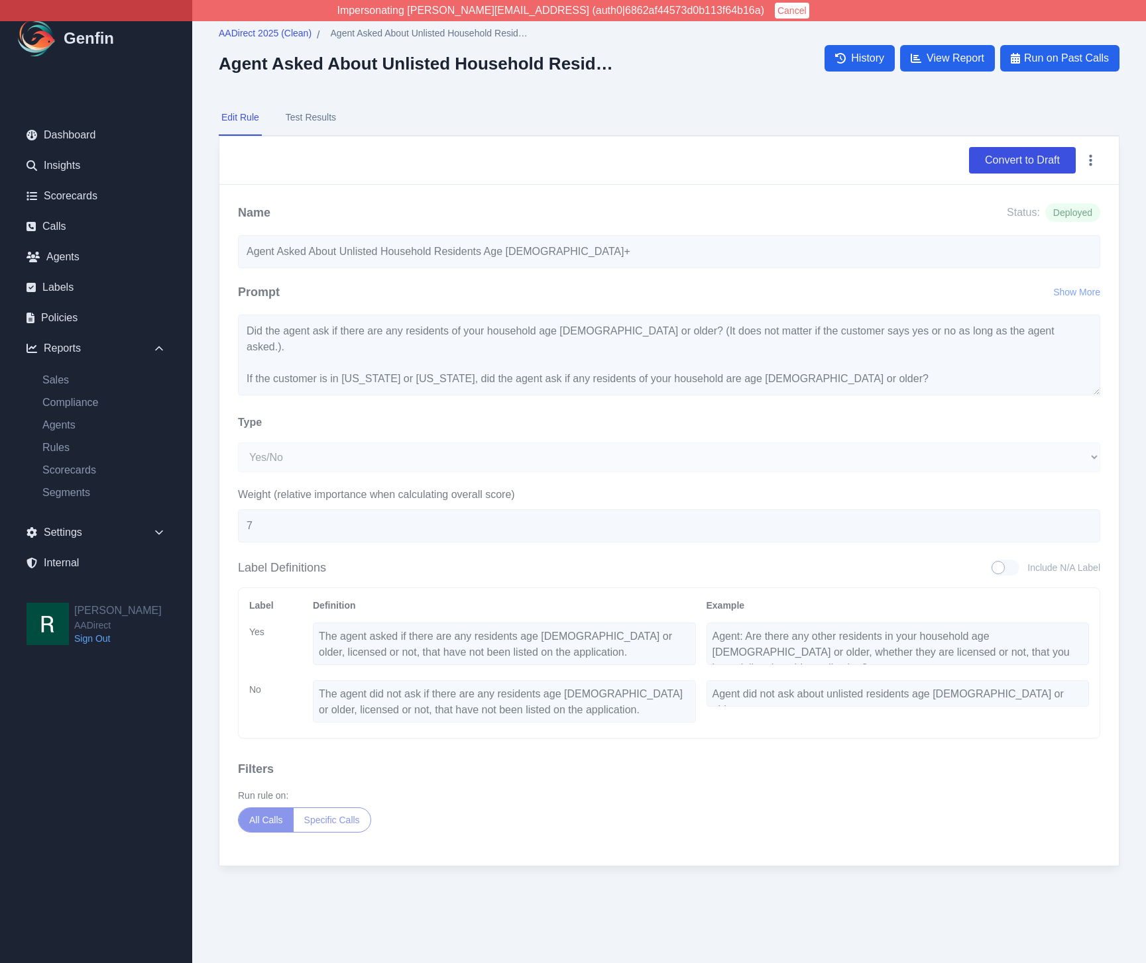
click at [702, 415] on div "Type" at bounding box center [669, 426] width 862 height 23
click at [1008, 160] on button "Convert to Draft" at bounding box center [1022, 160] width 107 height 27
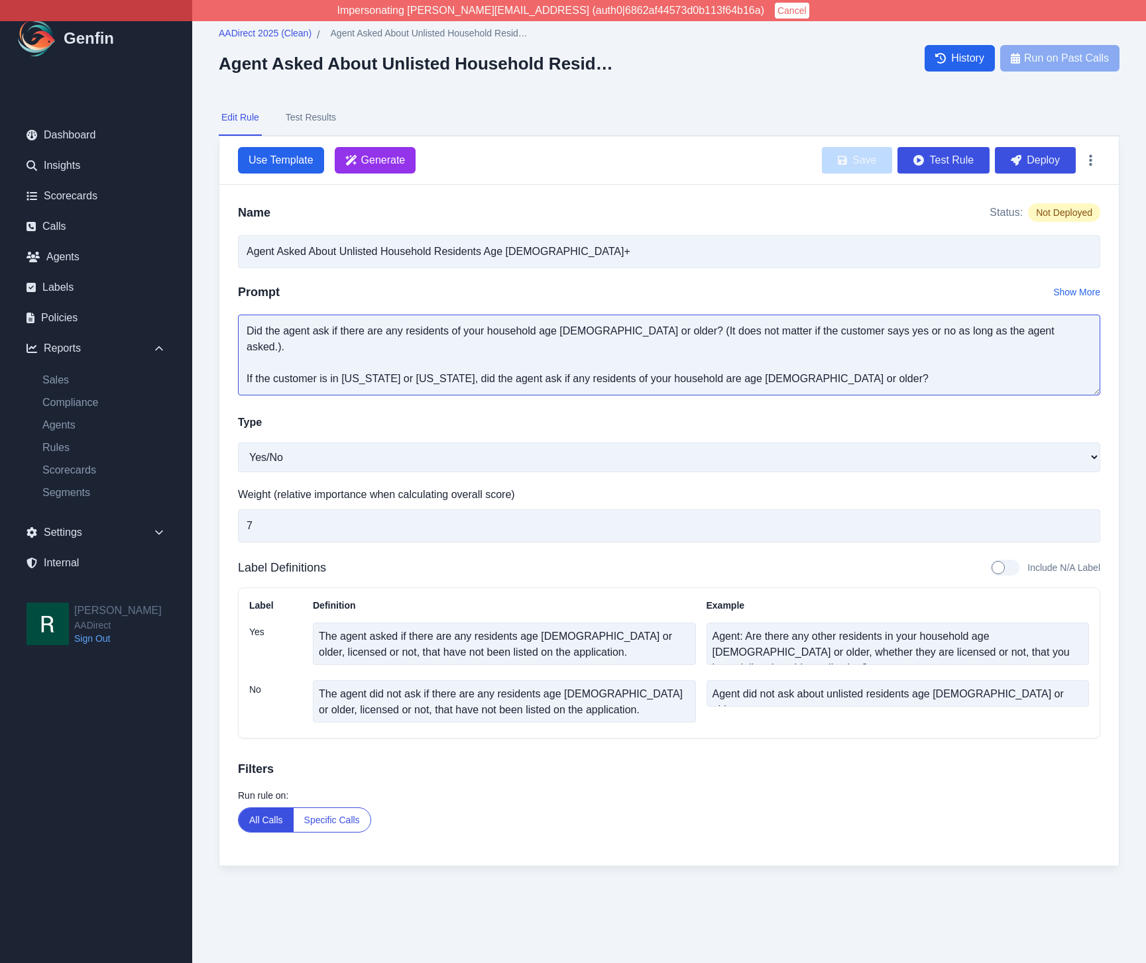
drag, startPoint x: 855, startPoint y: 360, endPoint x: 841, endPoint y: 365, distance: 15.3
click at [855, 360] on textarea "Did the agent ask if there are any residents of your household age 14 or older?…" at bounding box center [669, 355] width 862 height 81
drag, startPoint x: 816, startPoint y: 372, endPoint x: 202, endPoint y: 283, distance: 620.6
click at [202, 283] on div "AADirect 2025 (Clean) / Agent Asked About Unlisted Household Residents Age 14+ …" at bounding box center [668, 460] width 953 height 920
click at [610, 657] on textarea "The agent asked if there are any residents age 14 or older, licensed or not, th…" at bounding box center [504, 644] width 383 height 42
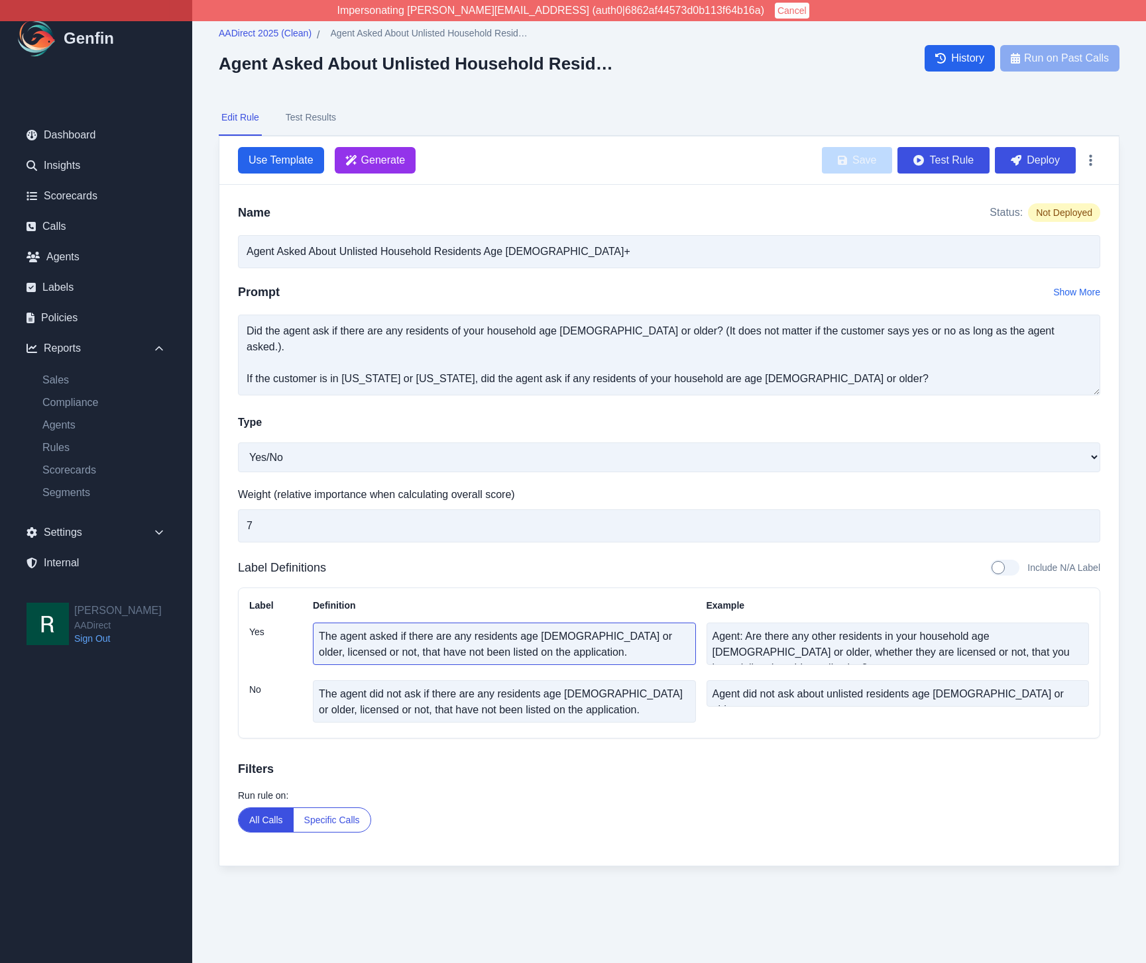
click at [610, 657] on textarea "The agent asked if there are any residents age 14 or older, licensed or not, th…" at bounding box center [504, 644] width 383 height 42
click at [1091, 158] on icon "button" at bounding box center [1090, 160] width 3 height 13
click at [1060, 196] on button "Delete" at bounding box center [1047, 192] width 106 height 24
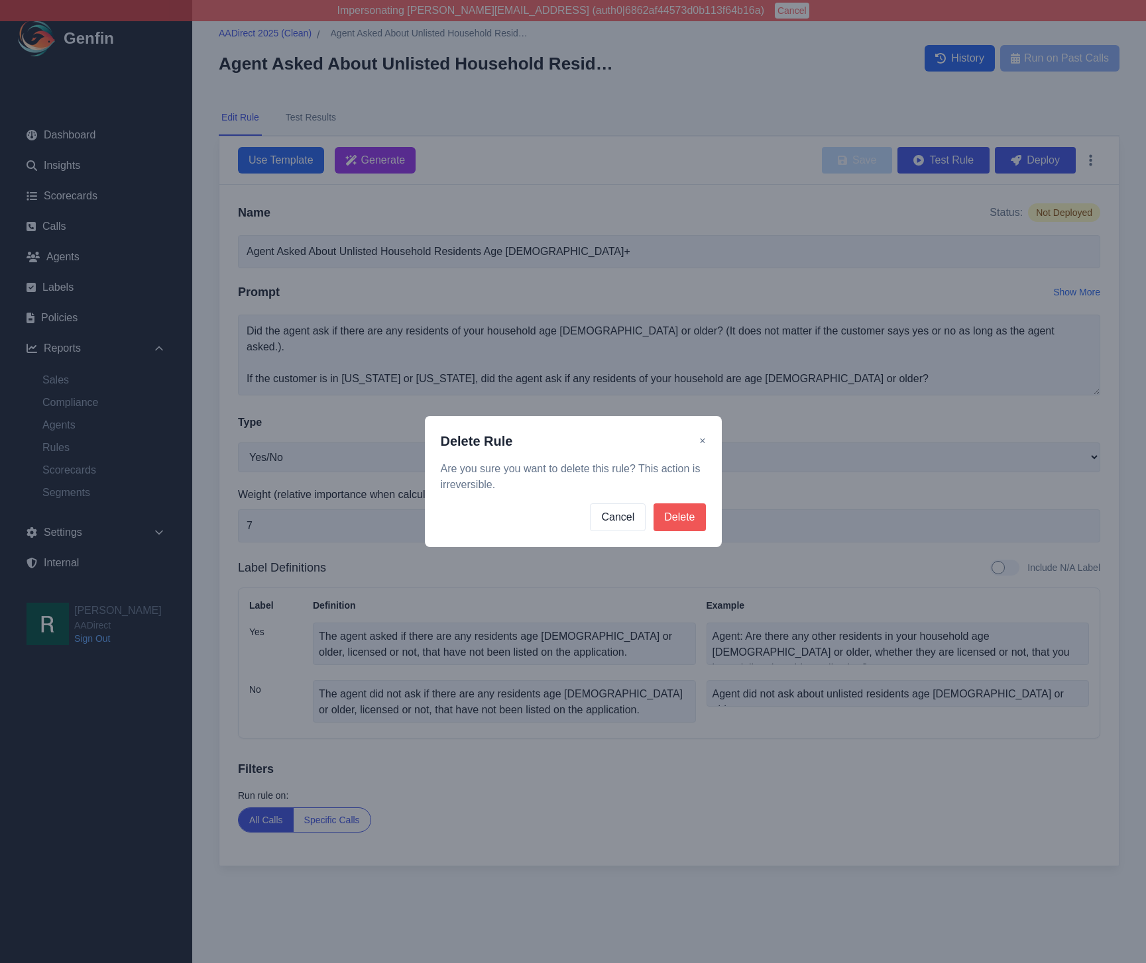
drag, startPoint x: 673, startPoint y: 501, endPoint x: 680, endPoint y: 510, distance: 10.9
click at [674, 502] on div "Delete Rule × Are you sure you want to delete this rule? This action is irrever…" at bounding box center [573, 481] width 297 height 131
click at [680, 510] on button "Delete" at bounding box center [679, 518] width 52 height 28
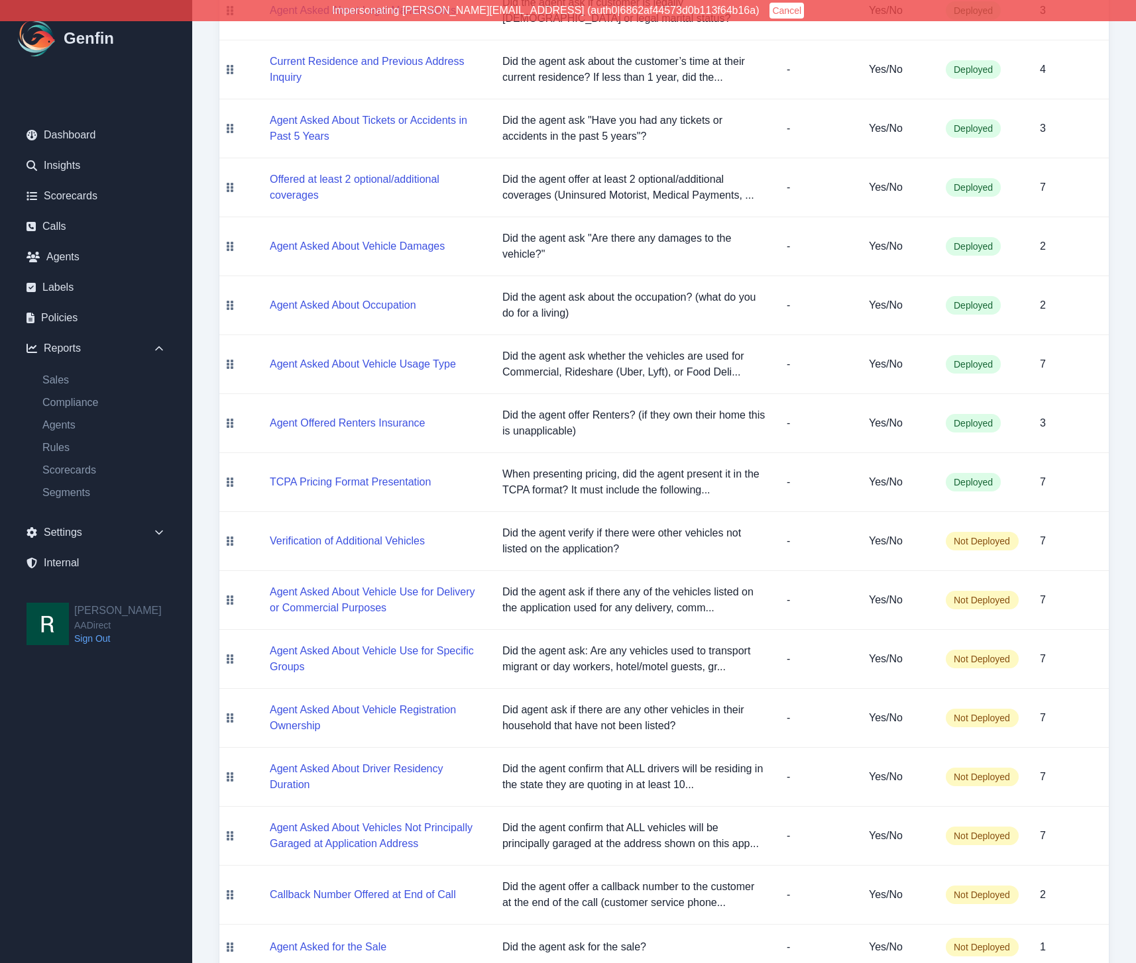
scroll to position [643, 0]
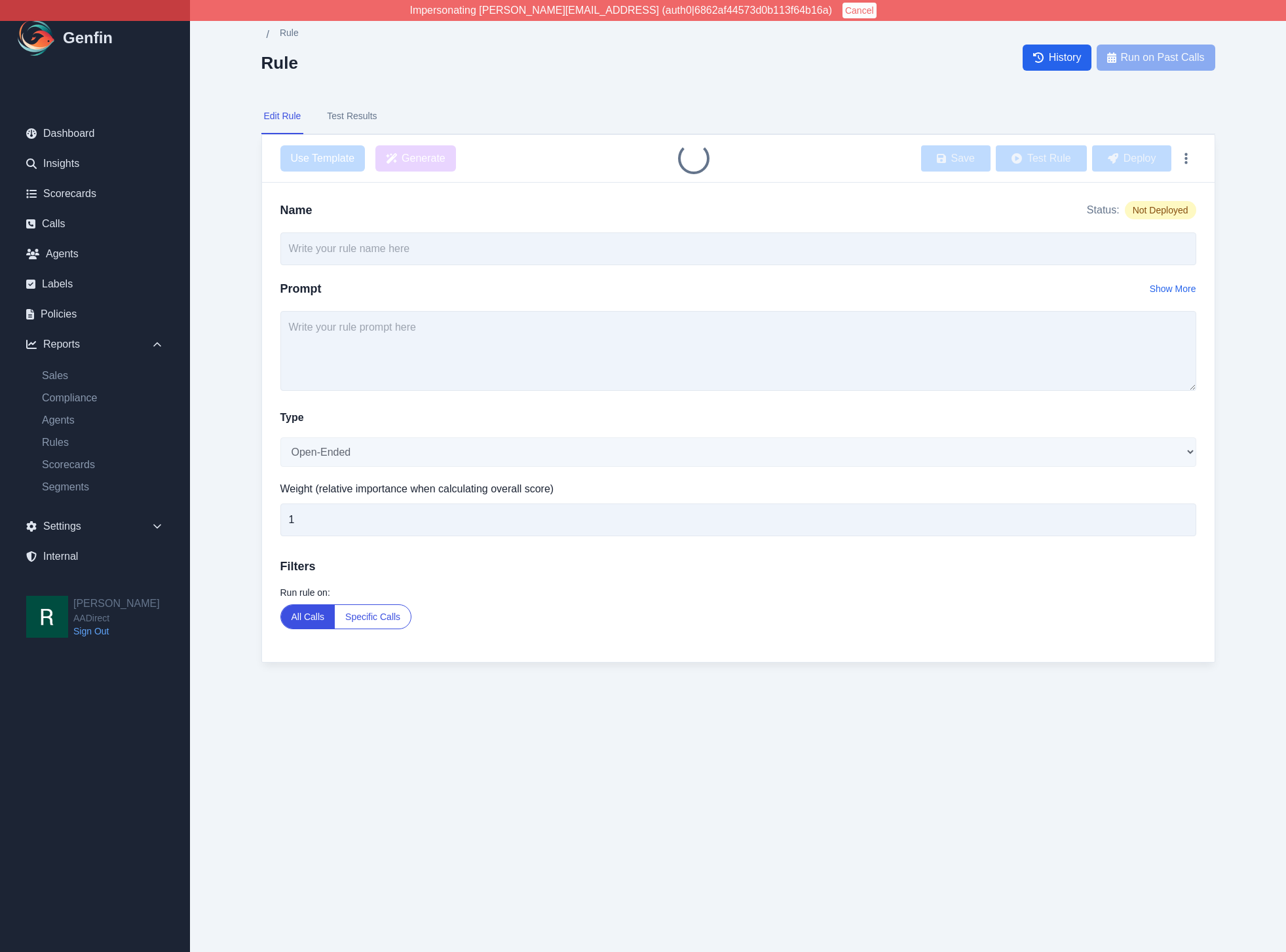
type input "Agent Asked About Unlisted Household Residents Age [DEMOGRAPHIC_DATA]+"
select select "Yes/No"
type input "7"
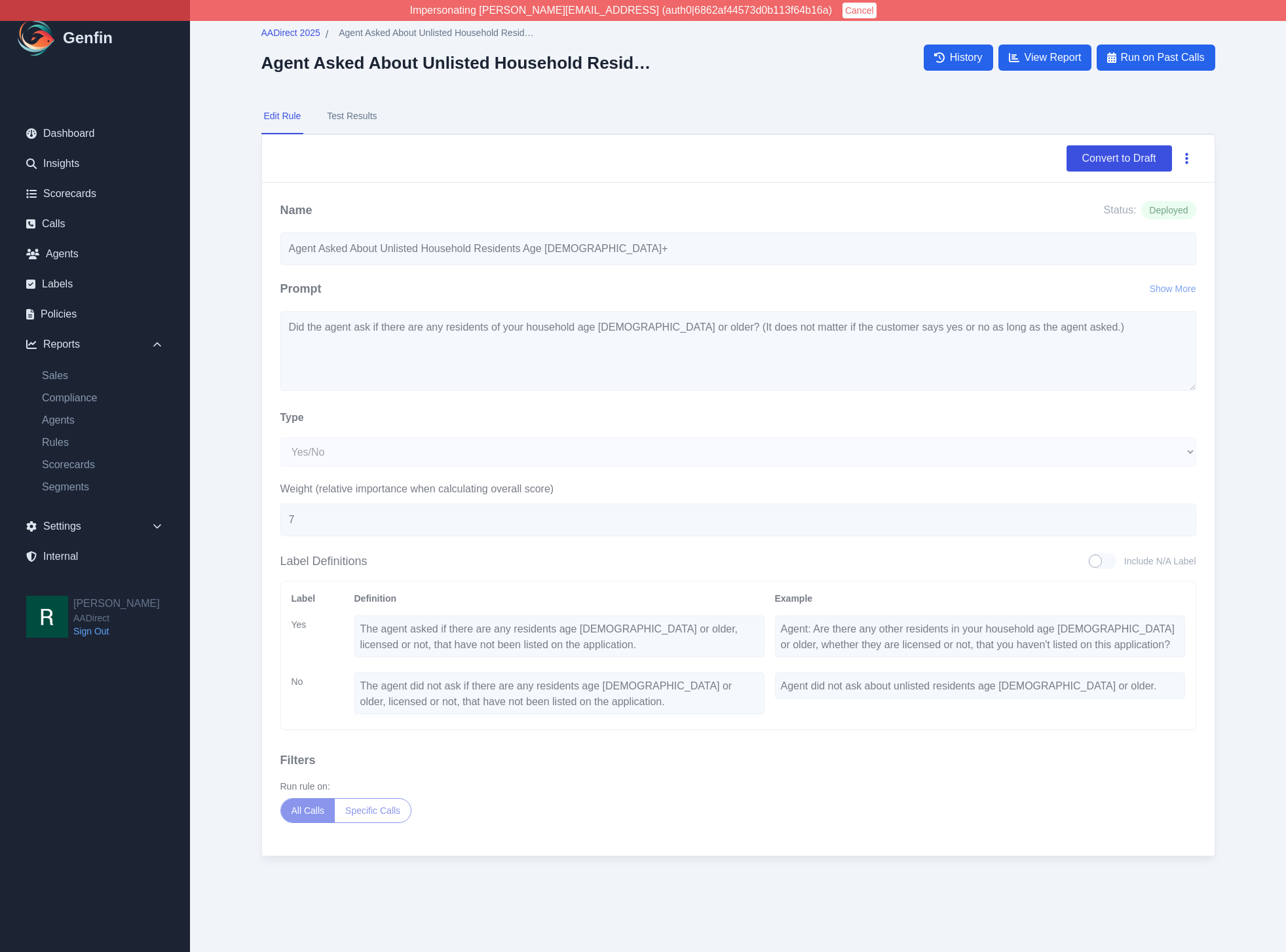
click at [1189, 154] on button "button" at bounding box center [1186, 158] width 19 height 24
click at [1152, 186] on button "Delete" at bounding box center [1144, 190] width 105 height 24
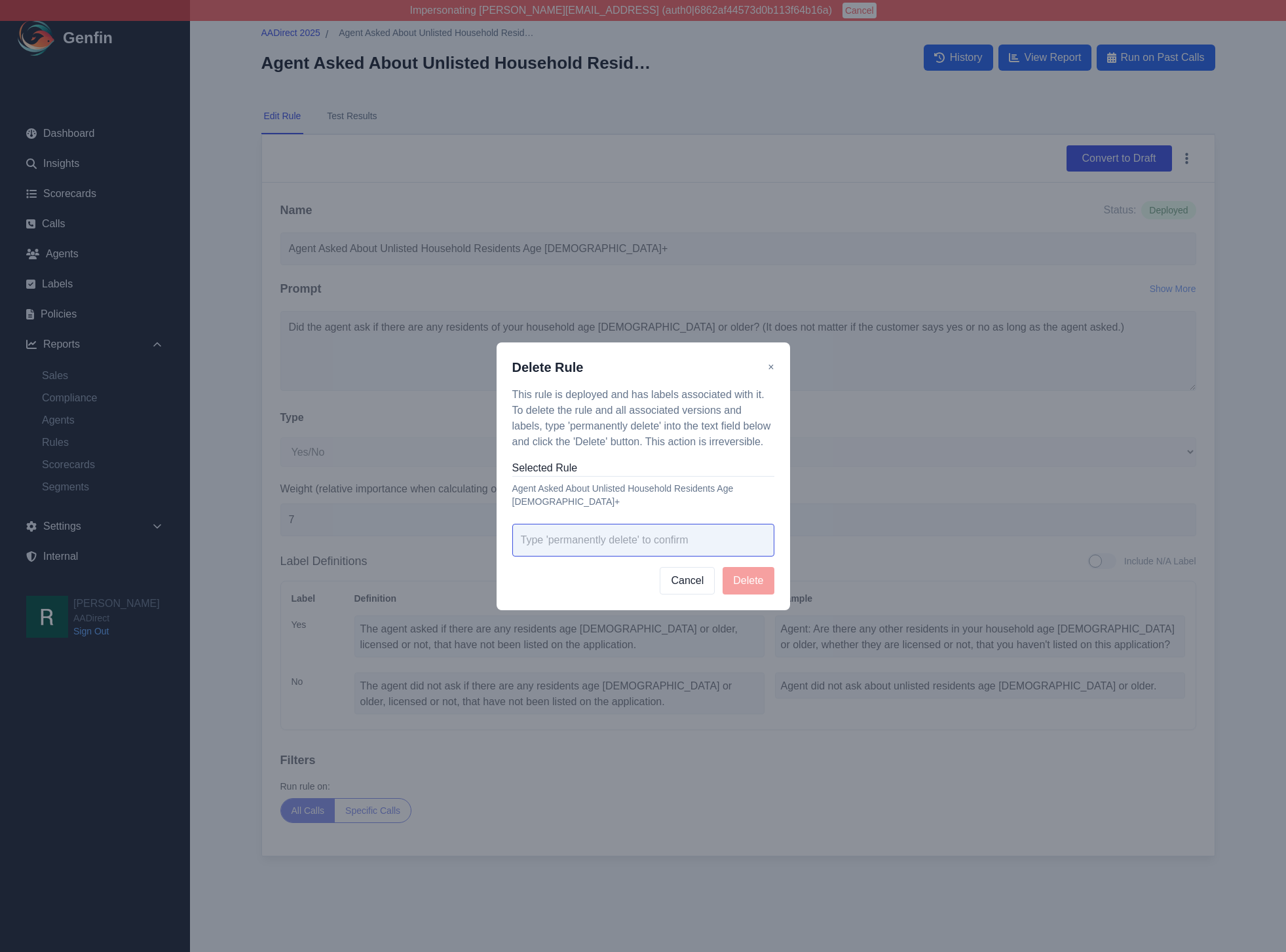
click at [620, 527] on input "text" at bounding box center [643, 540] width 262 height 33
type input "permanently delete"
click at [739, 577] on button "Delete" at bounding box center [748, 581] width 51 height 28
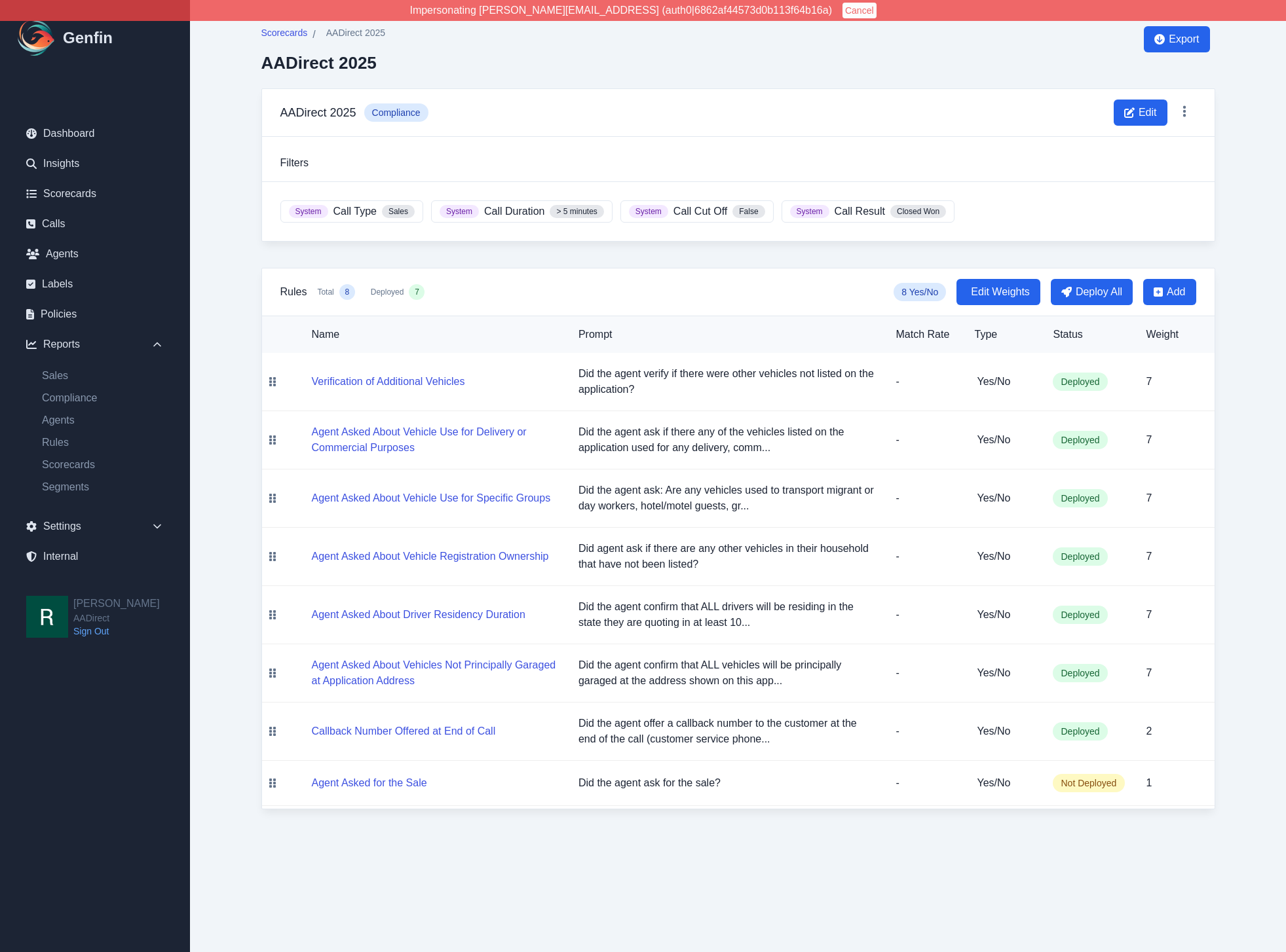
click at [263, 431] on td at bounding box center [272, 440] width 21 height 58
click at [393, 380] on button "Verification of Additional Vehicles" at bounding box center [387, 382] width 153 height 16
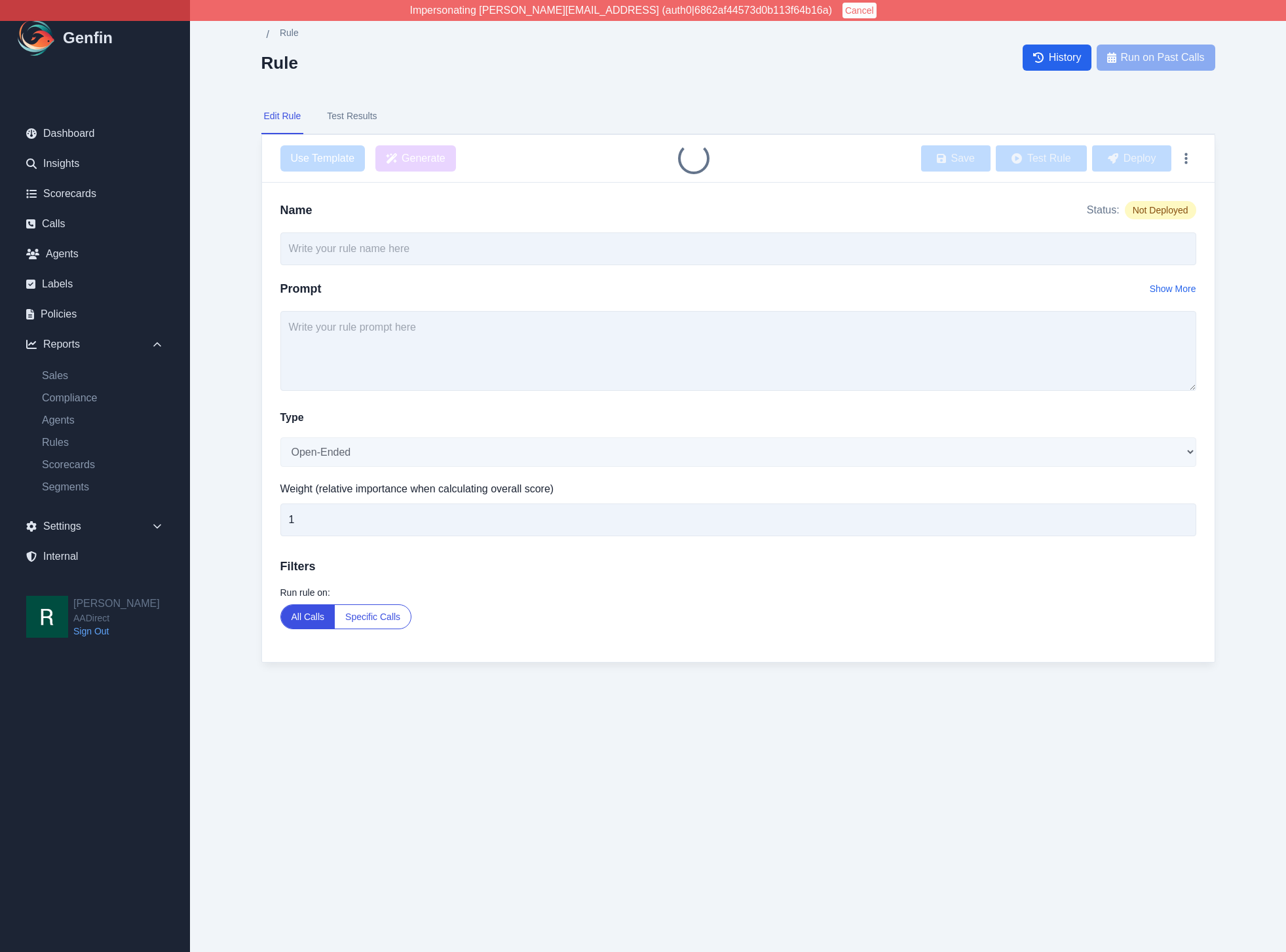
type input "Verification of Additional Vehicles"
type textarea "Did the agent verify if there were other vehicles not listed on the application?"
select select "Yes/No"
type input "7"
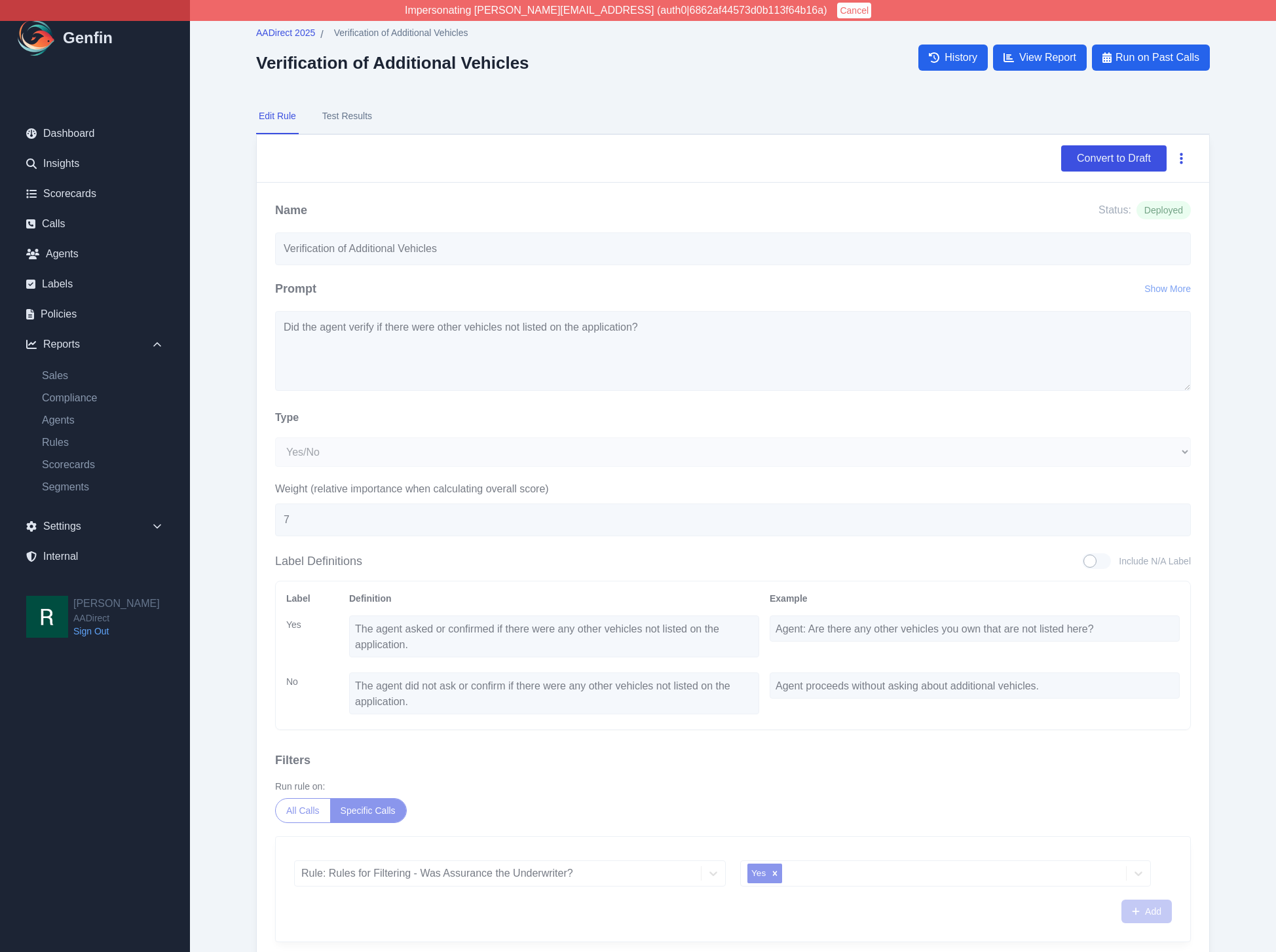
click at [1182, 157] on icon "button" at bounding box center [1180, 158] width 3 height 13
click at [1169, 186] on button "Delete" at bounding box center [1139, 190] width 105 height 24
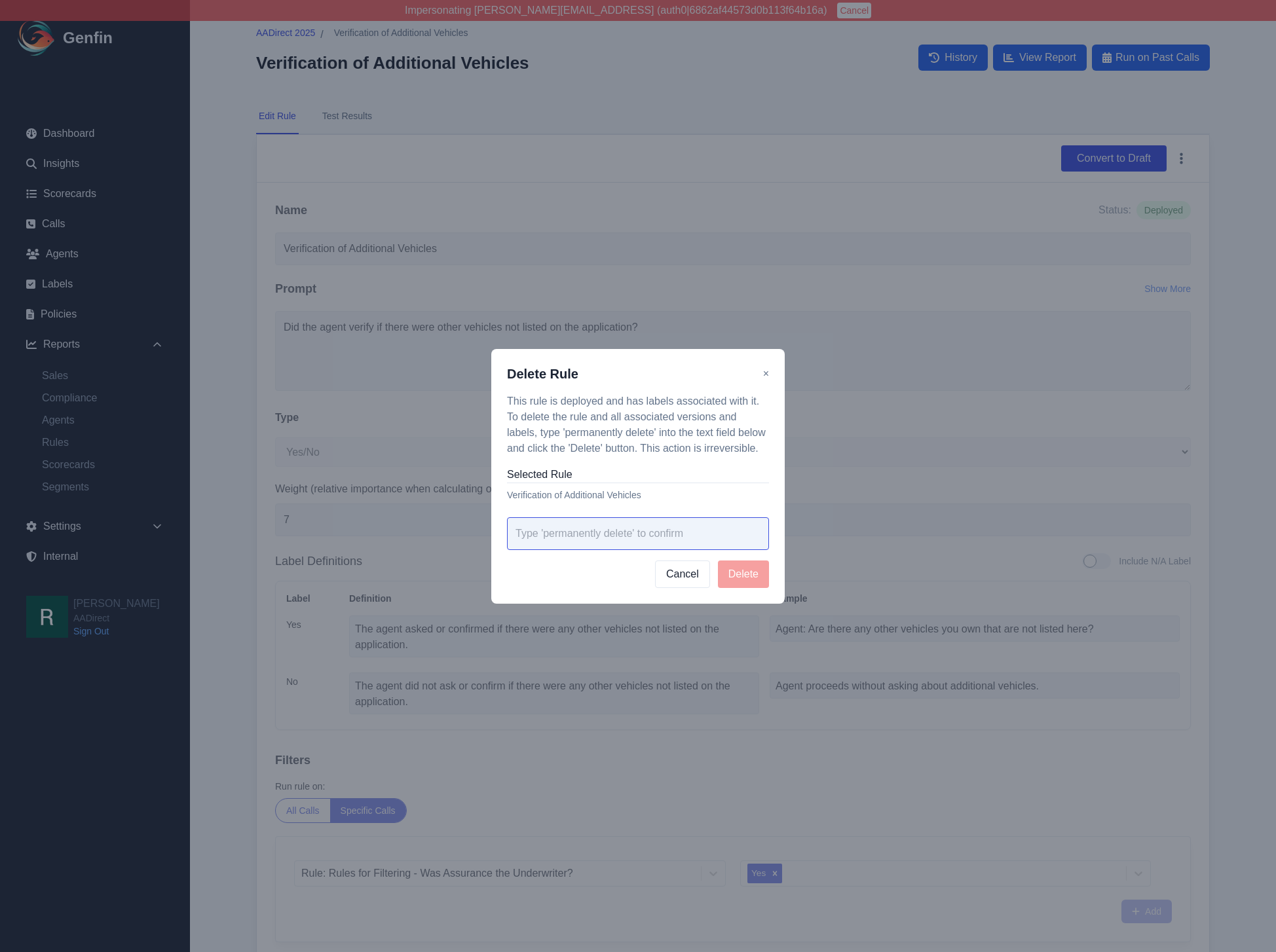
click at [653, 539] on input "text" at bounding box center [638, 533] width 262 height 33
drag, startPoint x: 563, startPoint y: 435, endPoint x: 656, endPoint y: 440, distance: 93.1
click at [661, 434] on p "This rule is deployed and has labels associated with it. To delete the rule and…" at bounding box center [638, 425] width 262 height 63
copy p "'permanently delete' i"
click at [601, 528] on input "text" at bounding box center [638, 533] width 262 height 33
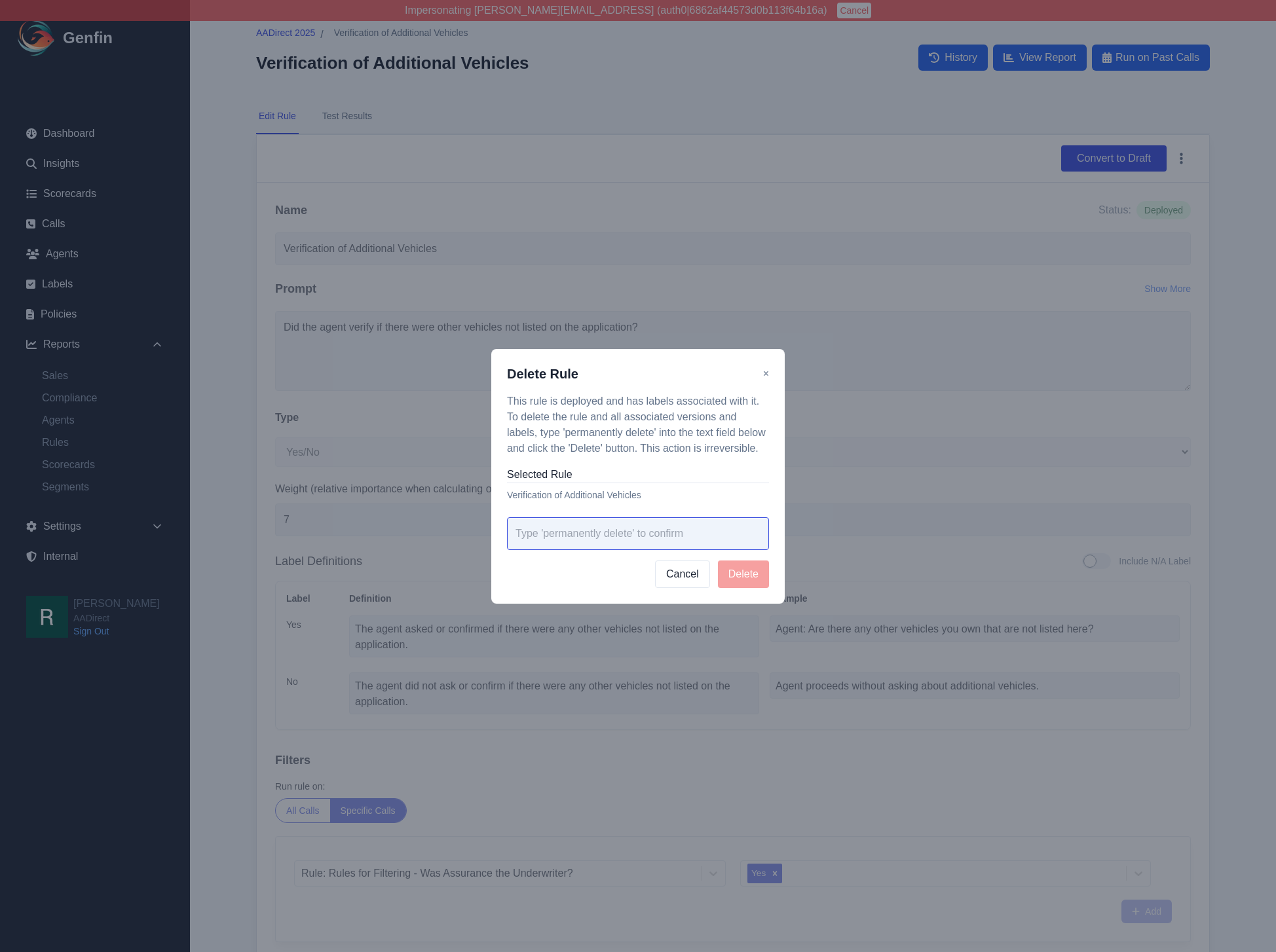
paste input "'permanently delete' i"
type input "permanently delete"
click at [757, 574] on button "Delete" at bounding box center [743, 574] width 51 height 28
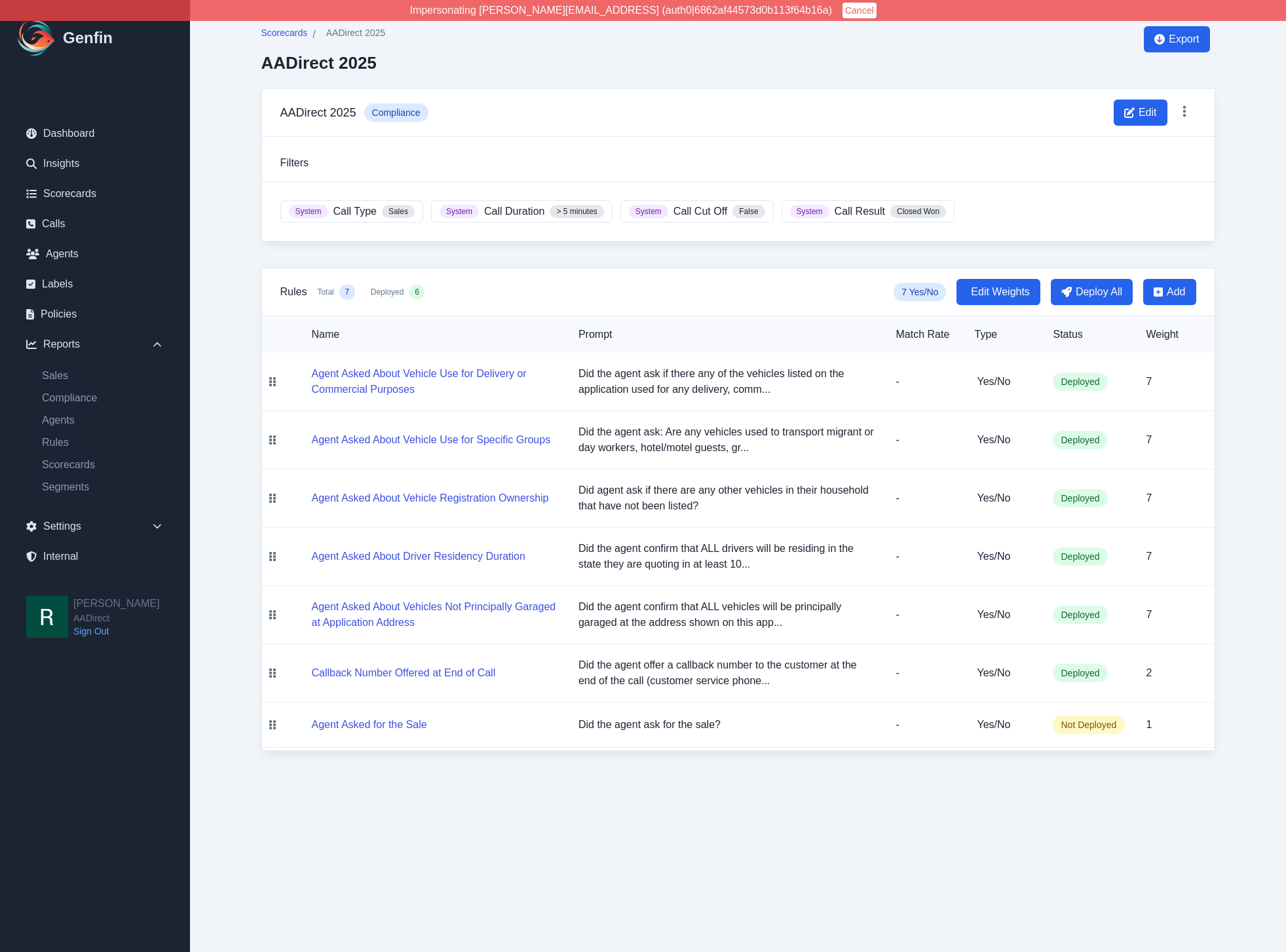
click at [921, 771] on div "Scorecards / AADirect 2025 AADirect 2025 Export AADirect 2025 Compliance Edit F…" at bounding box center [738, 389] width 1006 height 777
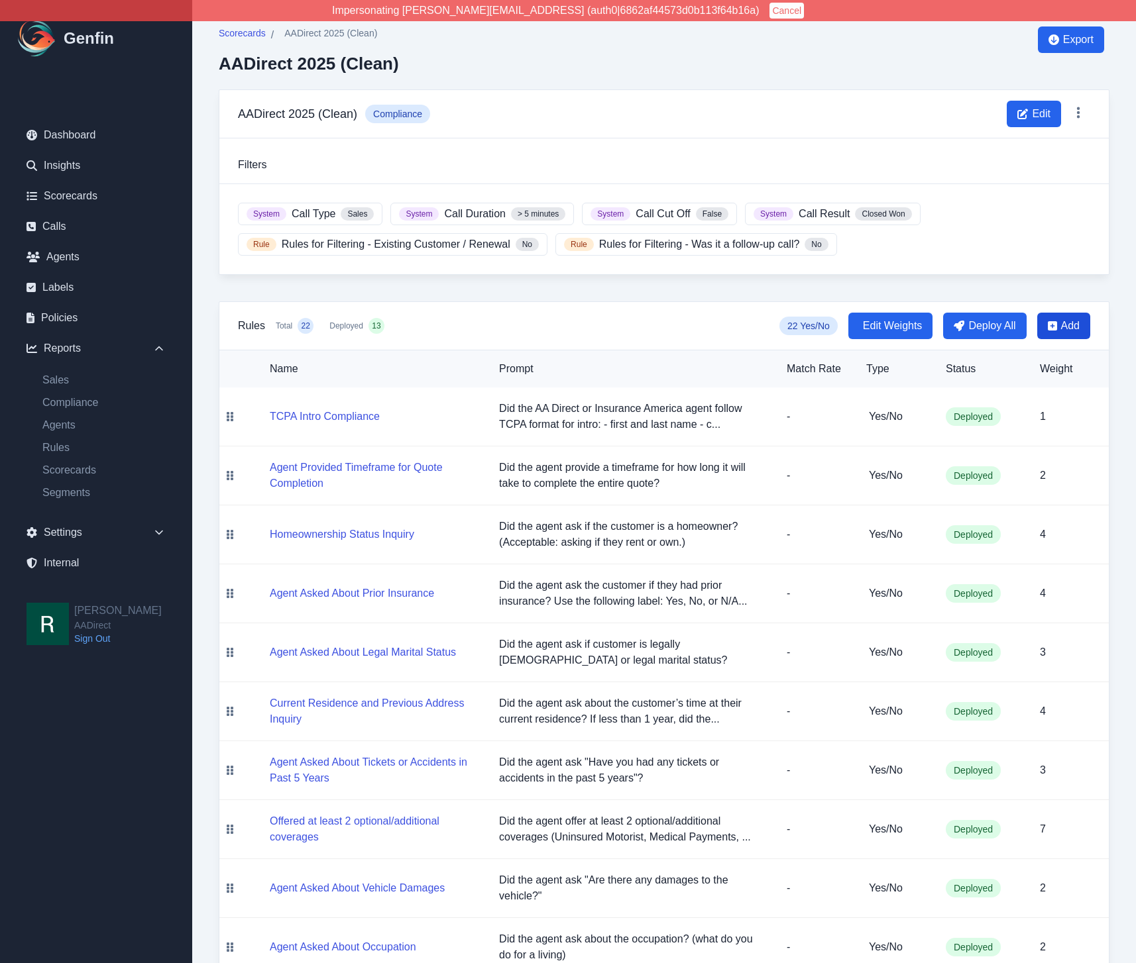
click at [1070, 331] on span "Add" at bounding box center [1070, 326] width 19 height 16
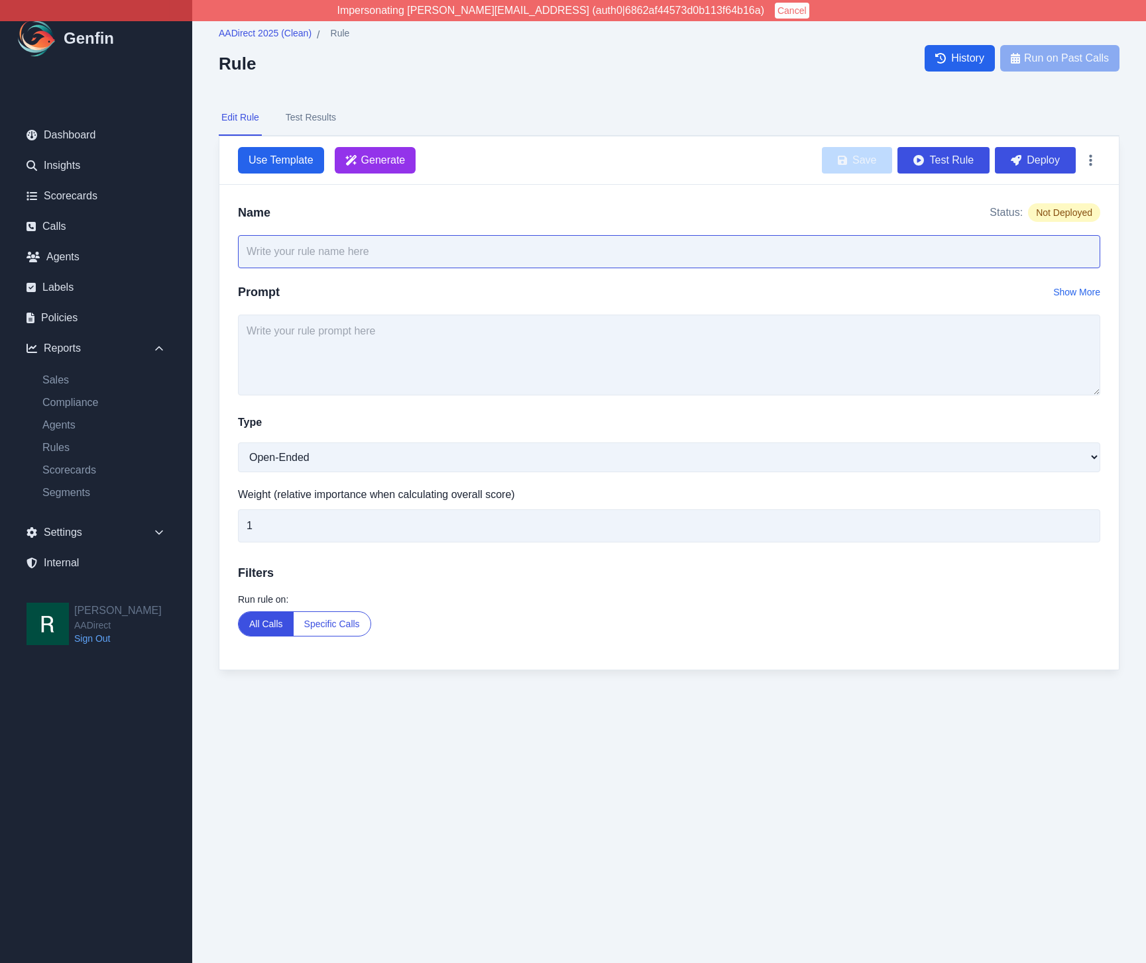
click at [455, 250] on input "text" at bounding box center [669, 251] width 862 height 33
paste input "Agent Asked About Unlisted Household Residents Age [DEMOGRAPHIC_DATA]+"
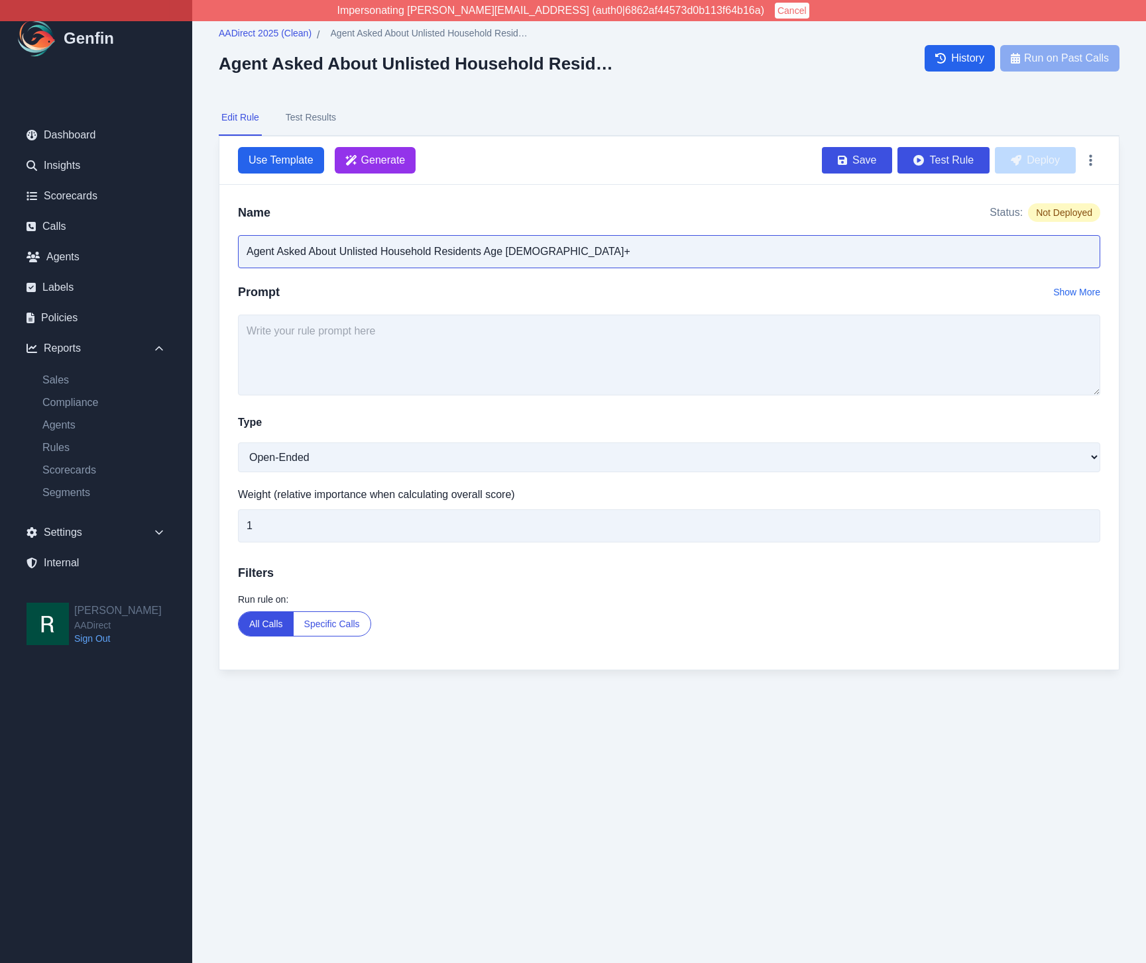
type input "Agent Asked About Unlisted Household Residents Age [DEMOGRAPHIC_DATA]+"
click at [526, 342] on textarea at bounding box center [669, 355] width 862 height 81
paste textarea "Did the agent ask if there are any residents of your household age [DEMOGRAPHIC…"
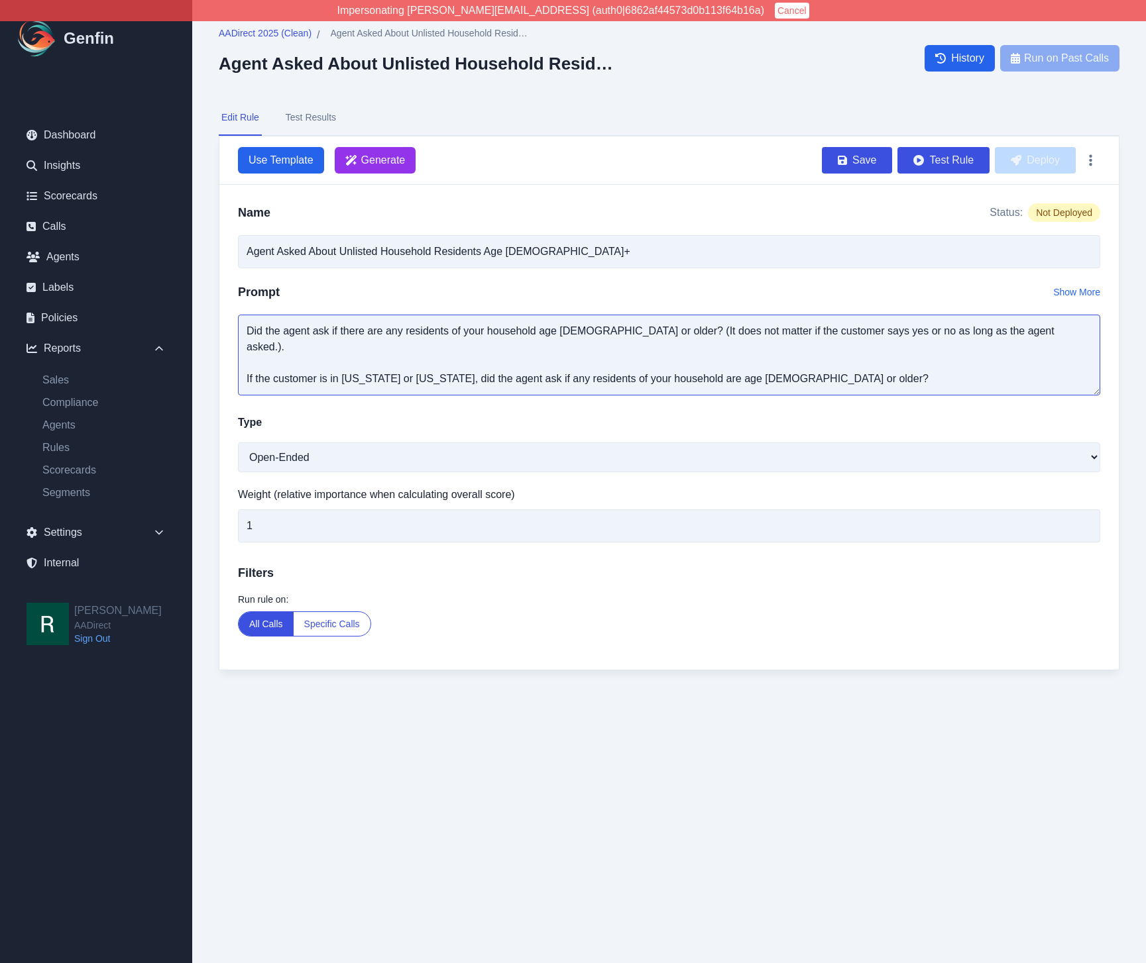
type textarea "Did the agent ask if there are any residents of your household age [DEMOGRAPHIC…"
click at [245, 462] on select "Open-Ended Score Yes/No Single-Choice Number" at bounding box center [669, 458] width 862 height 30
click at [238, 443] on select "Open-Ended Score Yes/No Single-Choice Number" at bounding box center [669, 458] width 862 height 30
click at [313, 461] on select "Open-Ended Score Yes/No Single-Choice Number" at bounding box center [669, 458] width 862 height 30
select select "Yes/No"
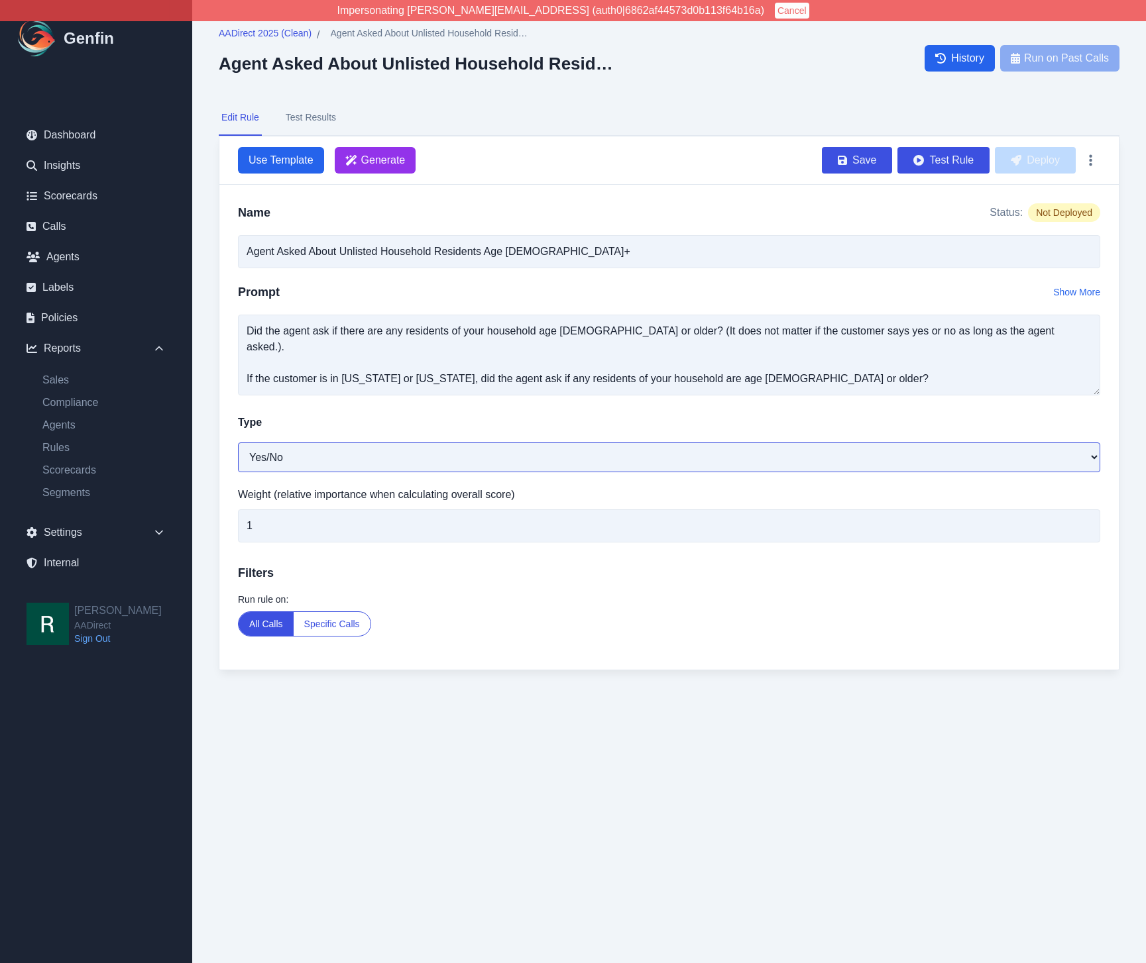
click at [238, 443] on select "Open-Ended Score Yes/No Single-Choice Number" at bounding box center [669, 458] width 862 height 30
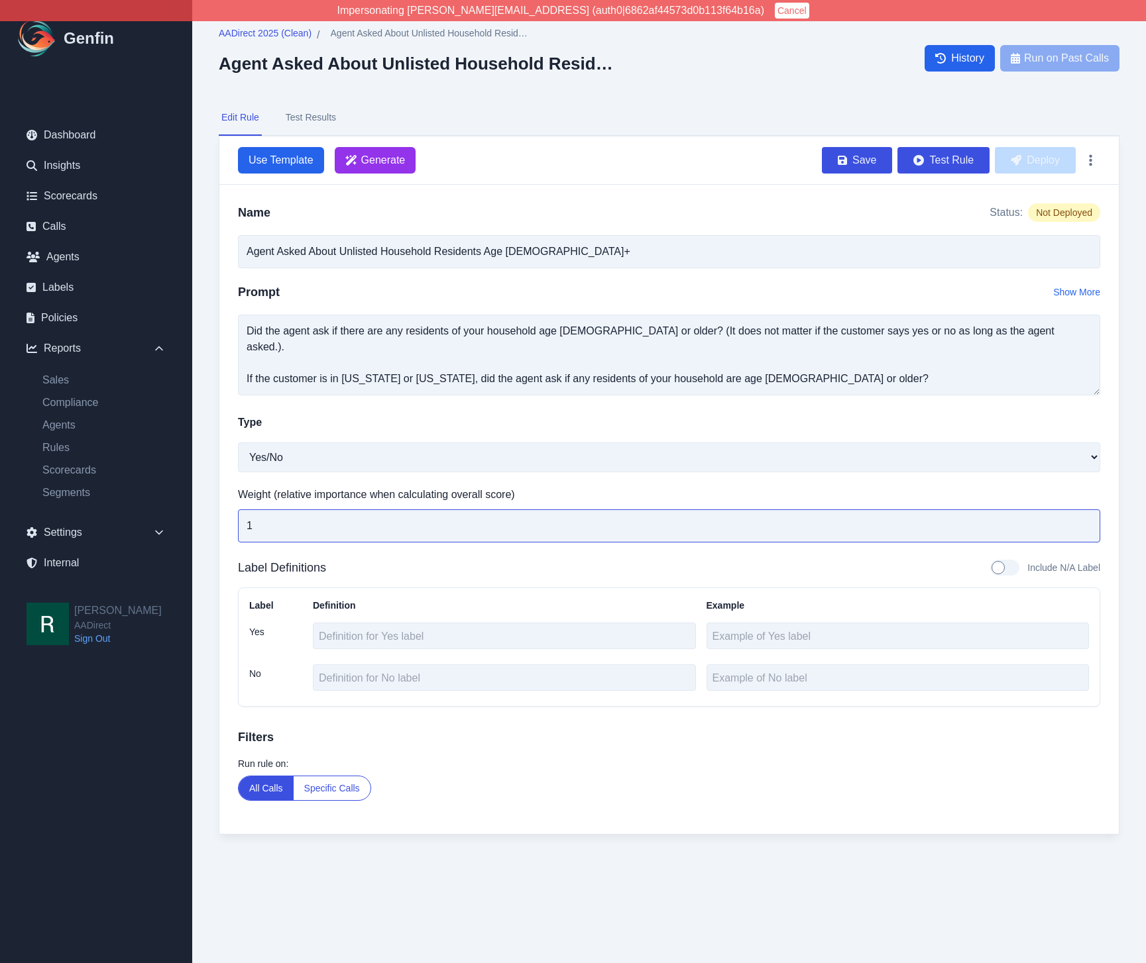
click at [331, 527] on input "1" at bounding box center [669, 526] width 862 height 33
drag, startPoint x: 309, startPoint y: 529, endPoint x: 199, endPoint y: 519, distance: 110.4
click at [199, 519] on div "AADirect 2025 (Clean) / Agent Asked About Unlisted Household Residents Age [DEM…" at bounding box center [668, 444] width 953 height 888
type input "7"
click at [224, 622] on div "Name Status: Not Deployed Agent Asked About Unlisted Household Residents Age [D…" at bounding box center [668, 509] width 899 height 649
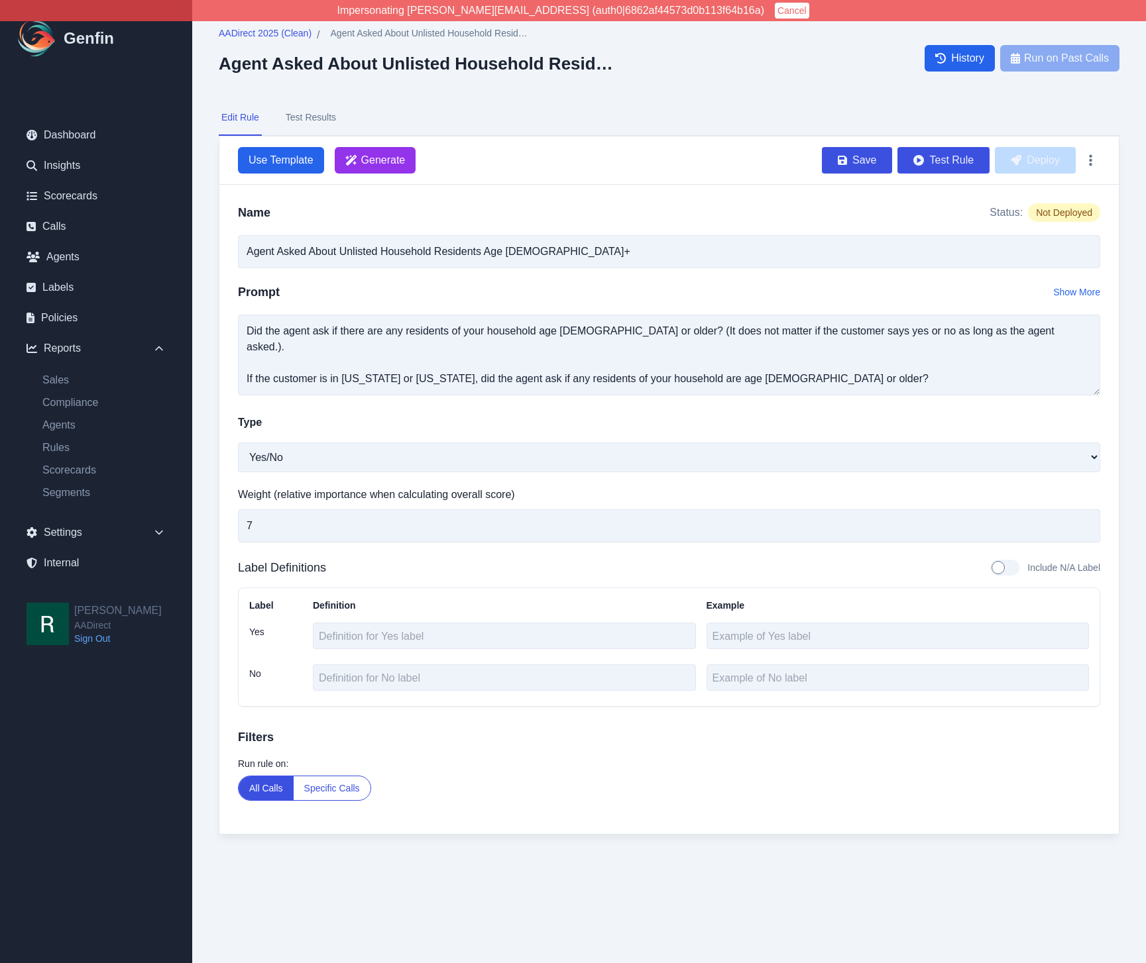
click at [352, 786] on button "Specific Calls" at bounding box center [332, 789] width 77 height 24
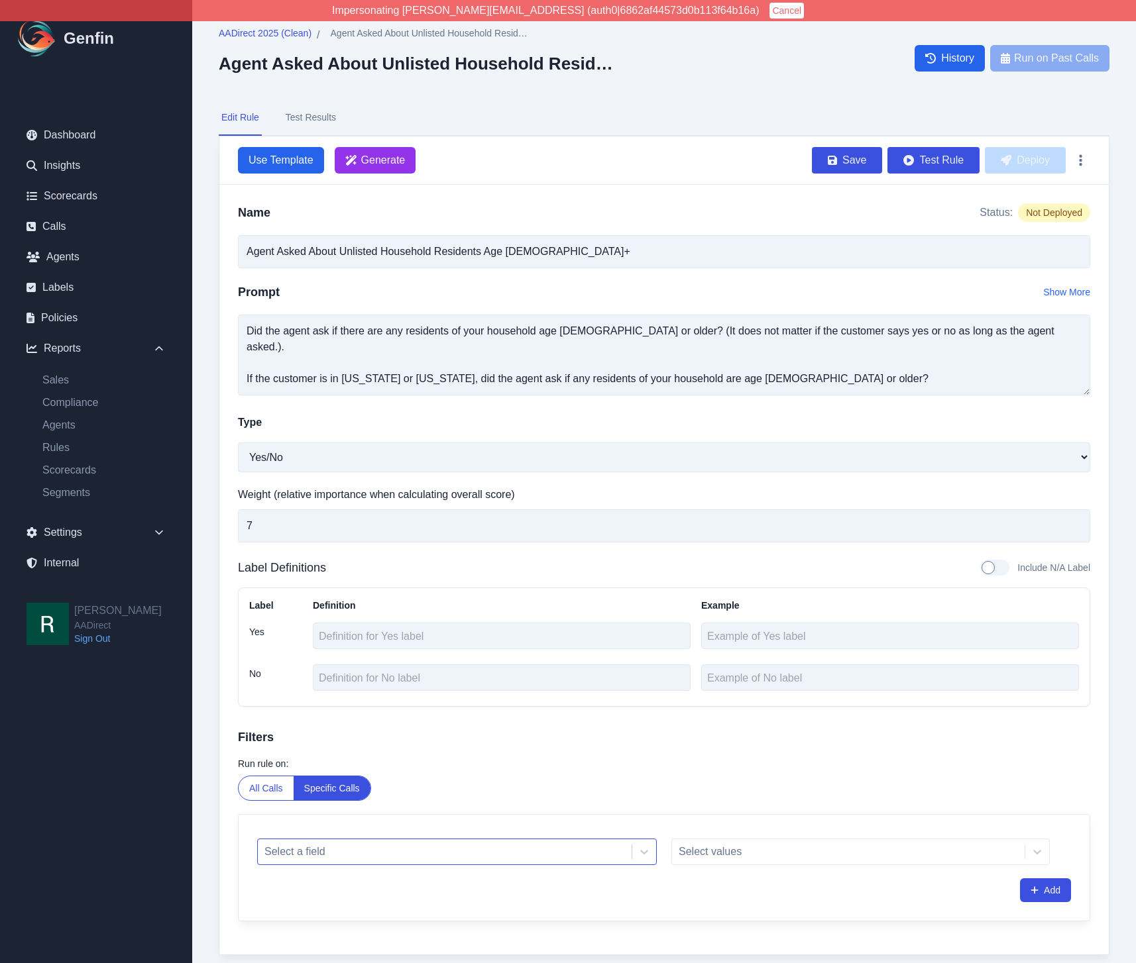
scroll to position [46, 0]
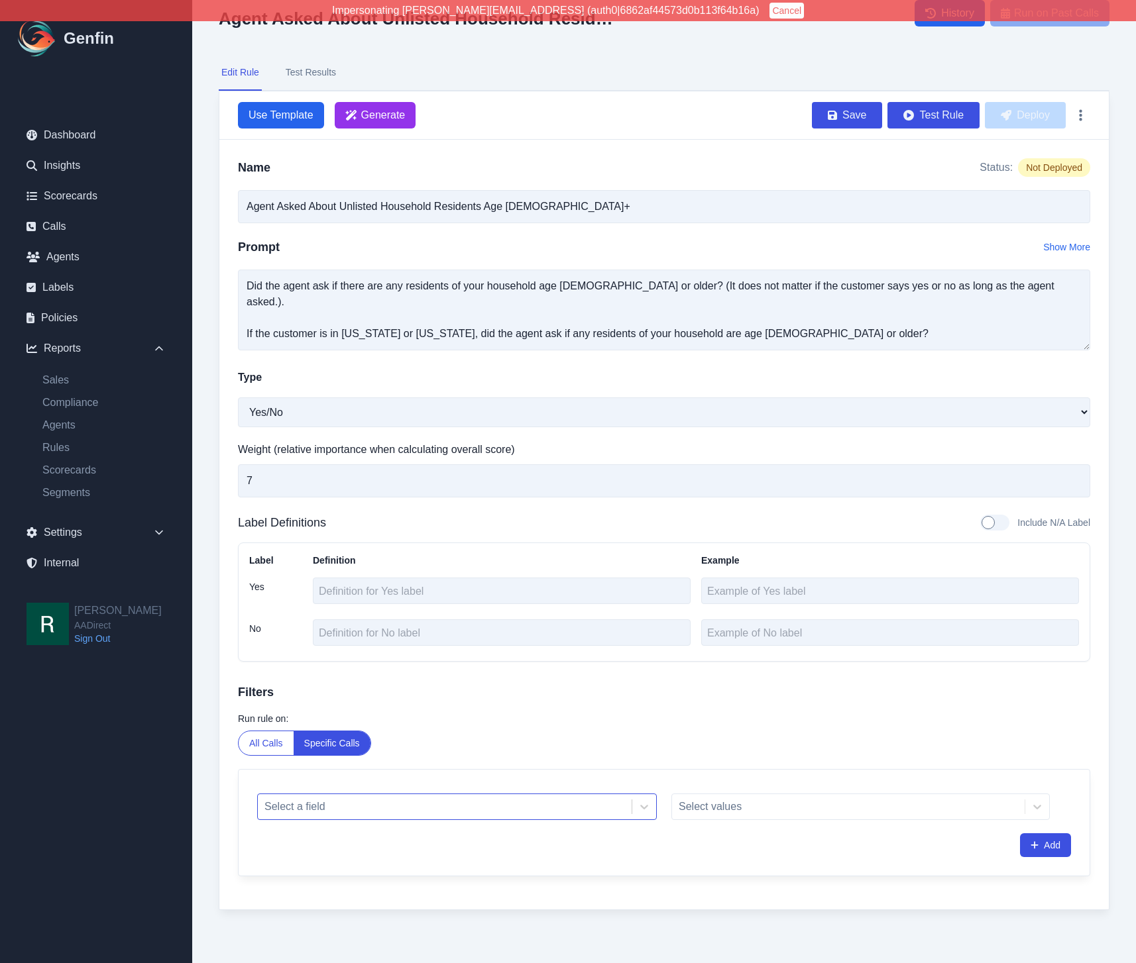
click at [312, 820] on div "Select a field" at bounding box center [457, 807] width 400 height 27
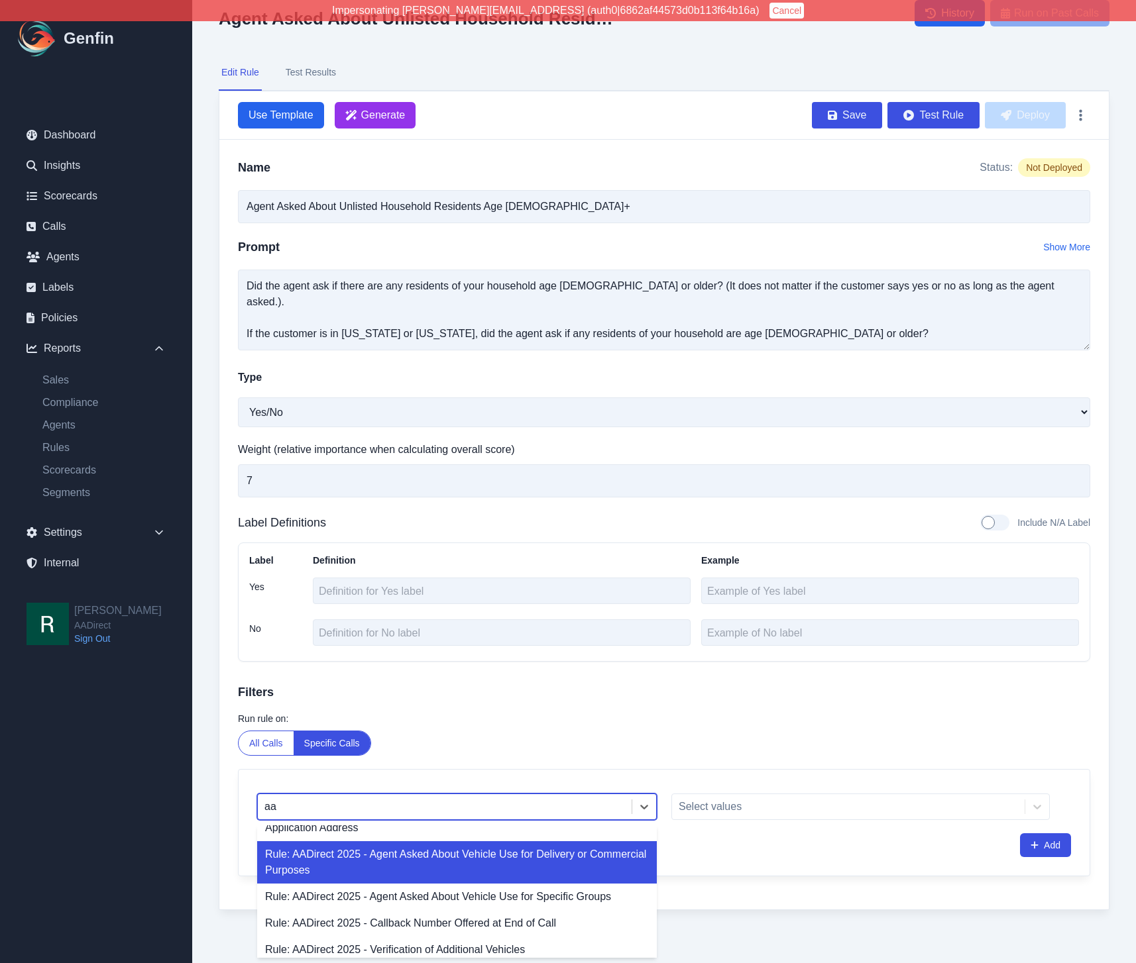
type input "a"
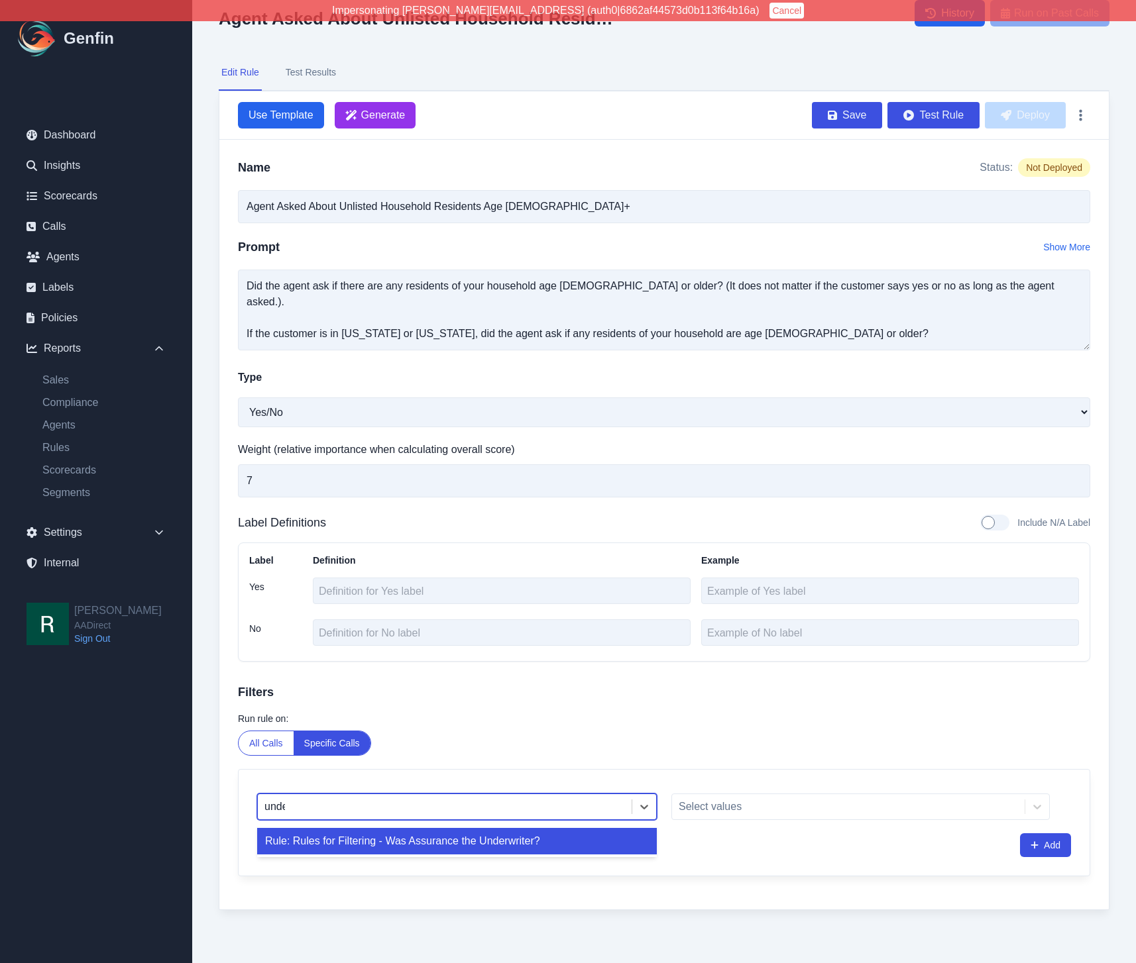
type input "under"
click at [364, 843] on div "Rule: Rules for Filtering - Was Assurance the Underwriter?" at bounding box center [457, 841] width 400 height 27
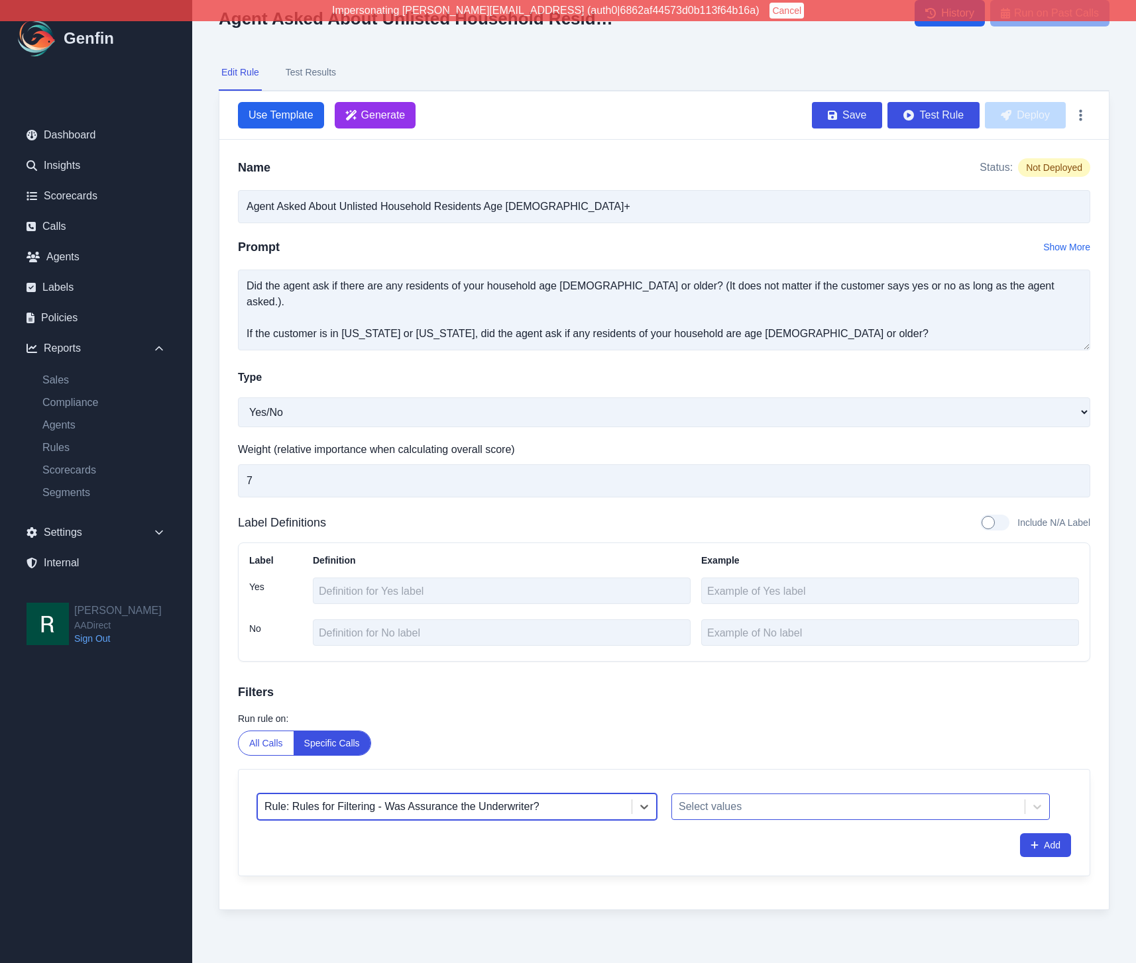
click at [722, 808] on div at bounding box center [847, 807] width 339 height 19
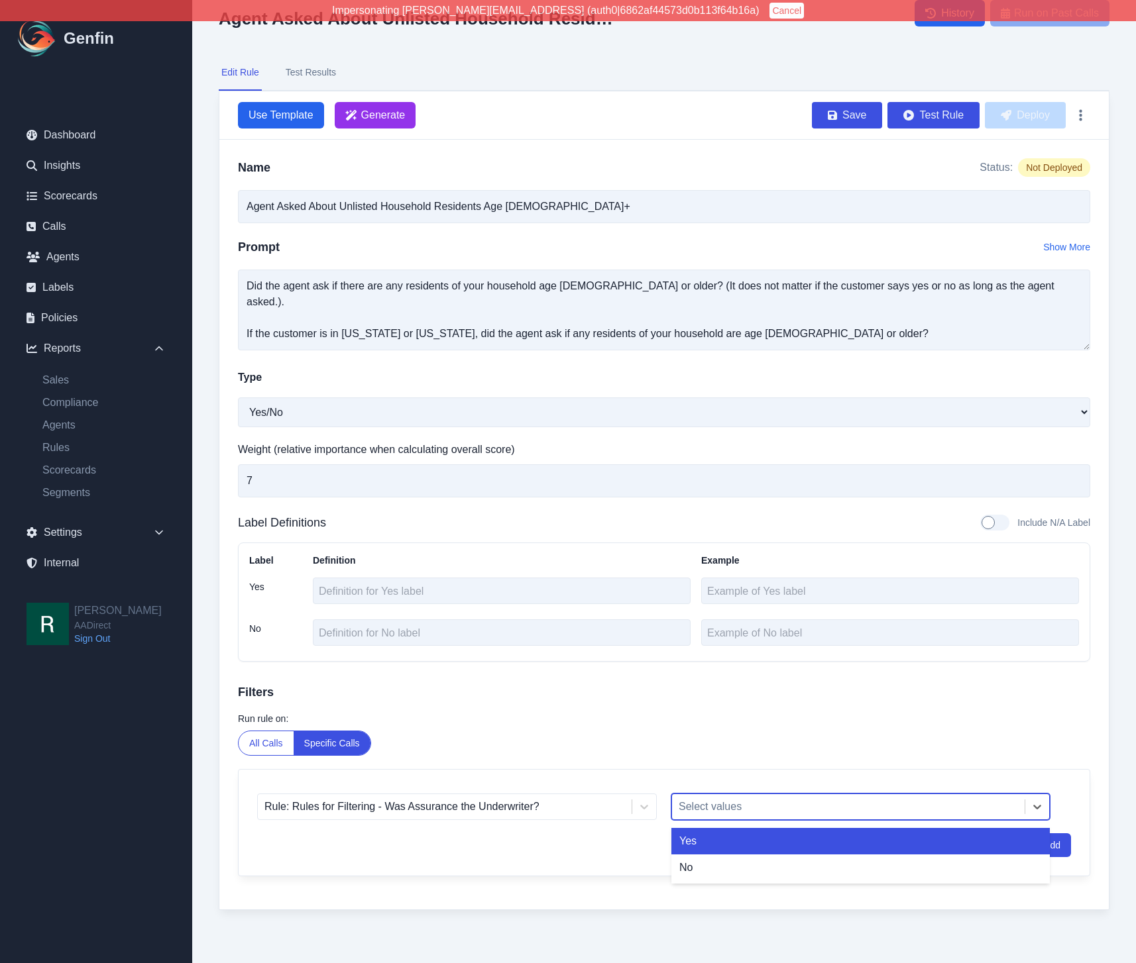
click at [717, 837] on div "Yes" at bounding box center [860, 841] width 378 height 27
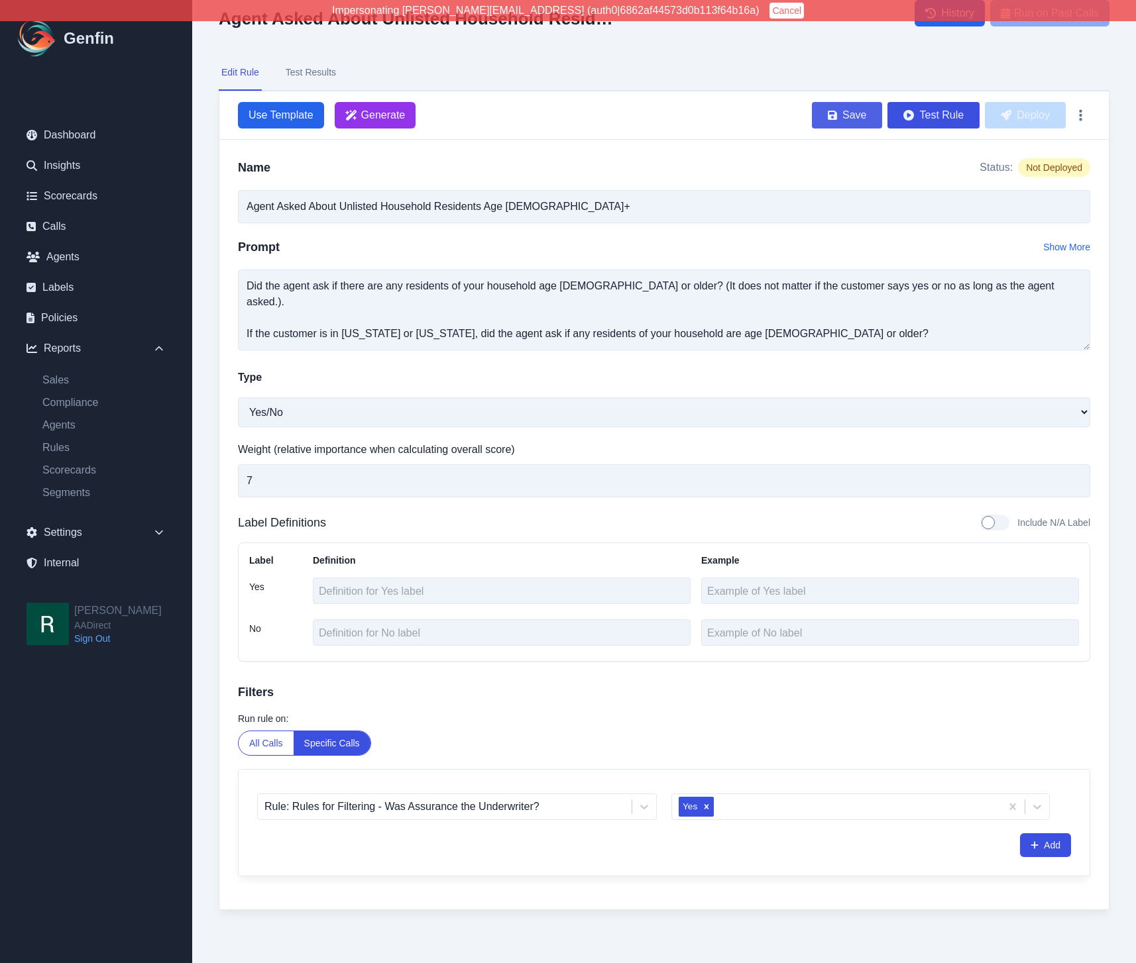
click at [849, 115] on button "Save" at bounding box center [847, 115] width 70 height 27
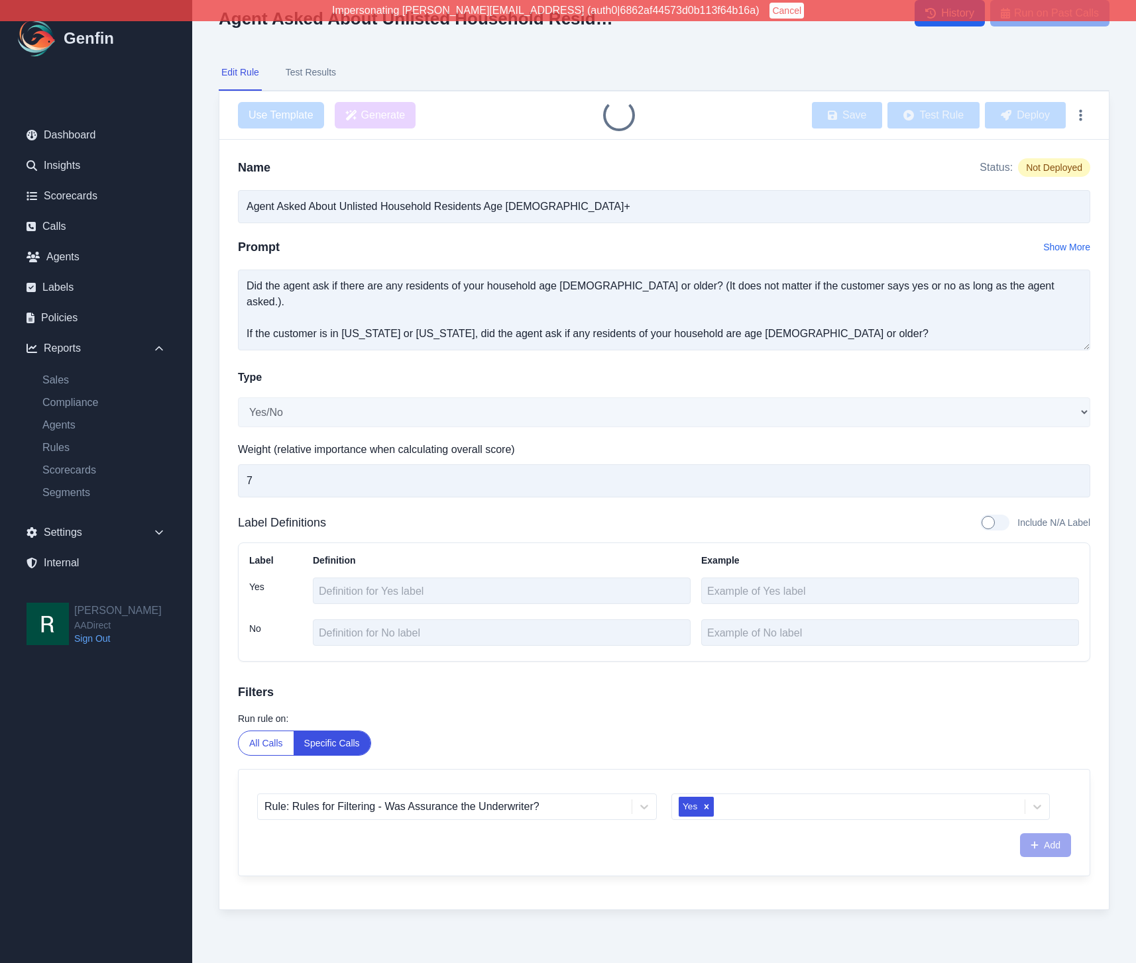
type input "Agent Asked About Unlisted Household Residents Age 14+ (1)"
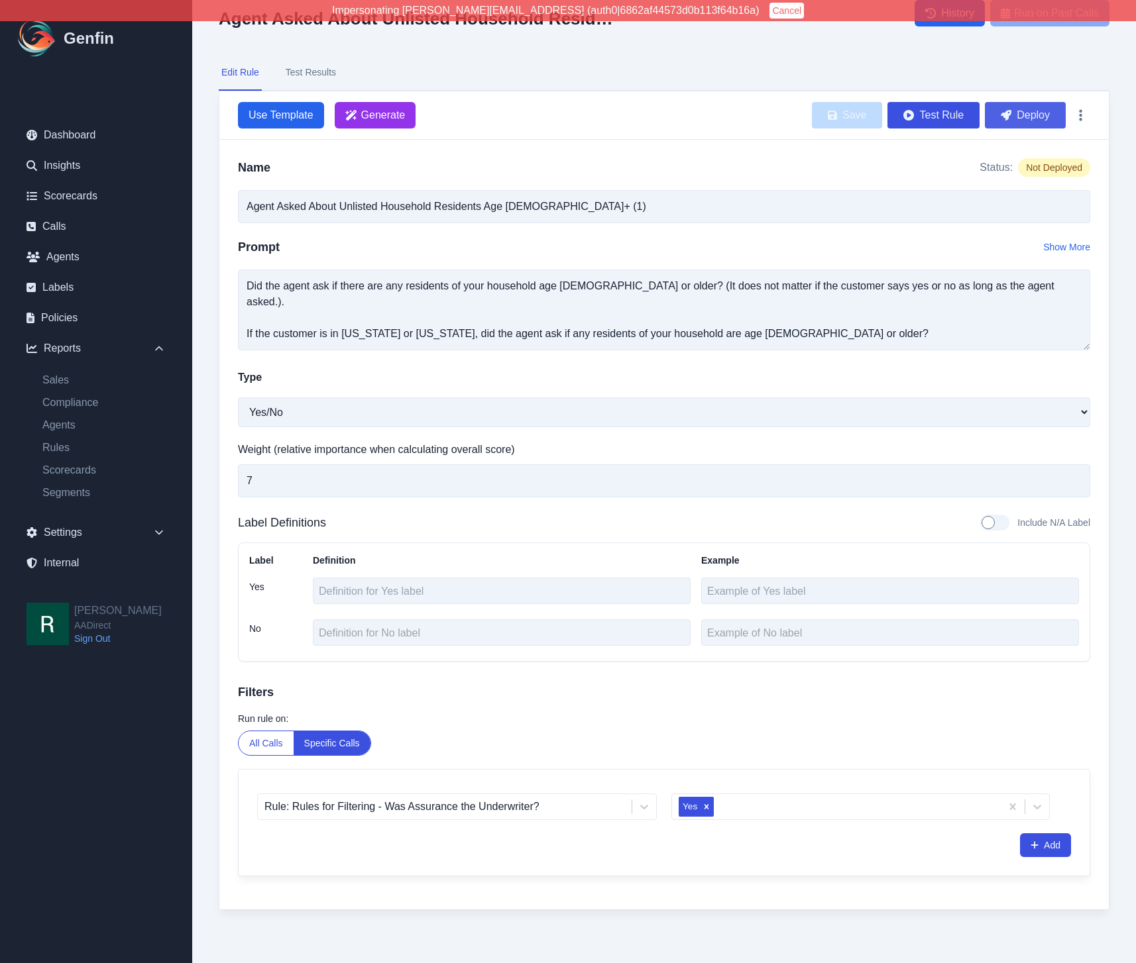
click at [1027, 114] on button "Deploy" at bounding box center [1025, 115] width 81 height 27
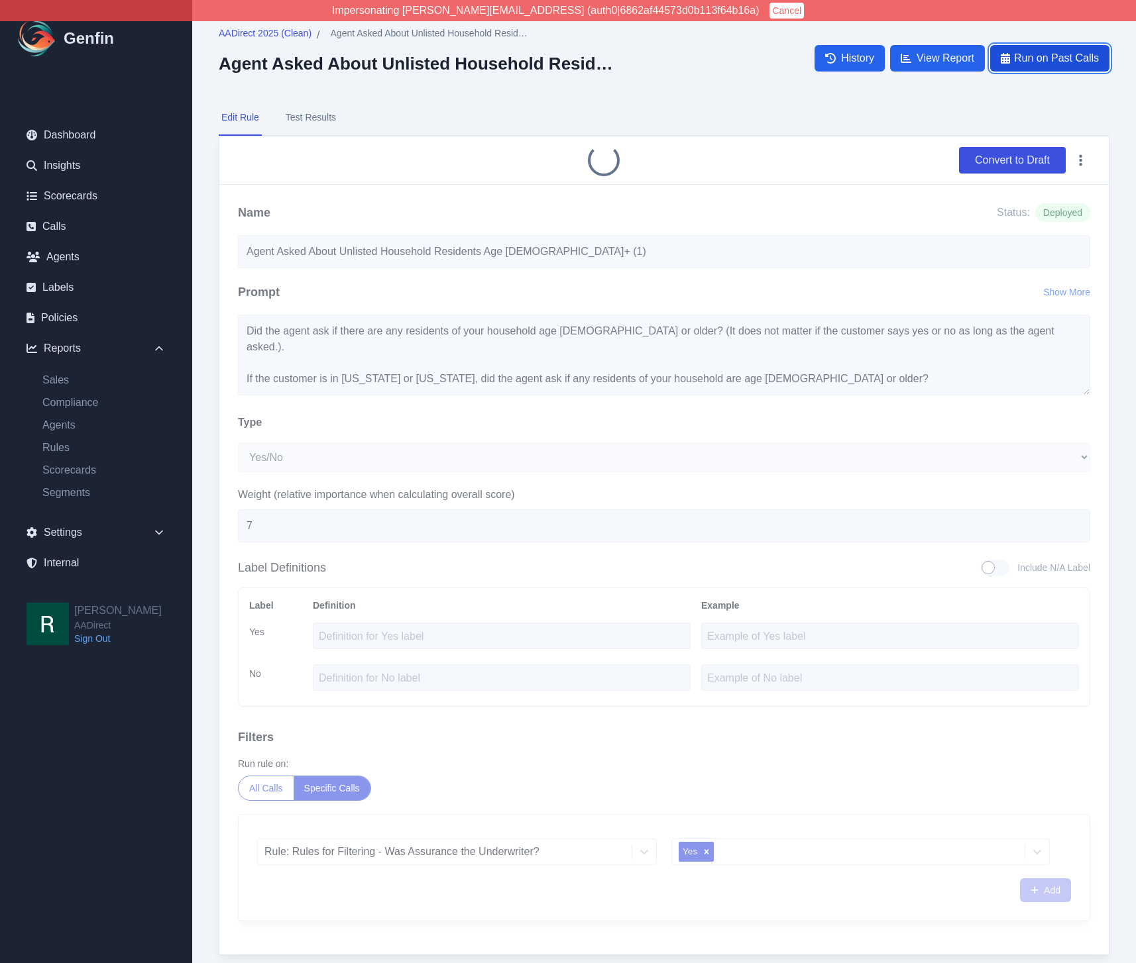
click at [1048, 66] on button "Run on Past Calls" at bounding box center [1049, 58] width 119 height 27
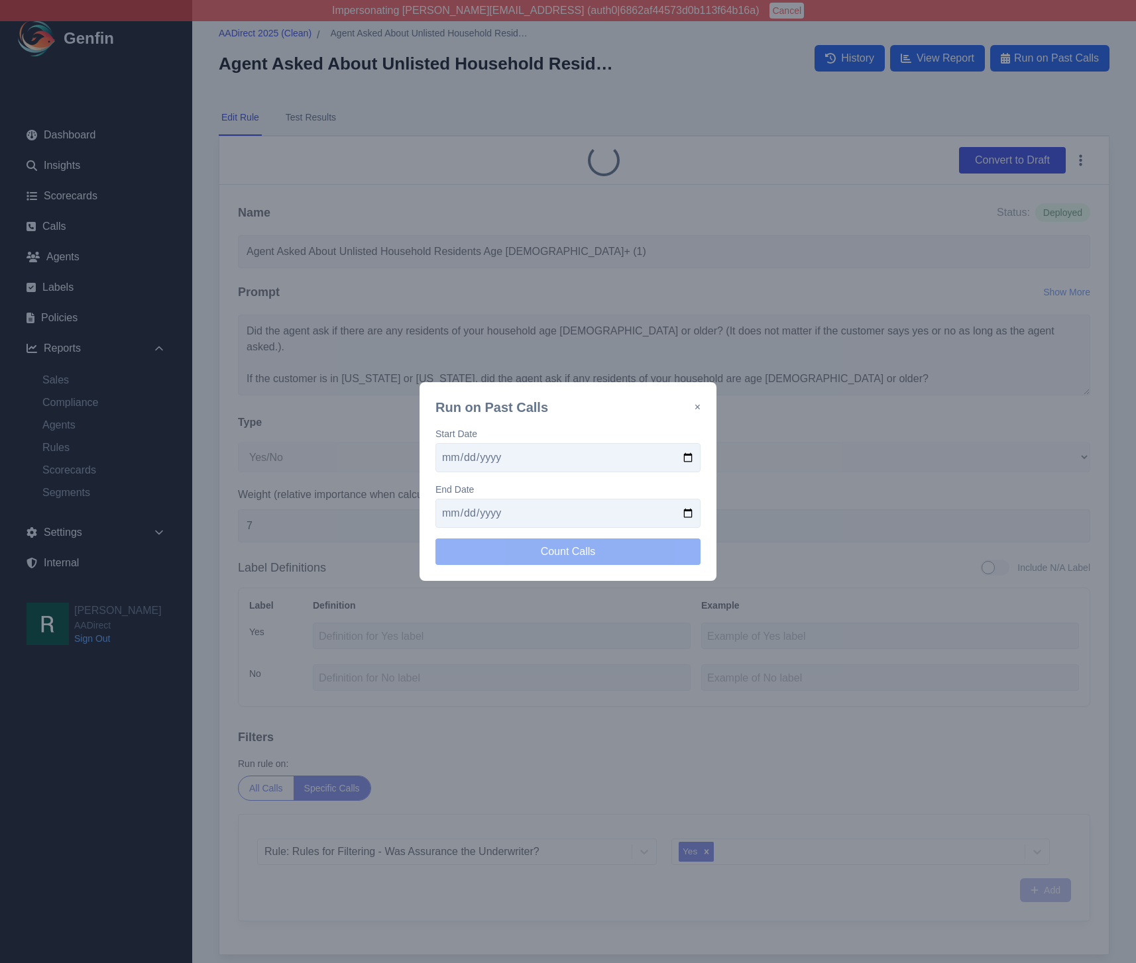
click at [682, 452] on input "date" at bounding box center [567, 457] width 265 height 29
type input "[DATE]"
click at [689, 513] on input "date" at bounding box center [567, 513] width 265 height 29
type input "[DATE]"
click at [570, 535] on div "Start Date 2025-09-15 End Date 2025-09-29 Count Calls" at bounding box center [567, 496] width 265 height 138
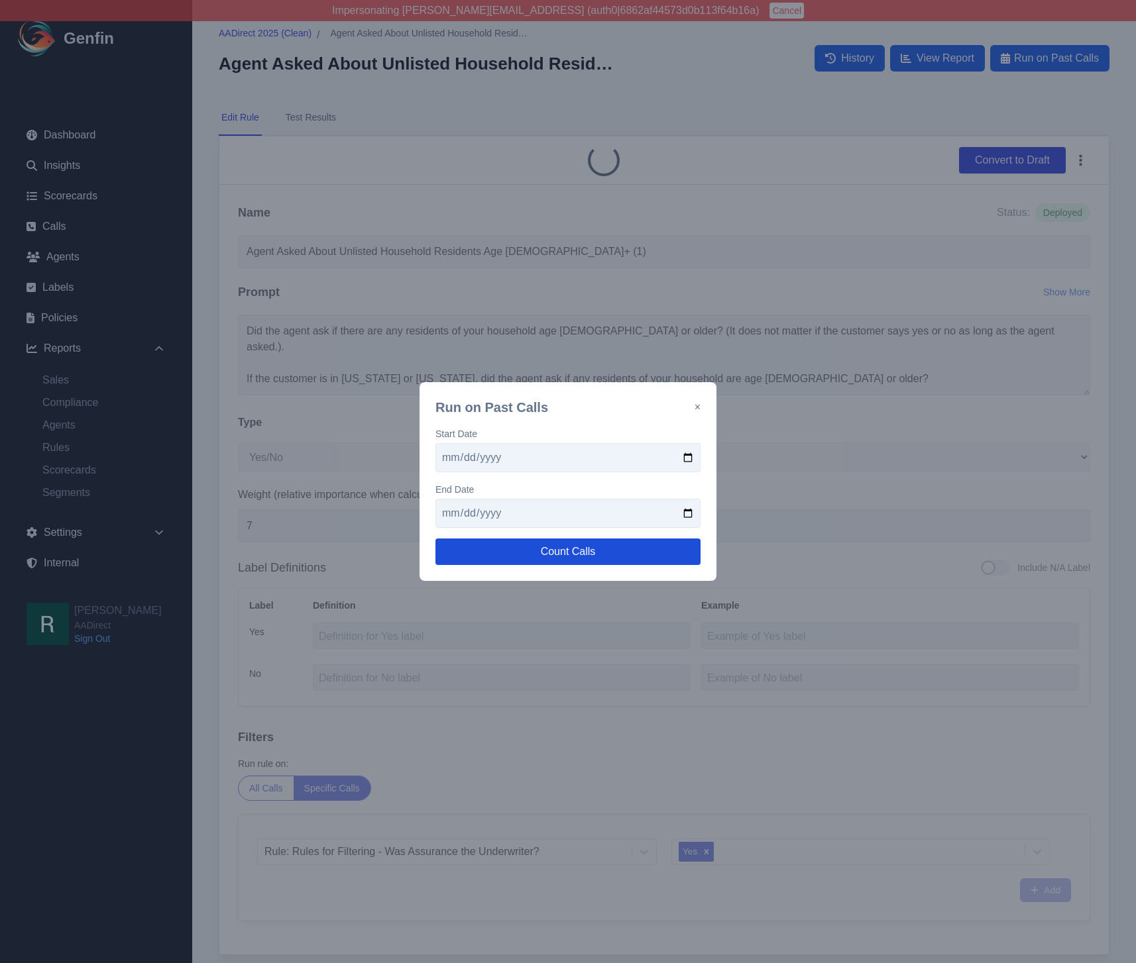
click at [580, 546] on button "Count Calls" at bounding box center [567, 552] width 265 height 27
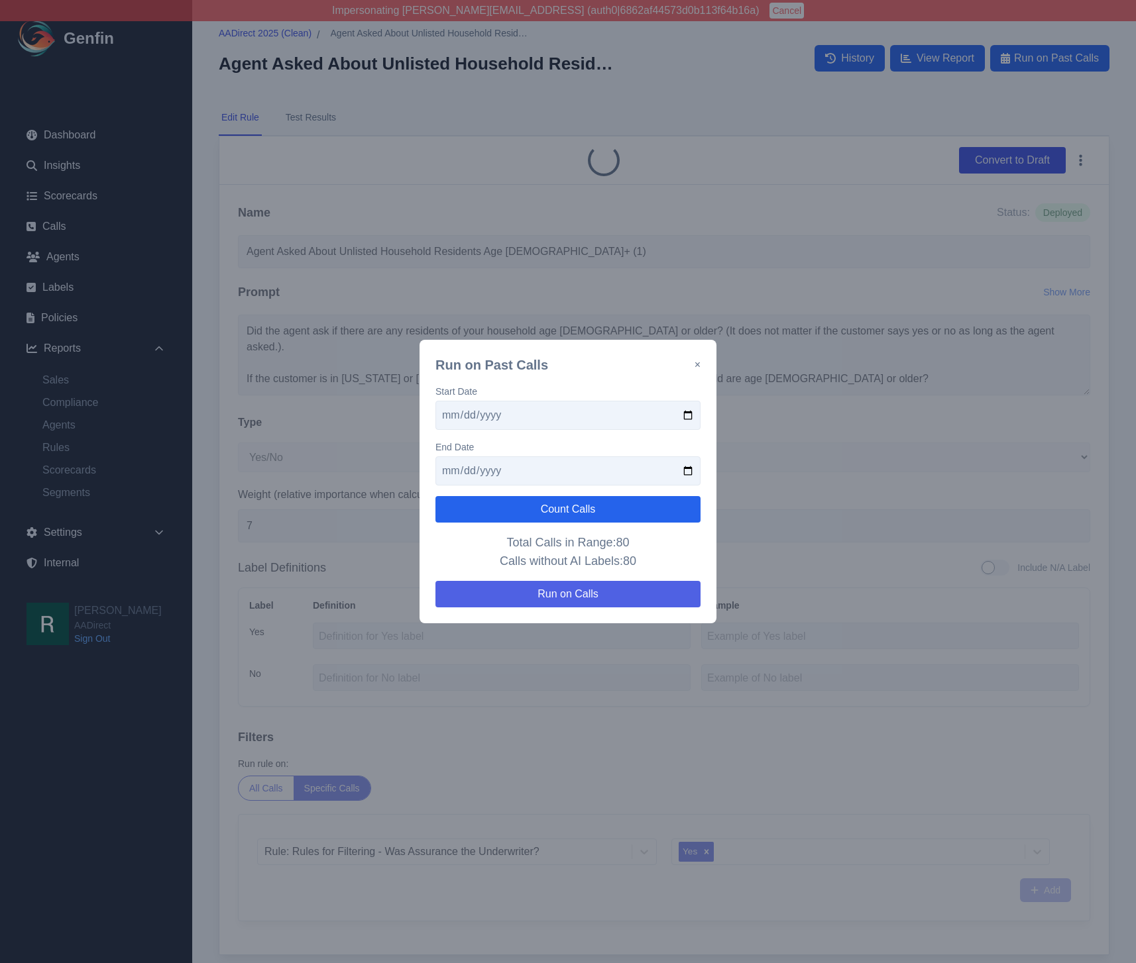
click at [591, 593] on button "Run on Calls" at bounding box center [567, 594] width 265 height 27
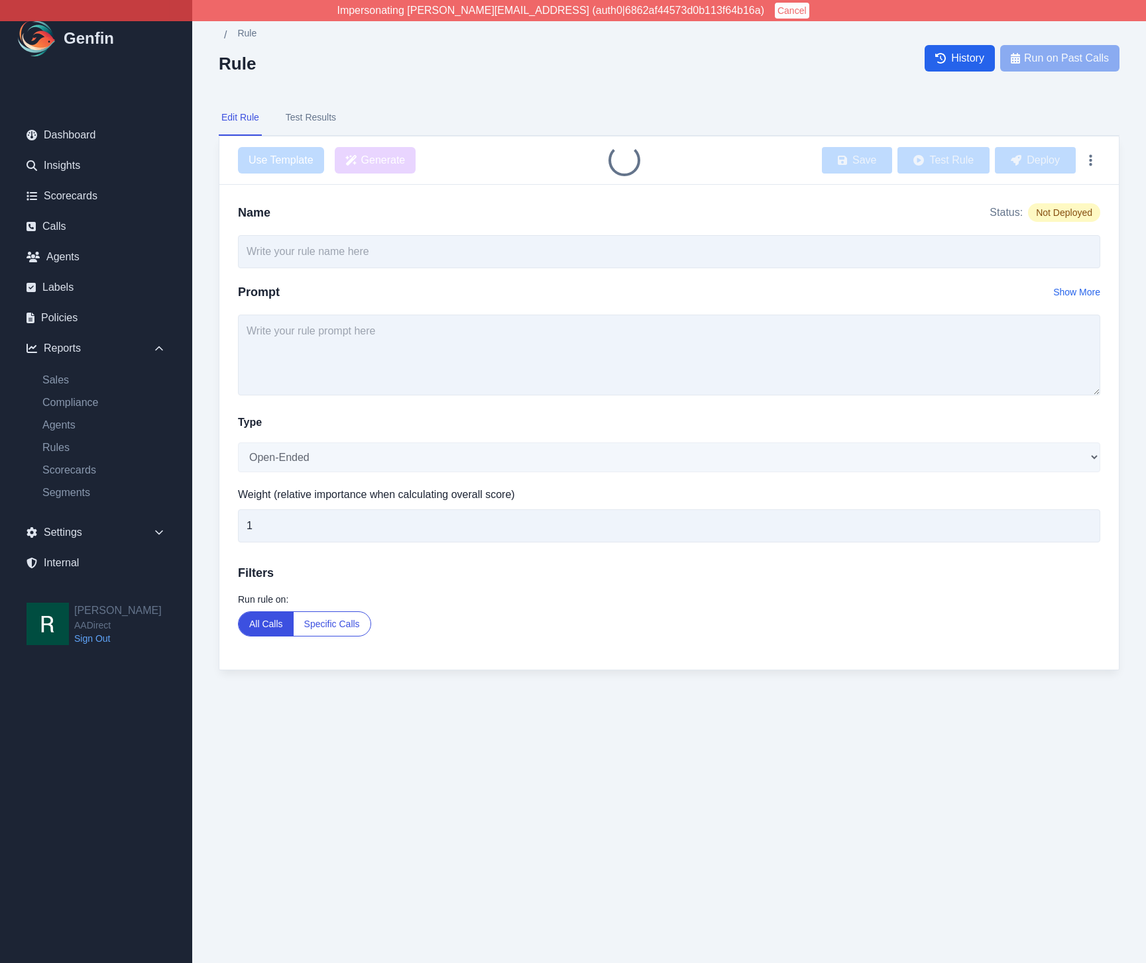
type input "Verification of Additional Vehicles"
select select "Yes/No"
type input "7"
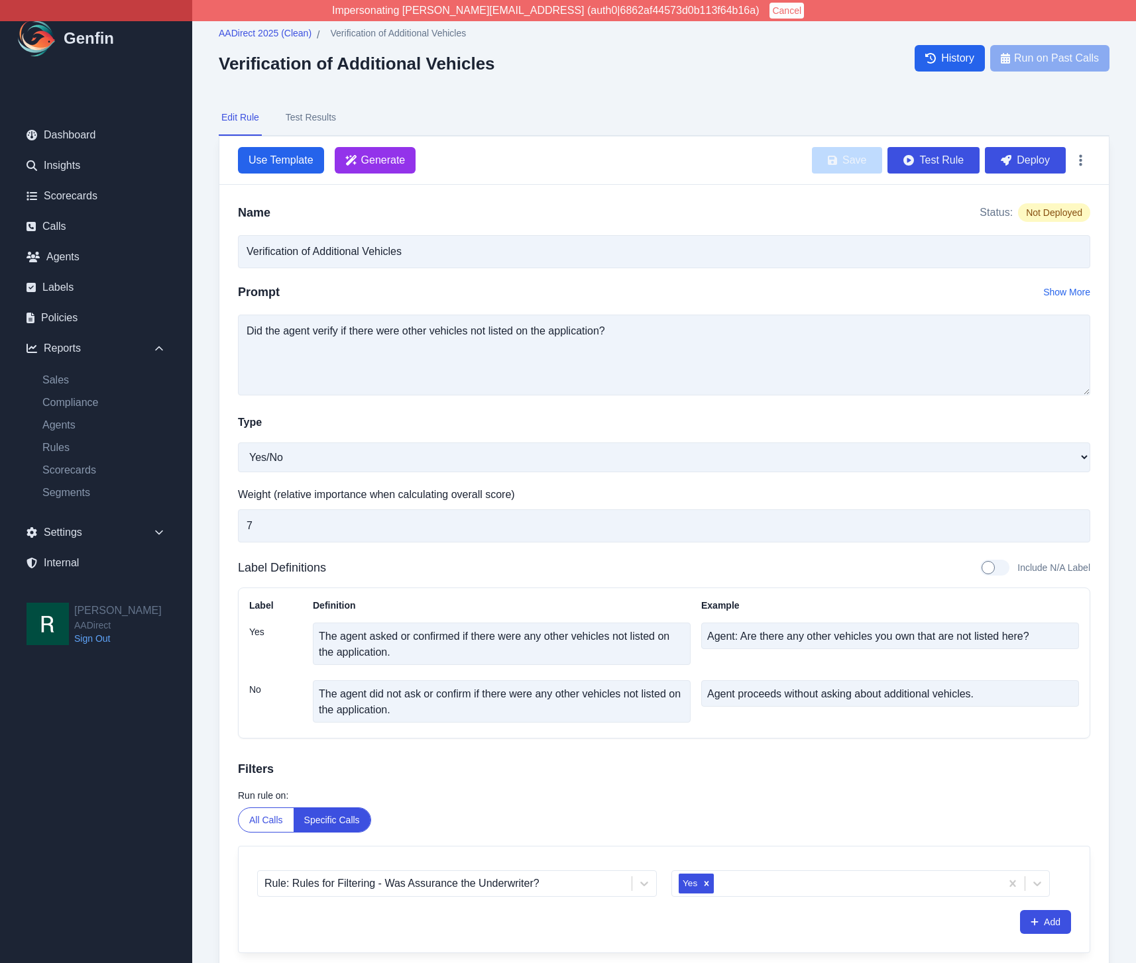
click at [998, 568] on div at bounding box center [994, 568] width 29 height 16
click at [980, 568] on input "Include N/A Label" at bounding box center [979, 568] width 1 height 1
checkbox input "true"
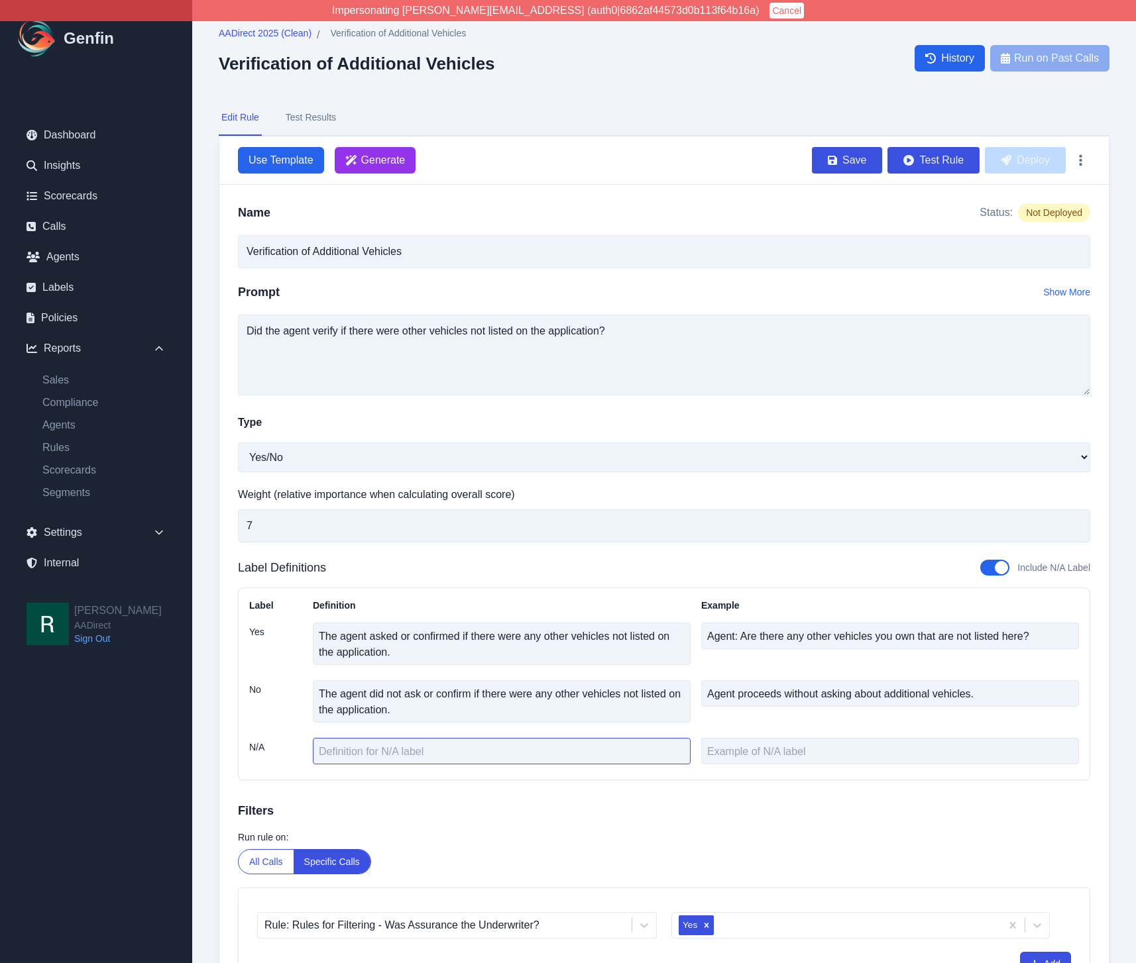
click at [478, 756] on textarea at bounding box center [502, 751] width 378 height 27
click at [473, 756] on textarea at bounding box center [502, 751] width 378 height 27
type textarea "Customer is in Oklahoma or Ohio"
click at [763, 752] on textarea at bounding box center [890, 751] width 378 height 27
type textarea "Does not"
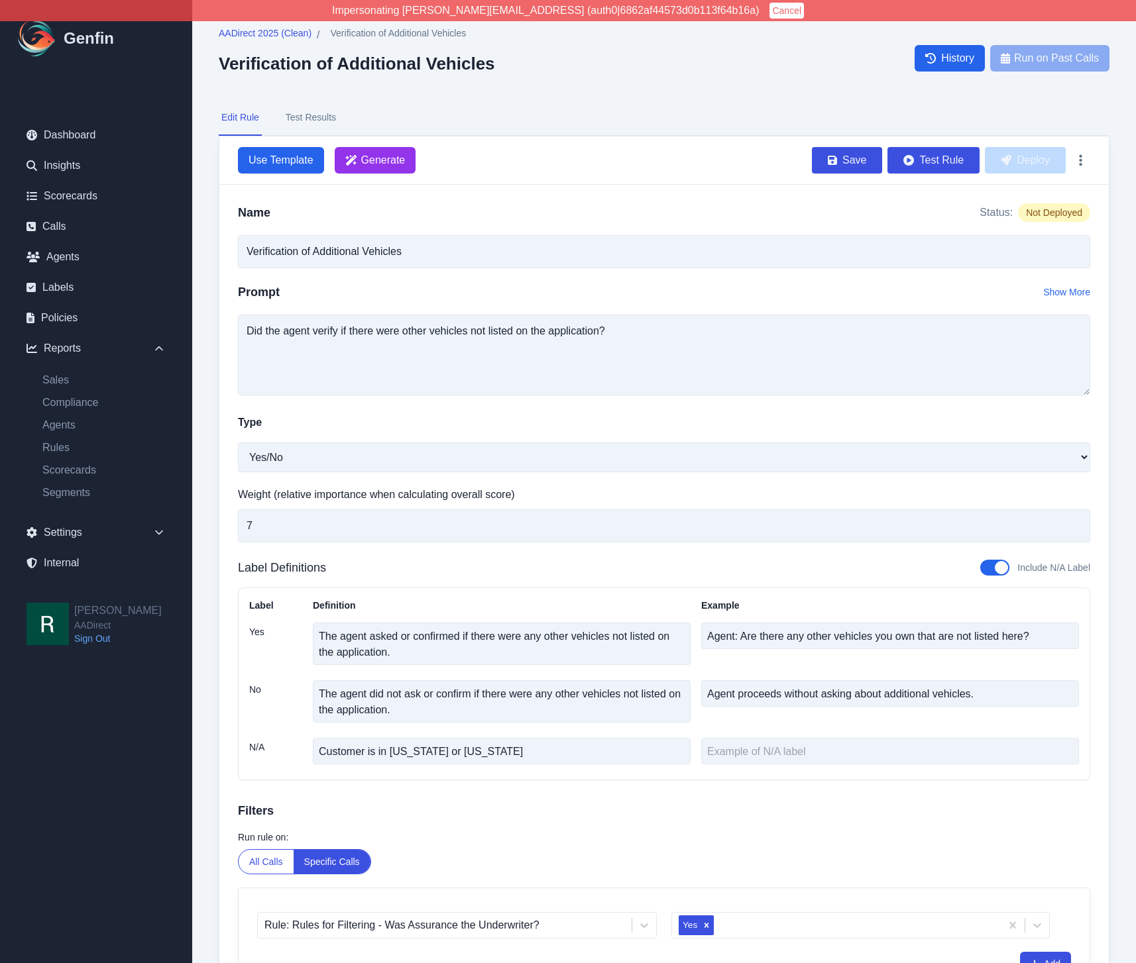
drag, startPoint x: 779, startPoint y: 791, endPoint x: 751, endPoint y: 798, distance: 29.4
click at [779, 793] on div "Name Status: Not Deployed Verification of Additional Vehicles Prompt Show More …" at bounding box center [663, 606] width 889 height 843
click at [570, 758] on textarea "Customer is in Oklahoma or Ohio" at bounding box center [502, 751] width 378 height 27
click at [783, 752] on textarea at bounding box center [890, 751] width 378 height 27
click at [847, 166] on button "Save" at bounding box center [847, 160] width 70 height 27
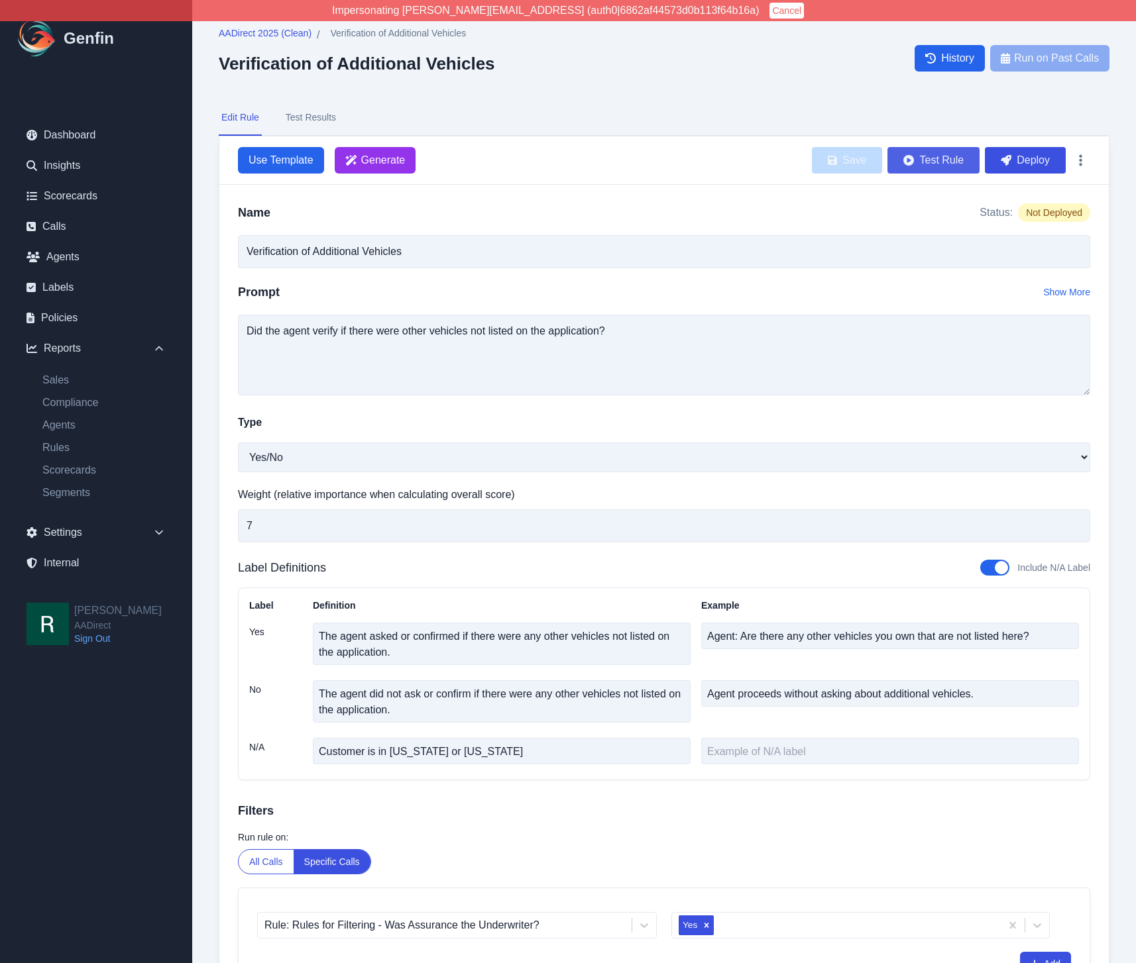
click at [926, 160] on button "Test Rule" at bounding box center [933, 160] width 92 height 27
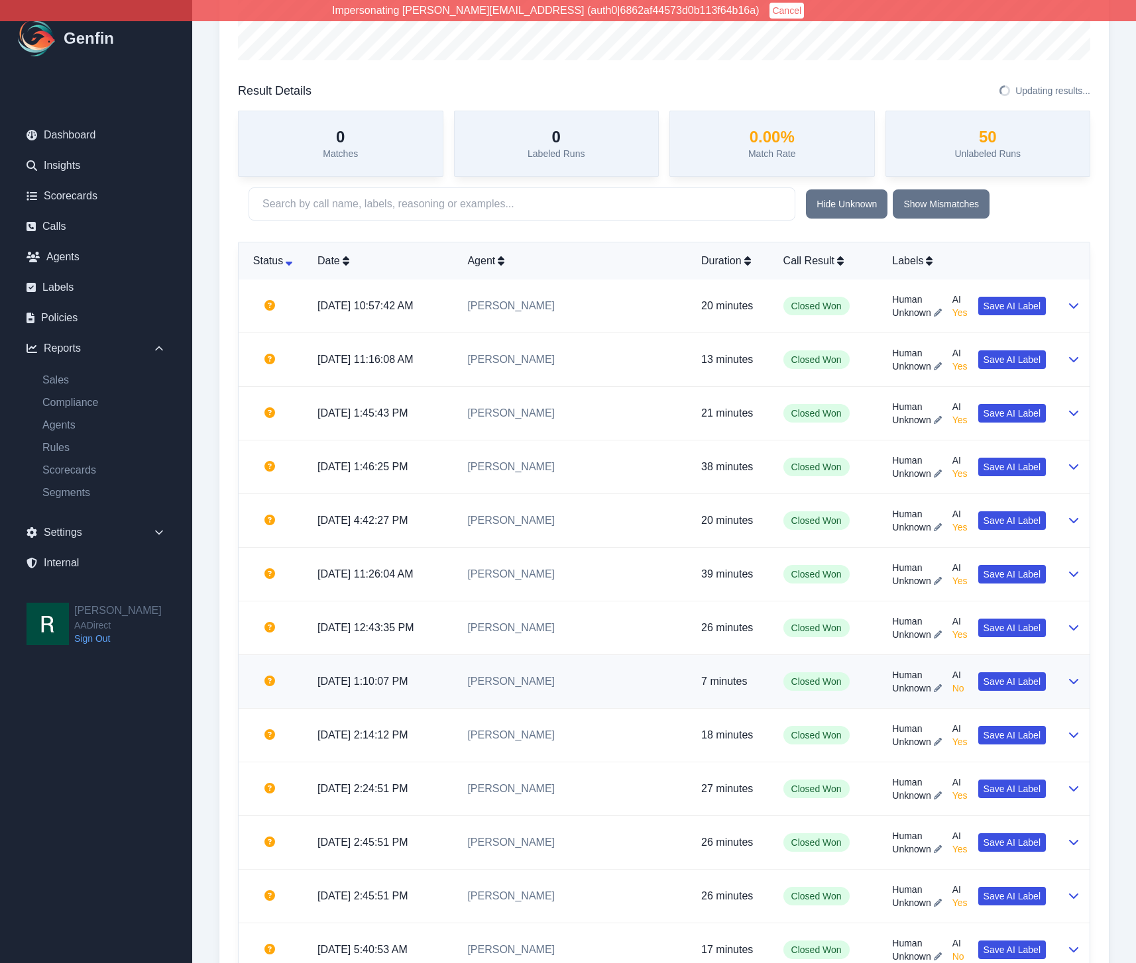
scroll to position [378, 0]
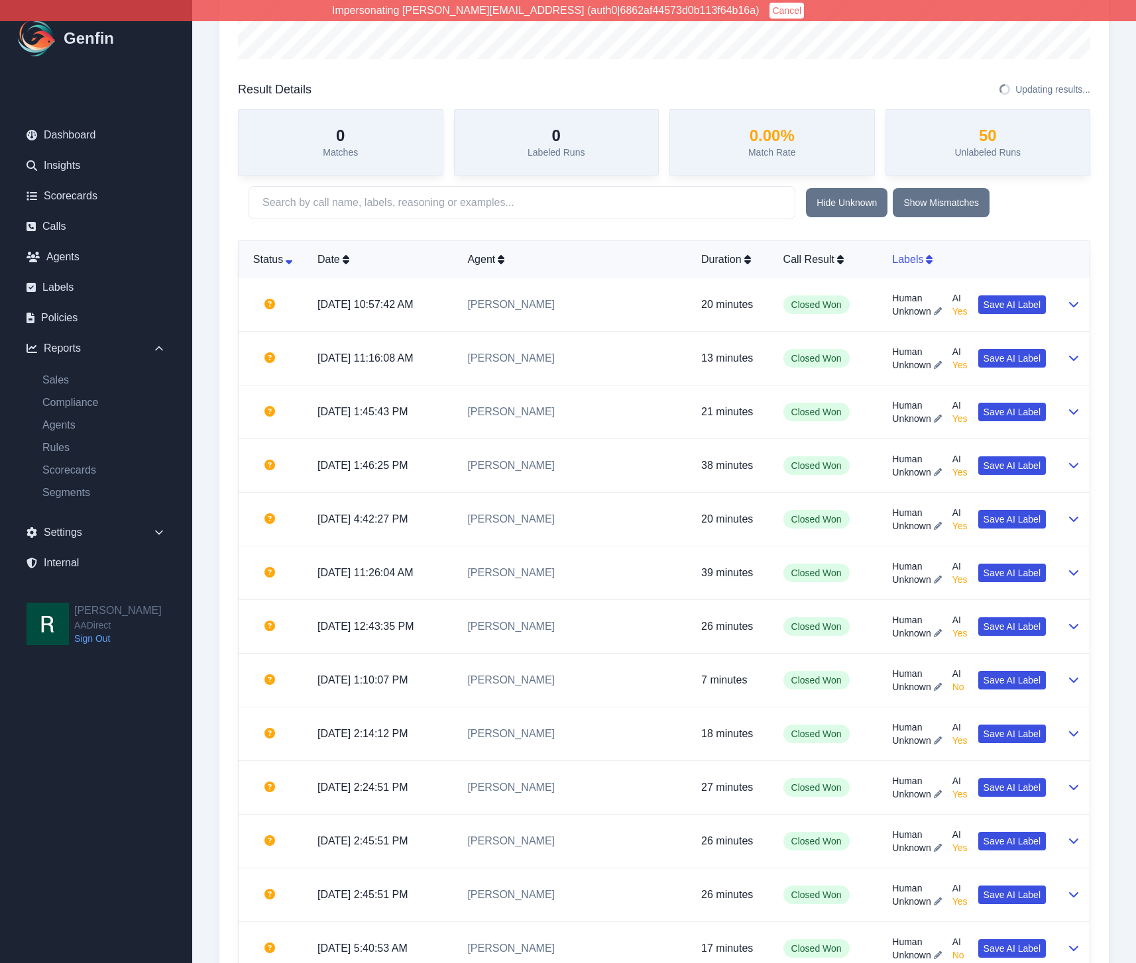
click at [894, 256] on div "Labels" at bounding box center [969, 260] width 154 height 16
click at [963, 311] on div "Human Unknown AI N/A Save AI Label" at bounding box center [969, 305] width 154 height 27
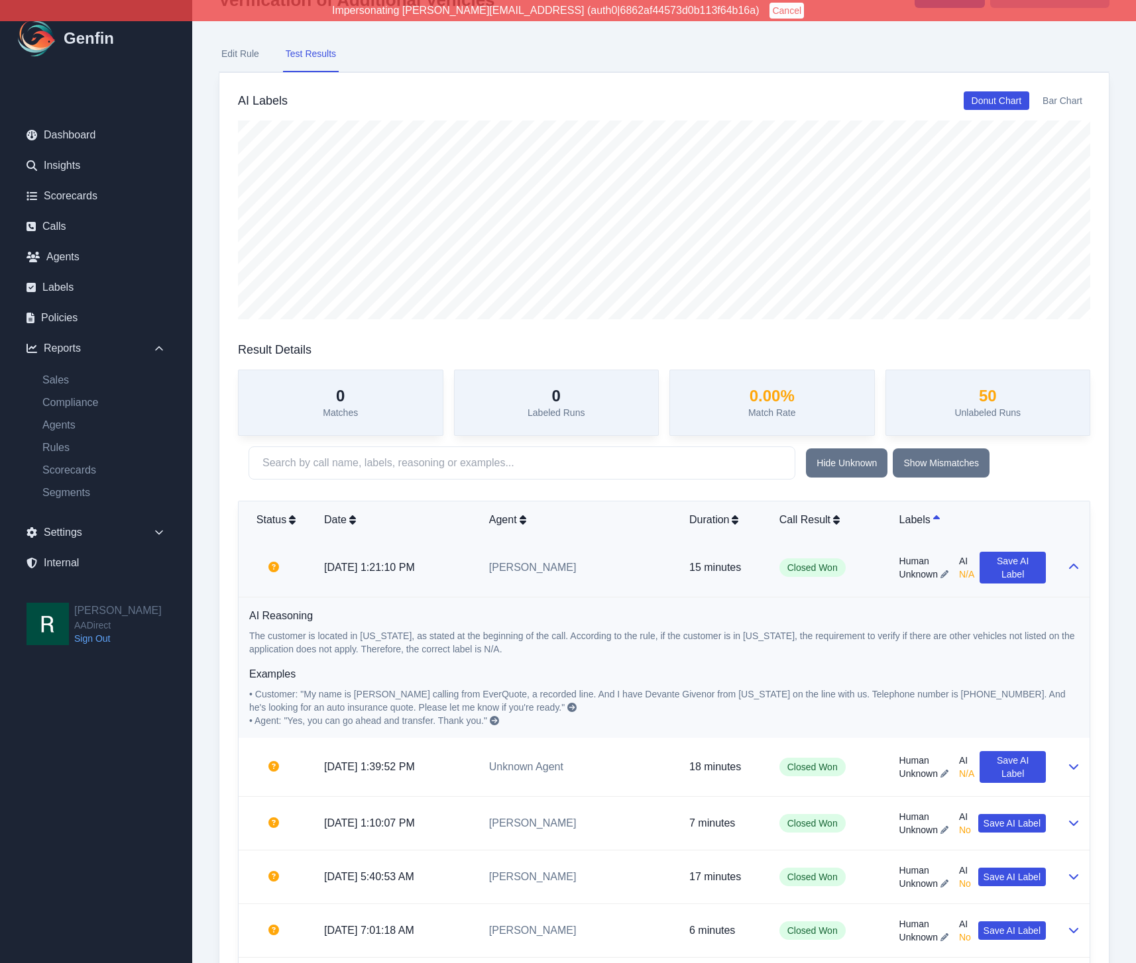
scroll to position [0, 0]
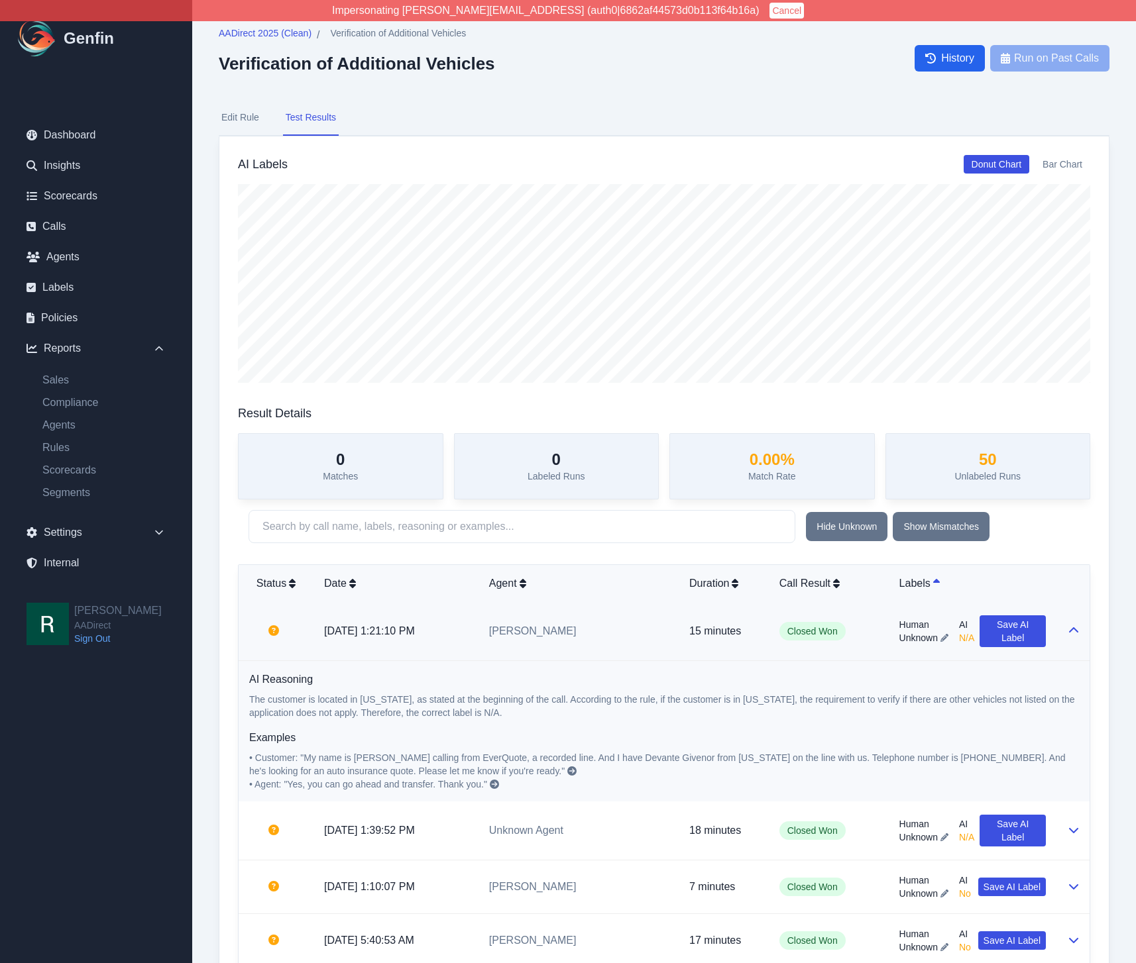
click at [239, 113] on button "Edit Rule" at bounding box center [240, 118] width 43 height 36
select select "Yes/No"
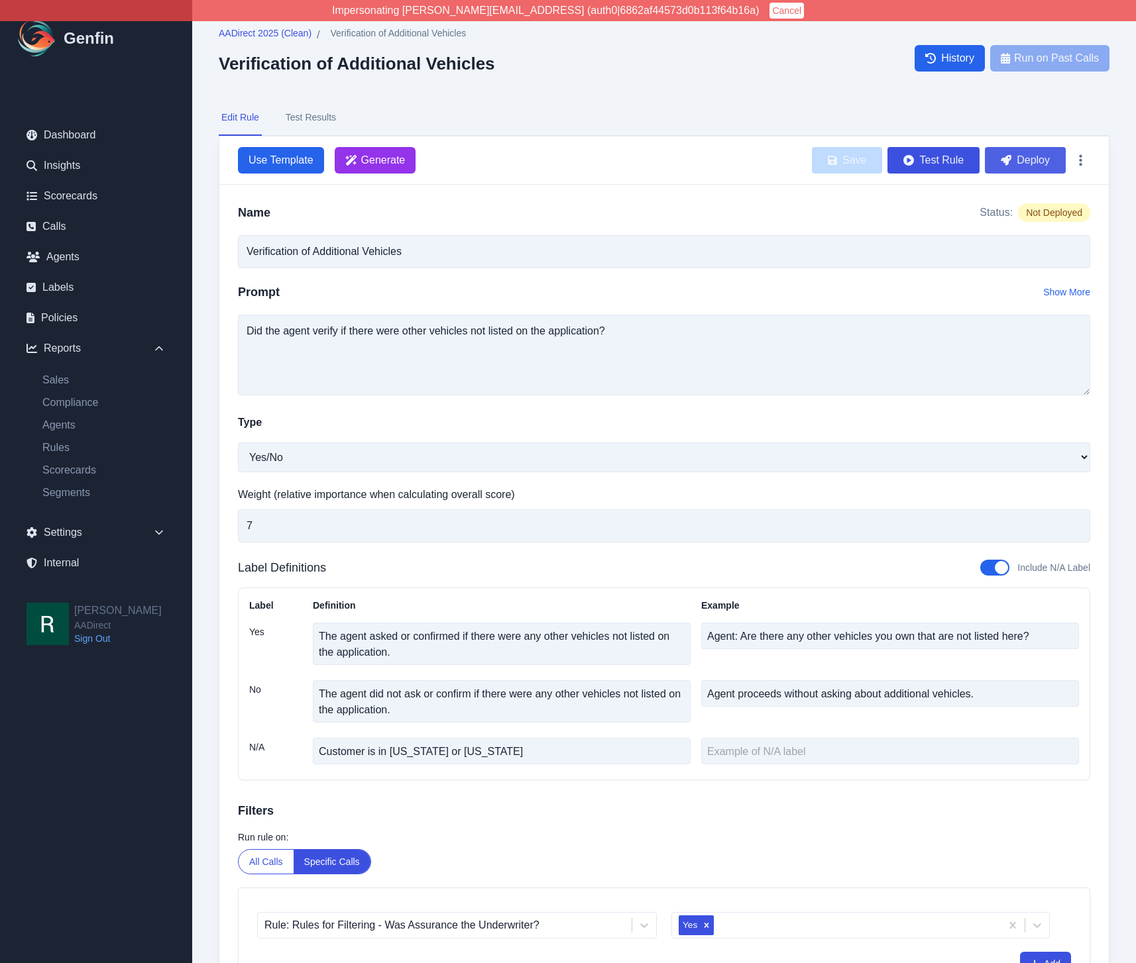
click at [1038, 155] on button "Deploy" at bounding box center [1025, 160] width 81 height 27
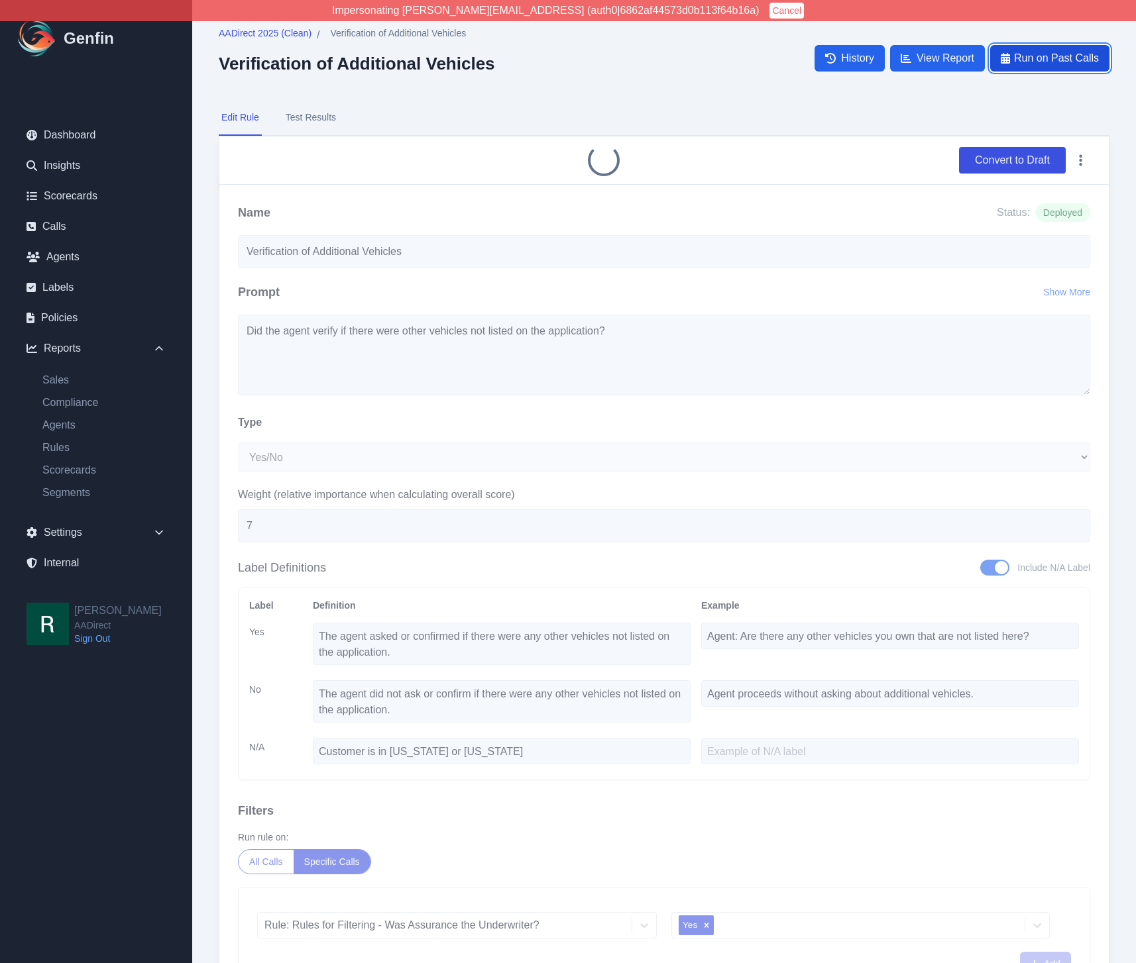
click at [1071, 53] on span "Run on Past Calls" at bounding box center [1056, 58] width 85 height 16
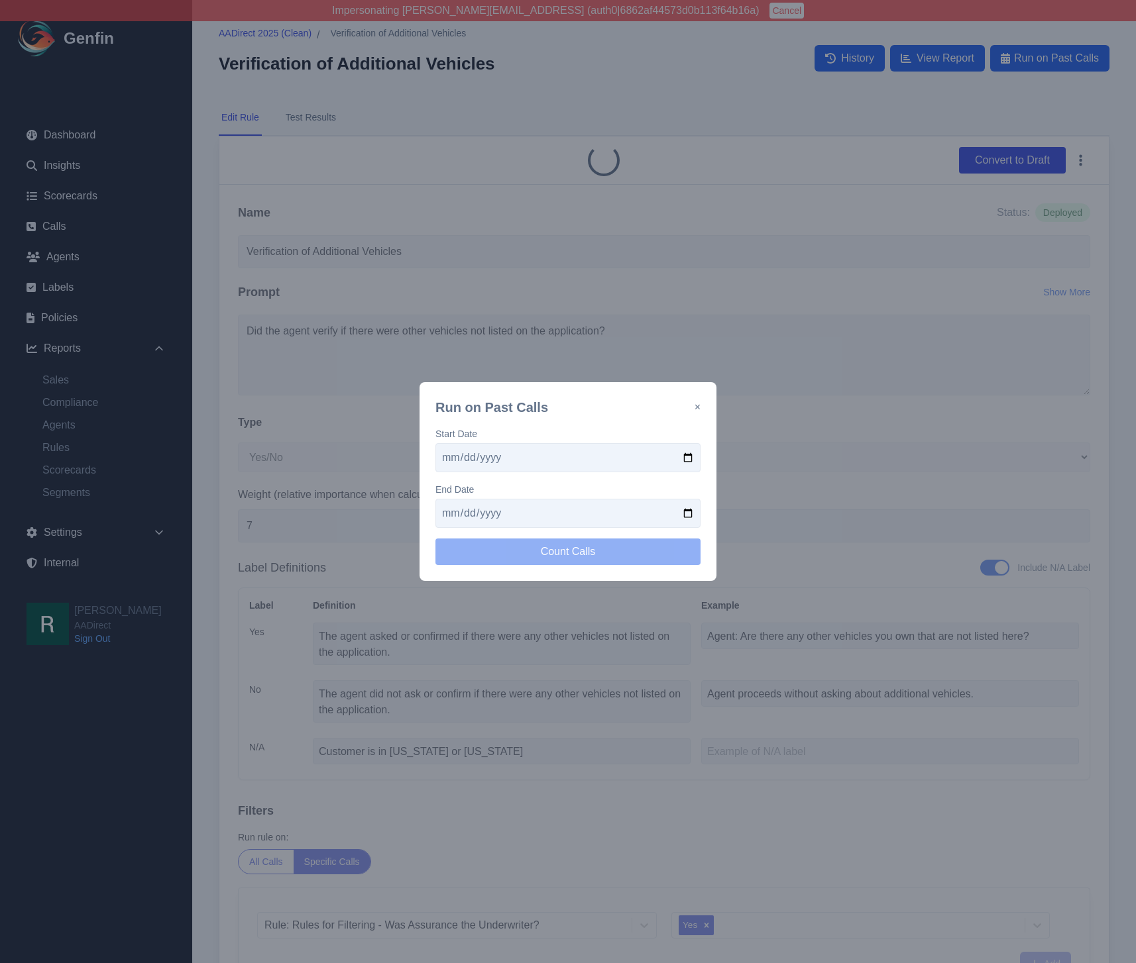
click at [689, 455] on input "date" at bounding box center [567, 457] width 265 height 29
type input "2025-09-15"
click at [688, 510] on input "date" at bounding box center [567, 513] width 265 height 29
type input "2025-09-29"
click at [583, 549] on button "Count Calls" at bounding box center [567, 552] width 265 height 27
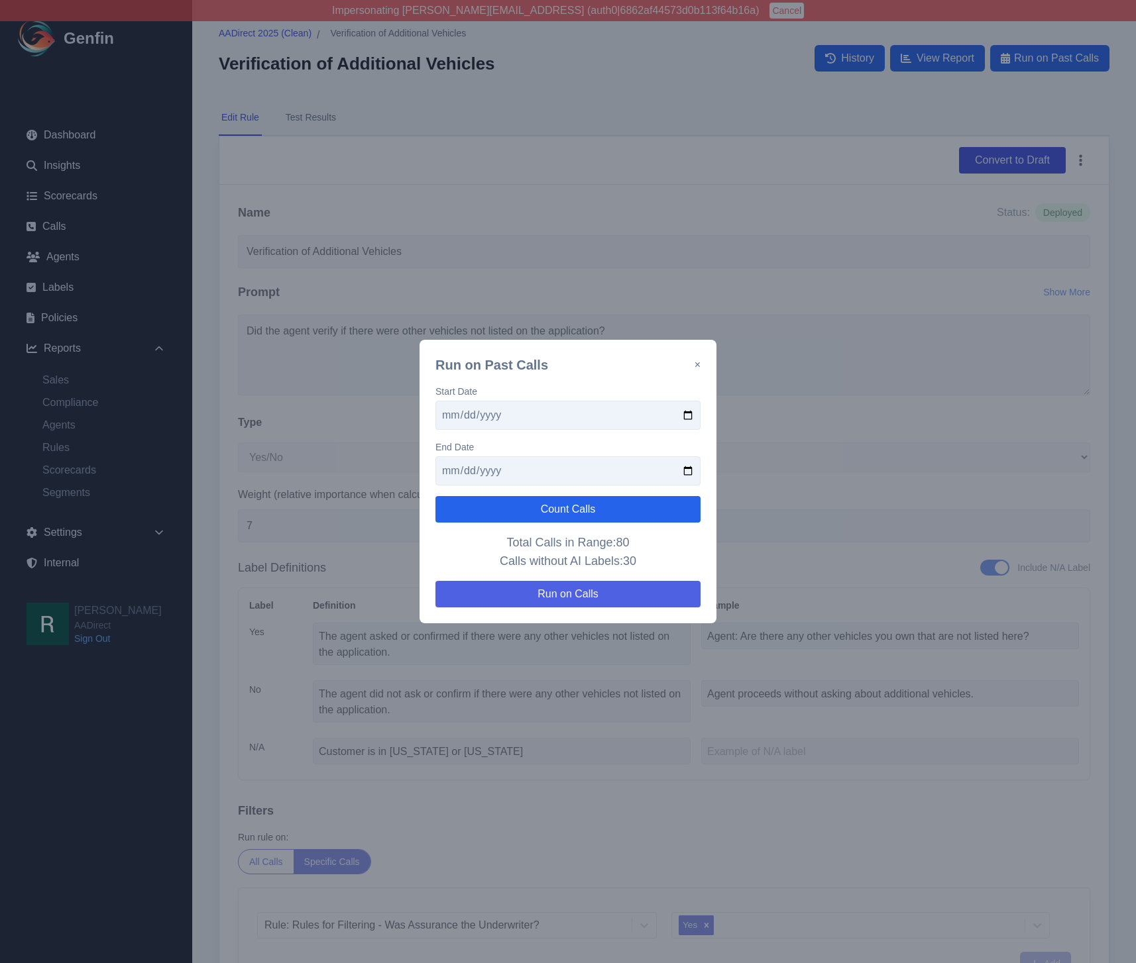
click at [580, 594] on button "Run on Calls" at bounding box center [567, 594] width 265 height 27
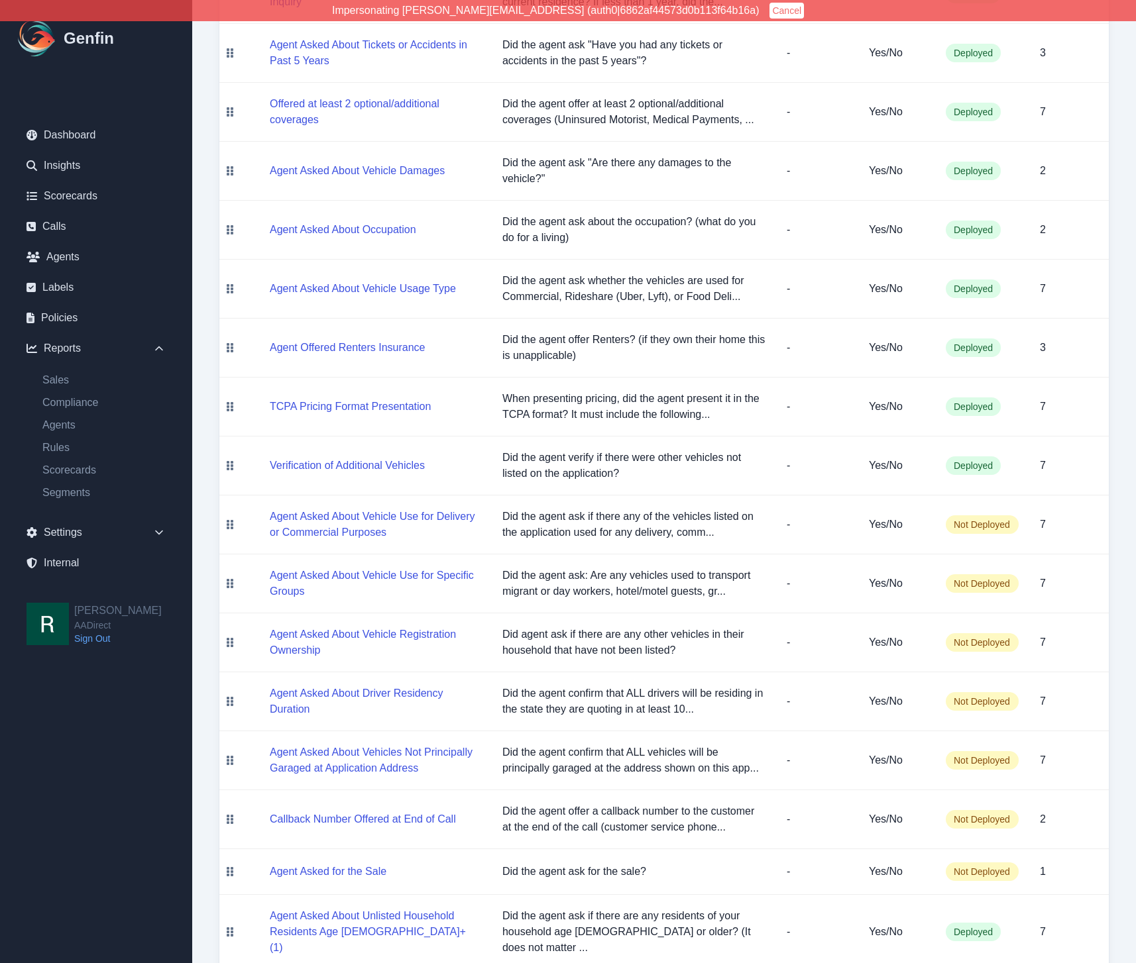
scroll to position [738, 0]
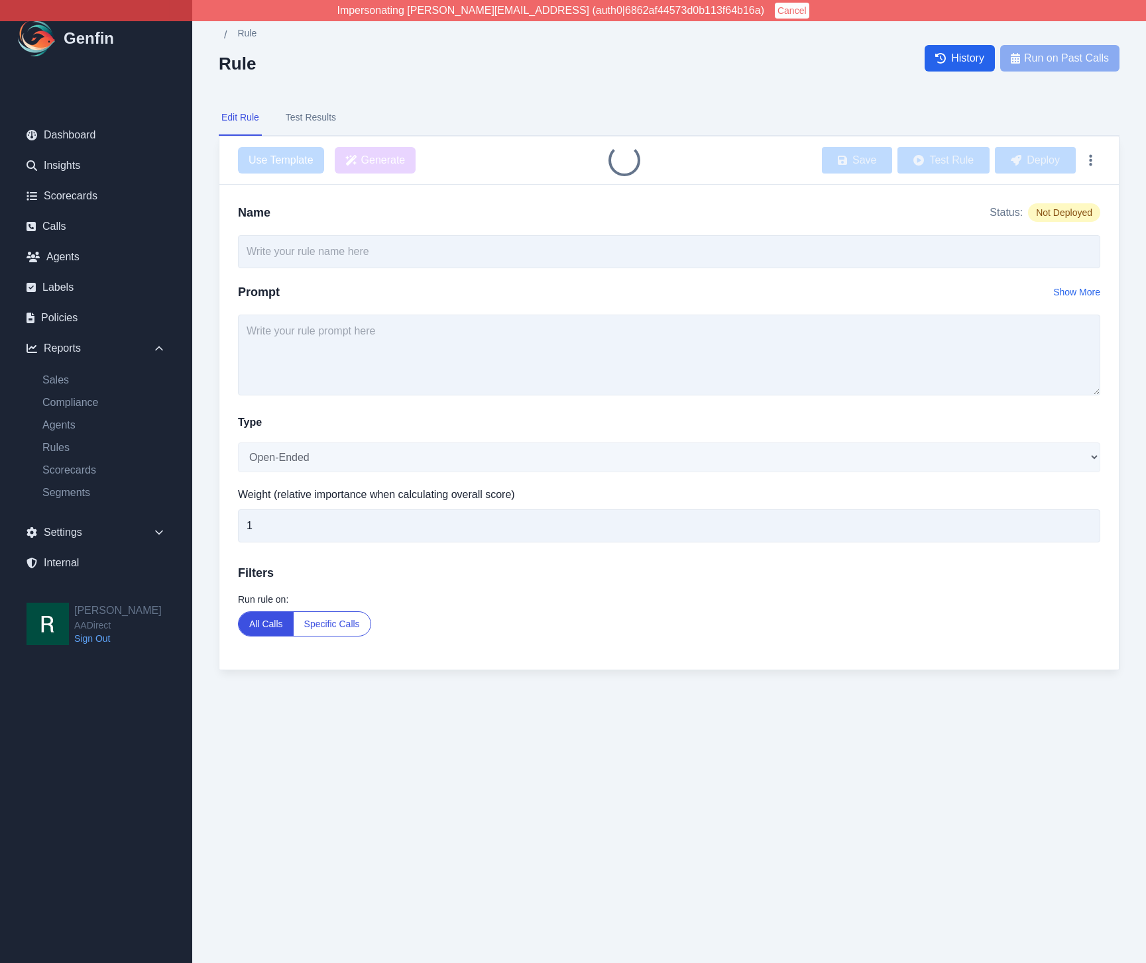
type input "Agent Asked About Vehicle Use for Delivery or Commercial Purposes"
select select "Yes/No"
type input "7"
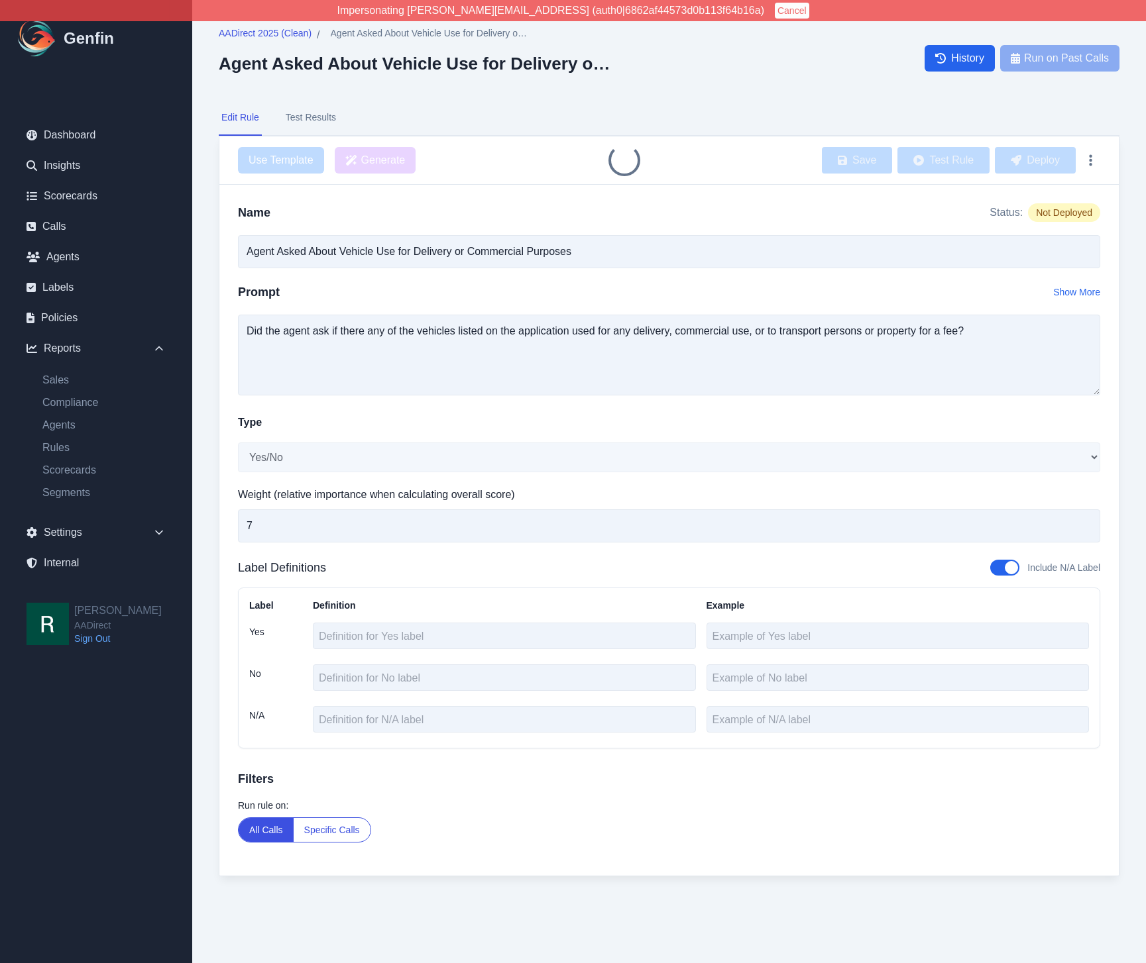
drag, startPoint x: 743, startPoint y: 197, endPoint x: 782, endPoint y: 186, distance: 40.9
click at [743, 197] on div "Name Status: Not Deployed Agent Asked About Vehicle Use for Delivery or Commerc…" at bounding box center [668, 530] width 899 height 691
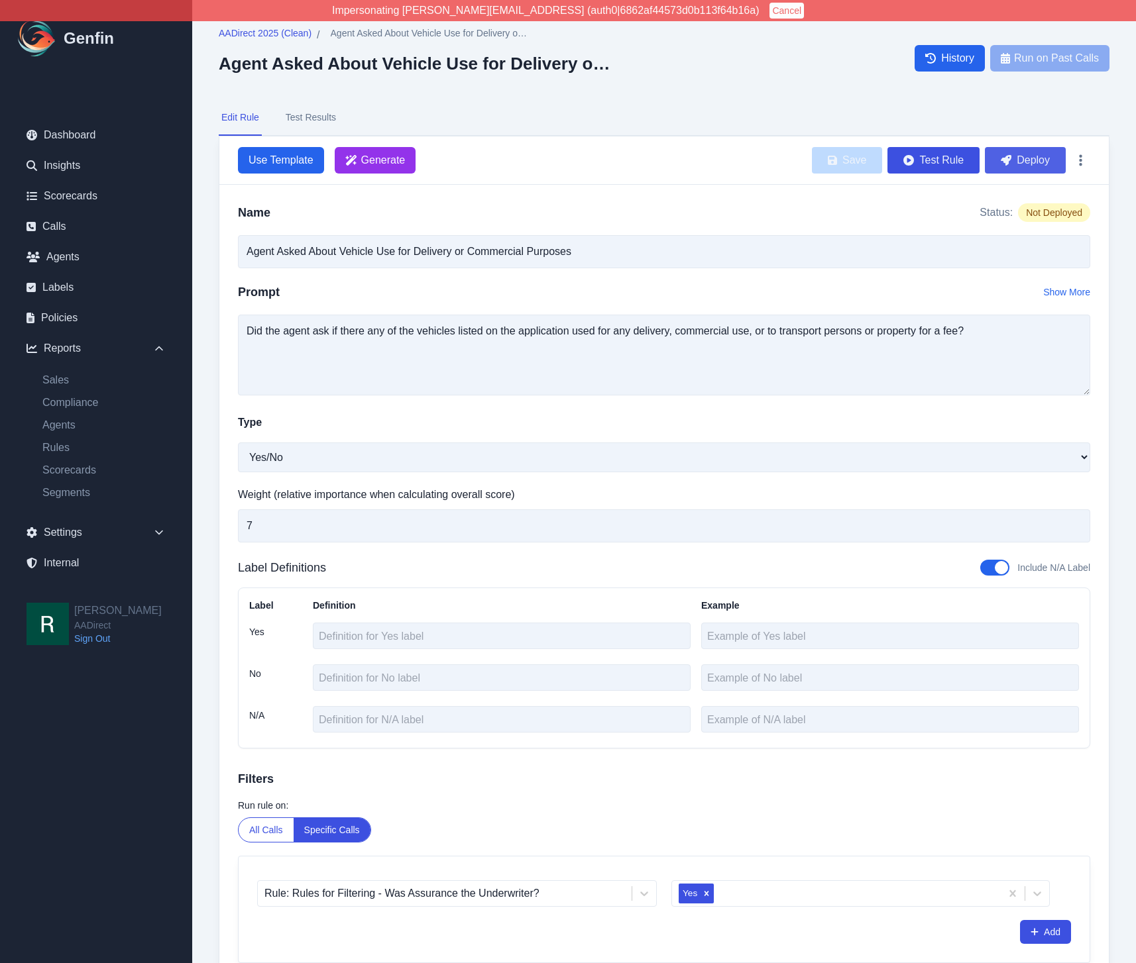
click at [1018, 163] on button "Deploy" at bounding box center [1025, 160] width 81 height 27
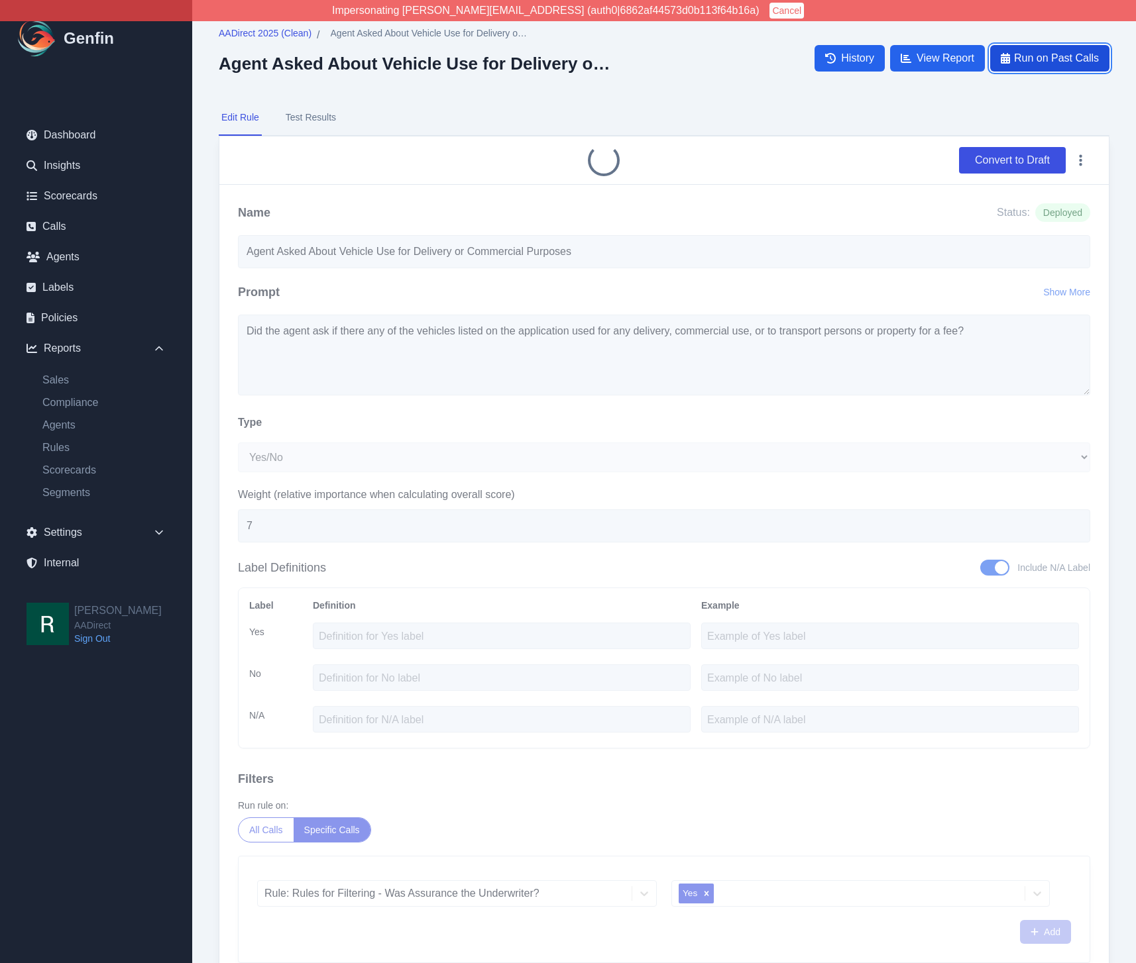
click at [1039, 50] on span "Run on Past Calls" at bounding box center [1056, 58] width 85 height 16
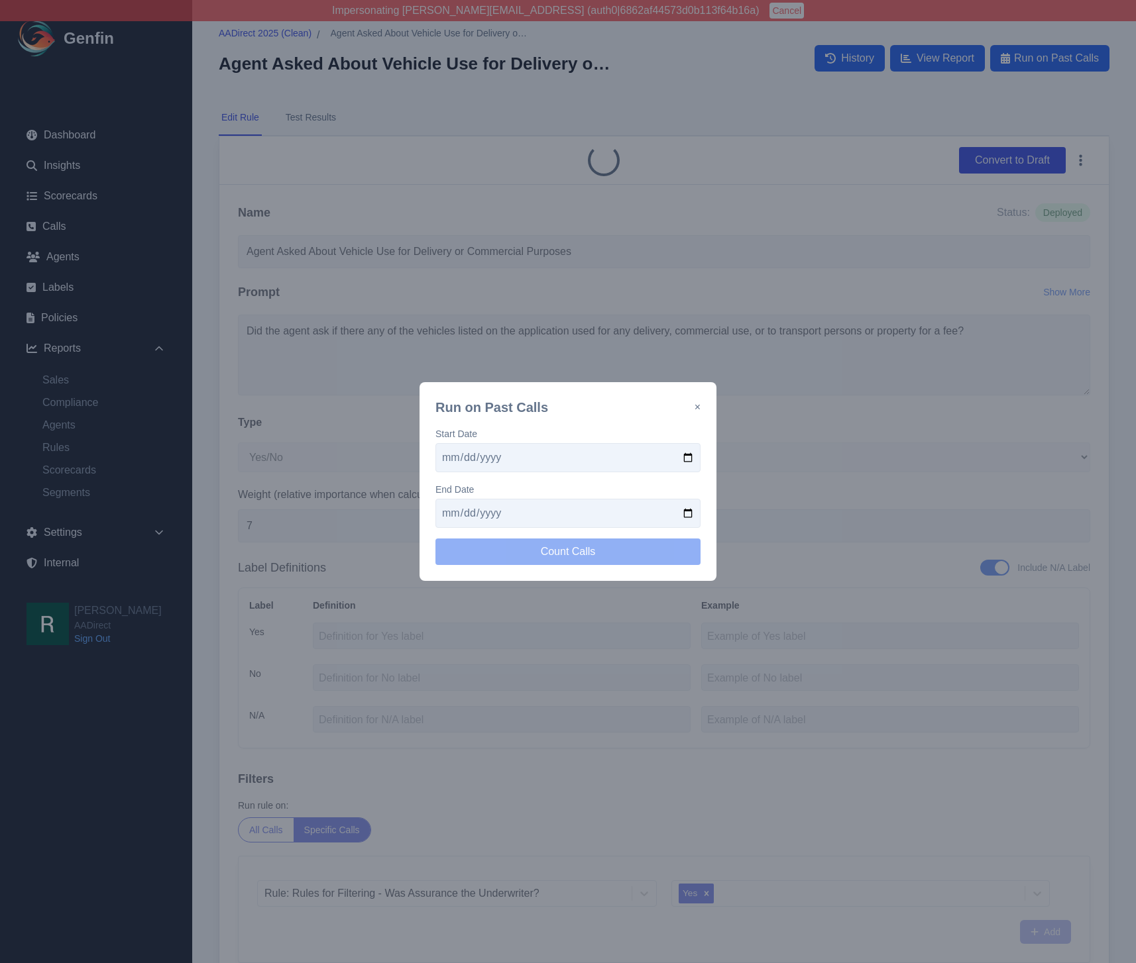
click at [689, 454] on input "date" at bounding box center [567, 457] width 265 height 29
type input "[DATE]"
click at [691, 515] on input "date" at bounding box center [567, 513] width 265 height 29
type input "2025-09-29"
click at [627, 551] on button "Count Calls" at bounding box center [567, 552] width 265 height 27
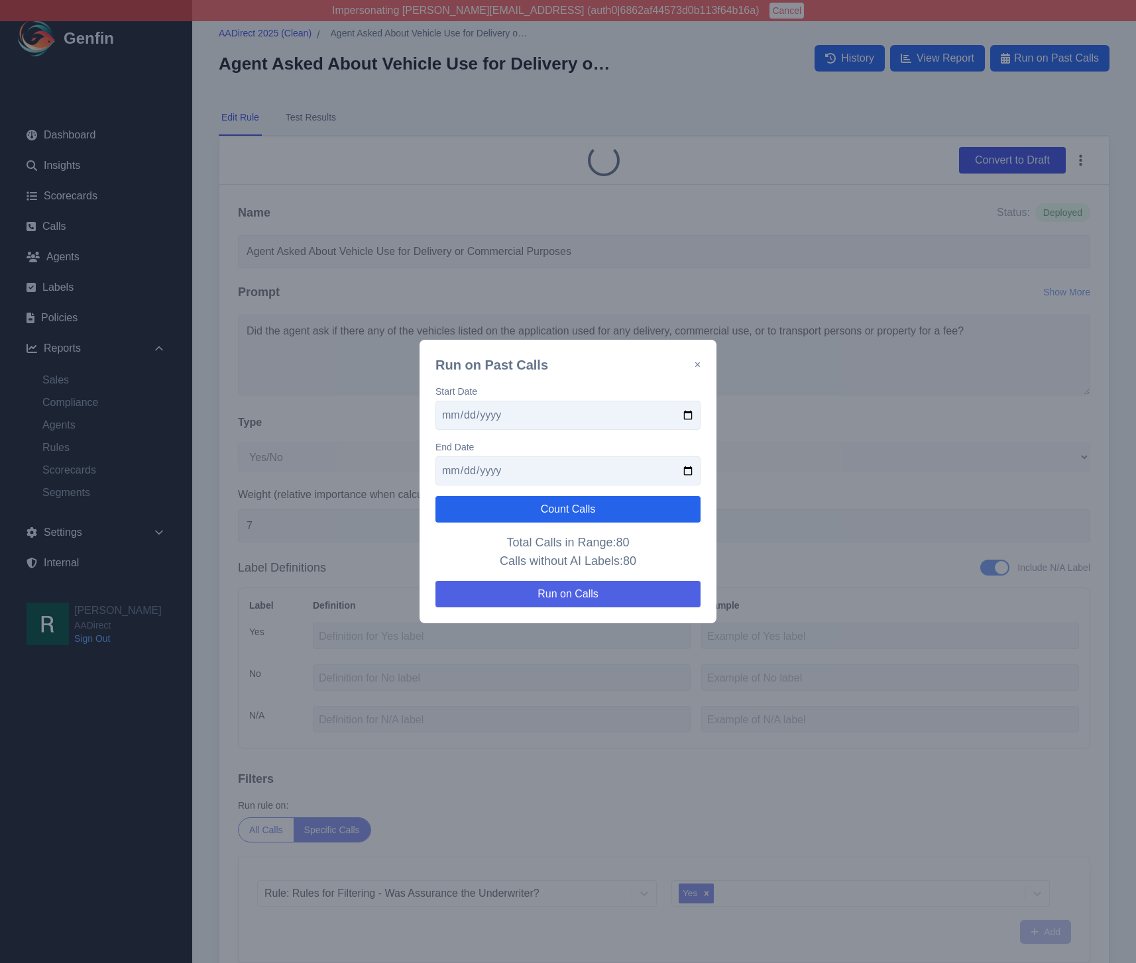
click at [605, 591] on button "Run on Calls" at bounding box center [567, 594] width 265 height 27
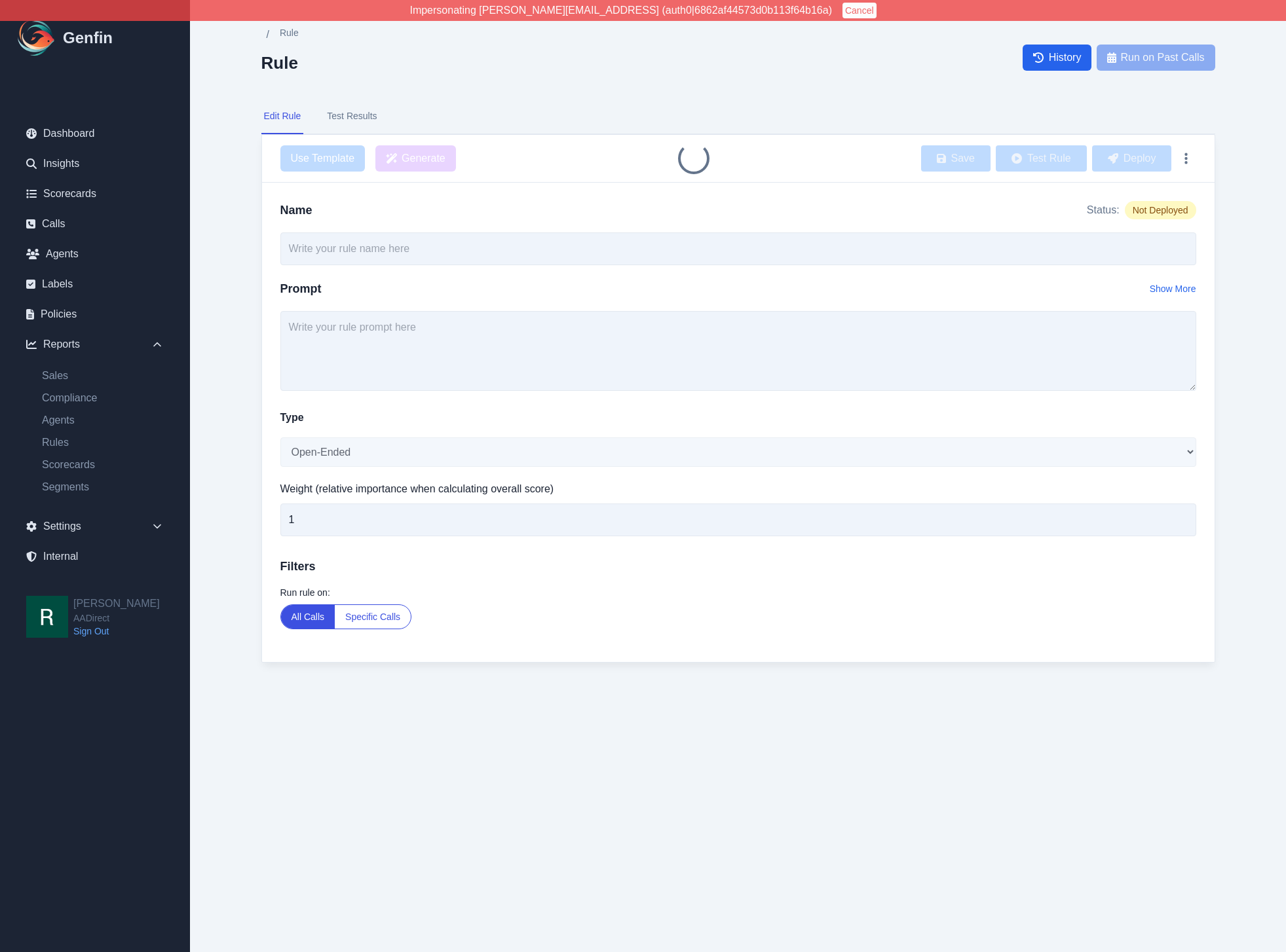
type input "Agent Asked About Vehicle Use for Delivery or Commercial Purposes"
select select "Yes/No"
type input "7"
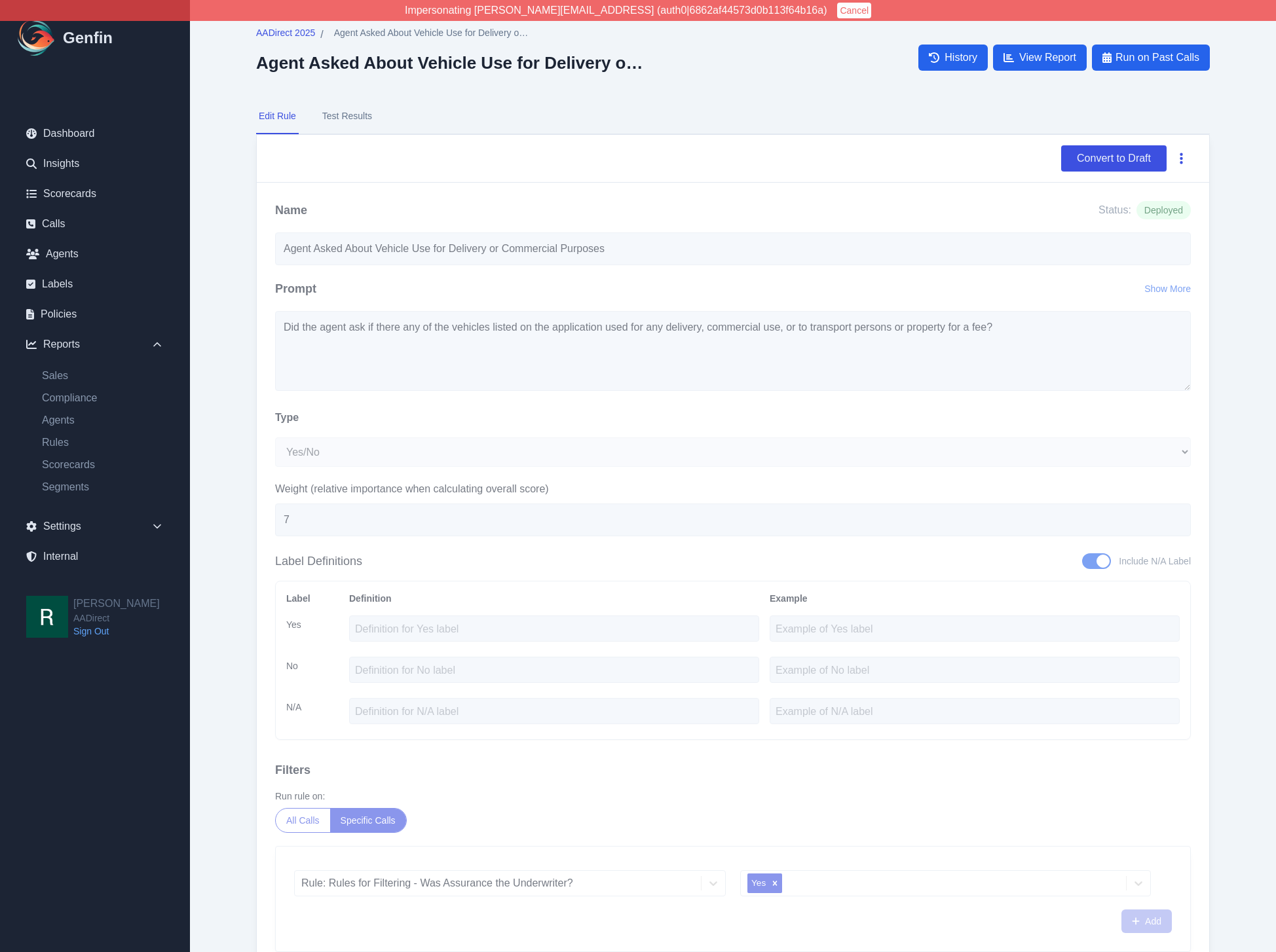
click at [1183, 158] on button "button" at bounding box center [1180, 158] width 19 height 24
click at [1149, 201] on button "Delete" at bounding box center [1139, 190] width 105 height 24
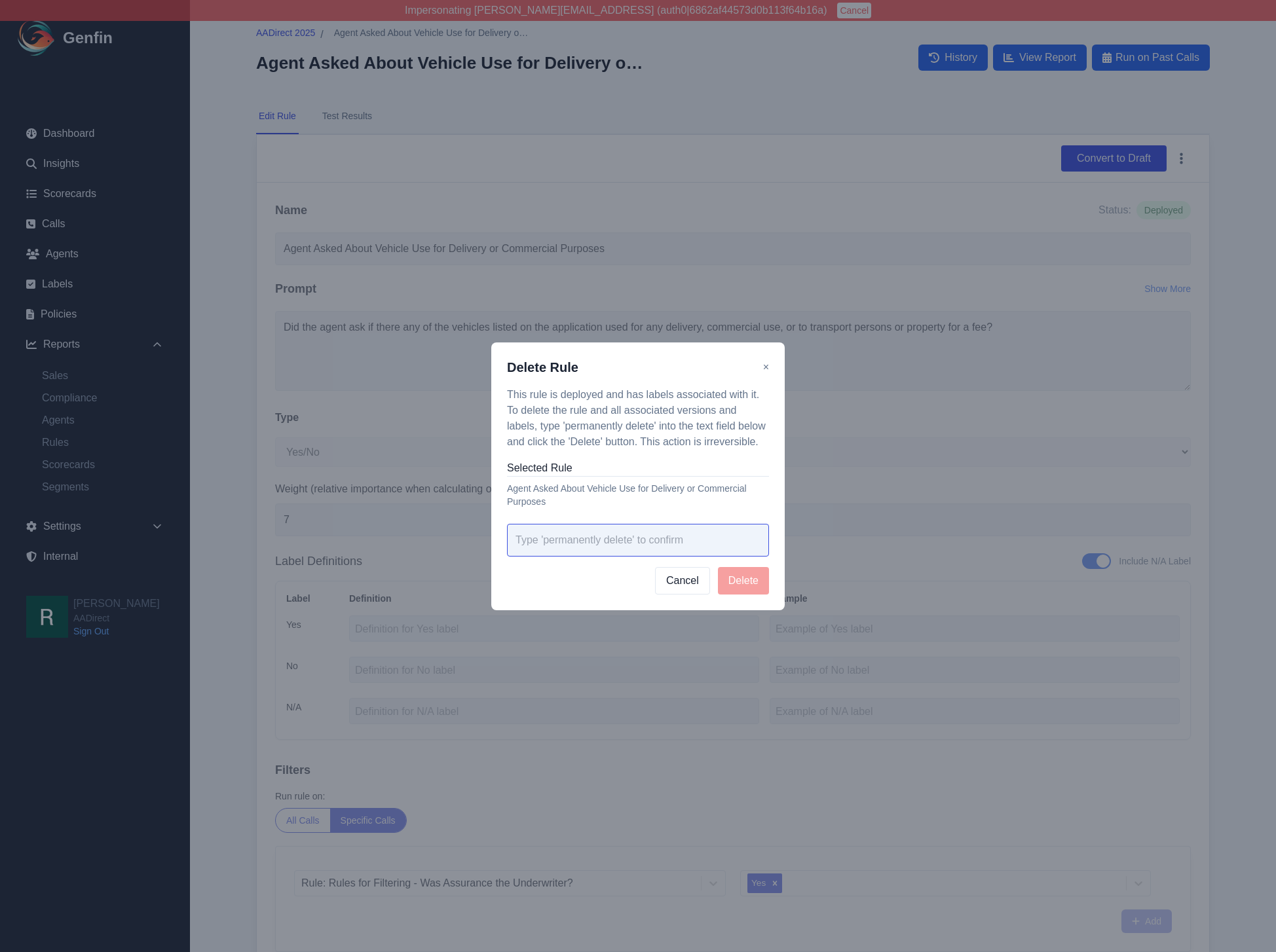
click at [667, 537] on input "text" at bounding box center [638, 540] width 262 height 33
paste input "permanently delete"
type input "permanently delete"
click at [670, 586] on button "Cancel" at bounding box center [683, 581] width 55 height 28
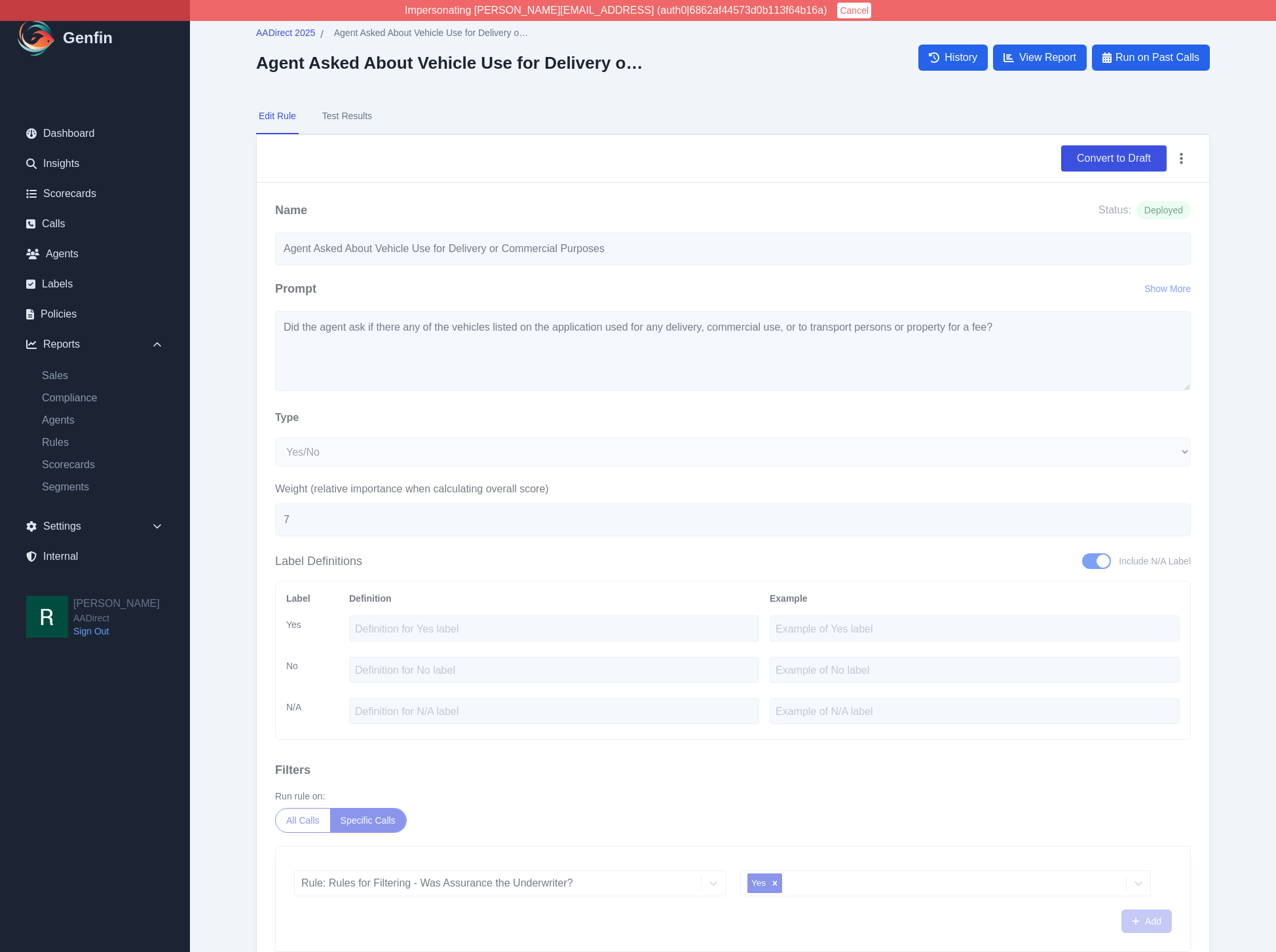
click at [352, 106] on button "Test Results" at bounding box center [347, 117] width 55 height 36
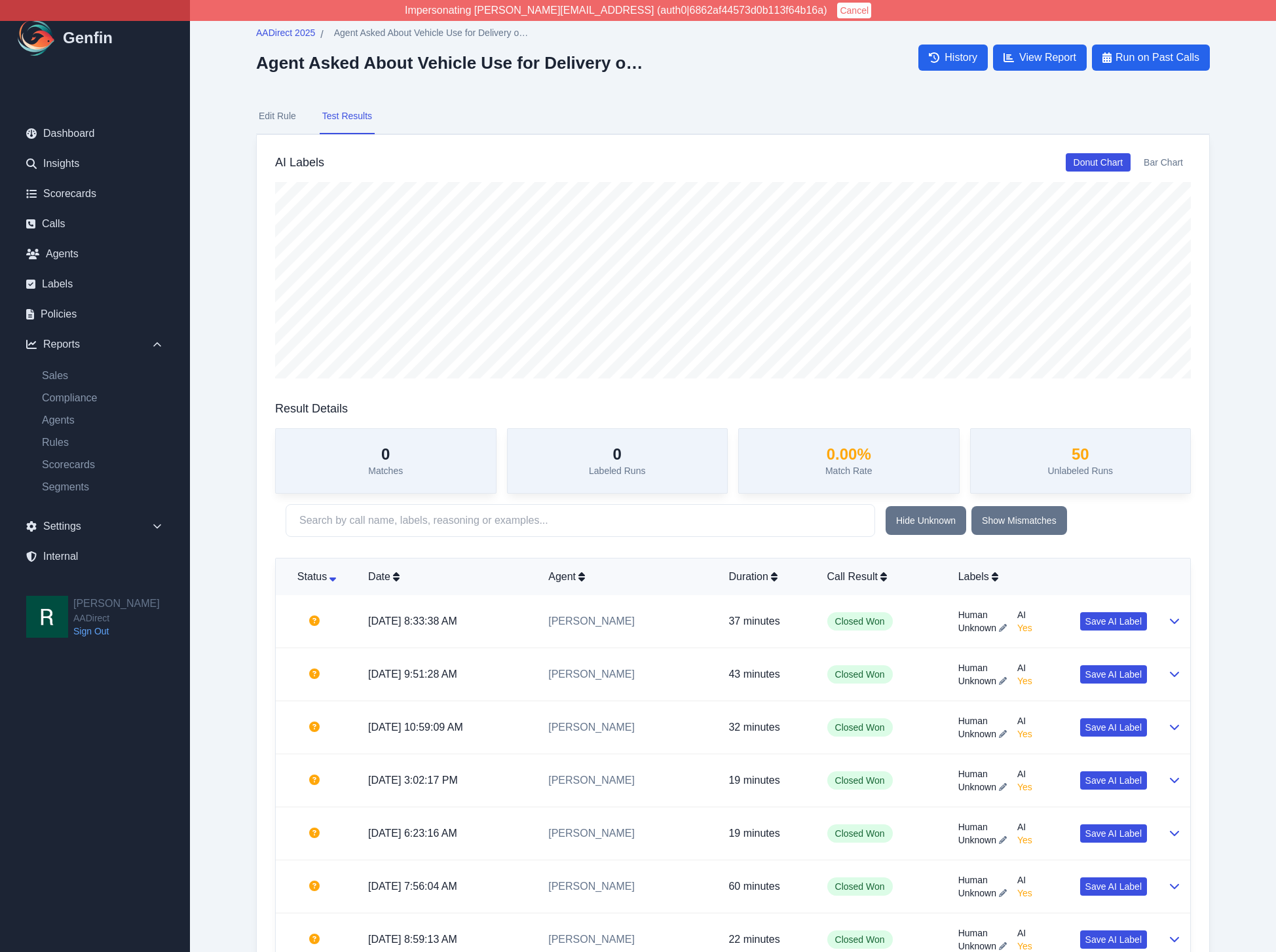
click at [287, 115] on button "Edit Rule" at bounding box center [277, 117] width 43 height 36
select select "Yes/No"
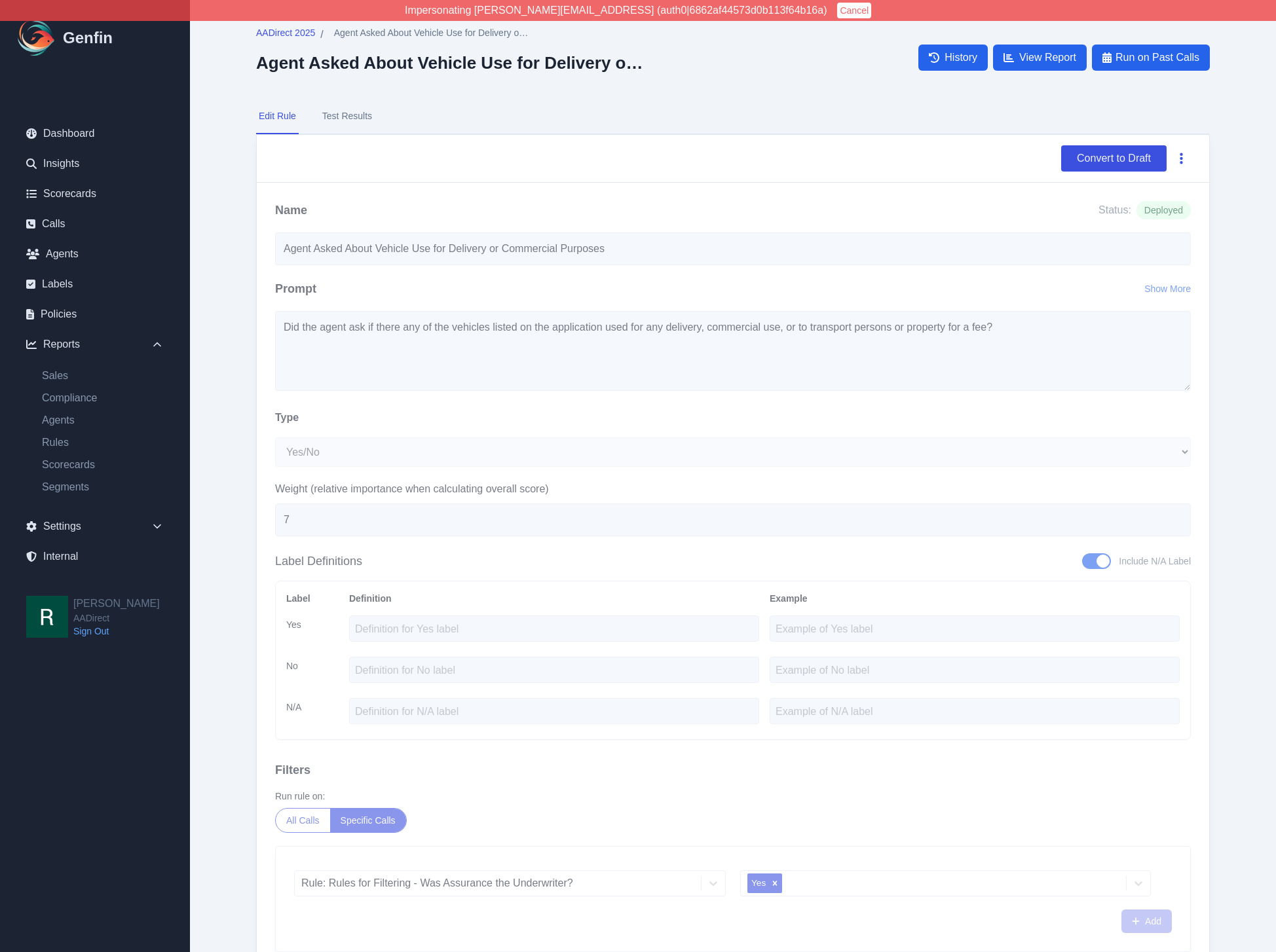
click at [1179, 158] on icon "button" at bounding box center [1180, 158] width 3 height 13
click at [1134, 200] on button "Delete" at bounding box center [1139, 190] width 105 height 24
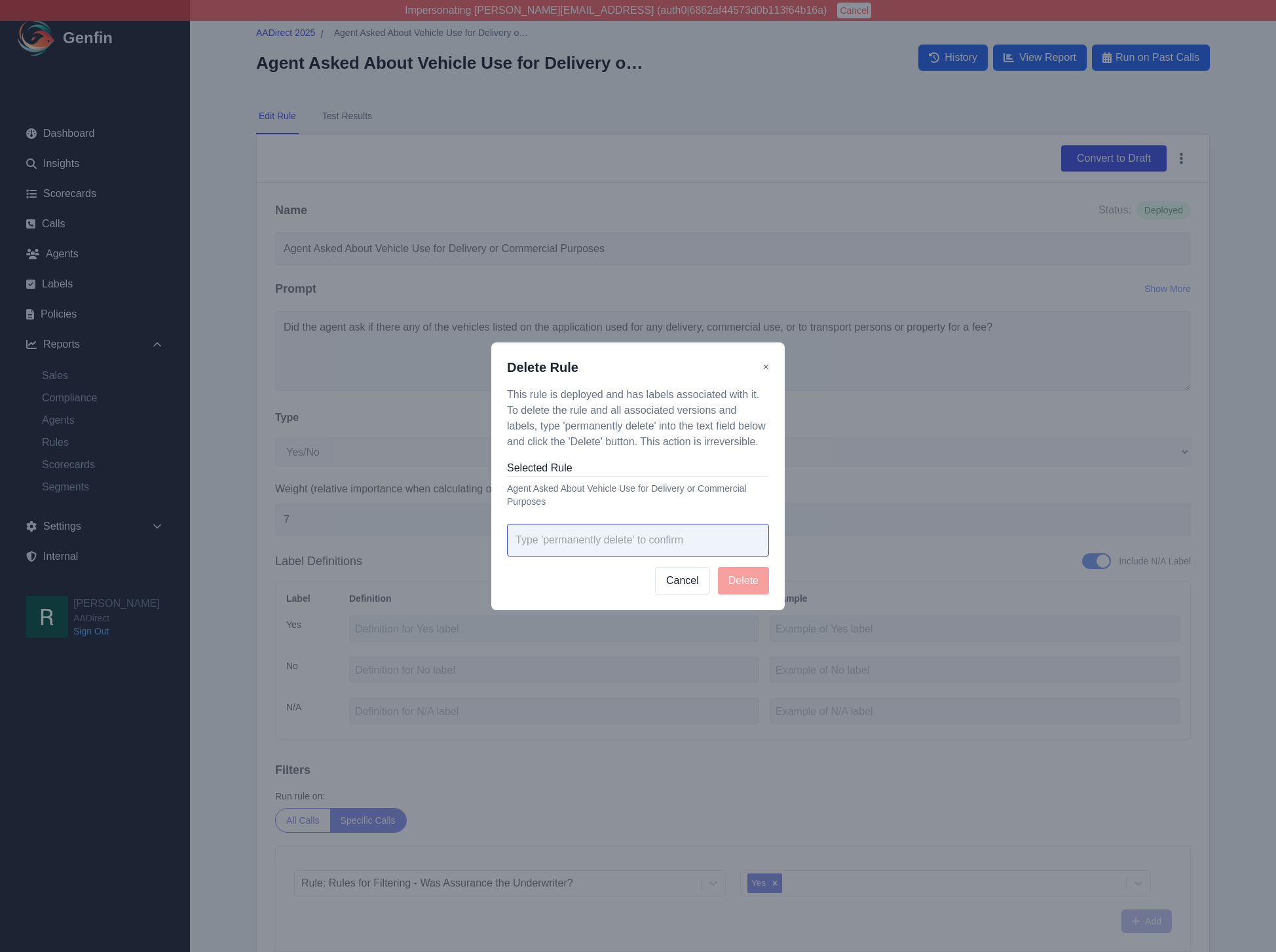
click at [626, 535] on input "text" at bounding box center [638, 540] width 262 height 33
paste input "permanently delete"
type input "permanently delete"
click at [747, 573] on button "Delete" at bounding box center [743, 581] width 51 height 28
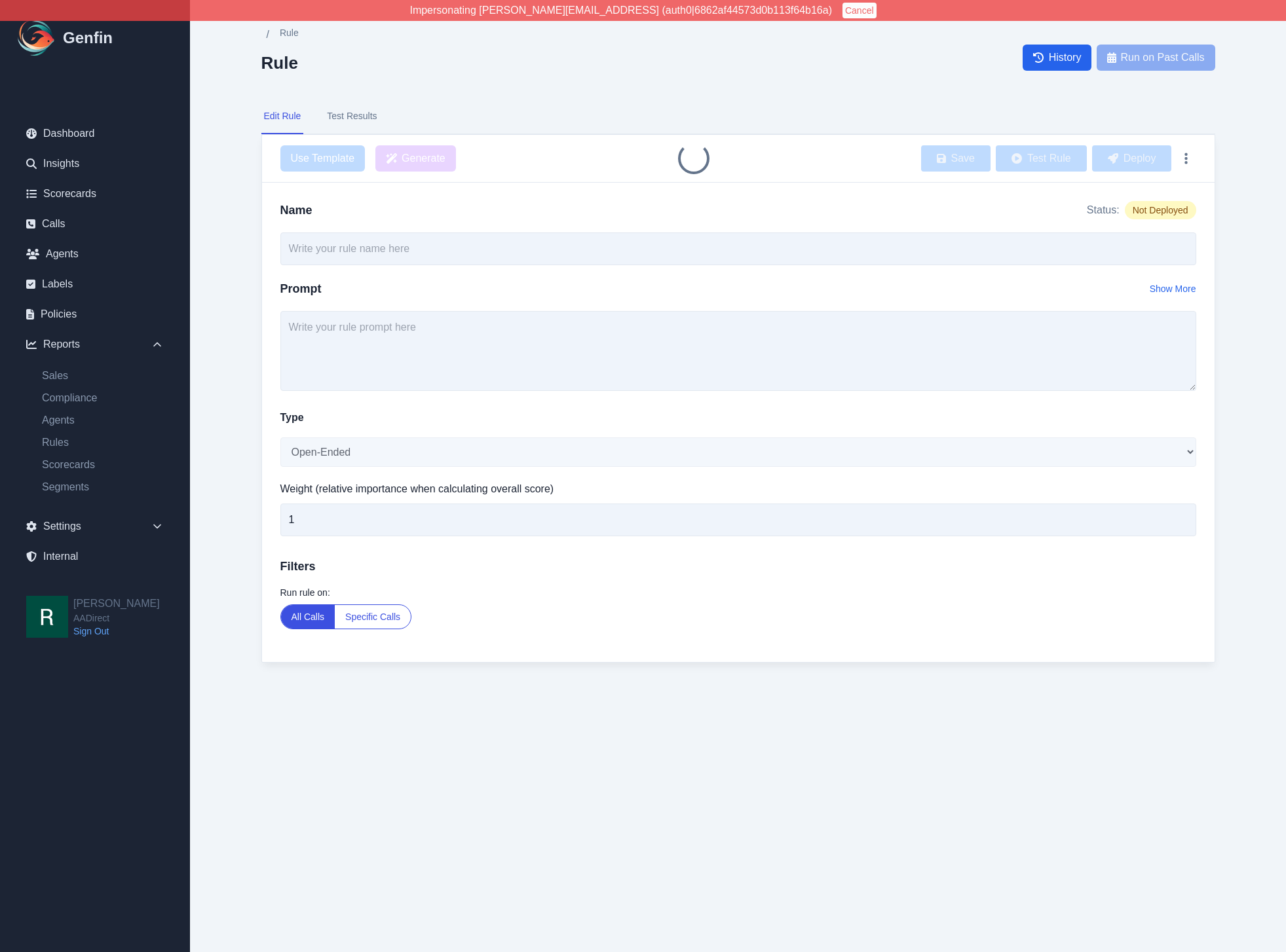
type input "Agent Asked About Vehicle Use for Specific Groups"
select select "Yes/No"
type input "7"
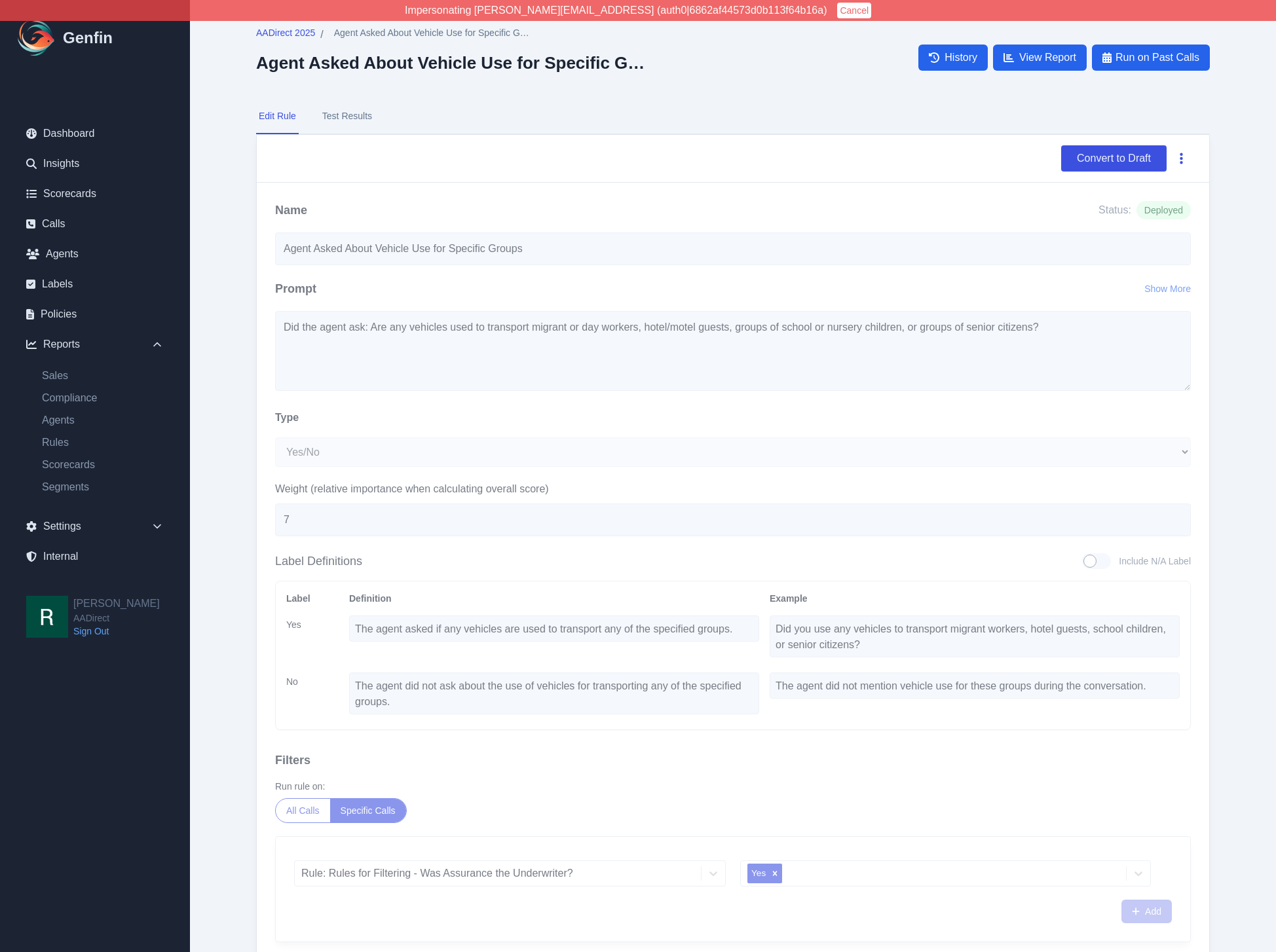
click at [1179, 164] on icon "button" at bounding box center [1180, 158] width 3 height 13
click at [1143, 193] on button "Delete" at bounding box center [1139, 190] width 105 height 24
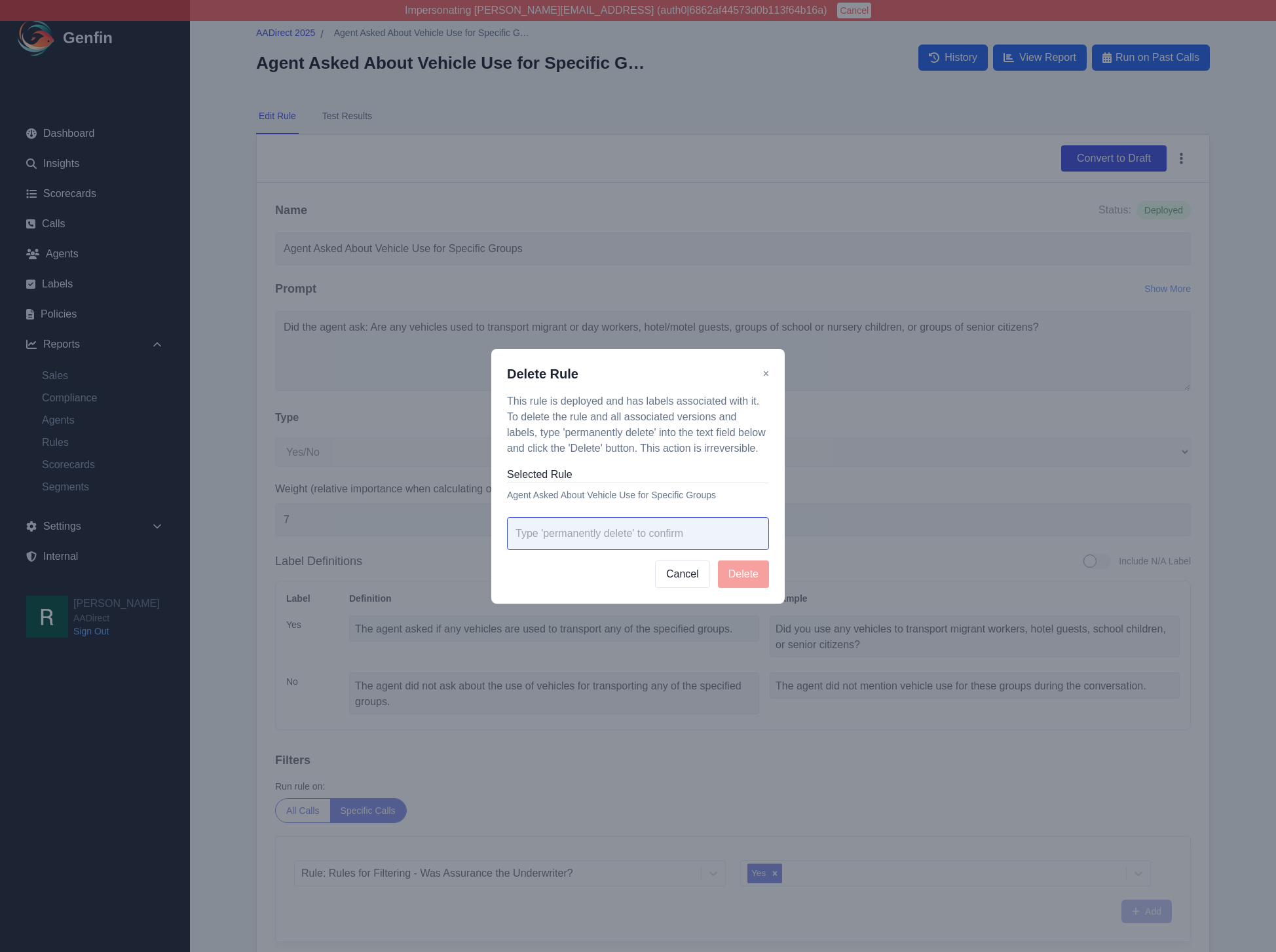
click at [657, 523] on input "text" at bounding box center [638, 533] width 262 height 33
paste input "Robyn Rob"
type input "Robyn Rob"
type input "permanently delete"
click at [745, 574] on button "Delete" at bounding box center [743, 574] width 51 height 28
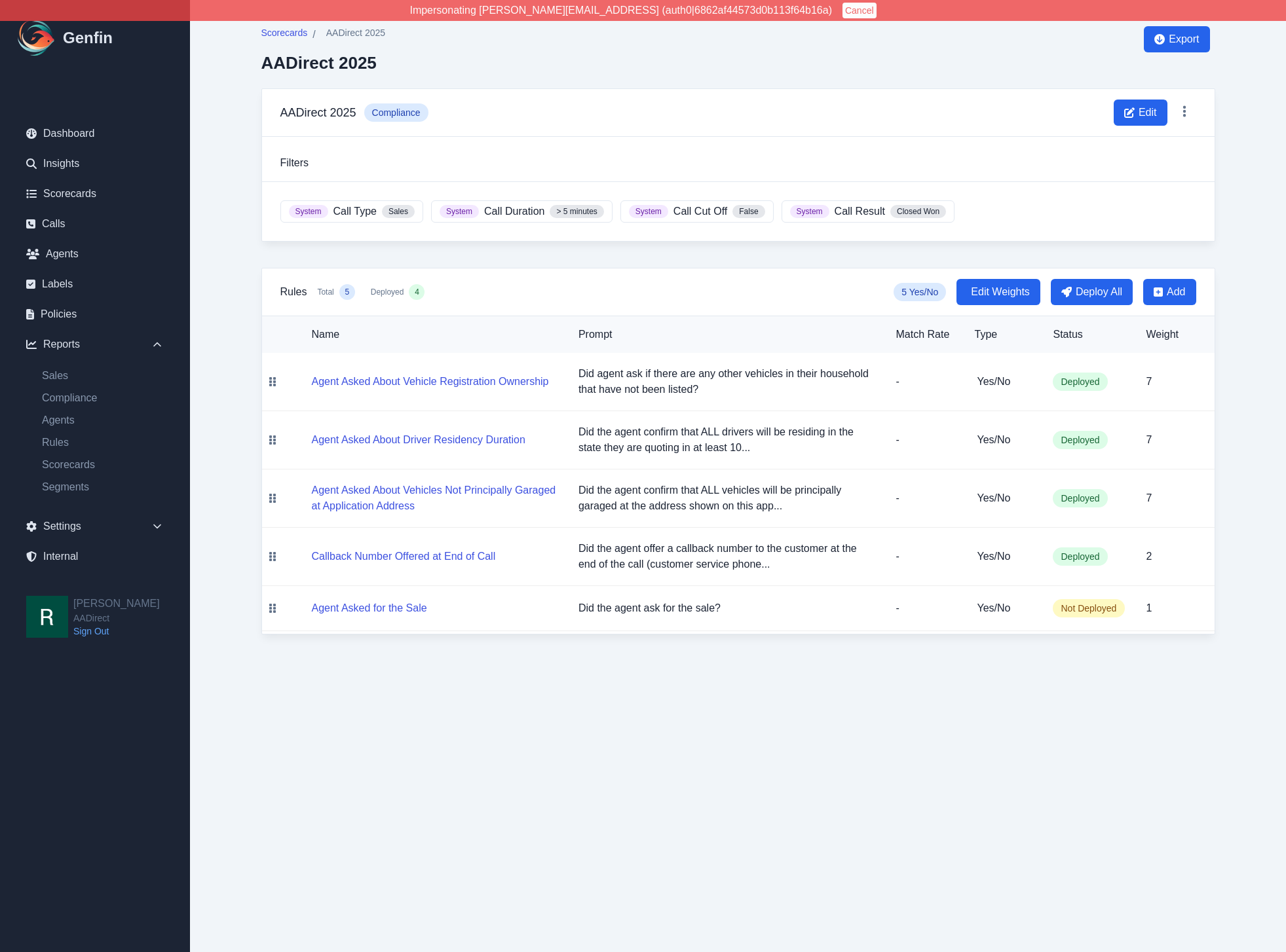
drag, startPoint x: 593, startPoint y: 708, endPoint x: 617, endPoint y: 701, distance: 25.0
click at [592, 661] on html "Impersonating shane+aadirect@genfin.ai (auth0|6862af44573d0b113f64b16a) Cancel …" at bounding box center [643, 330] width 1286 height 661
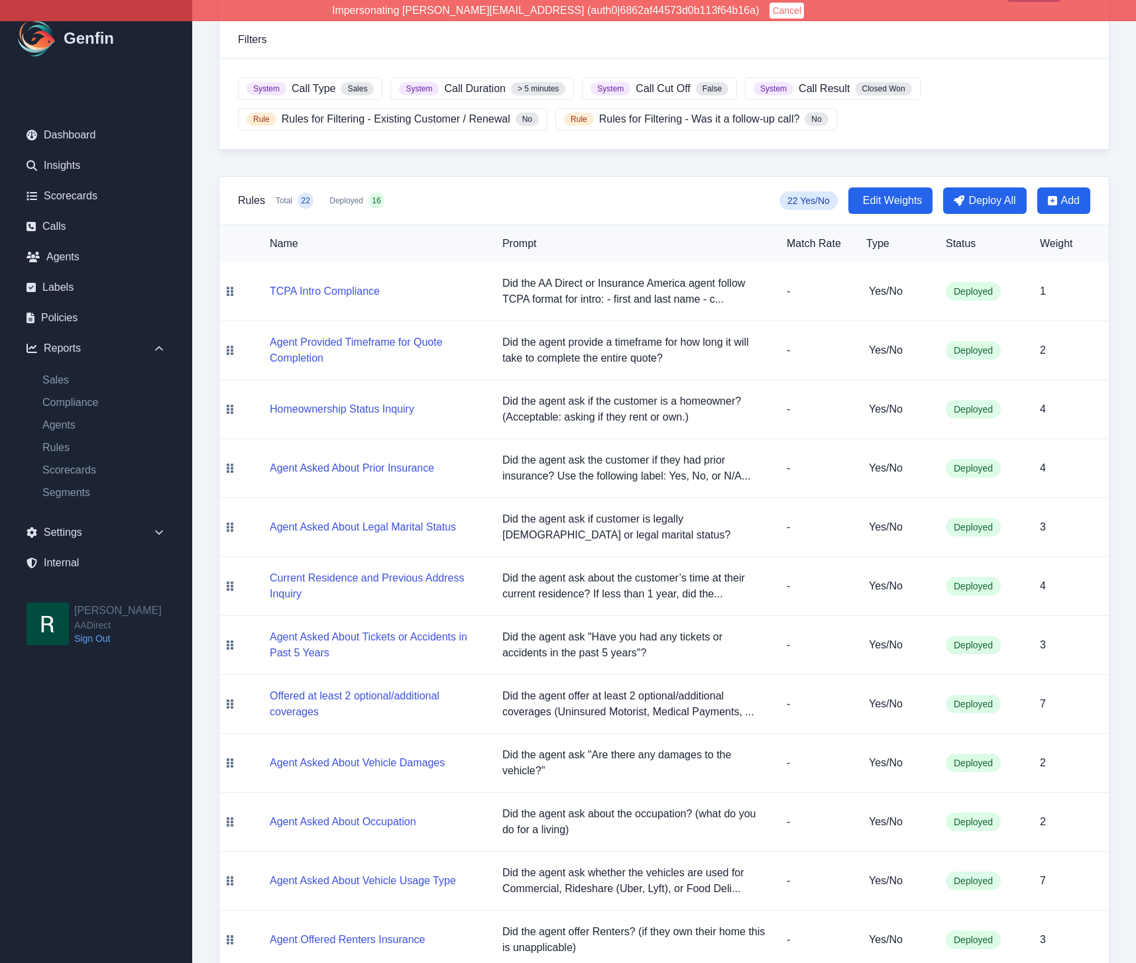
scroll to position [123, 0]
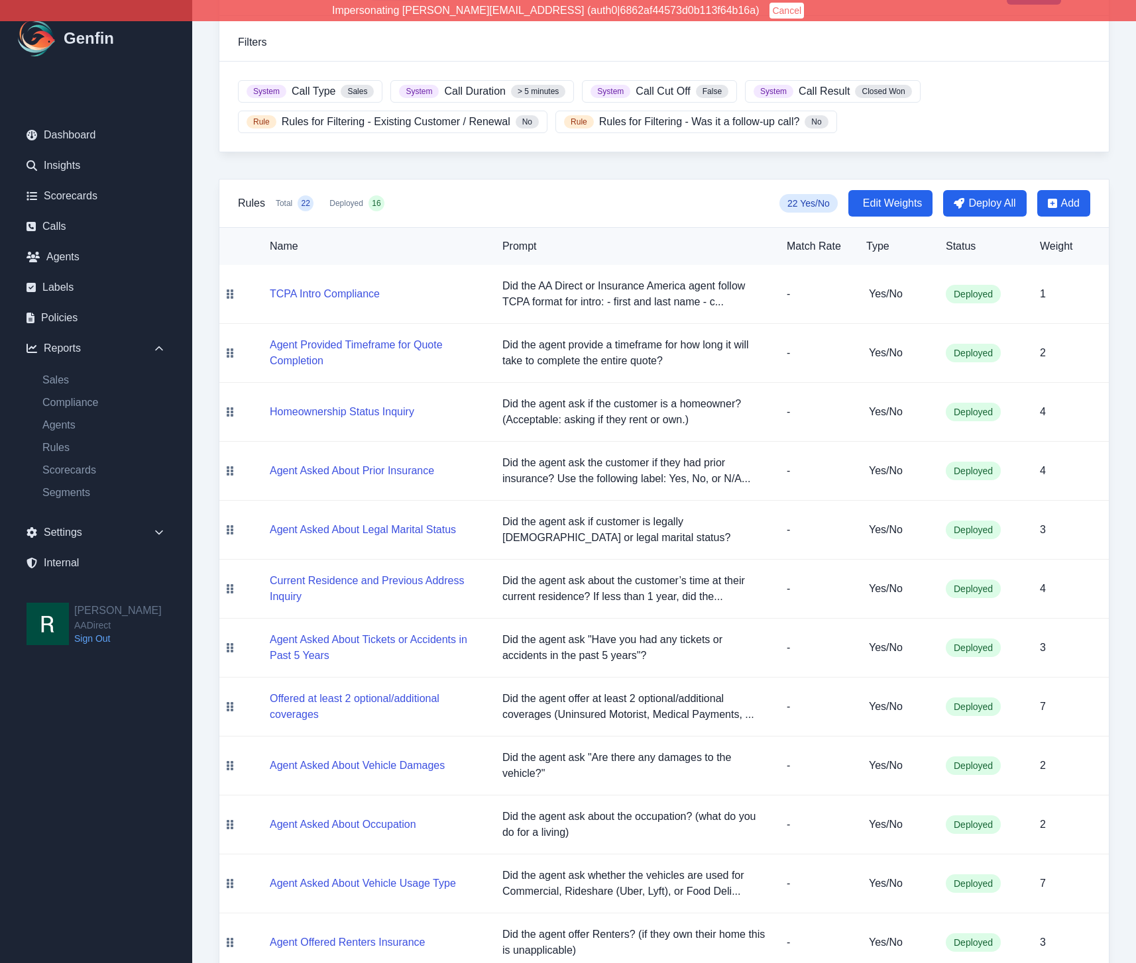
click at [210, 312] on div "Scorecards / AADirect 2025 (Clean) AADirect 2025 (Clean) Export AADirect 2025 (…" at bounding box center [663, 735] width 943 height 1717
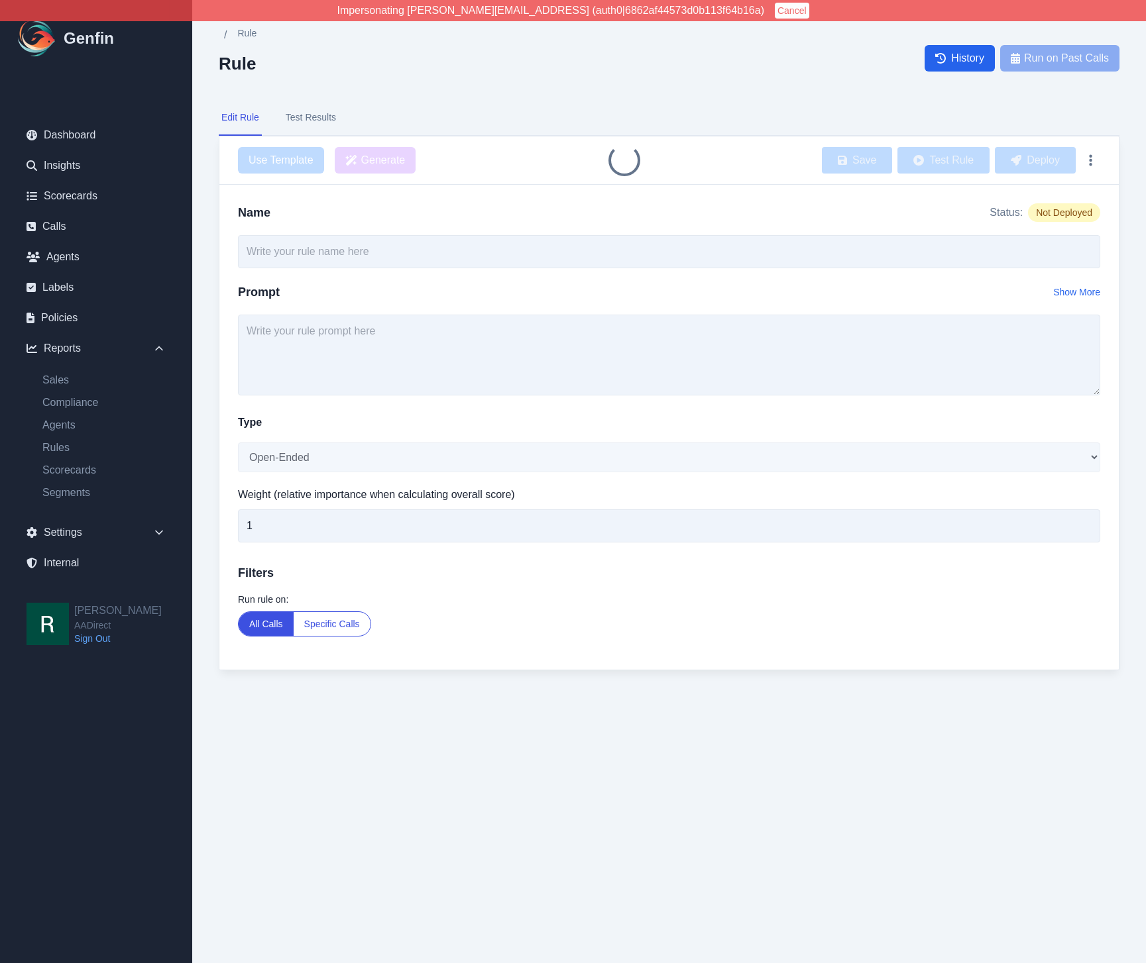
type input "Agent Asked About Vehicle Use for Specific Groups"
select select "Yes/No"
type input "7"
type input "Verification of Additional Vehicles"
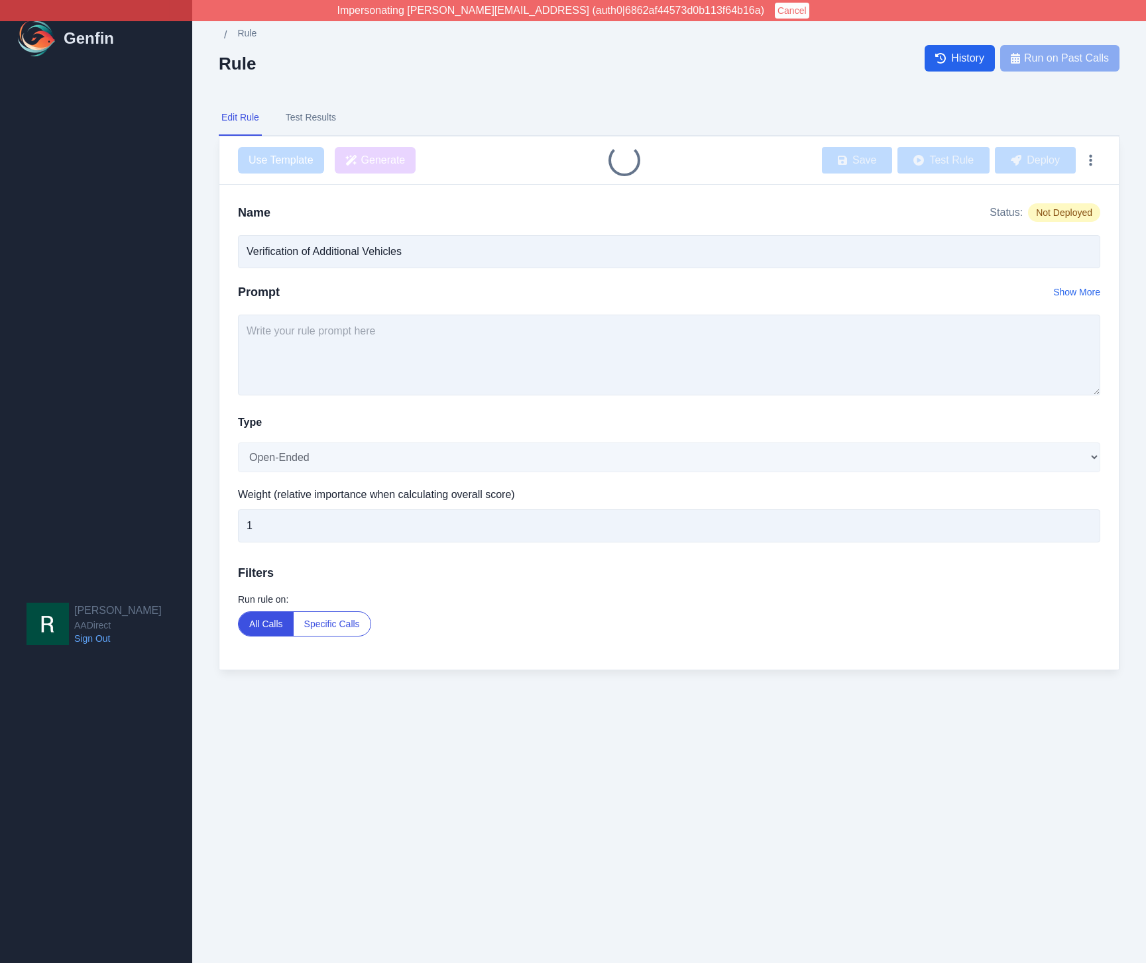
select select "Yes/No"
type input "7"
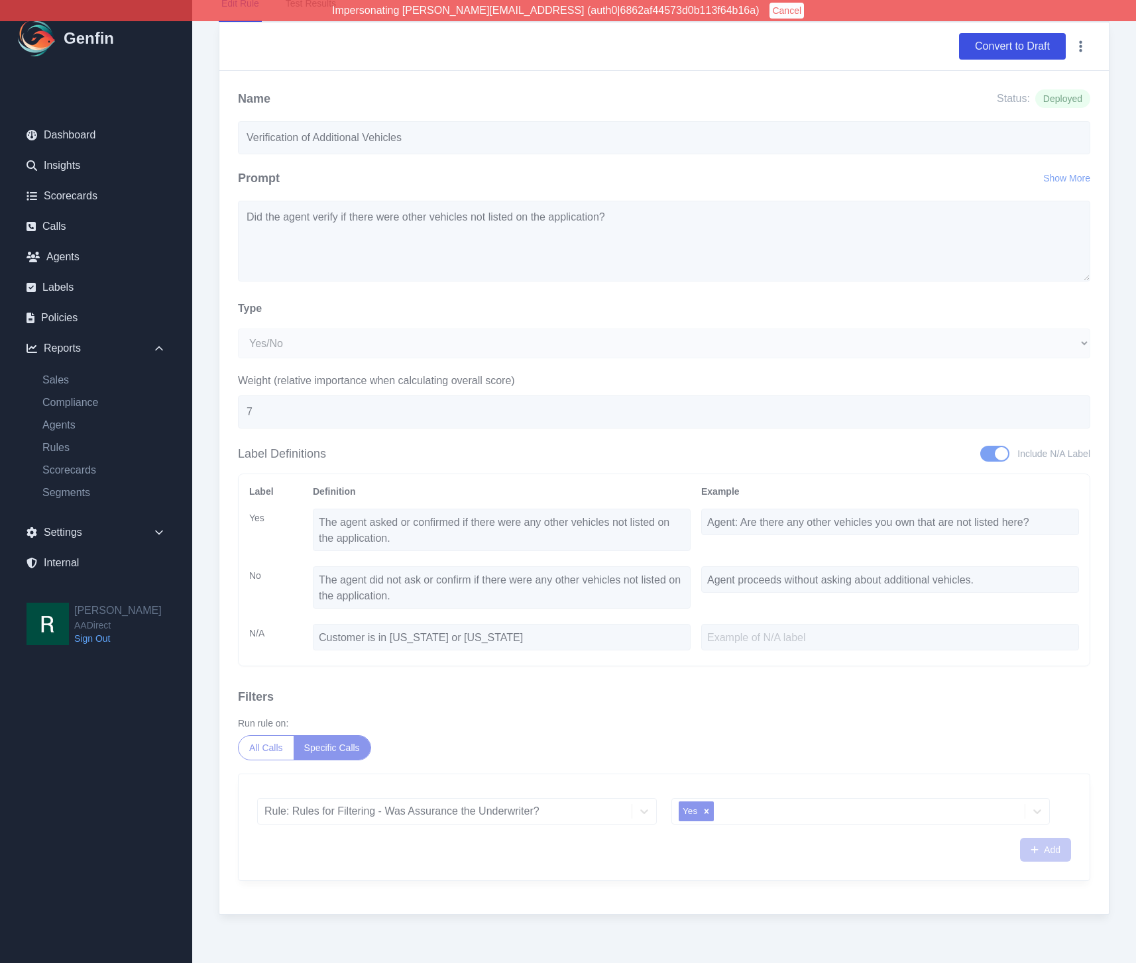
scroll to position [117, 0]
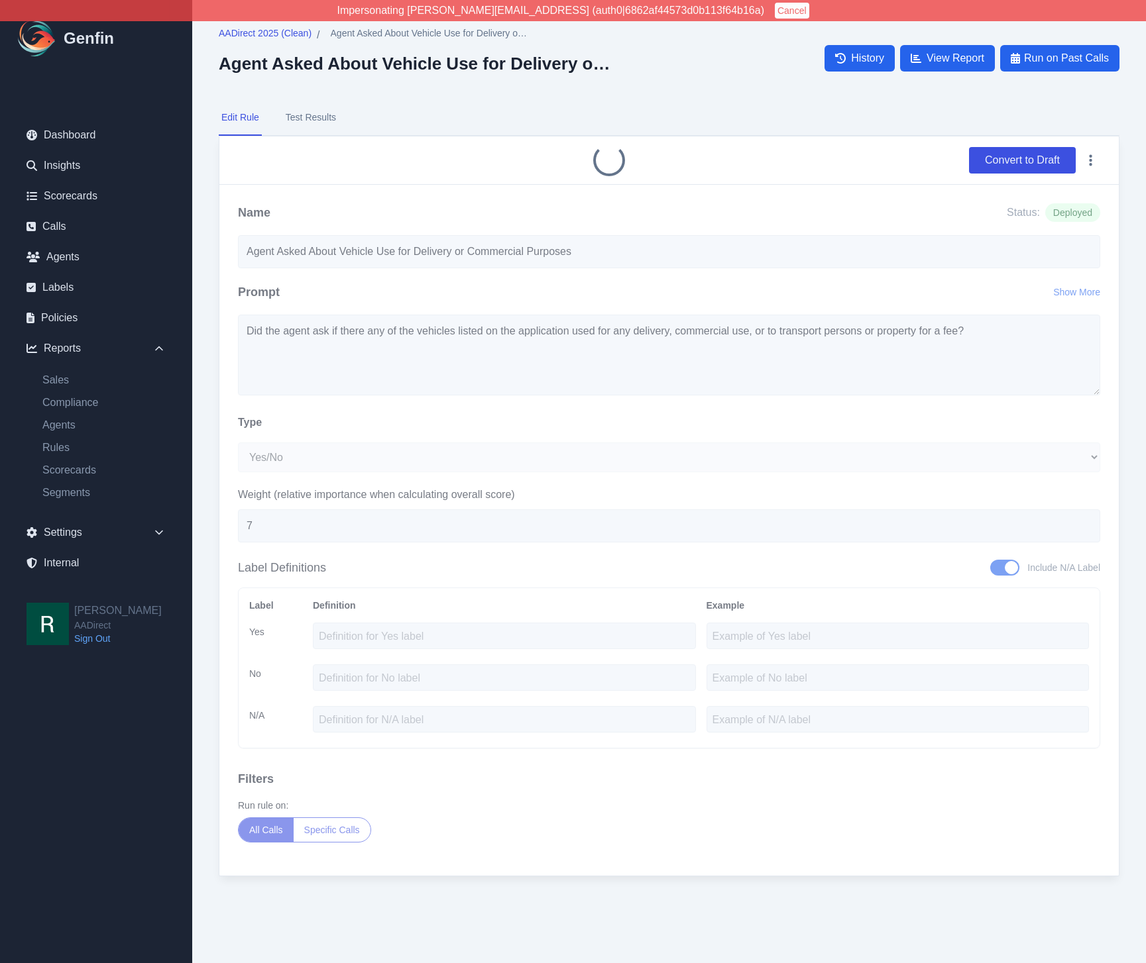
select select "Yes/No"
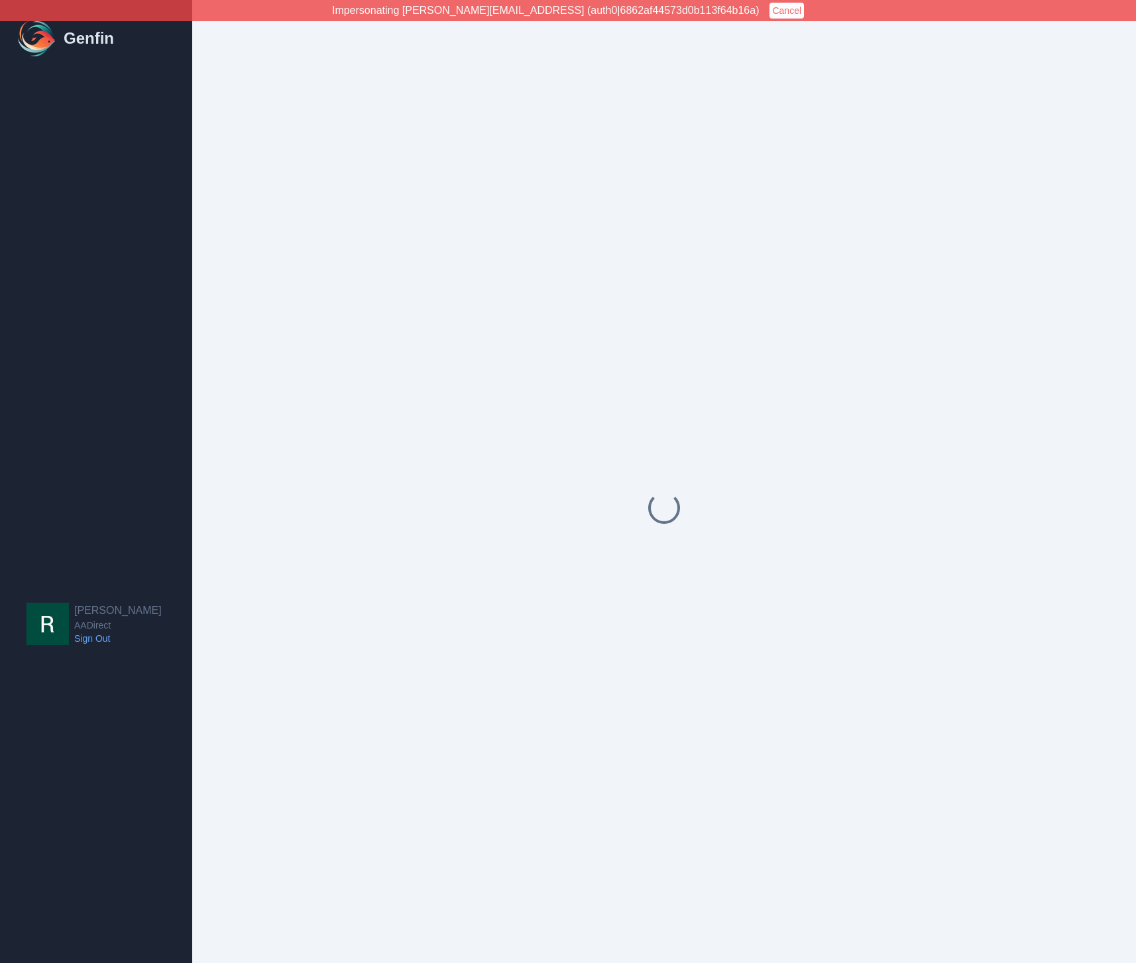
scroll to position [10, 0]
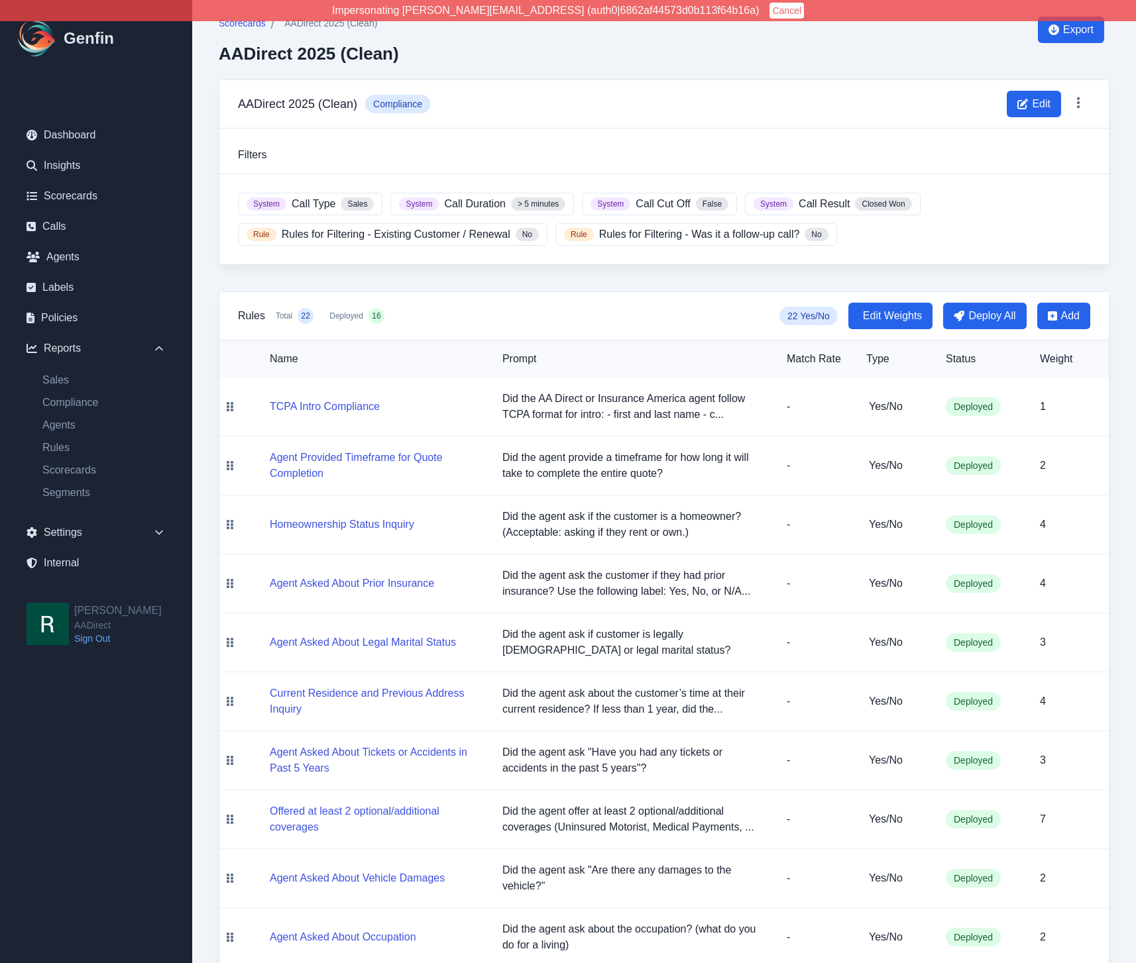
click at [208, 494] on div "Scorecards / AADirect 2025 (Clean) AADirect 2025 (Clean) Export AADirect 2025 (…" at bounding box center [663, 848] width 943 height 1717
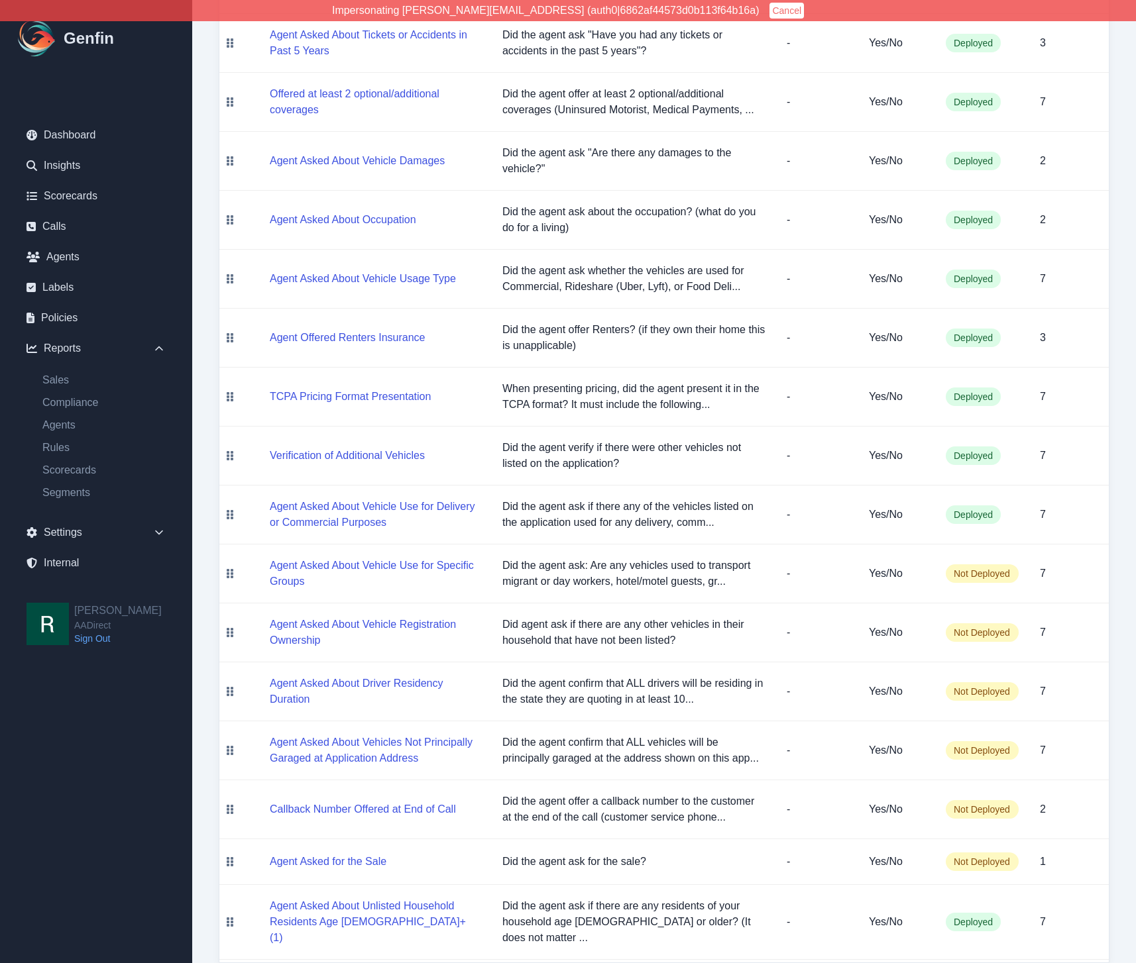
scroll to position [714, 0]
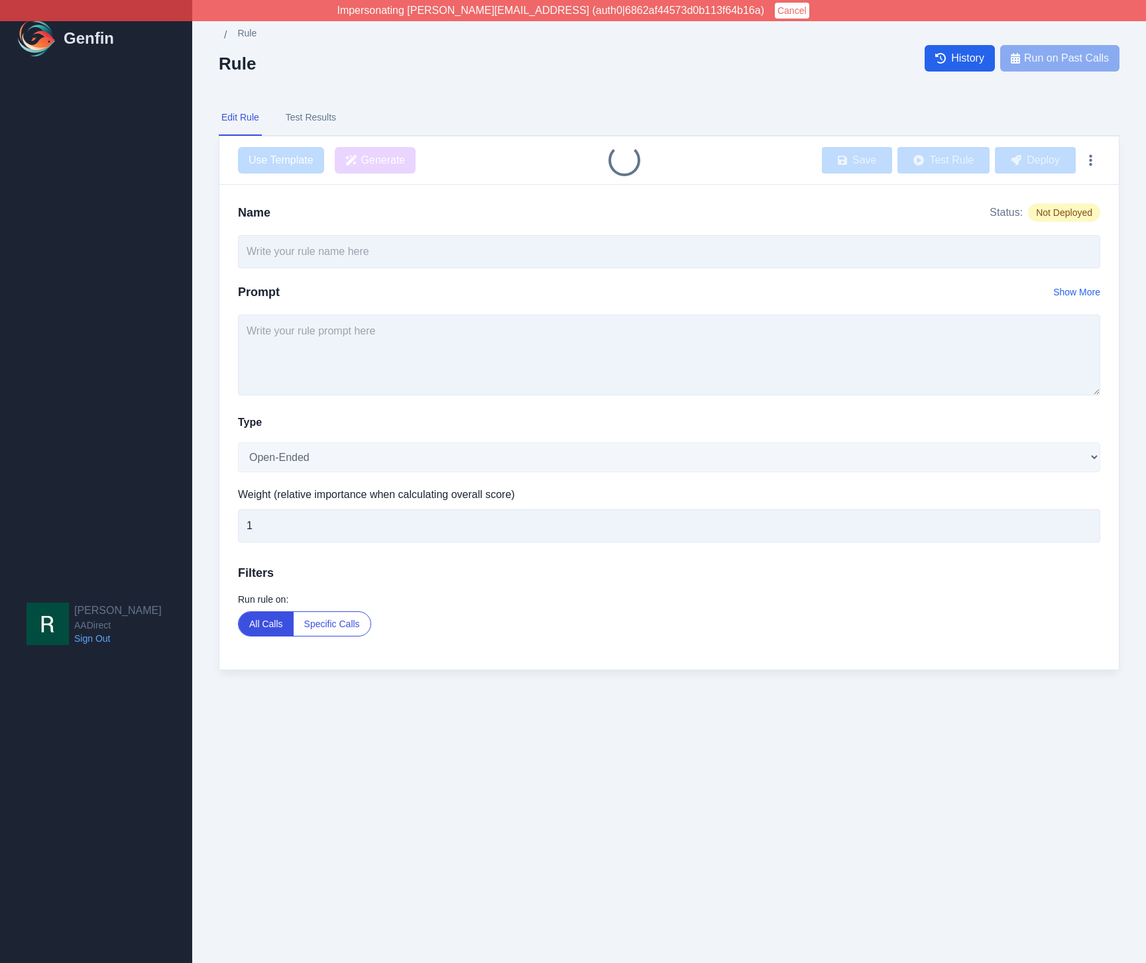
type input "Verification of Additional Vehicles"
select select "Yes/No"
type input "7"
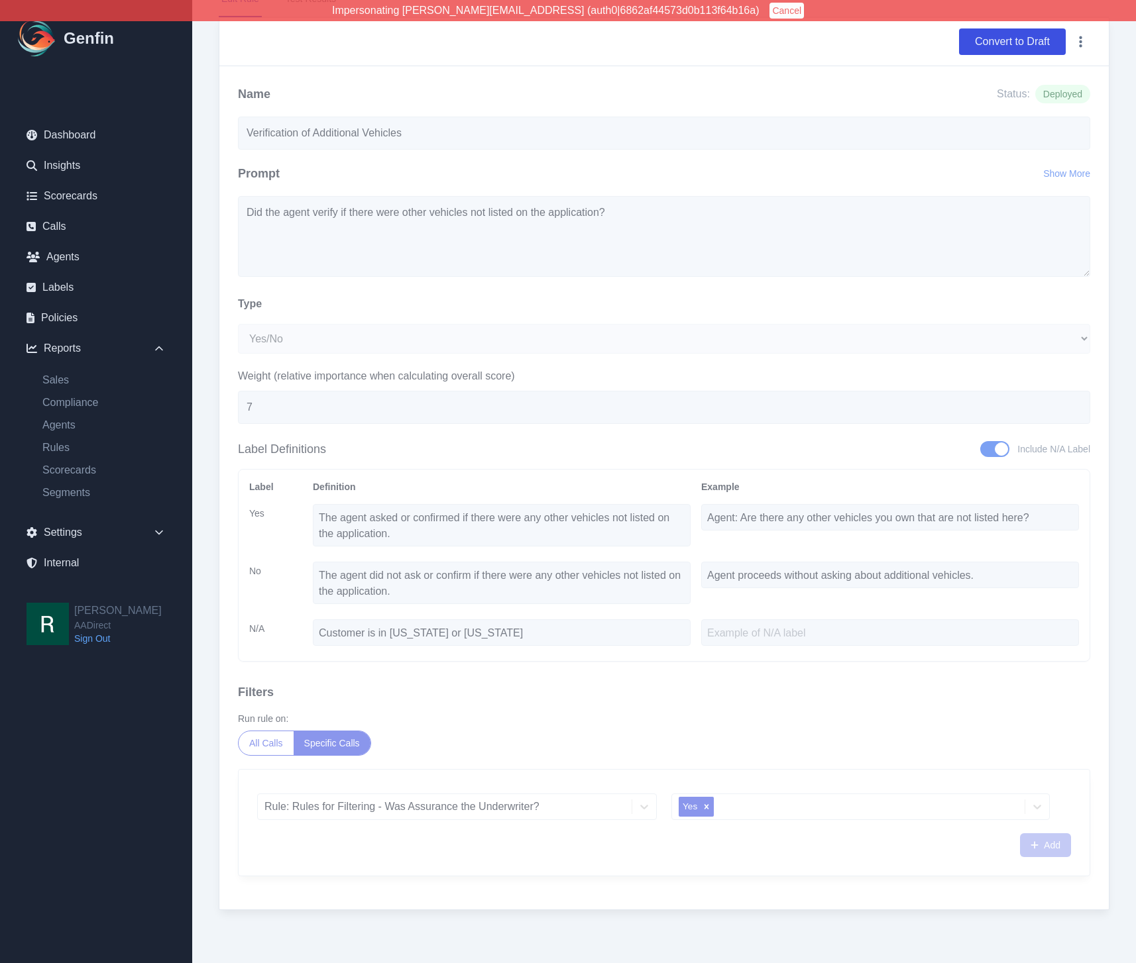
scroll to position [119, 0]
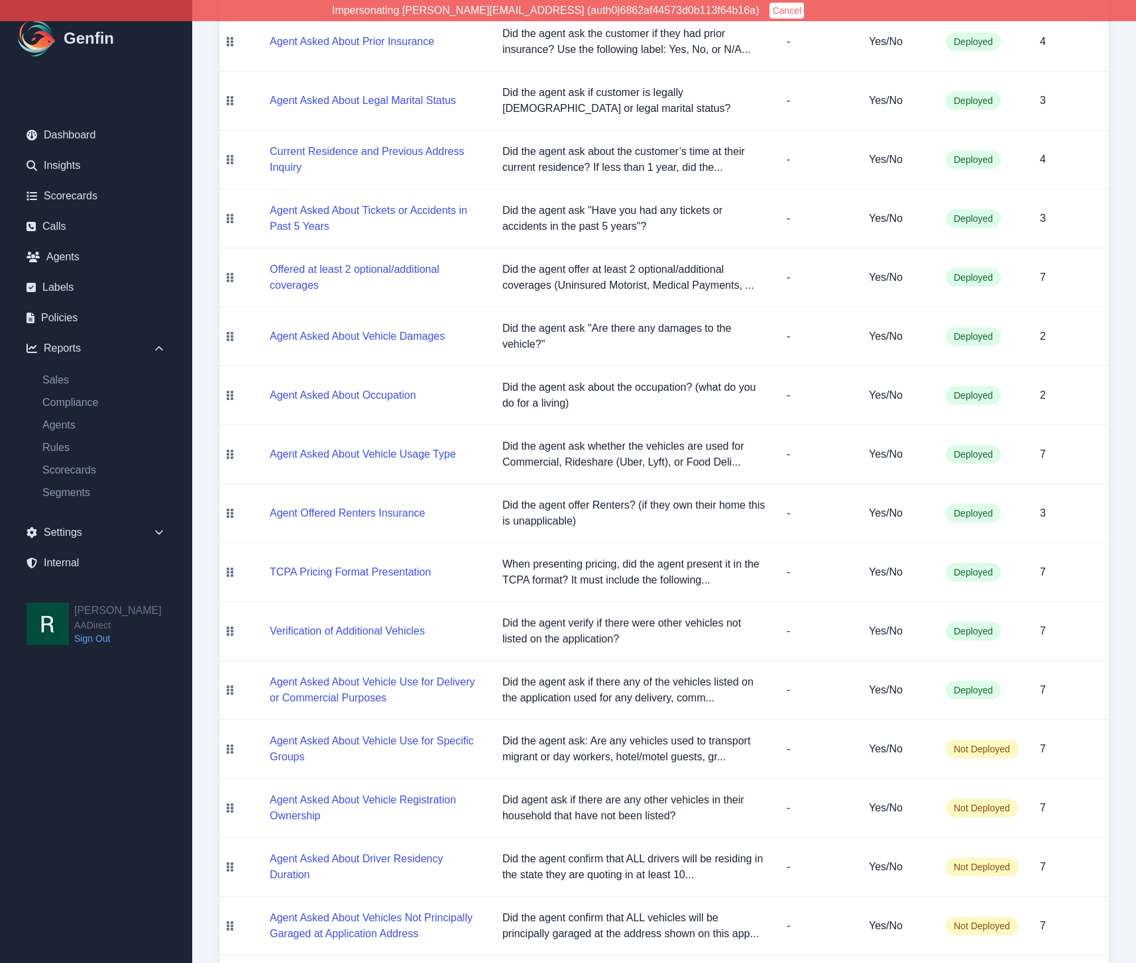
scroll to position [446, 0]
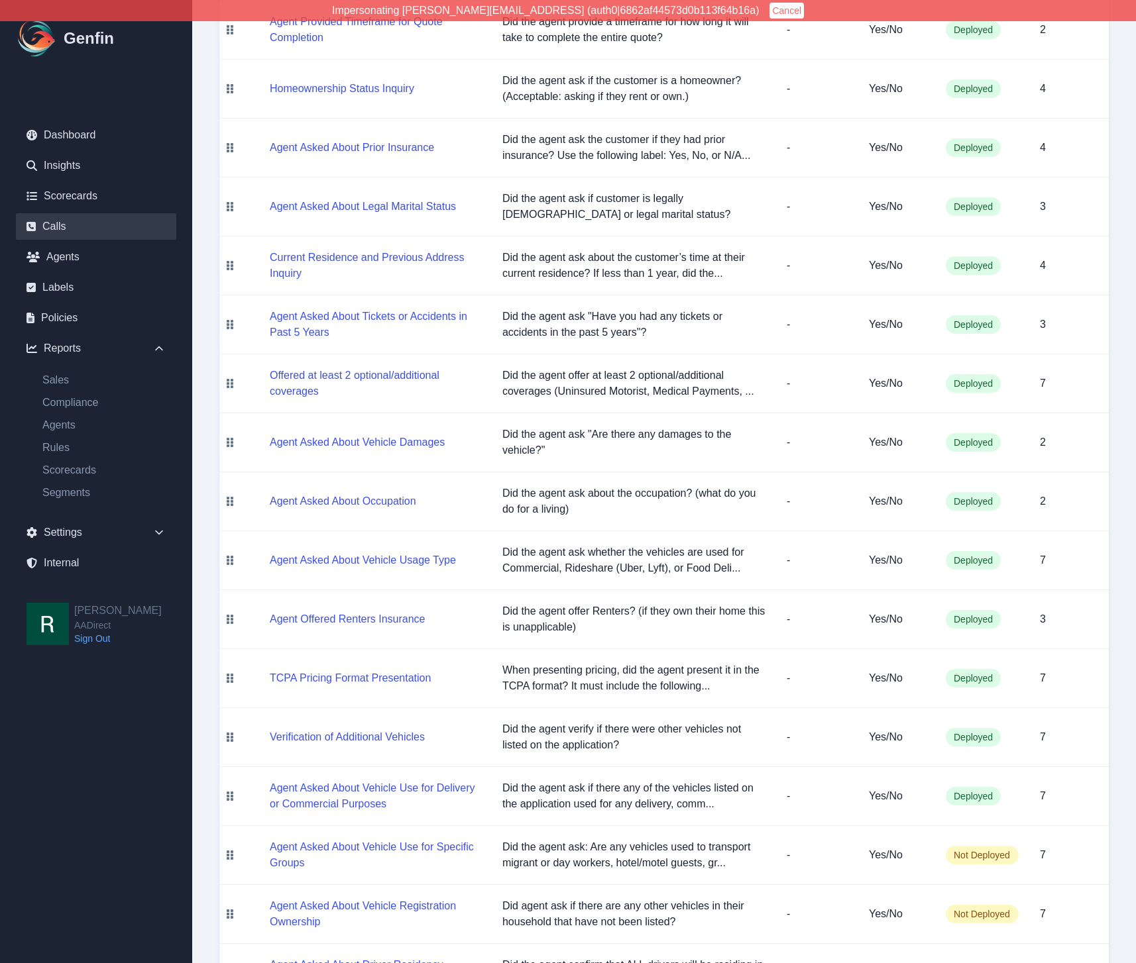
click at [72, 222] on link "Calls" at bounding box center [96, 226] width 160 height 27
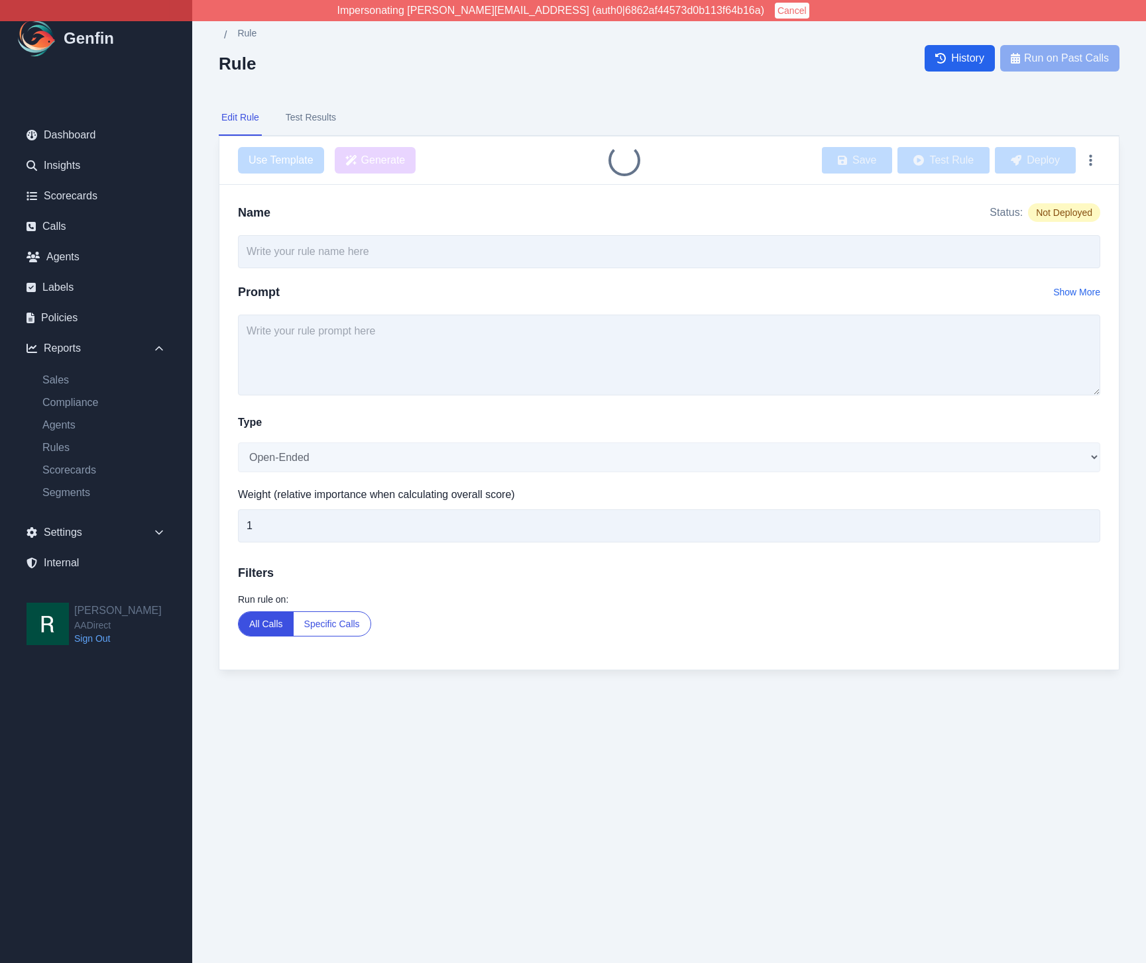
type input "Agent Asked About Unlisted Household Residents Age [DEMOGRAPHIC_DATA]+ (1)"
select select "Yes/No"
type input "7"
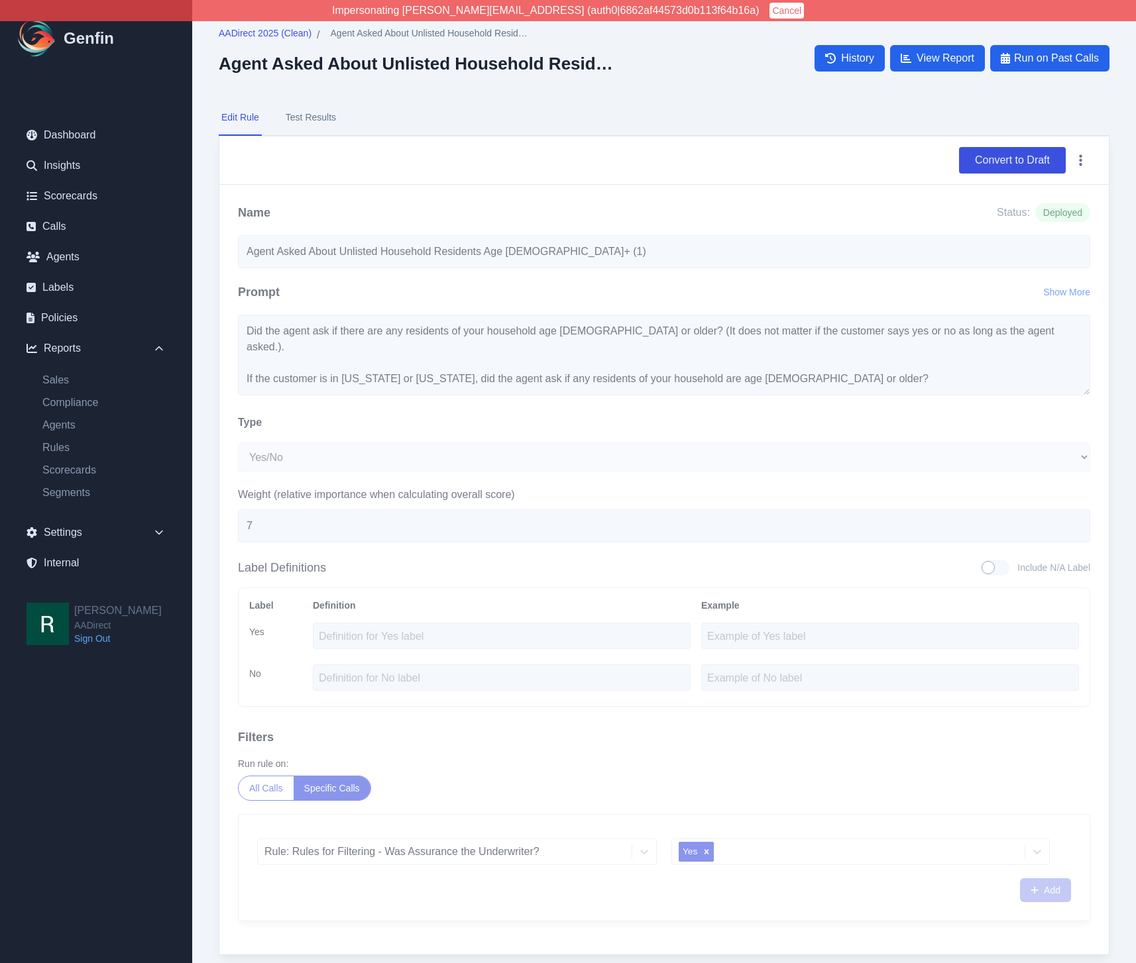
click at [519, 750] on div "Filters Run rule on: All Calls Specific Calls Rule: Rules for Filtering - Was A…" at bounding box center [664, 824] width 852 height 193
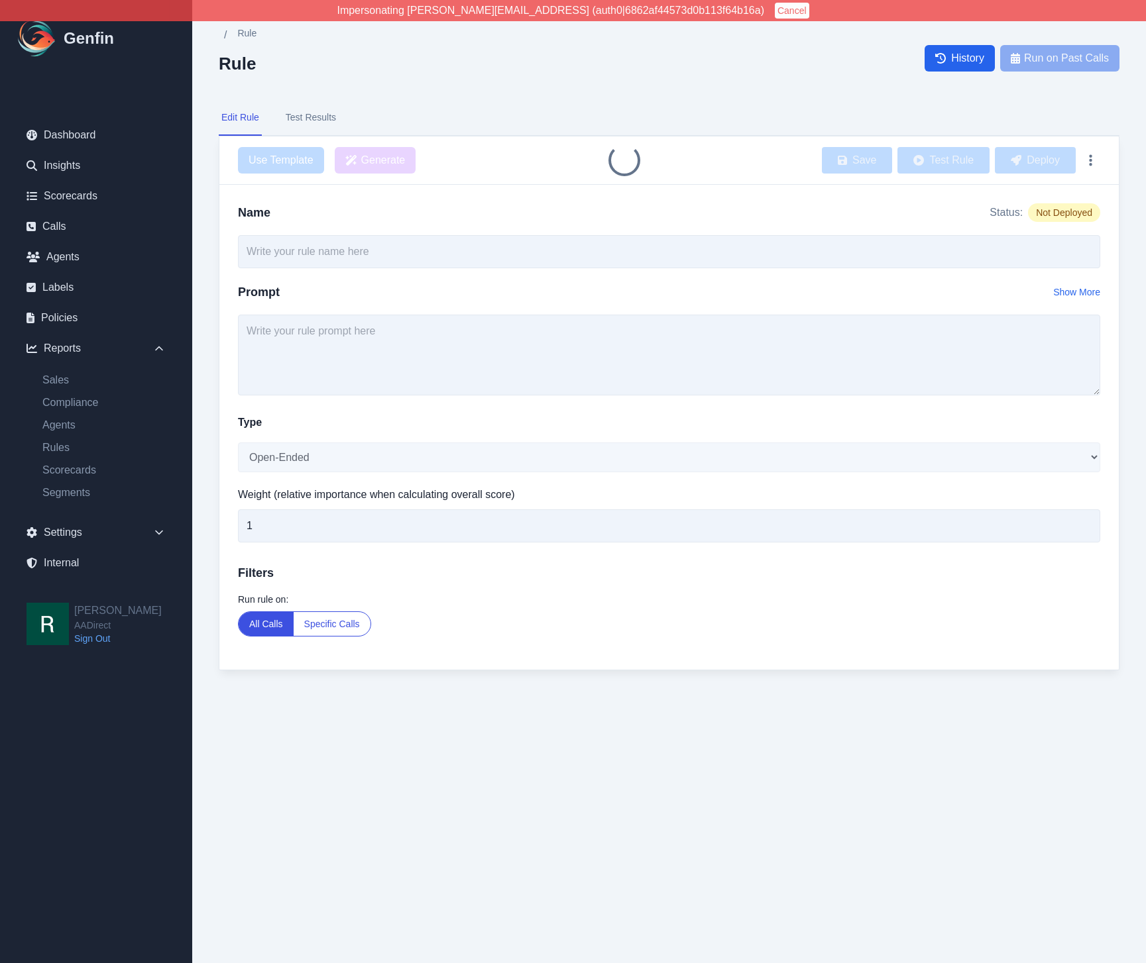
type input "Verification of Additional Vehicles"
select select "Yes/No"
type input "7"
type input "Agent Asked About Vehicle Use for Delivery or Commercial Purposes"
select select "Yes/No"
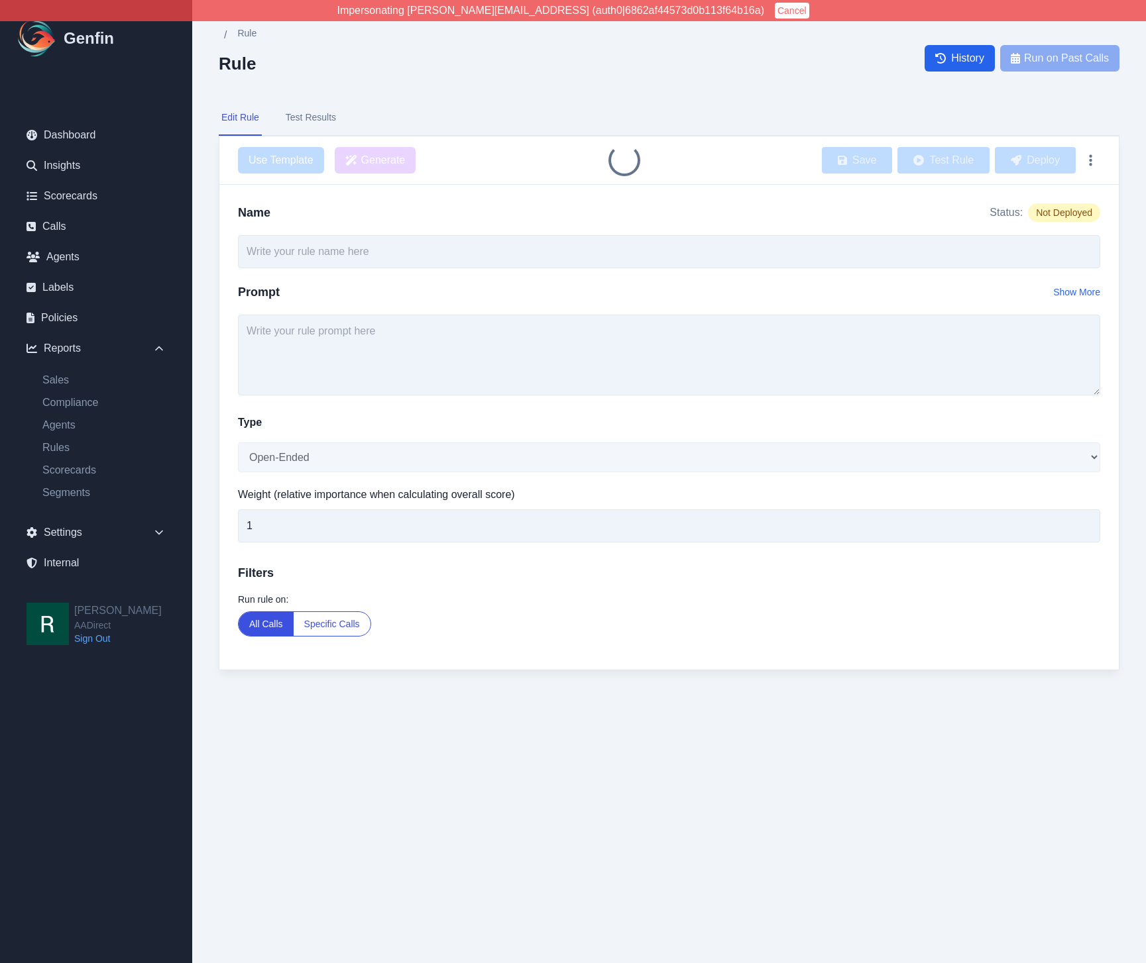
type input "7"
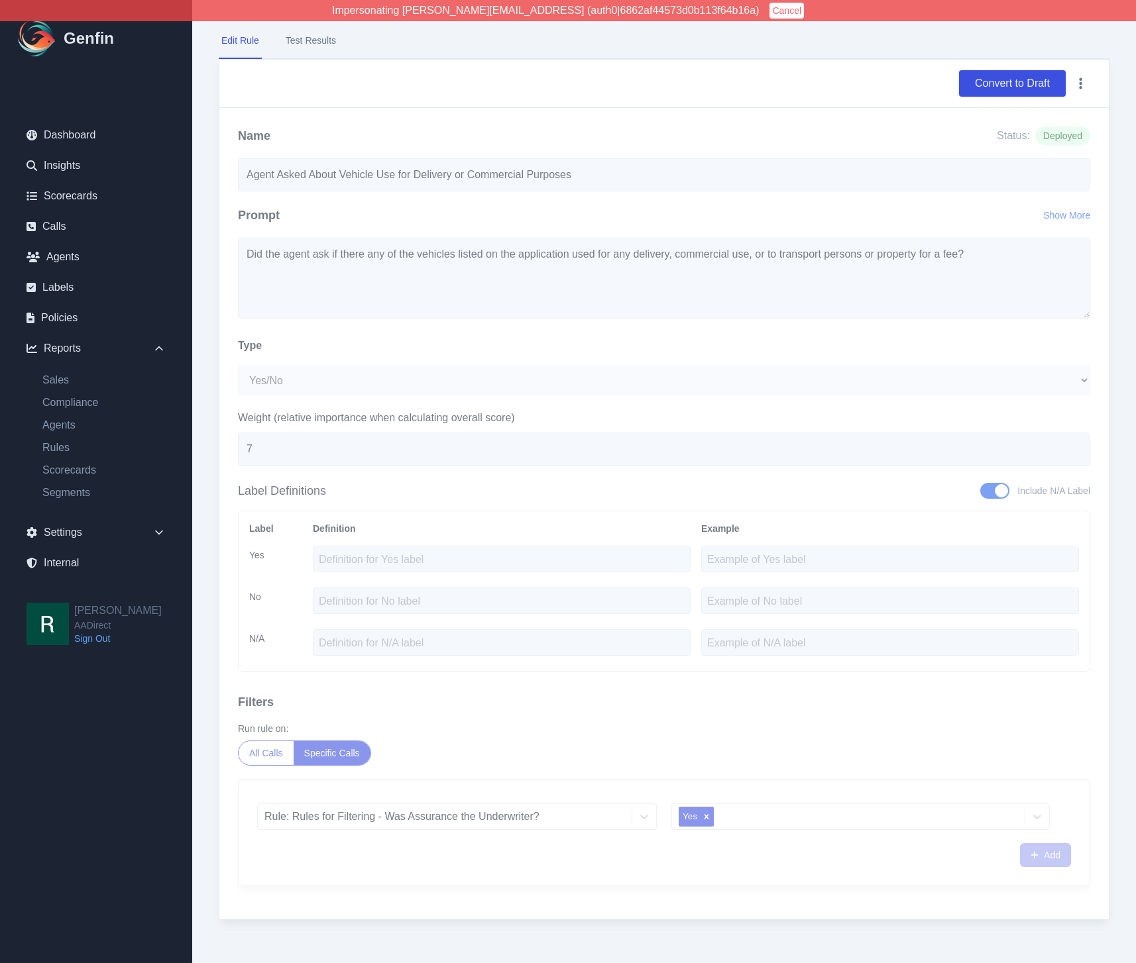
scroll to position [87, 0]
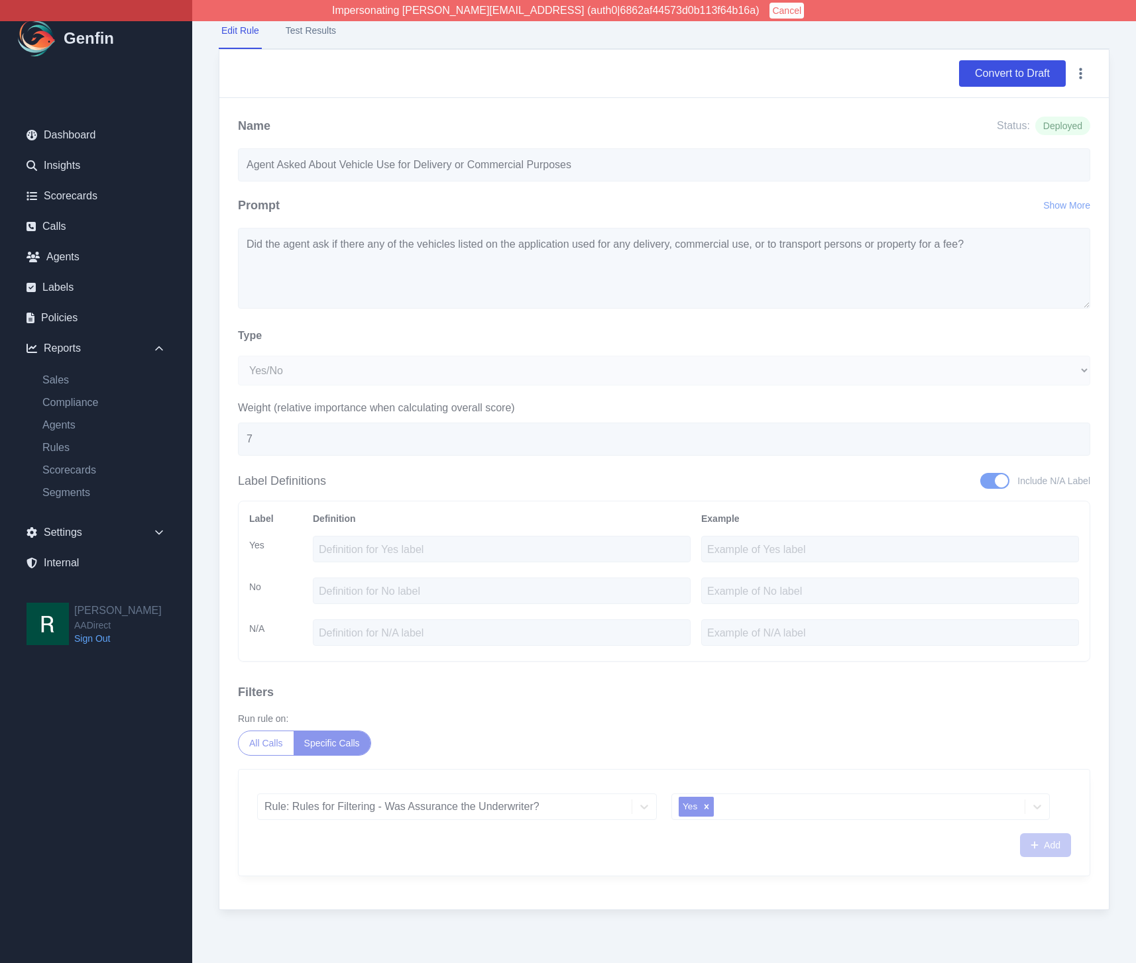
click at [212, 292] on div "AADirect 2025 (Clean) / Agent Asked About Vehicle Use for Delivery or Commercia…" at bounding box center [663, 438] width 943 height 1050
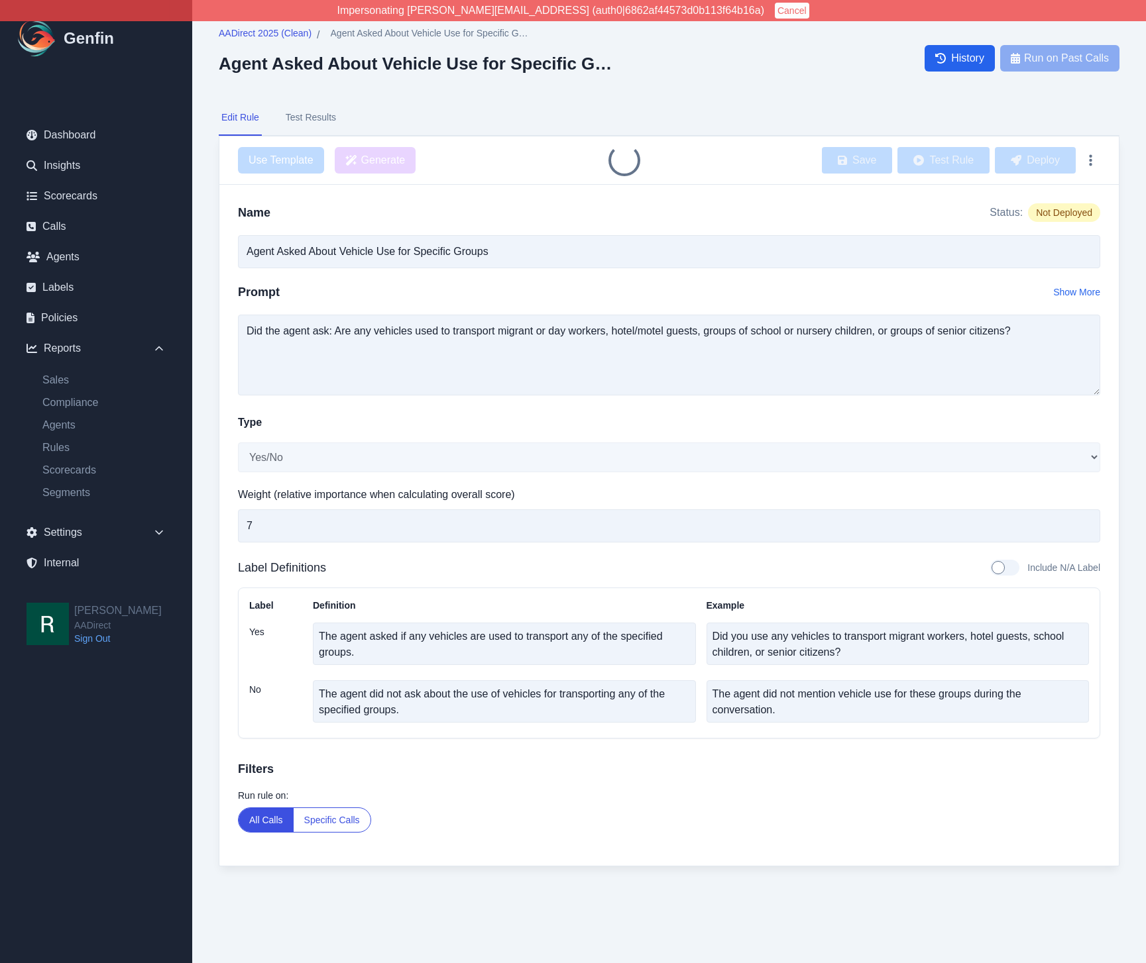
select select "Yes/No"
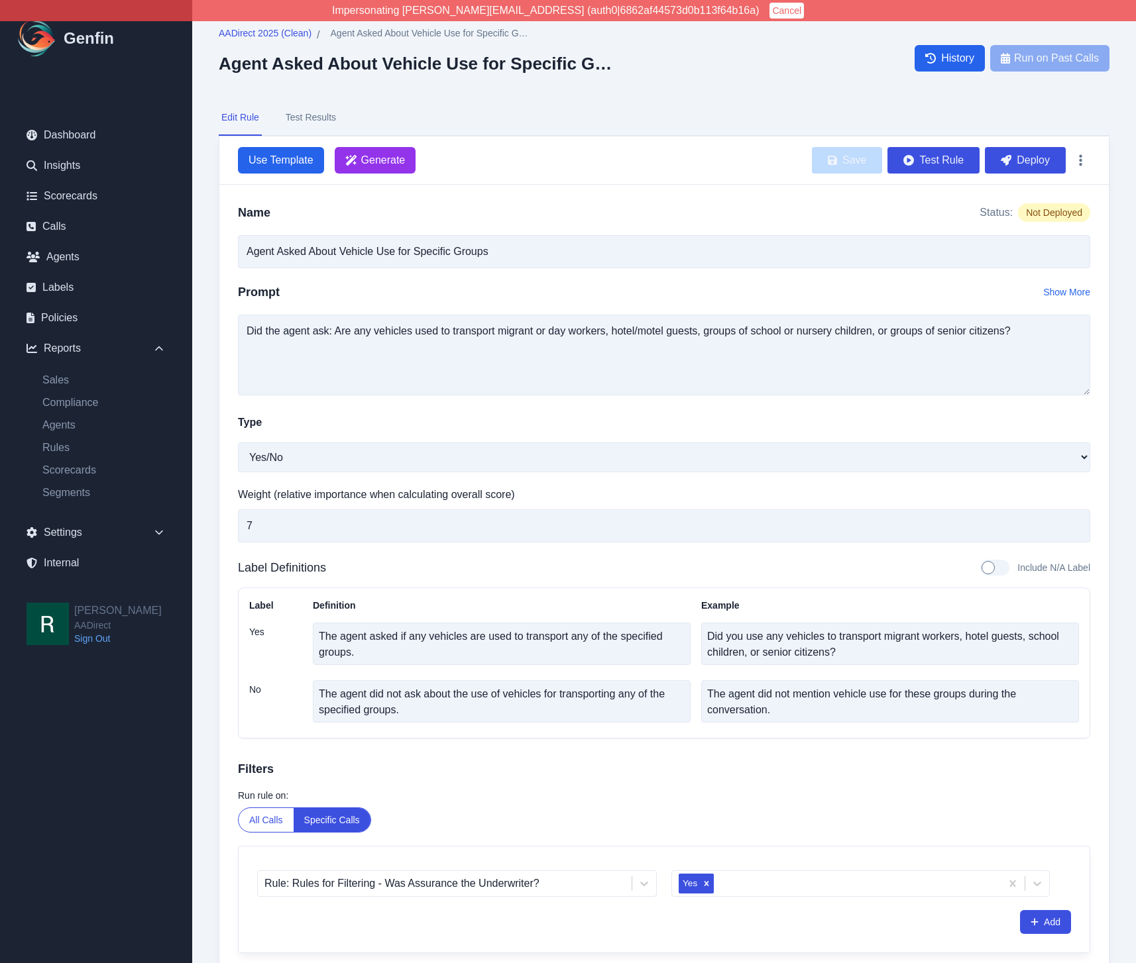
click at [211, 730] on div "AADirect 2025 (Clean) / Agent Asked About Vehicle Use for Specific Groups Agent…" at bounding box center [663, 520] width 943 height 1040
click at [993, 568] on div at bounding box center [994, 568] width 29 height 16
click at [980, 568] on input "Include N/A Label" at bounding box center [979, 568] width 1 height 1
checkbox input "true"
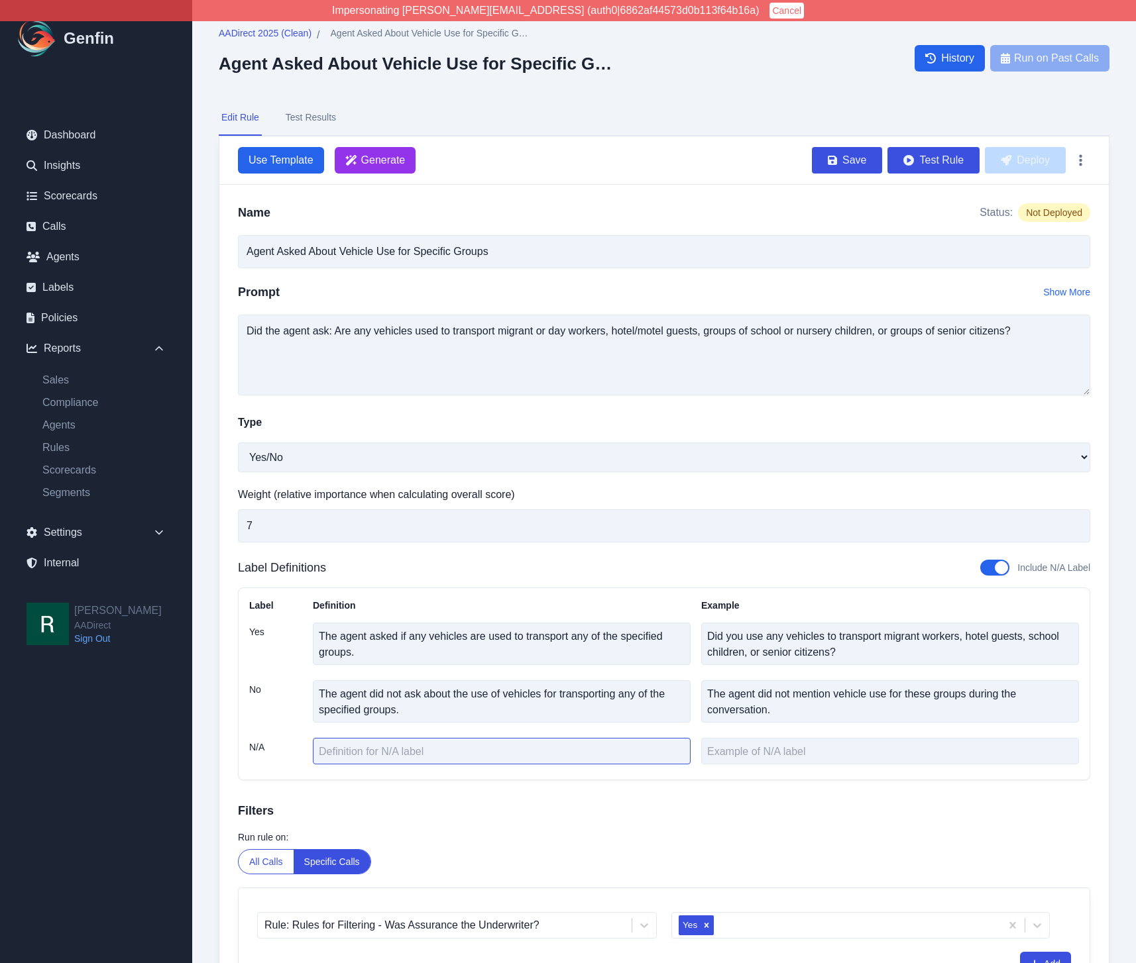
click at [431, 751] on textarea at bounding box center [502, 751] width 378 height 27
type textarea "Customer is in Ohio or Oklahoma"
click at [945, 159] on button "Test Rule" at bounding box center [933, 160] width 92 height 27
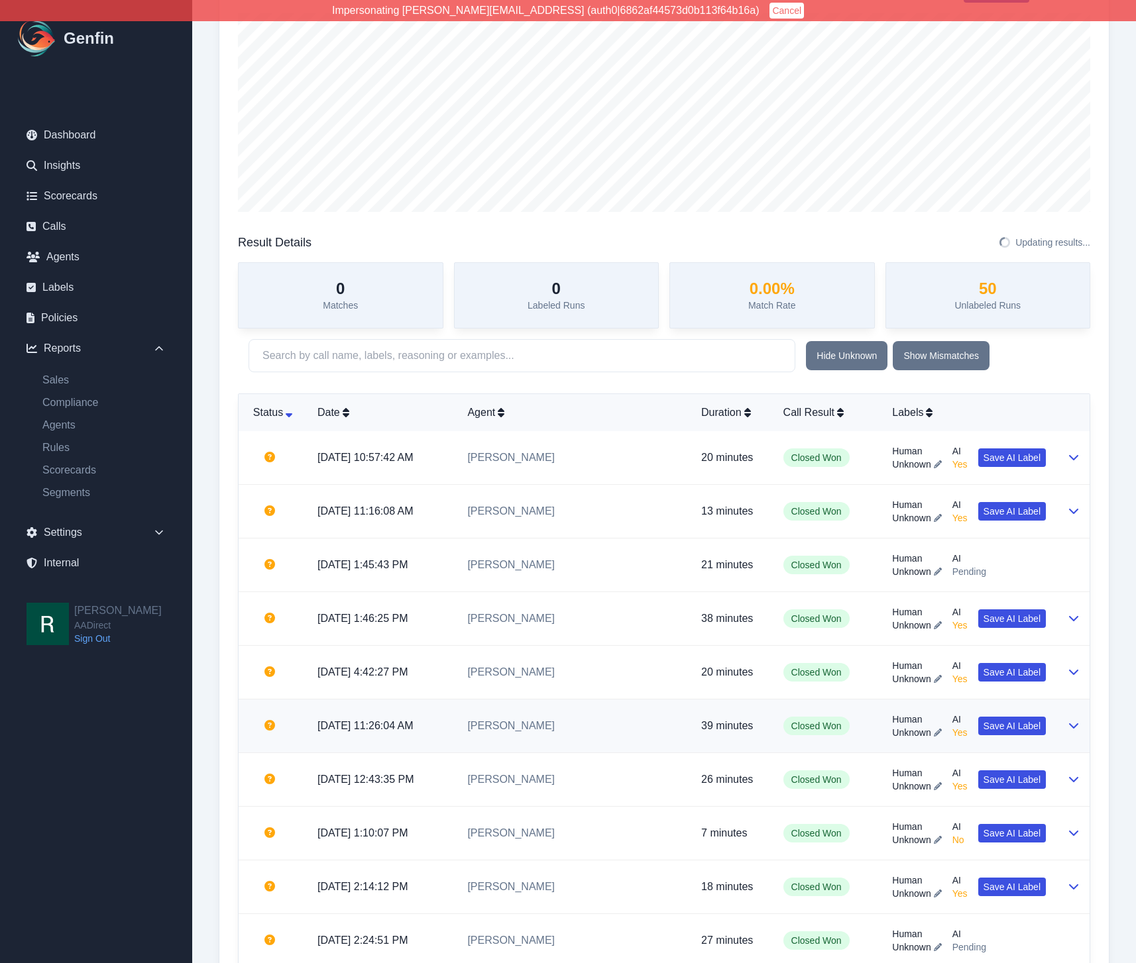
scroll to position [226, 0]
click at [895, 411] on div "Labels" at bounding box center [969, 412] width 154 height 16
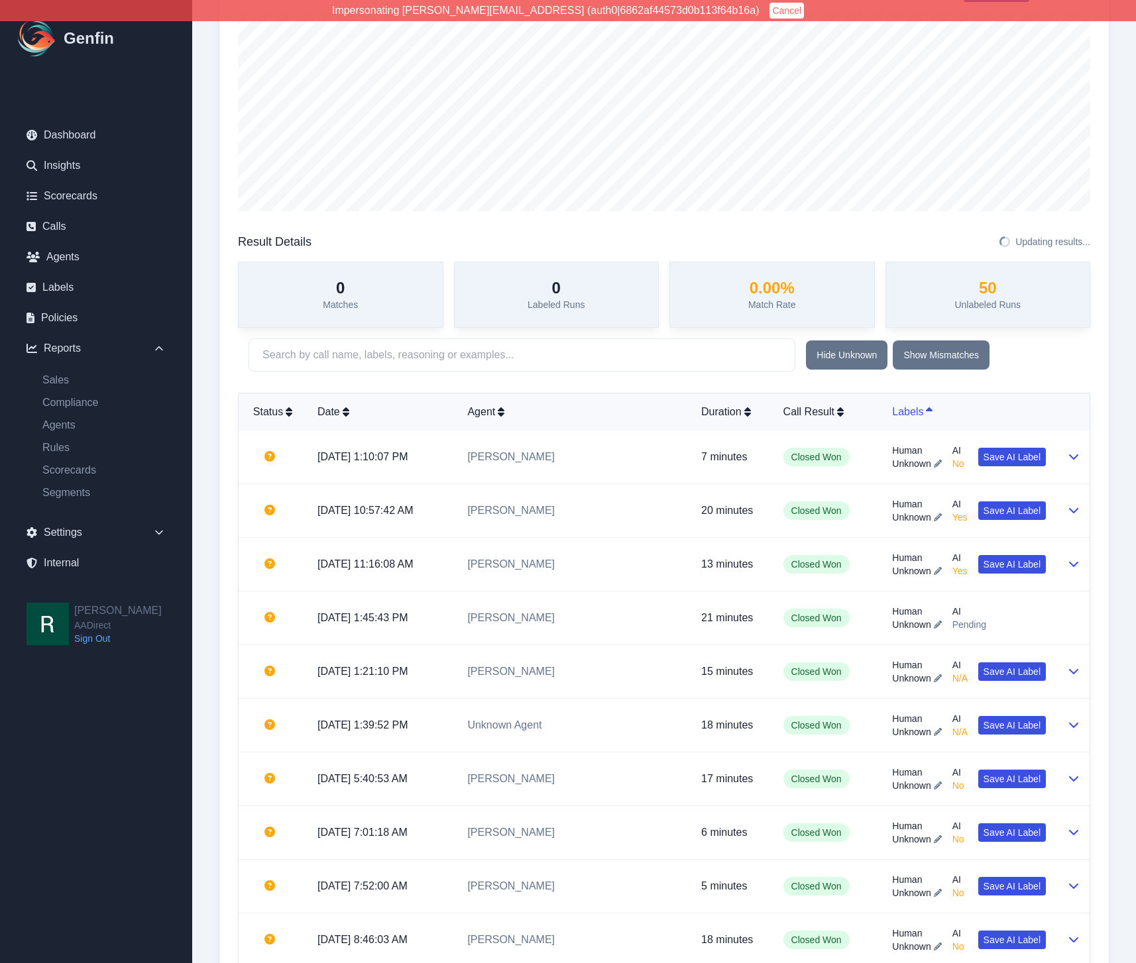
click at [897, 412] on div "Labels" at bounding box center [969, 412] width 154 height 16
click at [892, 411] on div "Labels" at bounding box center [969, 412] width 154 height 16
click at [805, 478] on td "Closed Won" at bounding box center [827, 458] width 109 height 54
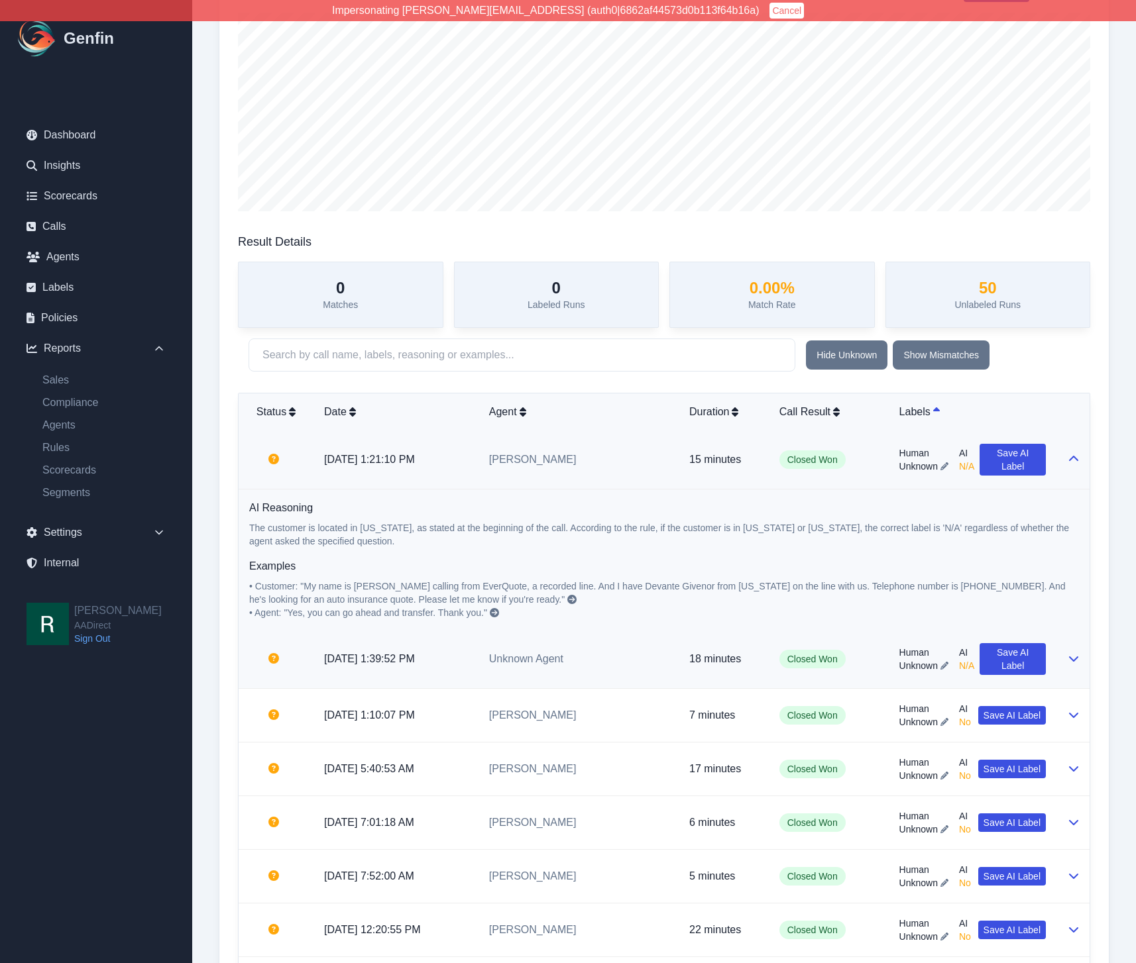
click at [723, 651] on p "18 minutes" at bounding box center [723, 659] width 69 height 16
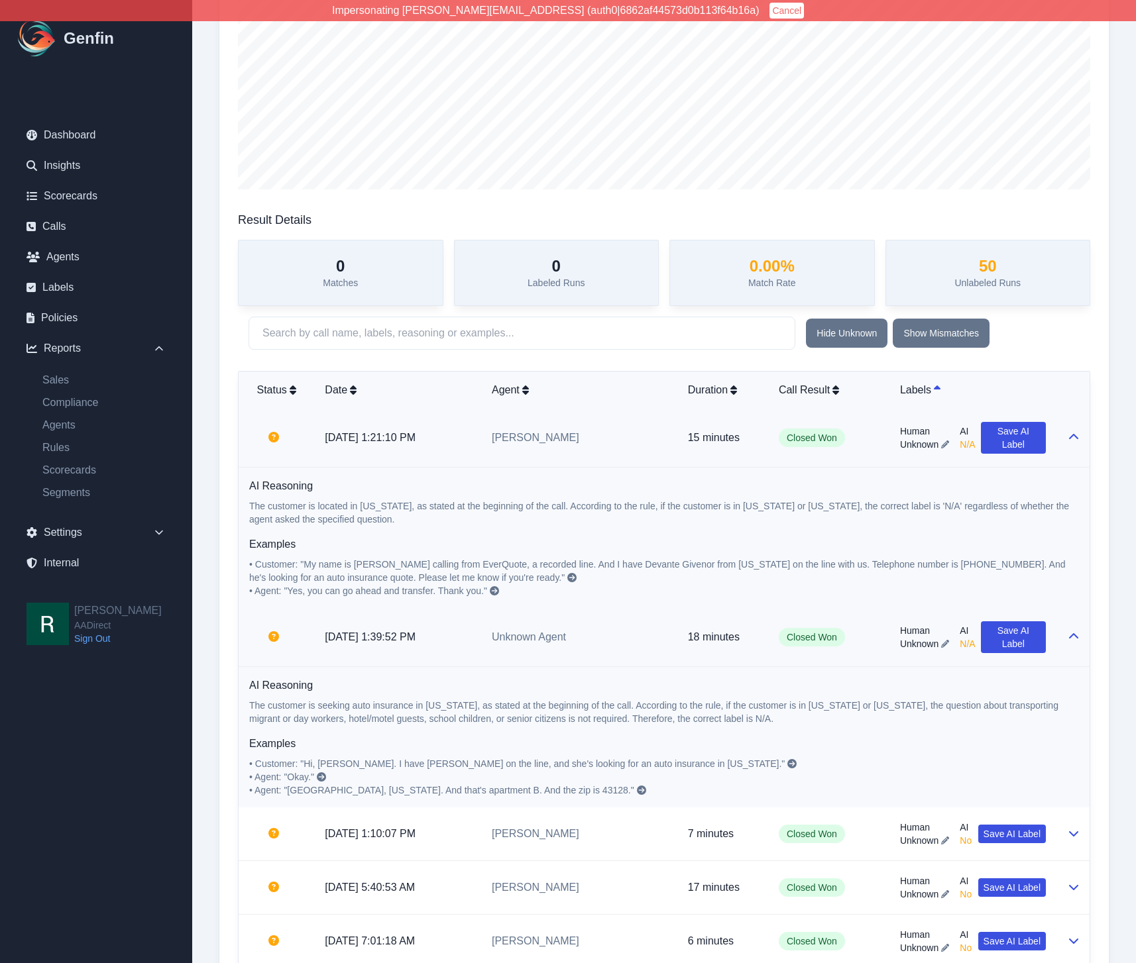
scroll to position [195, 0]
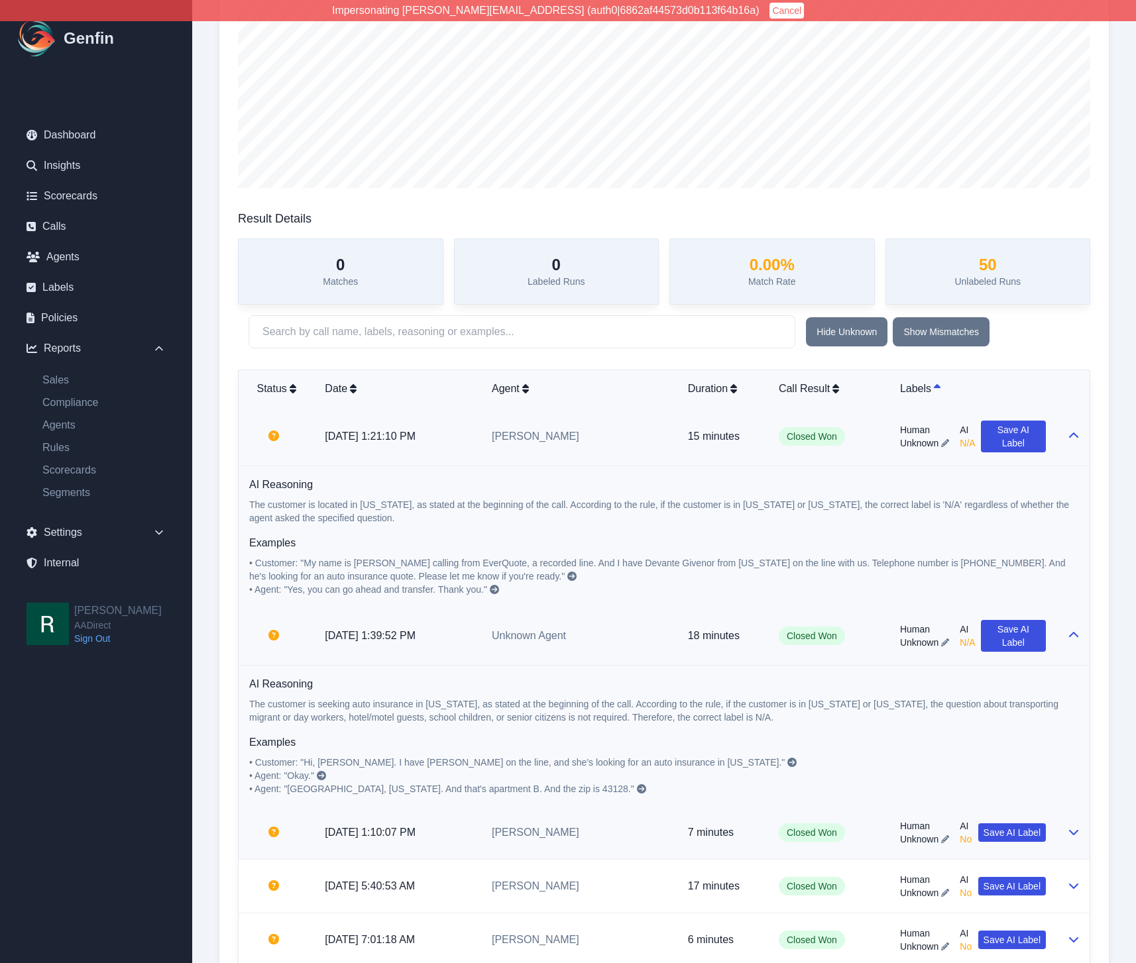
click at [738, 811] on td "7 minutes" at bounding box center [722, 833] width 91 height 54
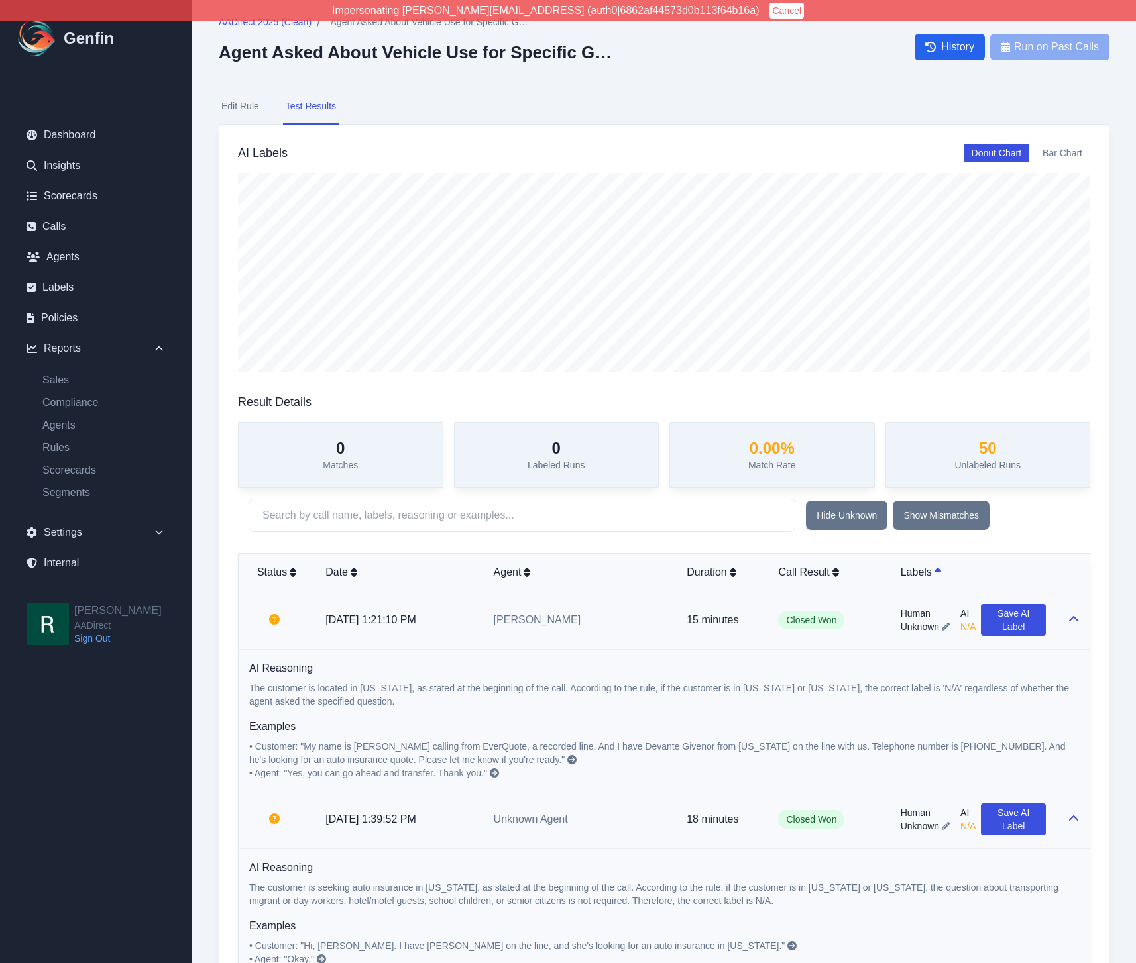
scroll to position [0, 0]
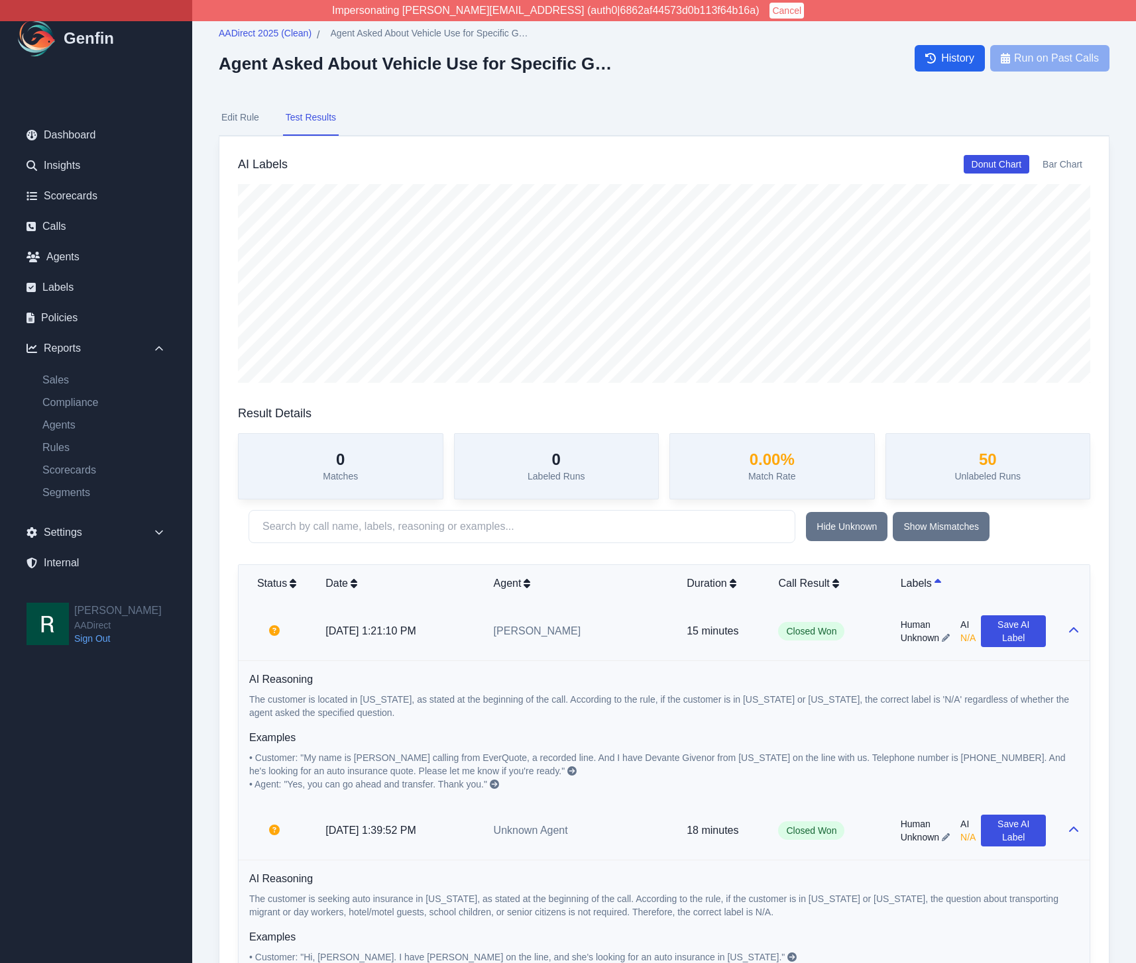
click at [226, 117] on button "Edit Rule" at bounding box center [240, 118] width 43 height 36
select select "Yes/No"
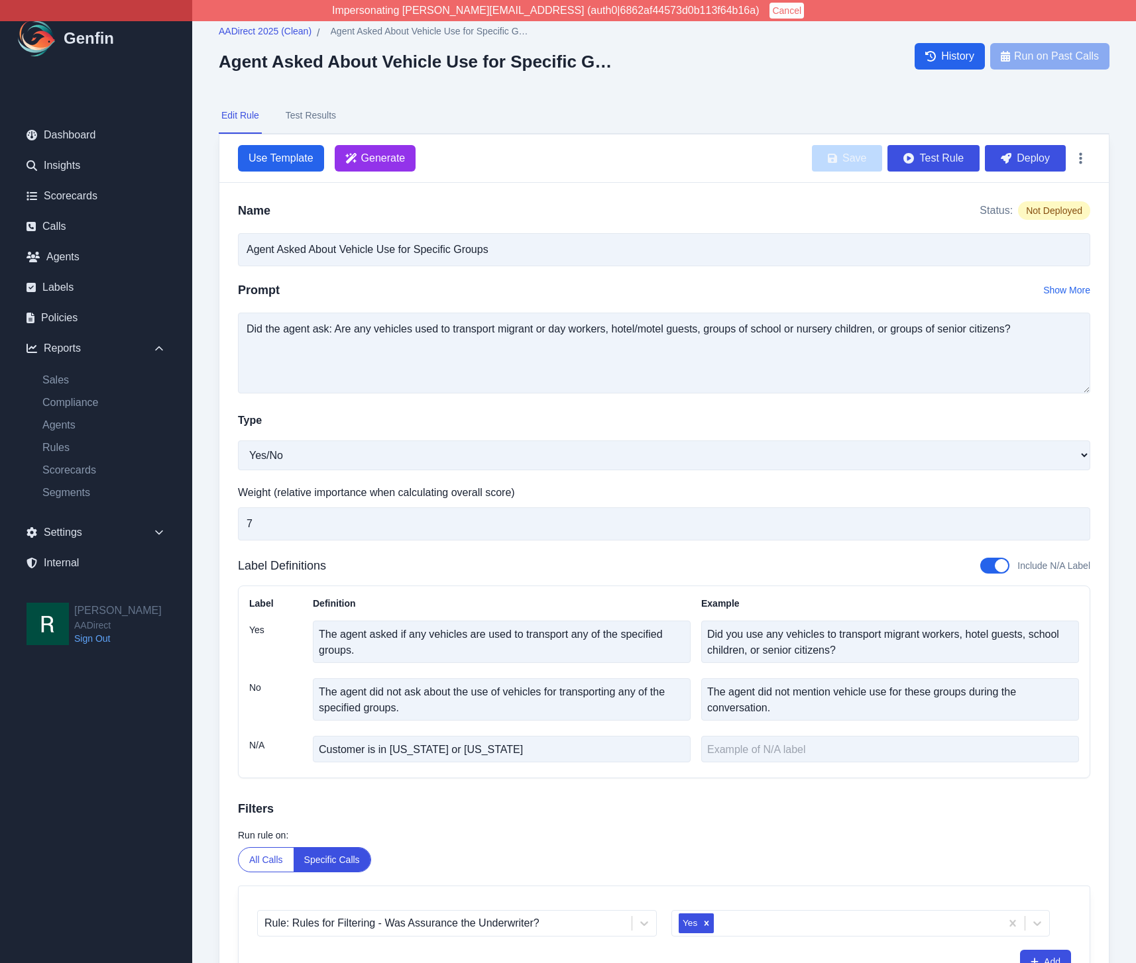
scroll to position [3, 0]
click at [1030, 164] on button "Deploy" at bounding box center [1025, 157] width 81 height 27
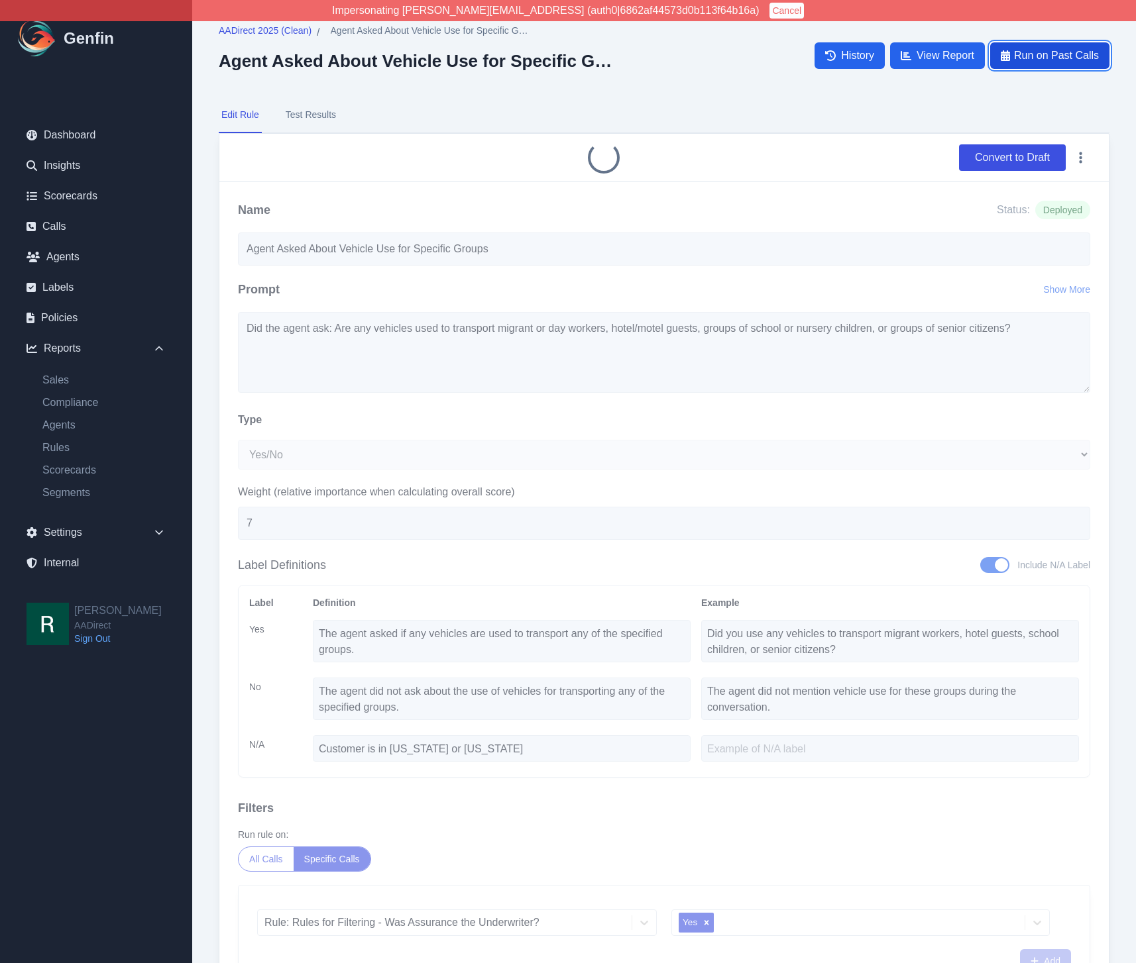
click at [1017, 64] on button "Run on Past Calls" at bounding box center [1049, 55] width 119 height 27
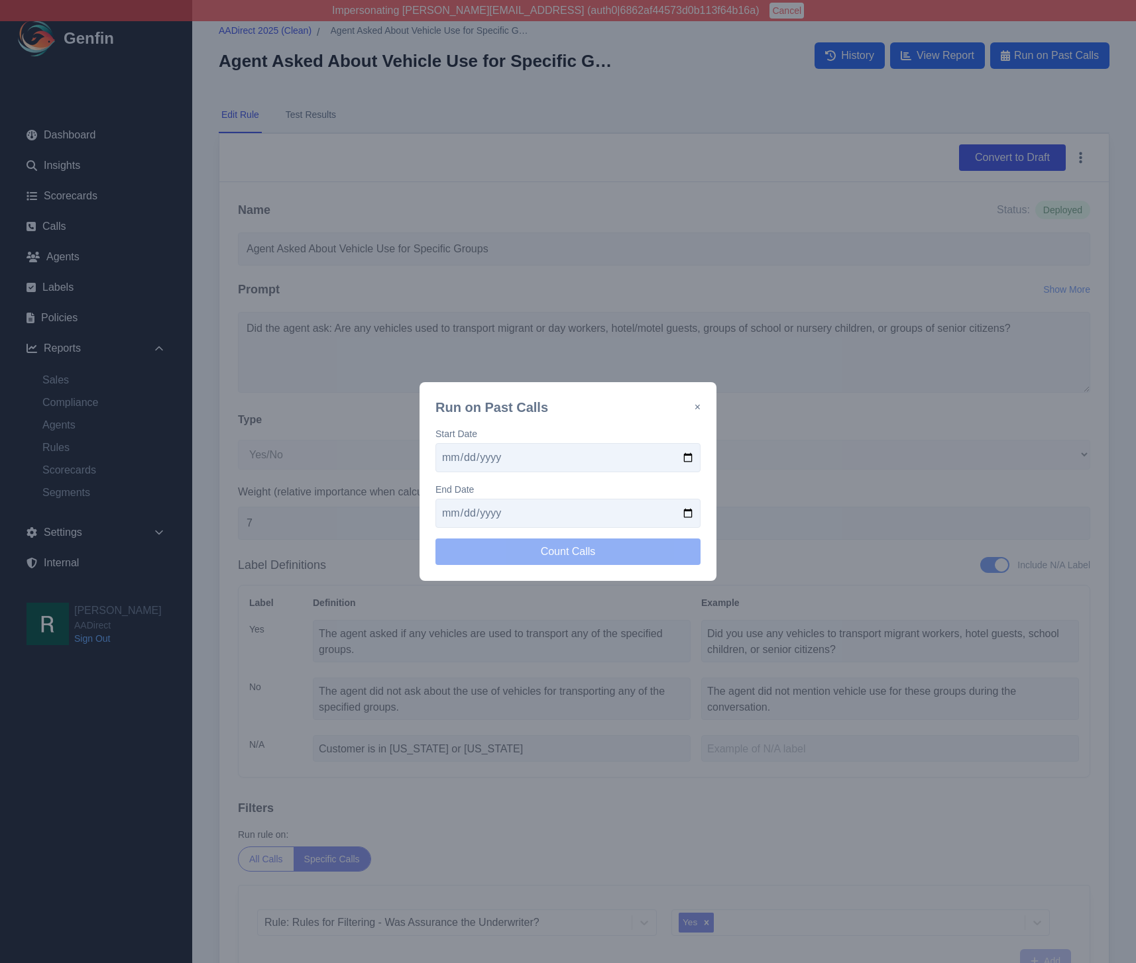
drag, startPoint x: 689, startPoint y: 455, endPoint x: 674, endPoint y: 465, distance: 18.0
click at [688, 455] on input "date" at bounding box center [567, 457] width 265 height 29
type input "2025-09-15"
click at [683, 509] on input "date" at bounding box center [567, 513] width 265 height 29
type input "2025-09-29"
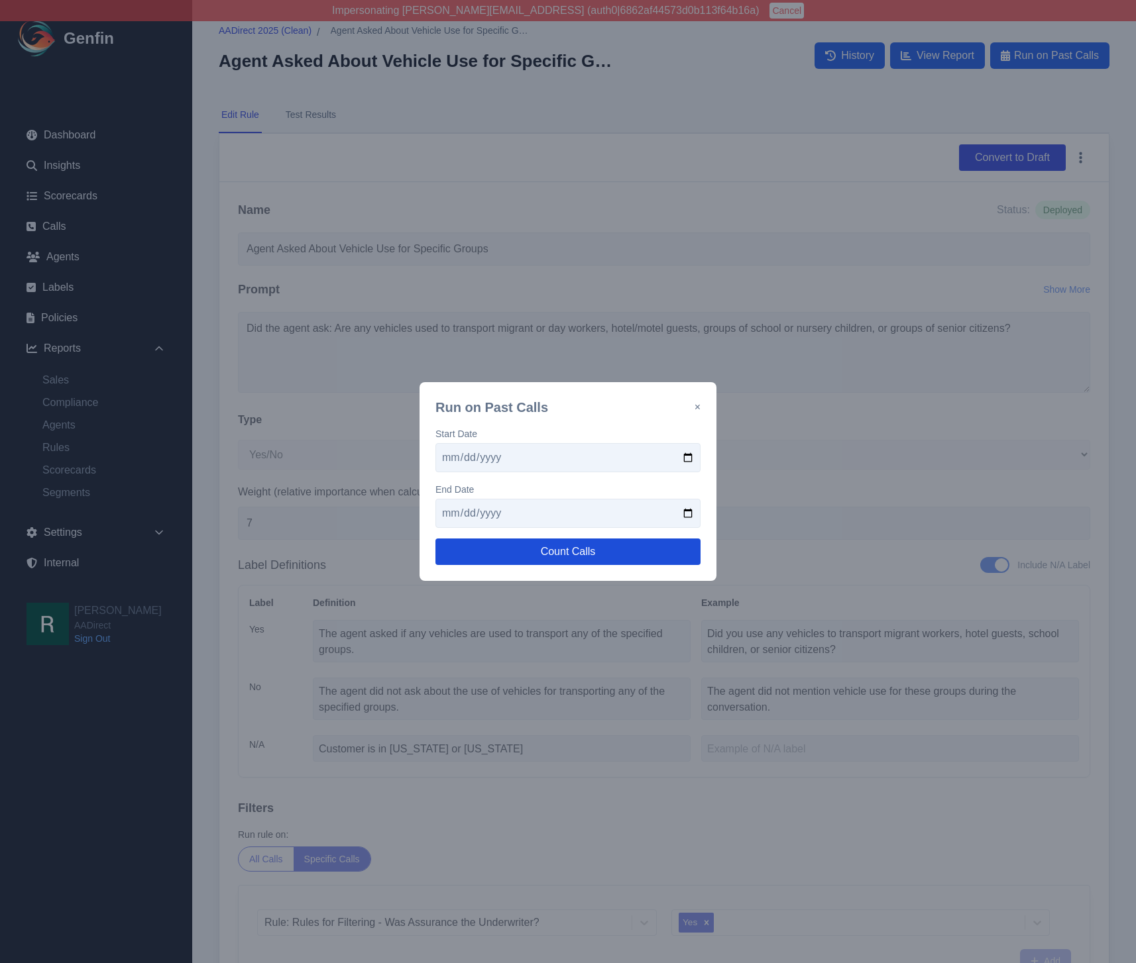
click at [559, 548] on button "Count Calls" at bounding box center [567, 552] width 265 height 27
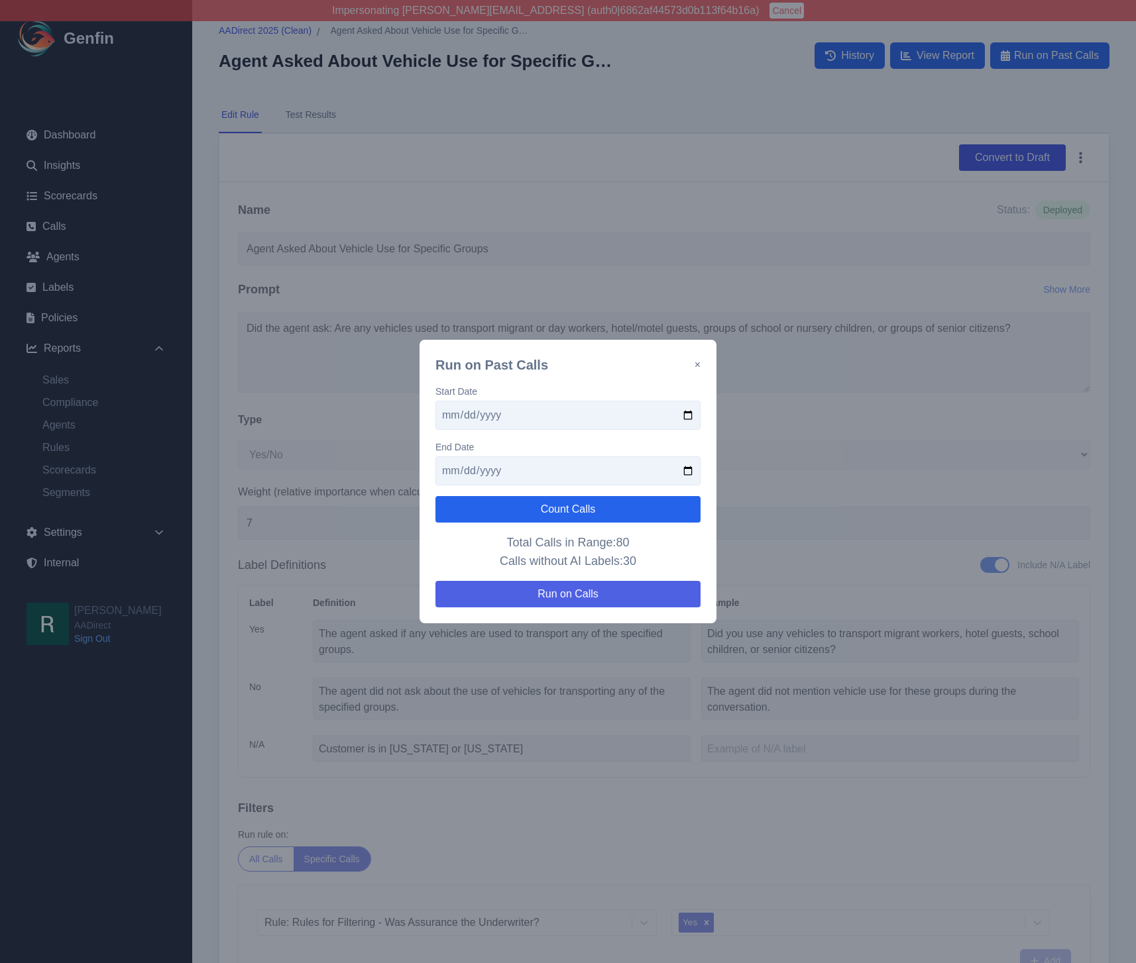
click at [592, 590] on button "Run on Calls" at bounding box center [567, 594] width 265 height 27
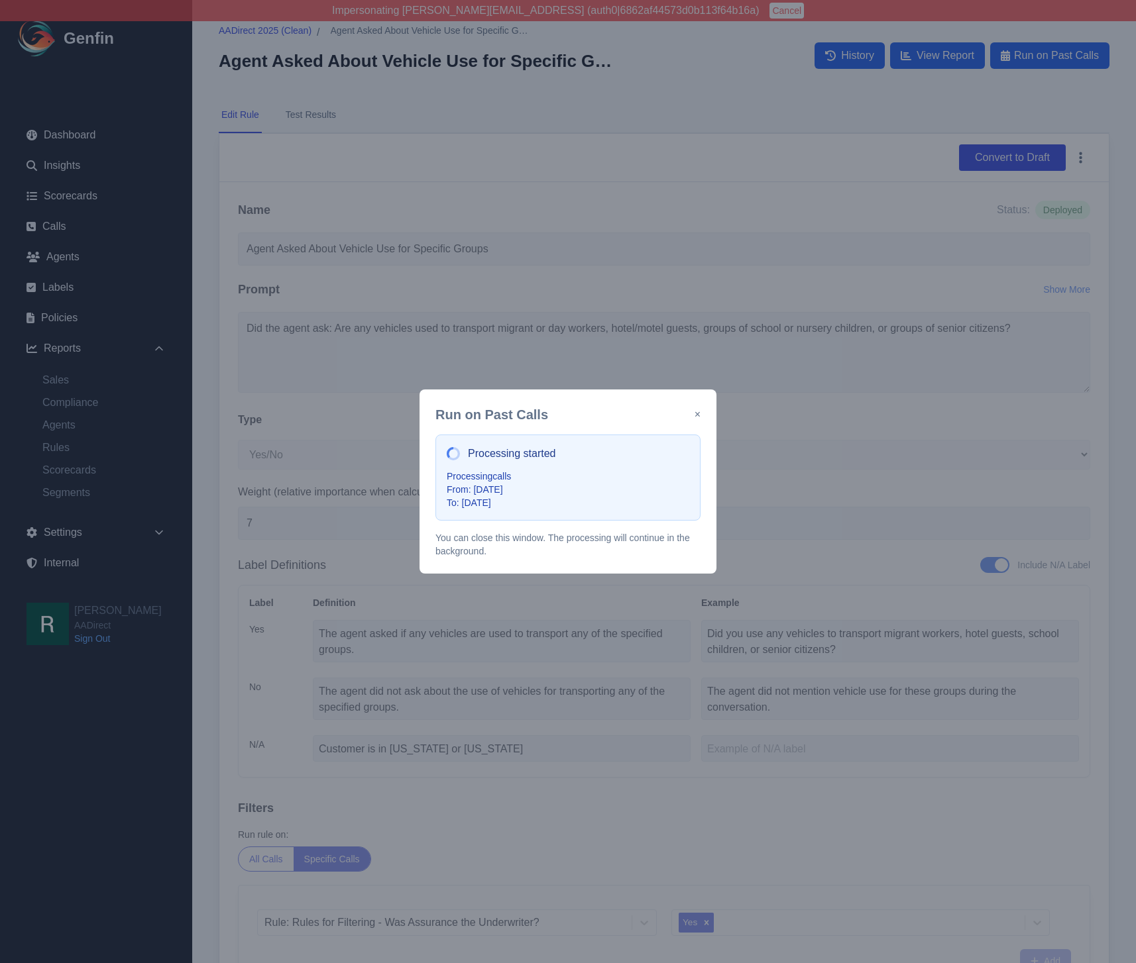
click at [638, 508] on div "Processing started Processing calls From: 9/15/2025 To: 9/29/2025" at bounding box center [567, 478] width 265 height 86
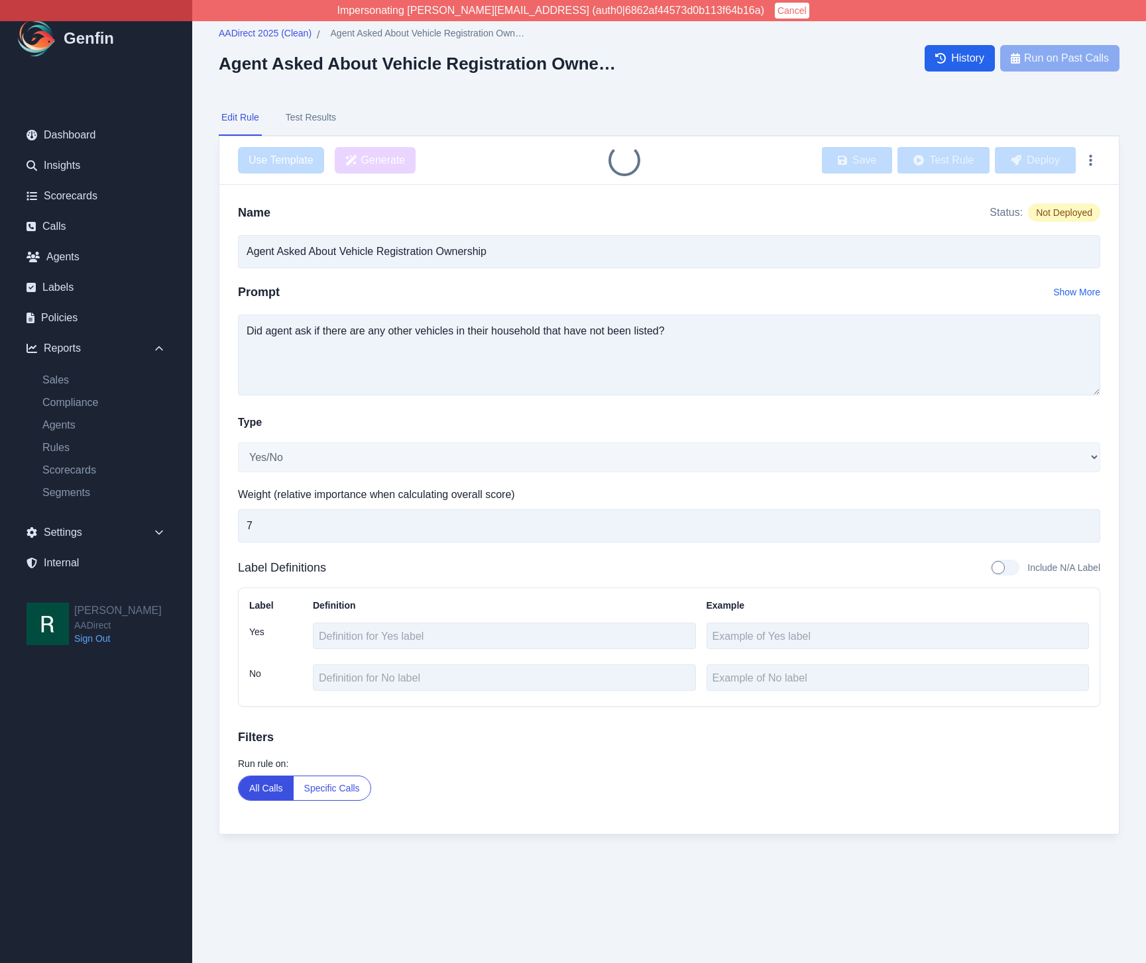
select select "Yes/No"
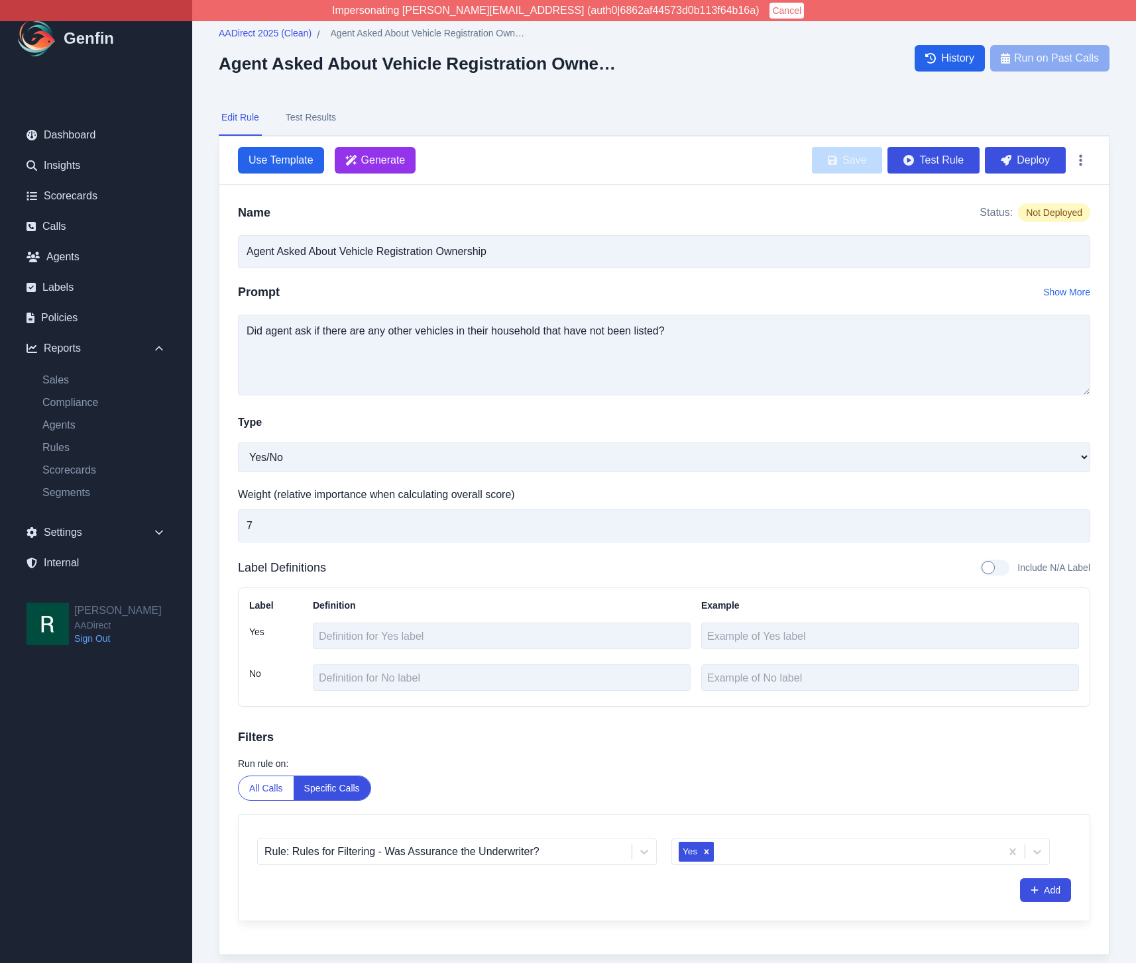
click at [983, 568] on div at bounding box center [994, 568] width 29 height 16
click at [980, 568] on input "Include N/A Label" at bounding box center [979, 568] width 1 height 1
checkbox input "true"
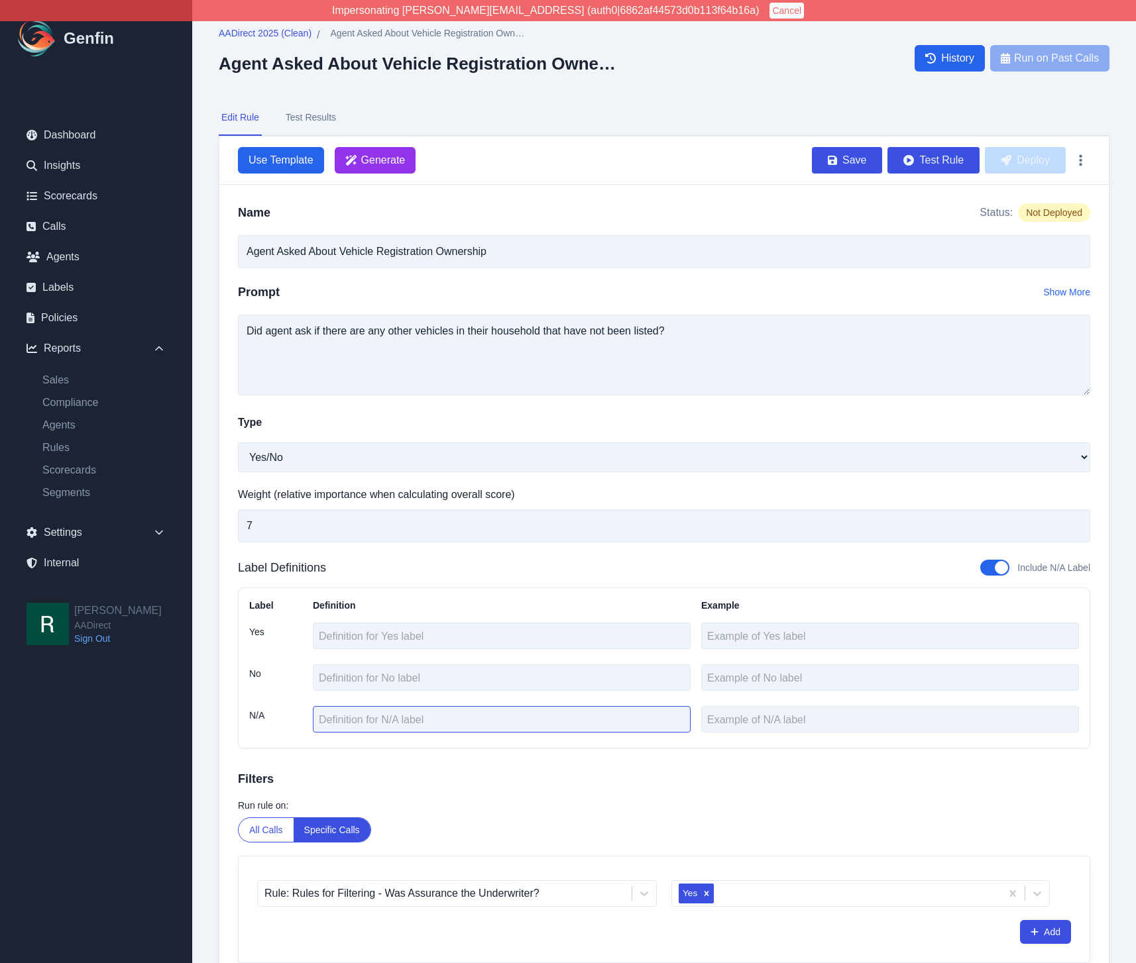
click at [421, 718] on textarea at bounding box center [502, 719] width 378 height 27
click at [420, 720] on textarea at bounding box center [502, 719] width 378 height 27
type textarea "Customer is in Ohio or Oklahoma"
click at [940, 158] on button "Test Rule" at bounding box center [933, 160] width 92 height 27
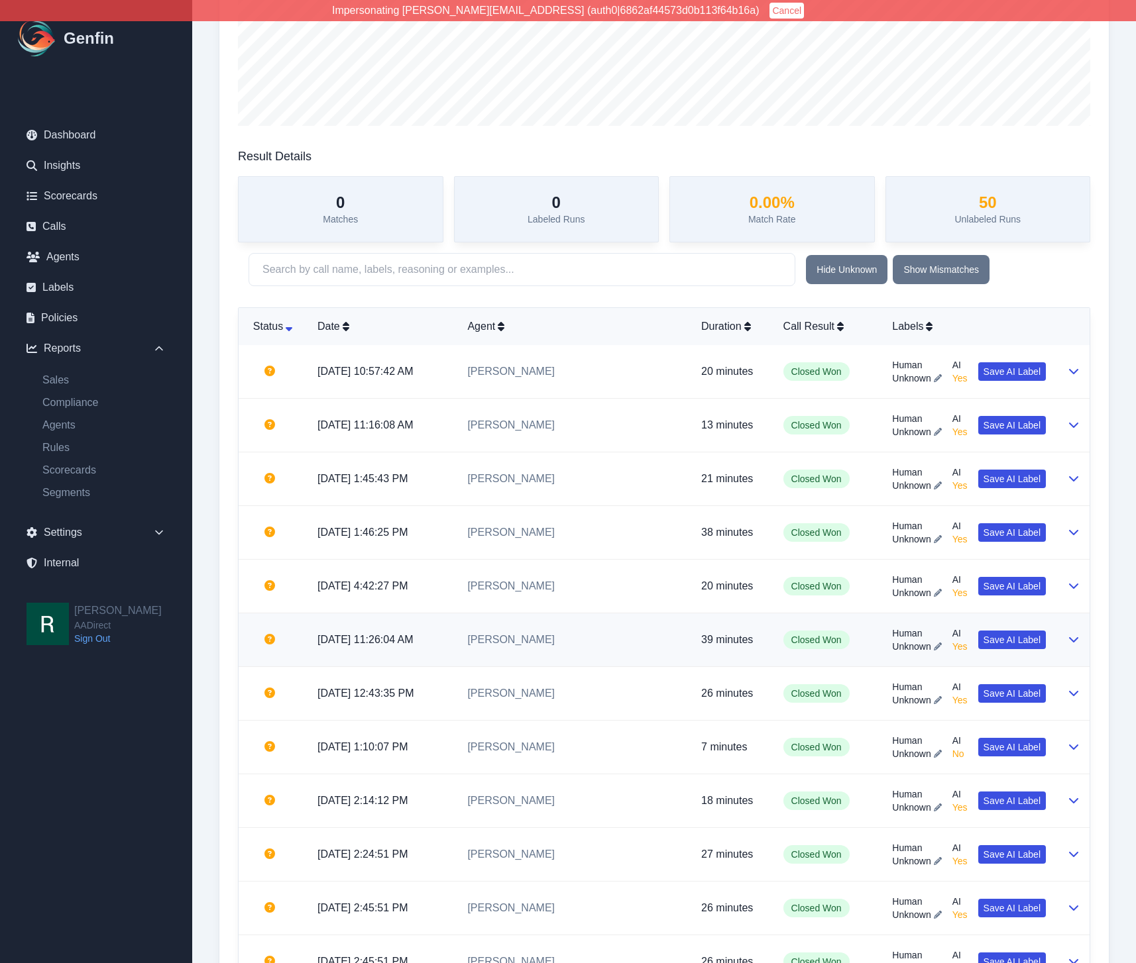
scroll to position [268, 0]
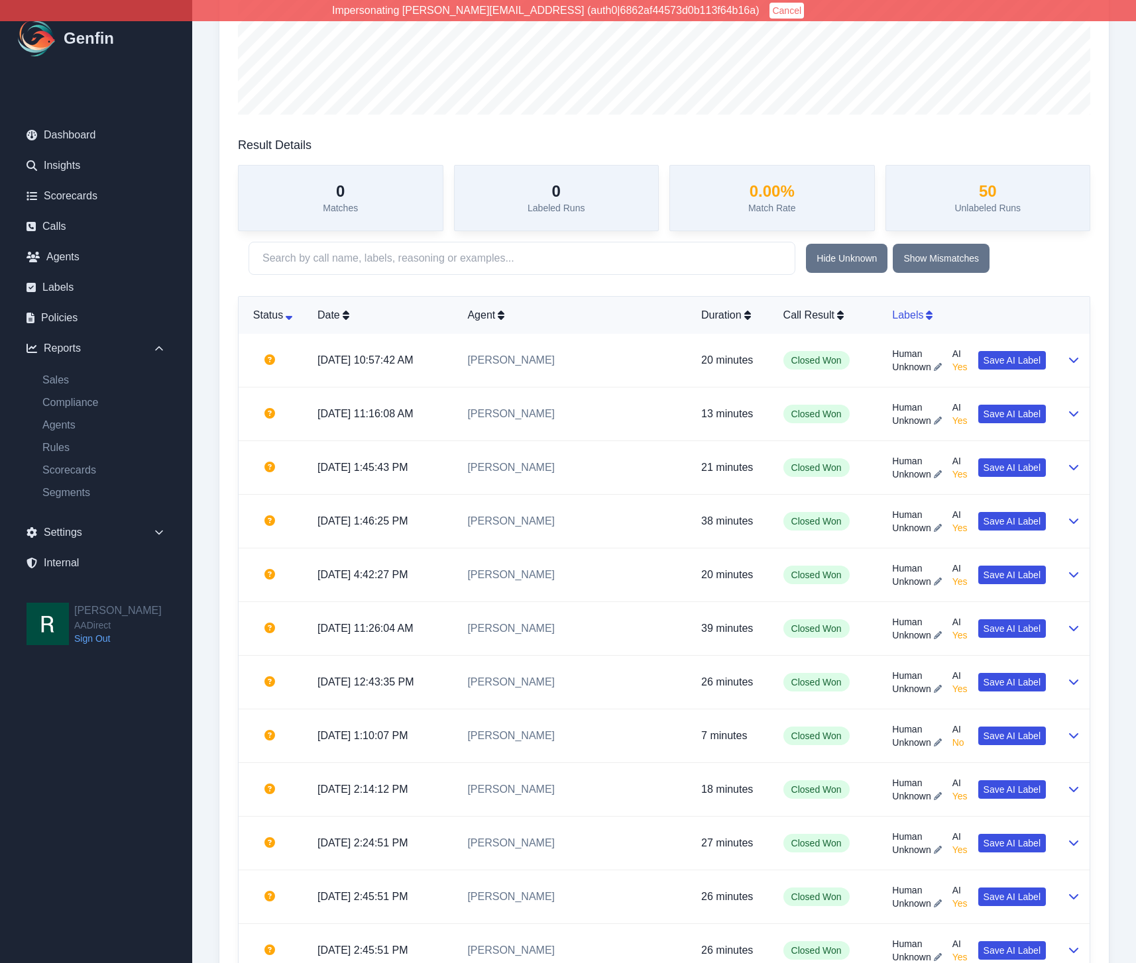
click at [899, 312] on div "Labels" at bounding box center [969, 315] width 154 height 16
click at [484, 360] on td "Unknown Agent" at bounding box center [574, 361] width 234 height 54
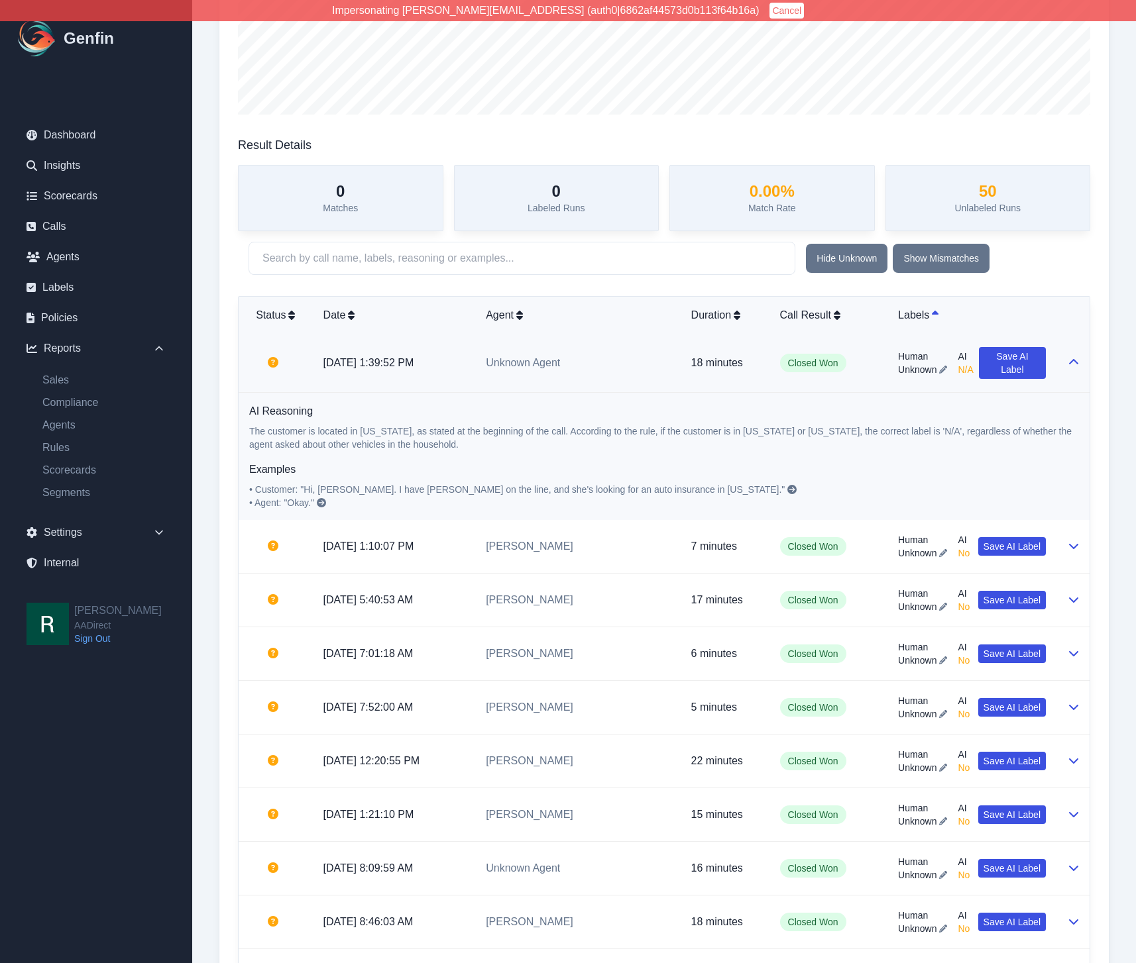
click at [476, 360] on td "9/27/2025, 1:39:52 PM" at bounding box center [394, 363] width 163 height 59
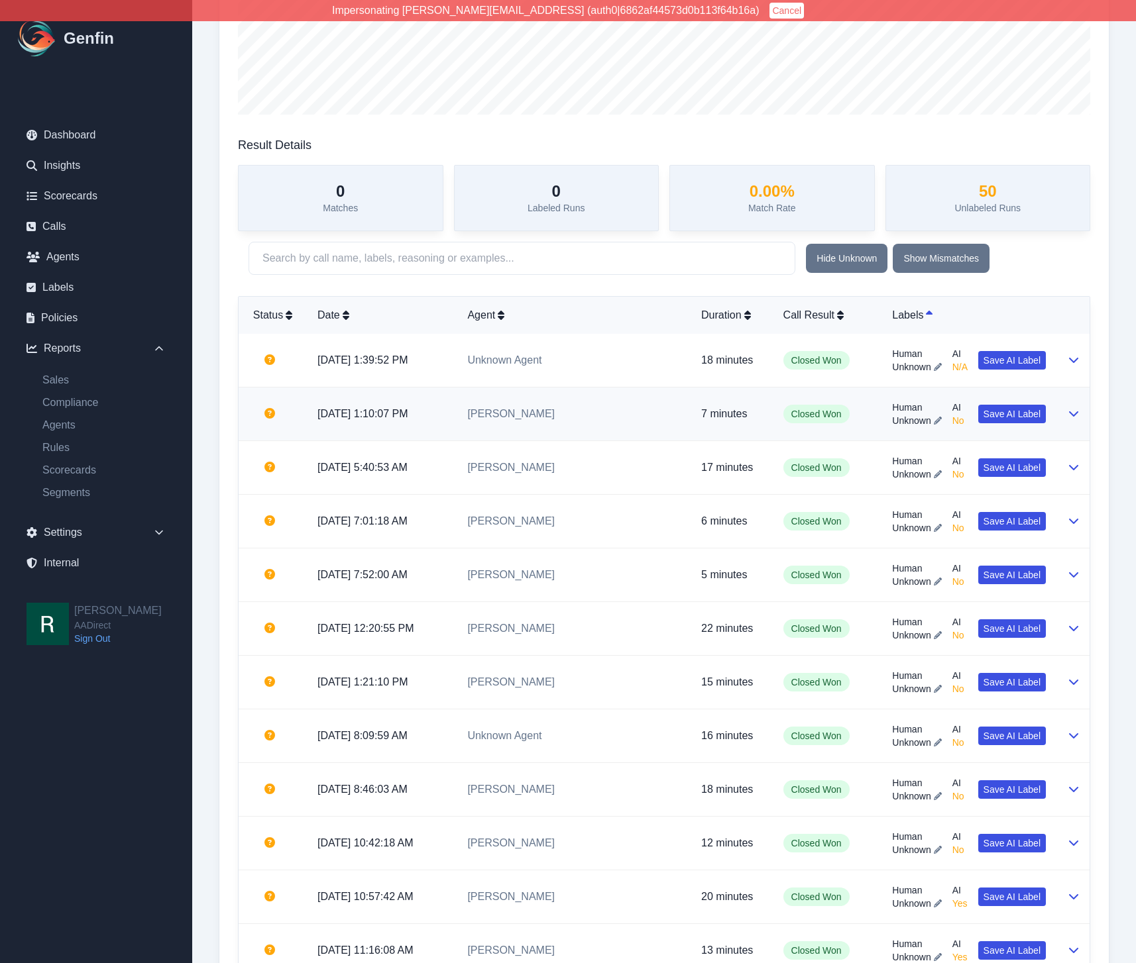
click at [457, 401] on td "9/25/2025, 1:10:07 PM" at bounding box center [382, 415] width 150 height 54
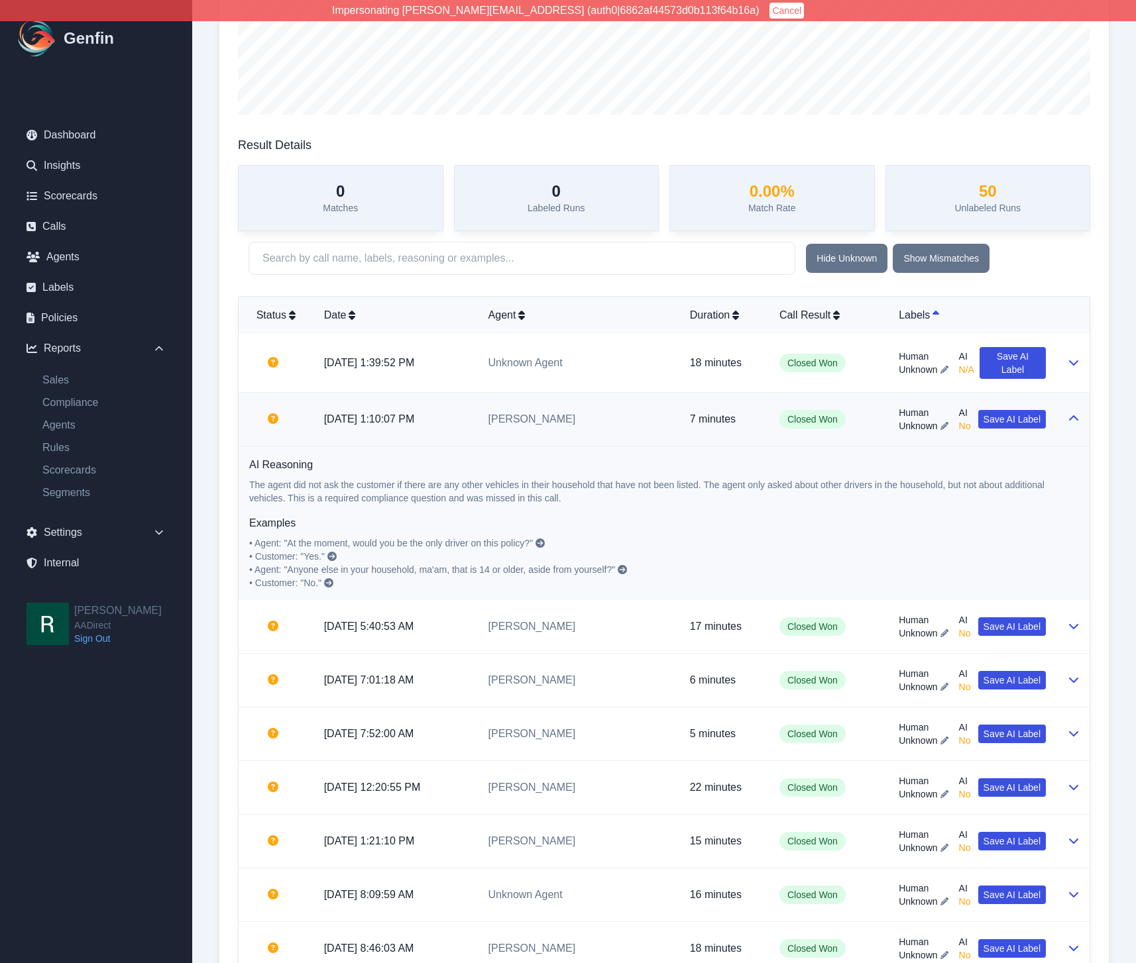
click at [467, 411] on p "9/25/2025, 1:10:07 PM" at bounding box center [395, 419] width 143 height 16
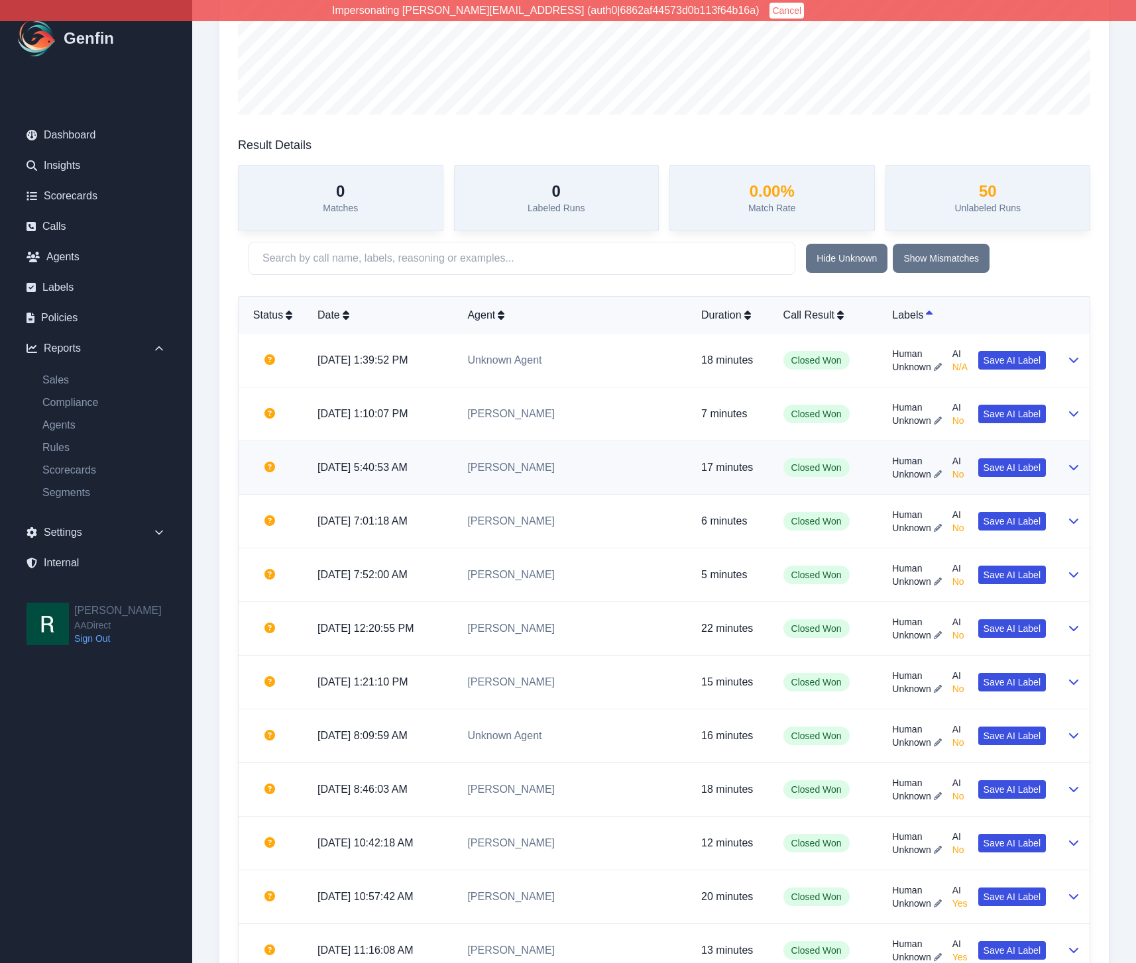
click at [457, 468] on td "9/26/2025, 5:40:53 AM" at bounding box center [382, 468] width 150 height 54
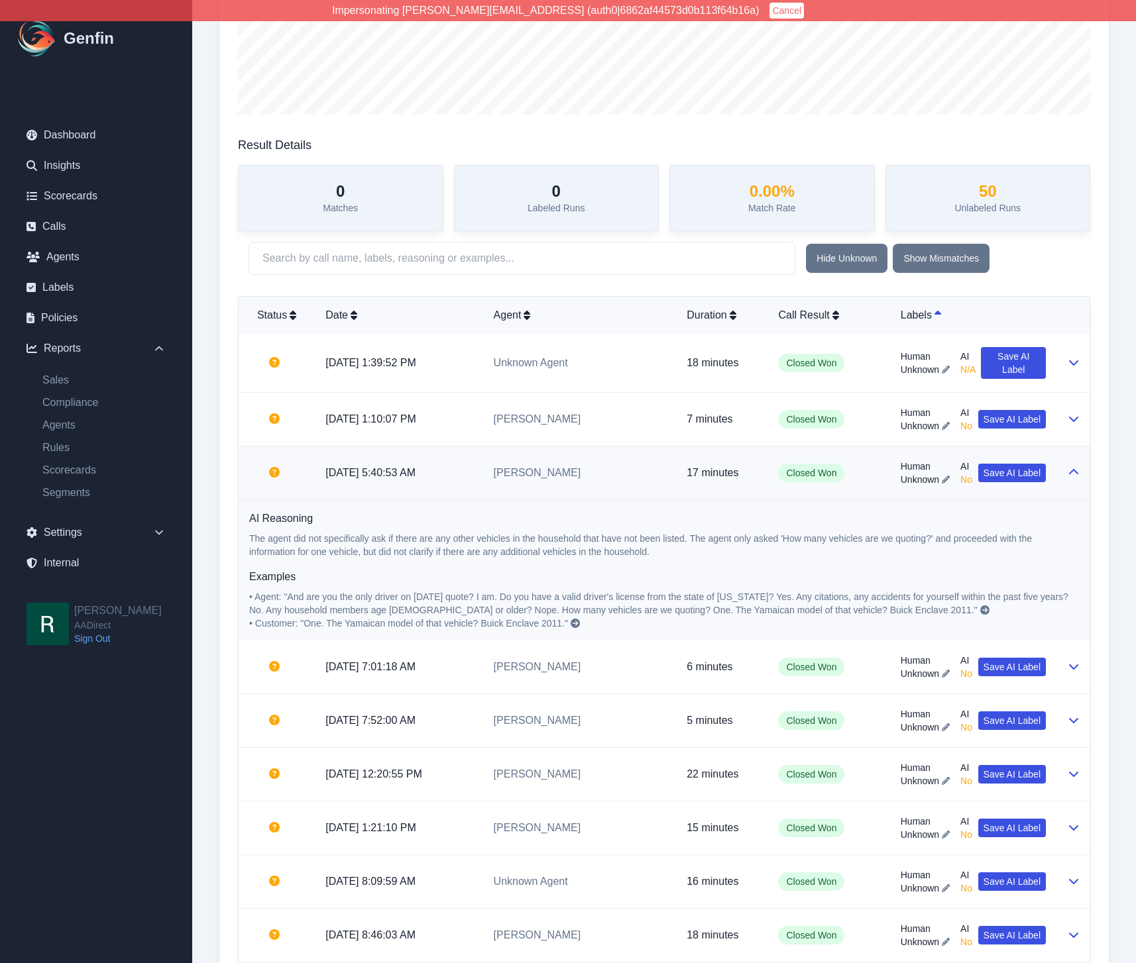
click at [472, 469] on p "9/26/2025, 5:40:53 AM" at bounding box center [398, 473] width 146 height 16
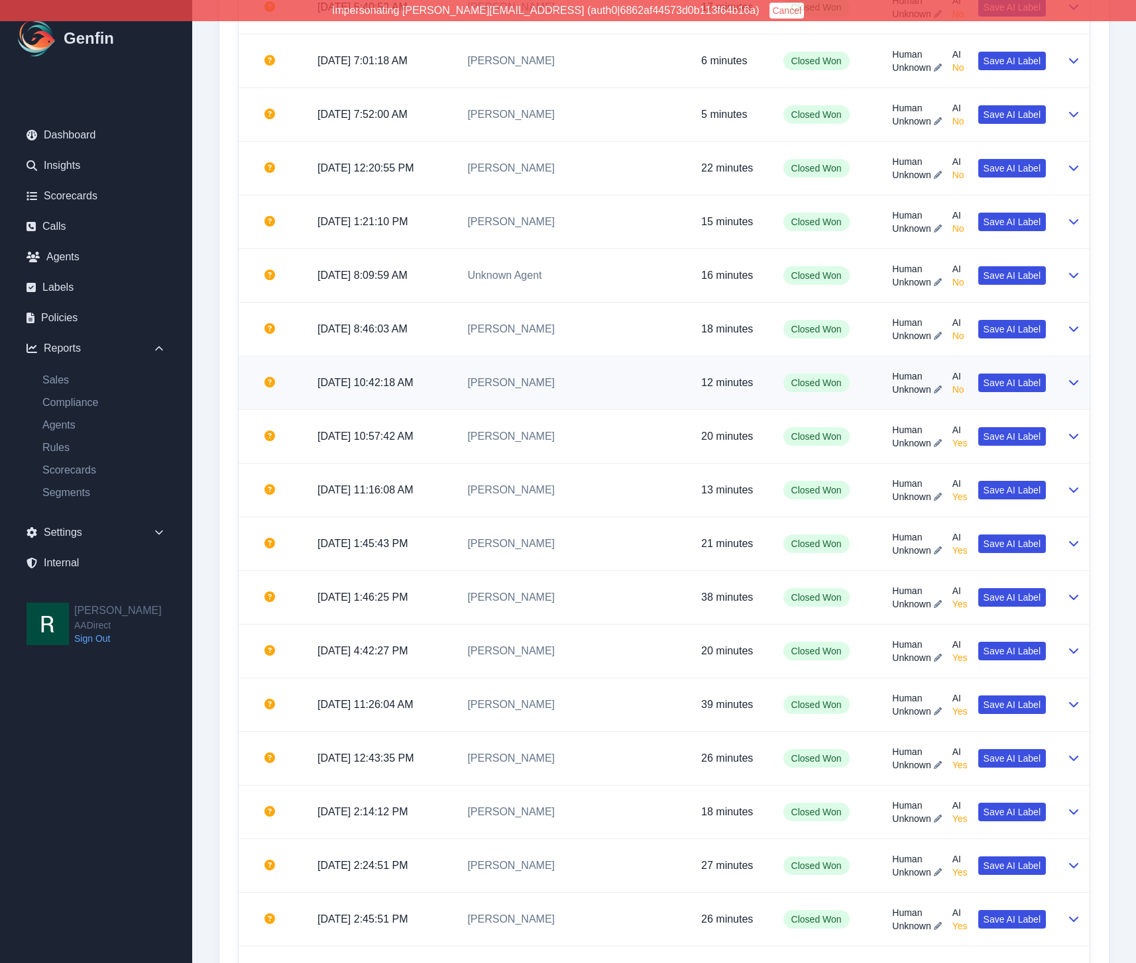
scroll to position [709, 0]
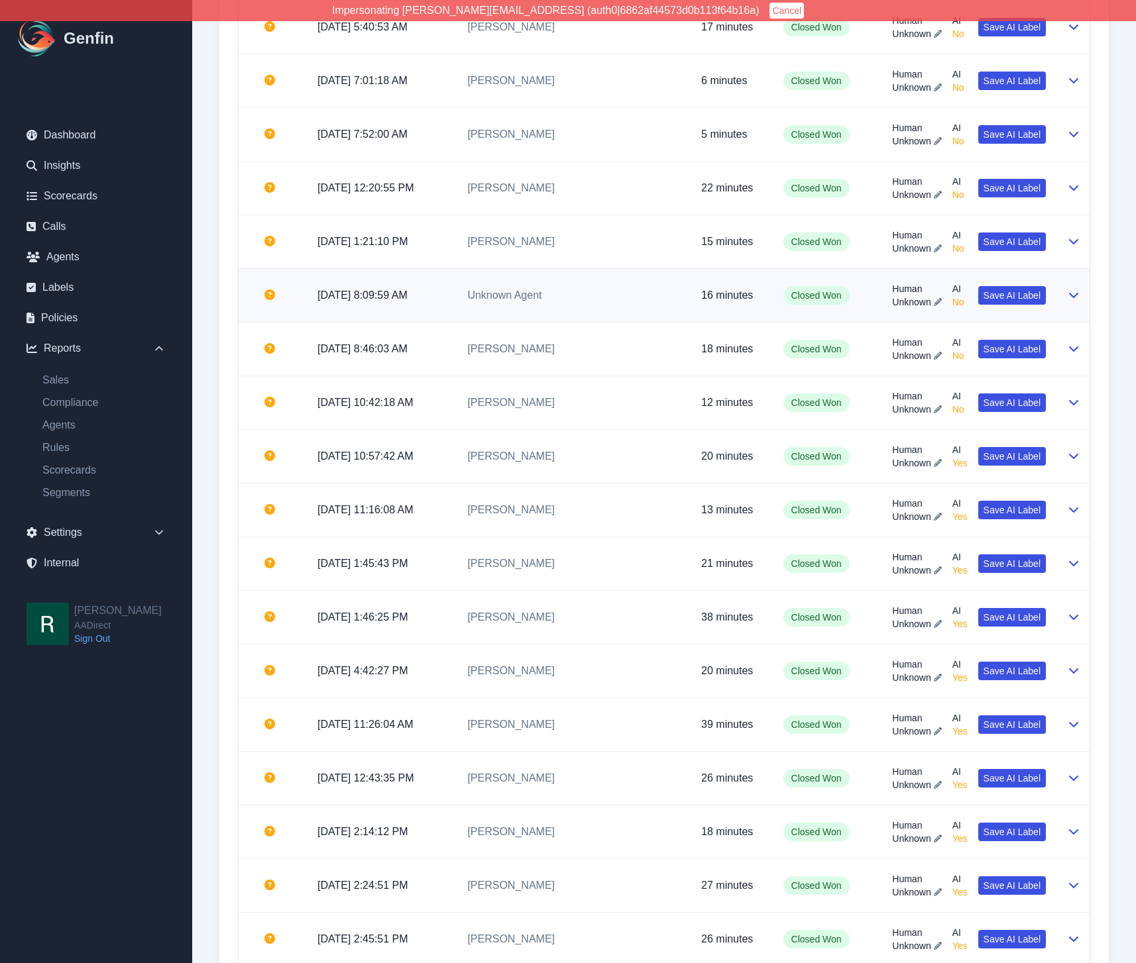
click at [446, 301] on p "9/29/2025, 8:09:59 AM" at bounding box center [381, 296] width 129 height 16
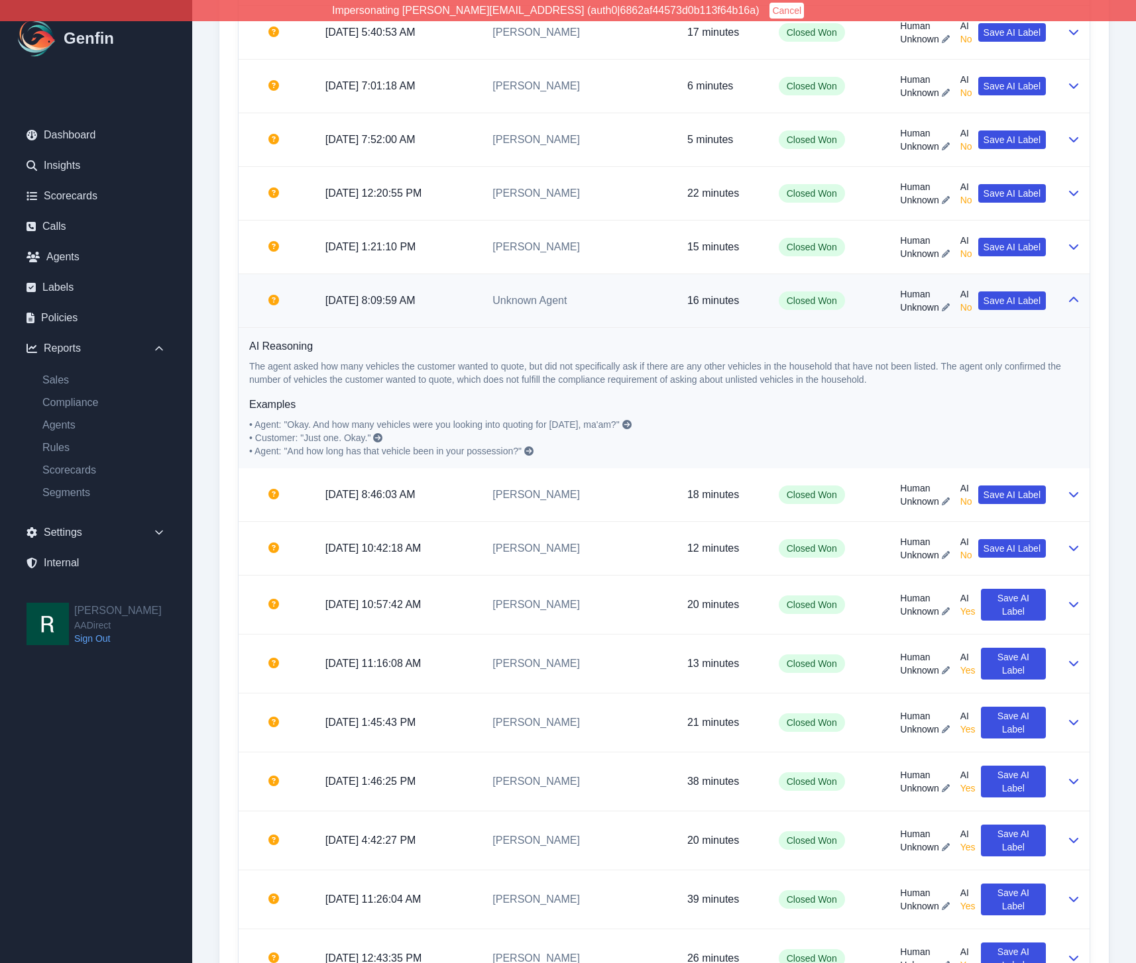
click at [470, 301] on p "9/29/2025, 8:09:59 AM" at bounding box center [398, 301] width 146 height 16
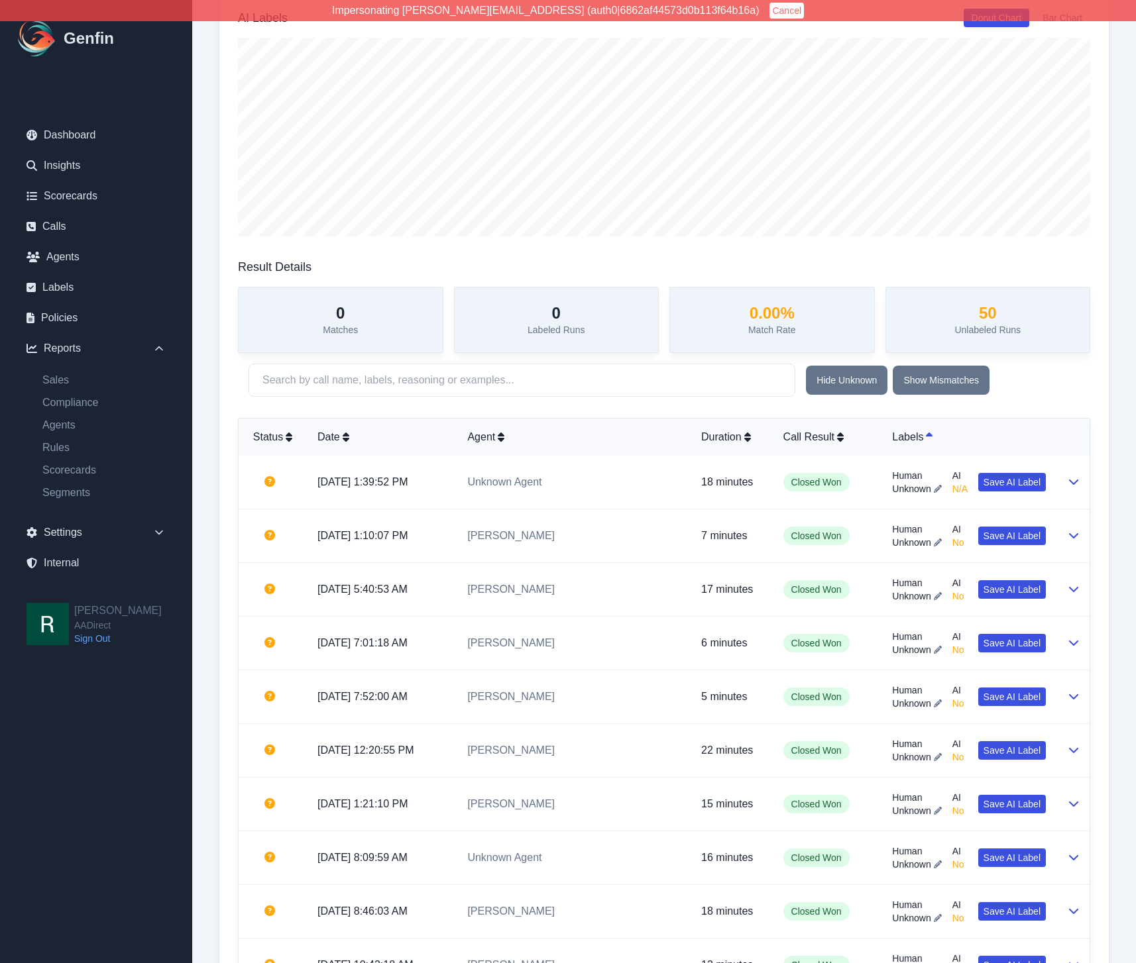
scroll to position [99, 0]
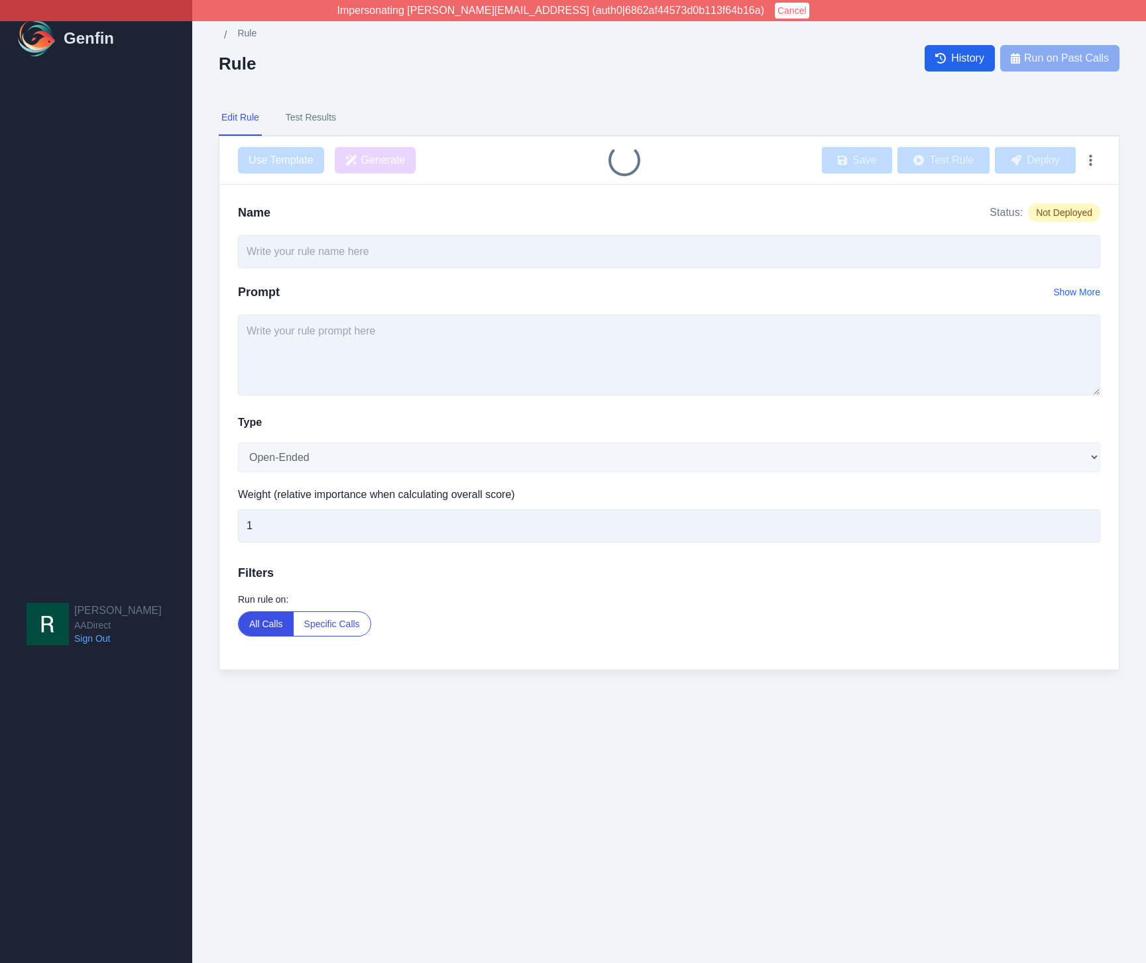
type input "Agent Asked About Driver Residency Duration"
select select "Yes/No"
type input "7"
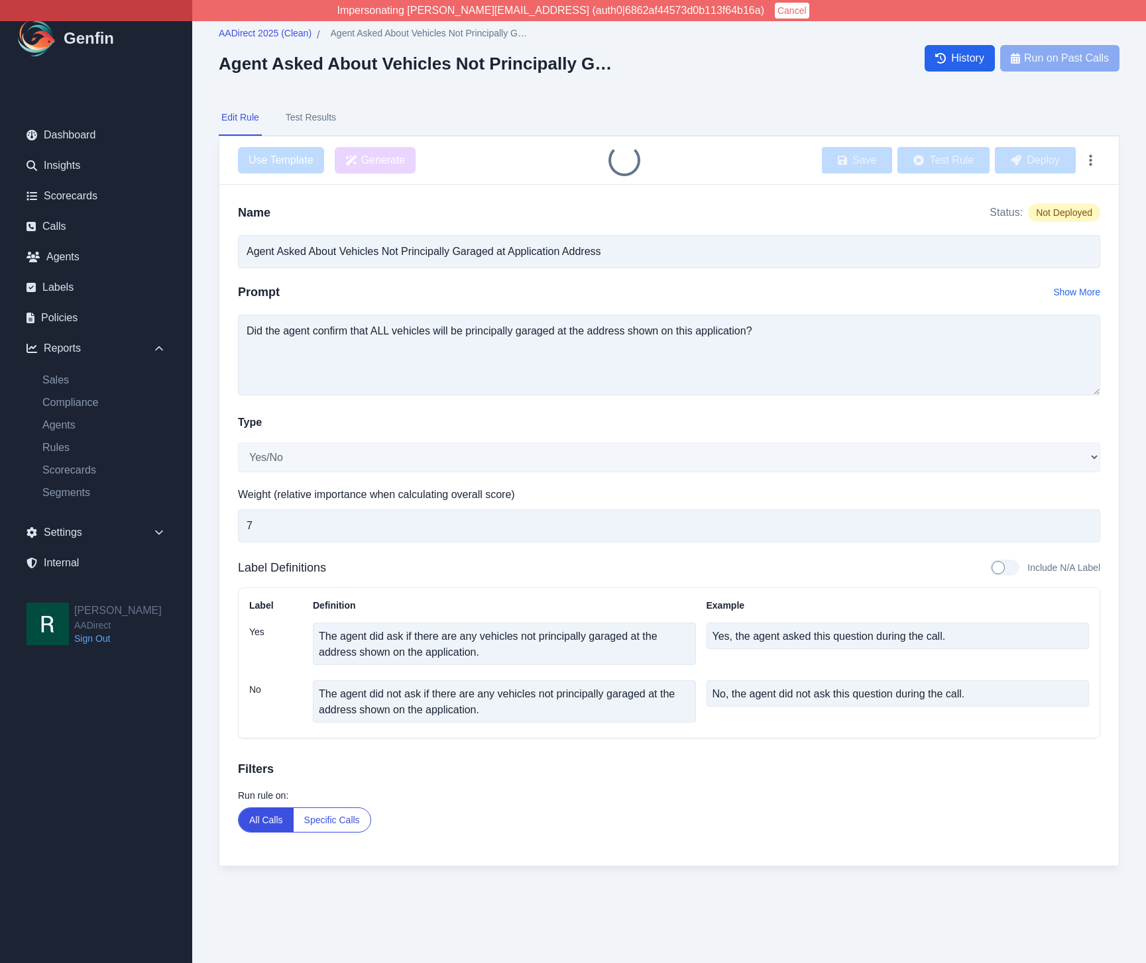
select select "Yes/No"
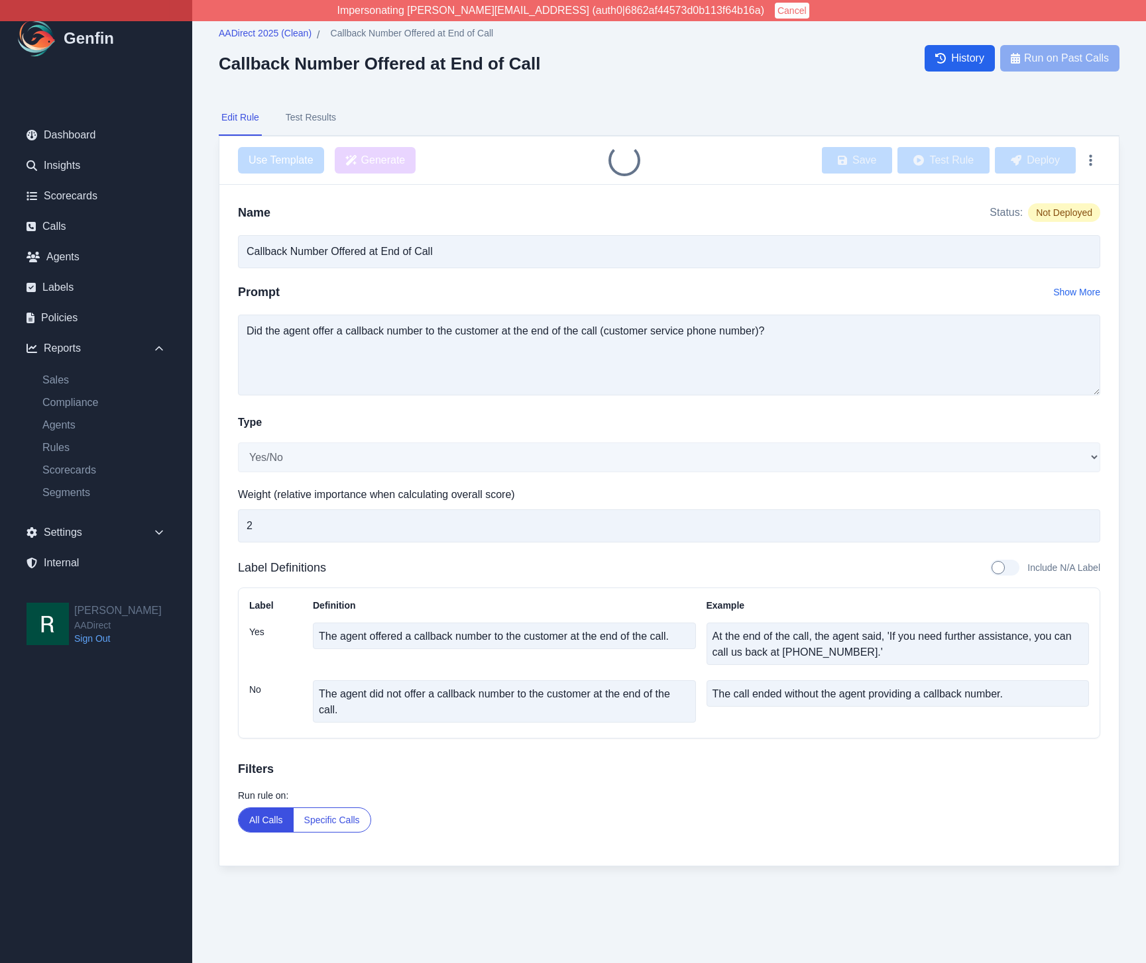
select select "Yes/No"
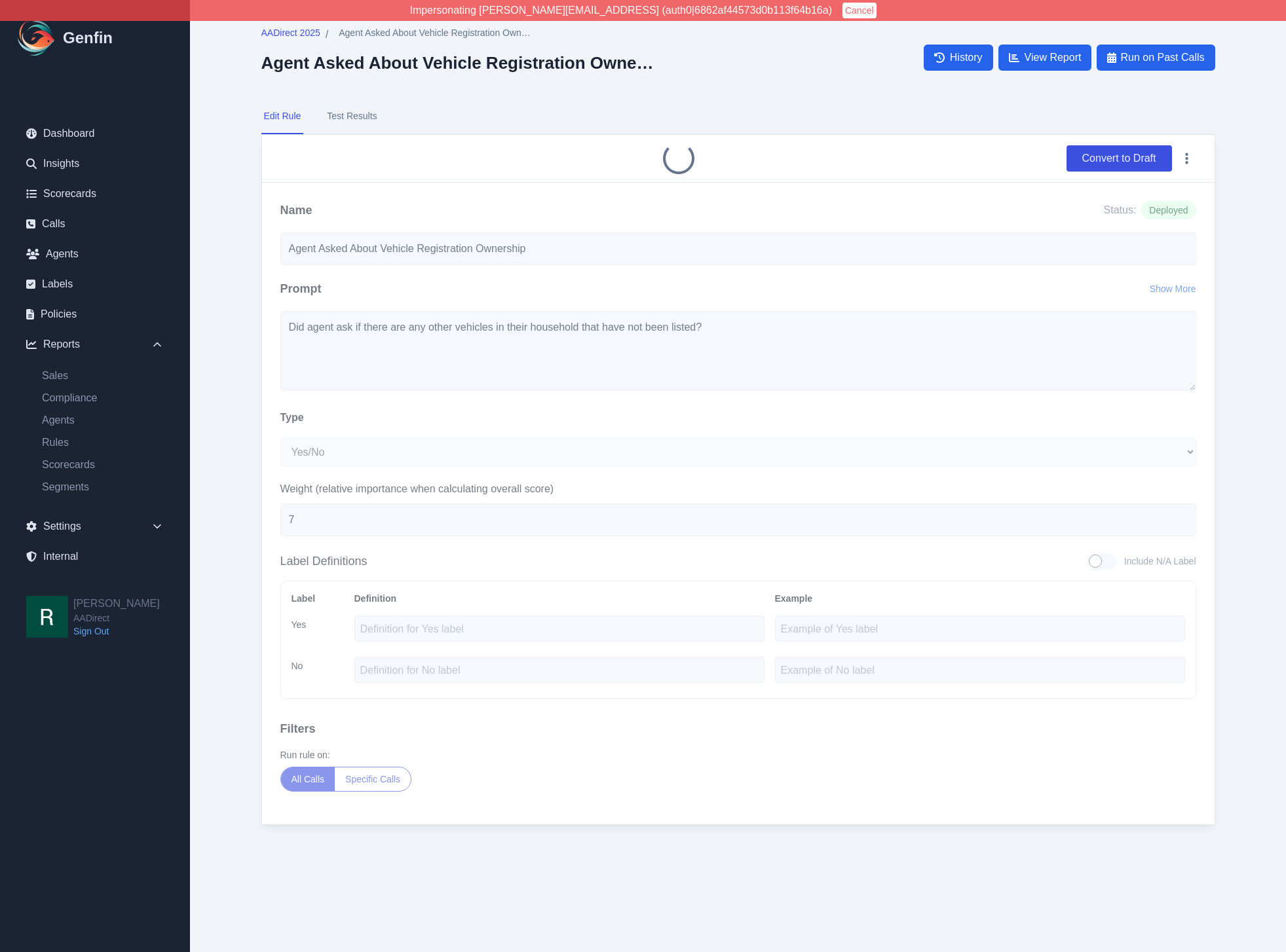
select select "Yes/No"
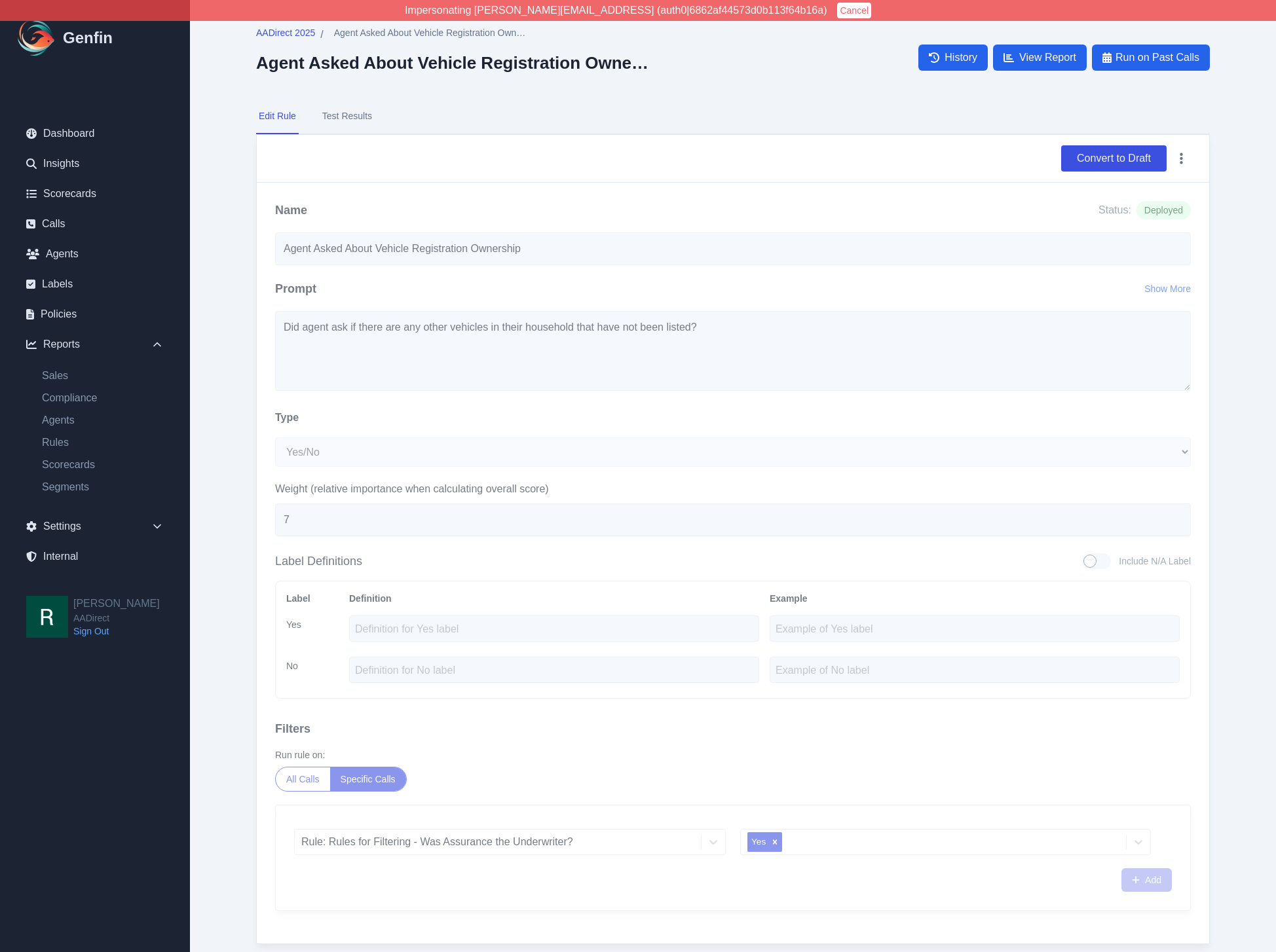
click at [238, 398] on div "AADirect 2025 / Agent Asked About Vehicle Registration Ownership Agent Asked Ab…" at bounding box center [733, 498] width 1006 height 996
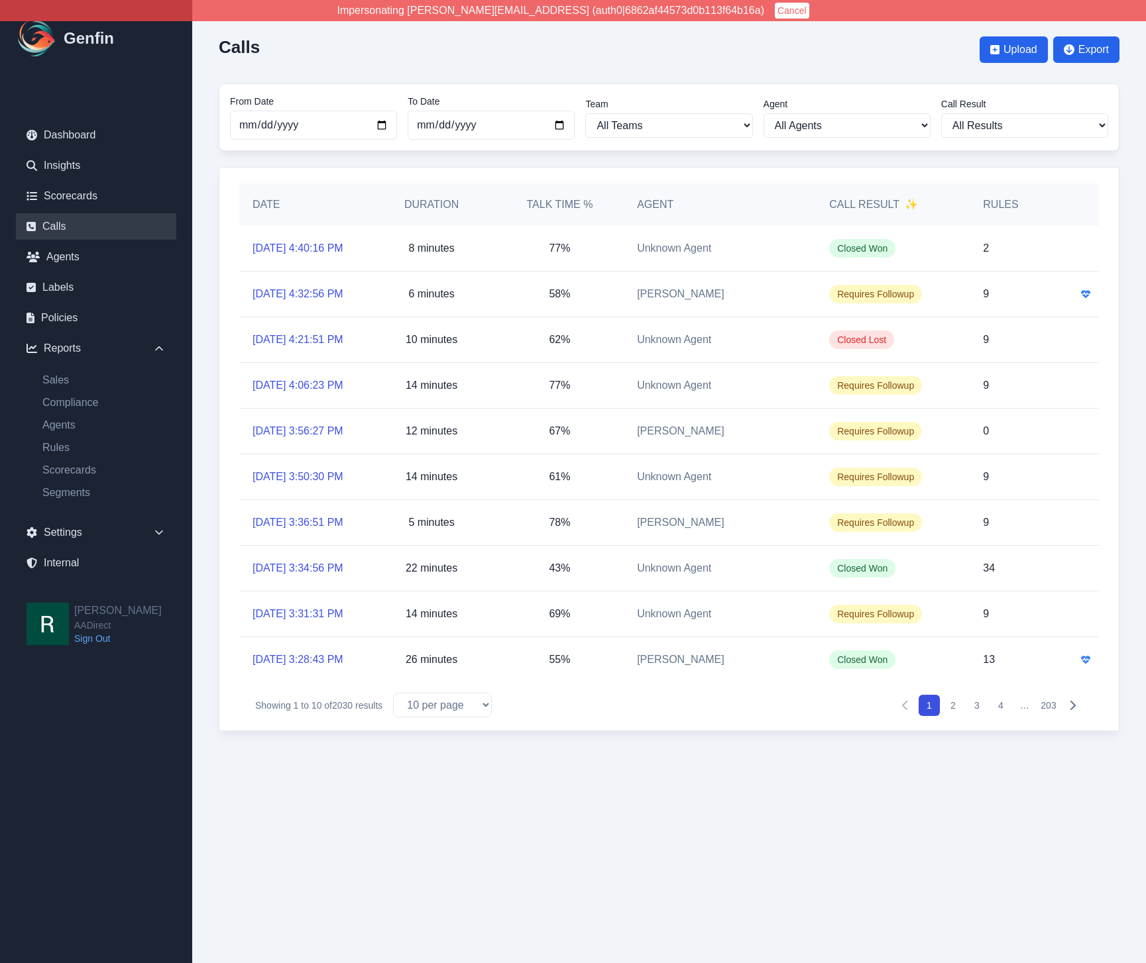
click at [950, 716] on button "2" at bounding box center [952, 705] width 21 height 21
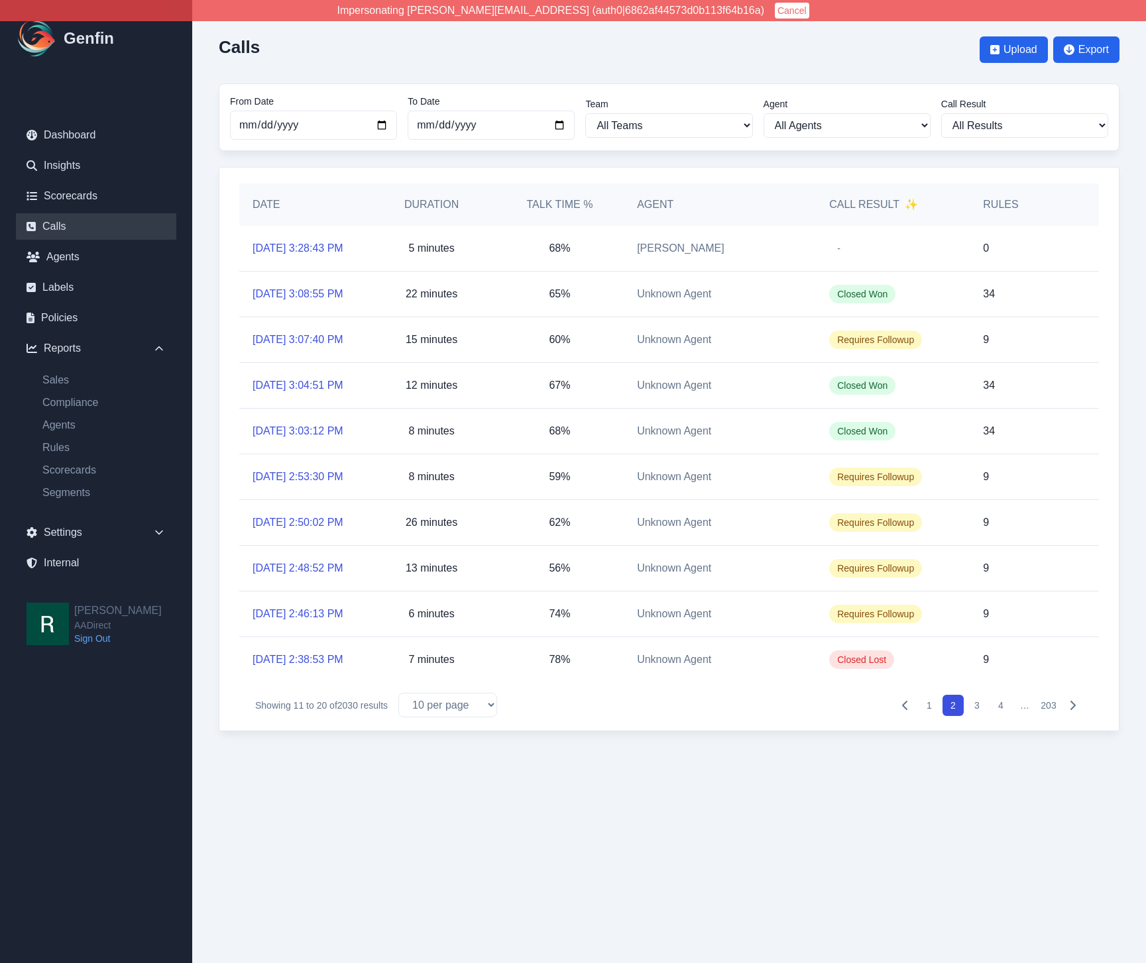
click at [977, 716] on button "3" at bounding box center [976, 705] width 21 height 21
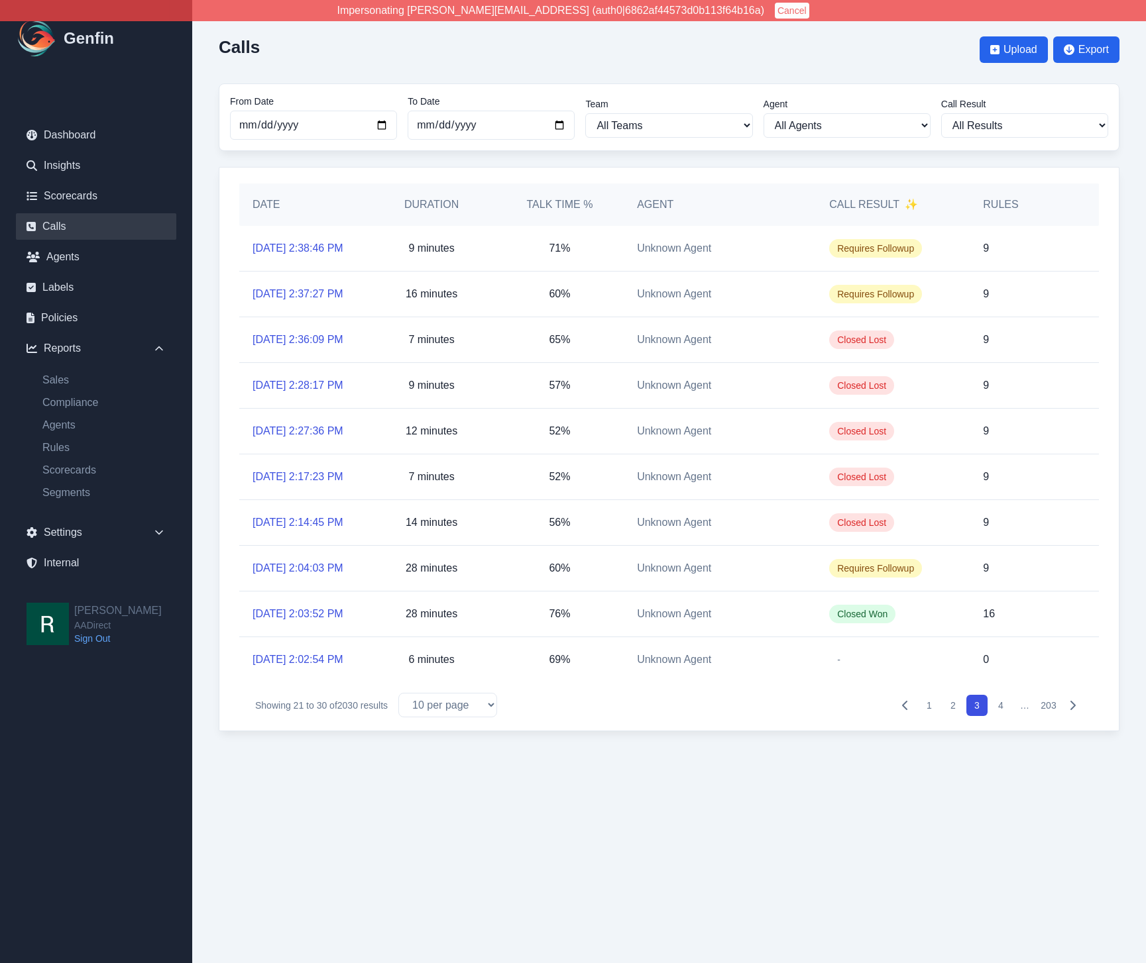
click at [1004, 716] on button "4" at bounding box center [1000, 705] width 21 height 21
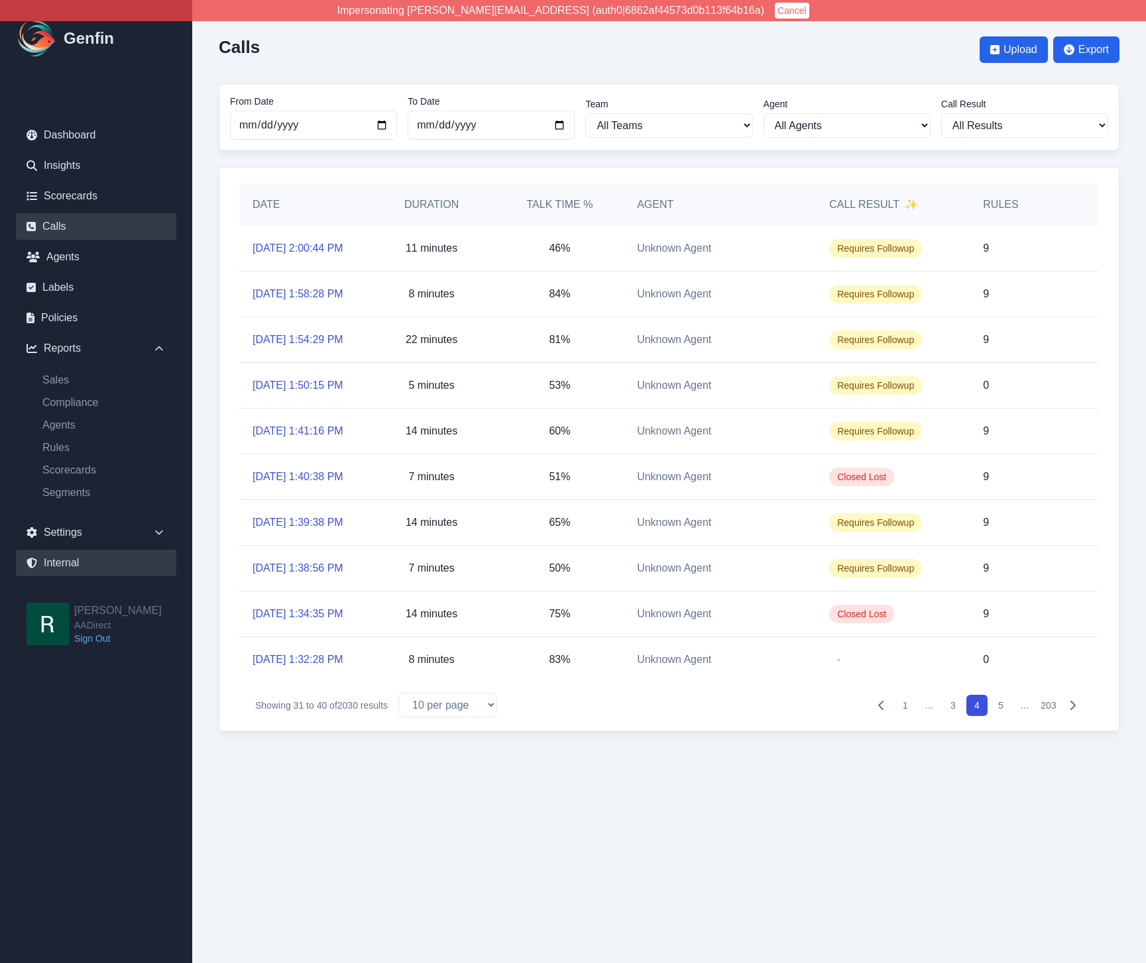
click at [68, 560] on link "Internal" at bounding box center [96, 563] width 160 height 27
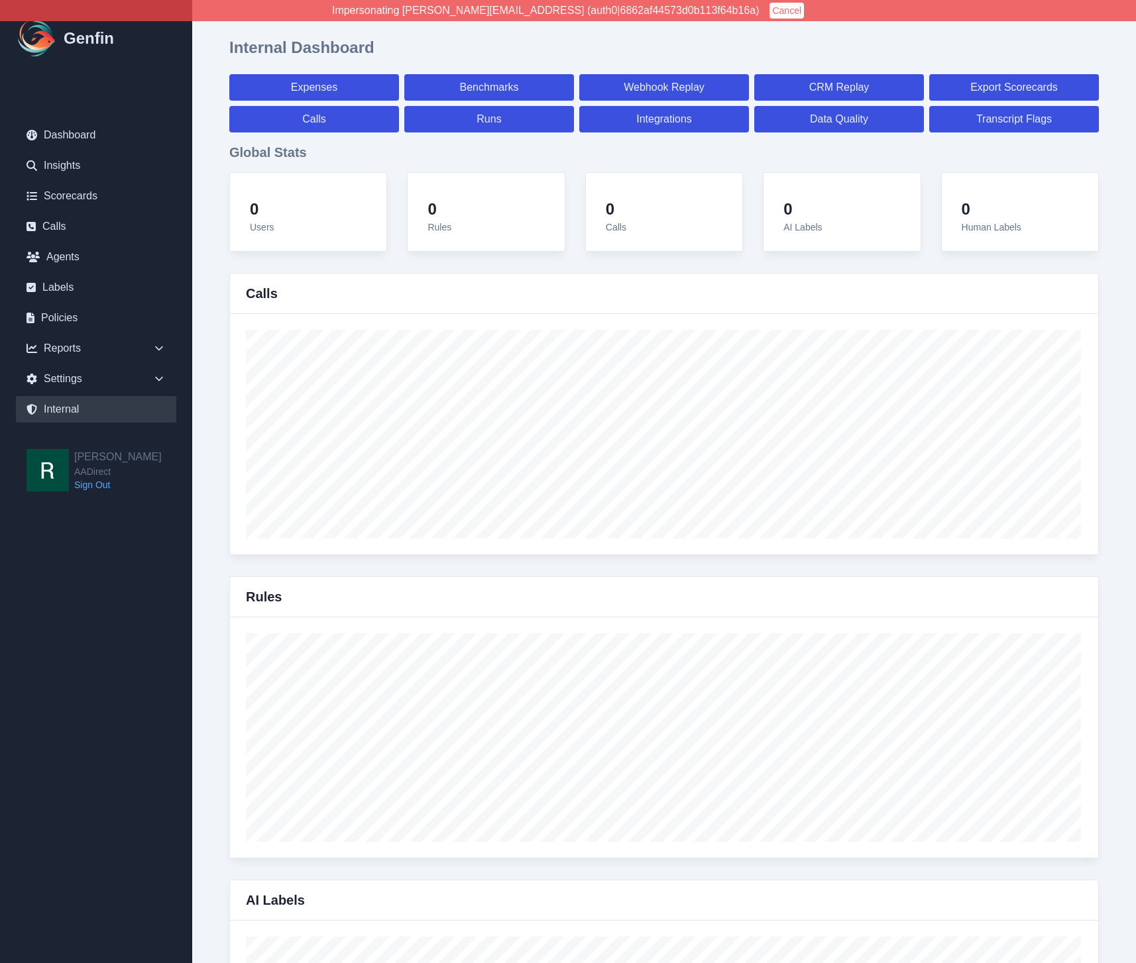
select select "paid"
select select "7"
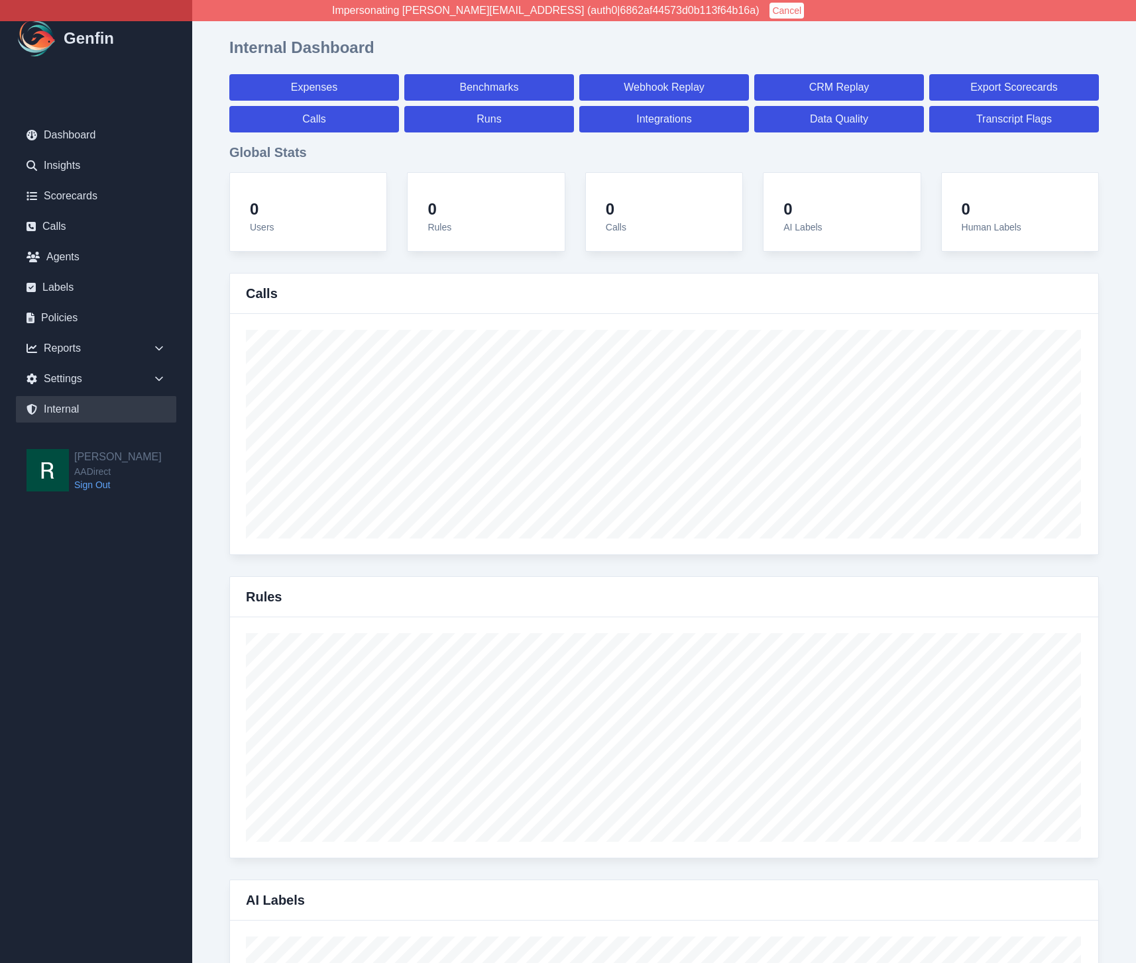
select select "paid"
select select "7"
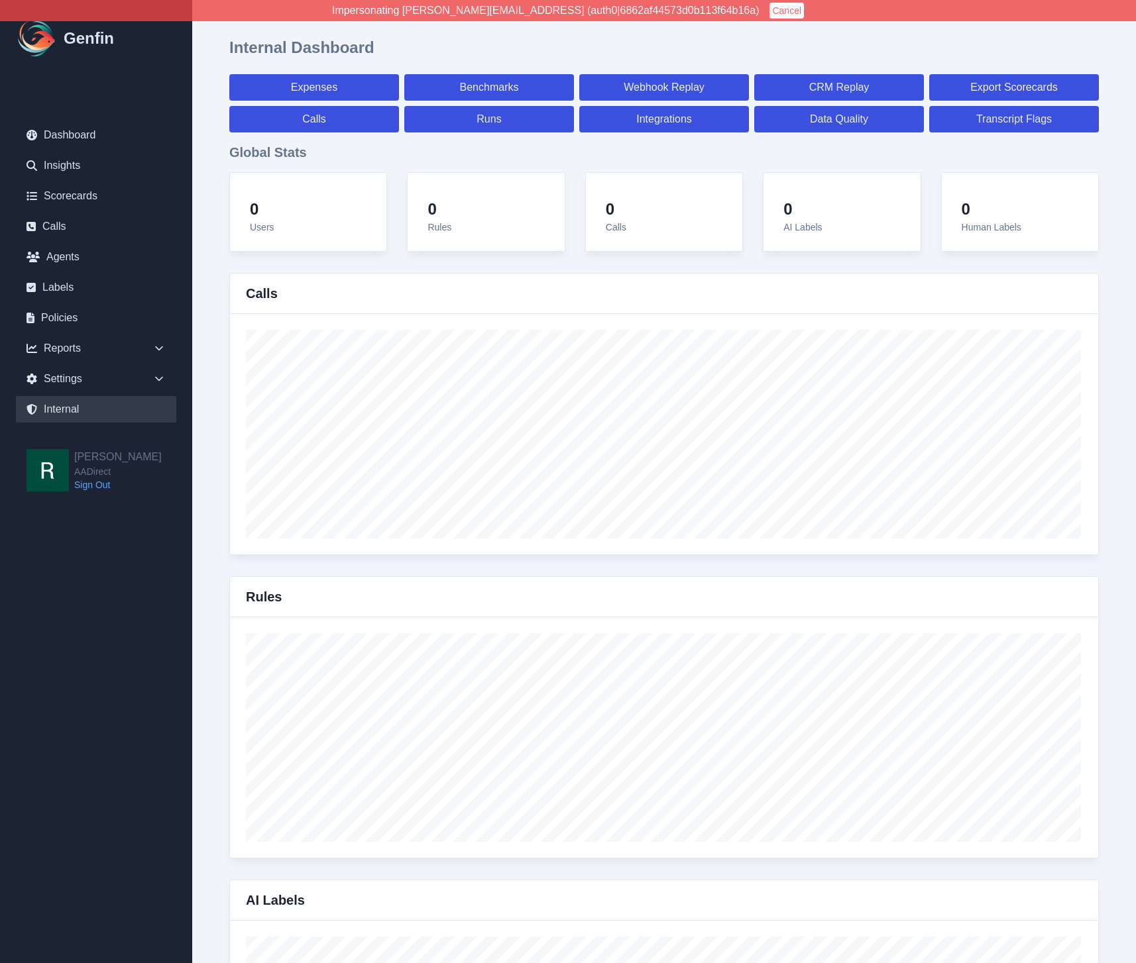
select select "7"
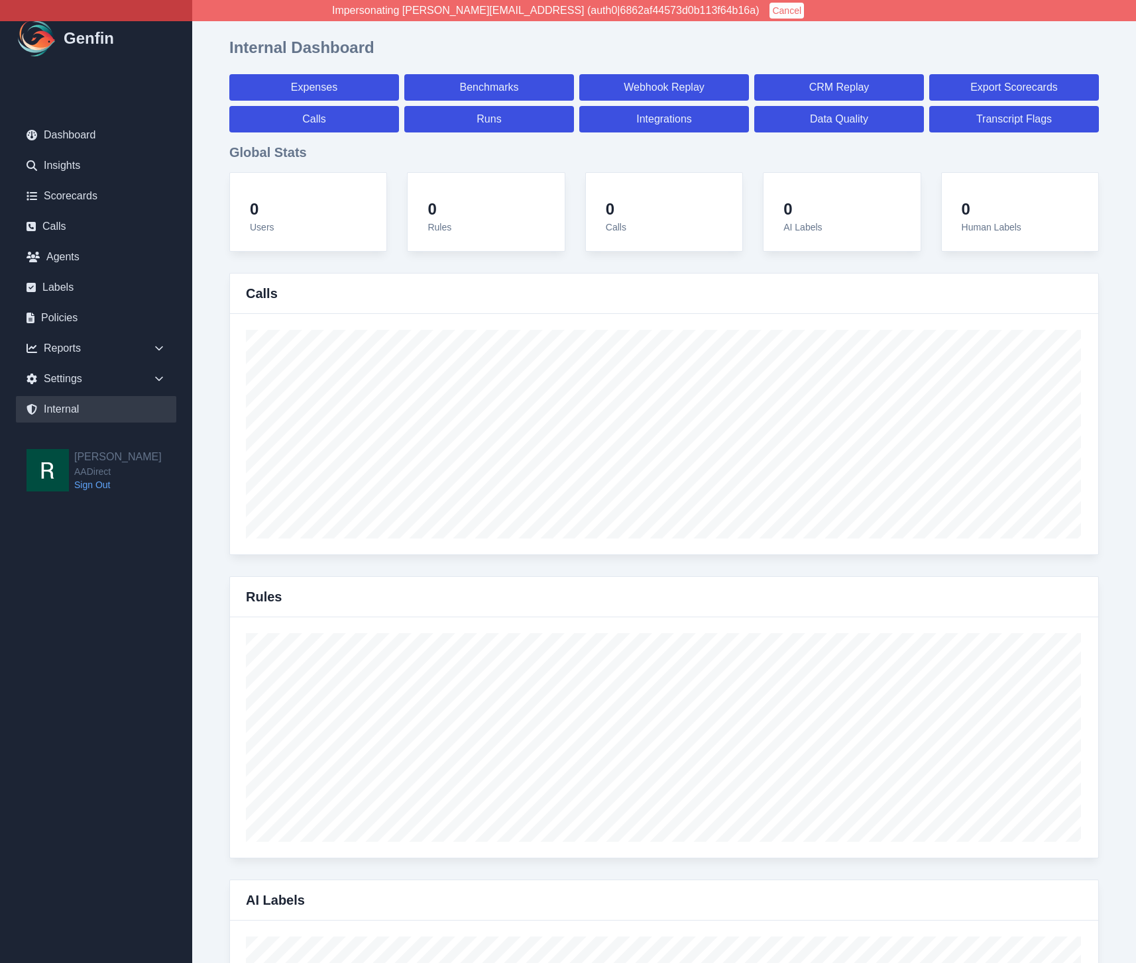
select select "7"
select select "paid"
select select "7"
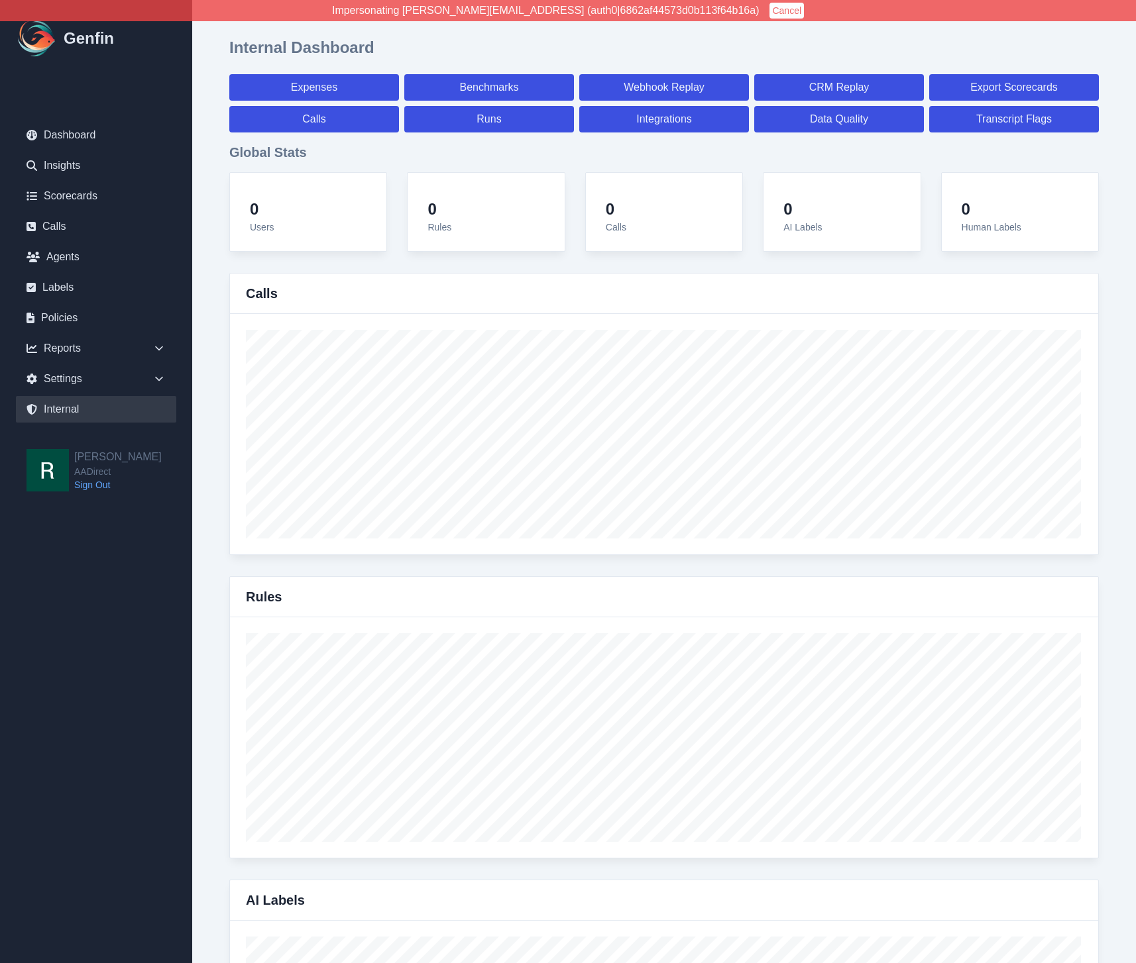
select select "7"
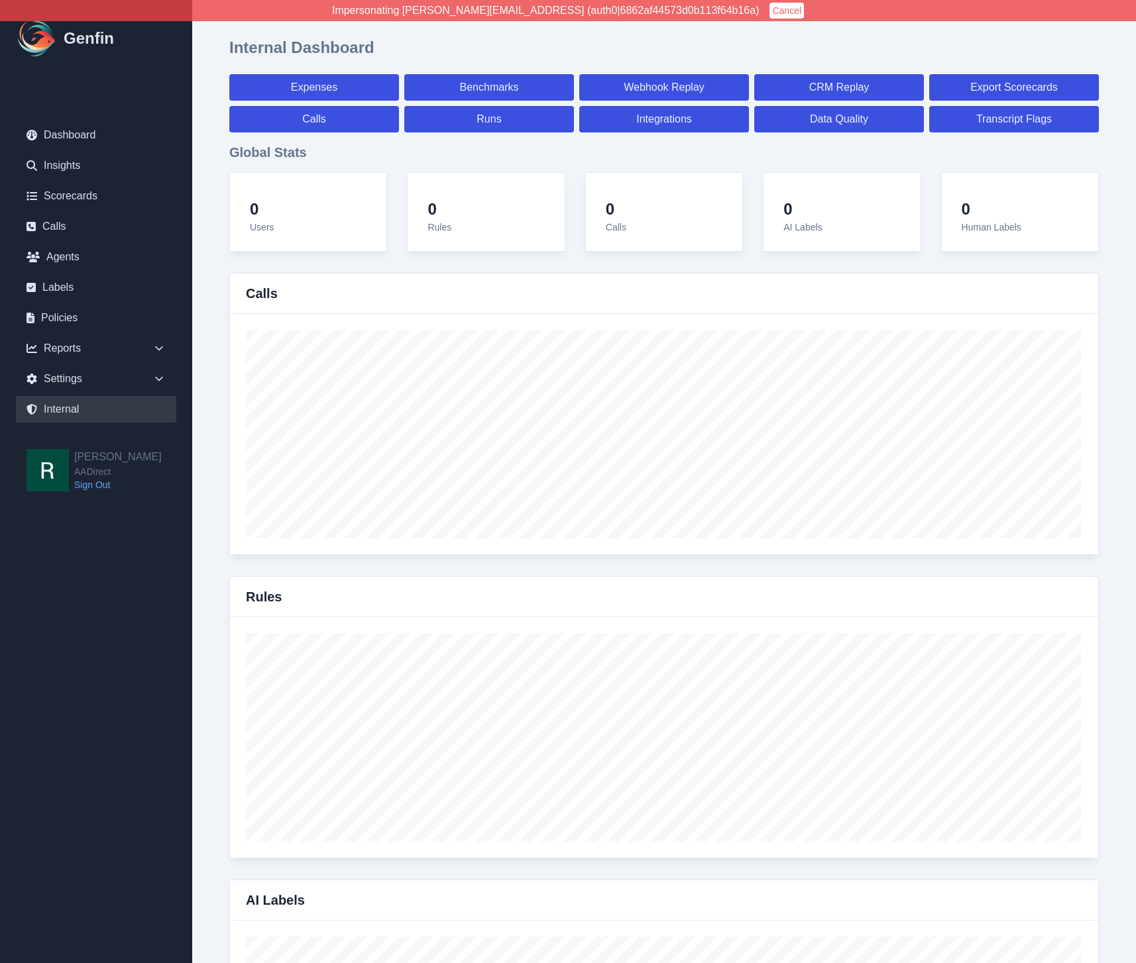
select select "7"
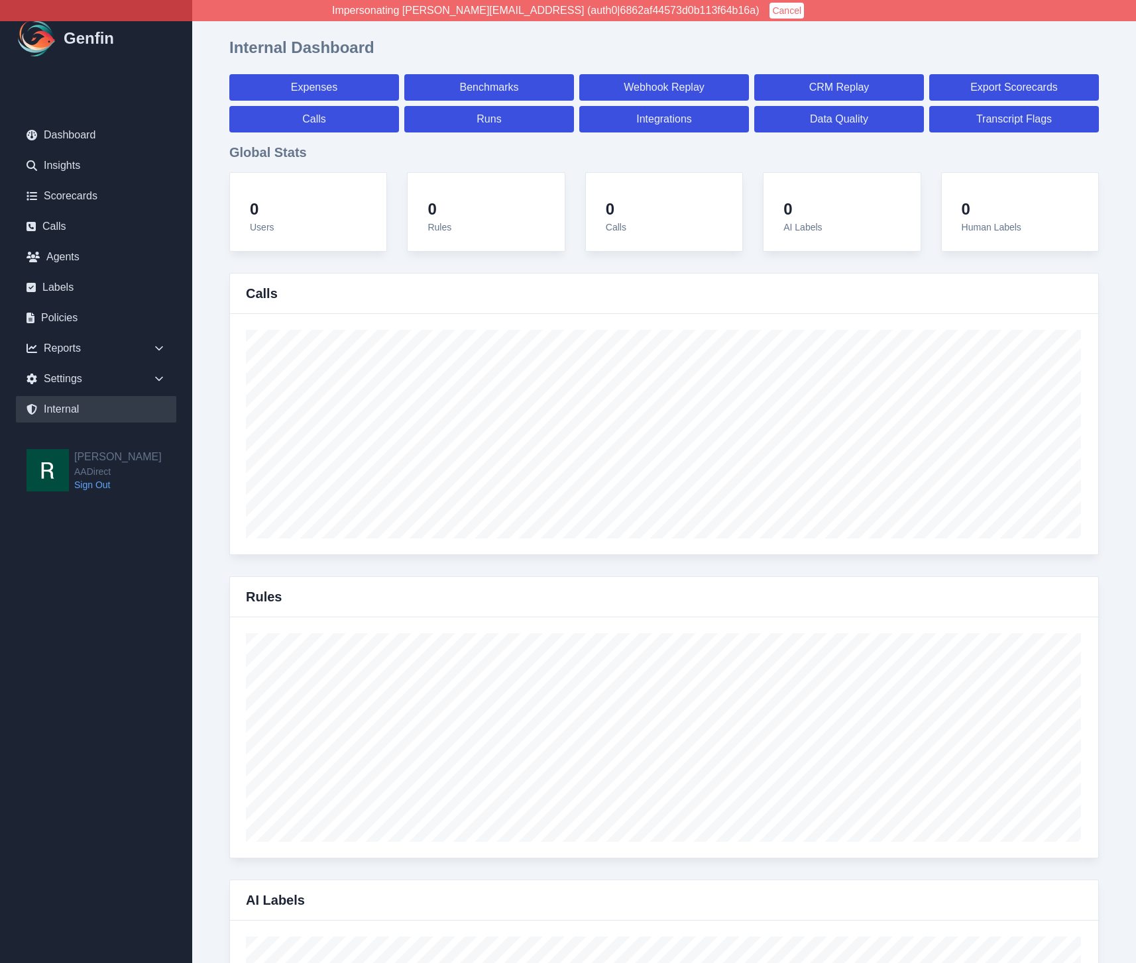
select select "7"
select select "paid"
select select "7"
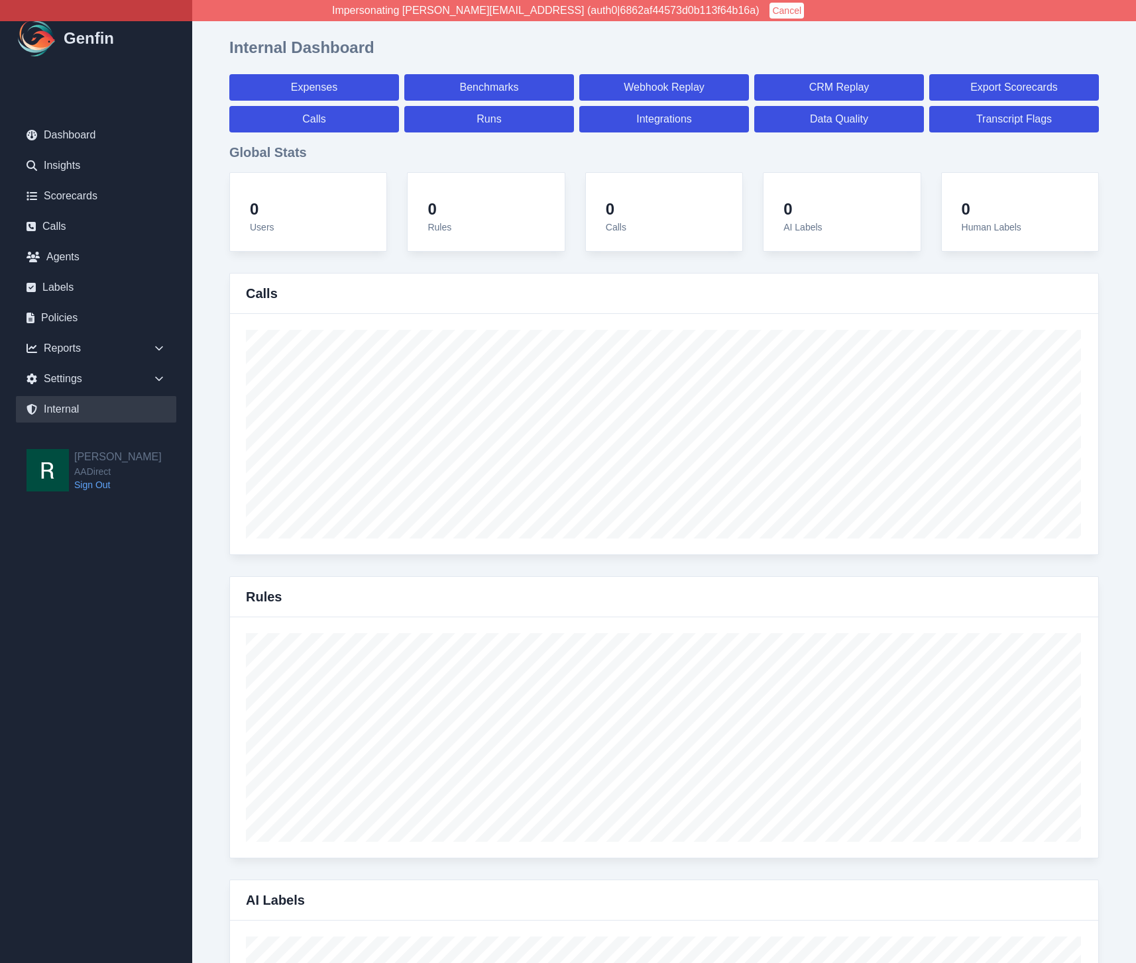
select select "7"
select select "paid"
select select "7"
select select "paid"
select select "7"
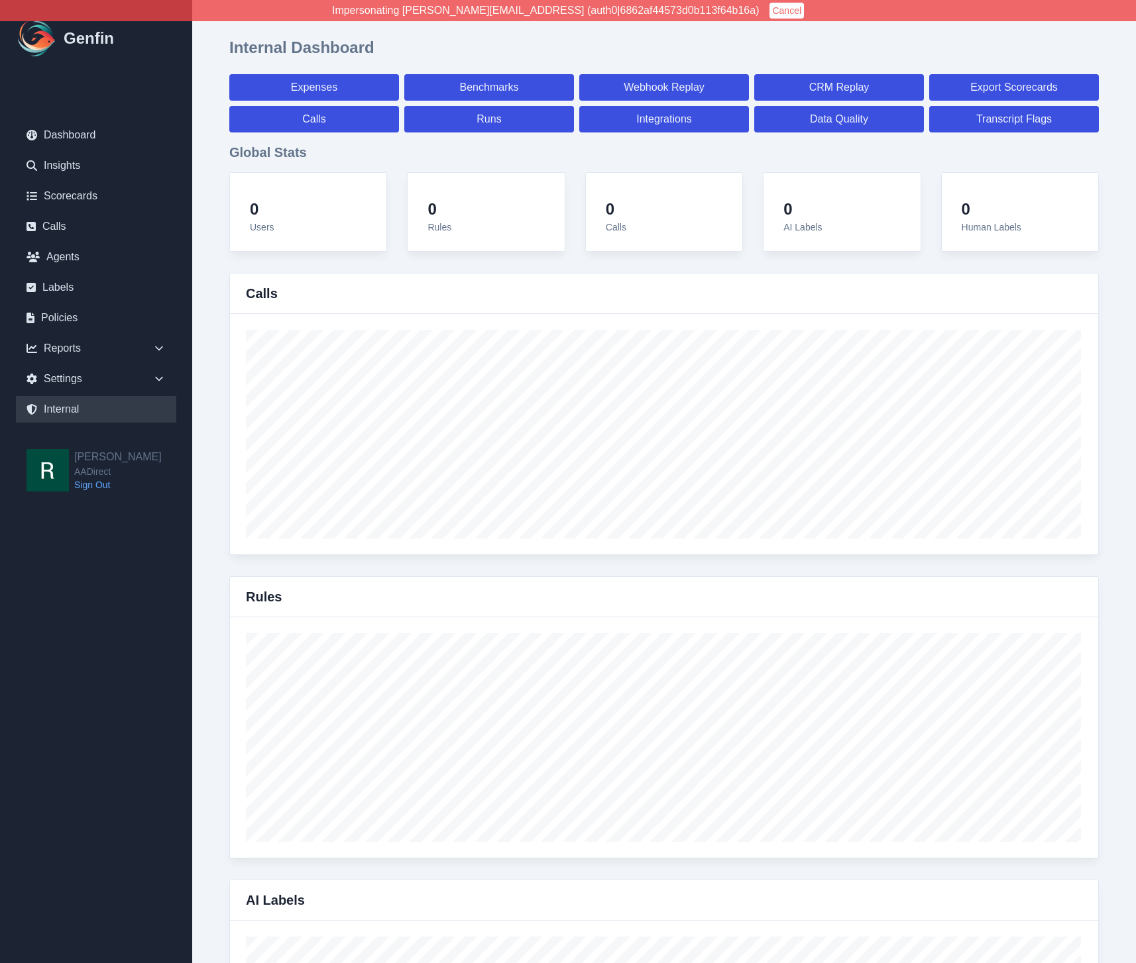
select select "paid"
select select "7"
select select "paid"
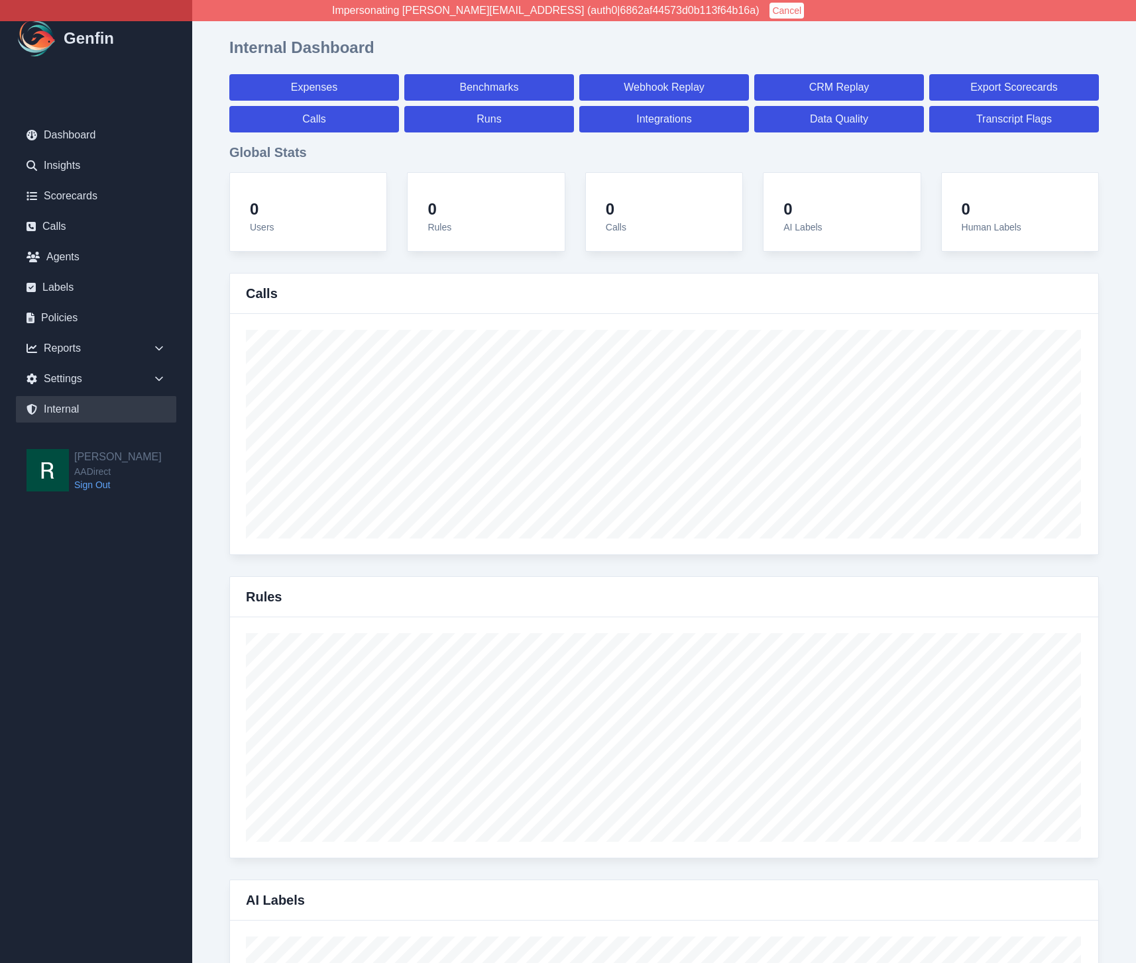
select select "7"
select select "paid"
select select "7"
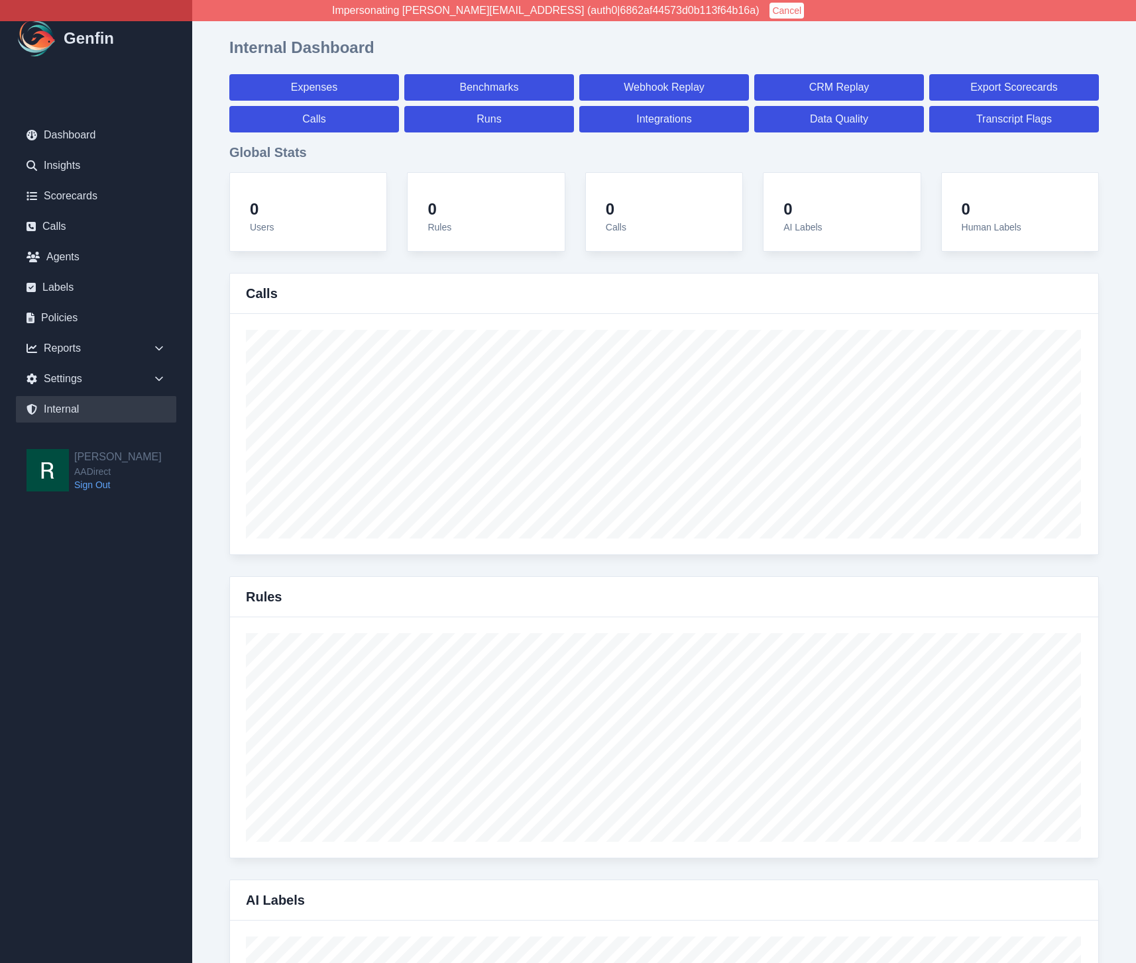
select select "7"
select select "paid"
select select "7"
select select "paid"
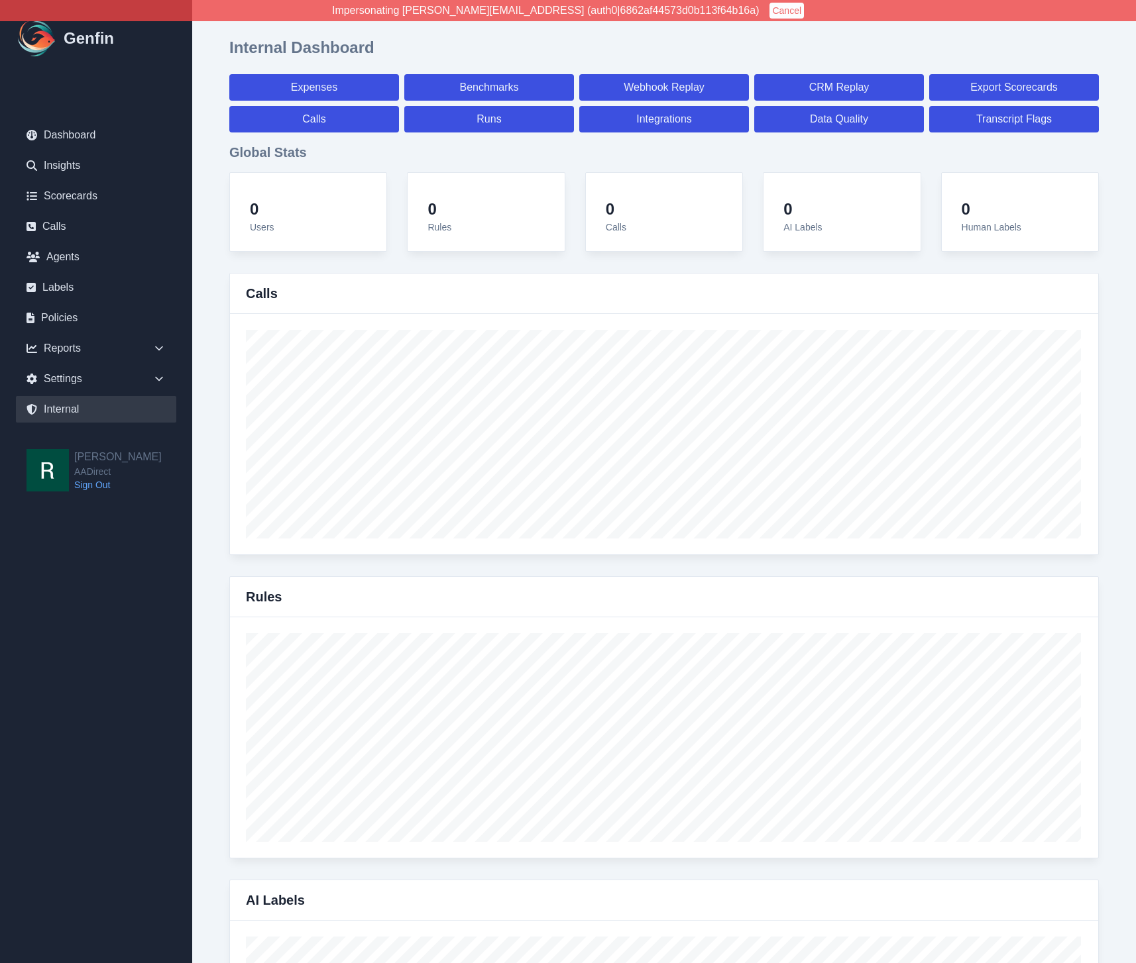
select select "7"
select select "paid"
select select "7"
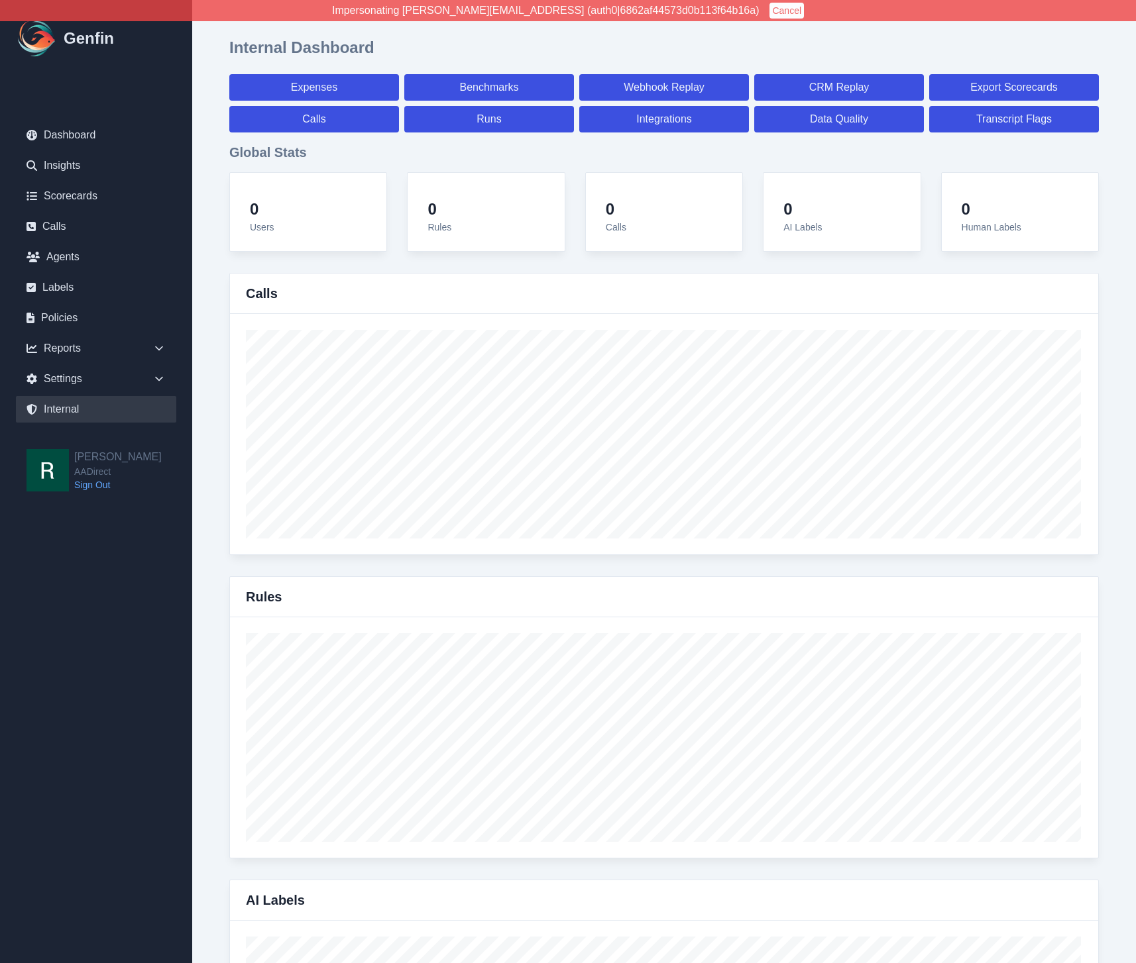
select select "7"
select select "paid"
select select "7"
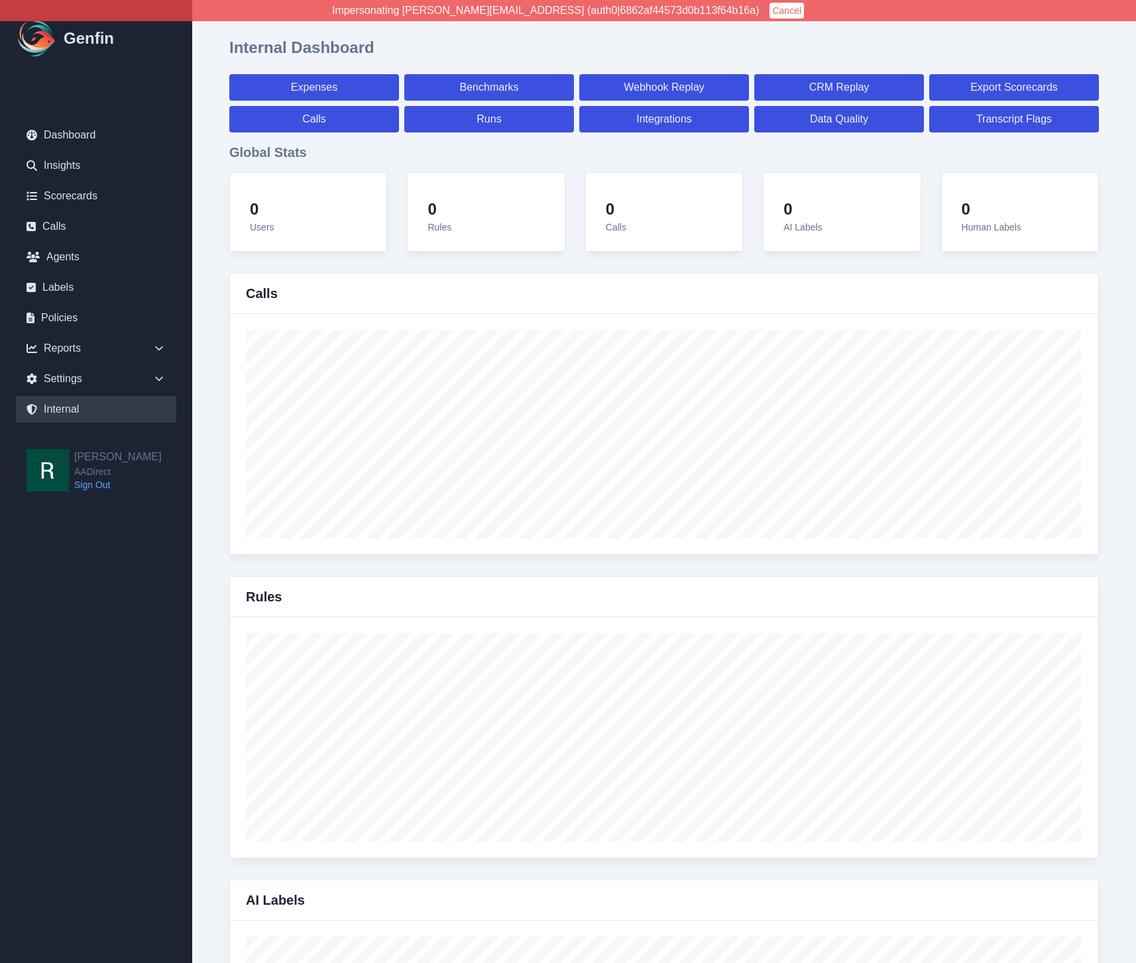
select select "7"
select select "paid"
select select "7"
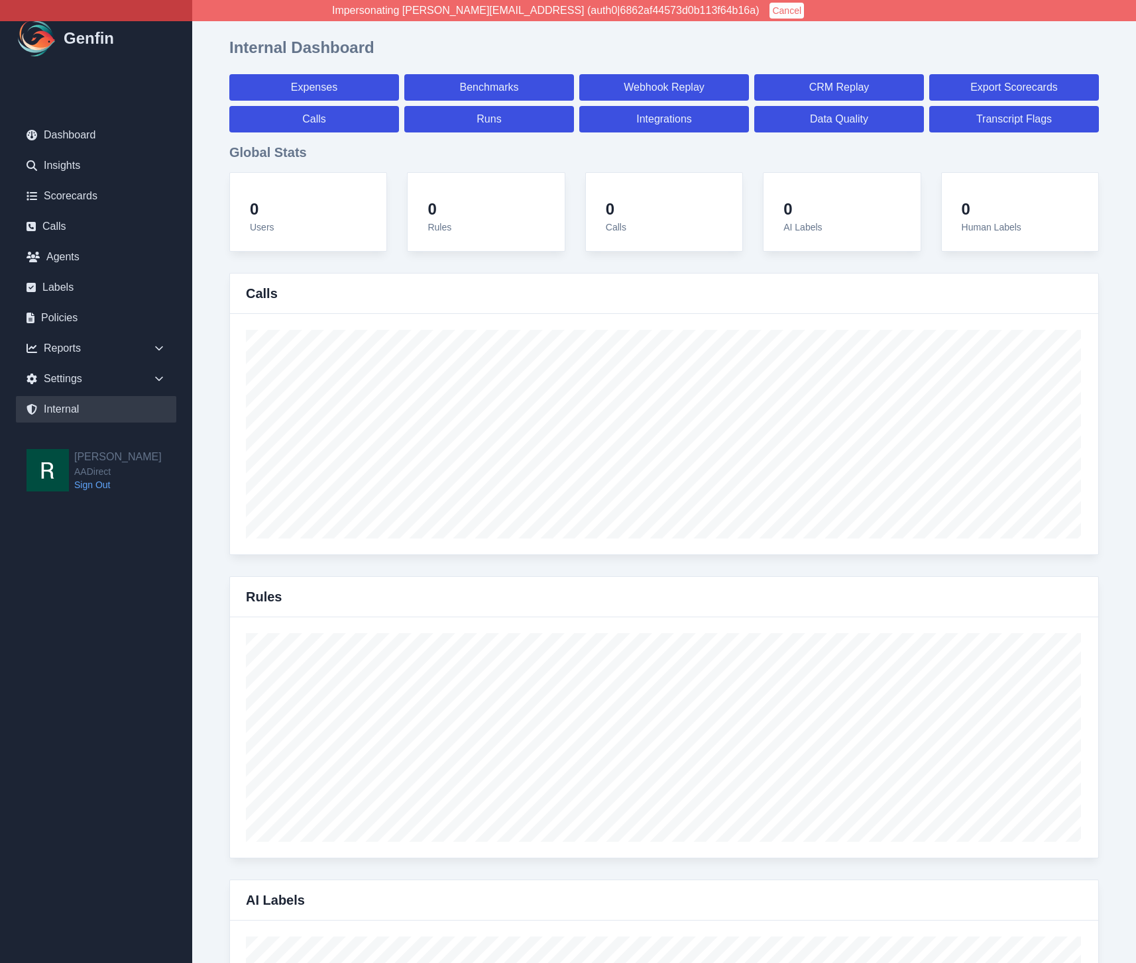
select select "7"
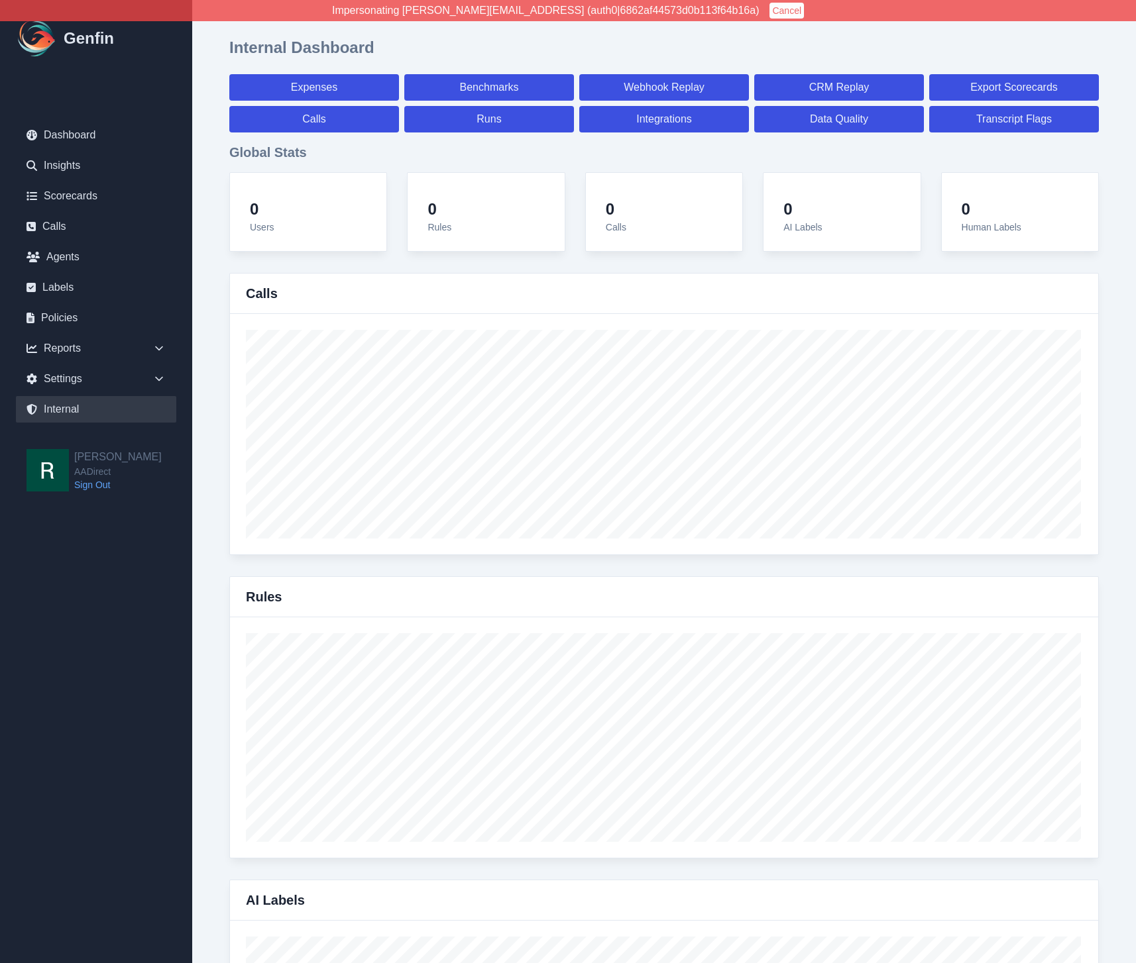
select select "paid"
select select "7"
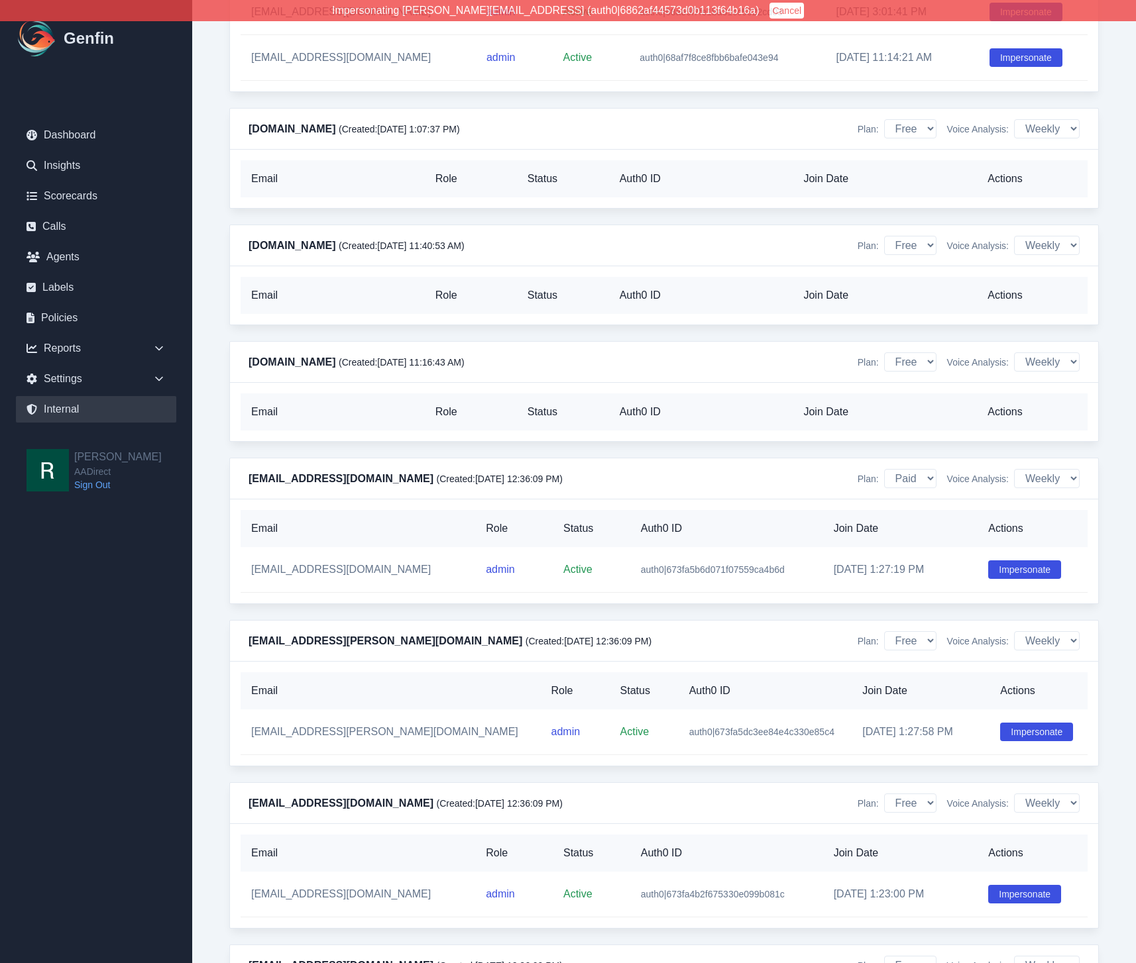
scroll to position [12542, 0]
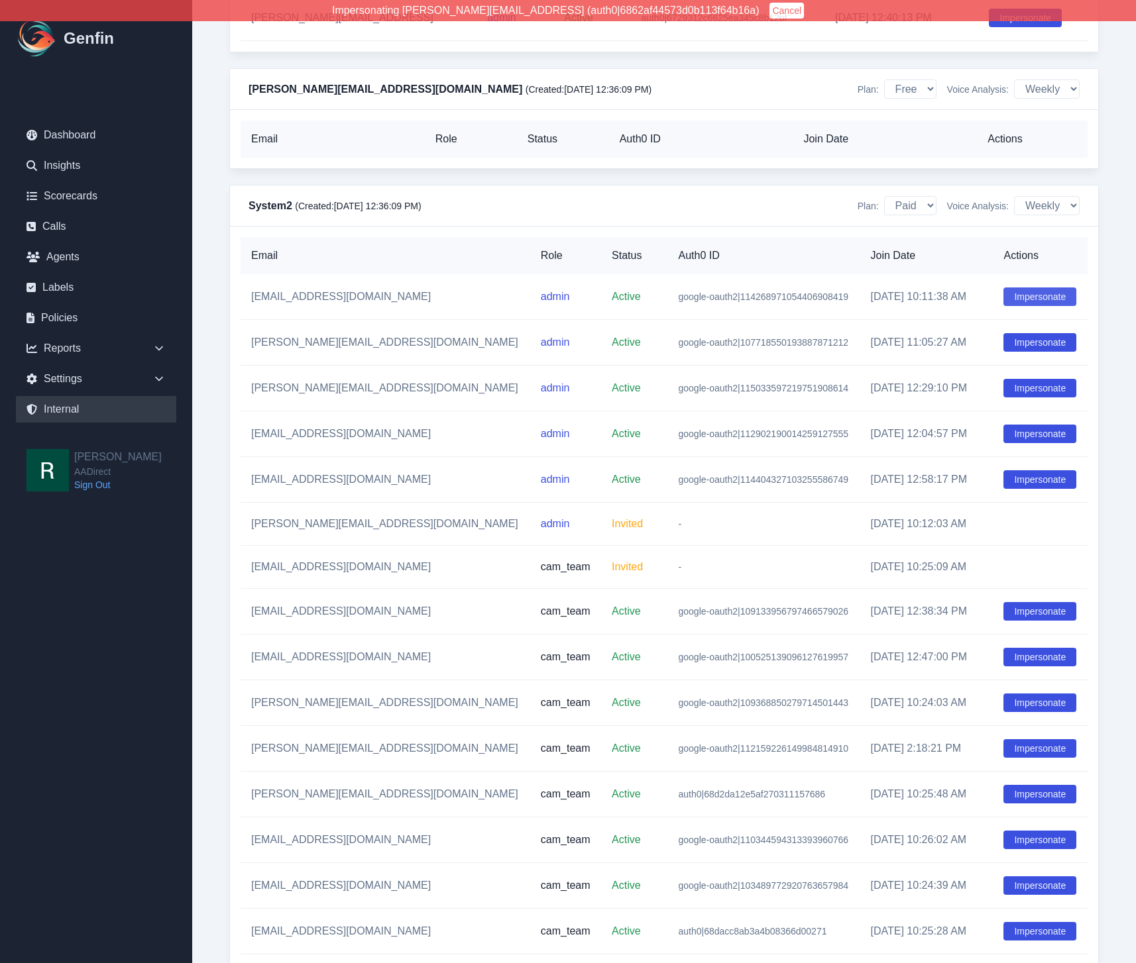
click at [1028, 288] on button "Impersonate" at bounding box center [1039, 297] width 73 height 19
click at [78, 229] on link "Calls" at bounding box center [96, 226] width 160 height 27
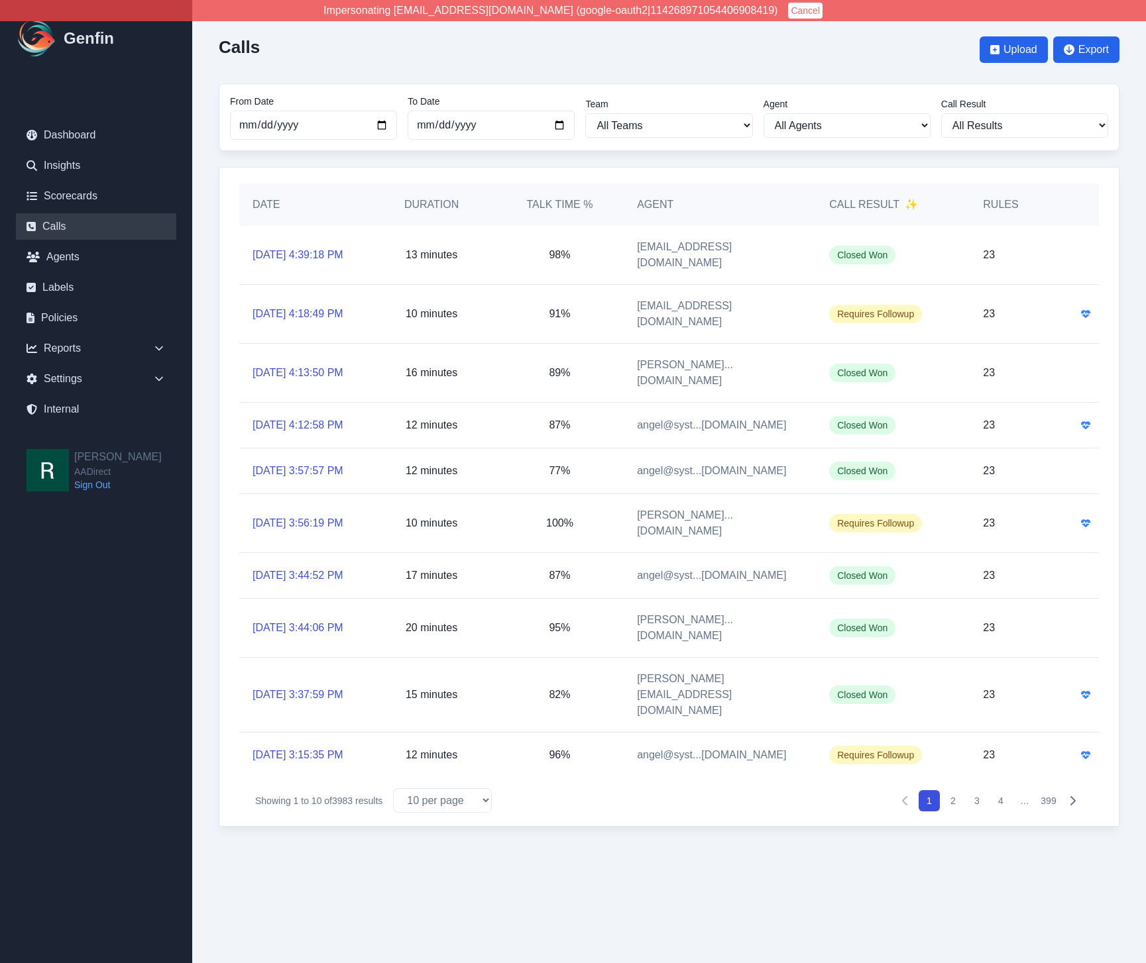
click at [1077, 806] on icon "Pagination" at bounding box center [1072, 801] width 11 height 11
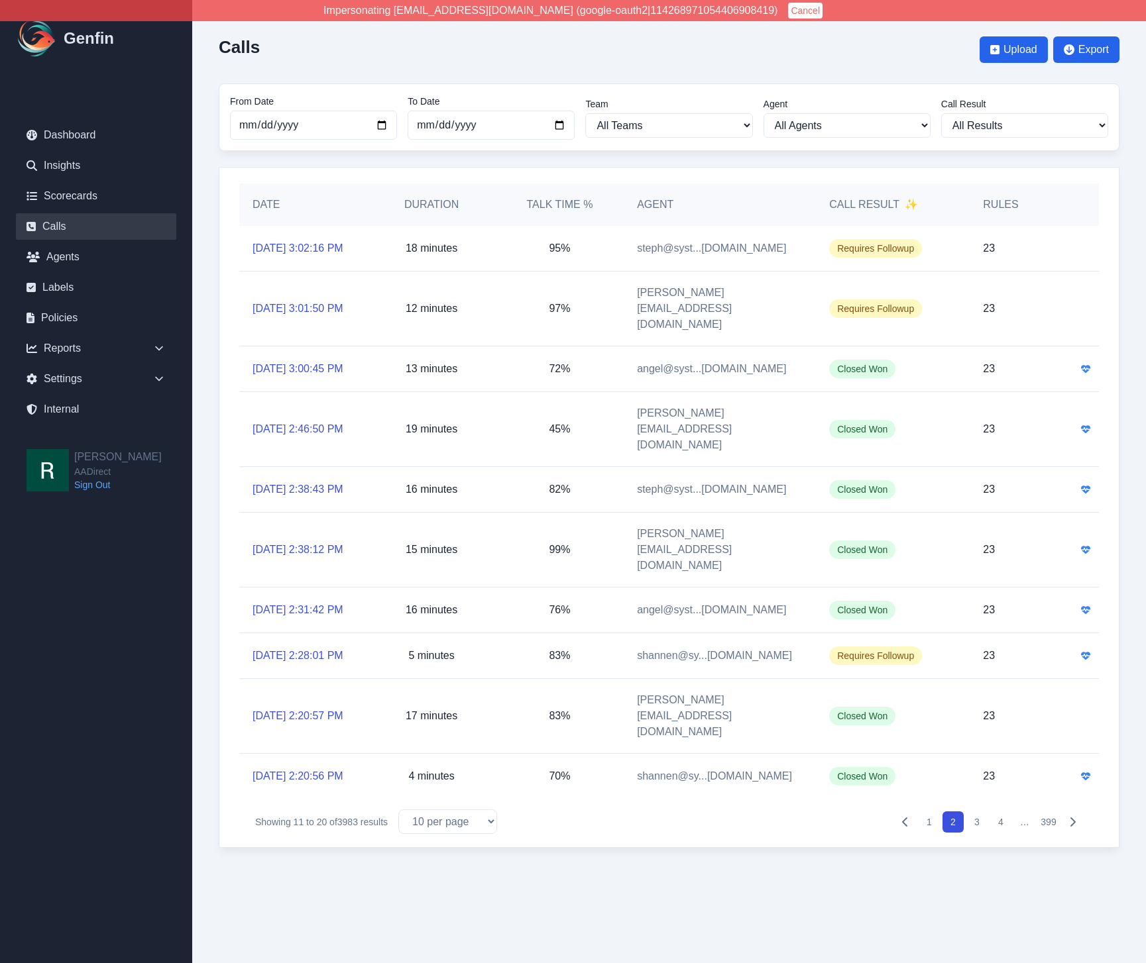
click at [1069, 828] on icon "Pagination" at bounding box center [1072, 822] width 11 height 11
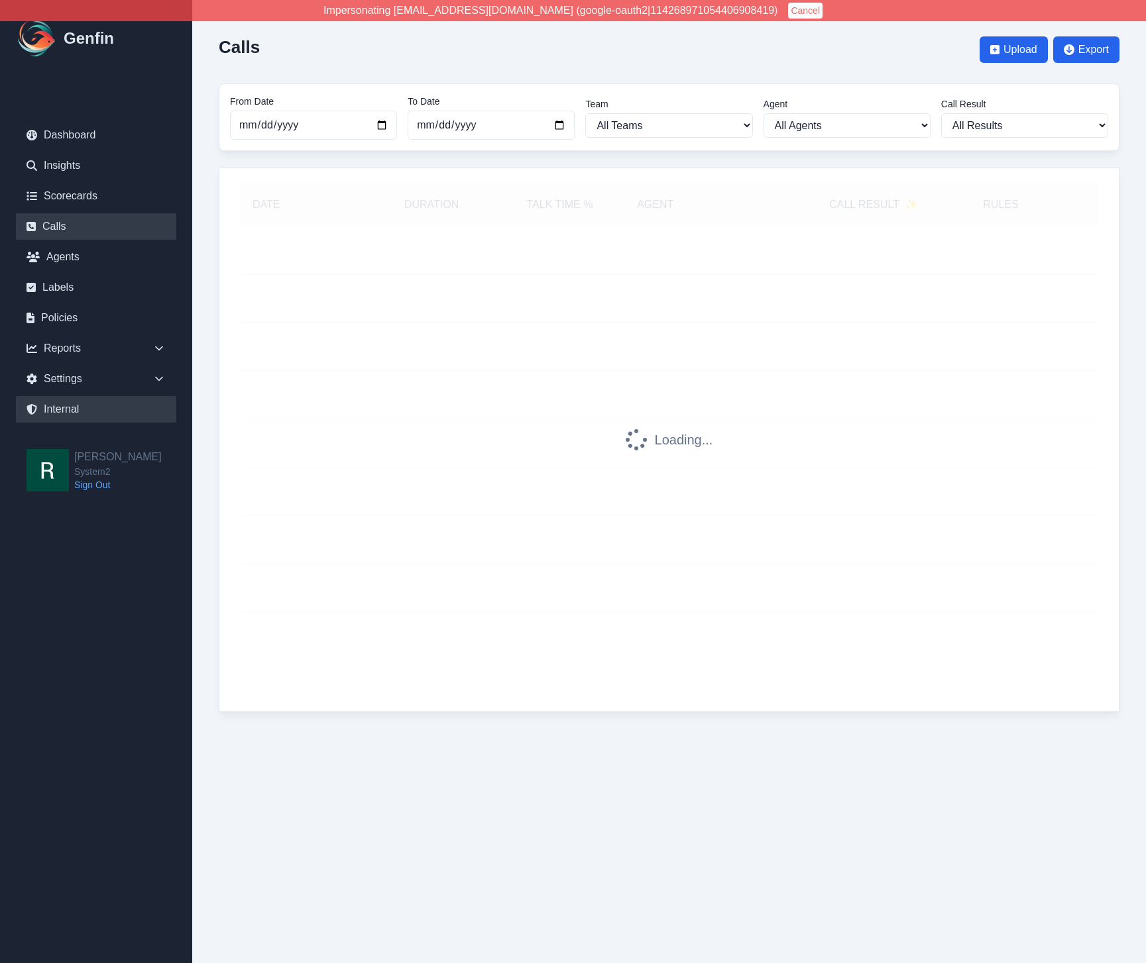
click at [77, 406] on link "Internal" at bounding box center [96, 409] width 160 height 27
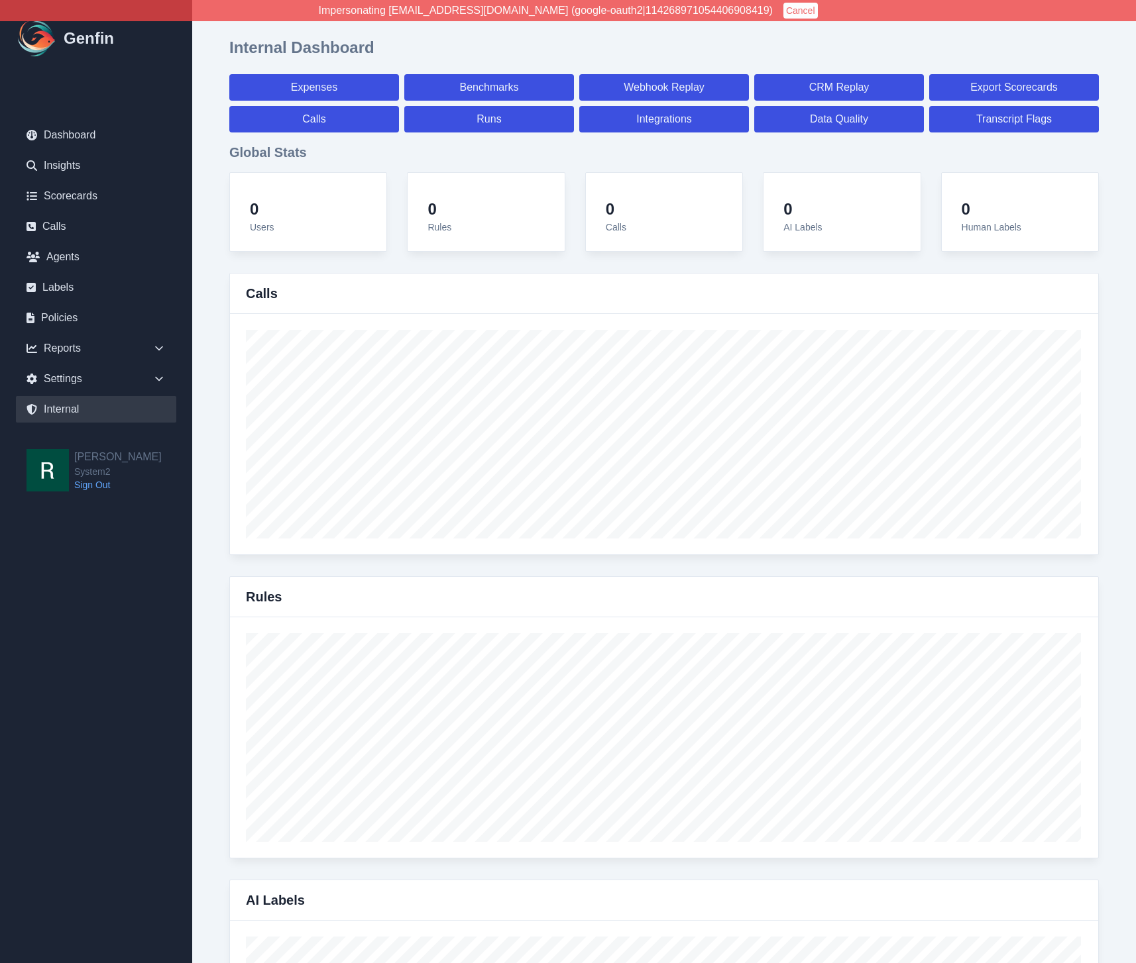
select select "paid"
select select "7"
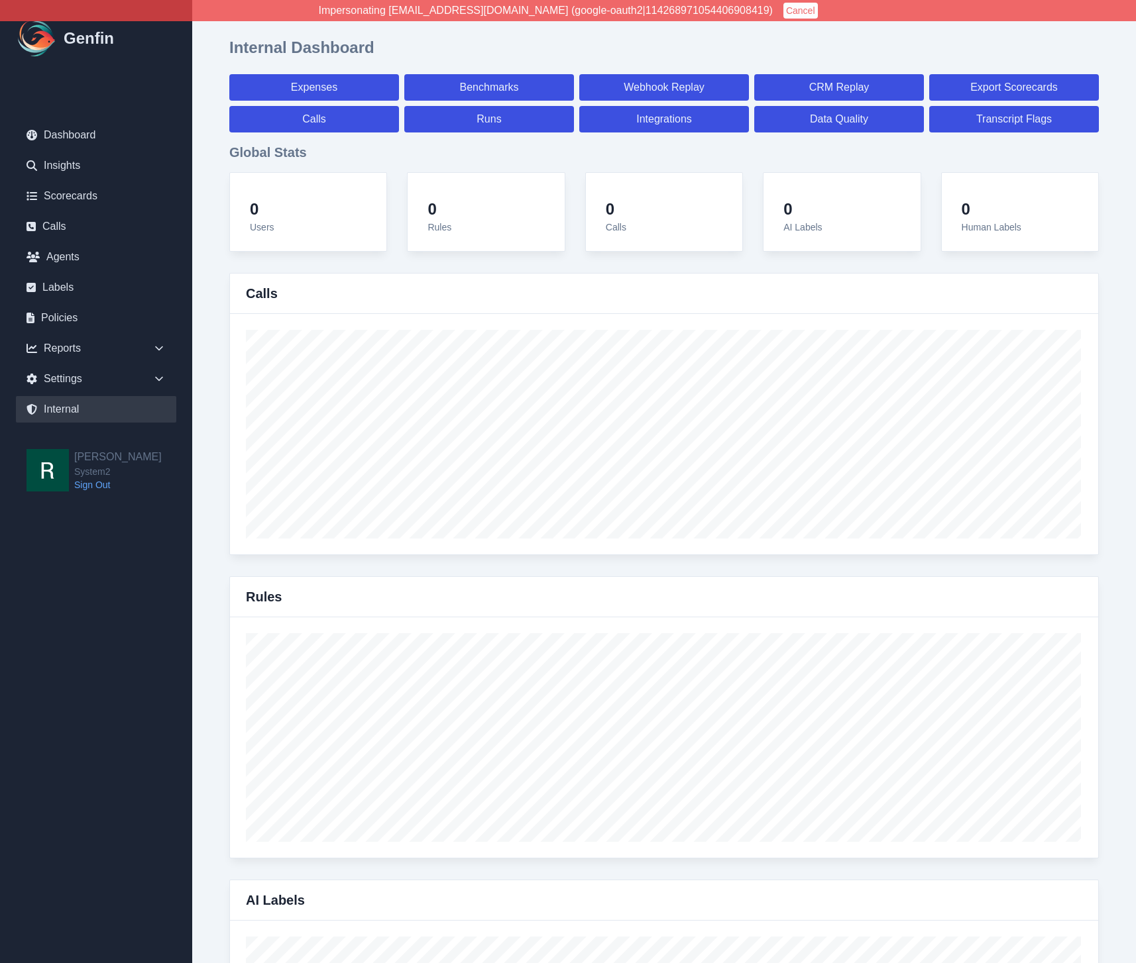
select select "paid"
select select "7"
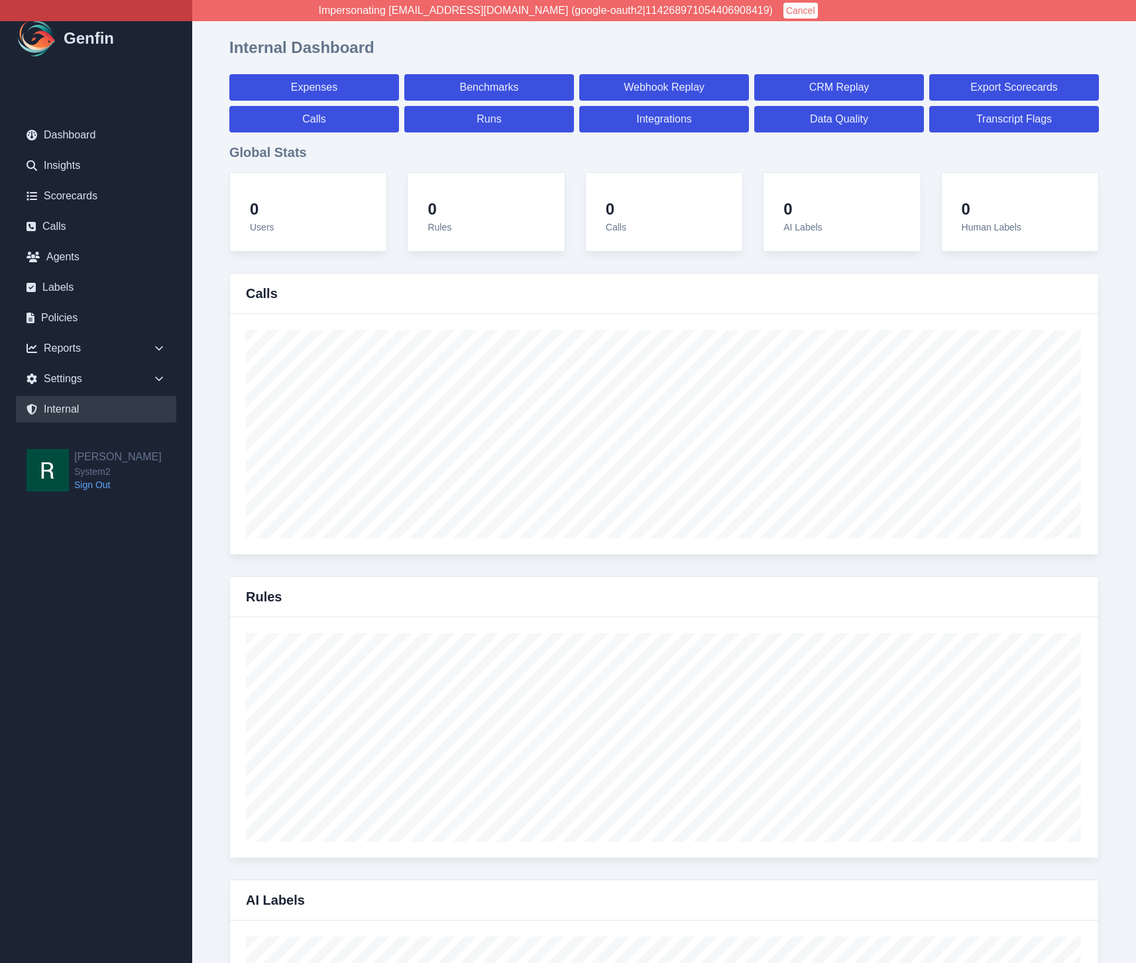
select select "7"
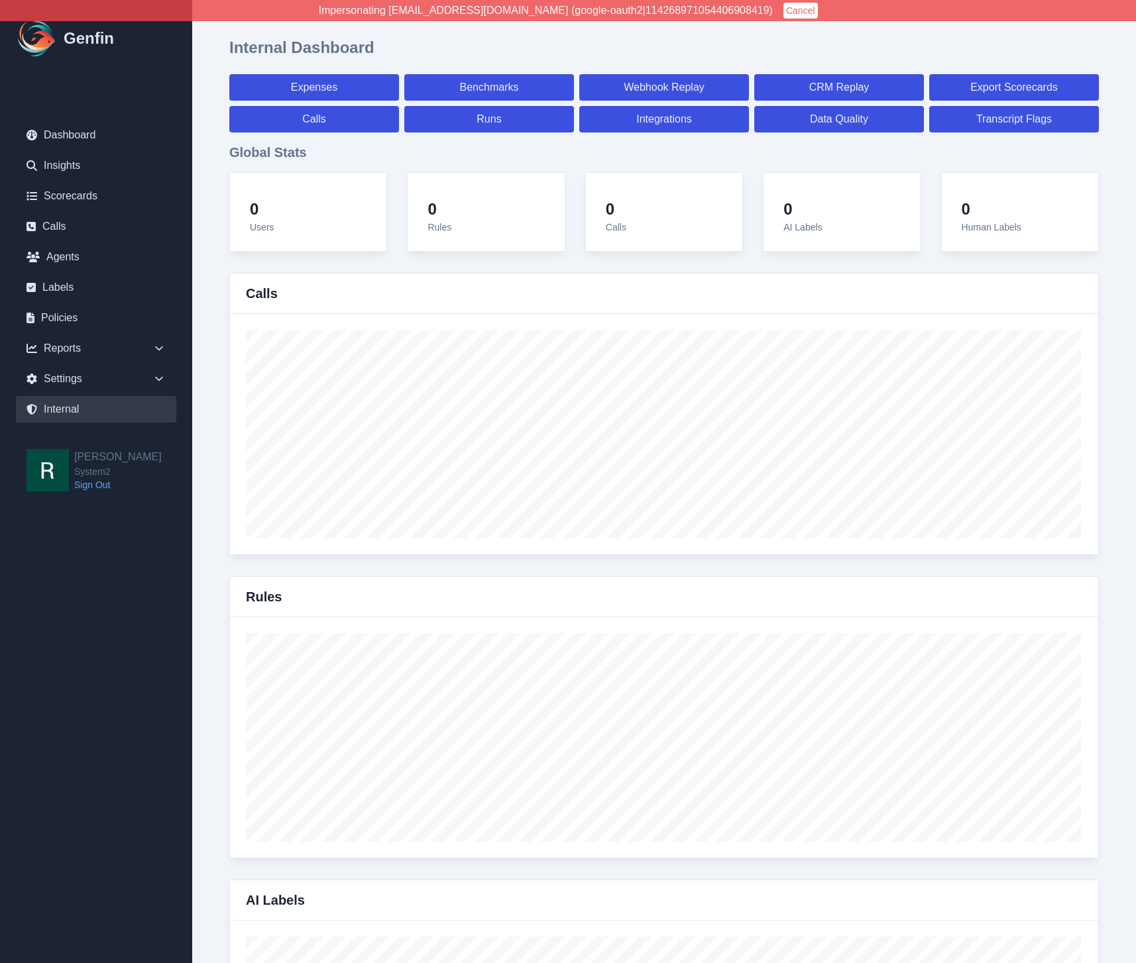
select select "7"
select select "paid"
select select "7"
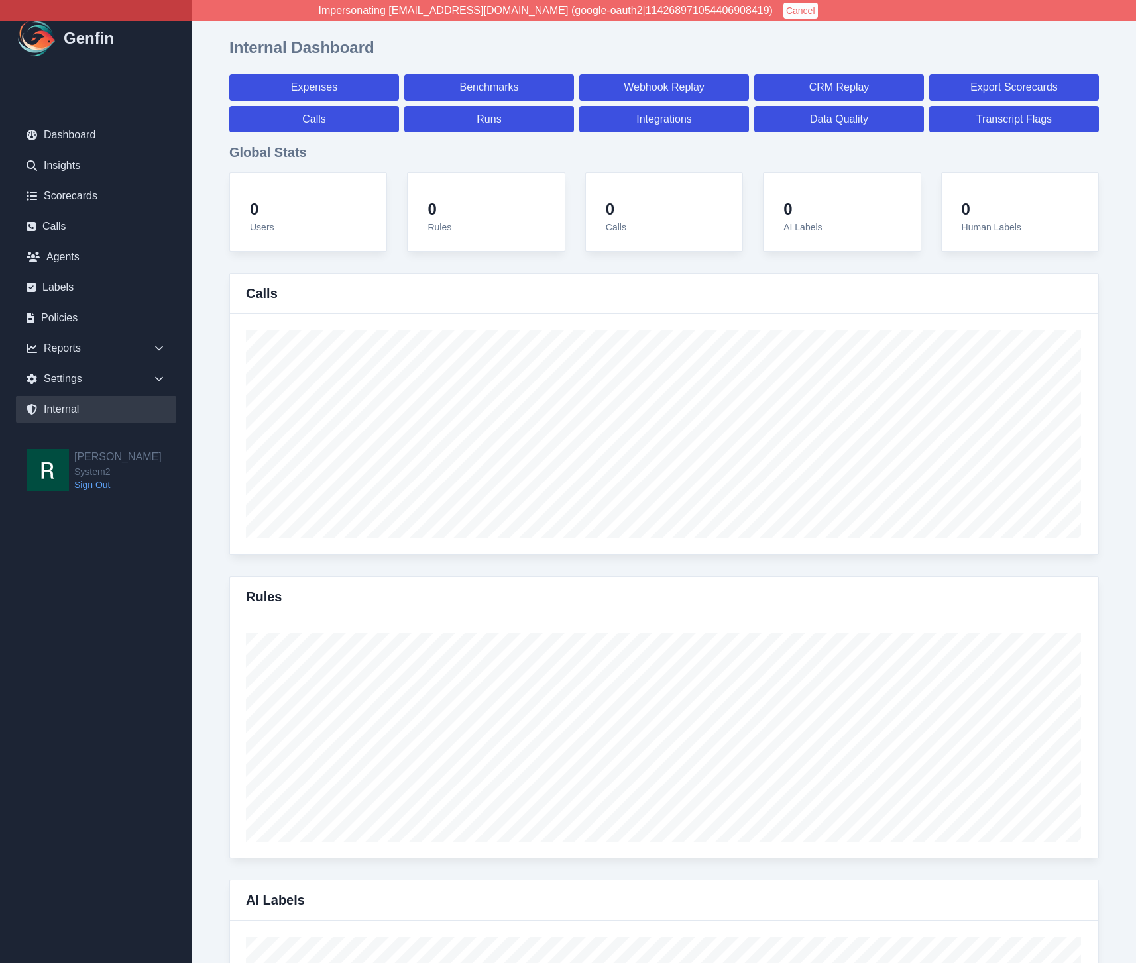
select select "7"
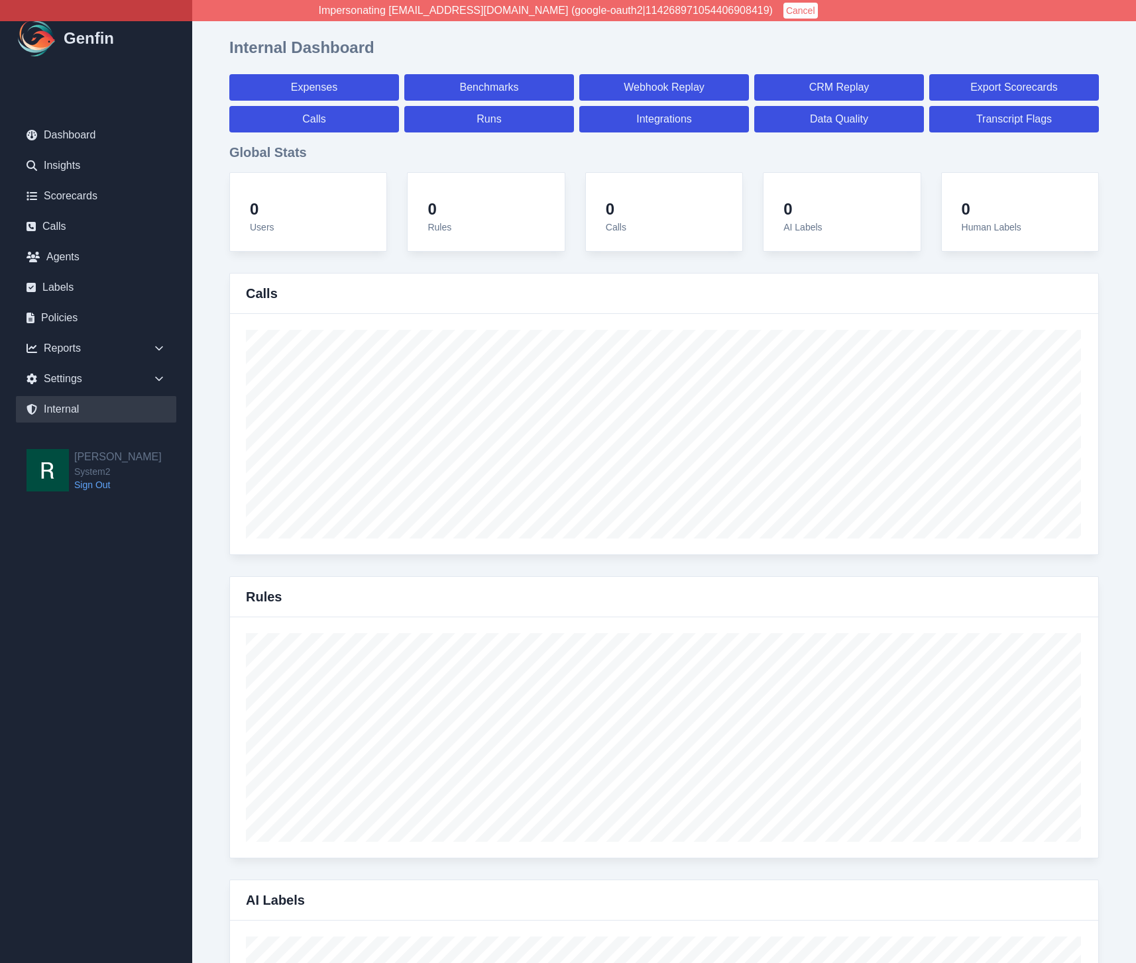
select select "7"
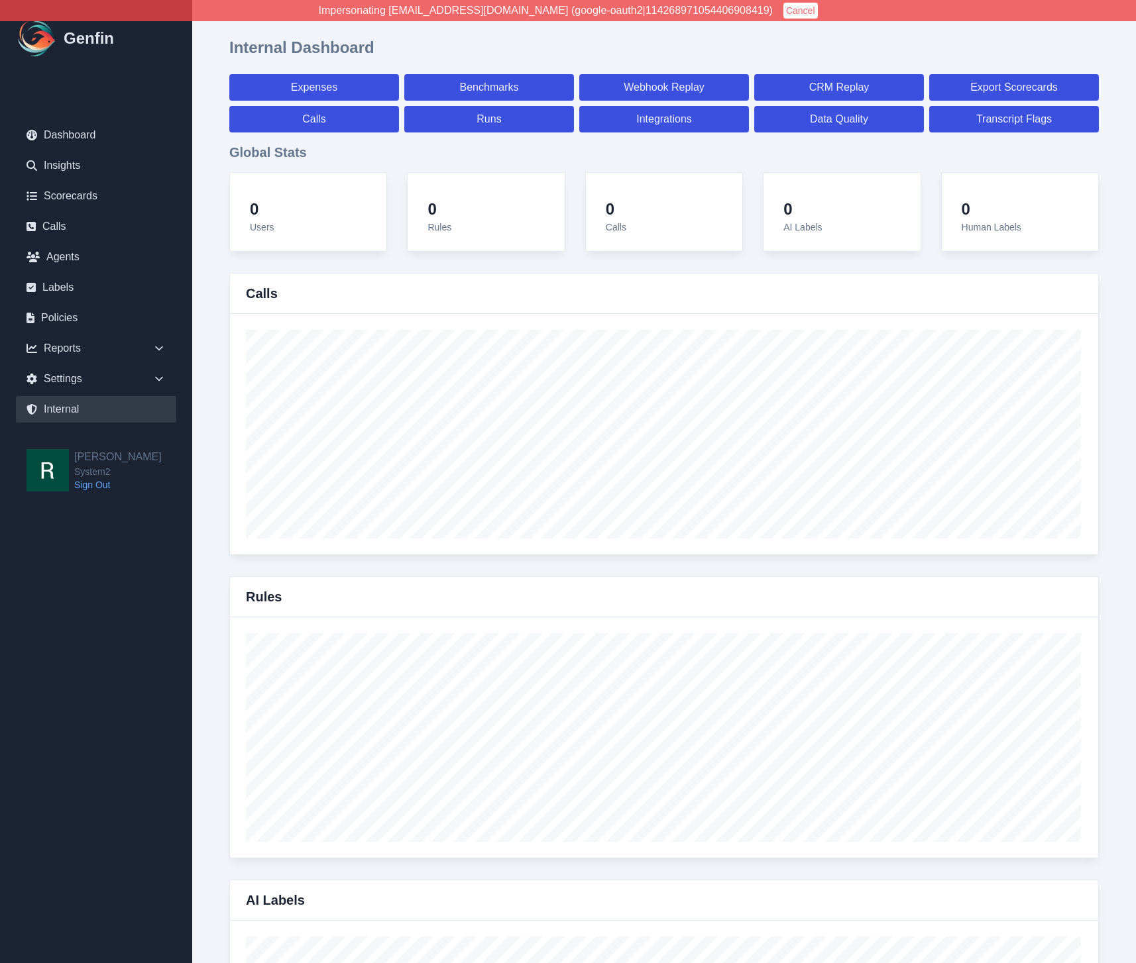
select select "7"
select select "paid"
select select "7"
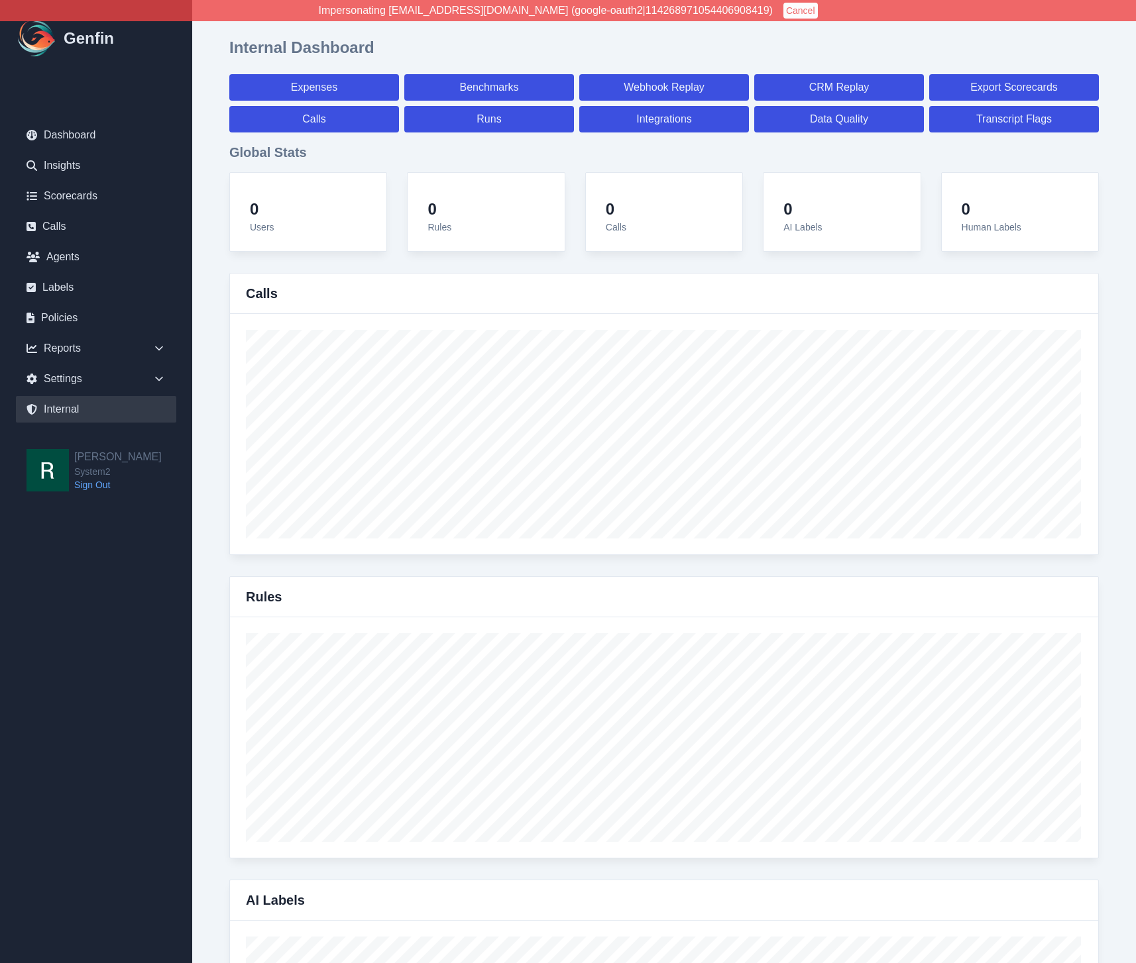
select select "7"
select select "paid"
select select "7"
select select "paid"
select select "7"
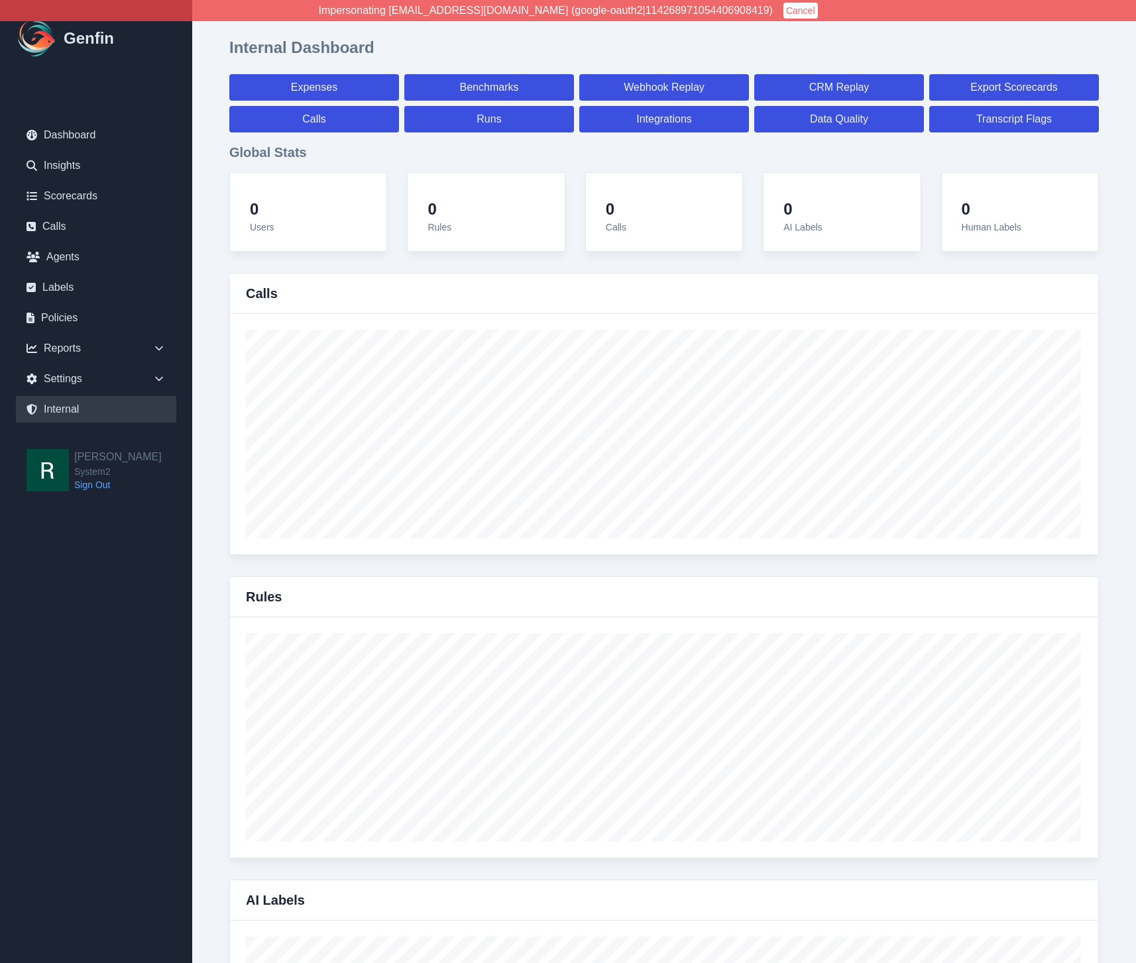
select select "paid"
select select "7"
select select "paid"
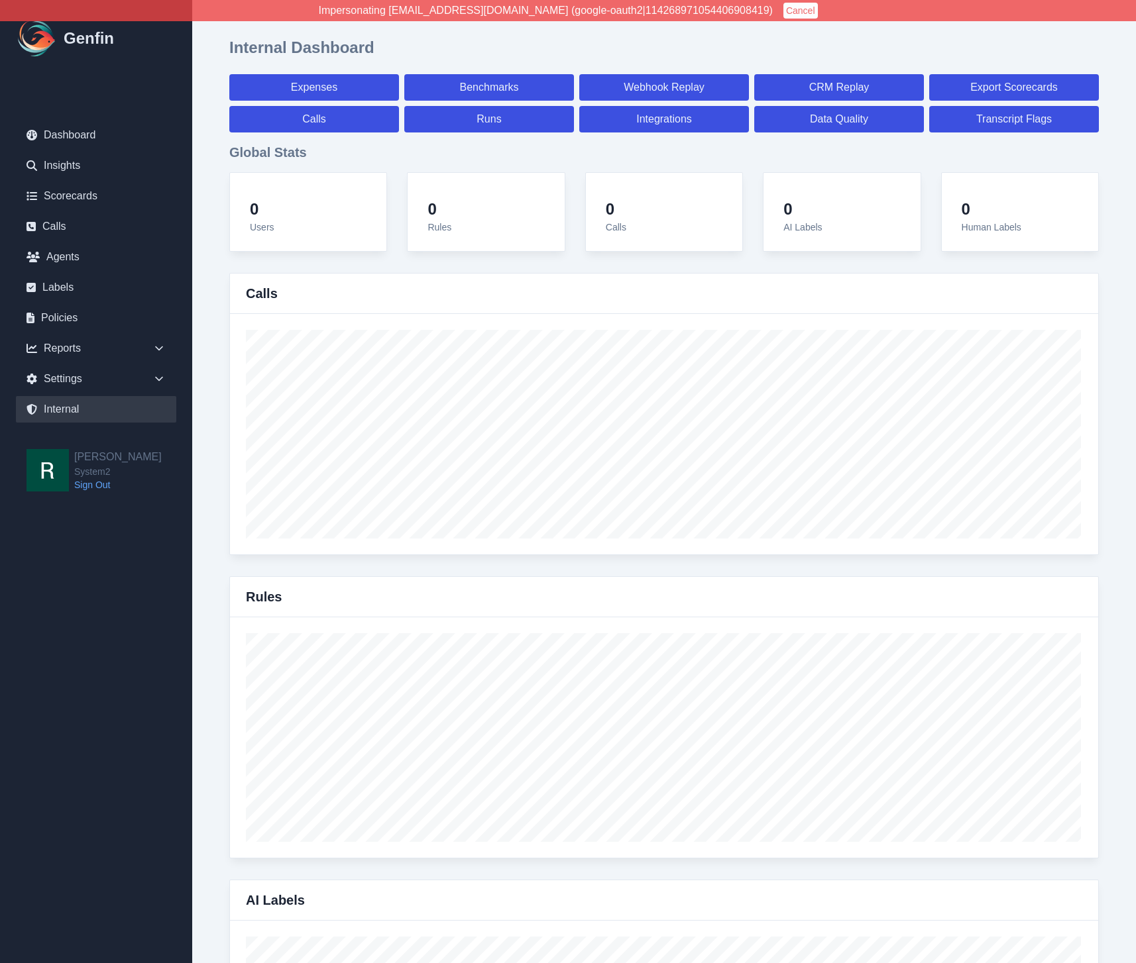
select select "7"
select select "paid"
select select "7"
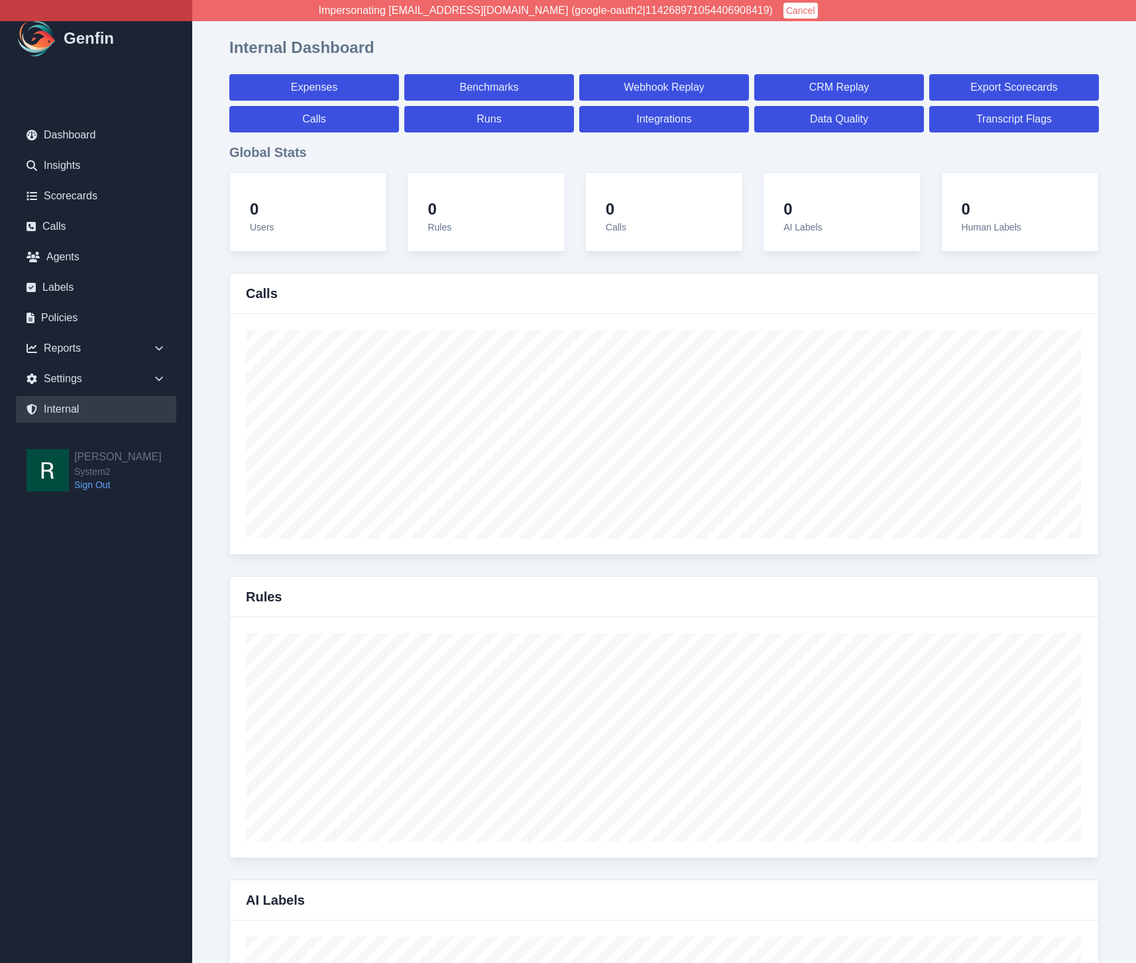
select select "7"
select select "paid"
select select "7"
select select "paid"
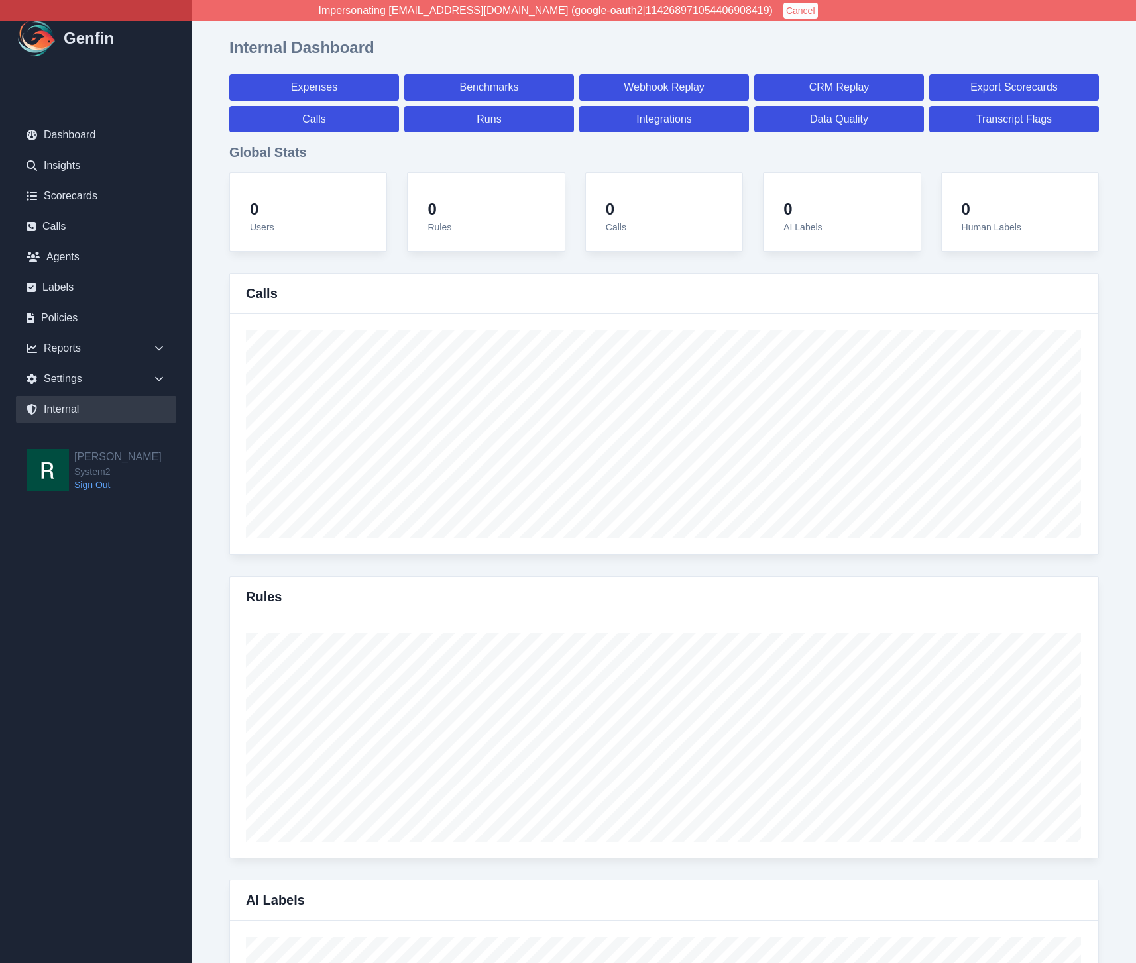
select select "7"
select select "paid"
select select "7"
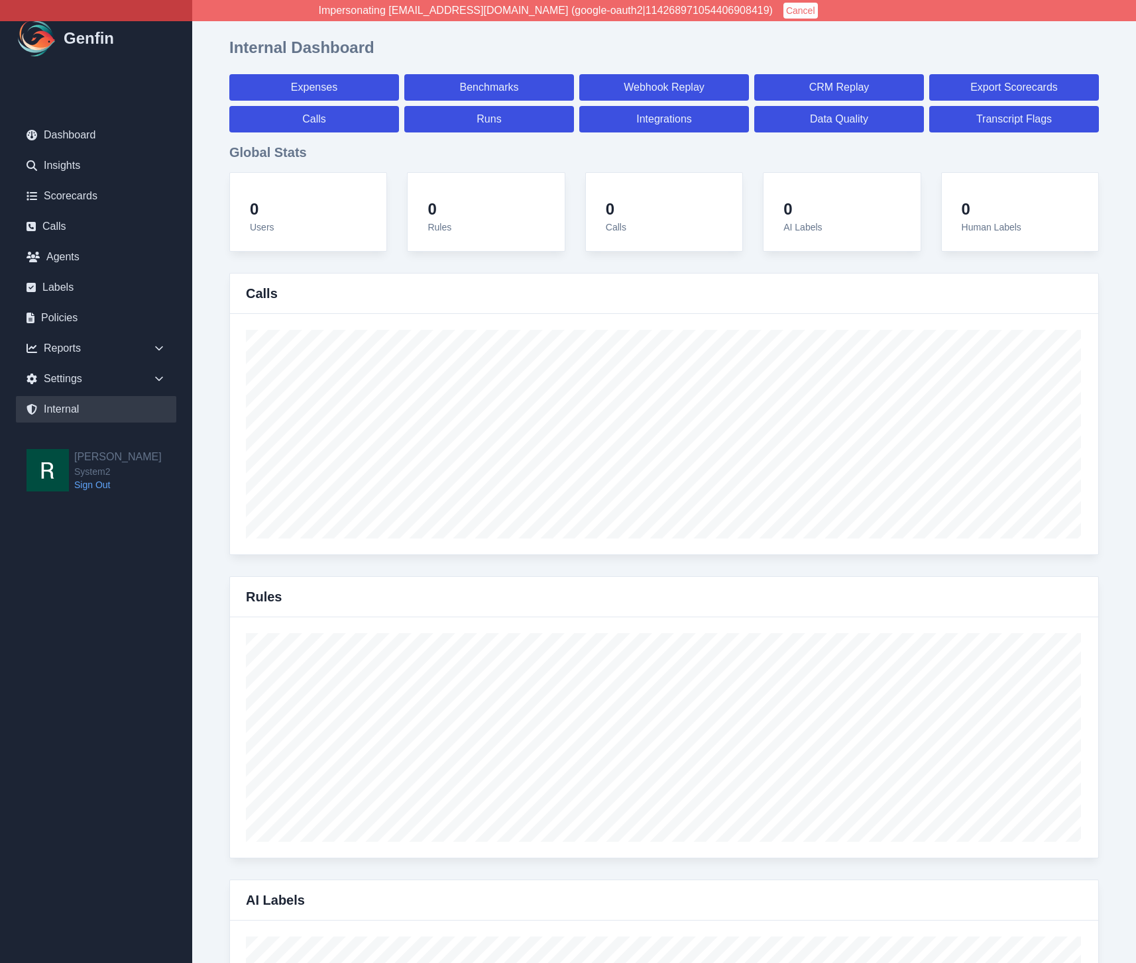
select select "7"
select select "paid"
select select "7"
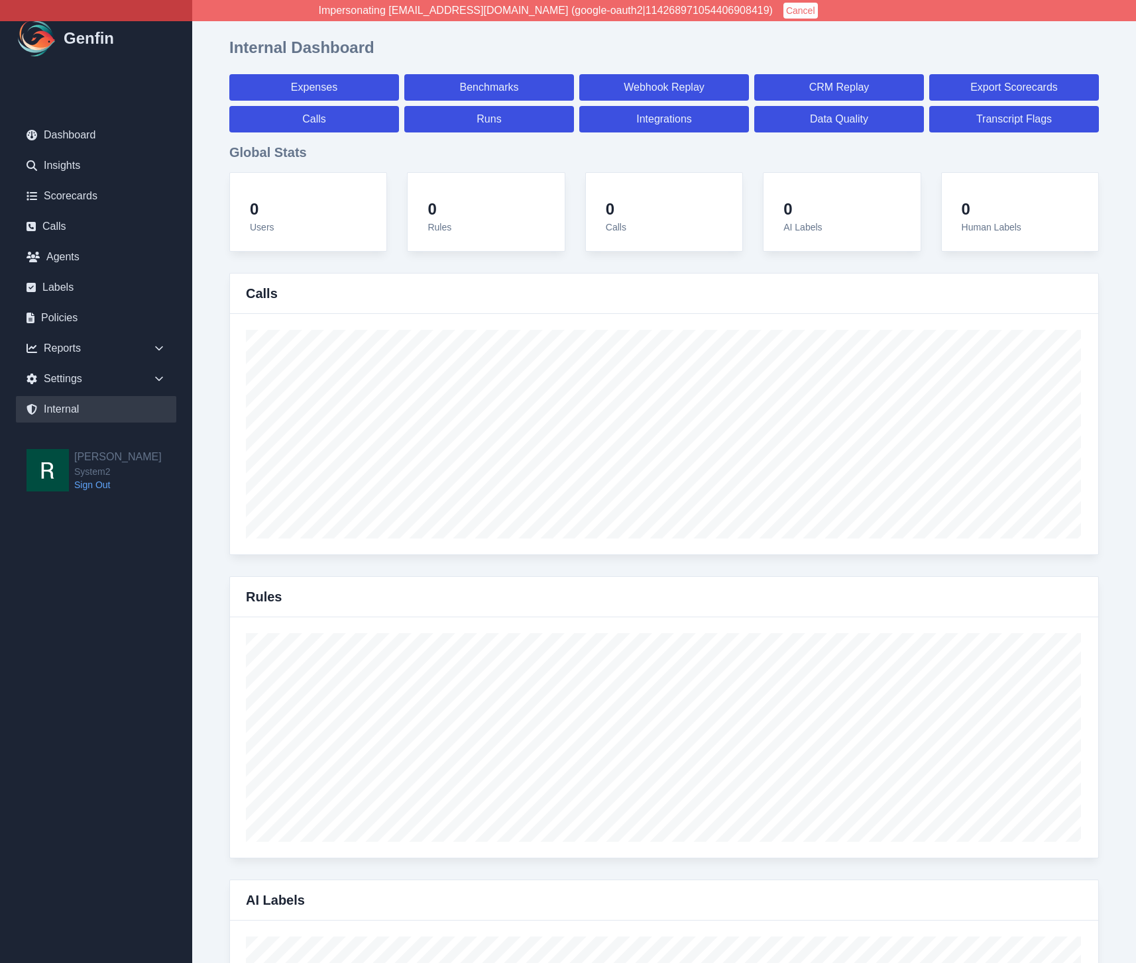
select select "7"
select select "paid"
select select "7"
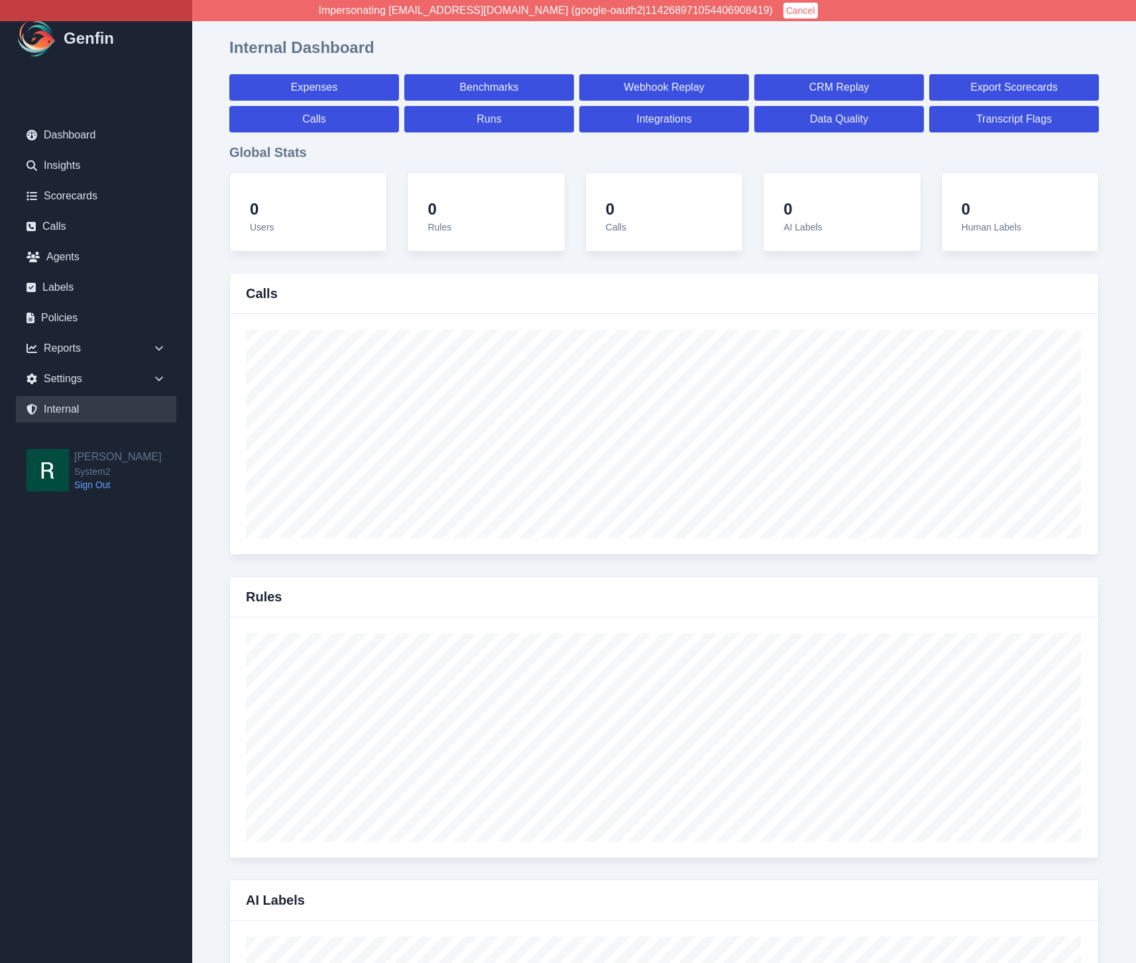
select select "7"
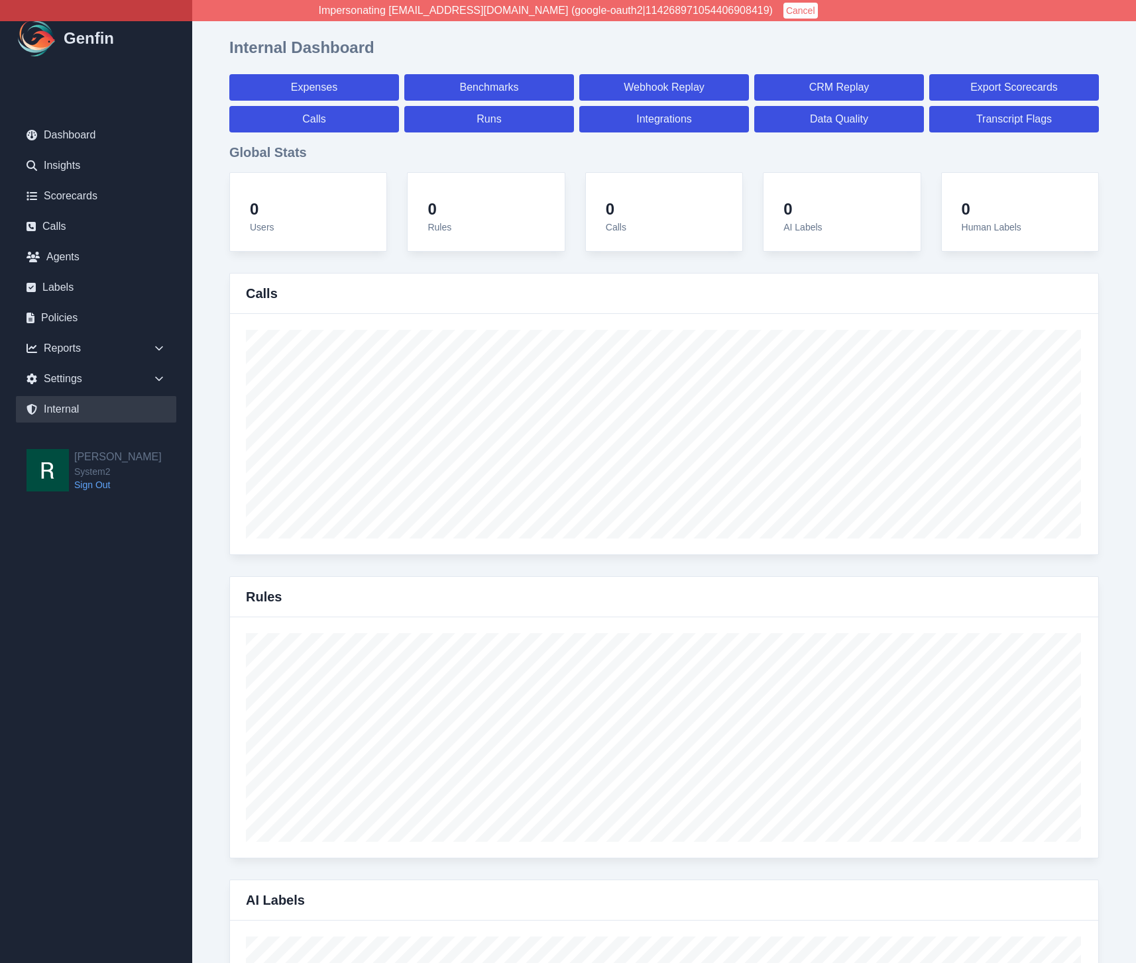
select select "paid"
select select "7"
click at [783, 9] on button "Cancel" at bounding box center [800, 11] width 34 height 16
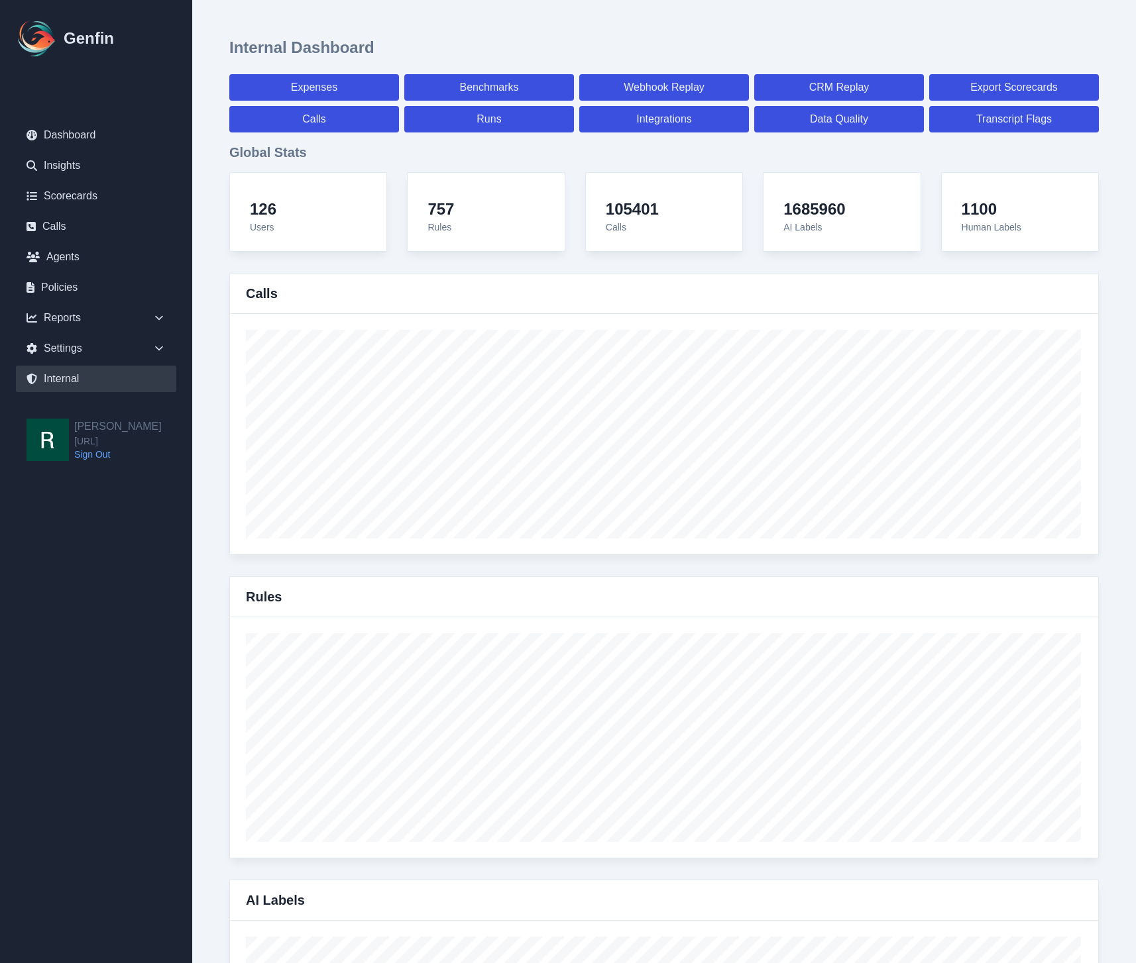
click at [54, 379] on link "Internal" at bounding box center [96, 379] width 160 height 27
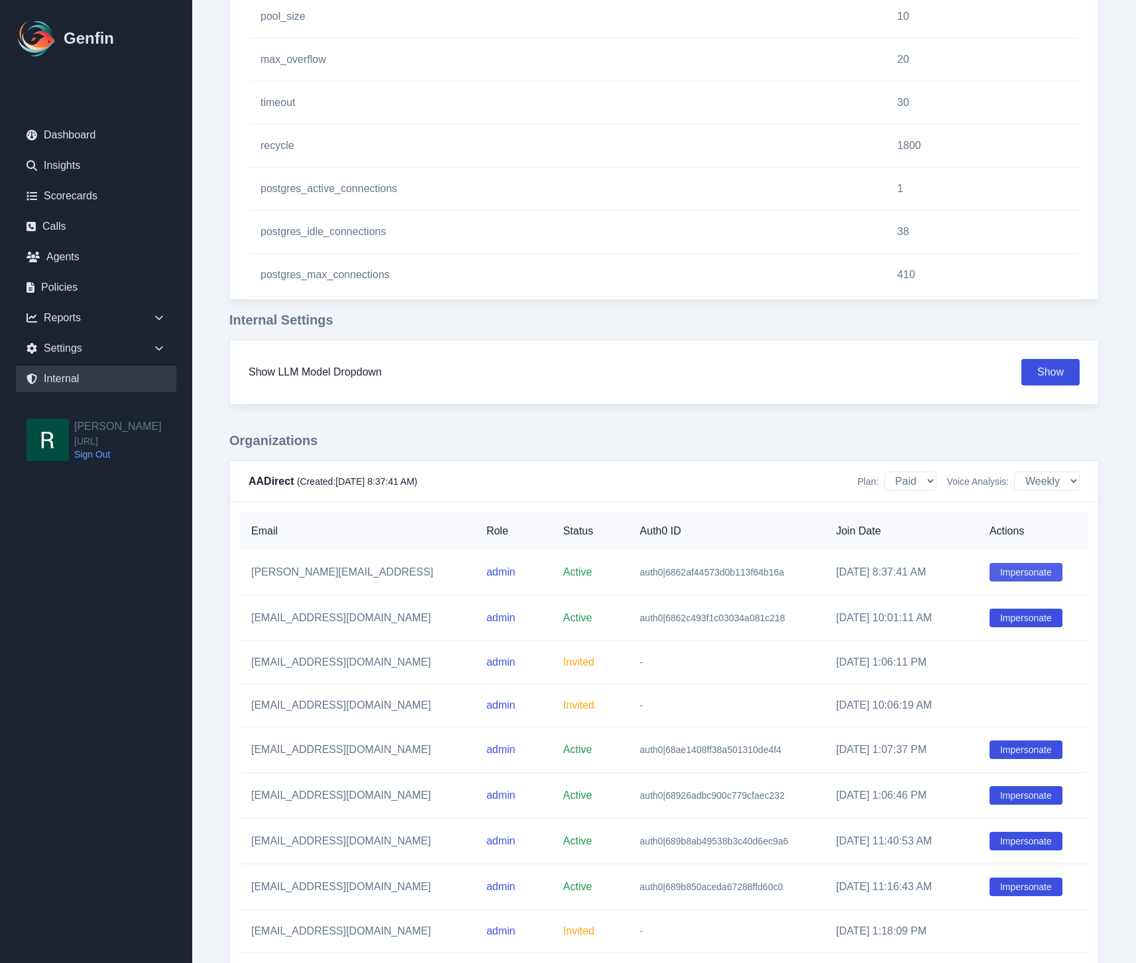
click at [1040, 571] on button "Impersonate" at bounding box center [1025, 572] width 73 height 19
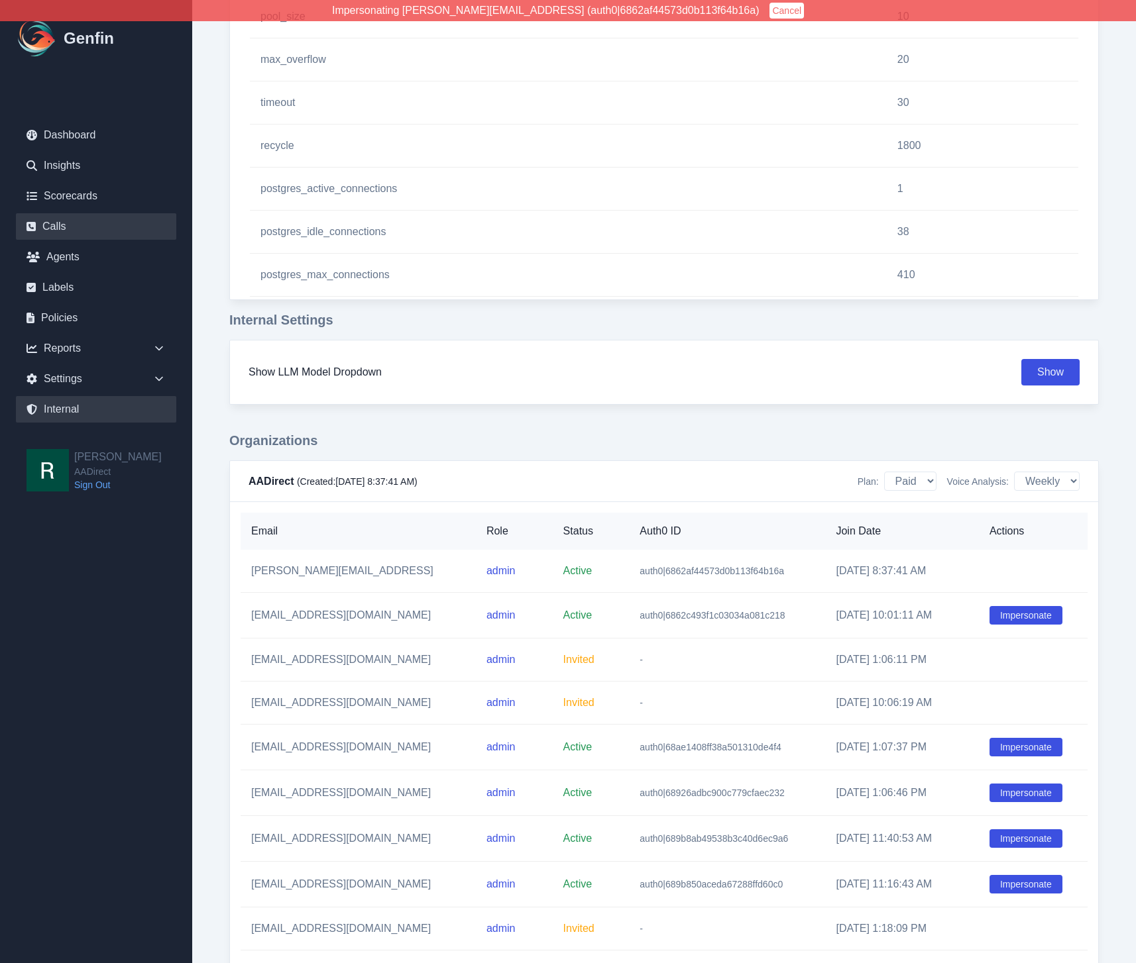
click at [72, 232] on link "Calls" at bounding box center [96, 226] width 160 height 27
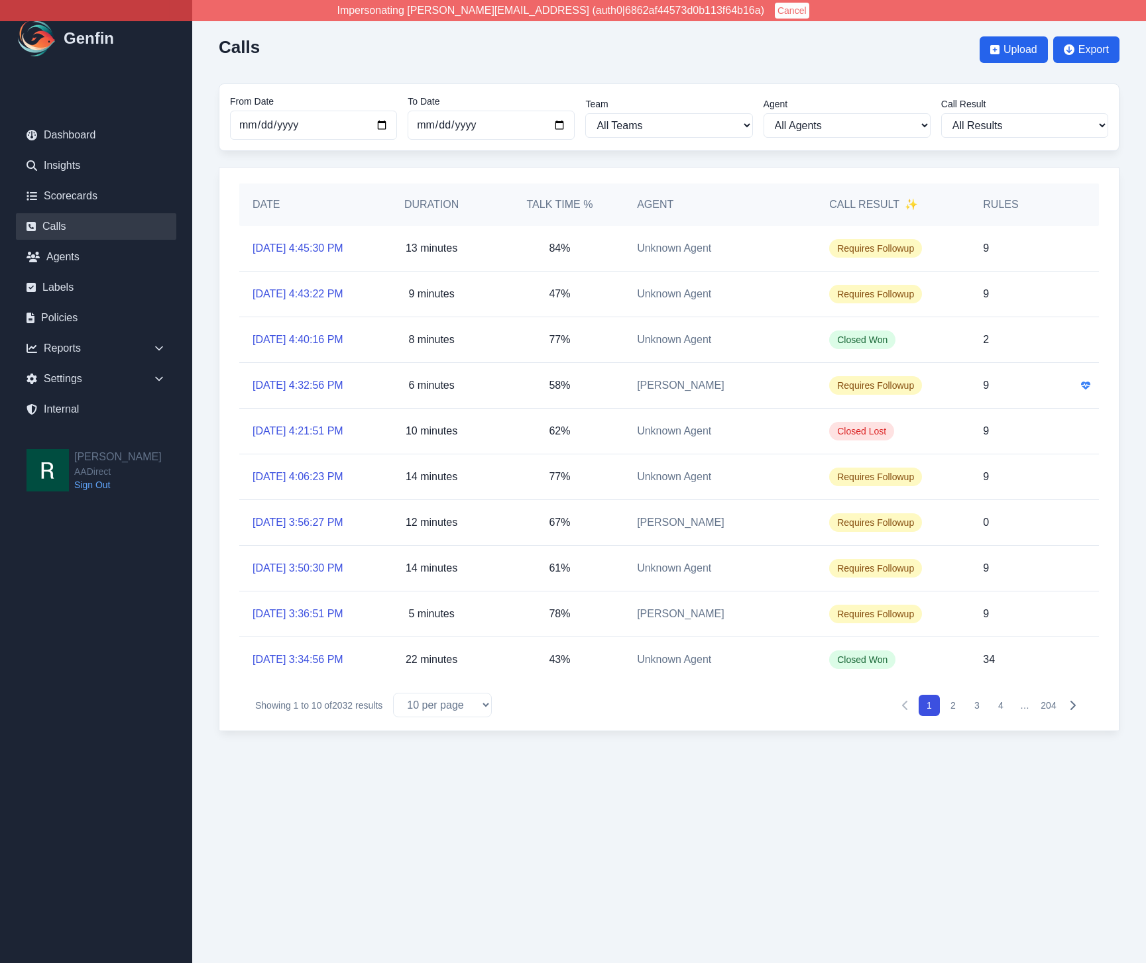
click at [1069, 711] on icon "Pagination" at bounding box center [1072, 705] width 11 height 11
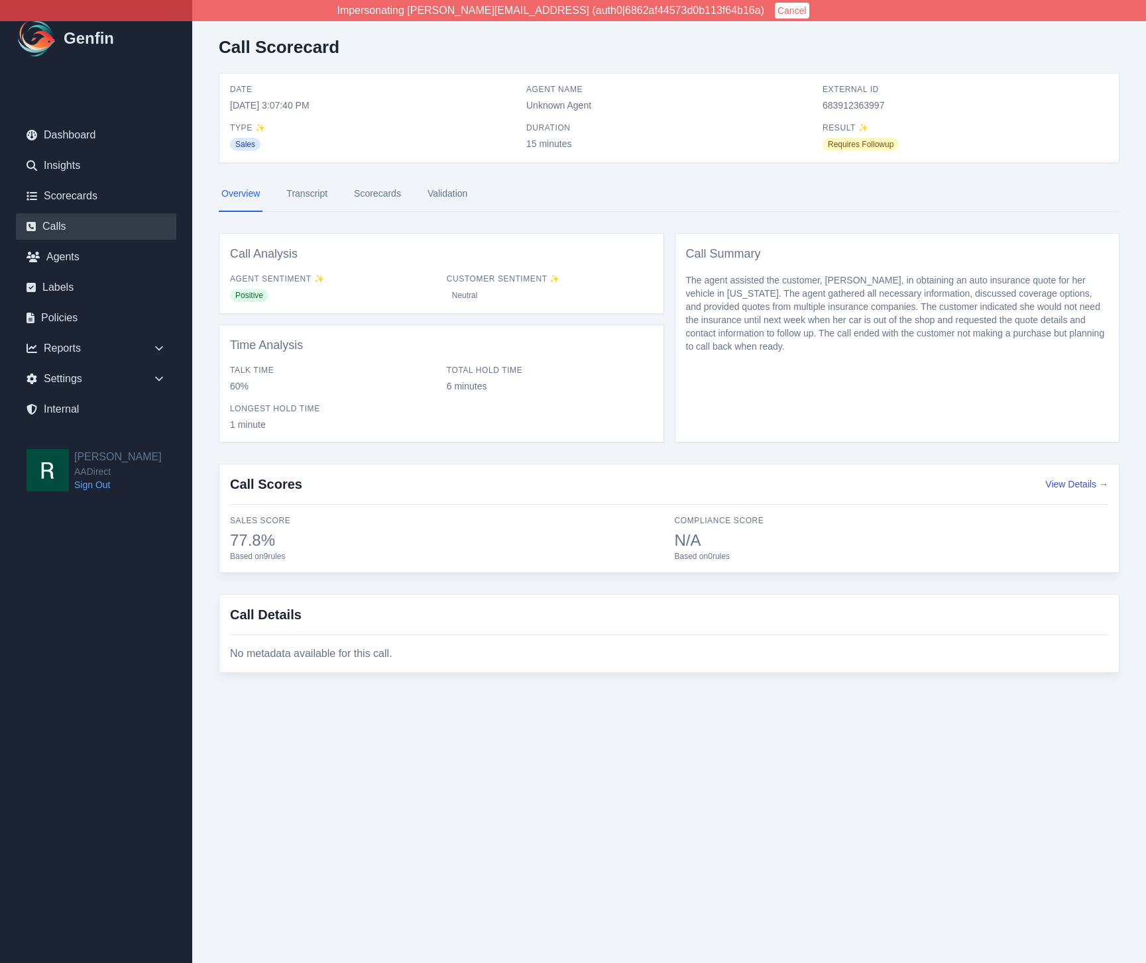
click at [62, 217] on link "Calls" at bounding box center [96, 226] width 160 height 27
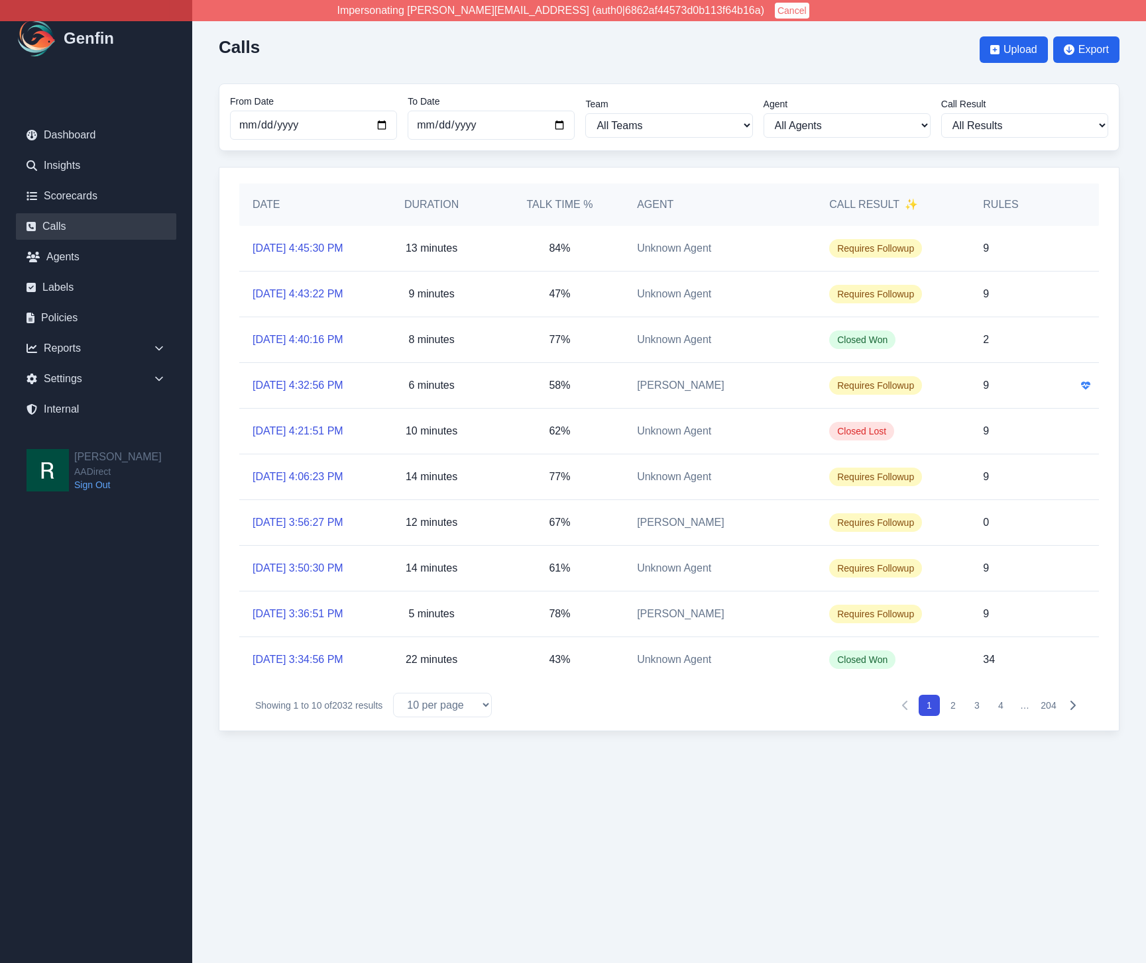
click at [1077, 716] on button "Next" at bounding box center [1071, 705] width 21 height 21
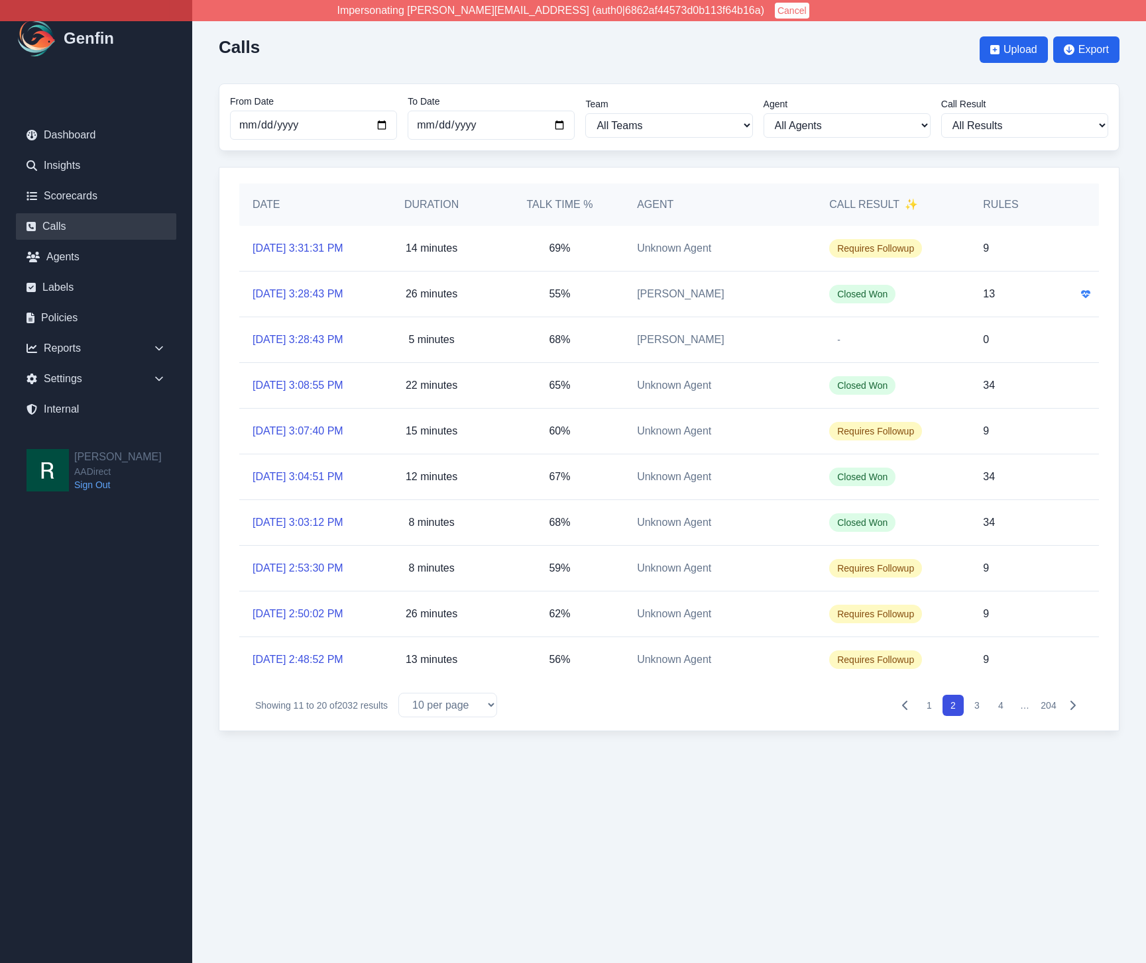
click at [995, 716] on button "4" at bounding box center [1000, 705] width 21 height 21
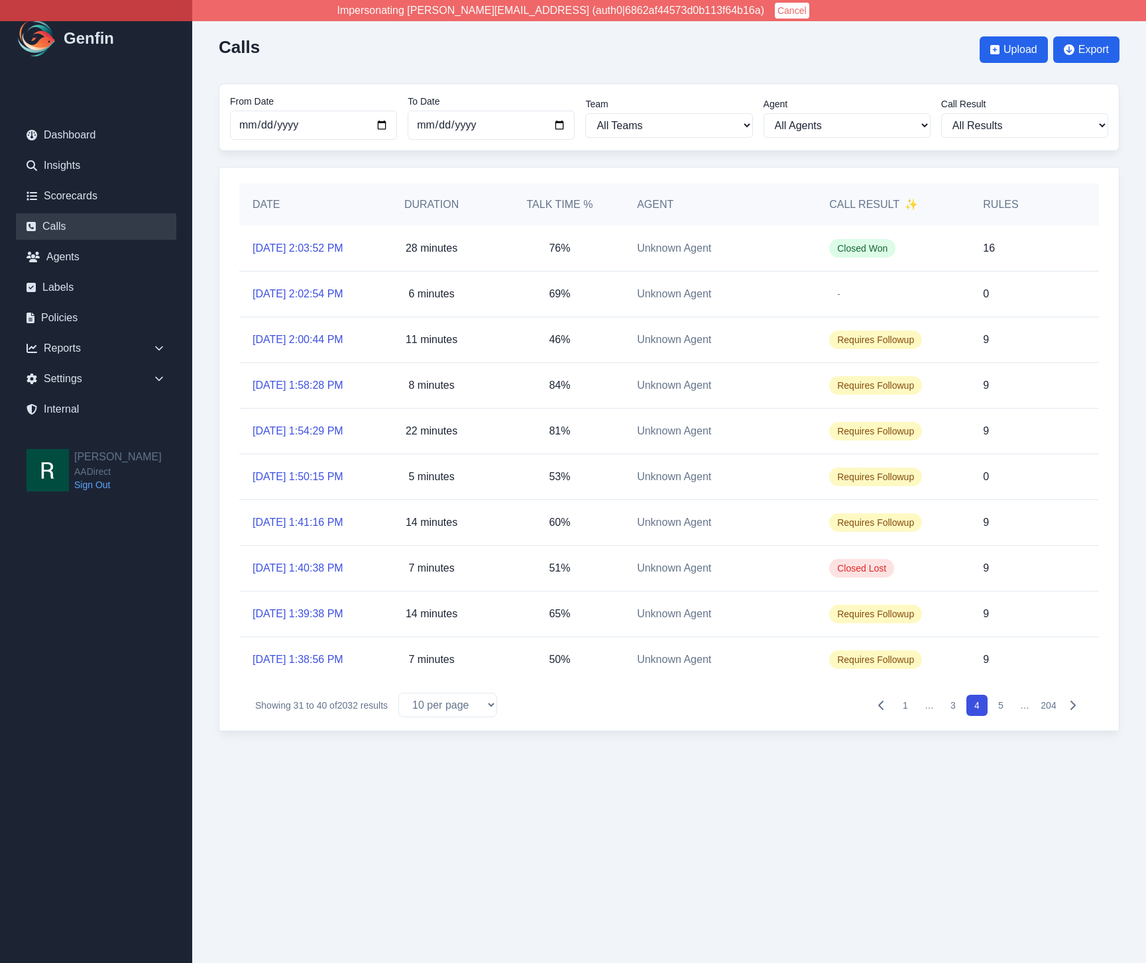
click at [999, 716] on button "5" at bounding box center [1000, 705] width 21 height 21
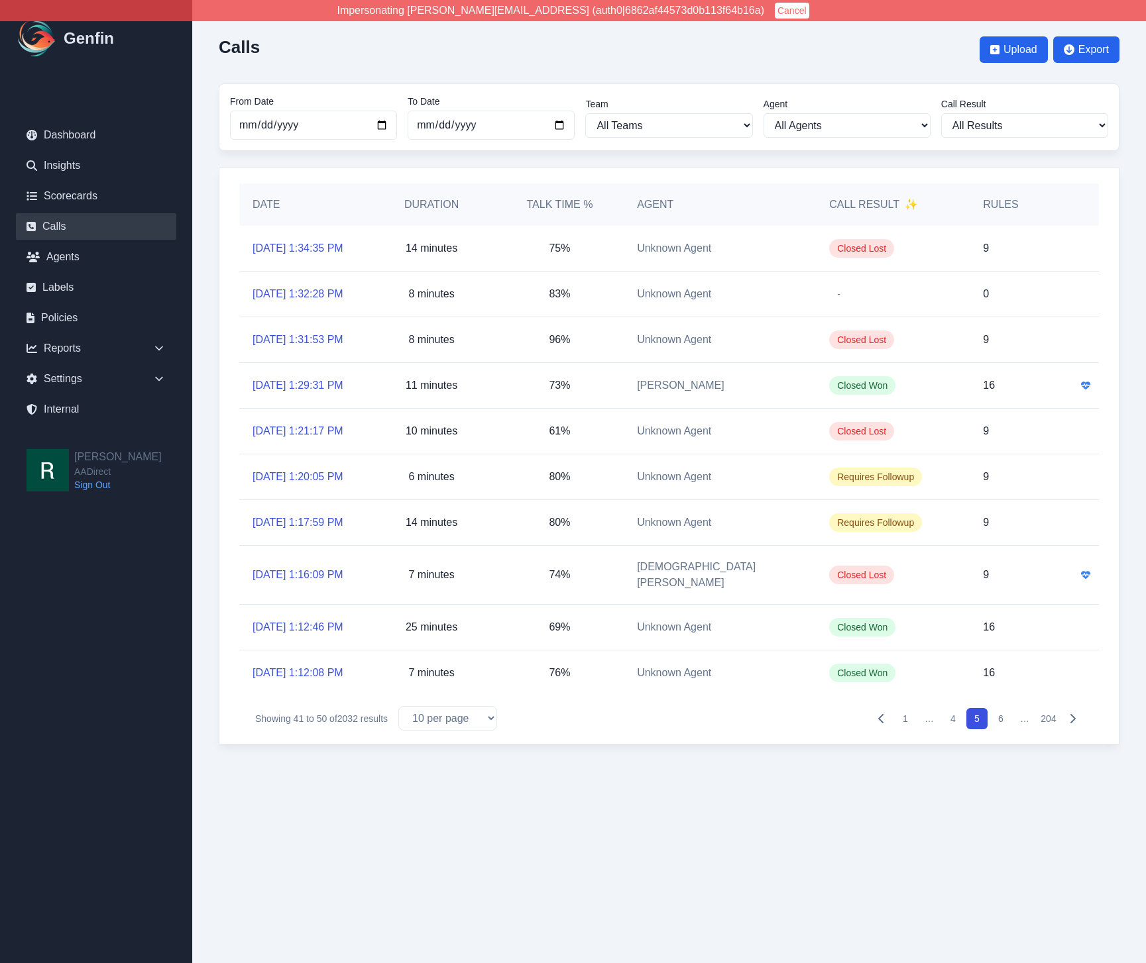
click at [1045, 729] on button "204" at bounding box center [1048, 718] width 21 height 21
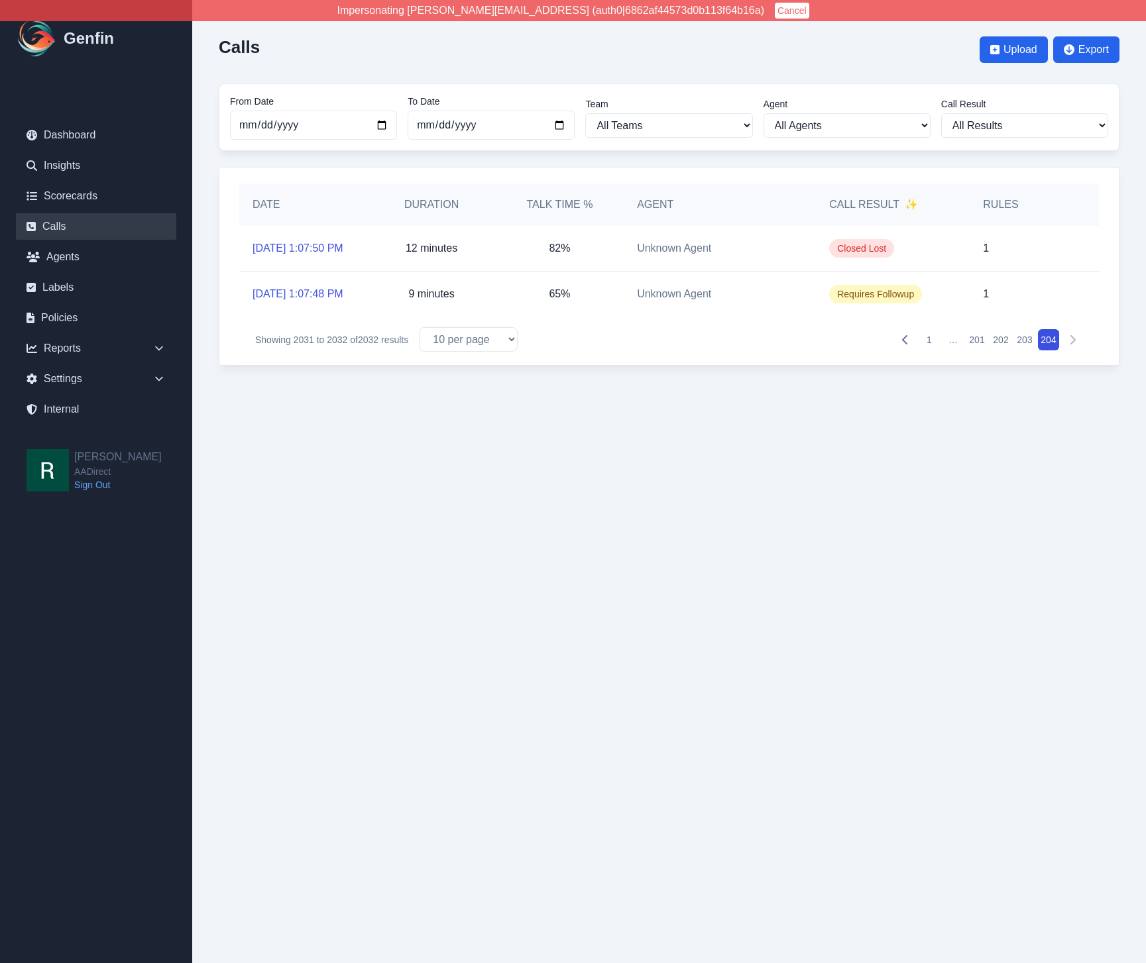
click at [1004, 337] on button "202" at bounding box center [1000, 339] width 21 height 21
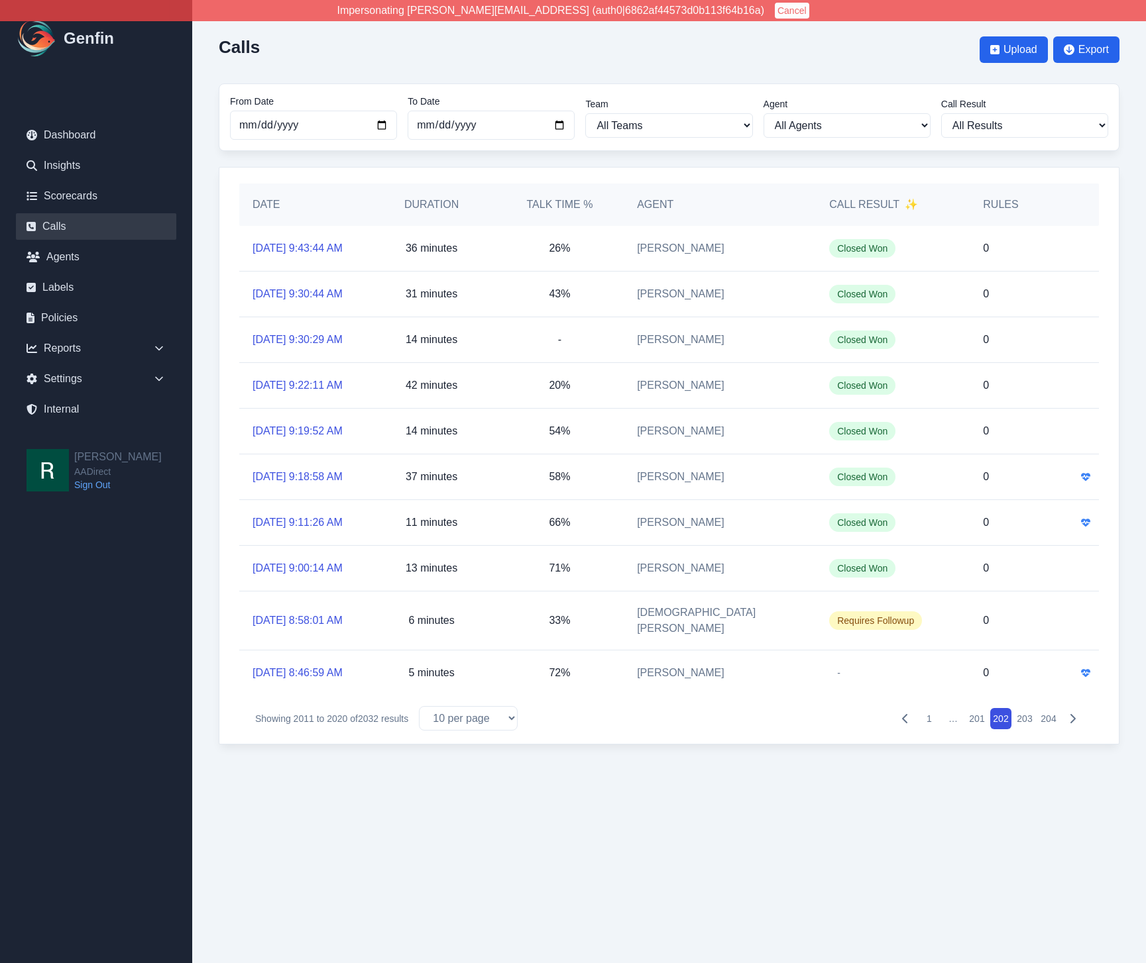
click at [971, 729] on button "201" at bounding box center [976, 718] width 21 height 21
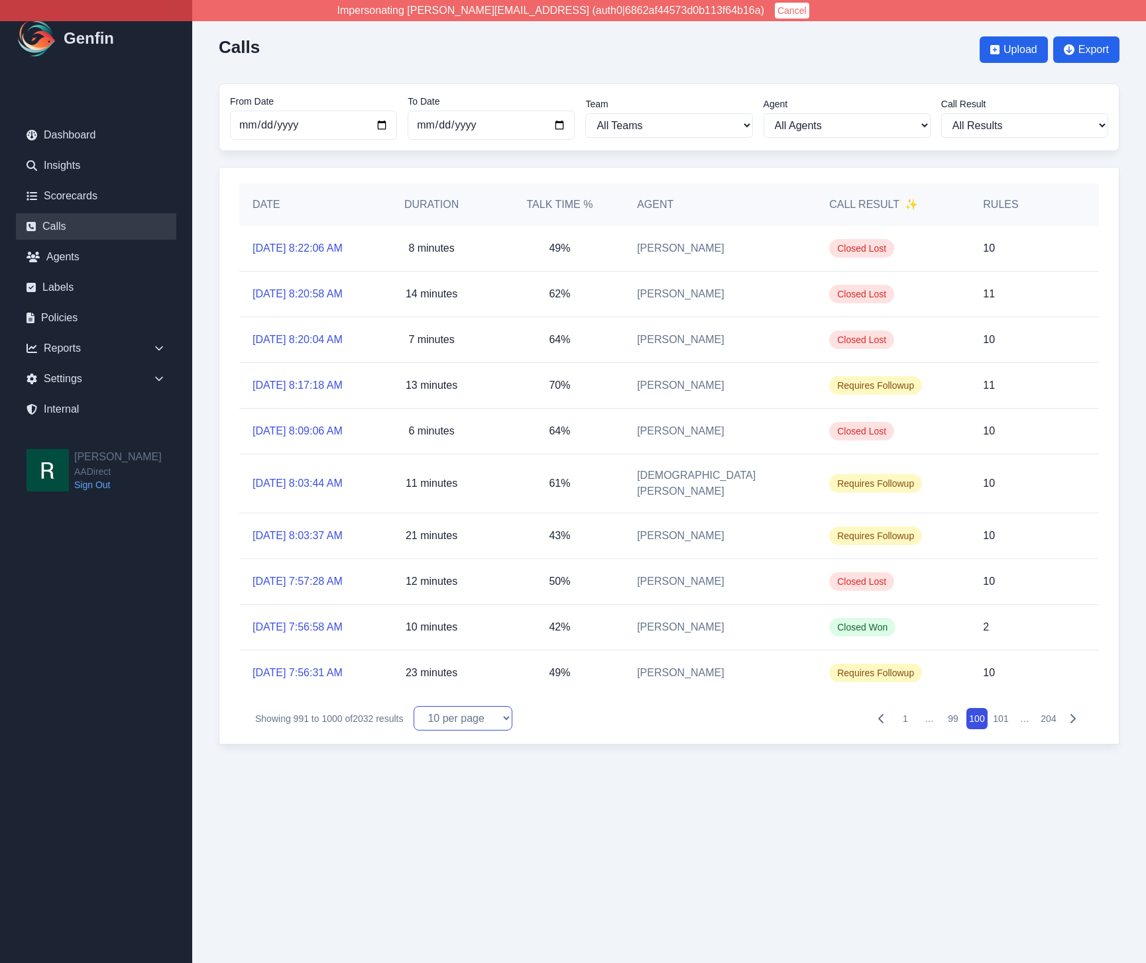
click at [477, 731] on select "10 per page 25 per page 50 per page 100 per page" at bounding box center [462, 718] width 99 height 25
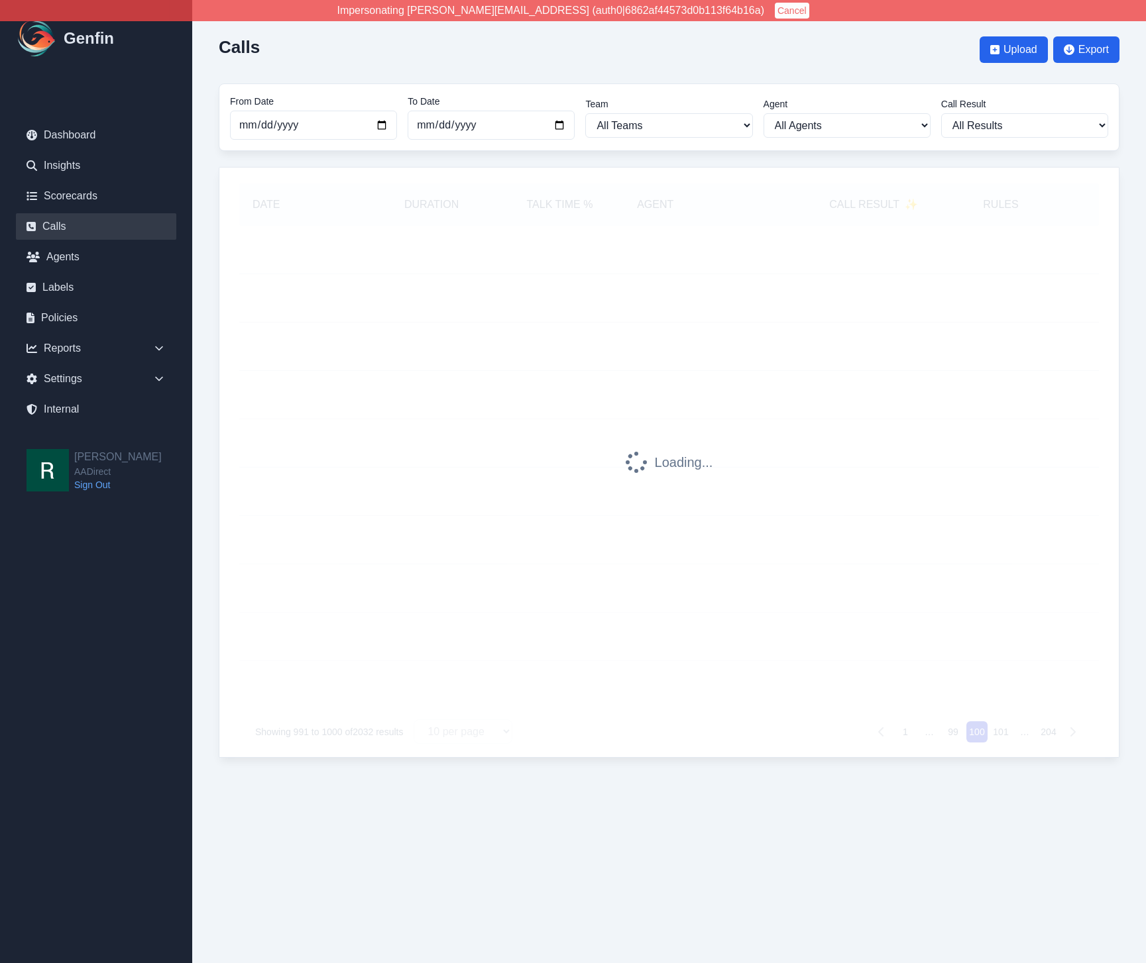
select select "100"
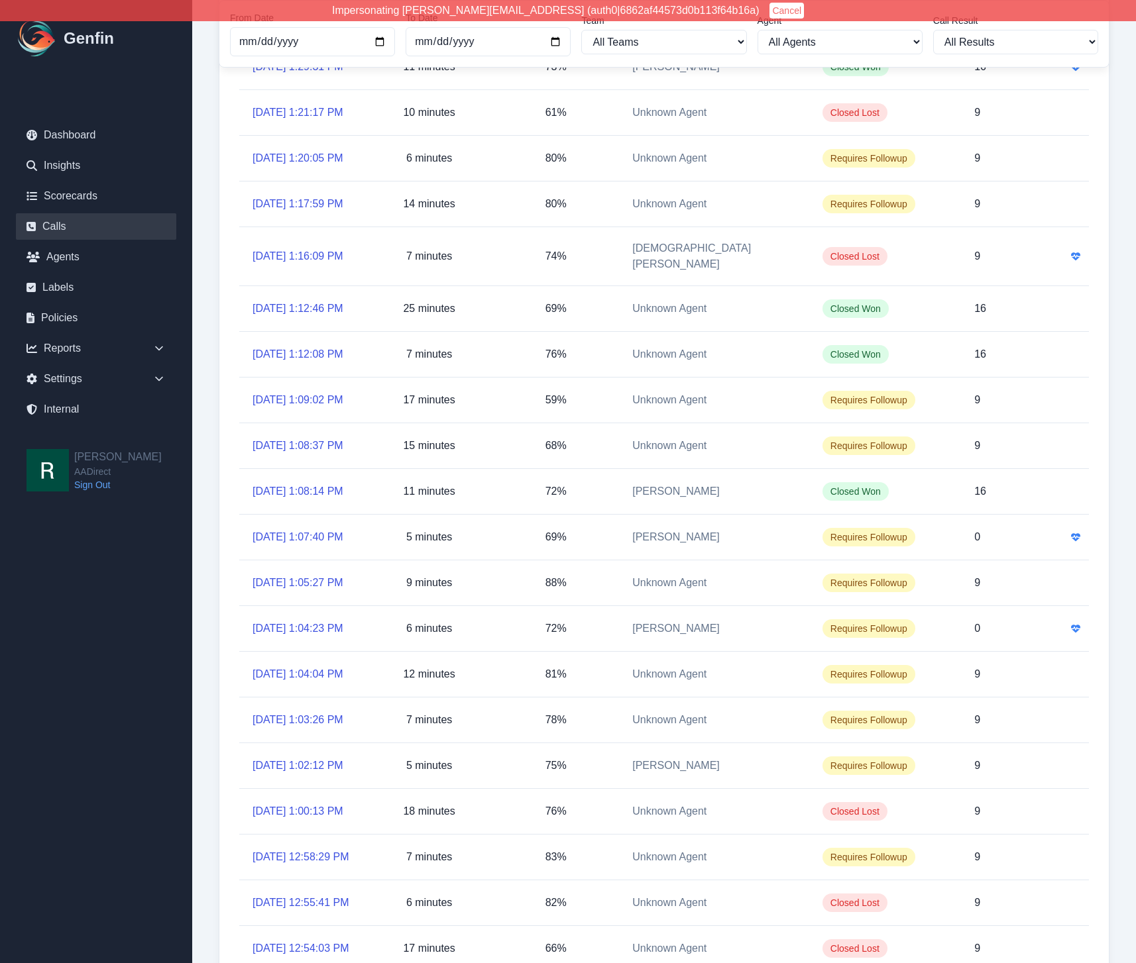
scroll to position [5235, 0]
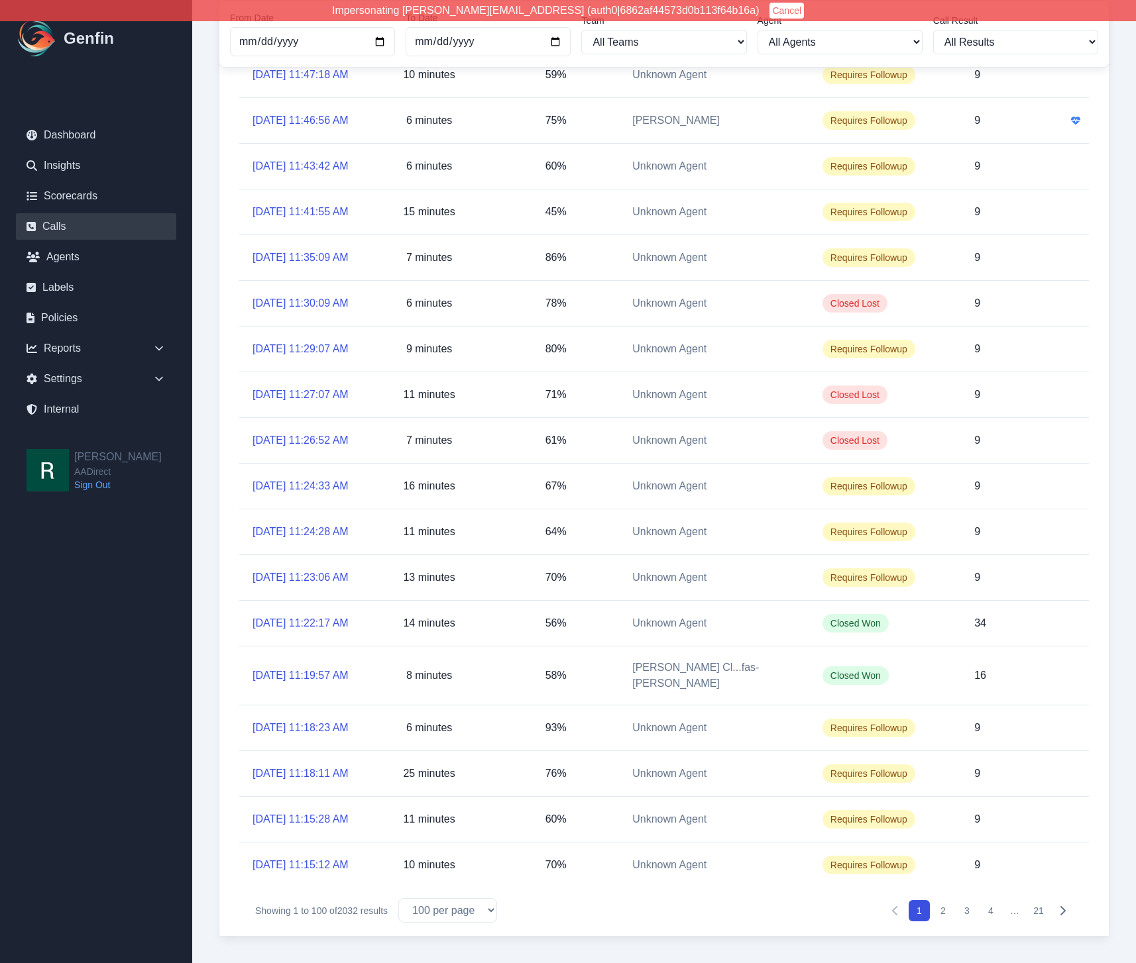
click at [1065, 910] on icon "Pagination" at bounding box center [1062, 910] width 5 height 9
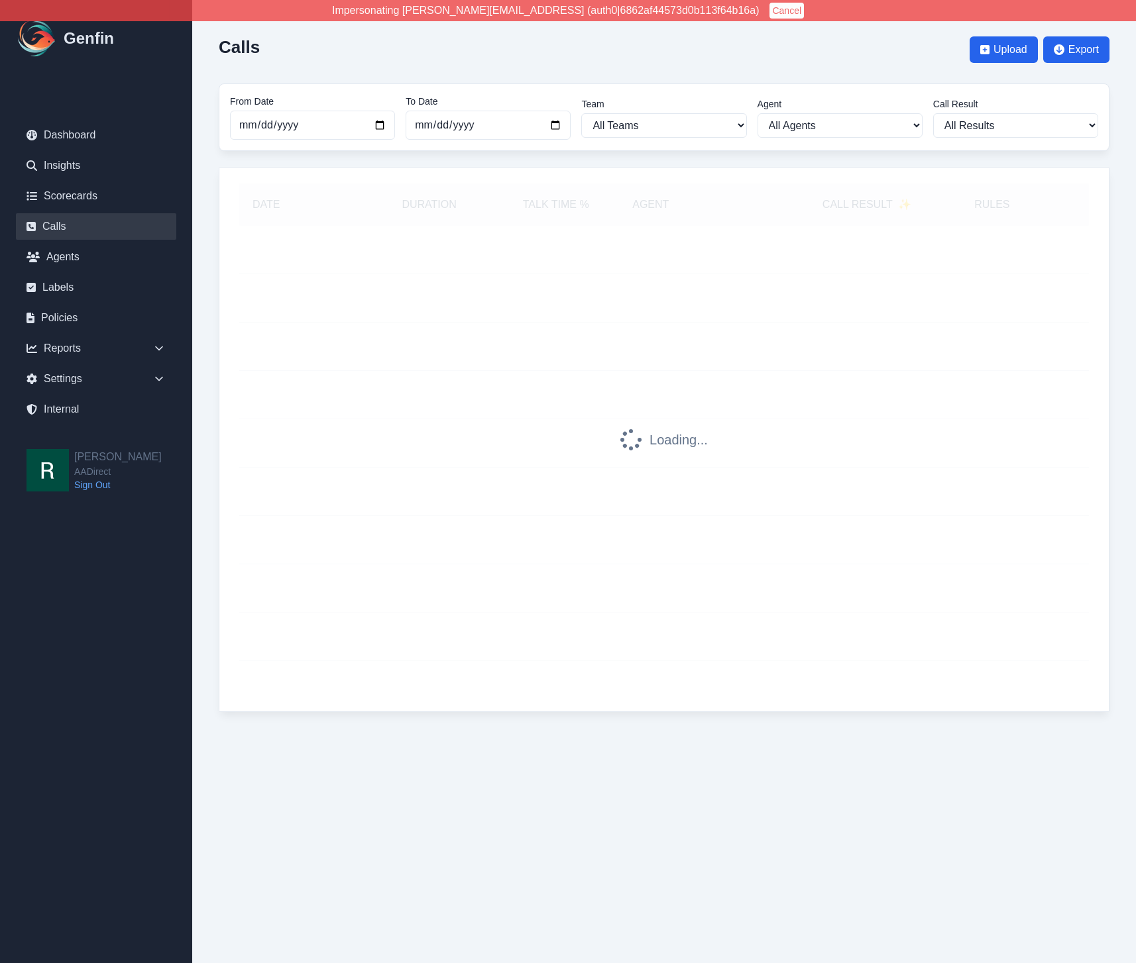
scroll to position [0, 0]
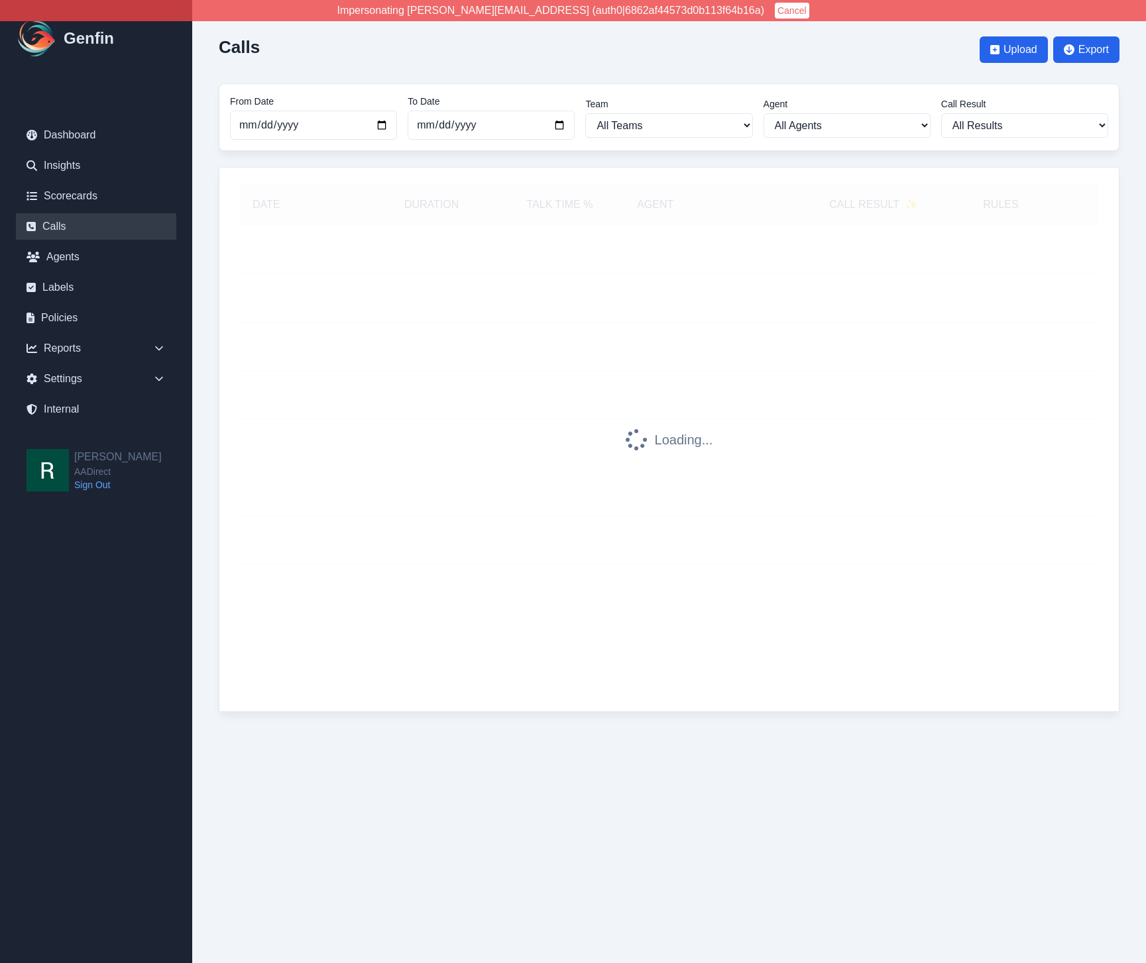
select select "100"
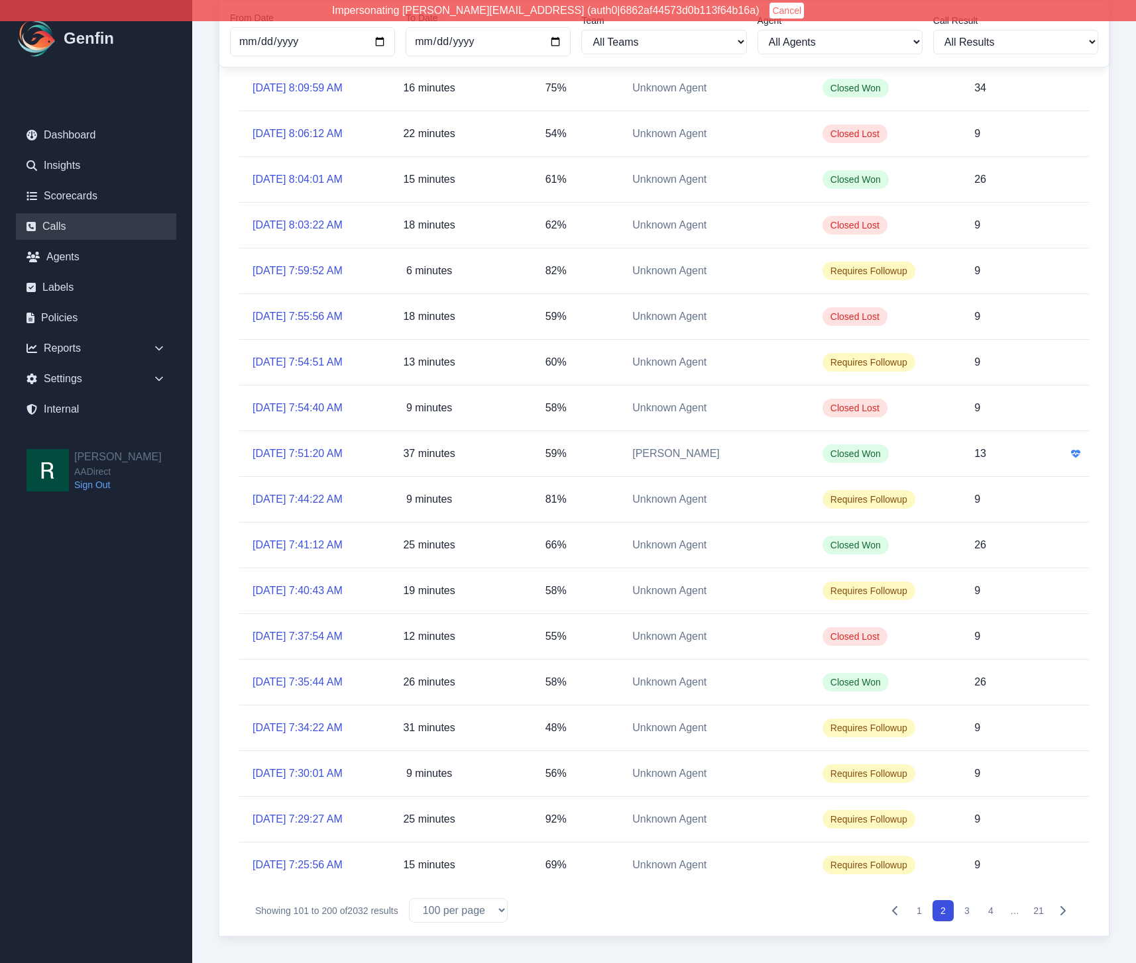
scroll to position [5235, 0]
click at [1064, 912] on icon "Pagination" at bounding box center [1062, 910] width 5 height 9
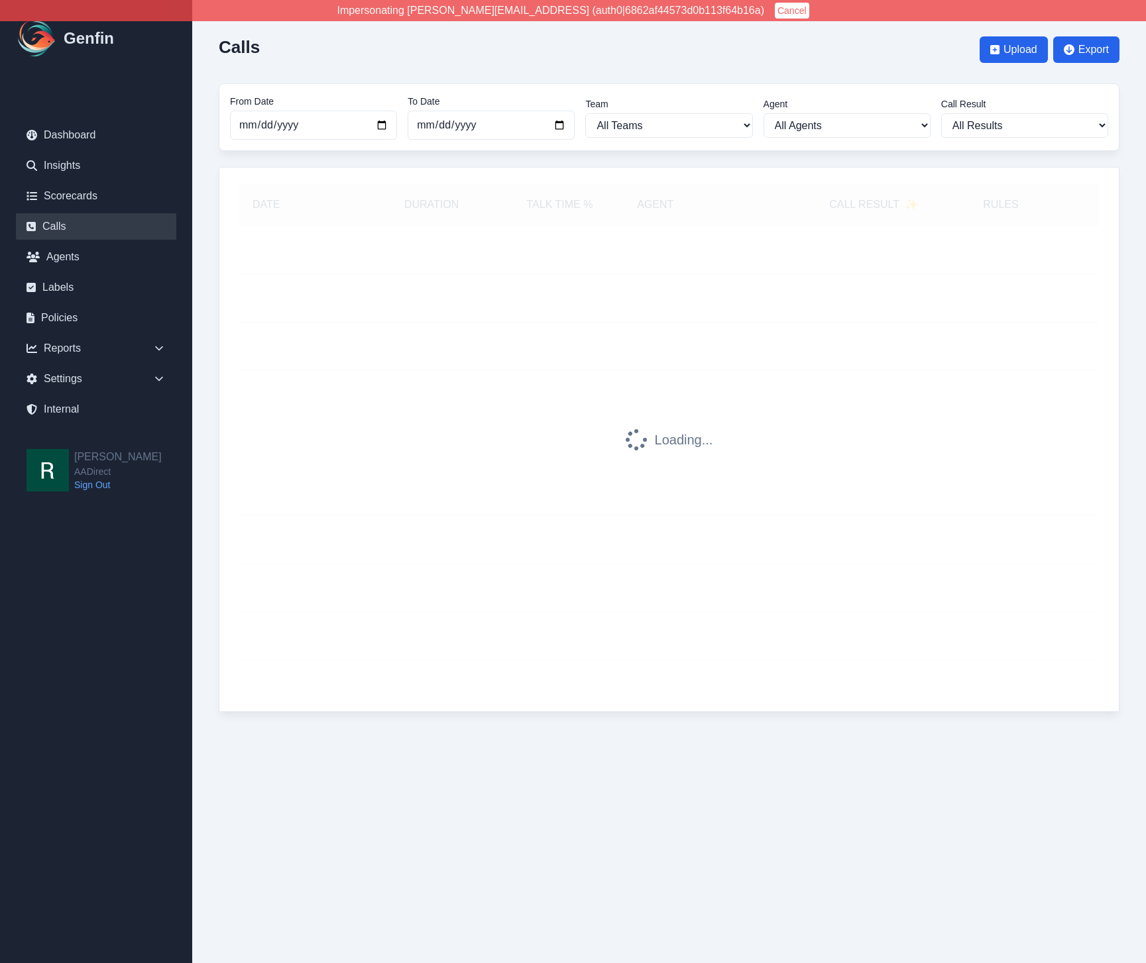
select select "100"
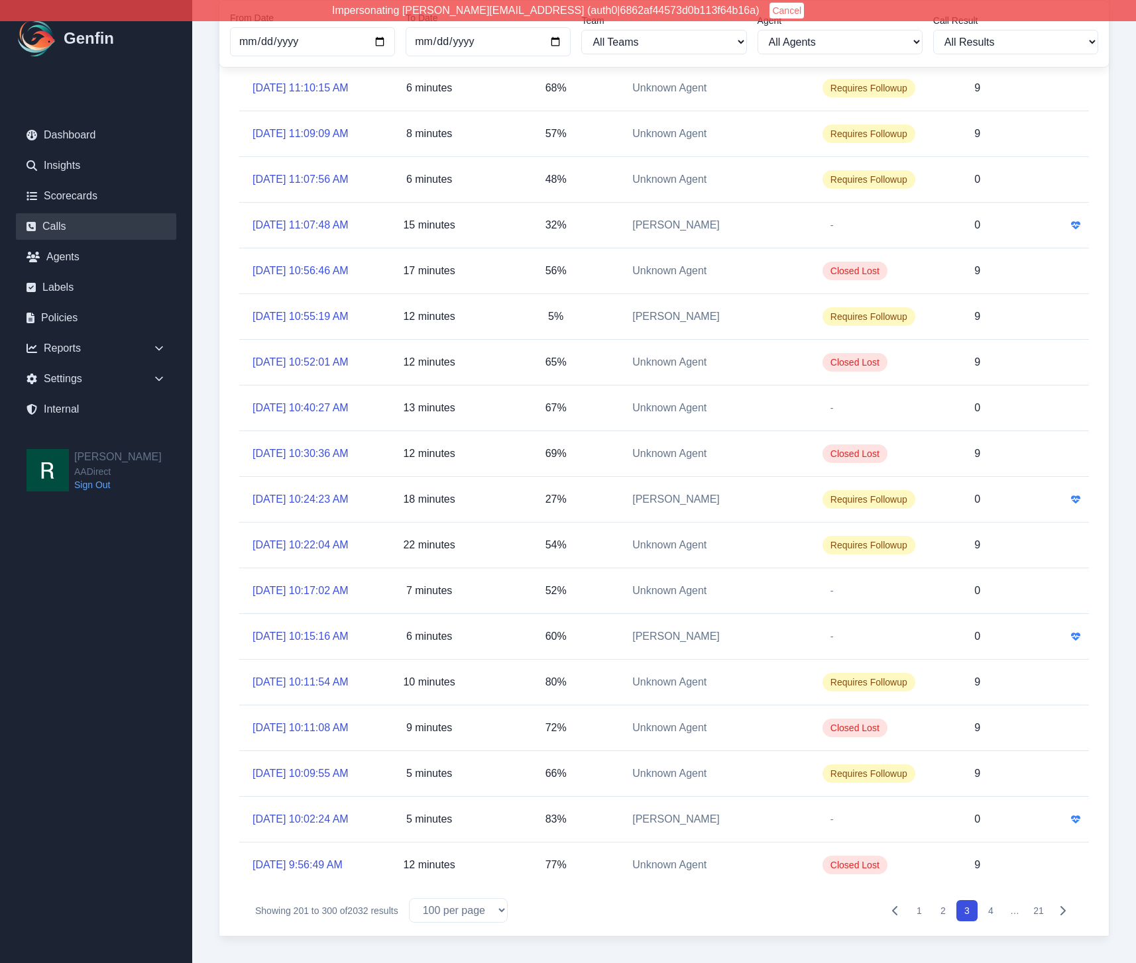
scroll to position [5235, 0]
click at [1065, 911] on icon "Pagination" at bounding box center [1062, 911] width 11 height 11
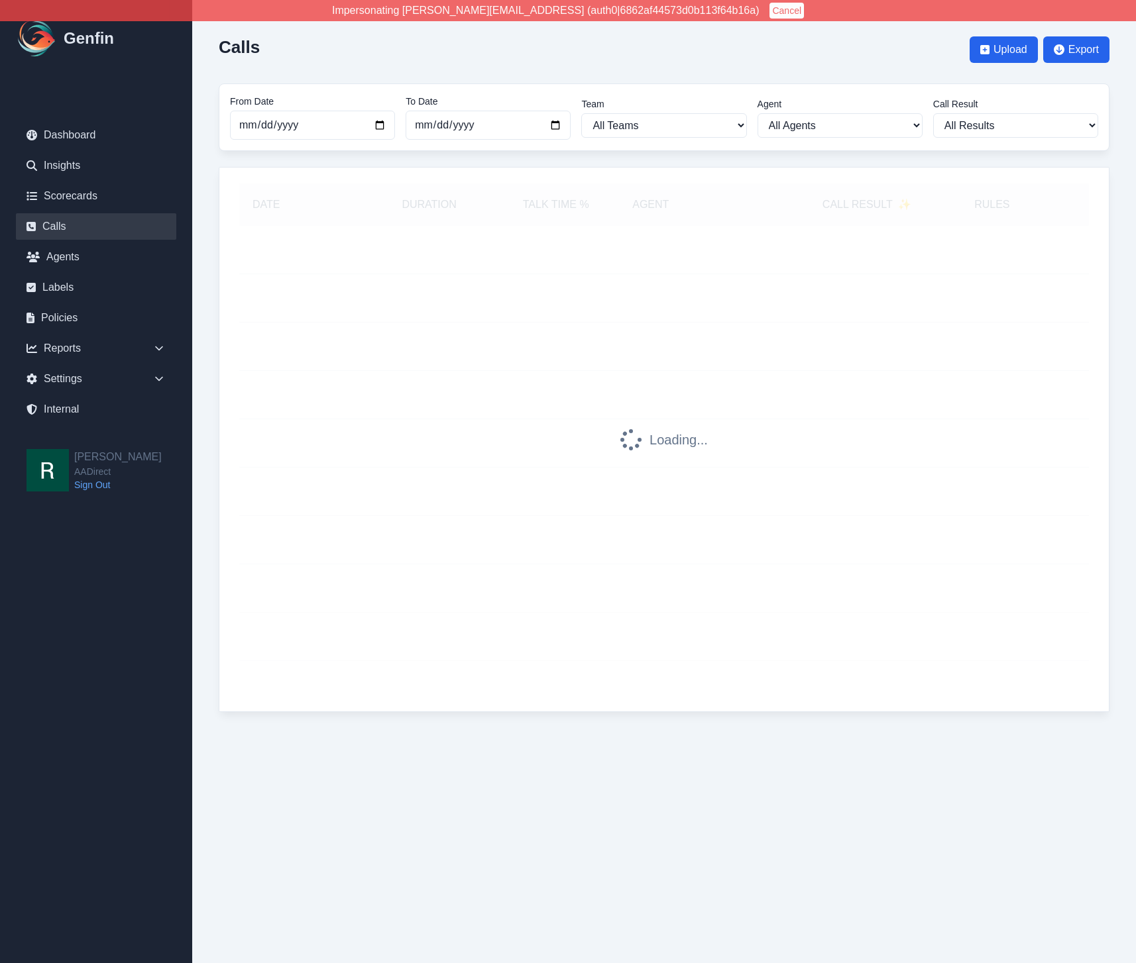
scroll to position [0, 0]
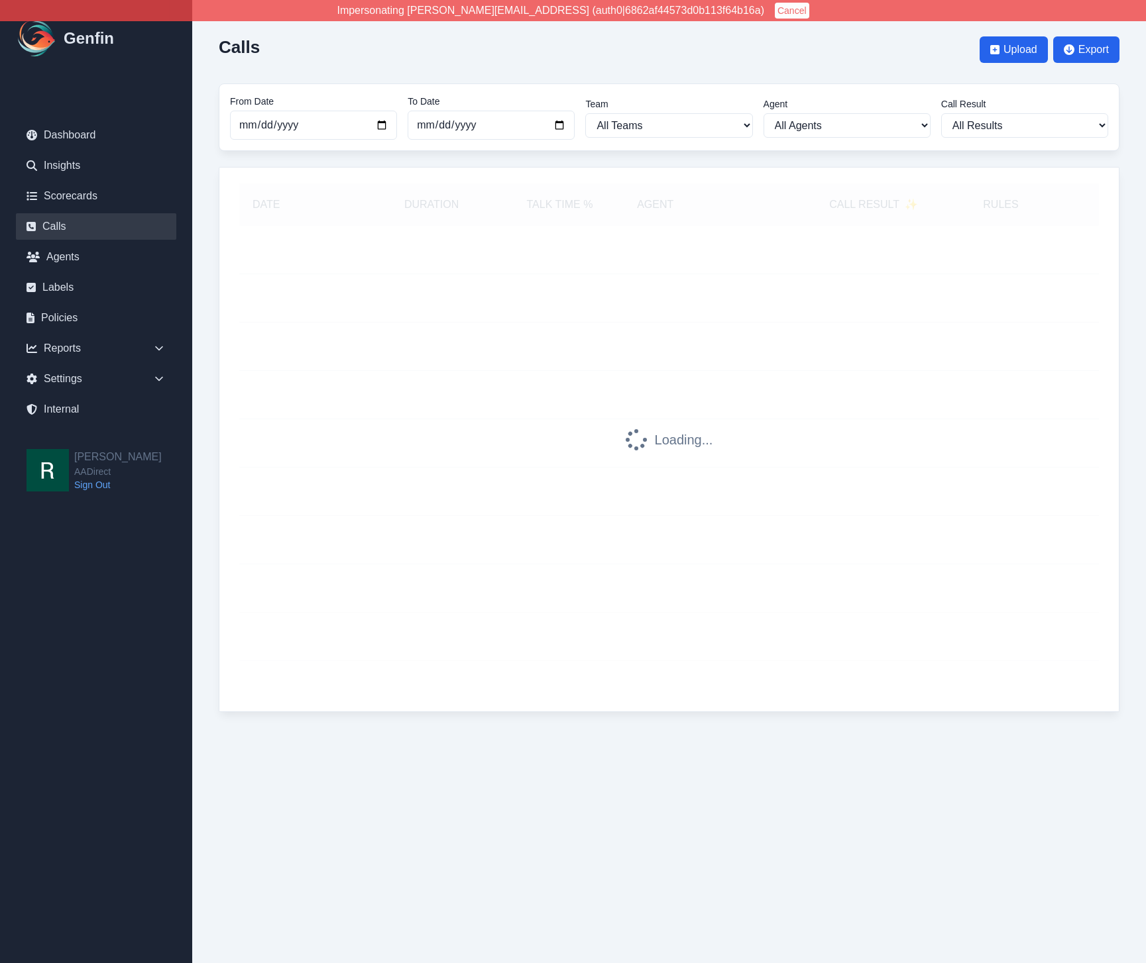
select select "100"
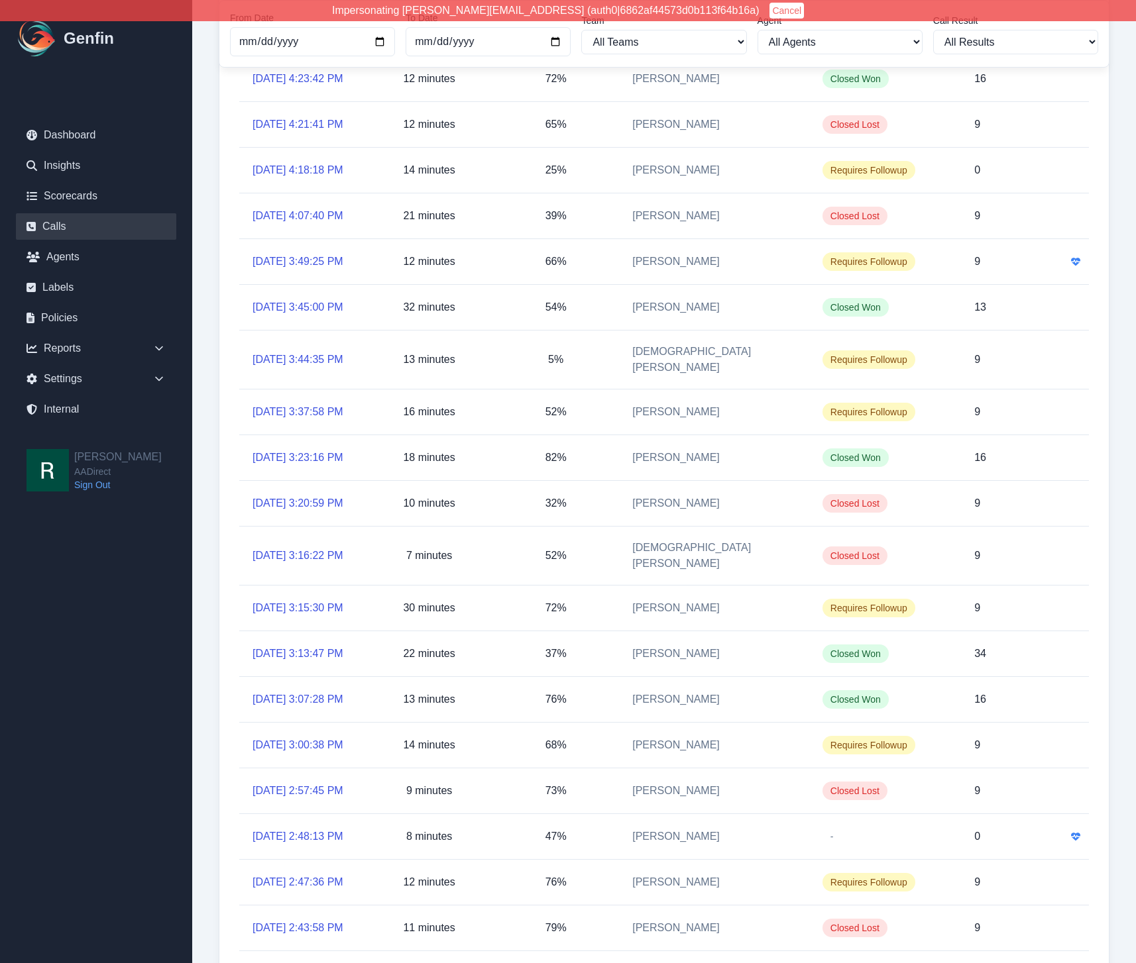
scroll to position [3127, 0]
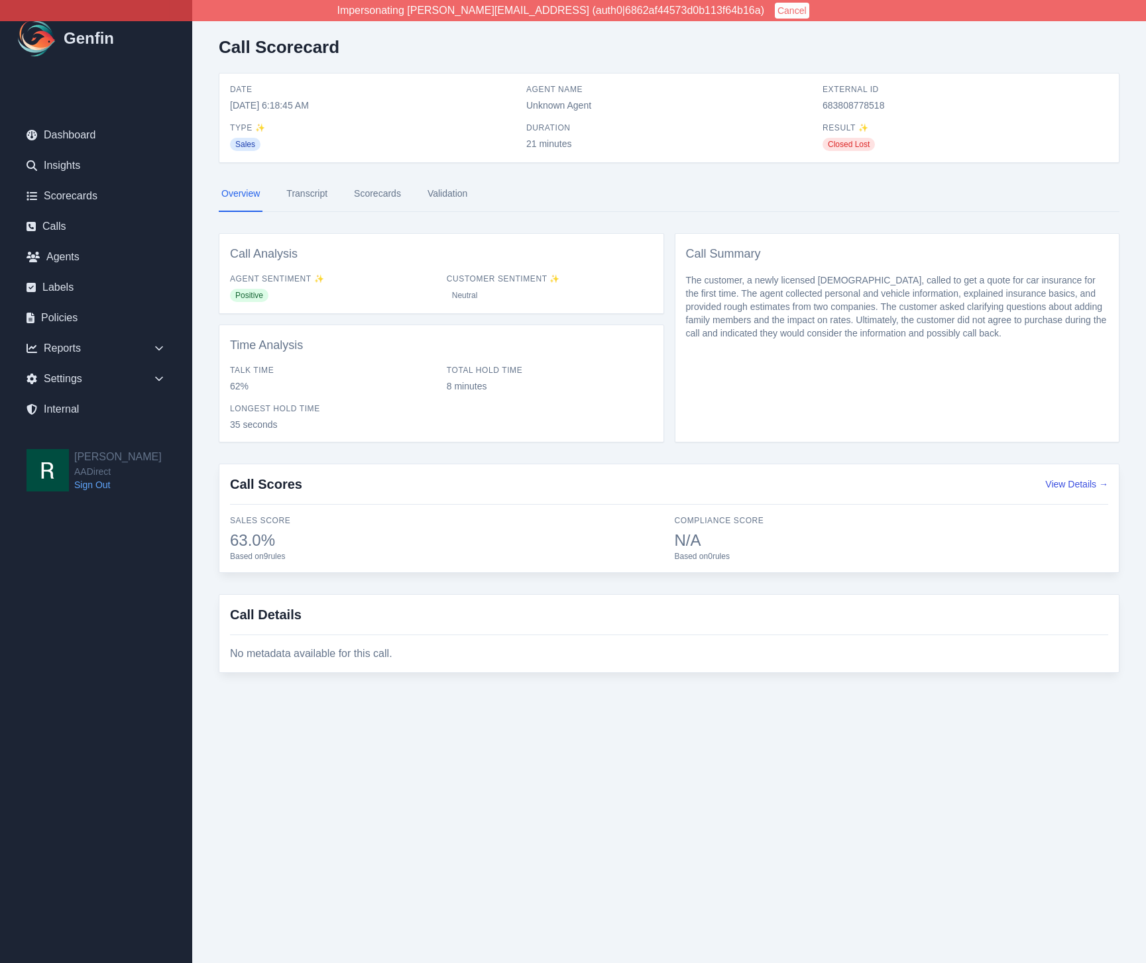
click at [216, 436] on div "Call Scorecard Date [DATE] 6:18:45 AM Agent Name Unknown Agent External ID 6838…" at bounding box center [668, 360] width 953 height 721
click at [68, 220] on link "Calls" at bounding box center [96, 226] width 160 height 27
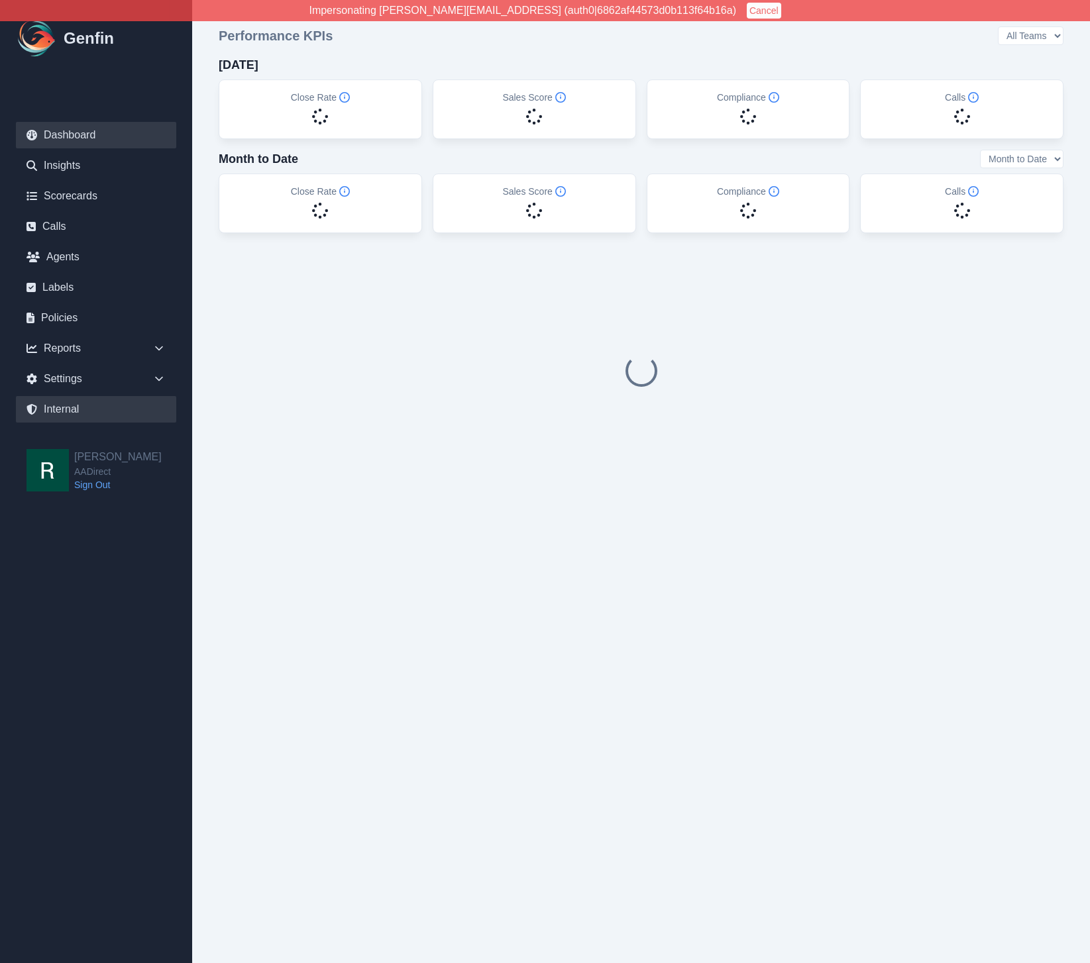
click at [76, 398] on link "Internal" at bounding box center [96, 409] width 160 height 27
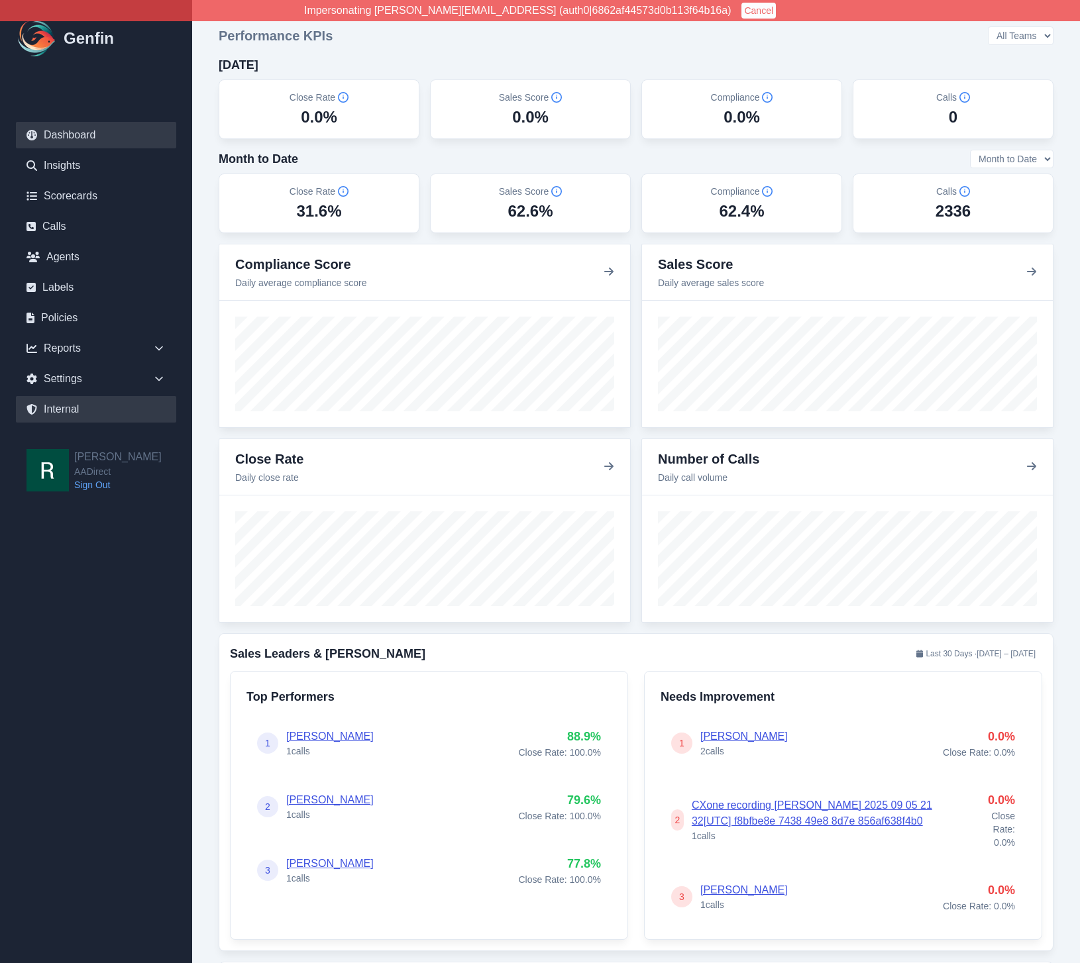
click at [95, 412] on link "Internal" at bounding box center [96, 409] width 160 height 27
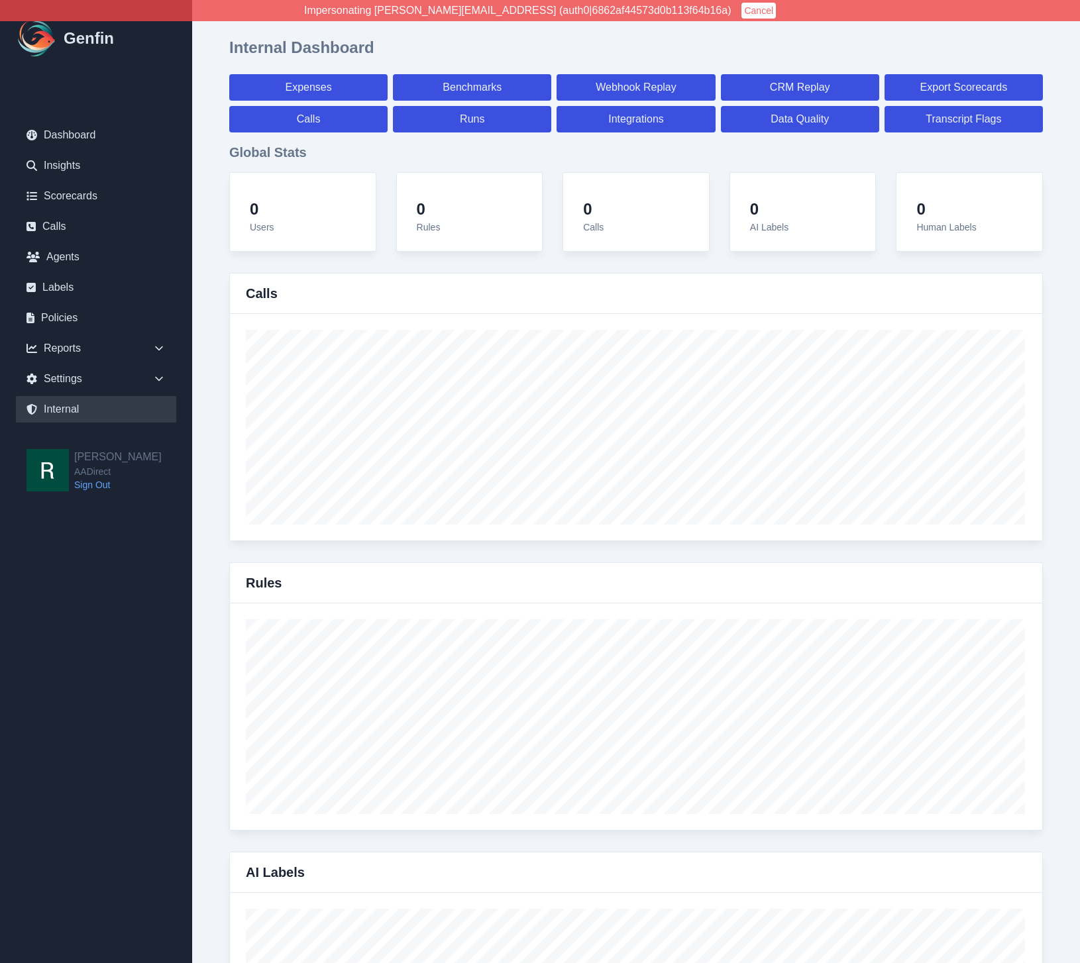
select select "paid"
select select "7"
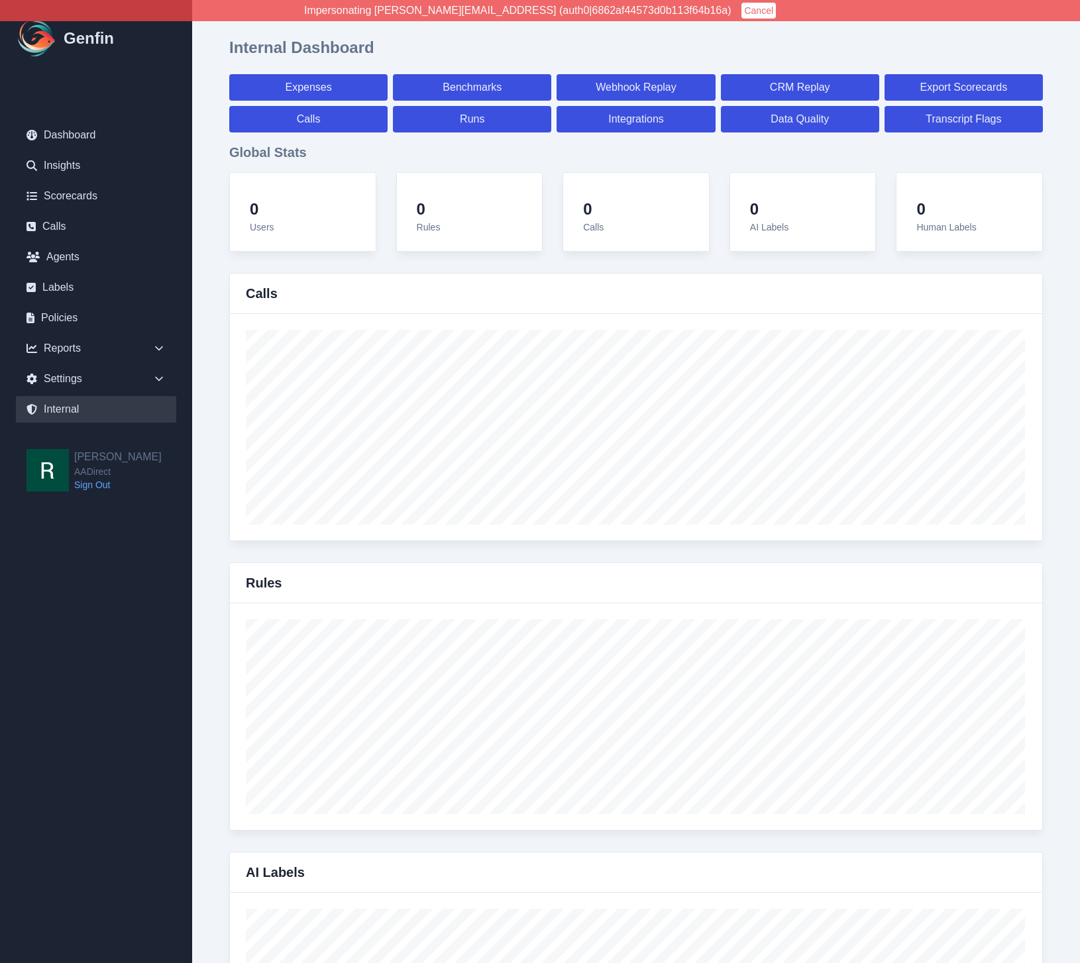
select select "paid"
select select "7"
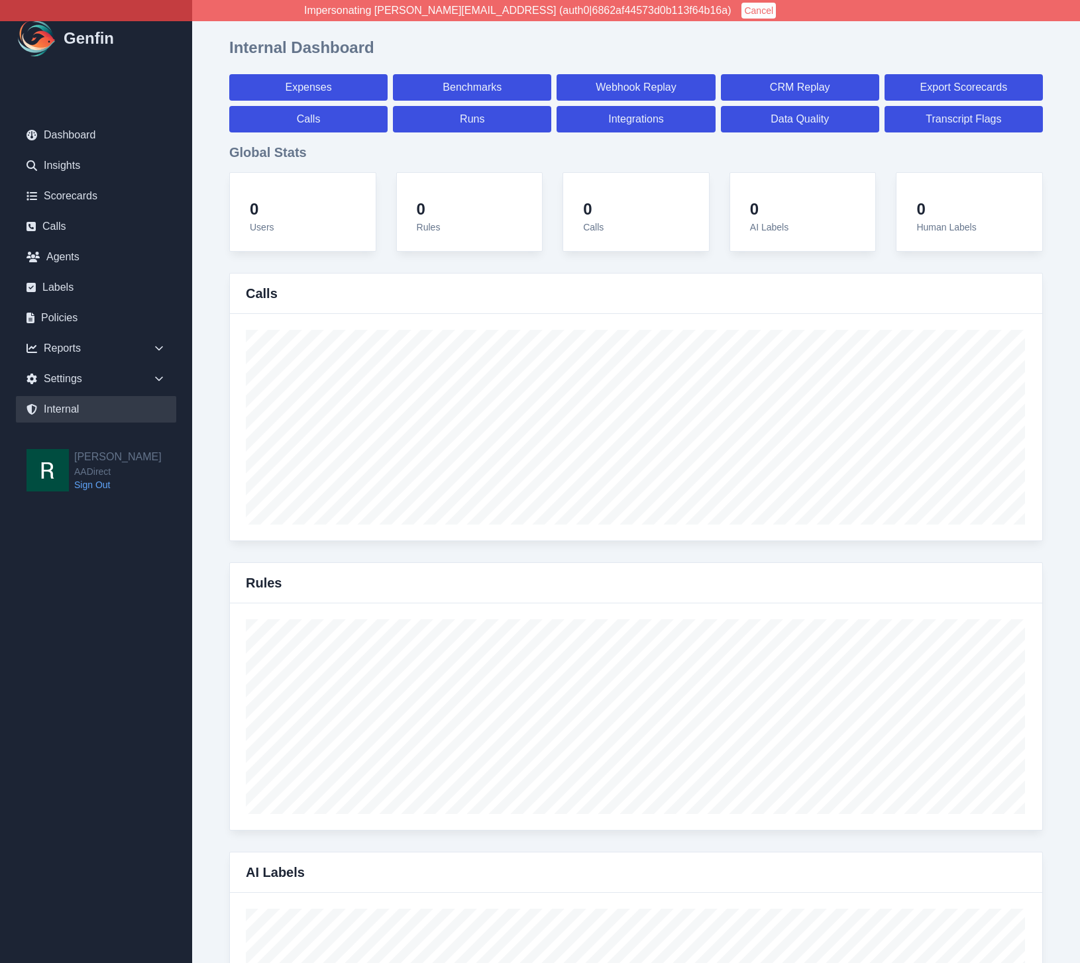
select select "7"
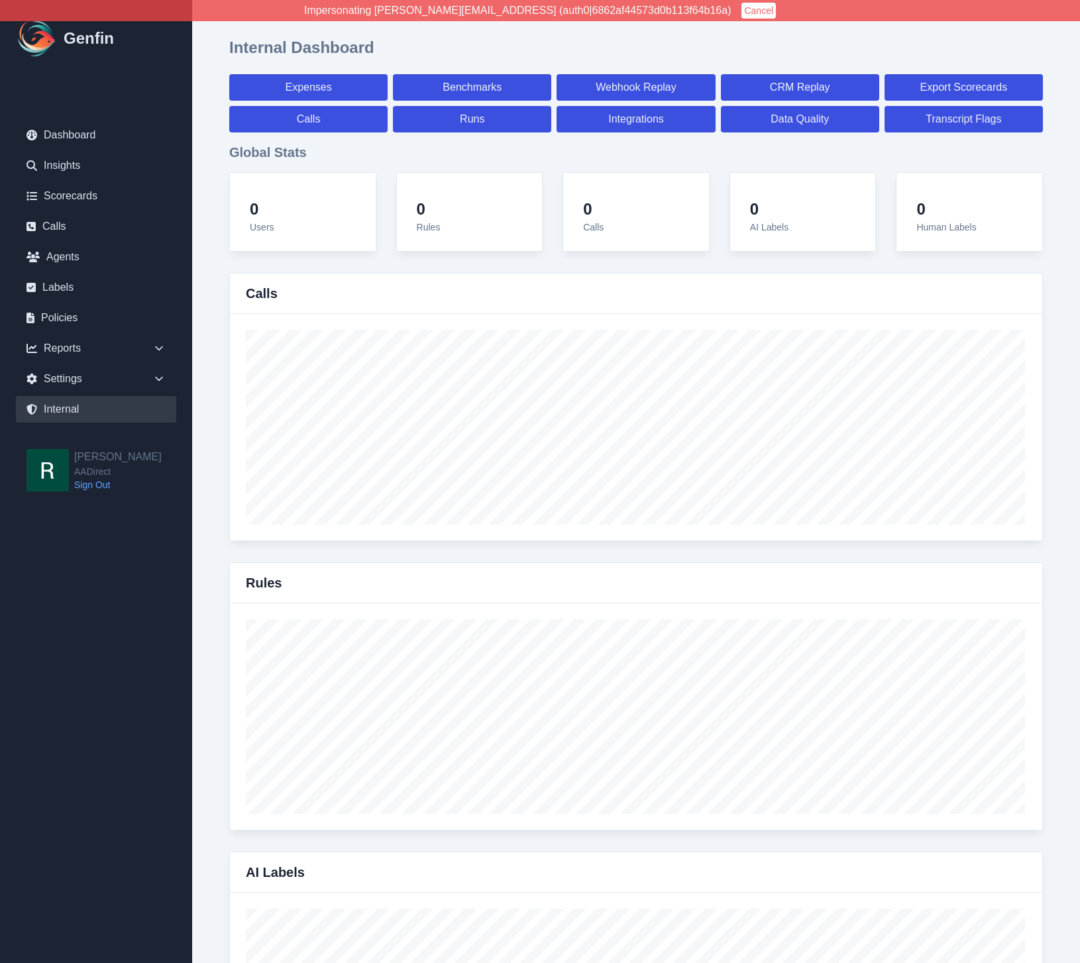
select select "7"
select select "paid"
select select "7"
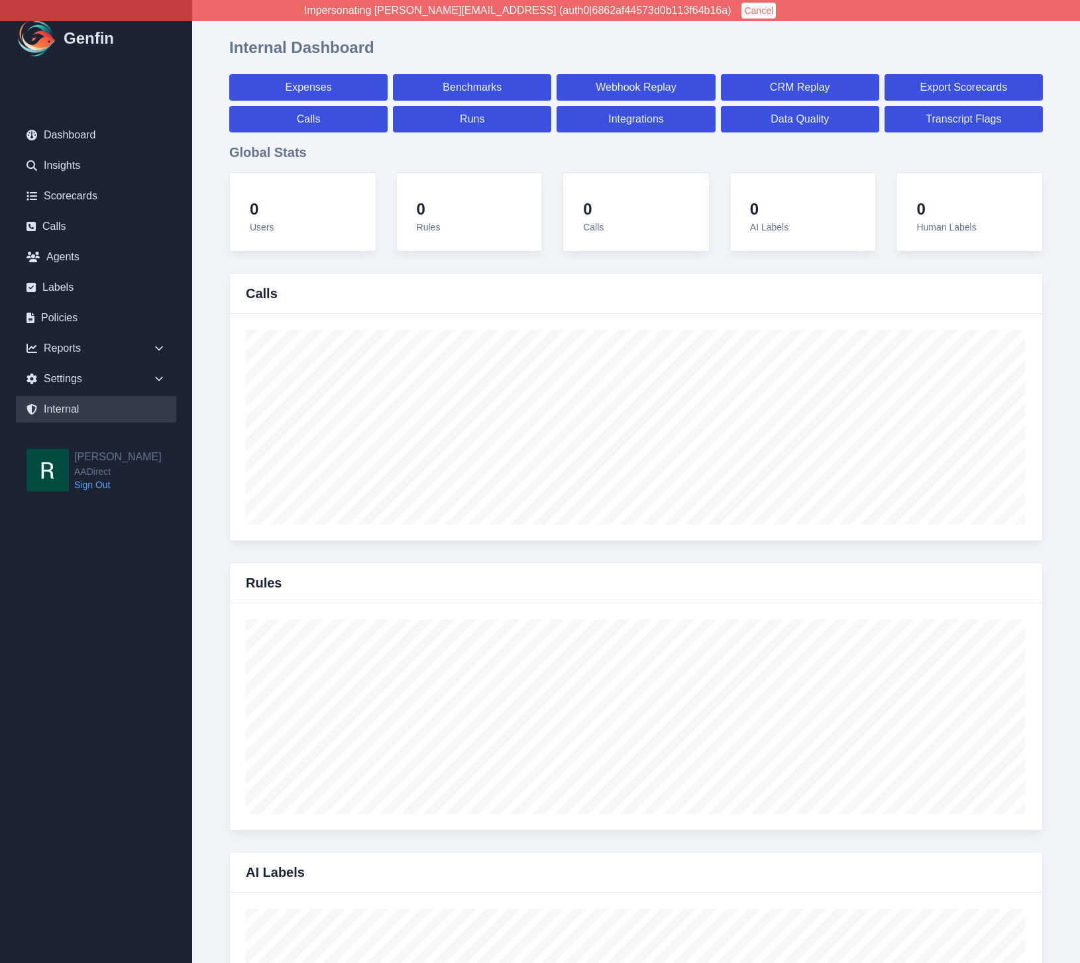
select select "7"
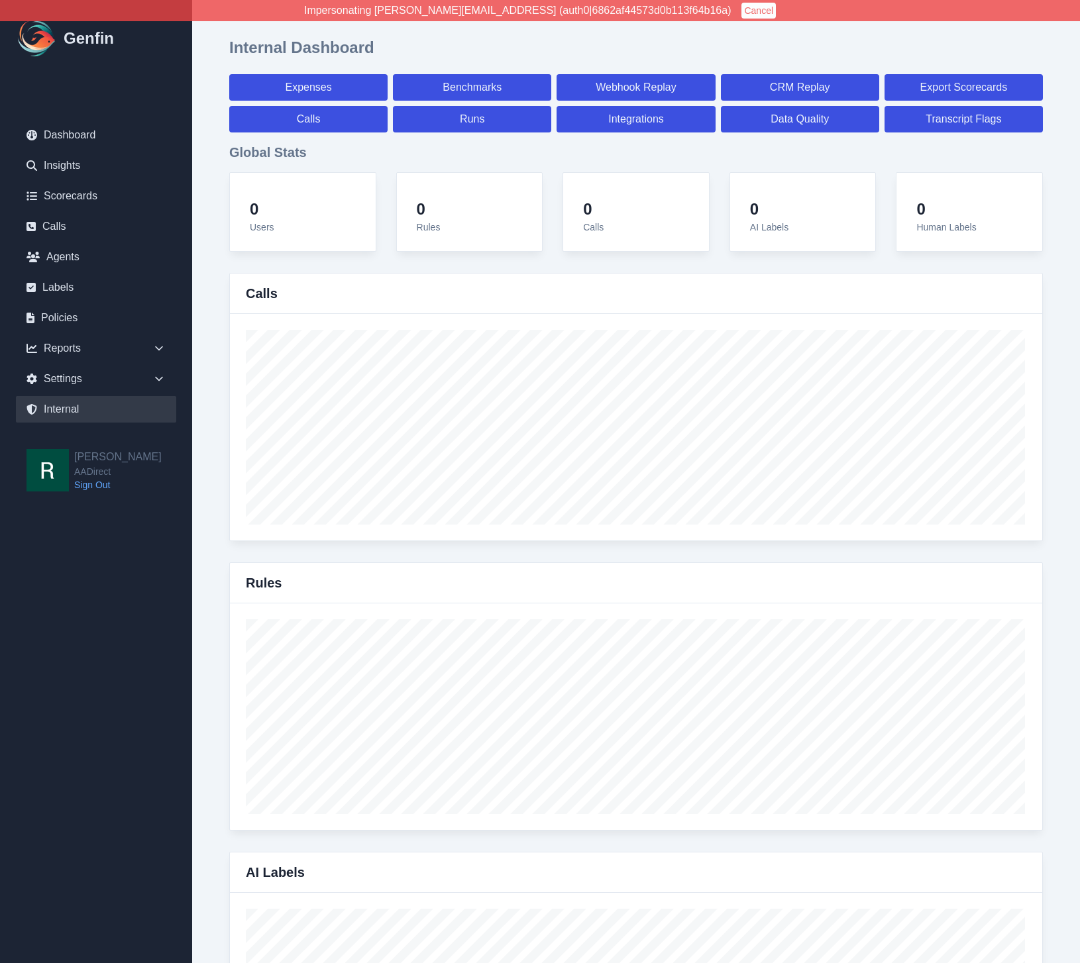
select select "7"
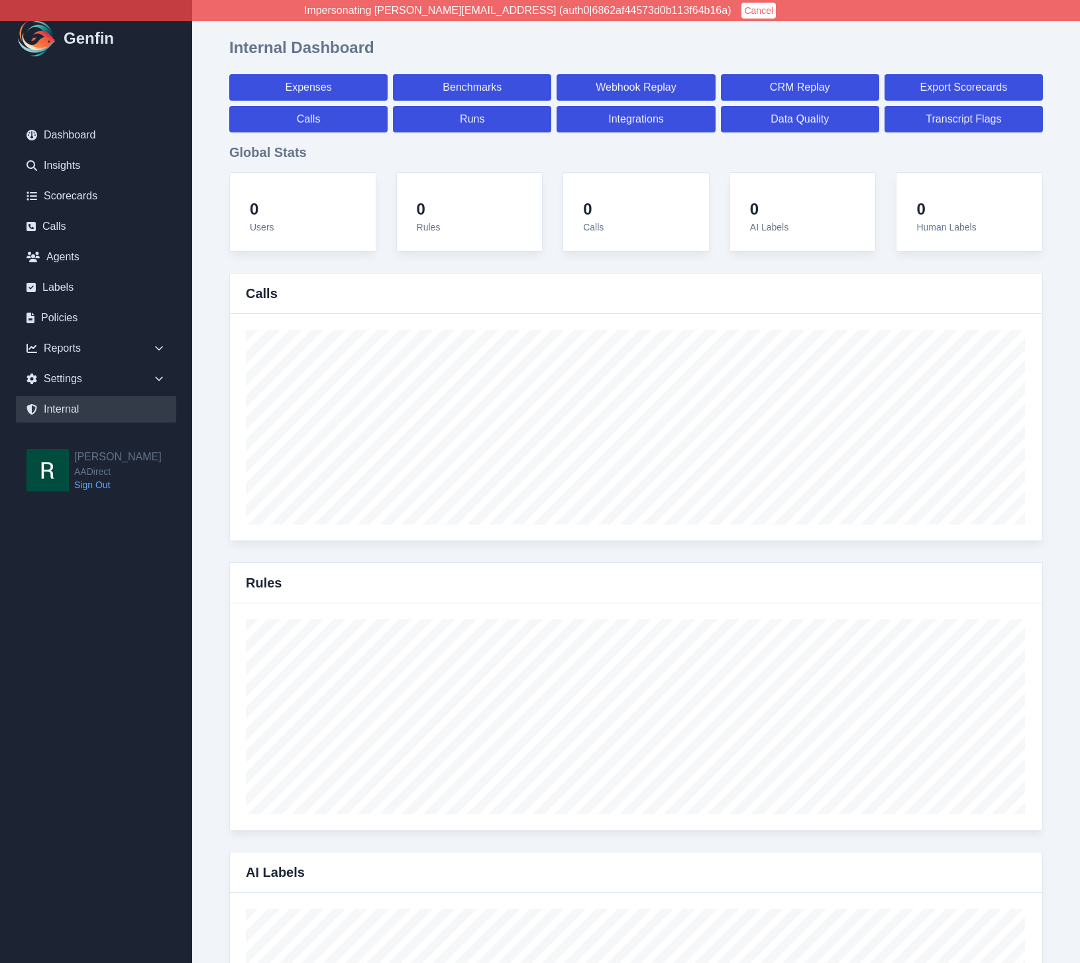
select select "7"
select select "paid"
select select "7"
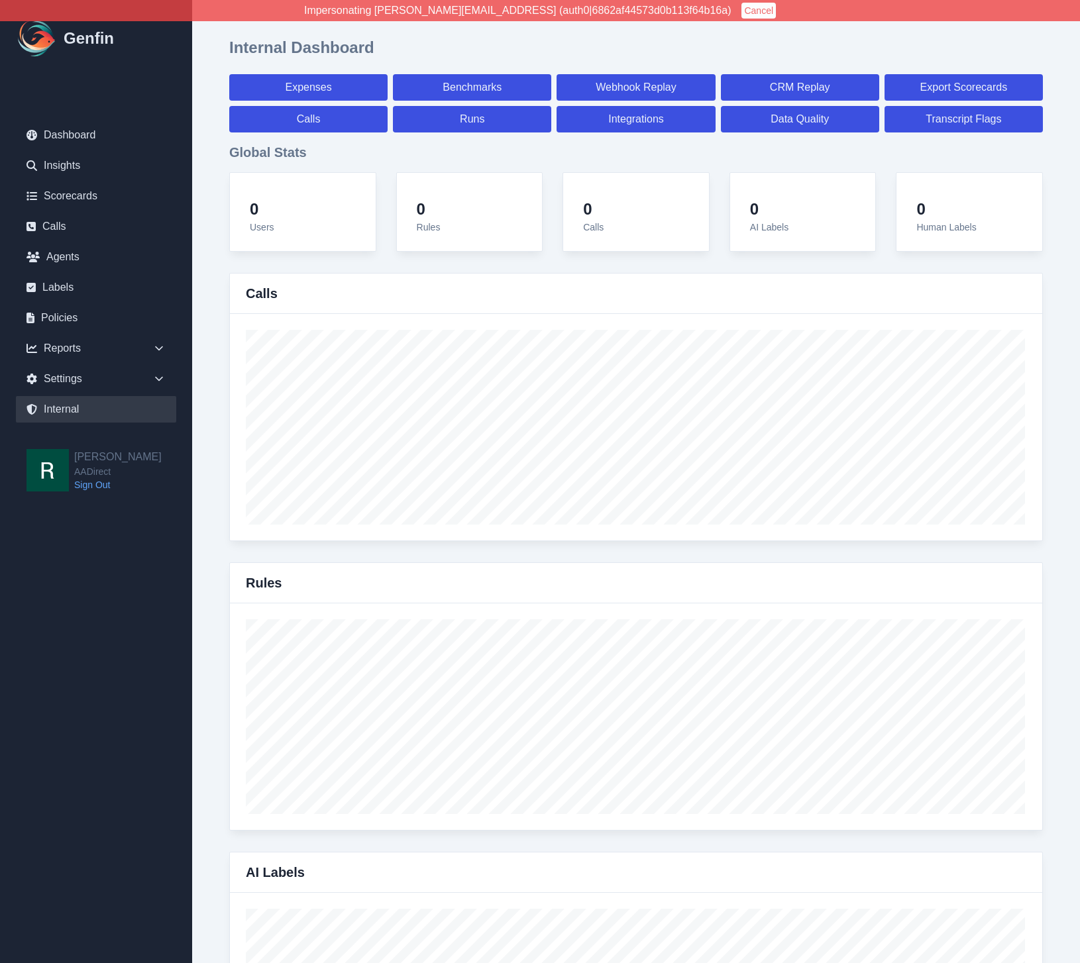
select select "7"
select select "paid"
select select "7"
select select "paid"
select select "7"
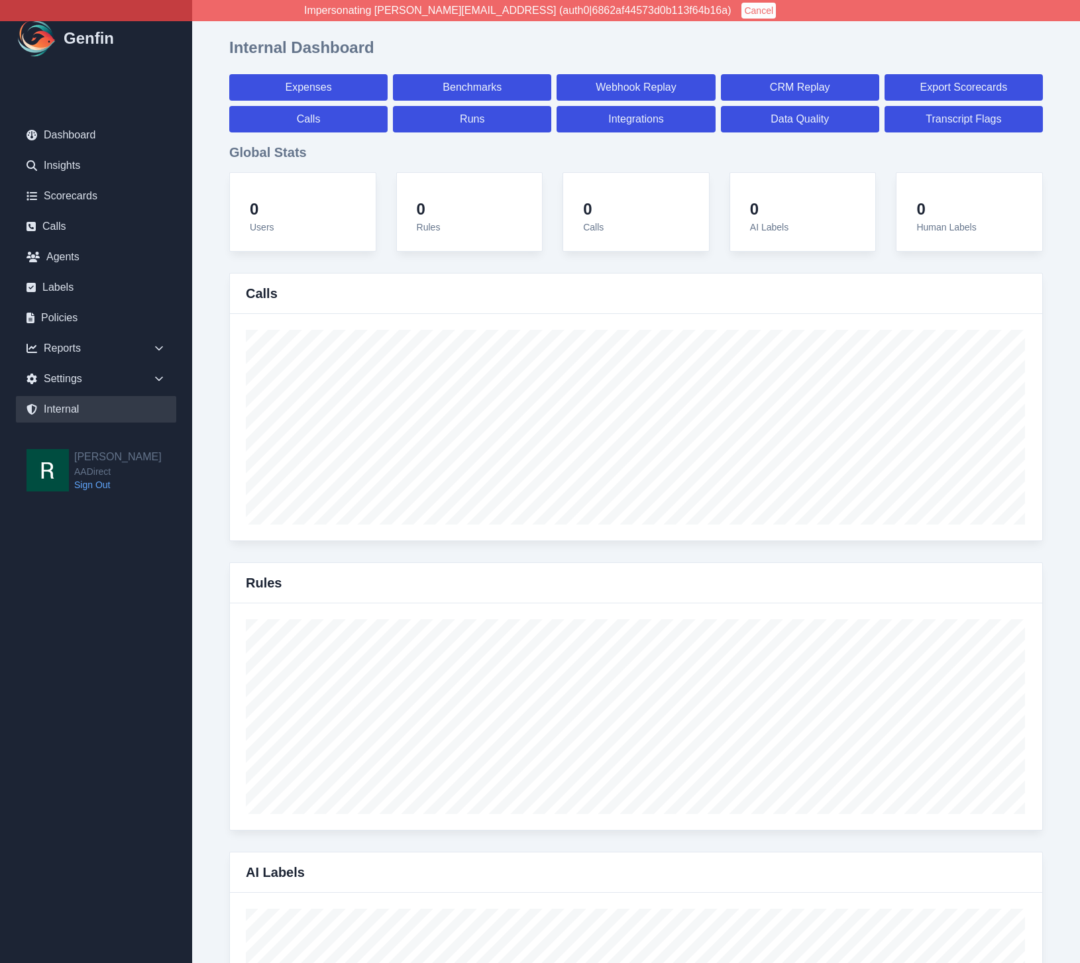
select select "paid"
select select "7"
select select "paid"
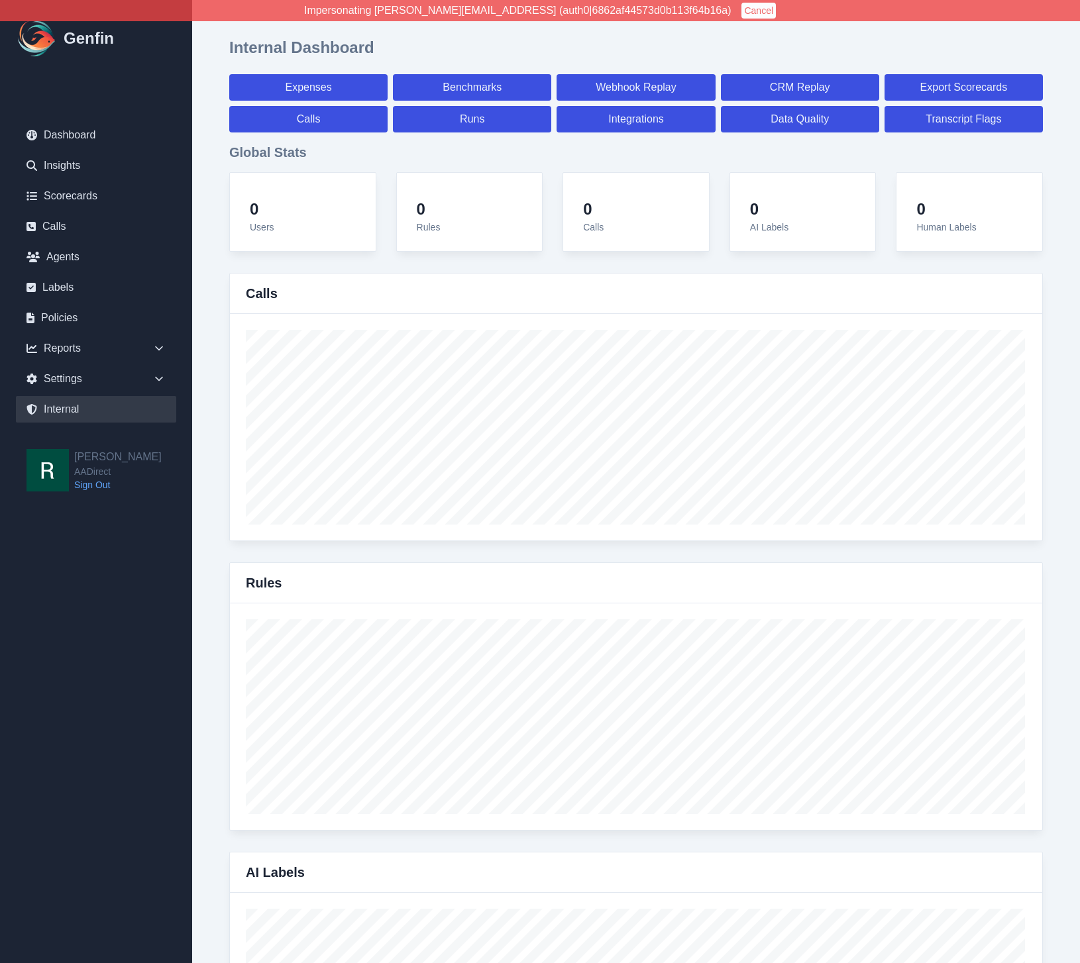
select select "7"
select select "paid"
select select "7"
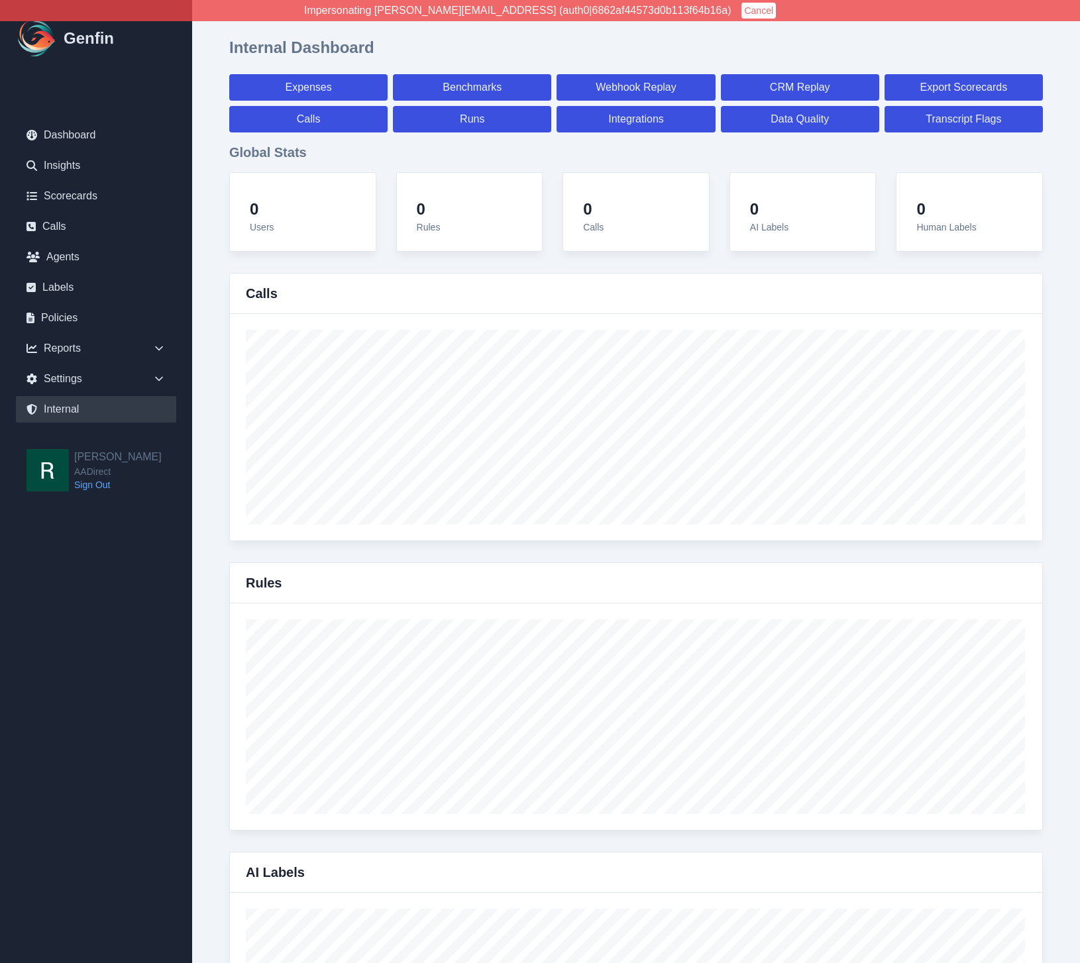
select select "7"
select select "paid"
select select "7"
select select "paid"
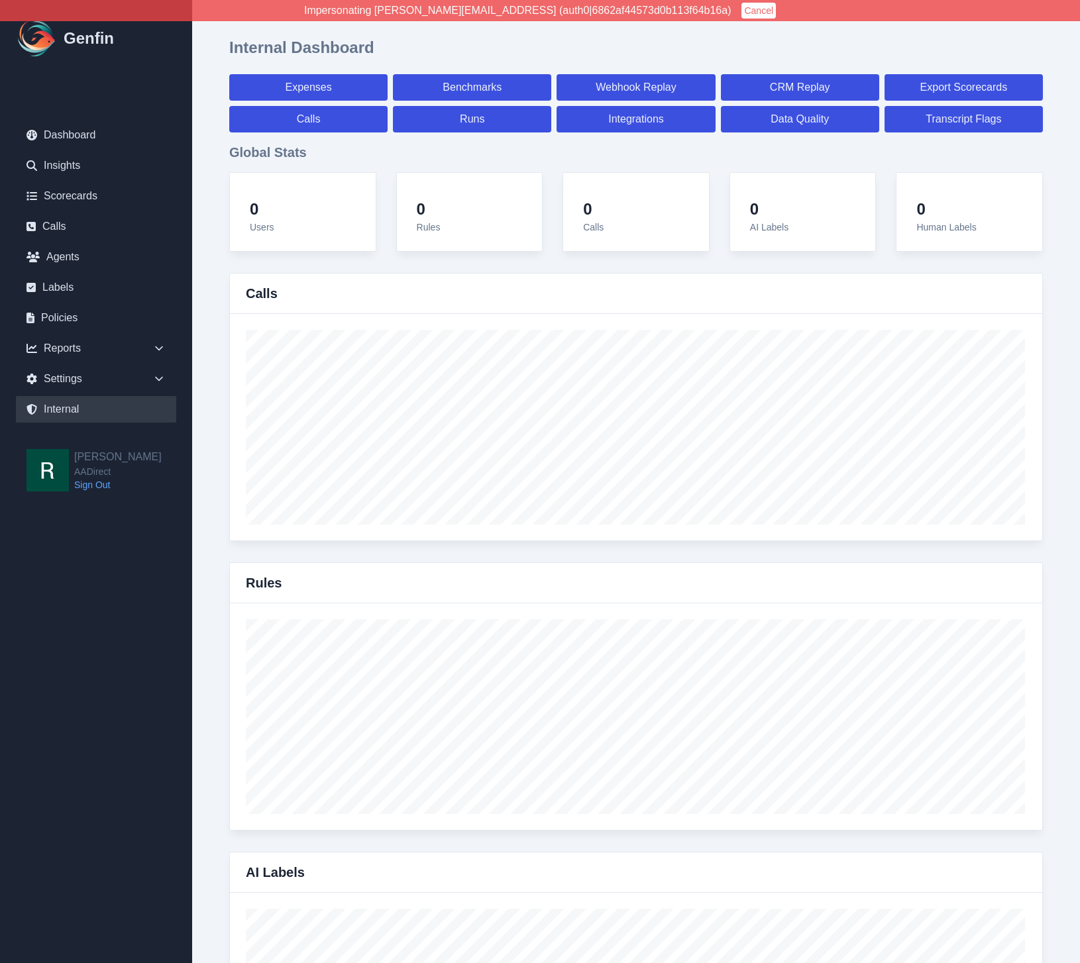
select select "7"
select select "paid"
select select "7"
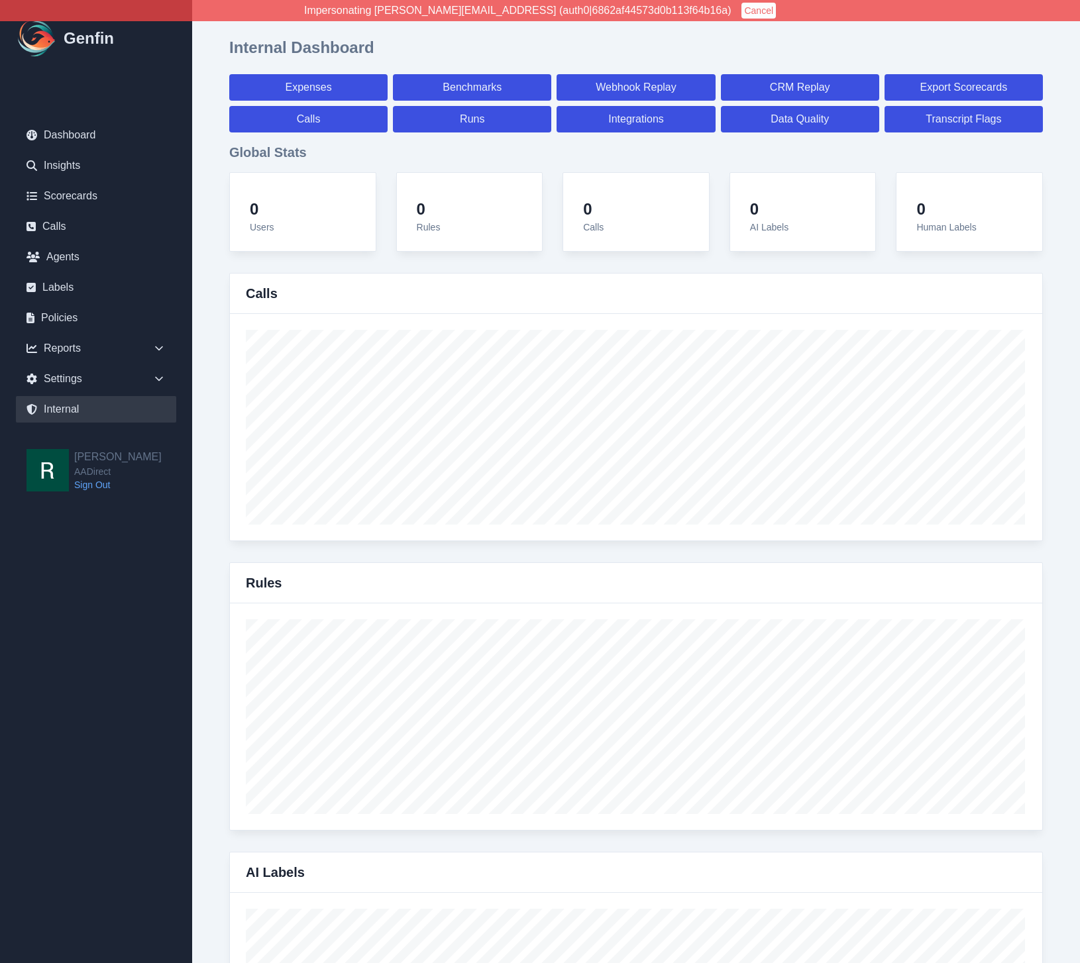
select select "7"
select select "paid"
select select "7"
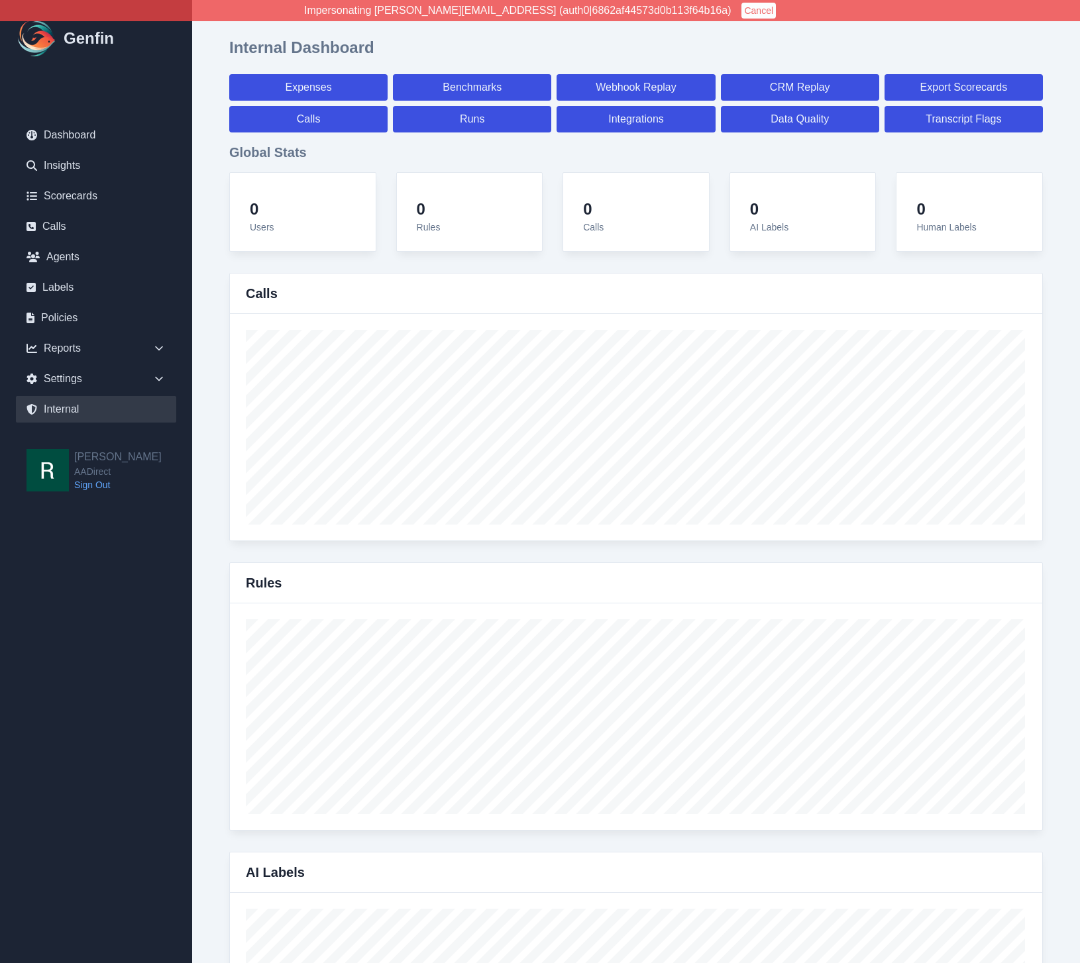
select select "7"
select select "paid"
select select "7"
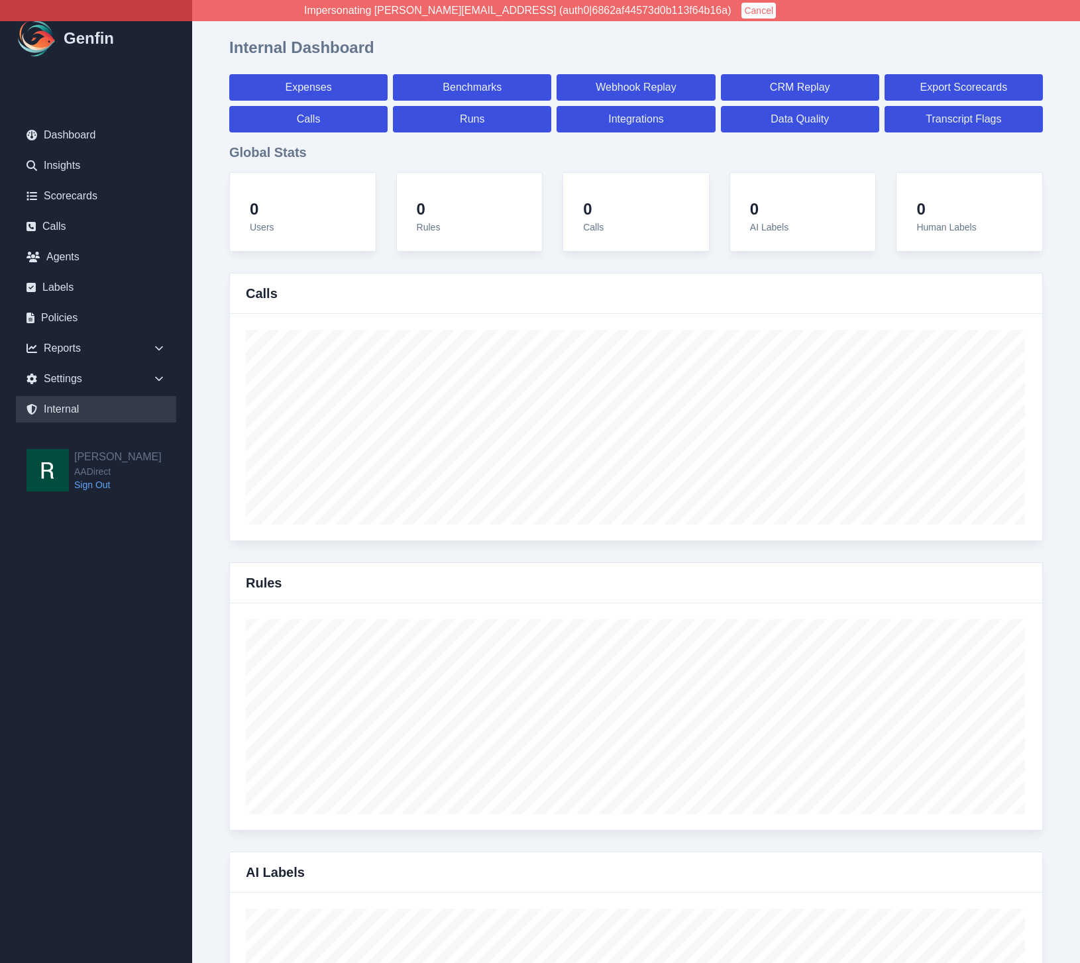
select select "7"
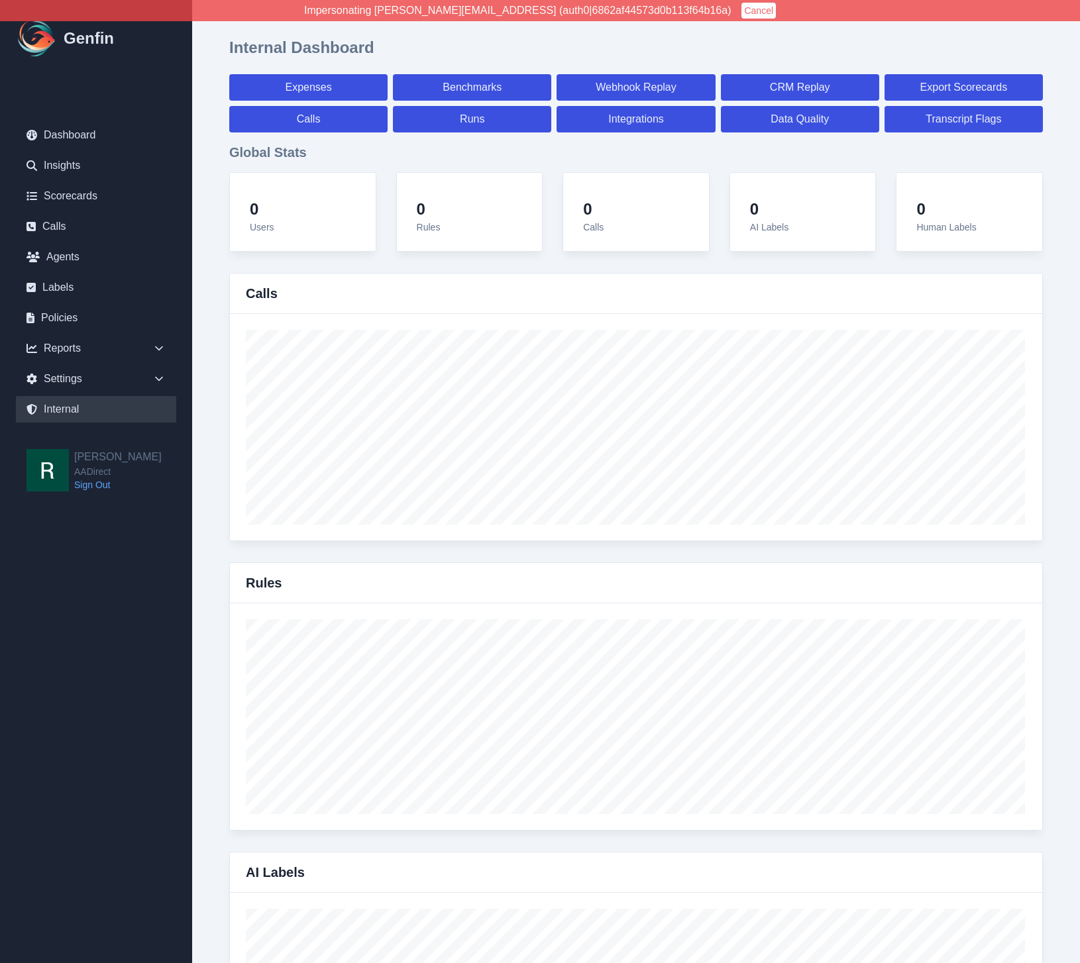
select select "paid"
select select "7"
click at [353, 122] on link "Calls" at bounding box center [308, 119] width 158 height 27
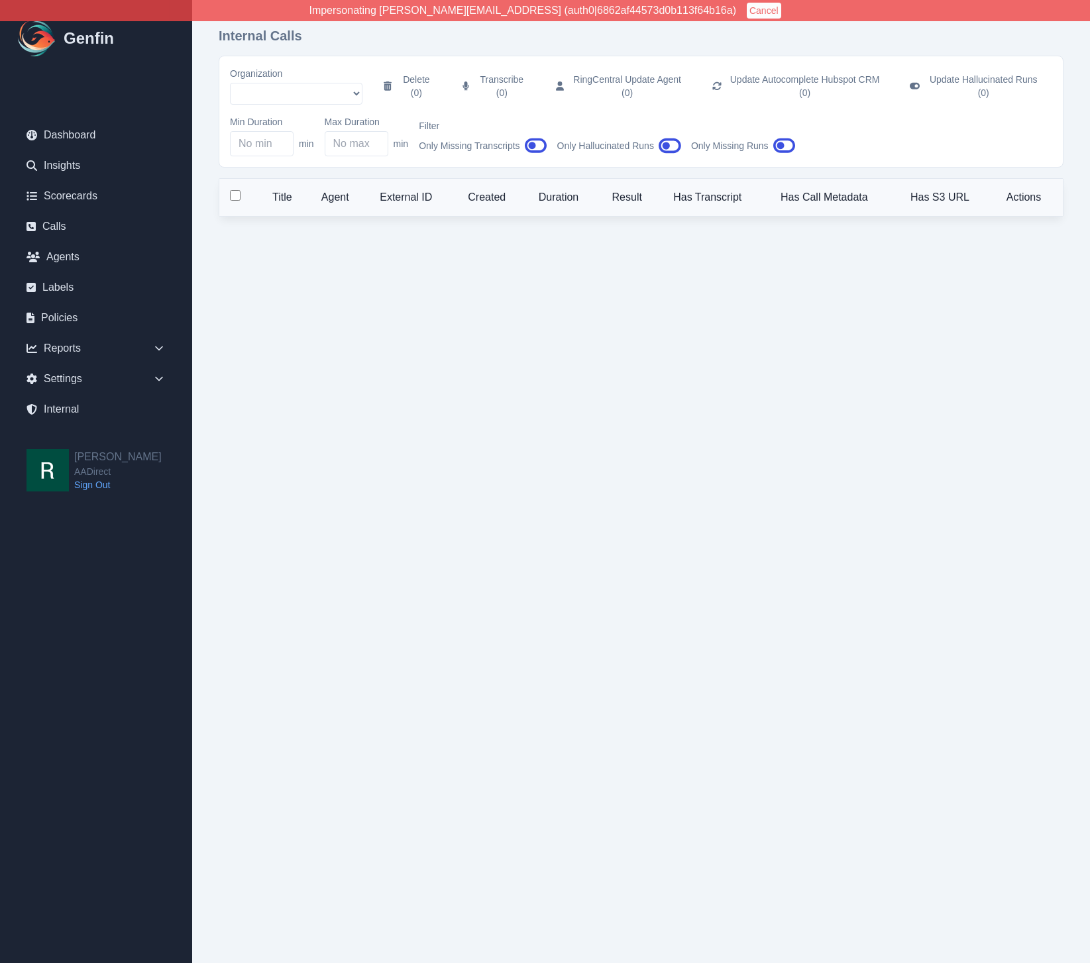
select select "51"
